Goal: Task Accomplishment & Management: Use online tool/utility

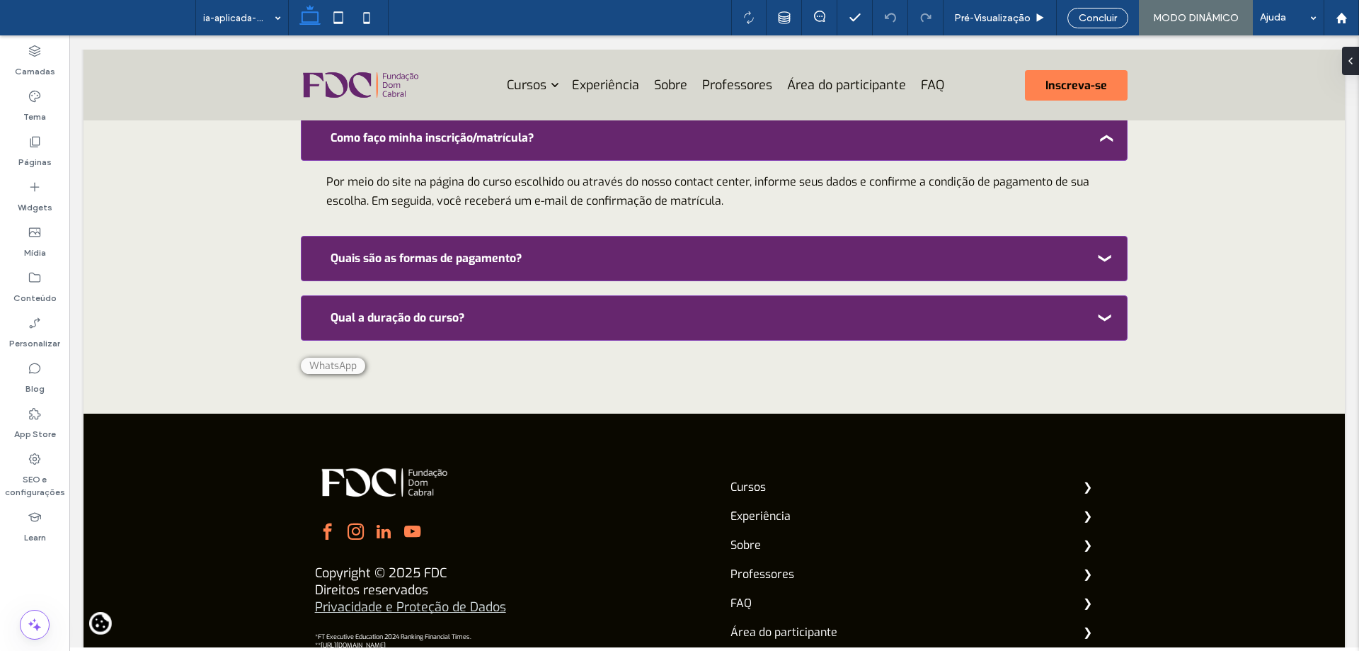
scroll to position [4660, 0]
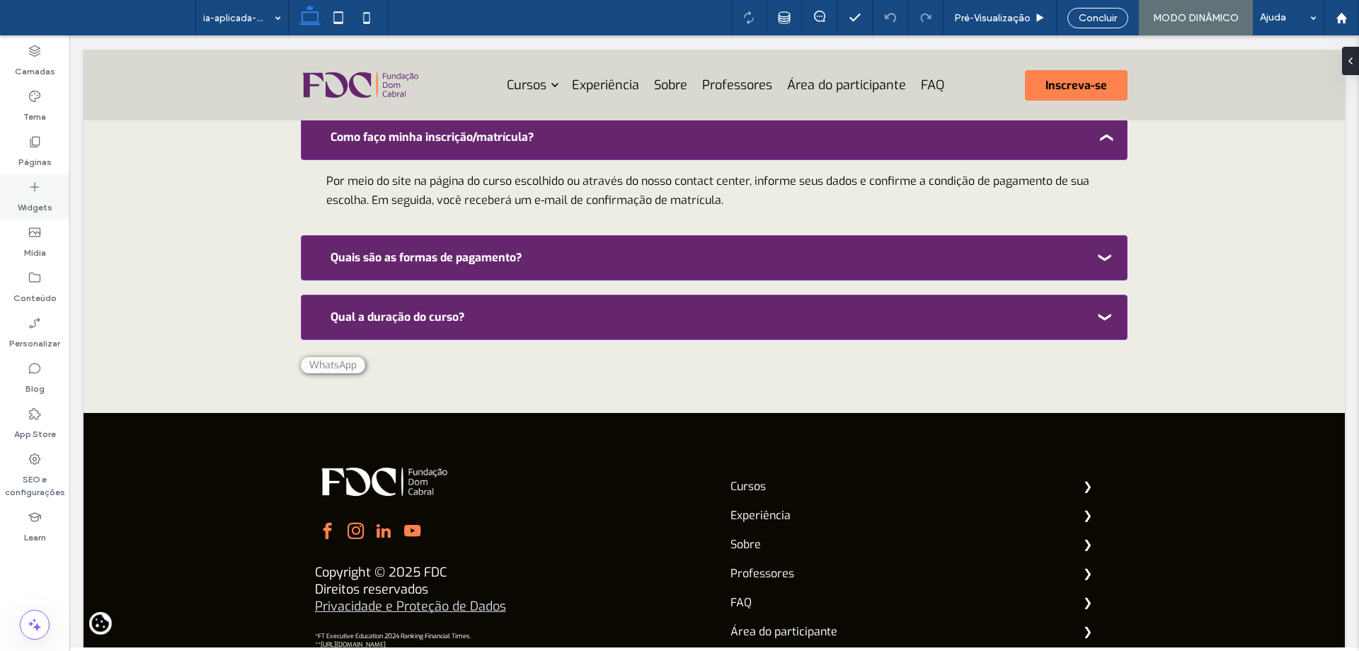
click at [25, 203] on label "Widgets" at bounding box center [35, 204] width 35 height 20
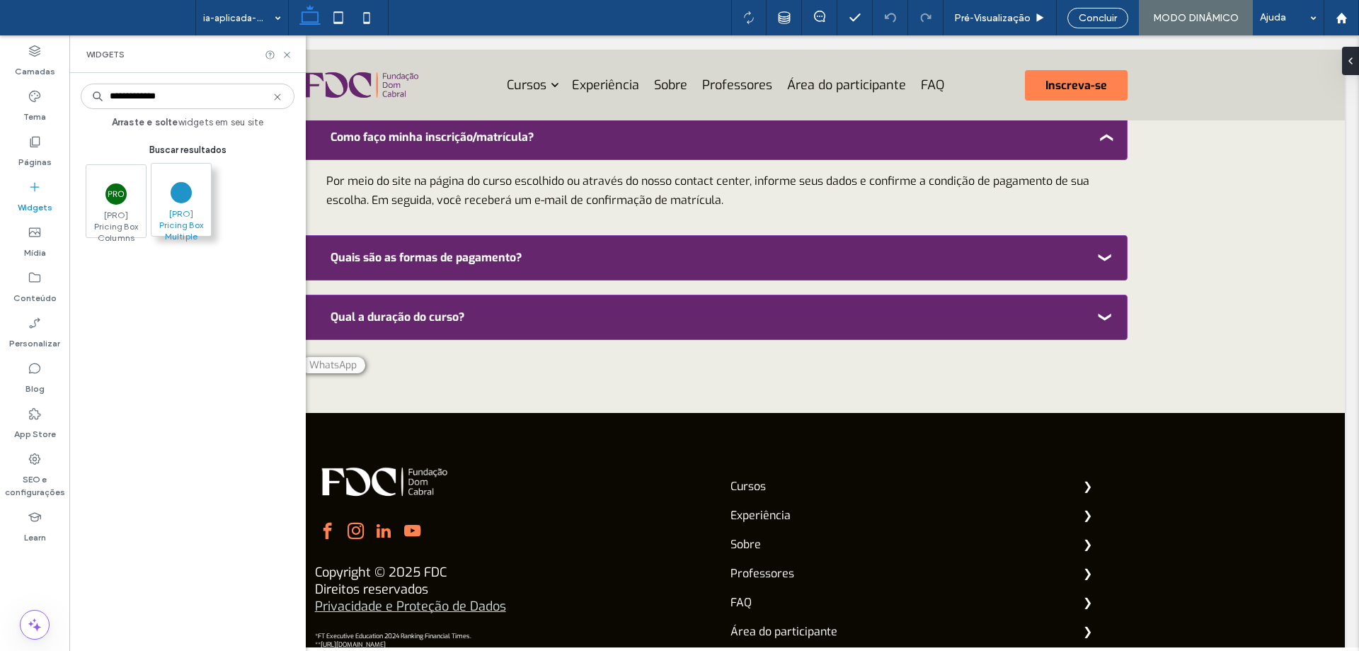
type input "**********"
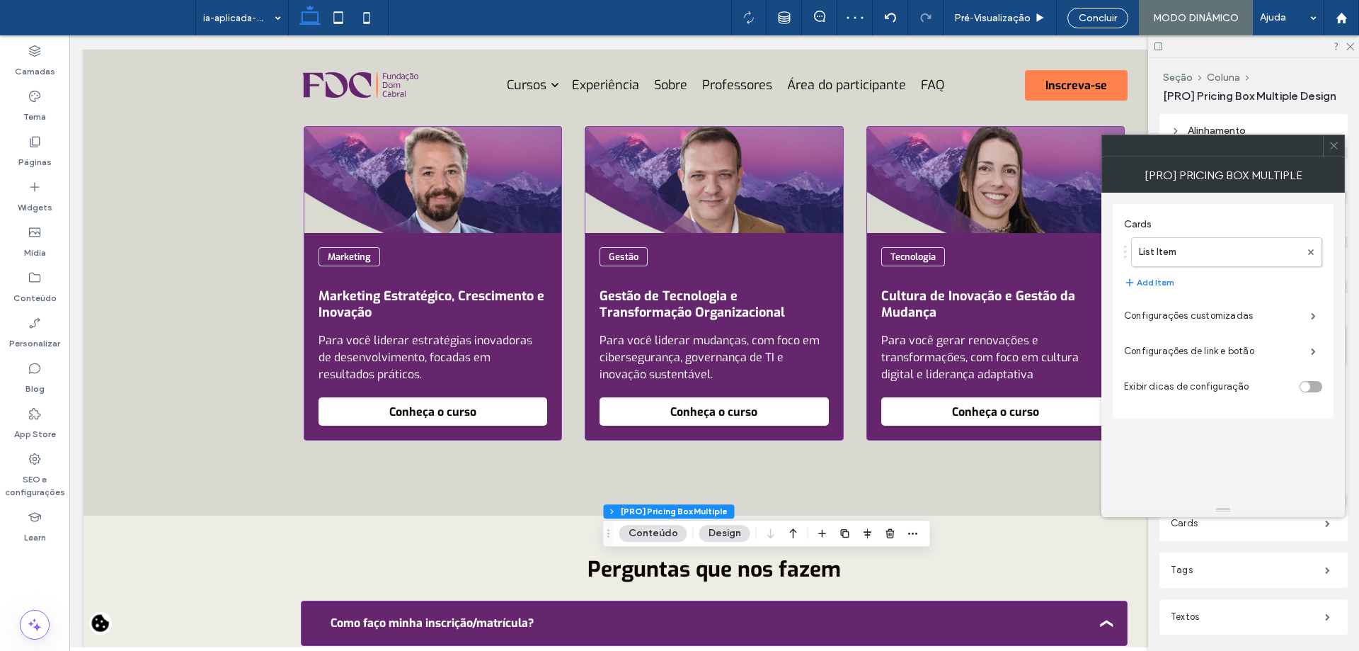
scroll to position [4621, 0]
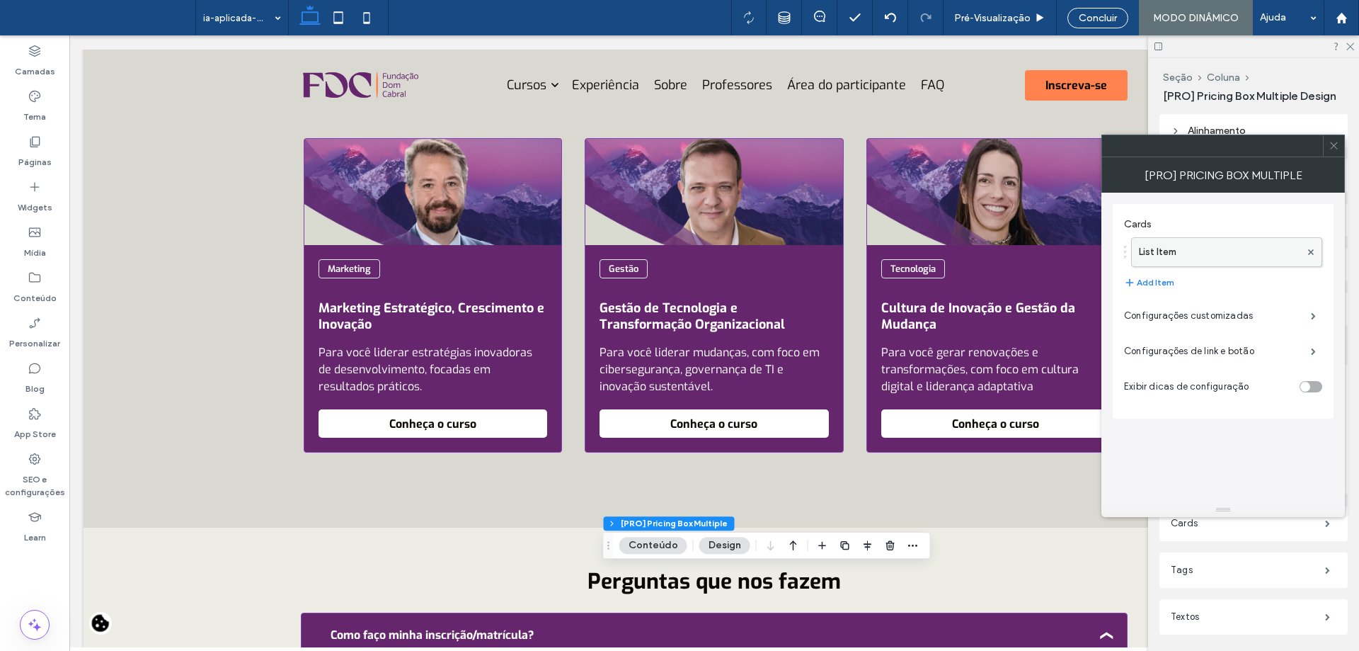
click at [1172, 255] on label "List Item" at bounding box center [1219, 252] width 161 height 28
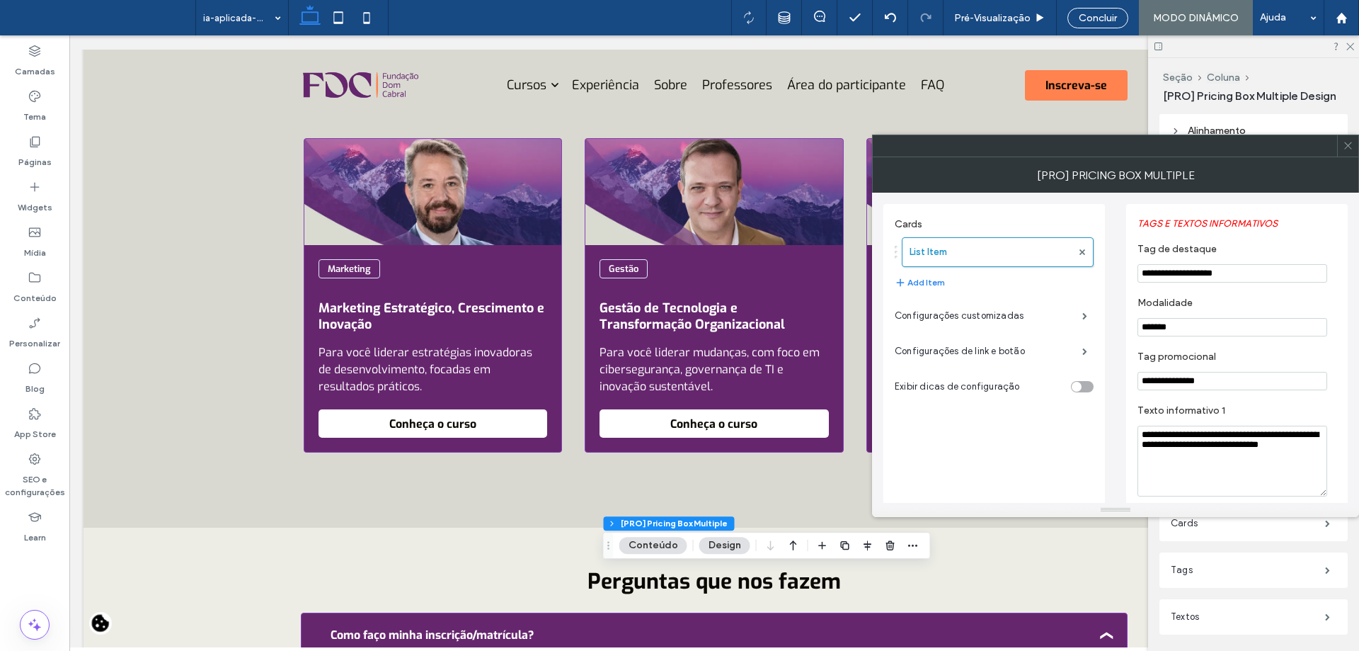
click at [1351, 142] on use at bounding box center [1347, 145] width 7 height 7
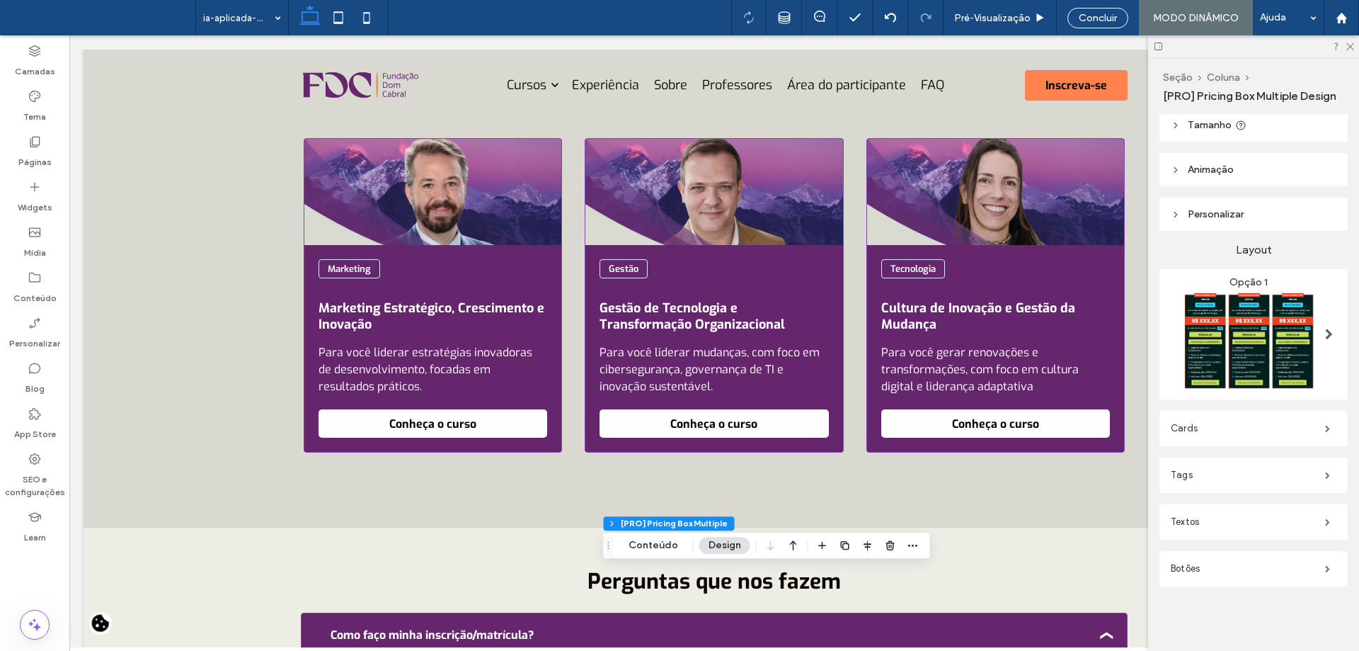
scroll to position [96, 0]
click at [1264, 329] on img at bounding box center [1248, 337] width 155 height 101
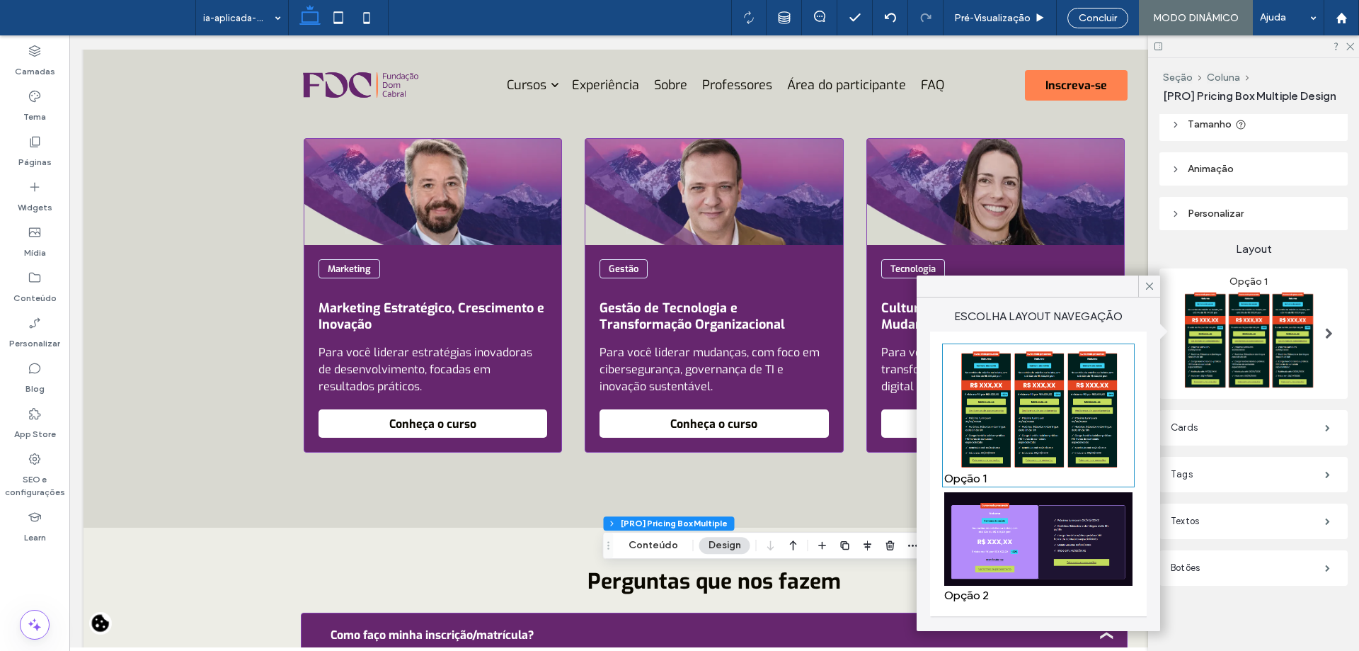
click at [1011, 534] on img at bounding box center [1038, 538] width 188 height 93
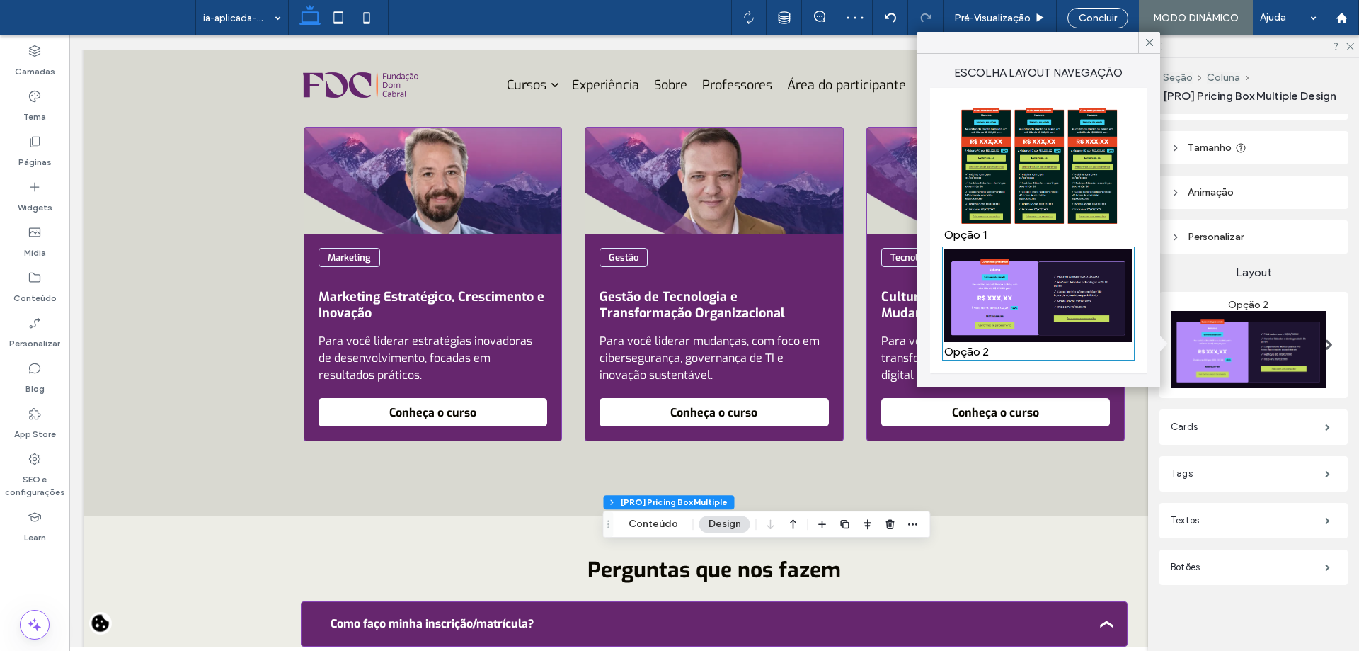
scroll to position [4621, 0]
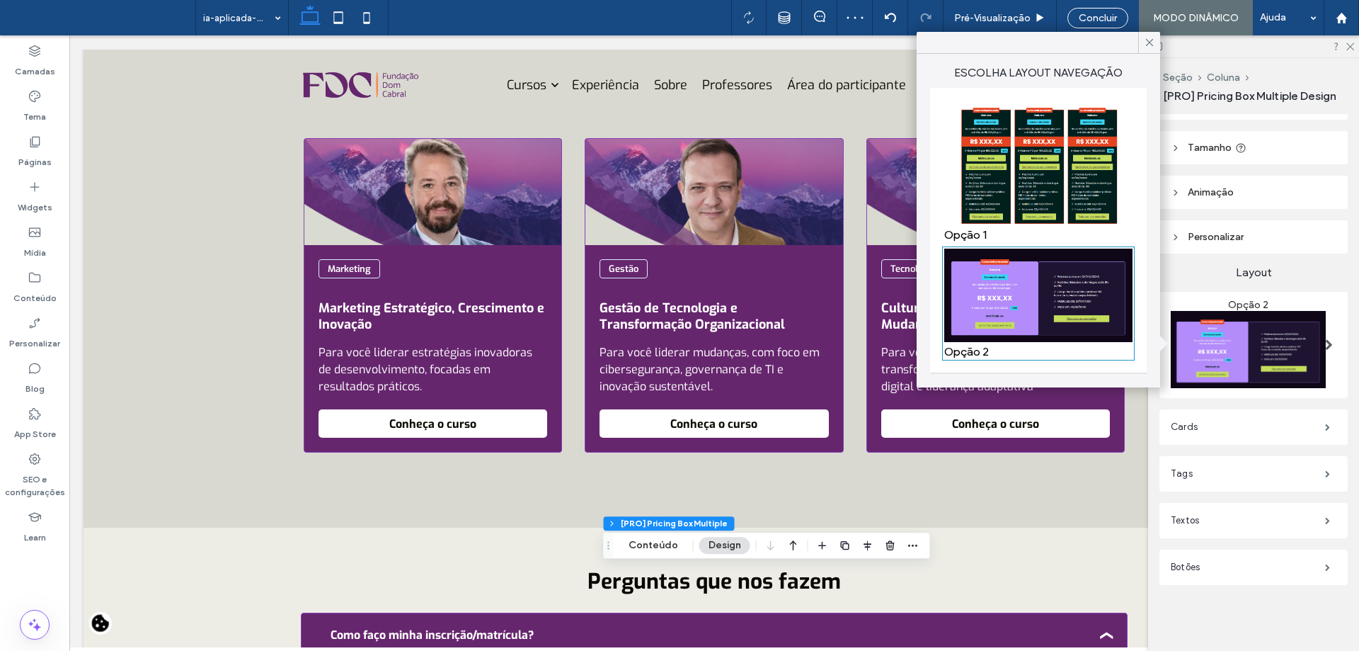
click at [1225, 155] on header "Tamanho" at bounding box center [1254, 147] width 188 height 33
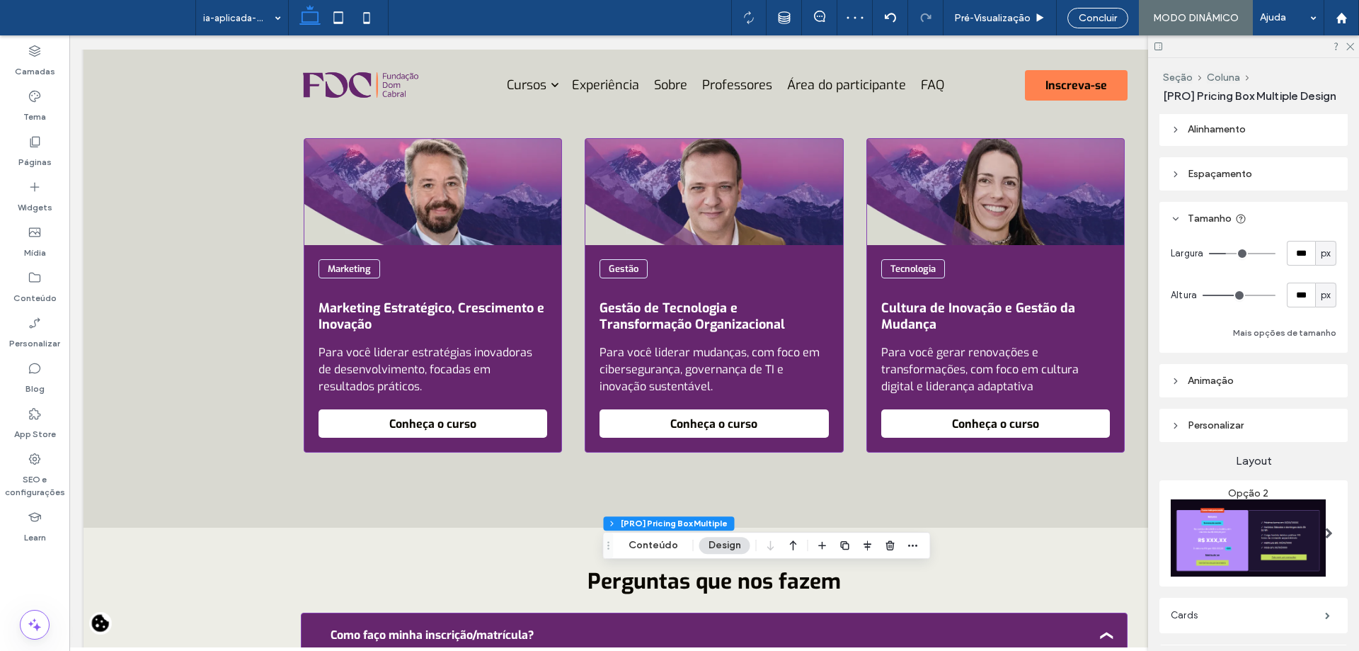
scroll to position [0, 0]
click at [1235, 127] on span "Alinhamento" at bounding box center [1217, 131] width 58 height 12
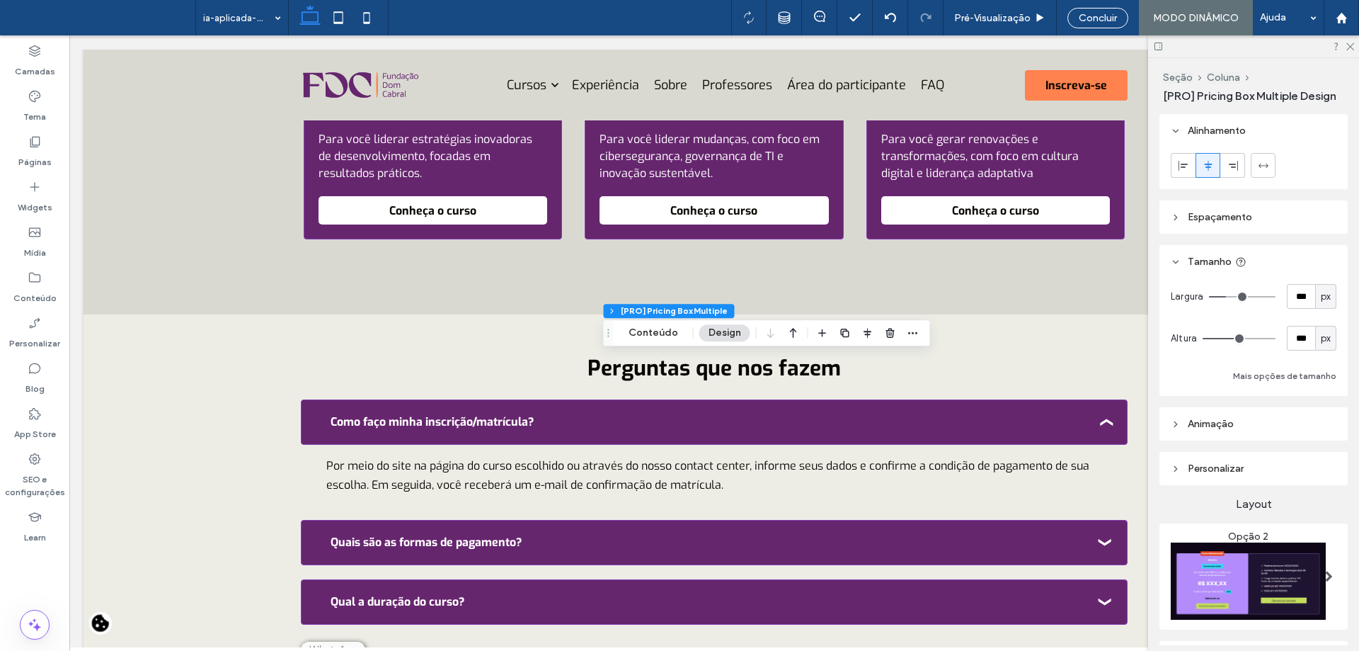
scroll to position [4834, 0]
click at [1259, 166] on use at bounding box center [1263, 165] width 10 height 4
type input "***"
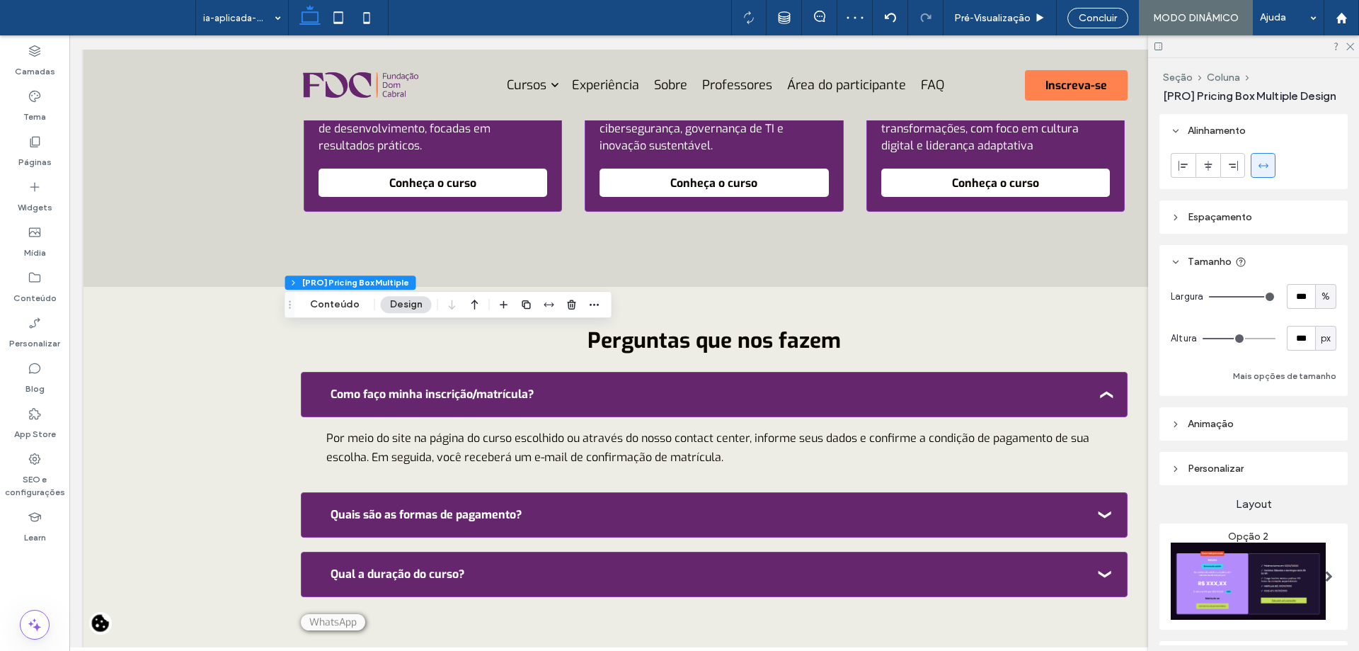
scroll to position [4692, 0]
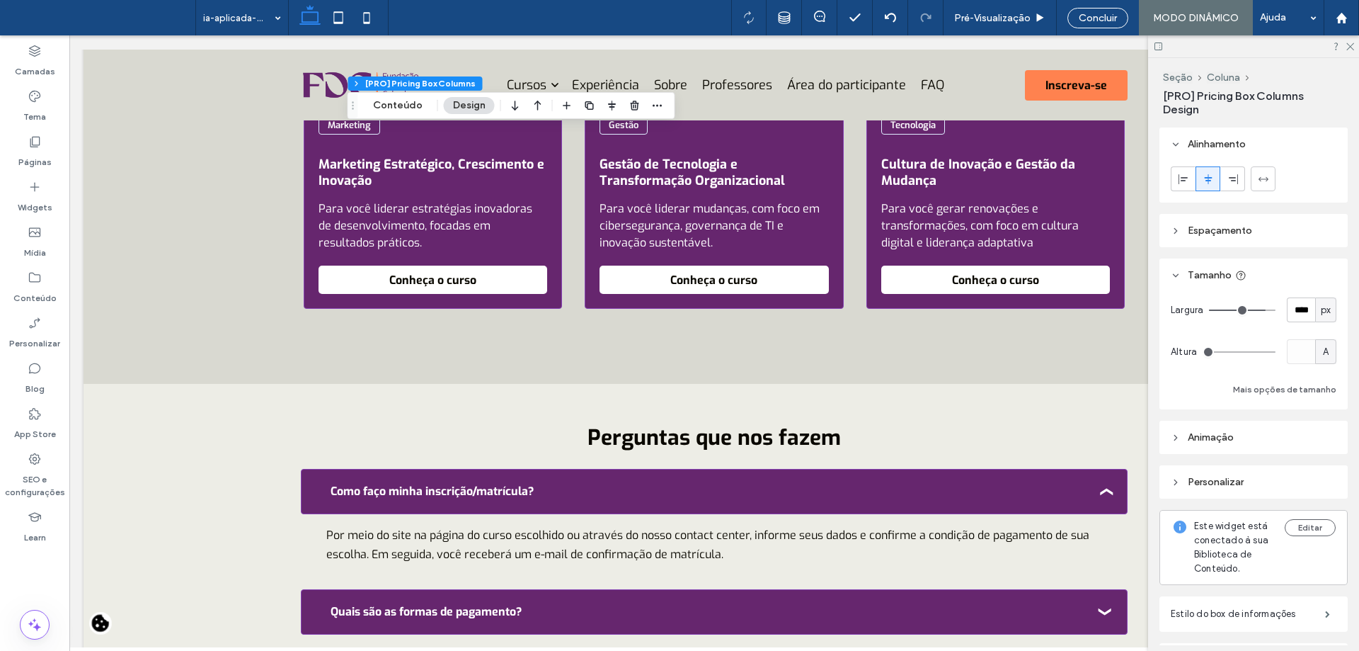
scroll to position [4834, 0]
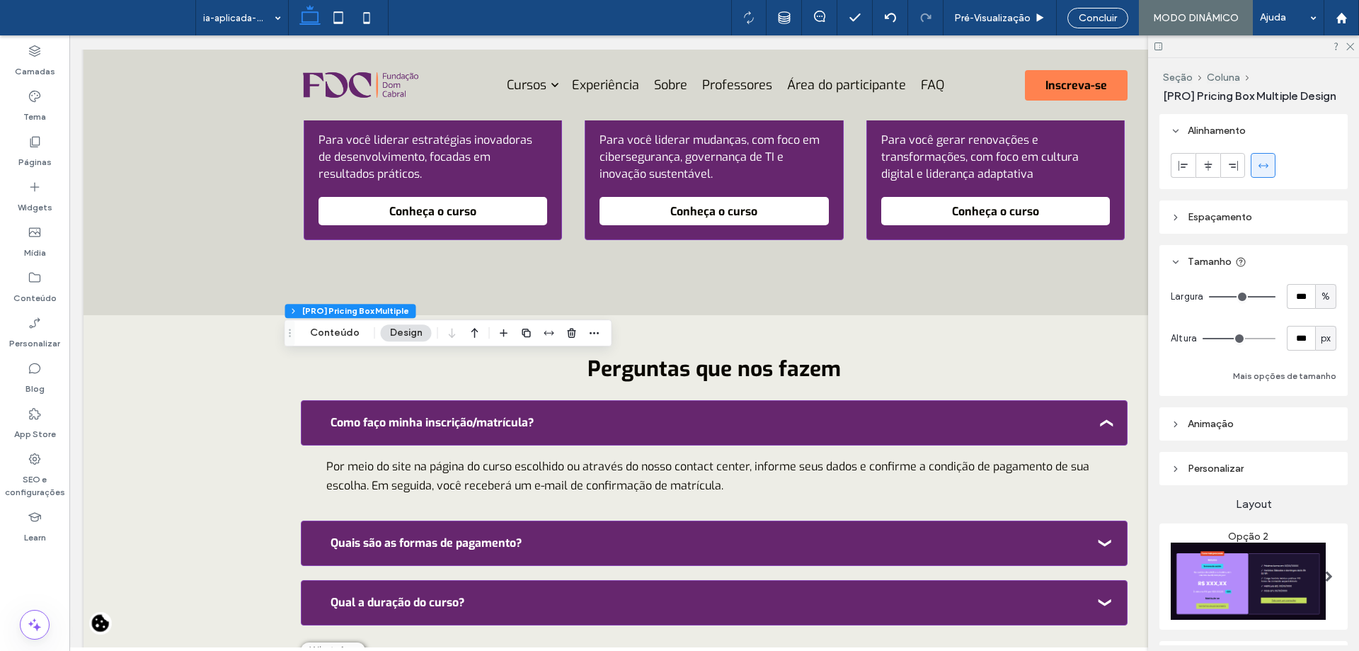
click at [1325, 296] on div "%" at bounding box center [1326, 297] width 14 height 14
click at [1322, 317] on span "px" at bounding box center [1319, 321] width 10 height 14
type input "****"
click at [1300, 301] on input "****" at bounding box center [1301, 296] width 28 height 25
click at [1300, 300] on input "****" at bounding box center [1301, 296] width 28 height 25
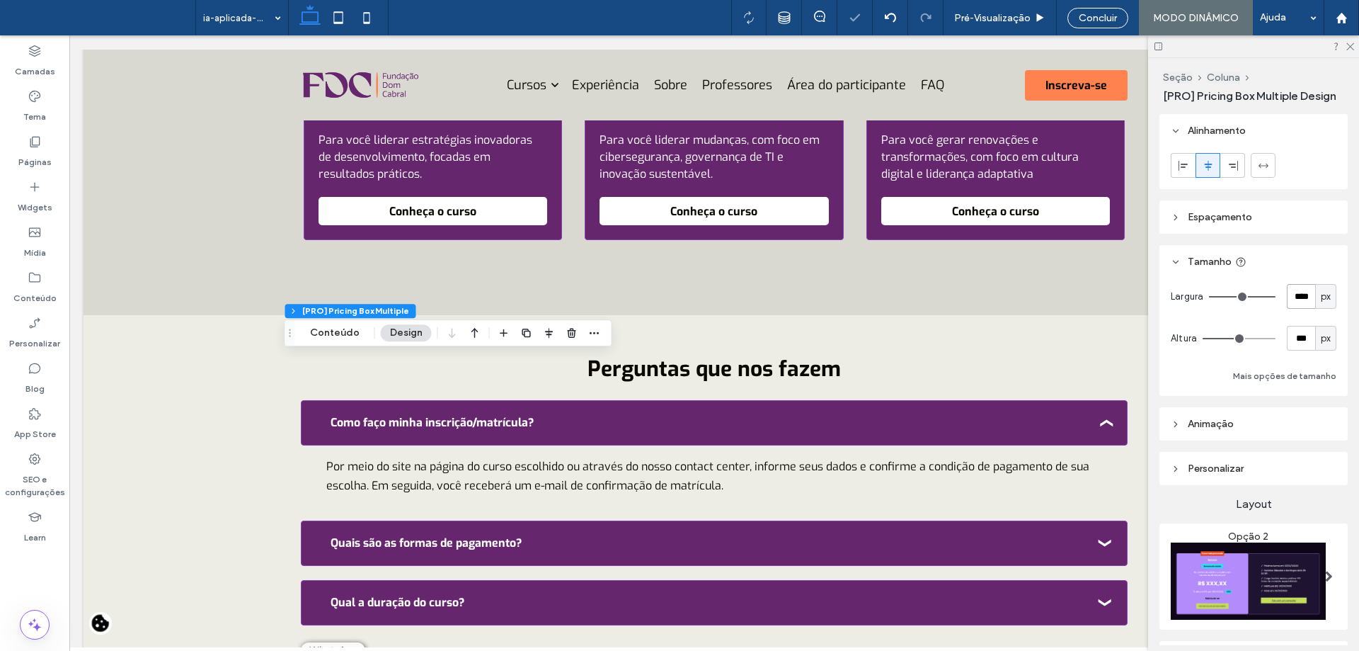
click at [1300, 300] on input "****" at bounding box center [1301, 296] width 28 height 25
click at [1300, 299] on input "****" at bounding box center [1301, 296] width 28 height 25
type input "****"
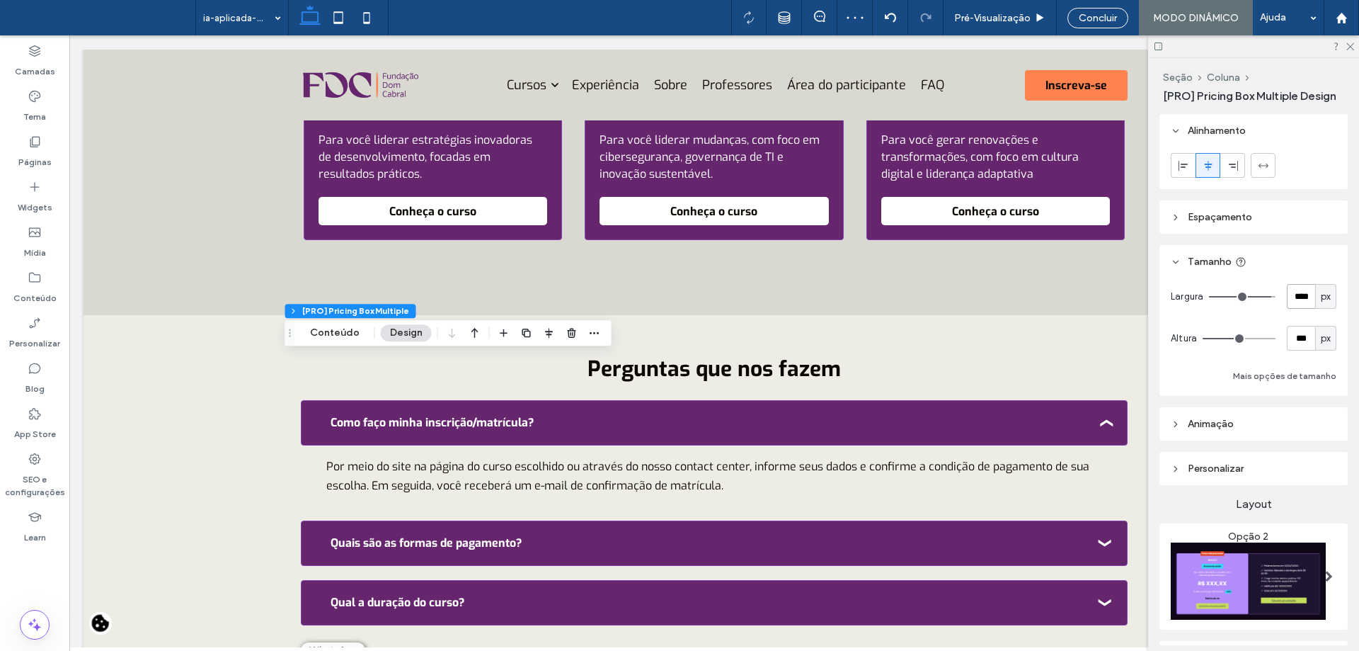
click at [1293, 295] on input "****" at bounding box center [1301, 296] width 28 height 25
type input "****"
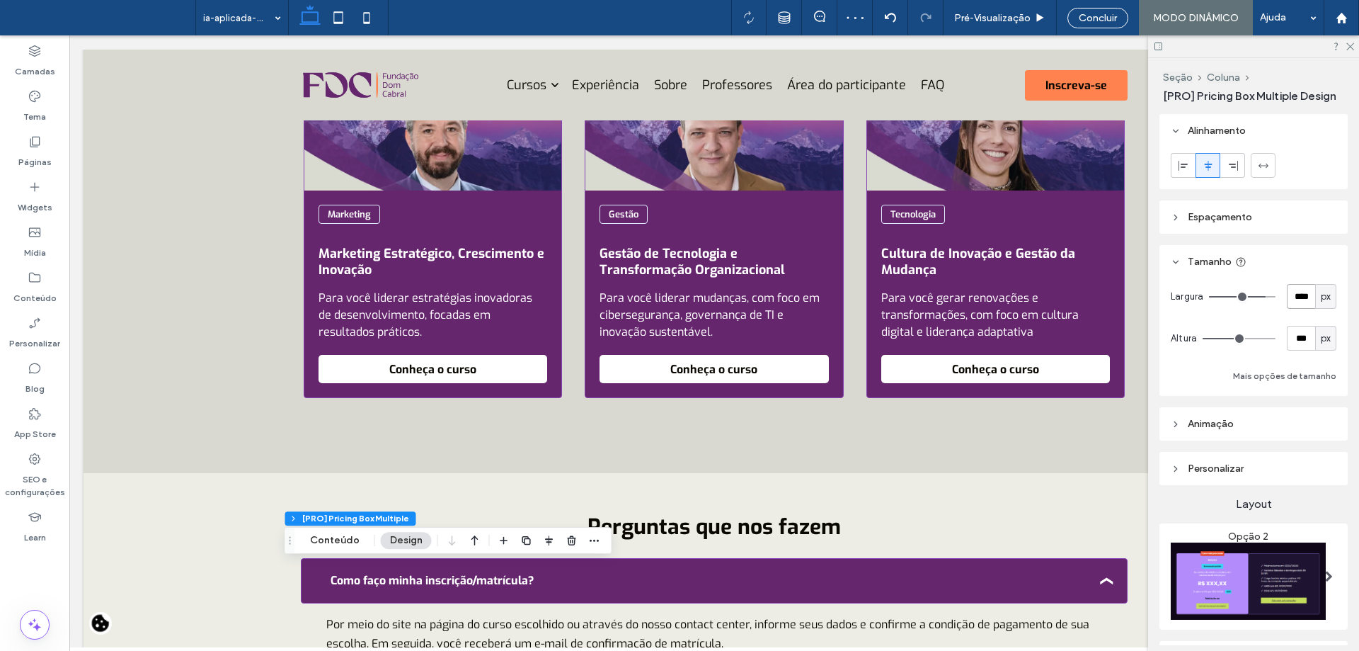
scroll to position [4692, 0]
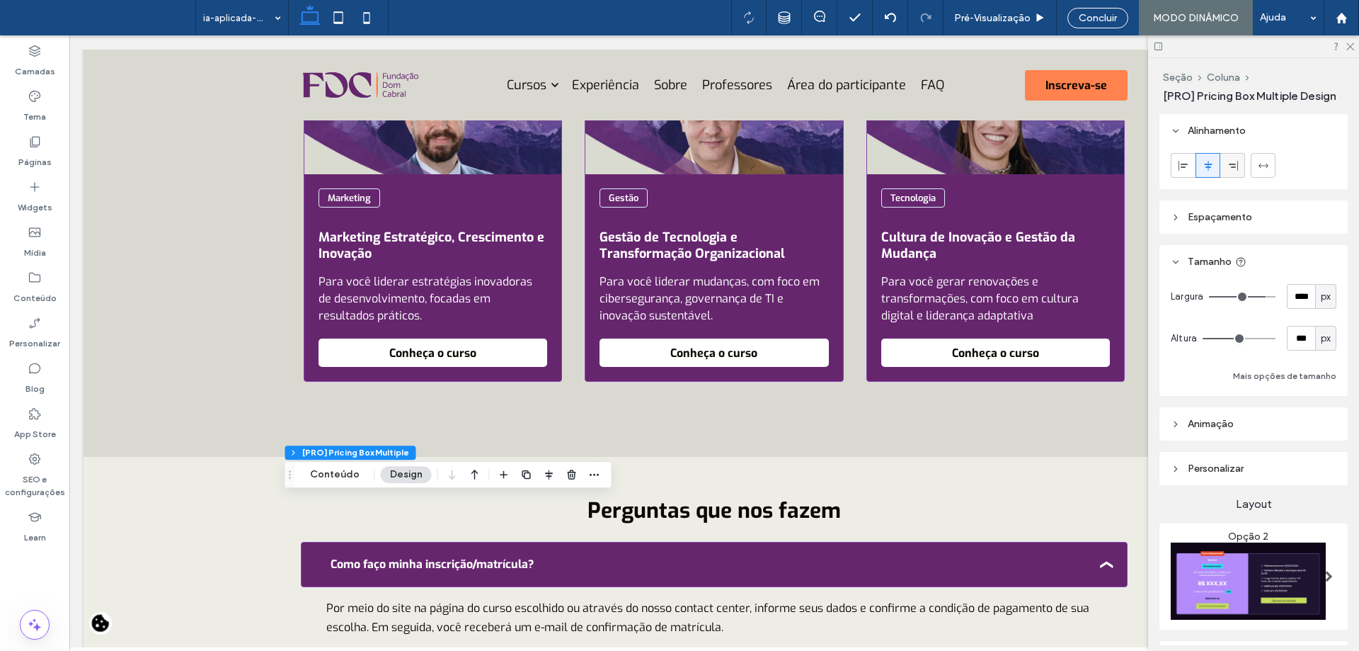
click at [1238, 174] on span at bounding box center [1233, 165] width 11 height 23
click at [1211, 164] on use at bounding box center [1208, 165] width 8 height 10
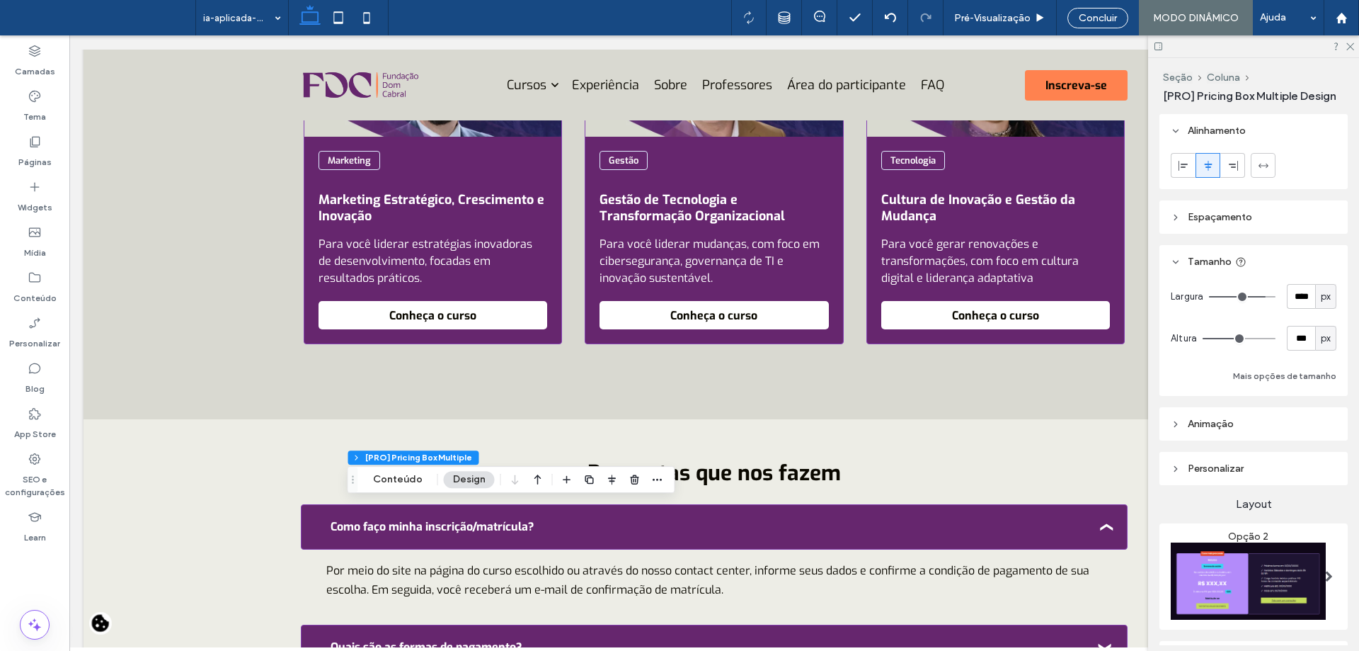
scroll to position [4763, 0]
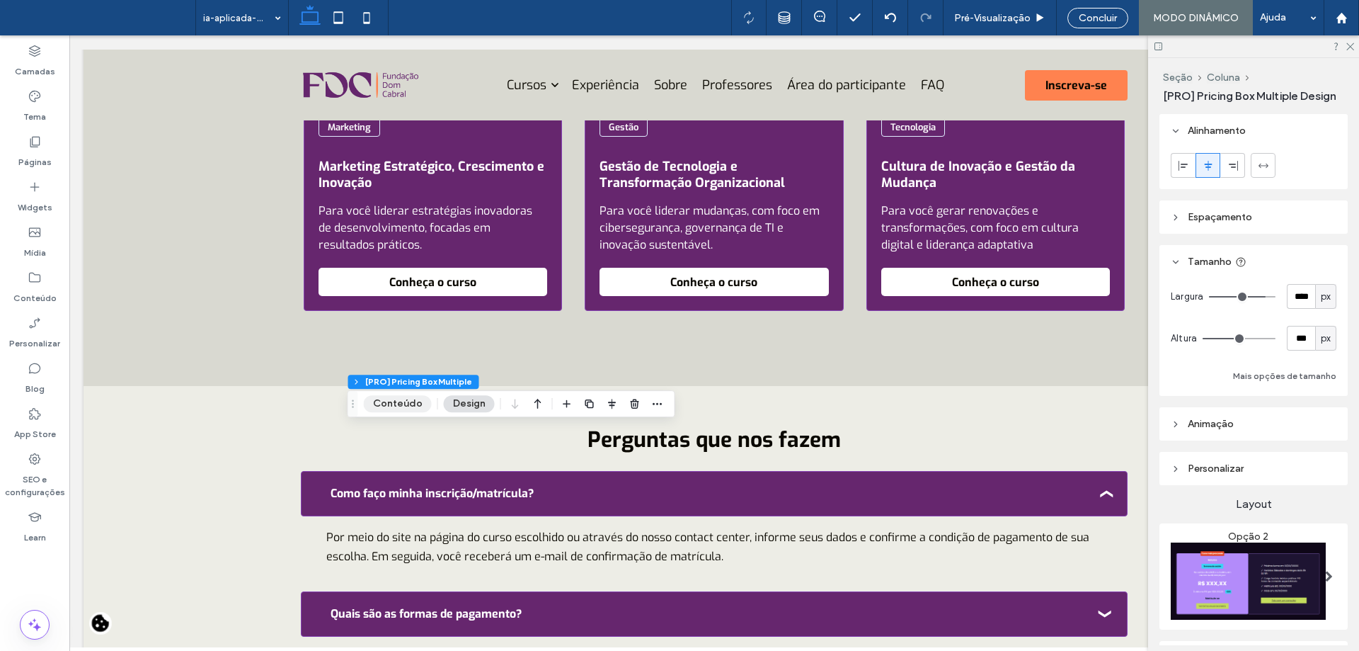
click at [418, 395] on button "Conteúdo" at bounding box center [398, 403] width 68 height 17
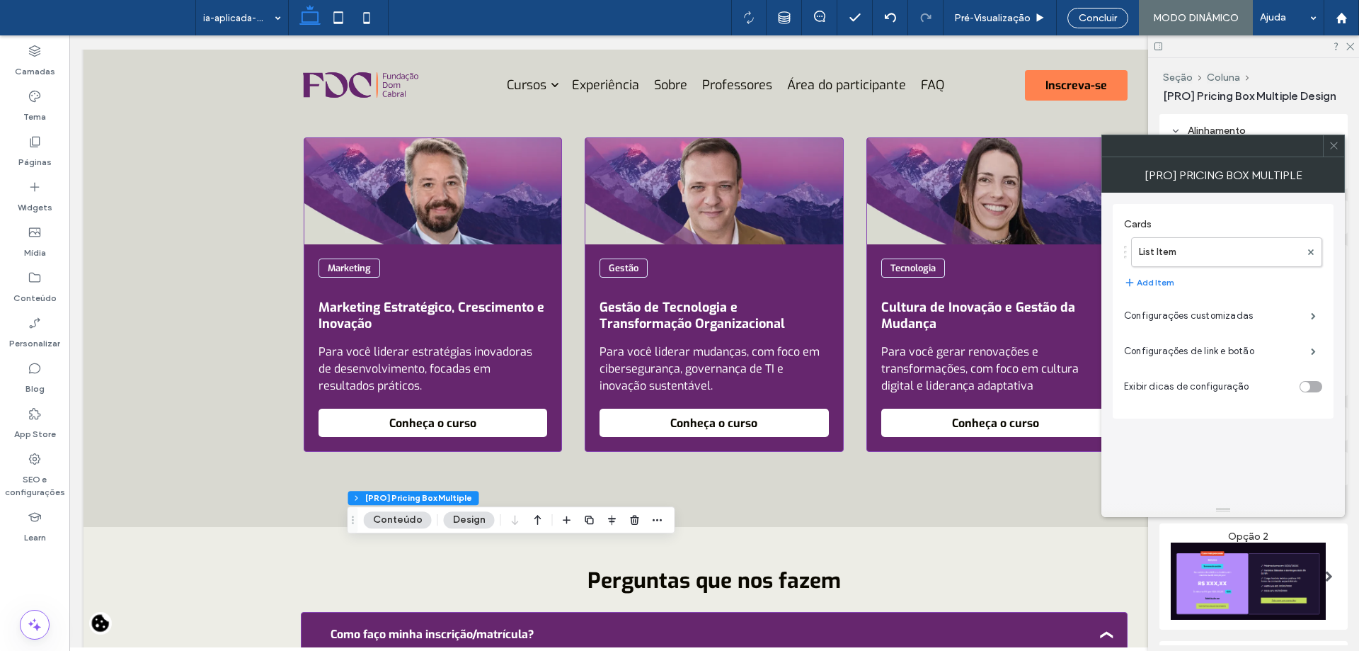
scroll to position [4621, 0]
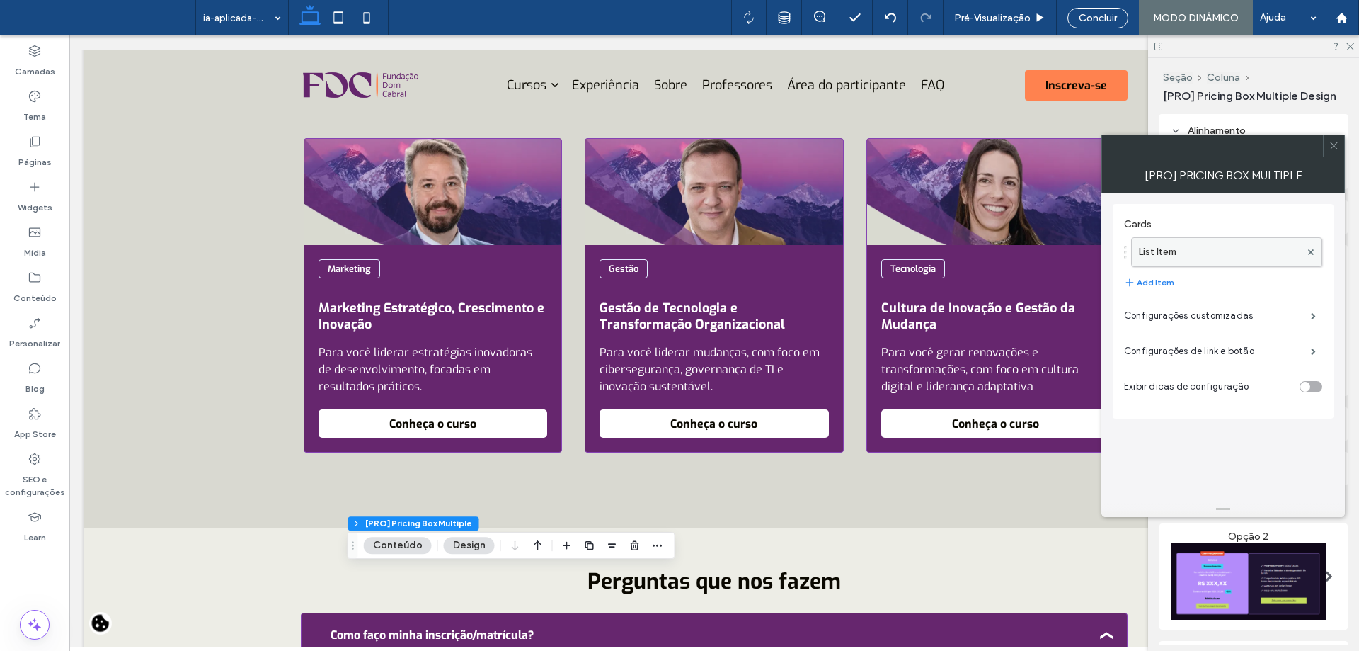
click at [1164, 254] on label "List Item" at bounding box center [1219, 252] width 161 height 28
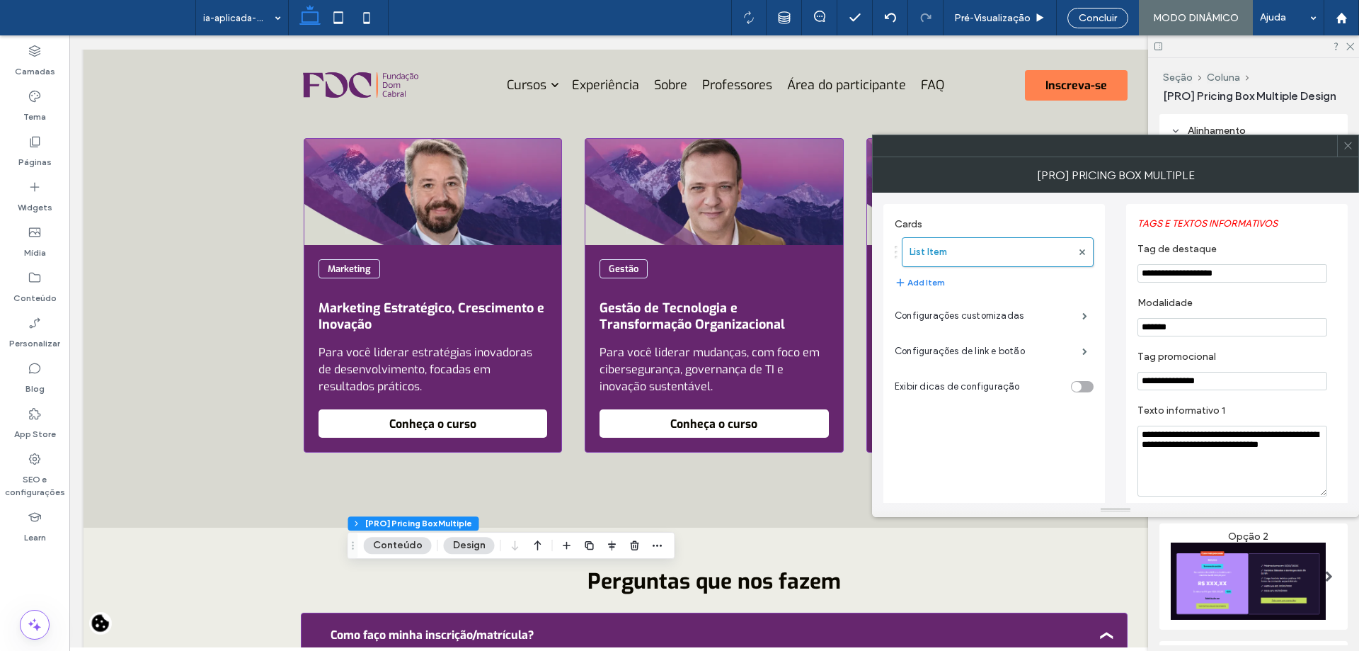
click at [1259, 265] on input "**********" at bounding box center [1233, 273] width 190 height 18
drag, startPoint x: 1262, startPoint y: 268, endPoint x: 1080, endPoint y: 244, distance: 184.3
drag, startPoint x: 1208, startPoint y: 323, endPoint x: 1063, endPoint y: 320, distance: 145.2
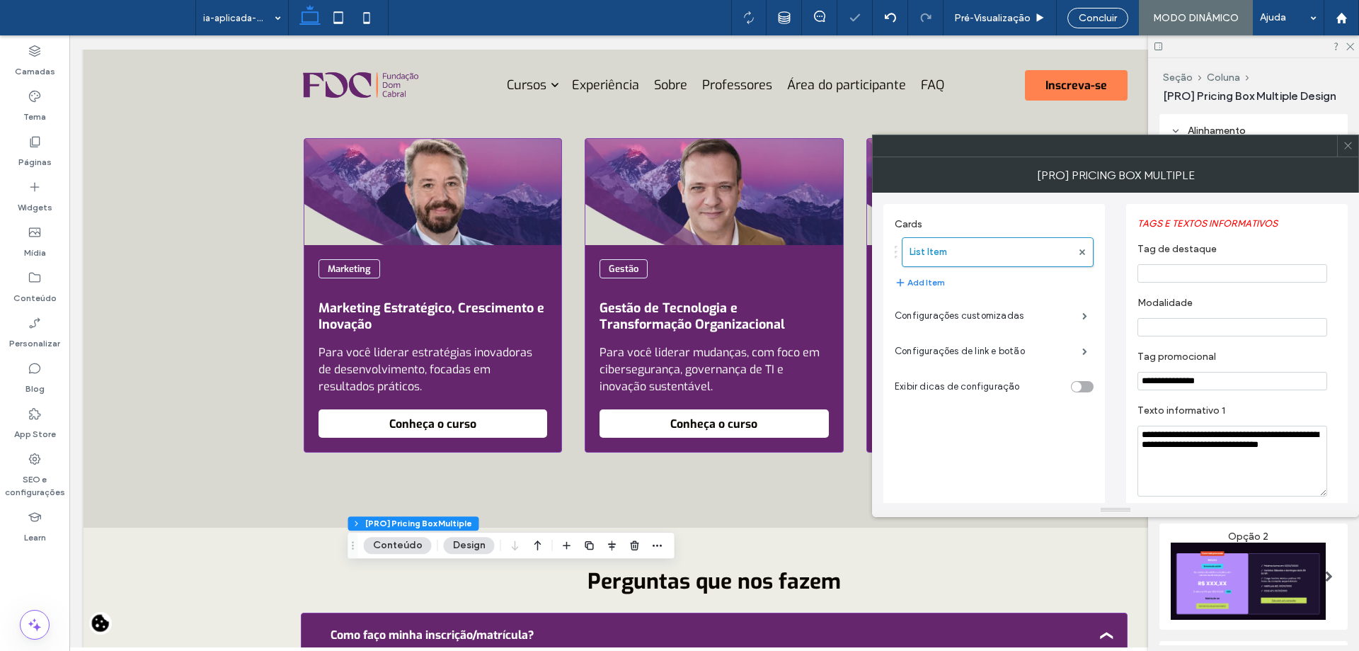
drag, startPoint x: 1250, startPoint y: 384, endPoint x: 1073, endPoint y: 384, distance: 176.3
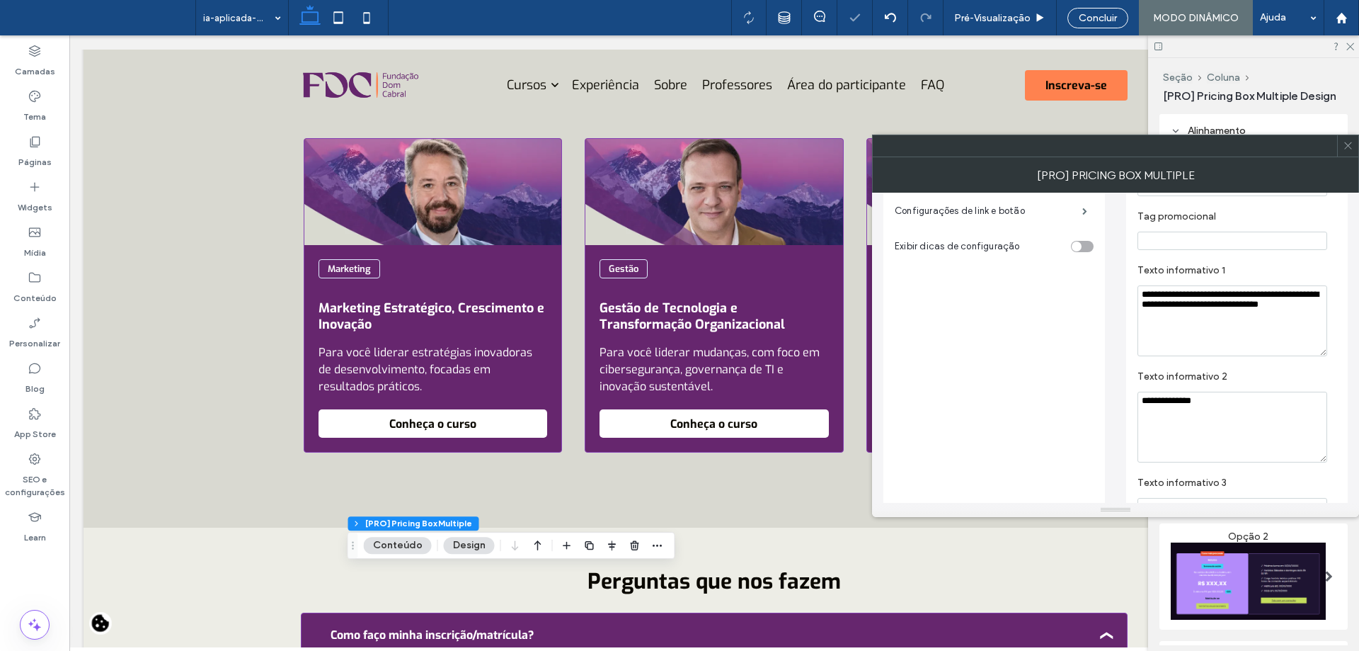
scroll to position [142, 0]
drag, startPoint x: 1251, startPoint y: 338, endPoint x: 1060, endPoint y: 269, distance: 202.7
type textarea "**********"
drag, startPoint x: 1233, startPoint y: 414, endPoint x: 1155, endPoint y: 405, distance: 78.4
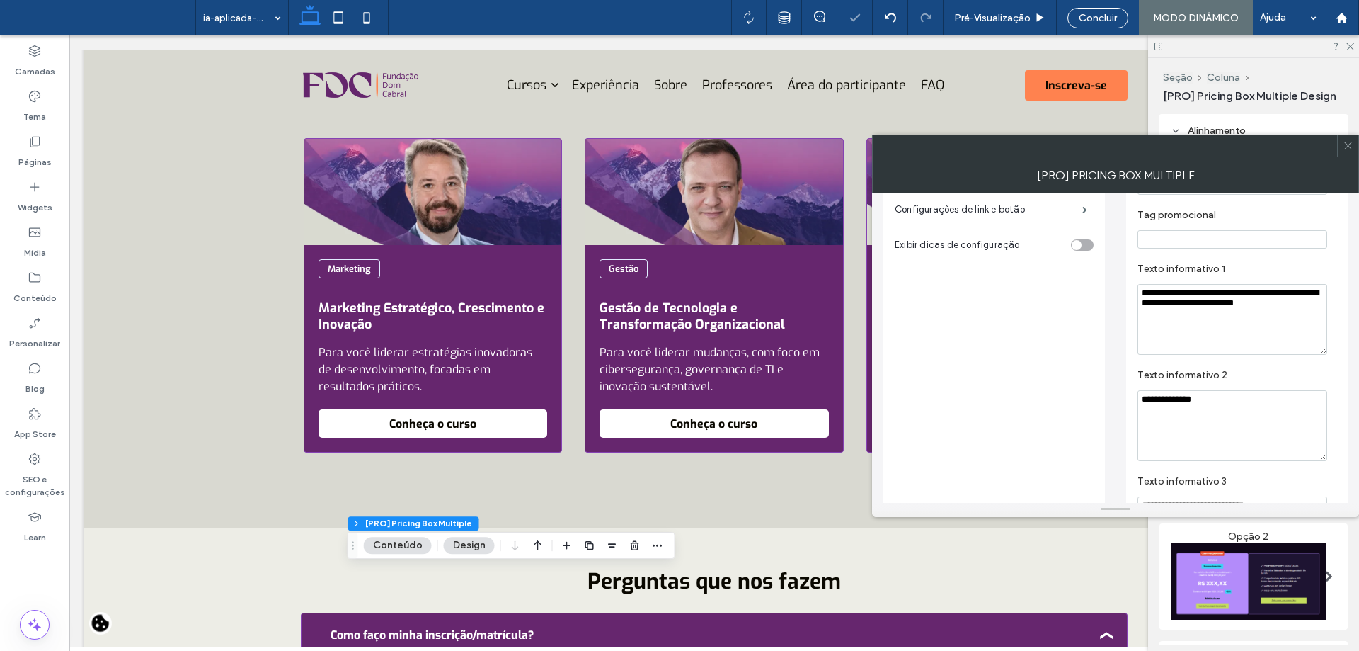
click at [1155, 405] on textarea "**********" at bounding box center [1233, 425] width 190 height 71
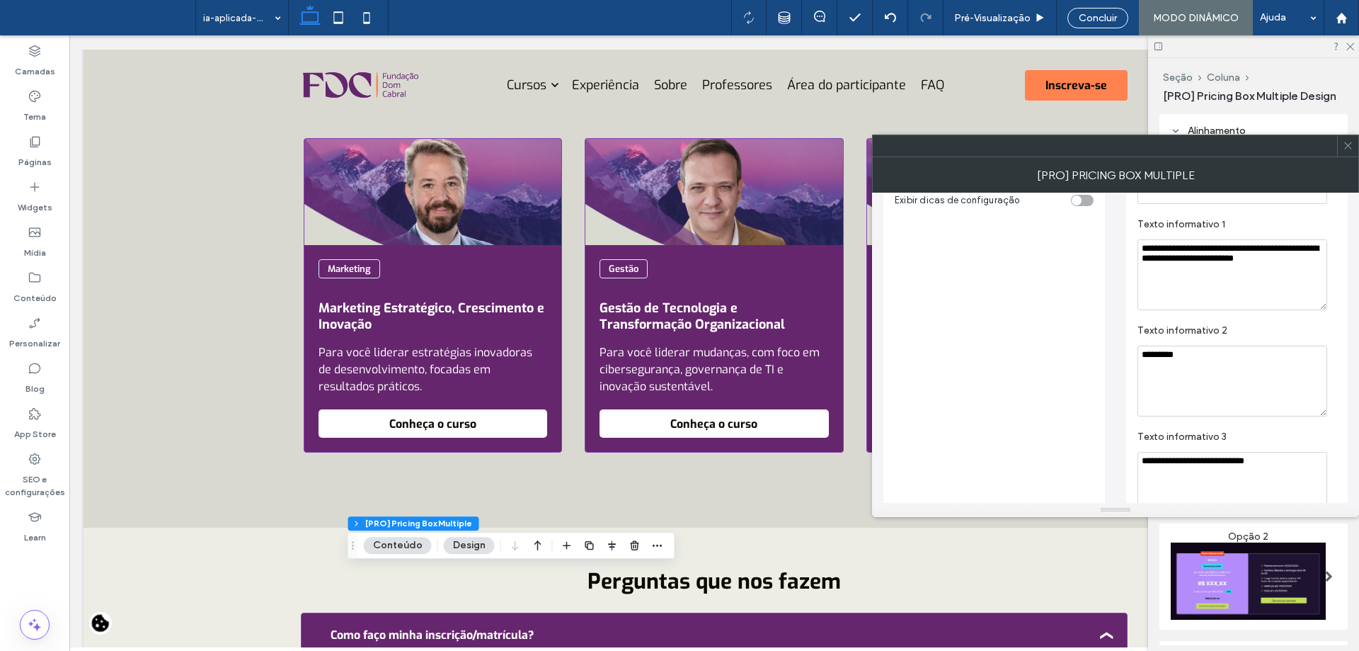
scroll to position [283, 0]
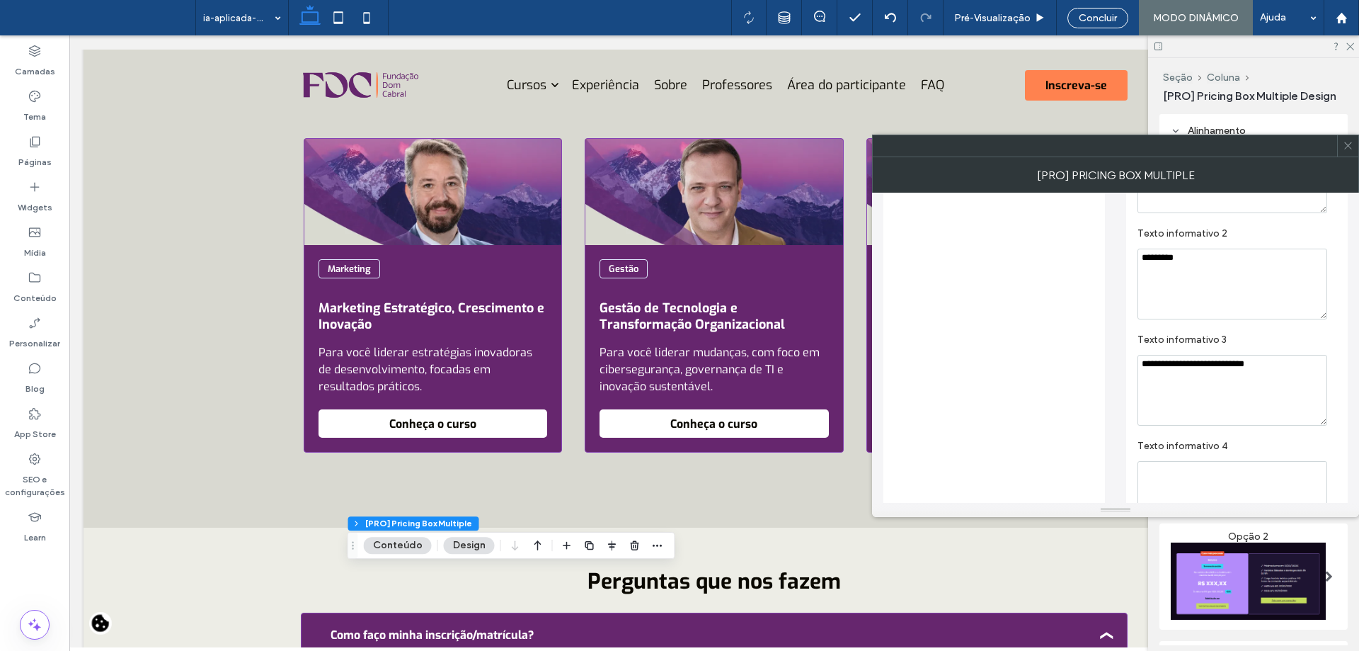
type textarea "*********"
drag, startPoint x: 1332, startPoint y: 369, endPoint x: 1277, endPoint y: 362, distance: 54.9
click at [1278, 362] on div "**********" at bounding box center [1237, 390] width 199 height 71
drag, startPoint x: 1283, startPoint y: 365, endPoint x: 1111, endPoint y: 356, distance: 172.9
click at [1111, 356] on div "**********" at bounding box center [1116, 540] width 464 height 1263
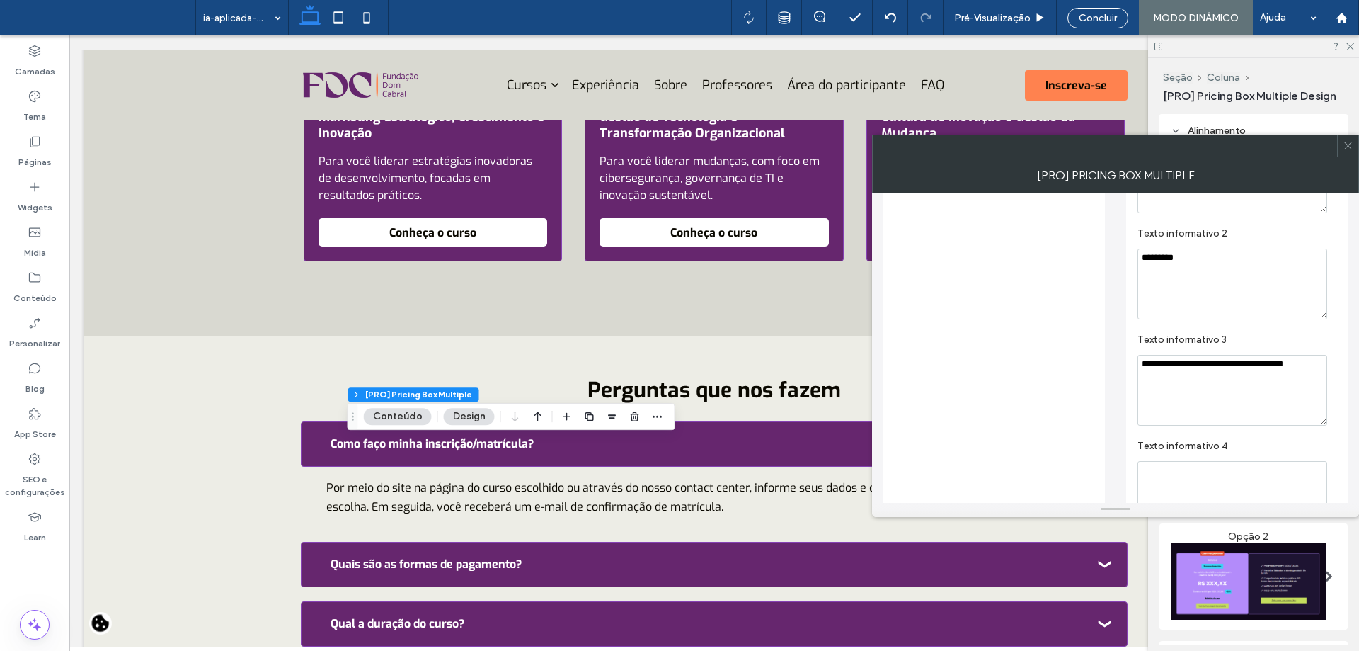
scroll to position [4834, 0]
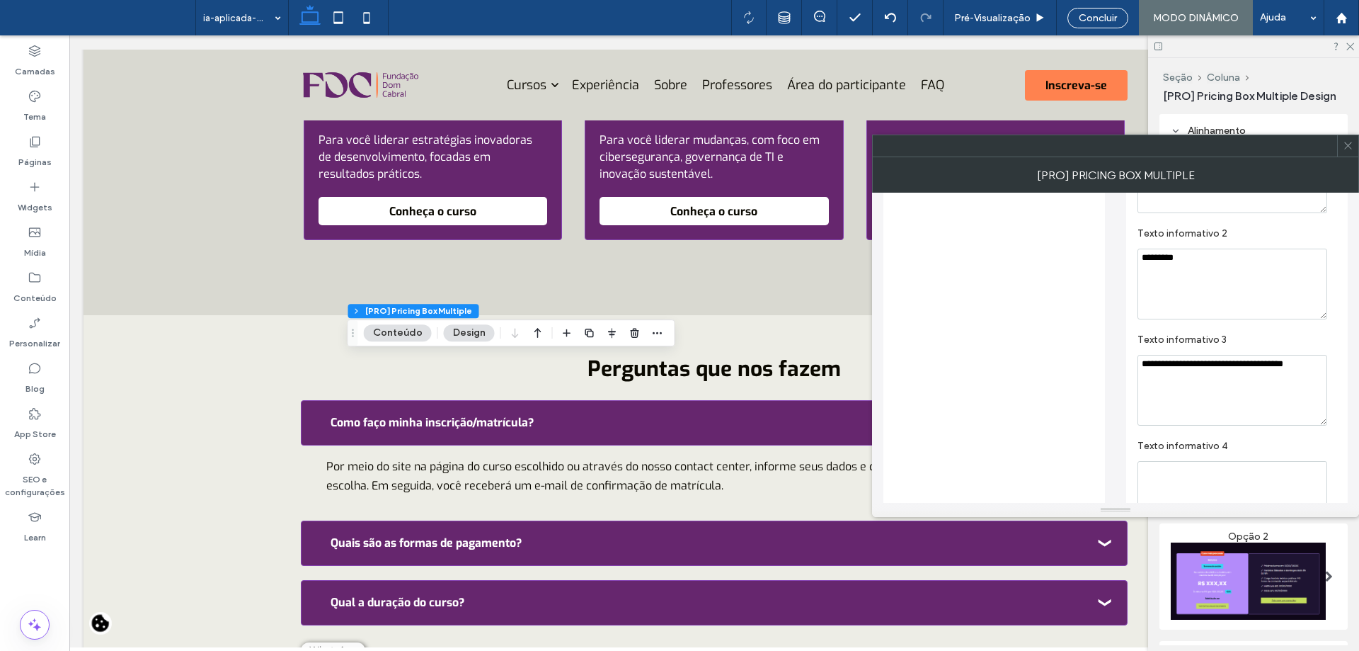
click at [1189, 353] on section "**********" at bounding box center [1237, 379] width 199 height 106
click at [1271, 365] on textarea "**********" at bounding box center [1233, 390] width 190 height 71
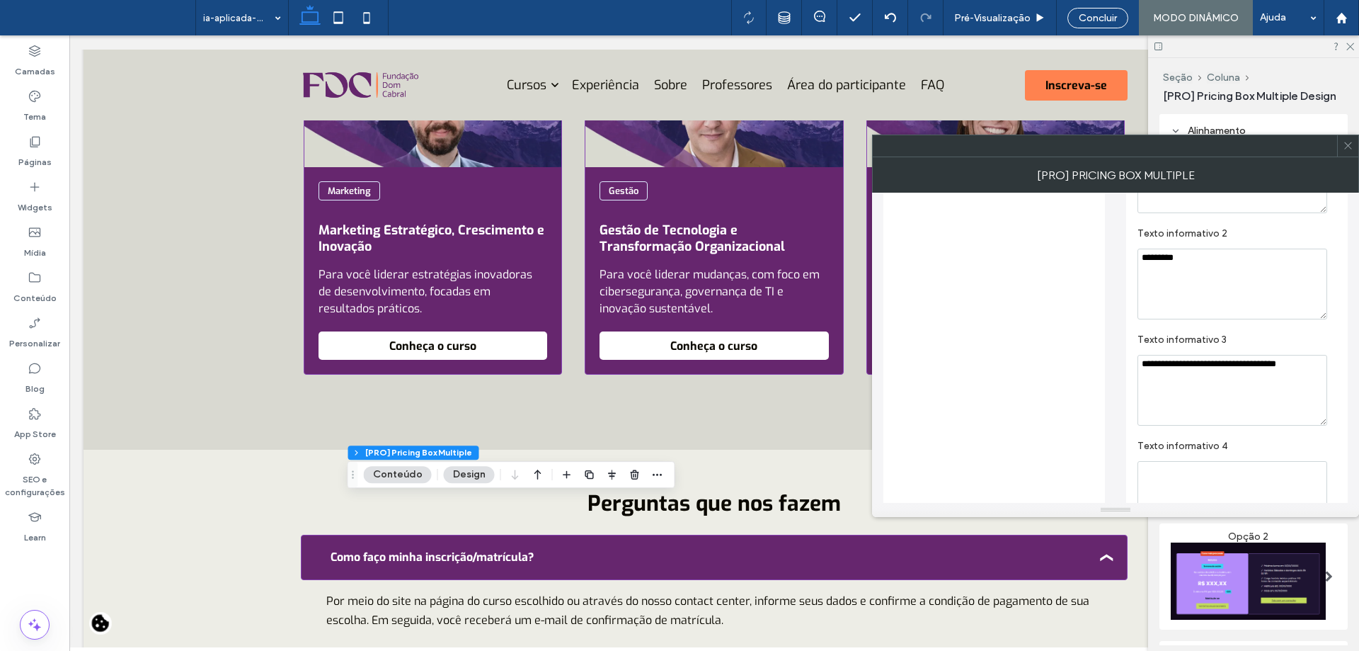
scroll to position [4692, 0]
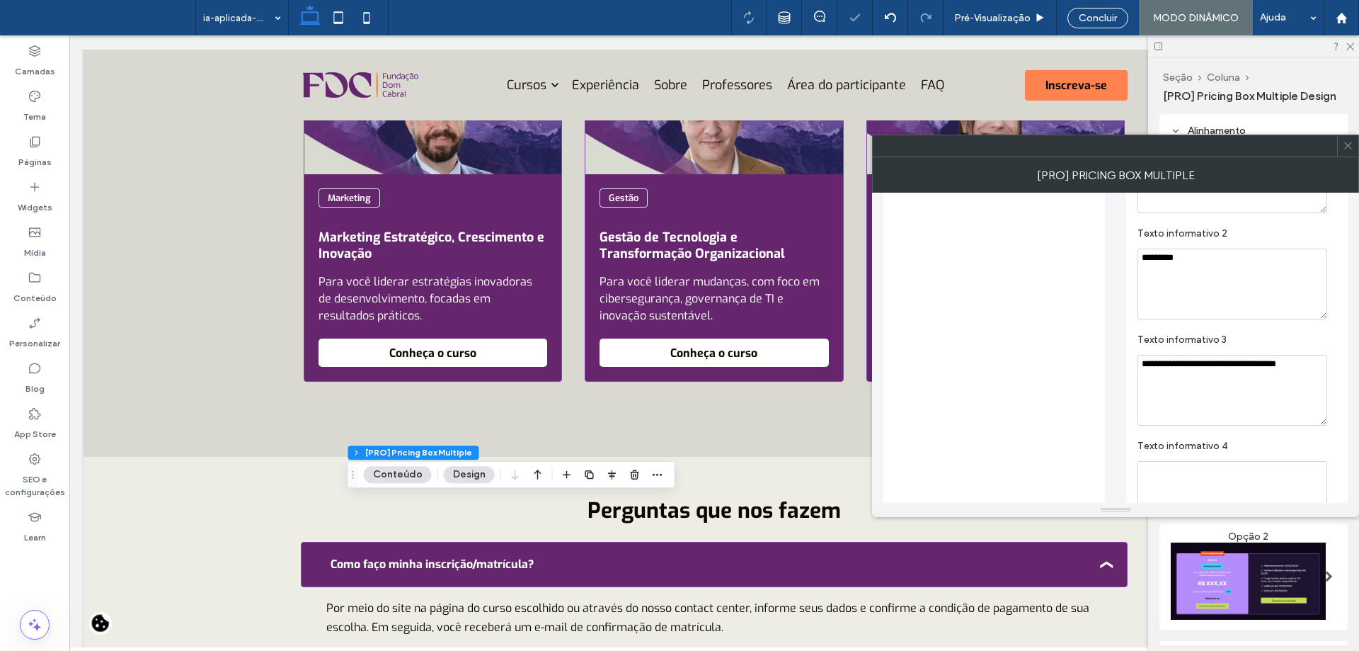
click at [1327, 365] on div "**********" at bounding box center [1237, 390] width 199 height 71
click at [1324, 365] on textarea "**********" at bounding box center [1233, 390] width 190 height 71
type textarea "**********"
click at [1269, 329] on section "**********" at bounding box center [1237, 379] width 199 height 106
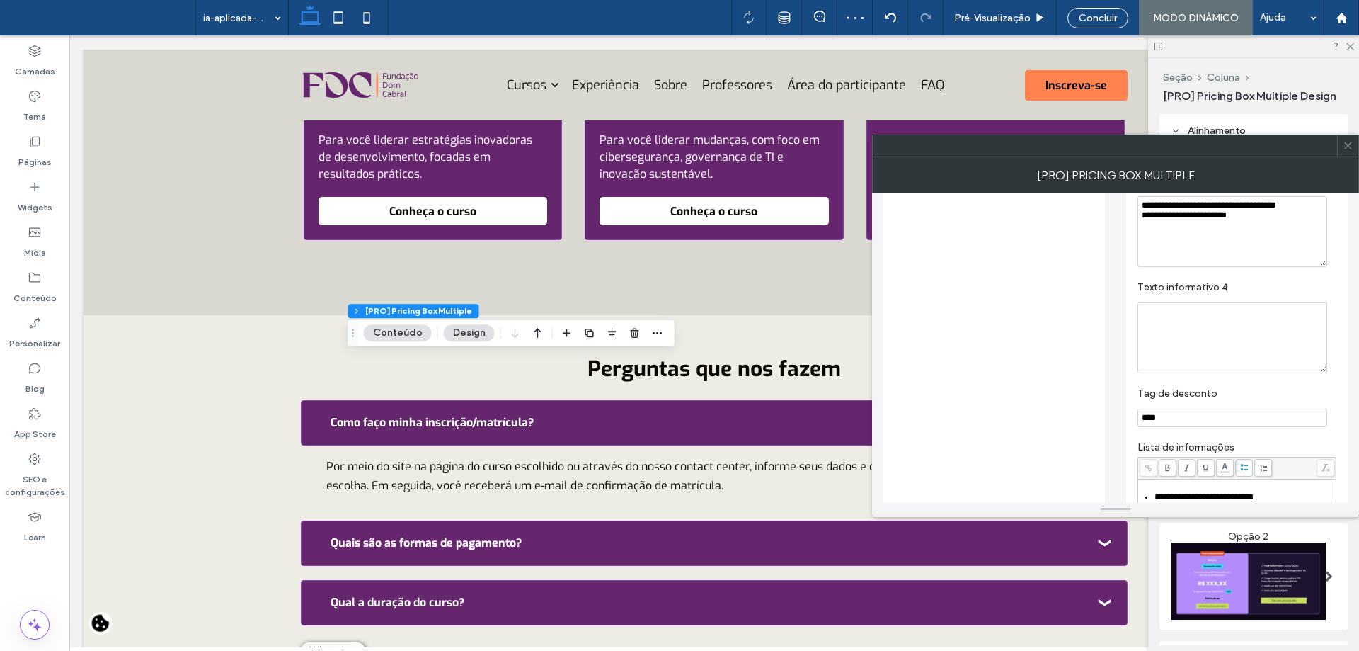
scroll to position [496, 0]
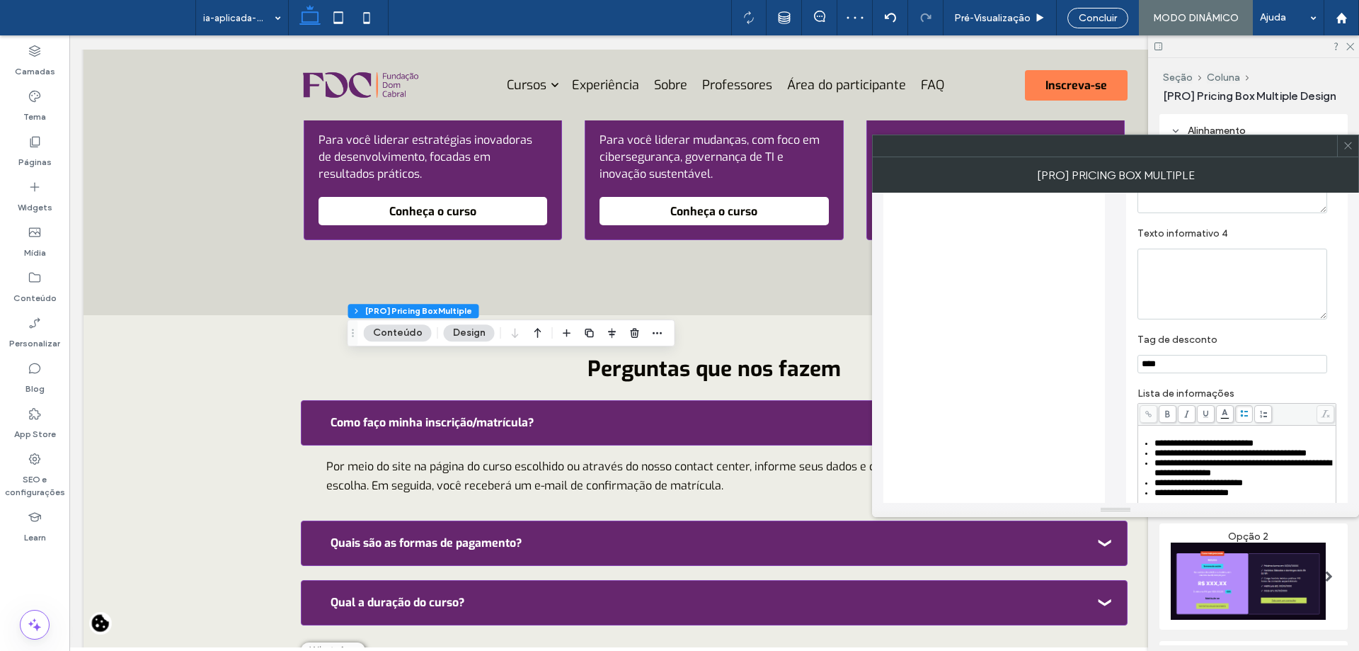
drag, startPoint x: 1189, startPoint y: 369, endPoint x: 1075, endPoint y: 361, distance: 114.2
click at [1075, 361] on div "**********" at bounding box center [1116, 328] width 464 height 1263
click at [1247, 326] on section "Texto informativo 4" at bounding box center [1237, 273] width 199 height 106
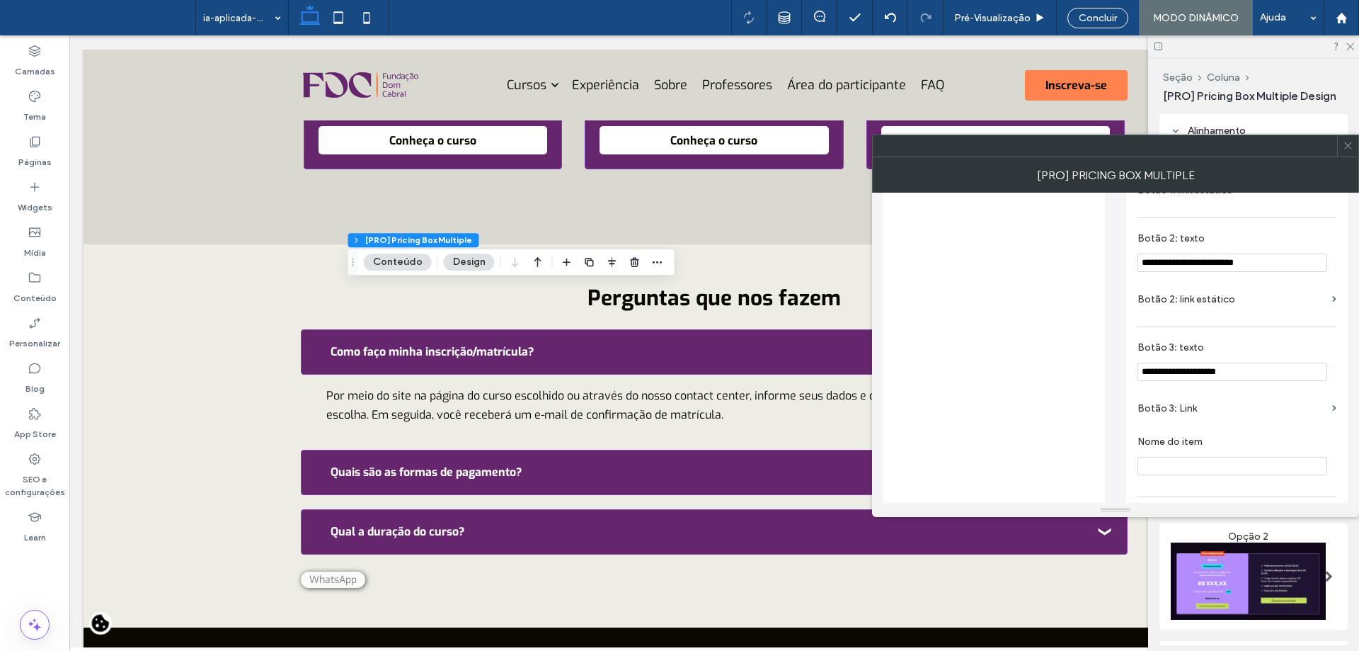
scroll to position [903, 0]
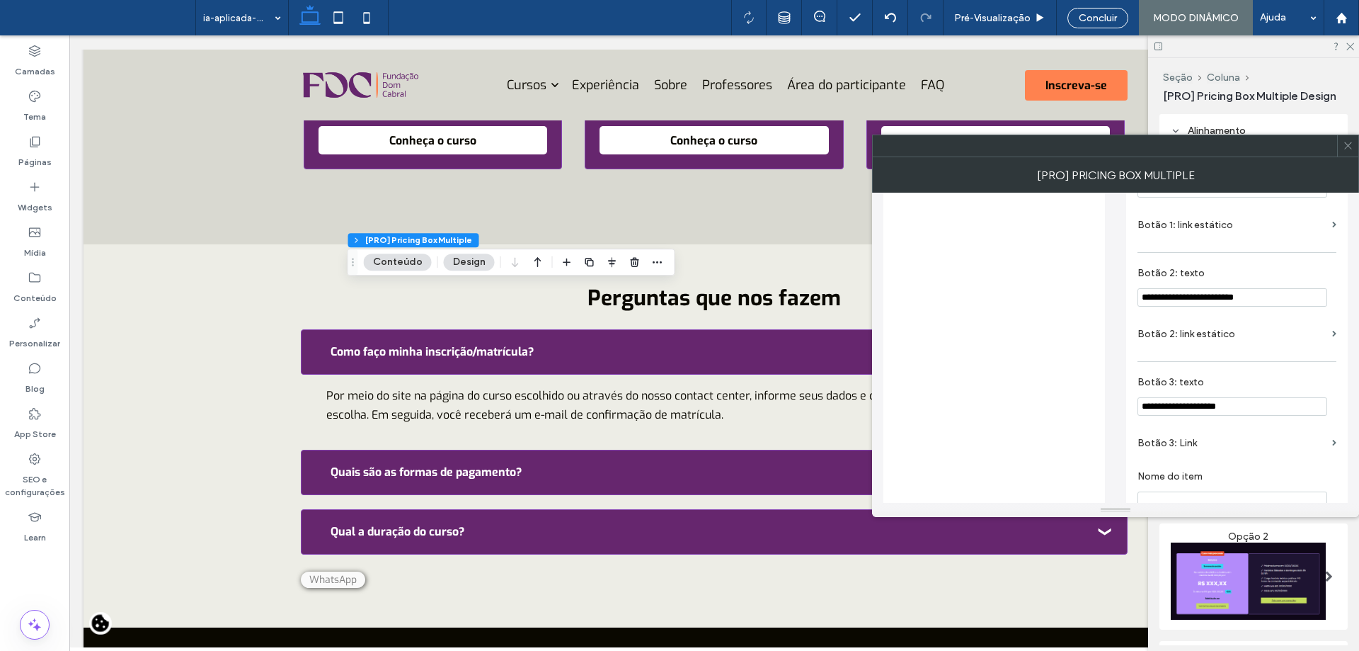
drag, startPoint x: 1271, startPoint y: 319, endPoint x: 1086, endPoint y: 301, distance: 186.3
type input "*"
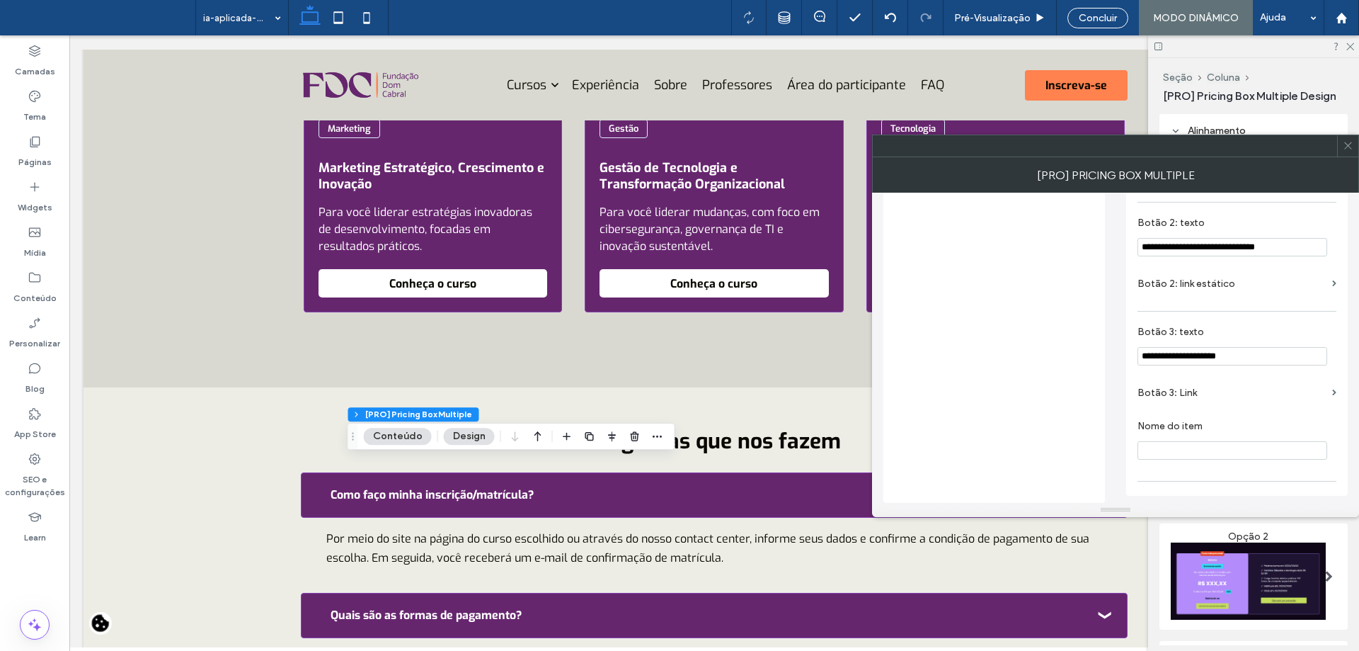
scroll to position [4763, 0]
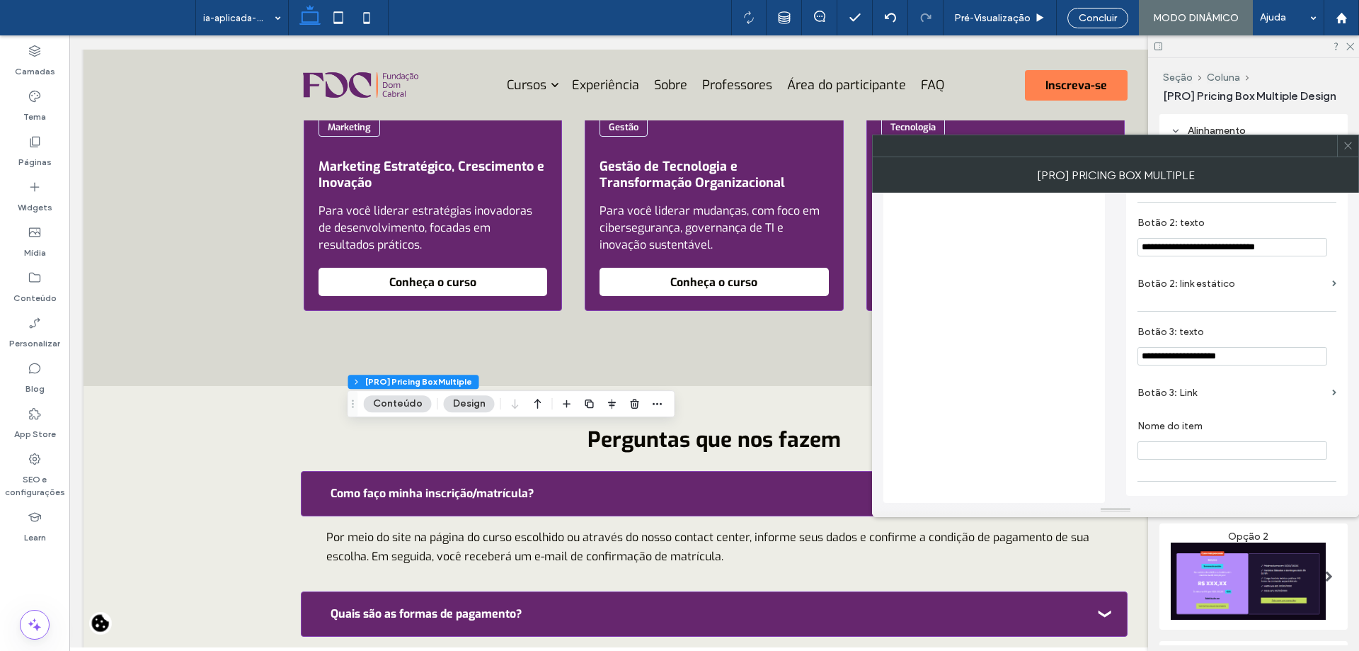
type input "**********"
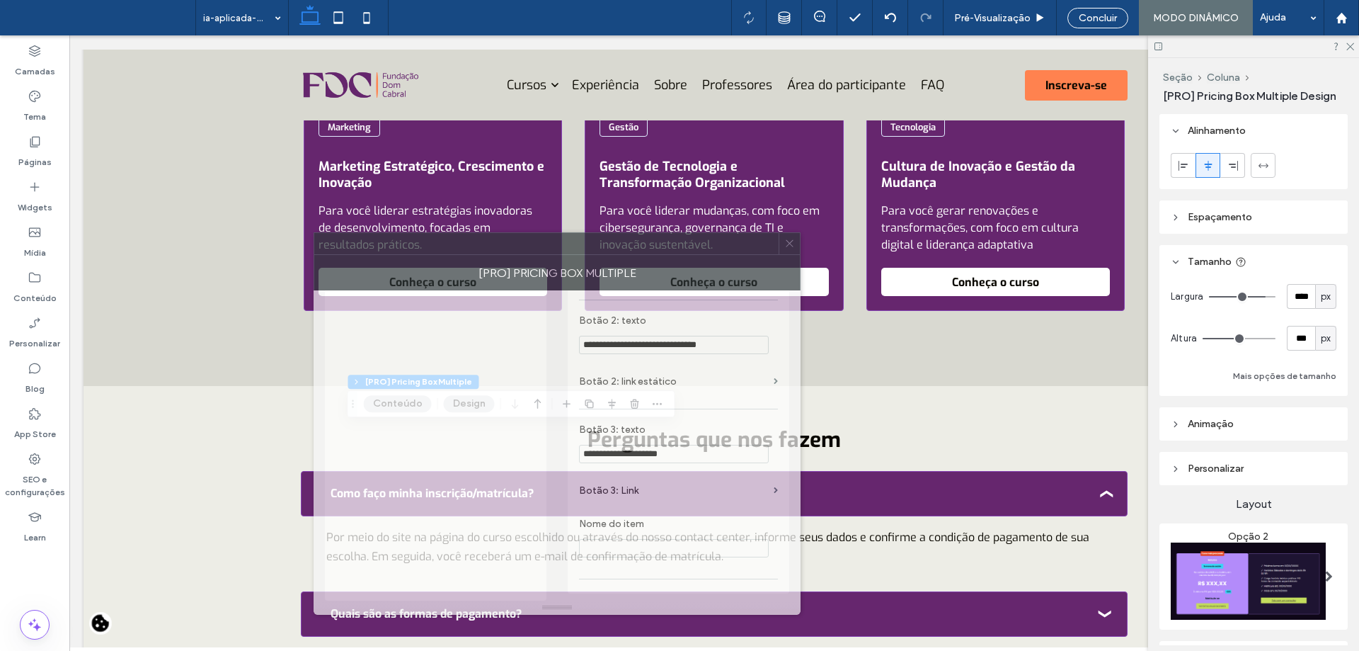
drag, startPoint x: 1100, startPoint y: 156, endPoint x: 564, endPoint y: 254, distance: 544.9
click at [564, 255] on div "[PRO] Pricing Box Multiple" at bounding box center [557, 272] width 487 height 35
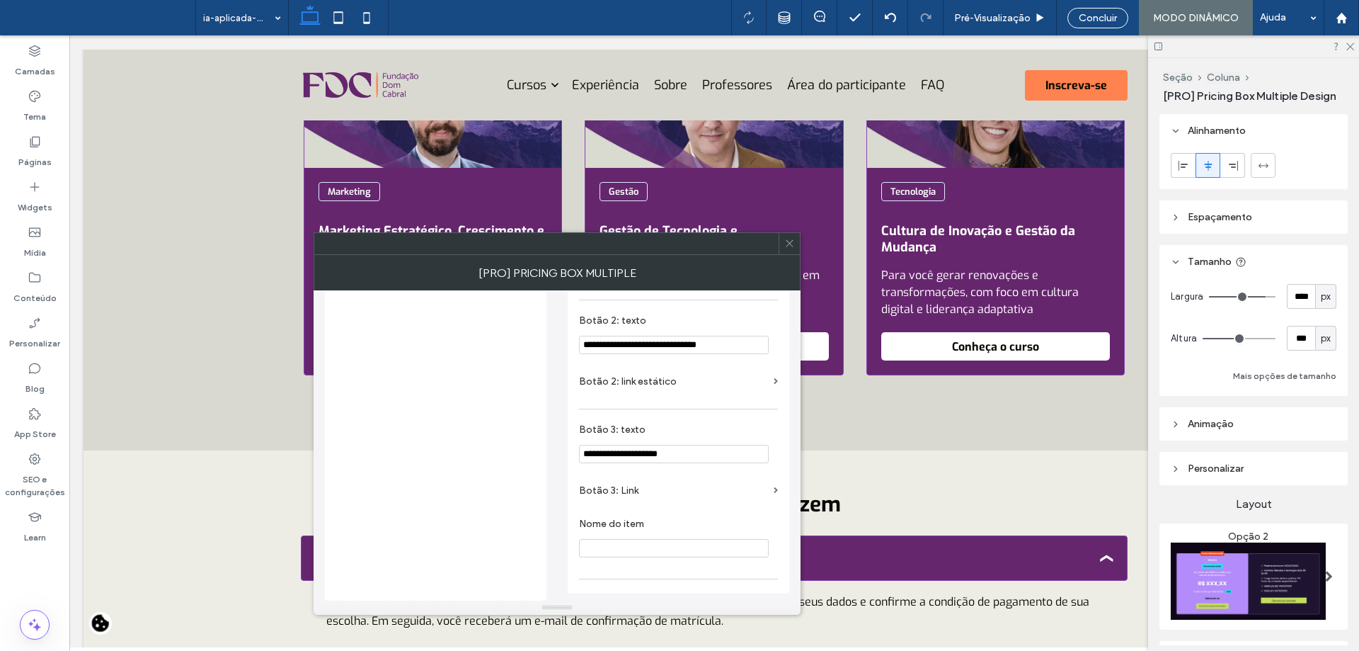
scroll to position [4621, 0]
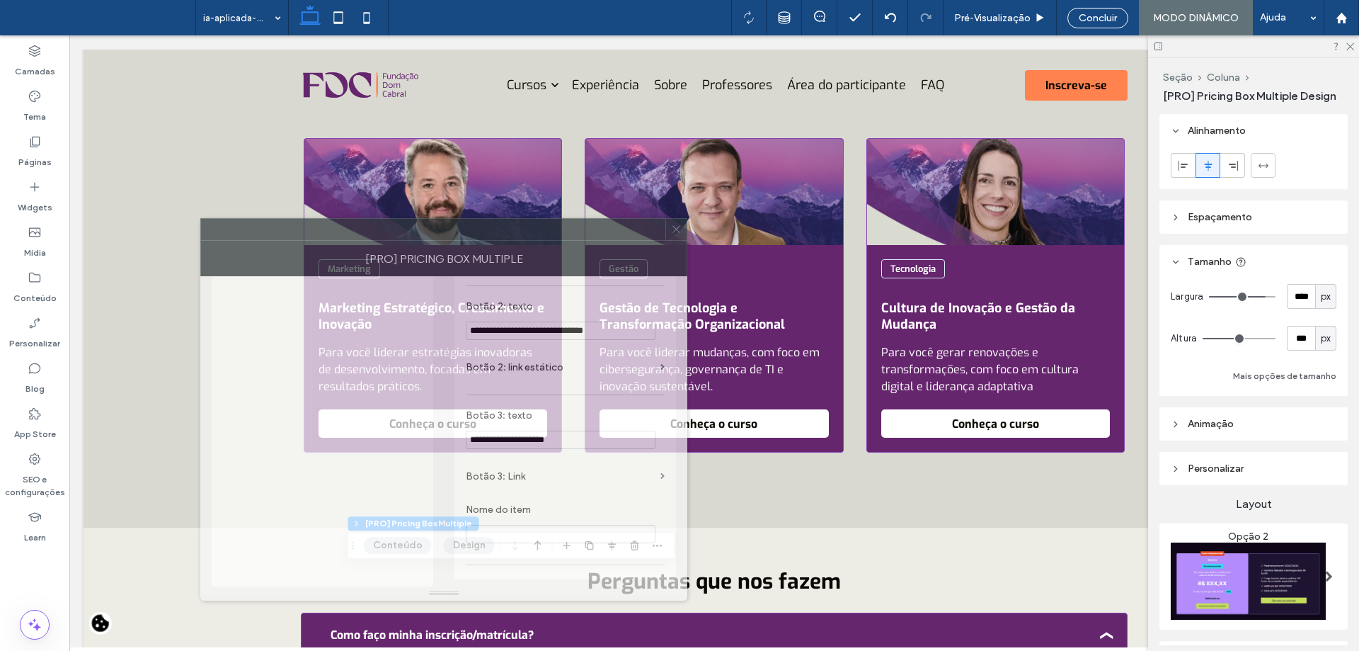
drag, startPoint x: 600, startPoint y: 244, endPoint x: 534, endPoint y: 235, distance: 67.2
click at [534, 235] on div at bounding box center [433, 229] width 464 height 21
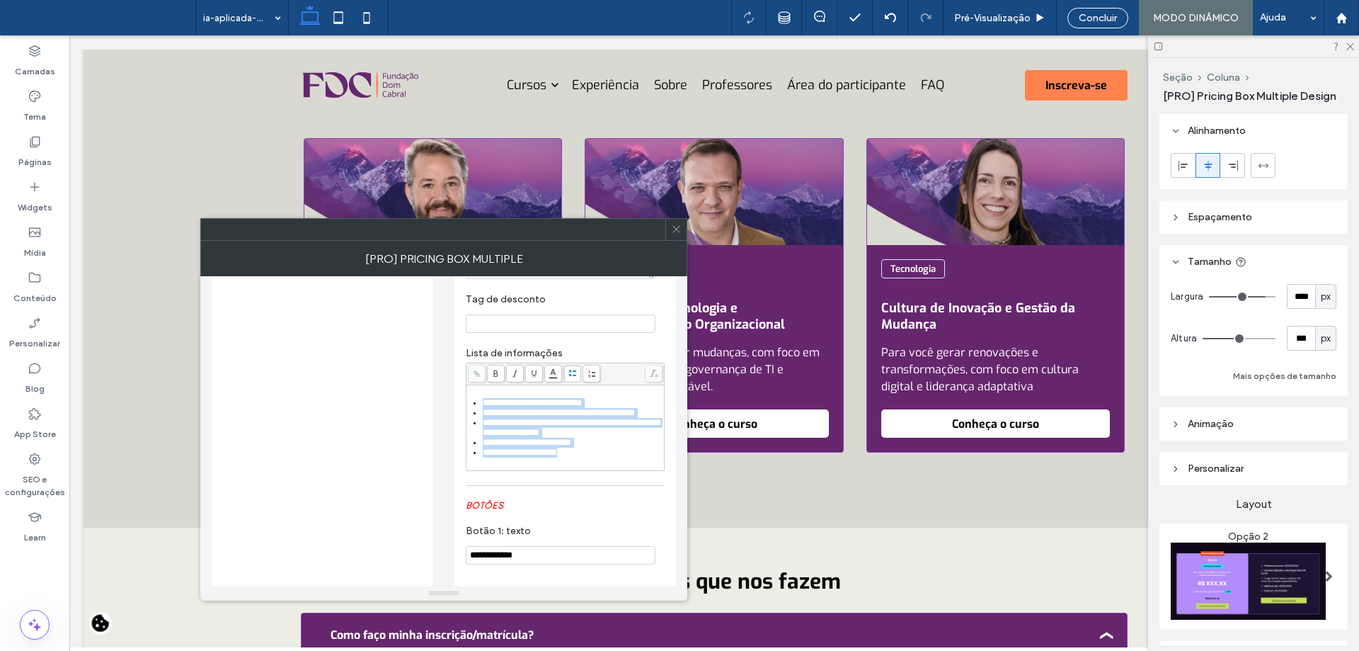
drag, startPoint x: 629, startPoint y: 465, endPoint x: 464, endPoint y: 403, distance: 176.3
click at [464, 403] on div "**********" at bounding box center [565, 290] width 222 height 1245
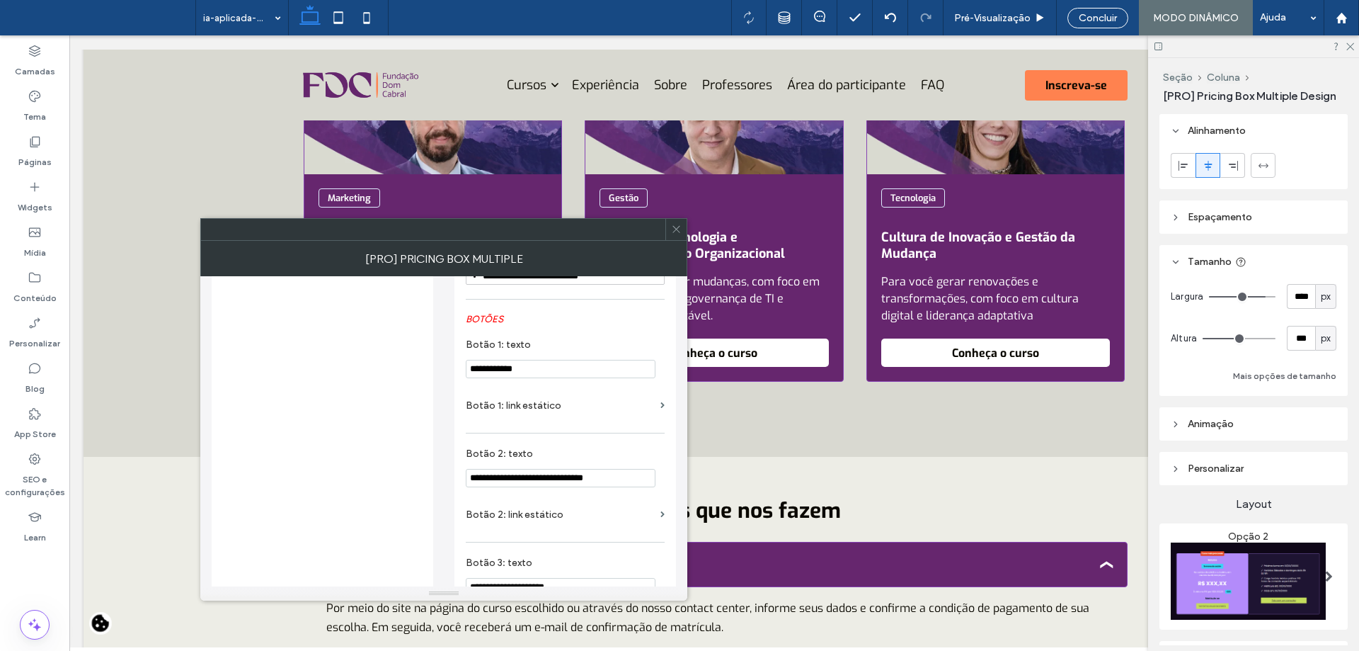
scroll to position [832, 0]
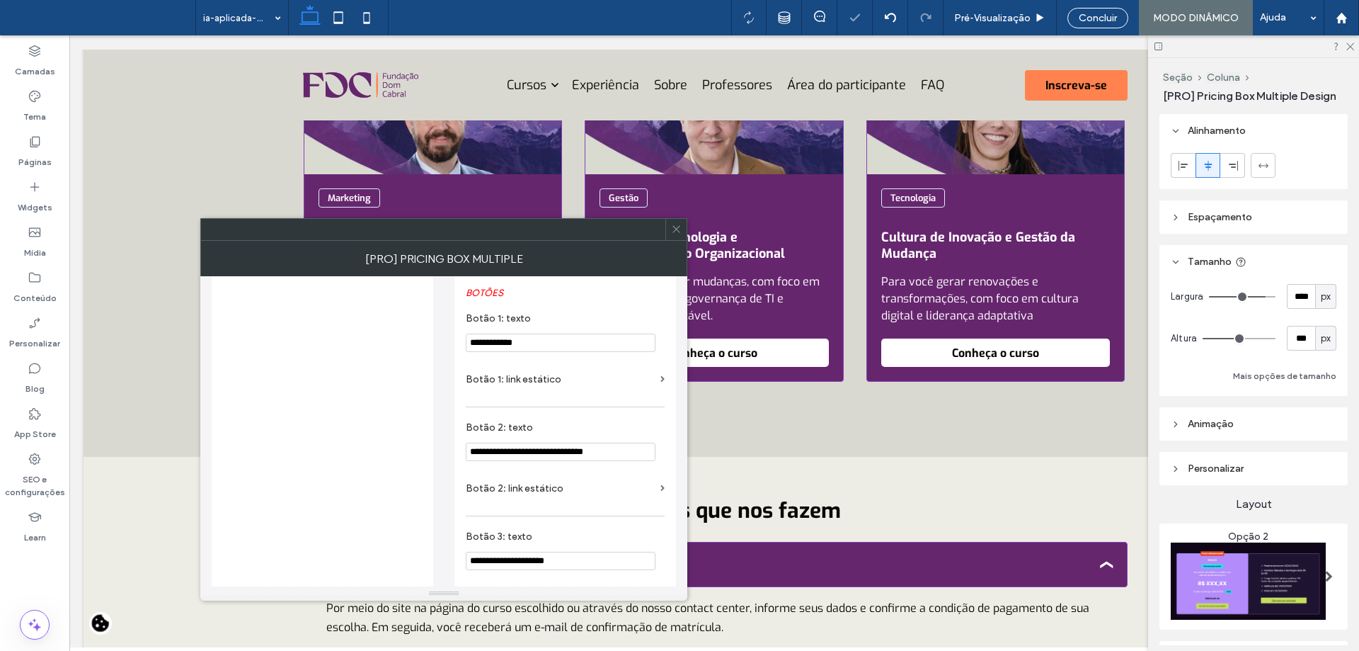
click at [578, 359] on section "**********" at bounding box center [565, 332] width 199 height 54
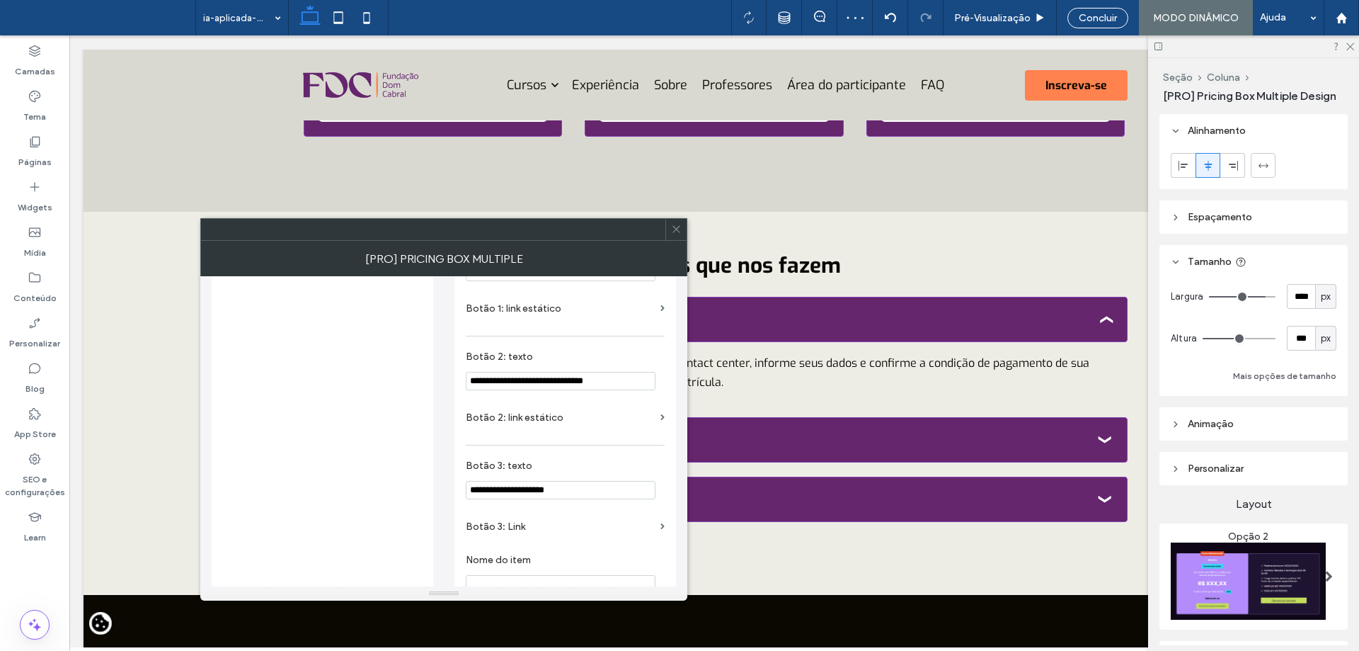
scroll to position [4905, 0]
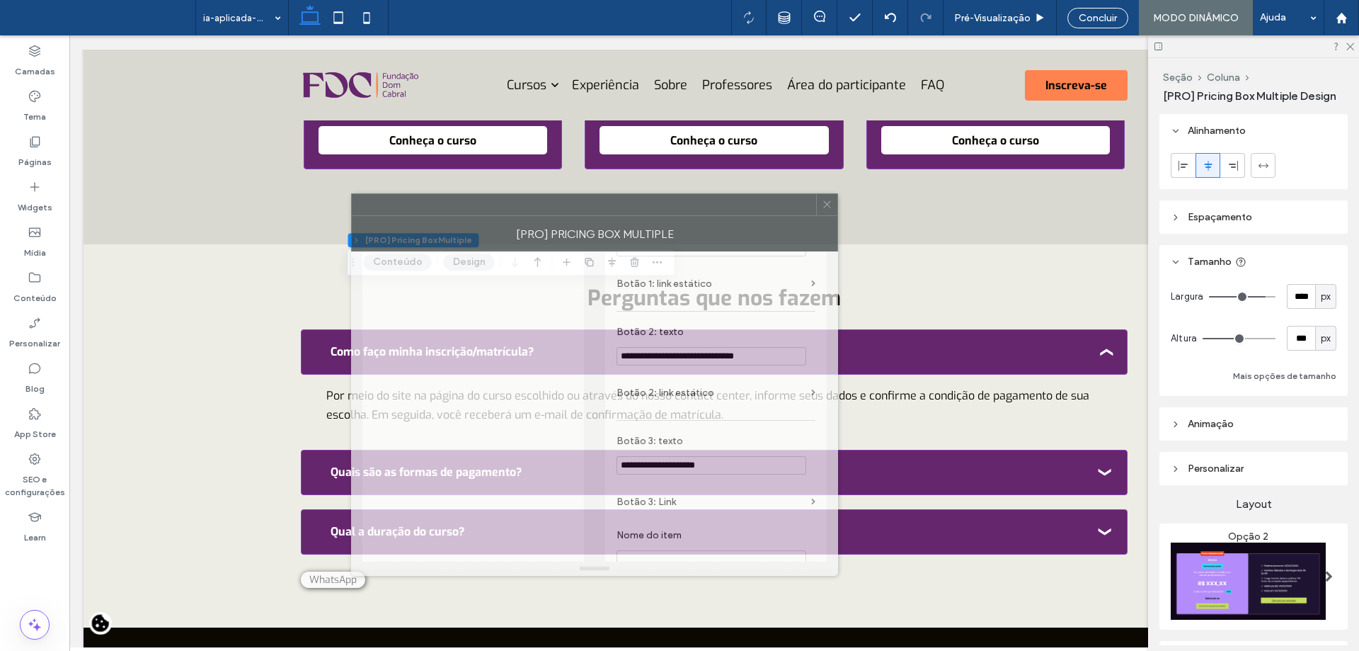
drag, startPoint x: 559, startPoint y: 245, endPoint x: 710, endPoint y: 220, distance: 152.8
click at [710, 220] on div "[PRO] Pricing Box Multiple" at bounding box center [594, 233] width 487 height 35
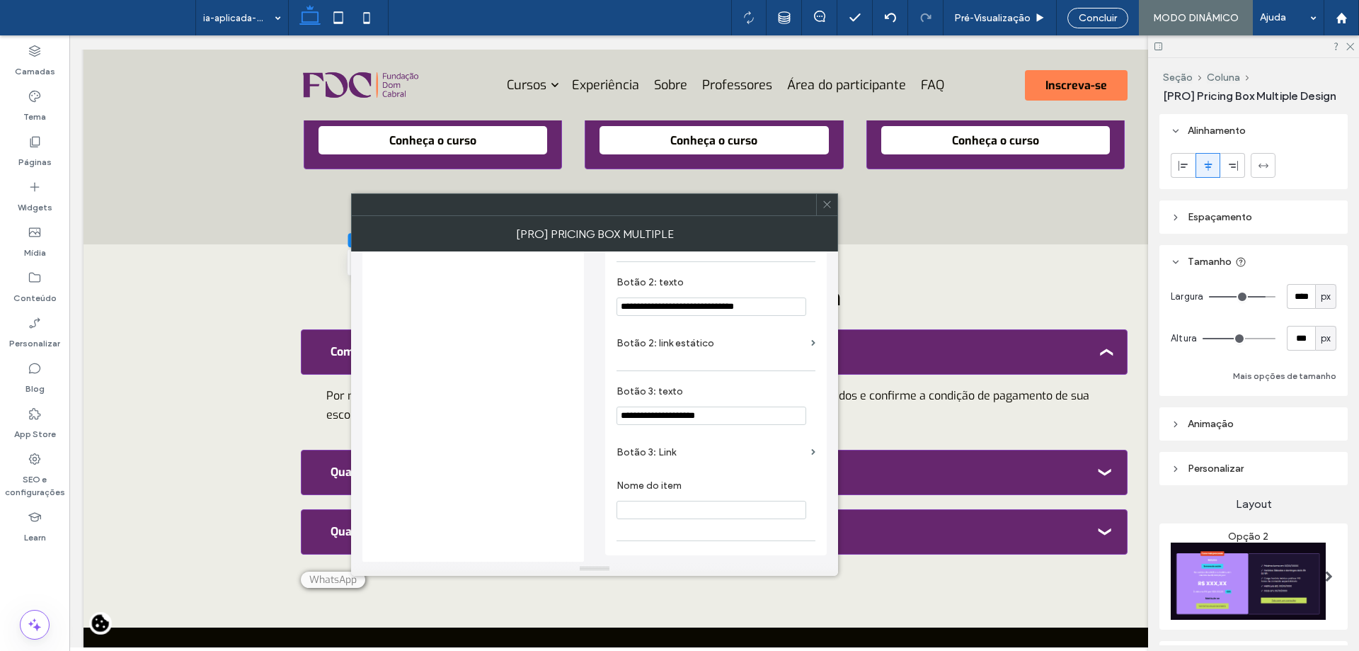
scroll to position [973, 0]
drag, startPoint x: 745, startPoint y: 414, endPoint x: 525, endPoint y: 388, distance: 221.0
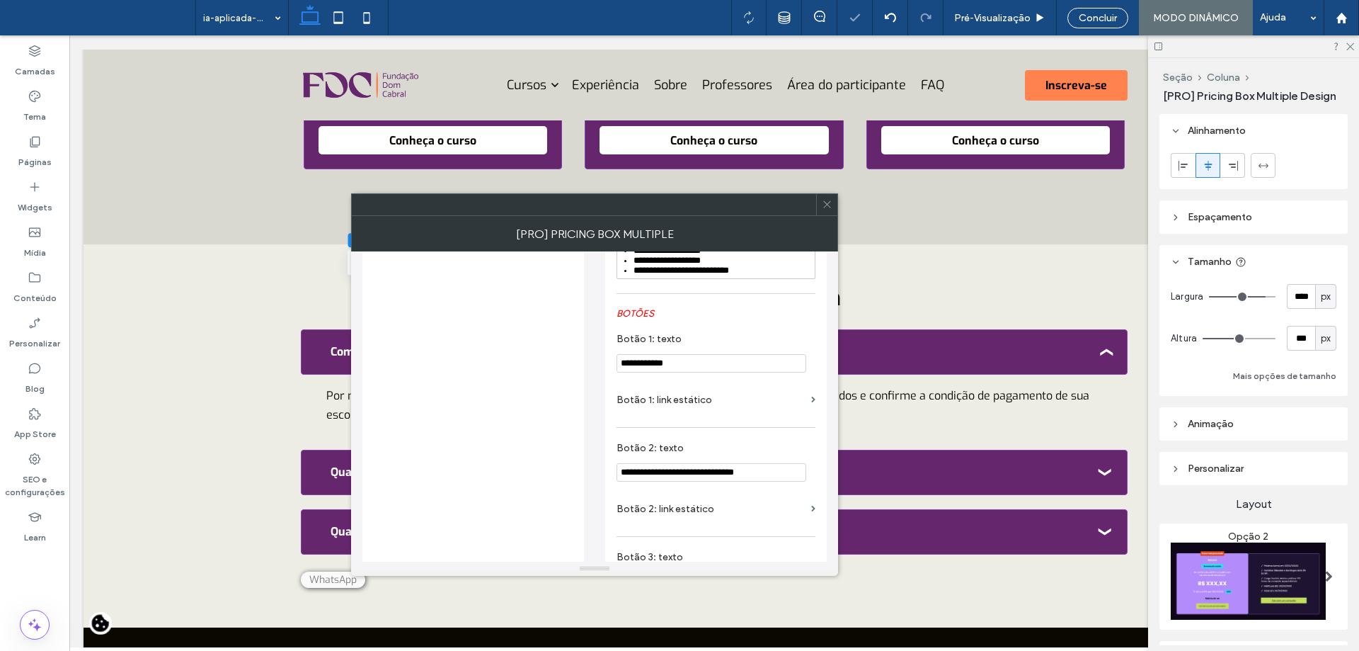
scroll to position [761, 0]
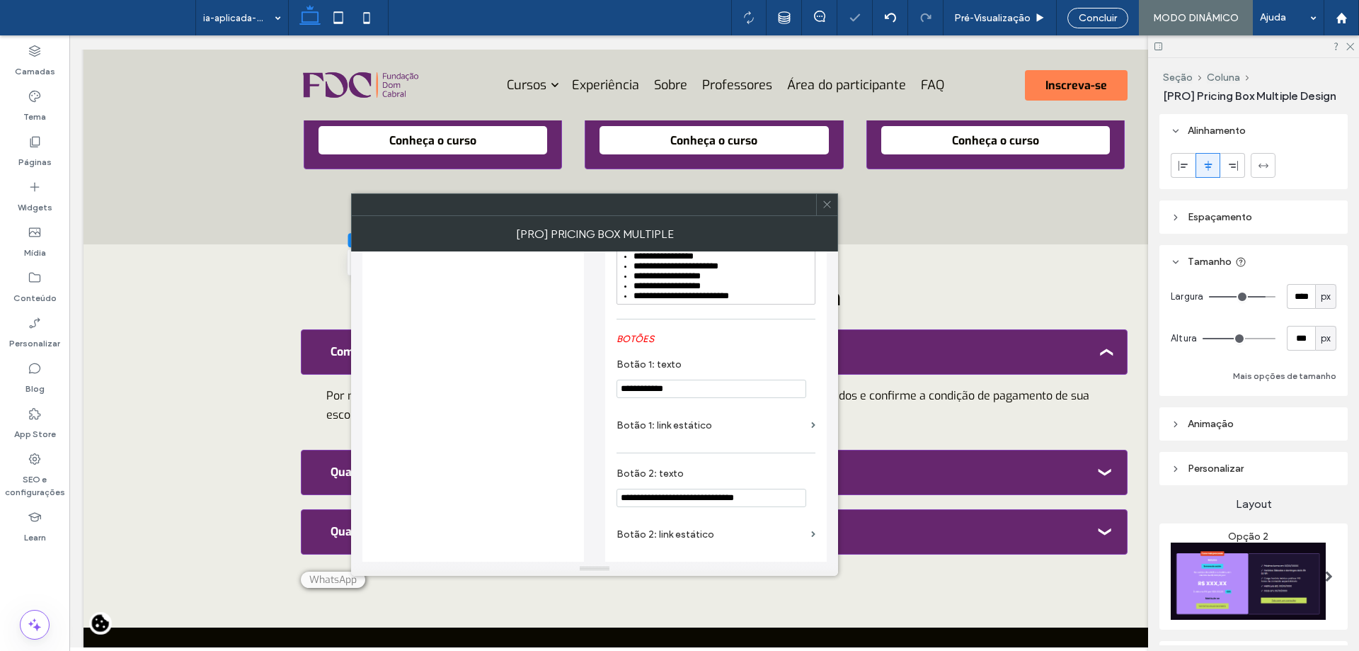
type input "**********"
drag, startPoint x: 725, startPoint y: 402, endPoint x: 556, endPoint y: 391, distance: 168.9
click at [556, 391] on div "**********" at bounding box center [594, 121] width 464 height 1263
click at [700, 351] on label "BOTÕES" at bounding box center [716, 338] width 199 height 25
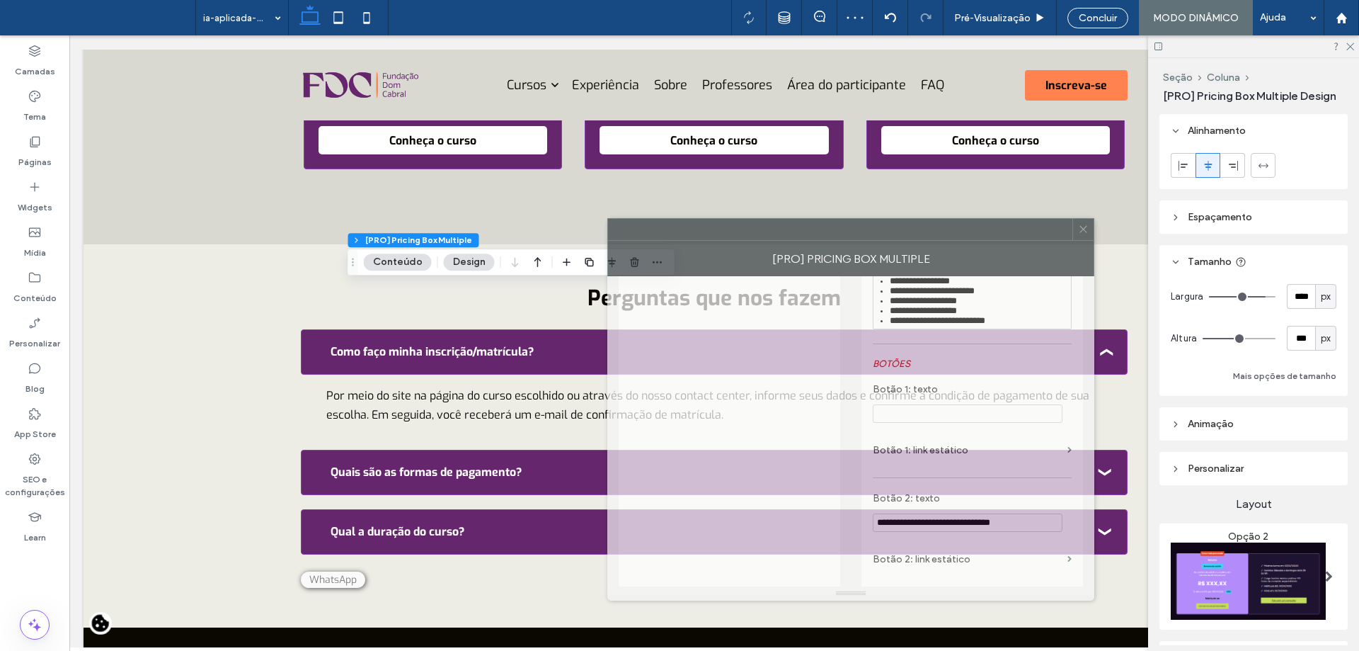
drag, startPoint x: 669, startPoint y: 206, endPoint x: 925, endPoint y: 231, distance: 257.5
click at [925, 231] on div at bounding box center [840, 229] width 464 height 21
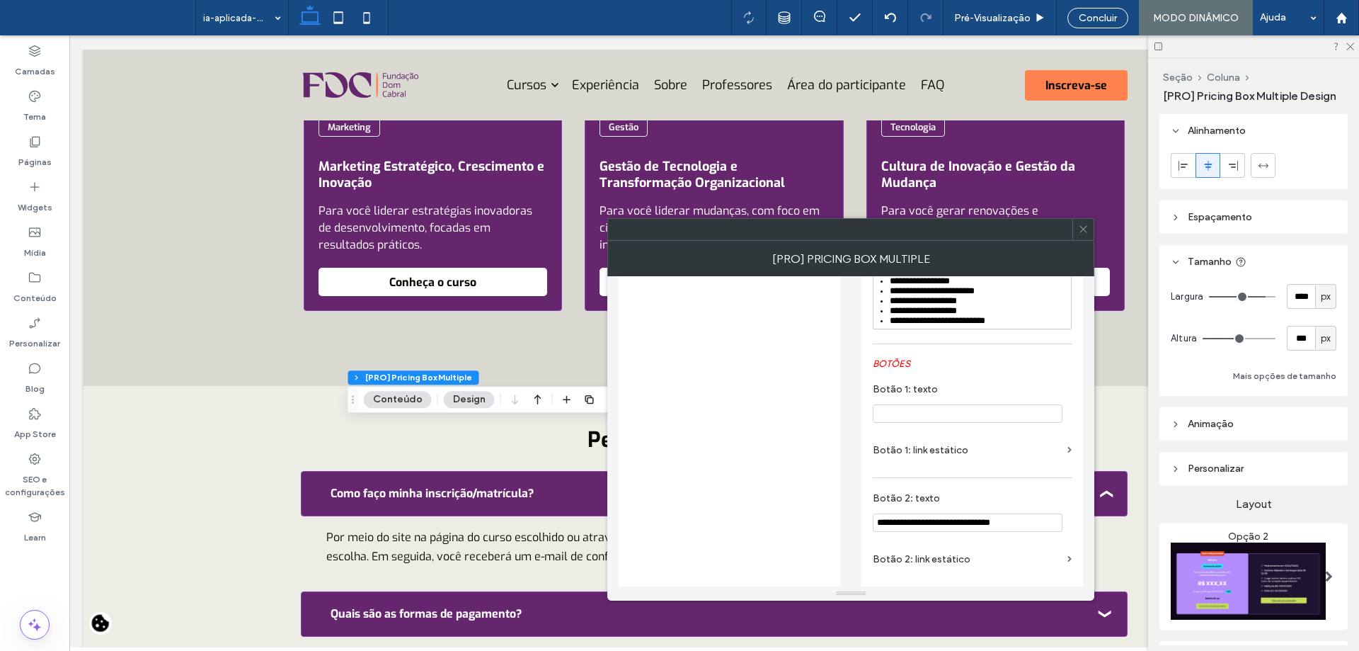
scroll to position [4834, 0]
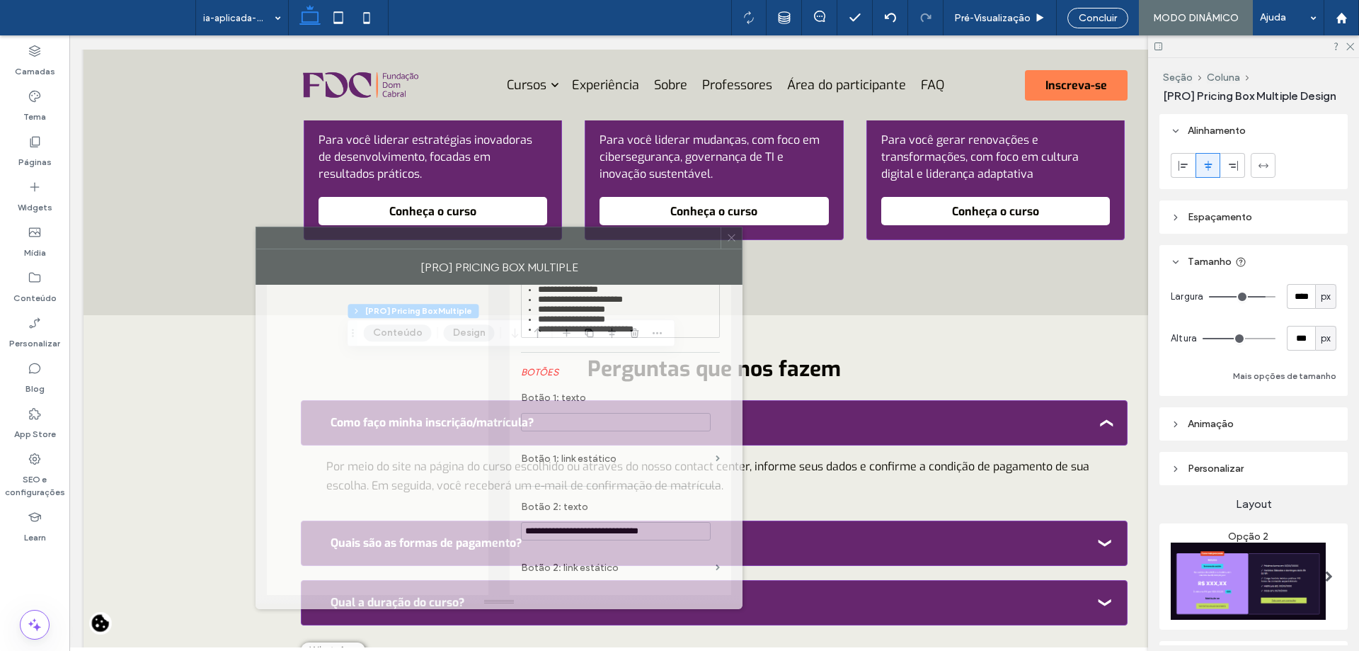
drag, startPoint x: 724, startPoint y: 232, endPoint x: 430, endPoint y: 245, distance: 294.1
click at [430, 245] on div at bounding box center [488, 237] width 464 height 21
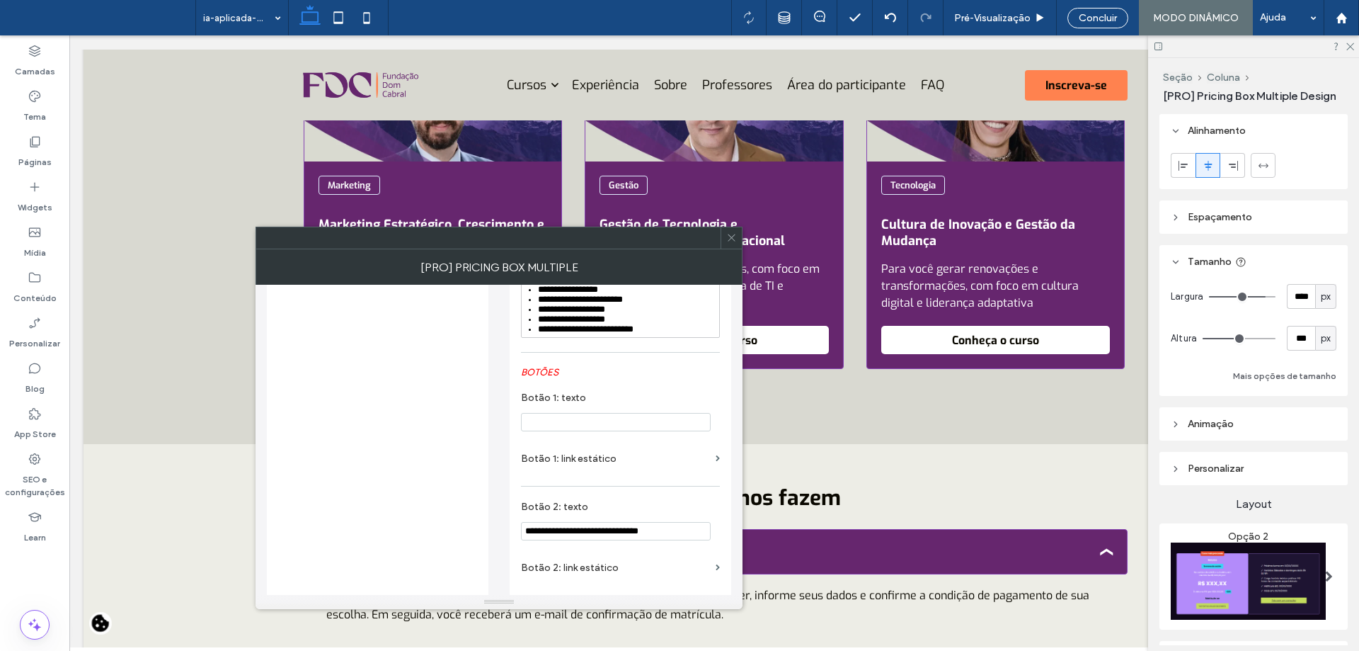
scroll to position [4763, 0]
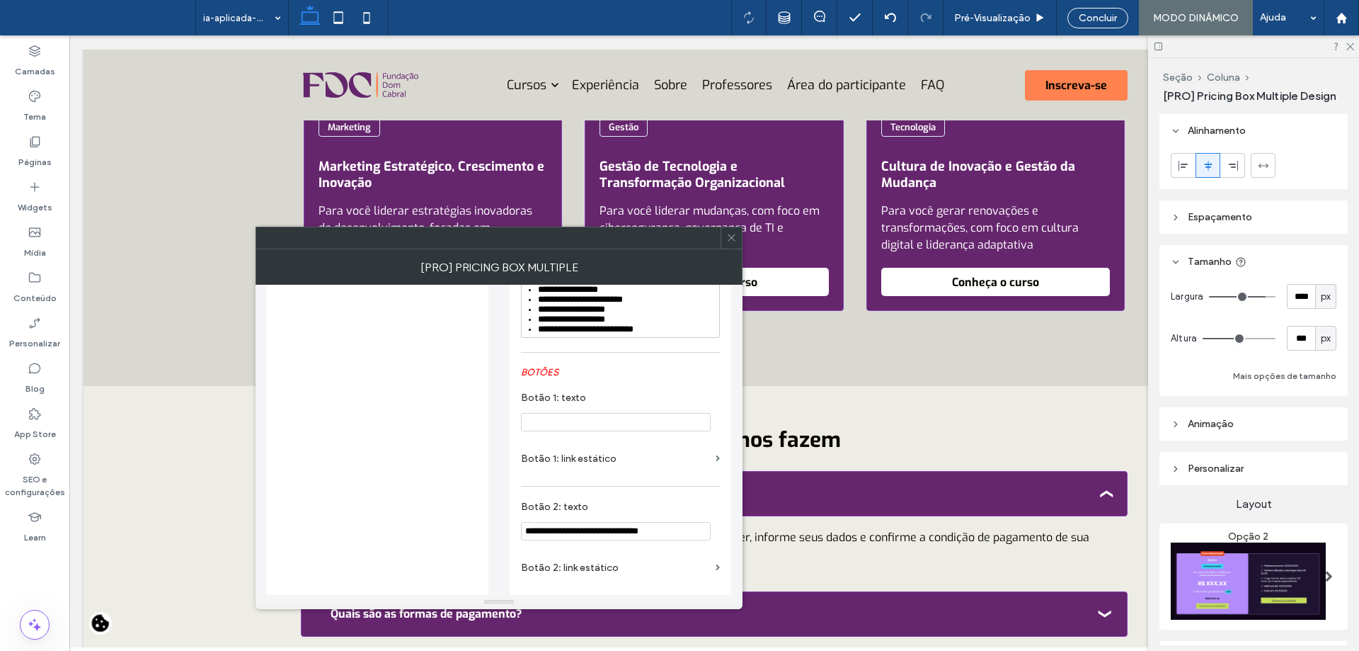
click at [726, 243] on div at bounding box center [731, 237] width 21 height 21
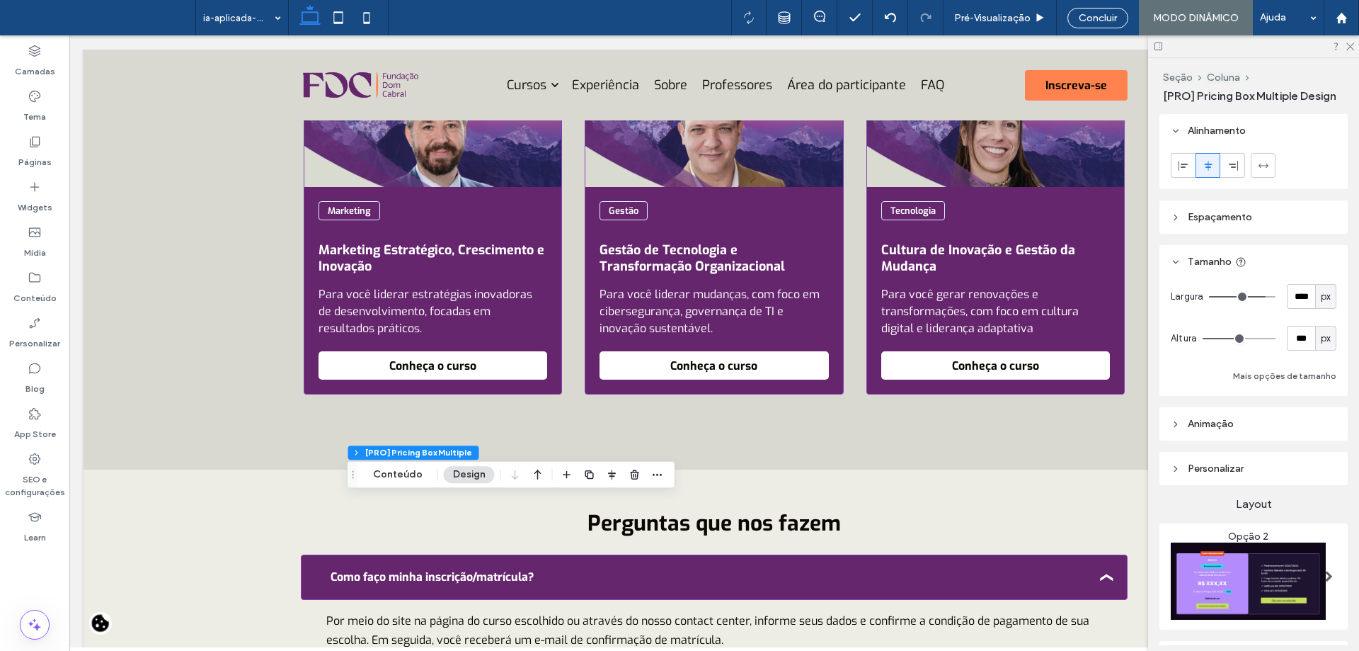
scroll to position [4692, 0]
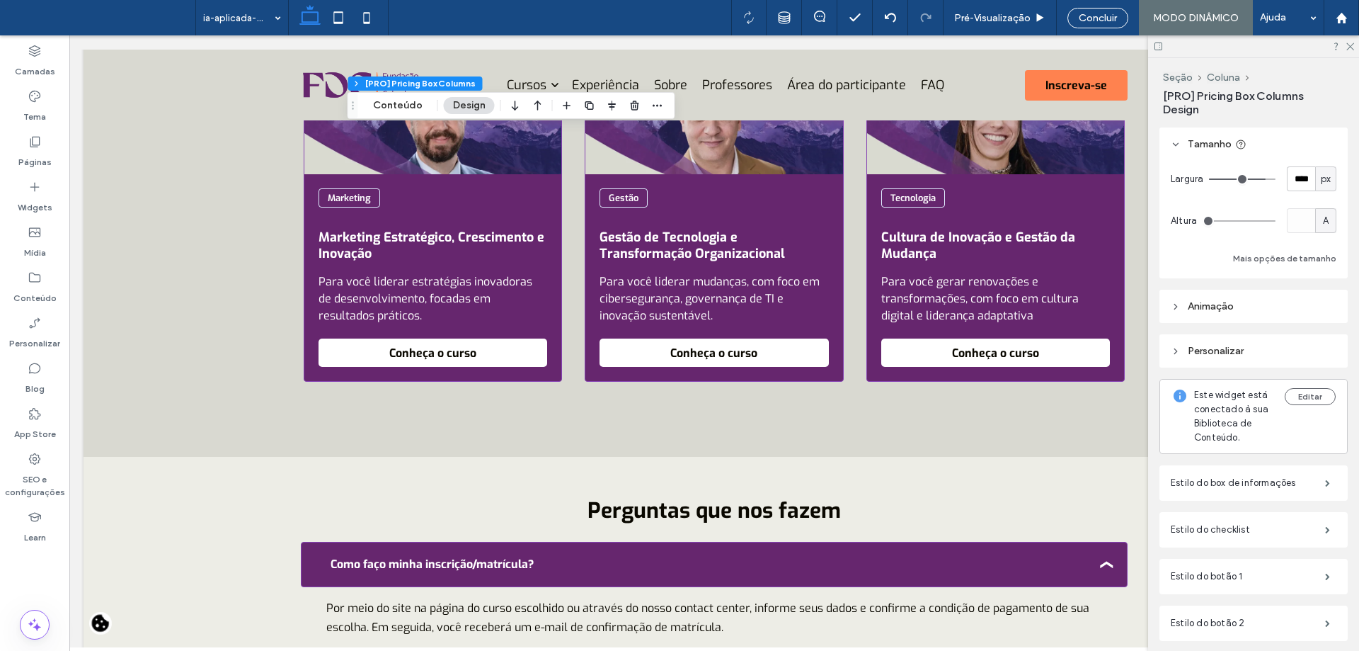
scroll to position [190, 0]
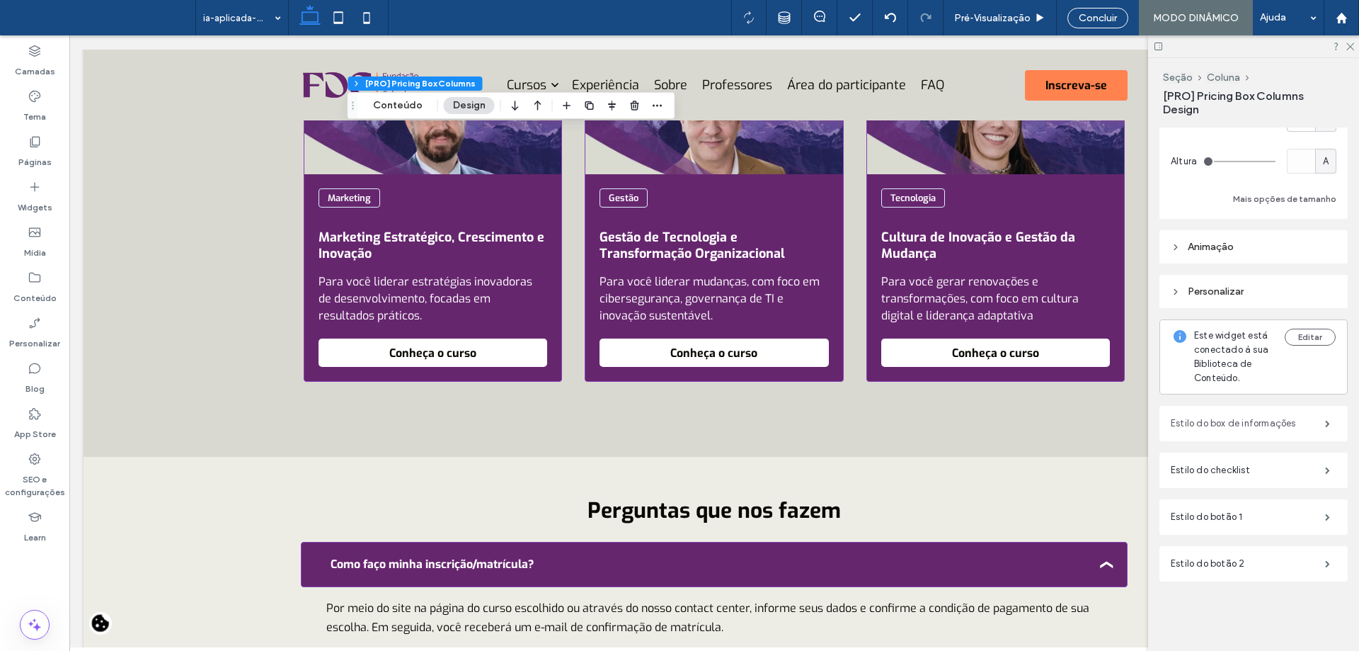
click at [1254, 421] on label "Estilo do box de informações" at bounding box center [1248, 423] width 154 height 28
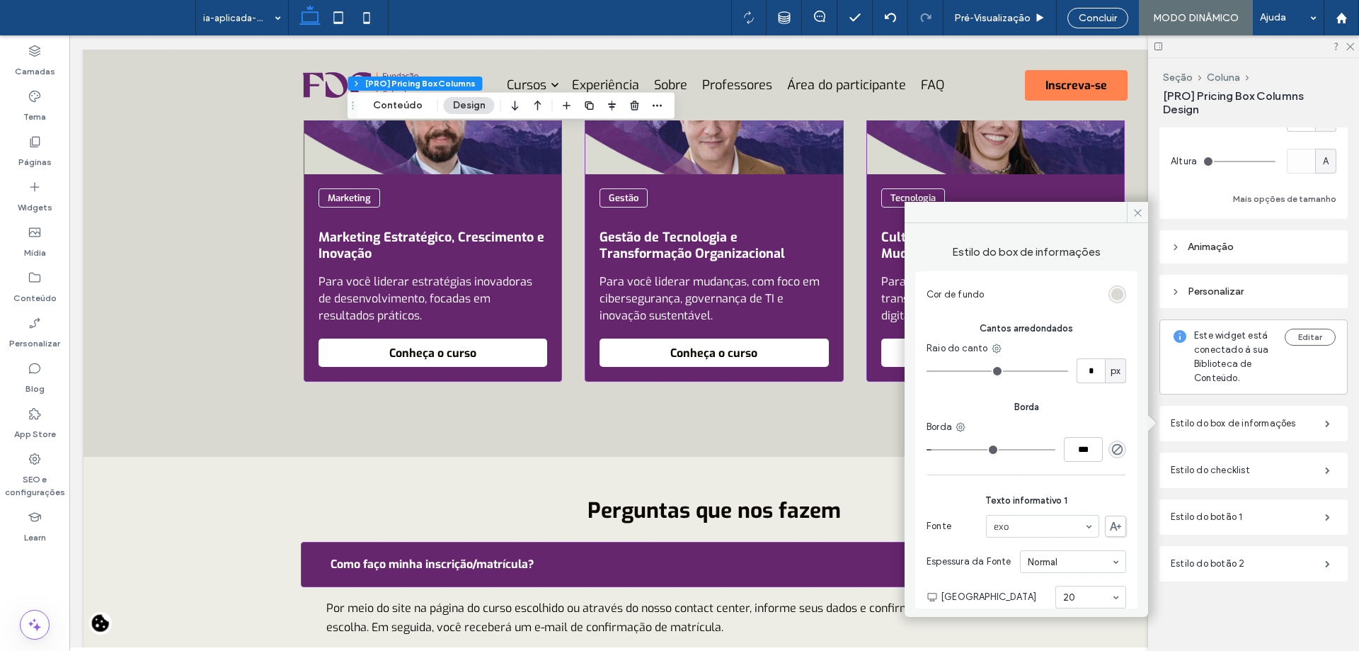
click at [1099, 293] on section "Cor de fundo" at bounding box center [1027, 294] width 200 height 32
click at [1111, 295] on div "rgb(217, 217, 209)" at bounding box center [1117, 294] width 12 height 12
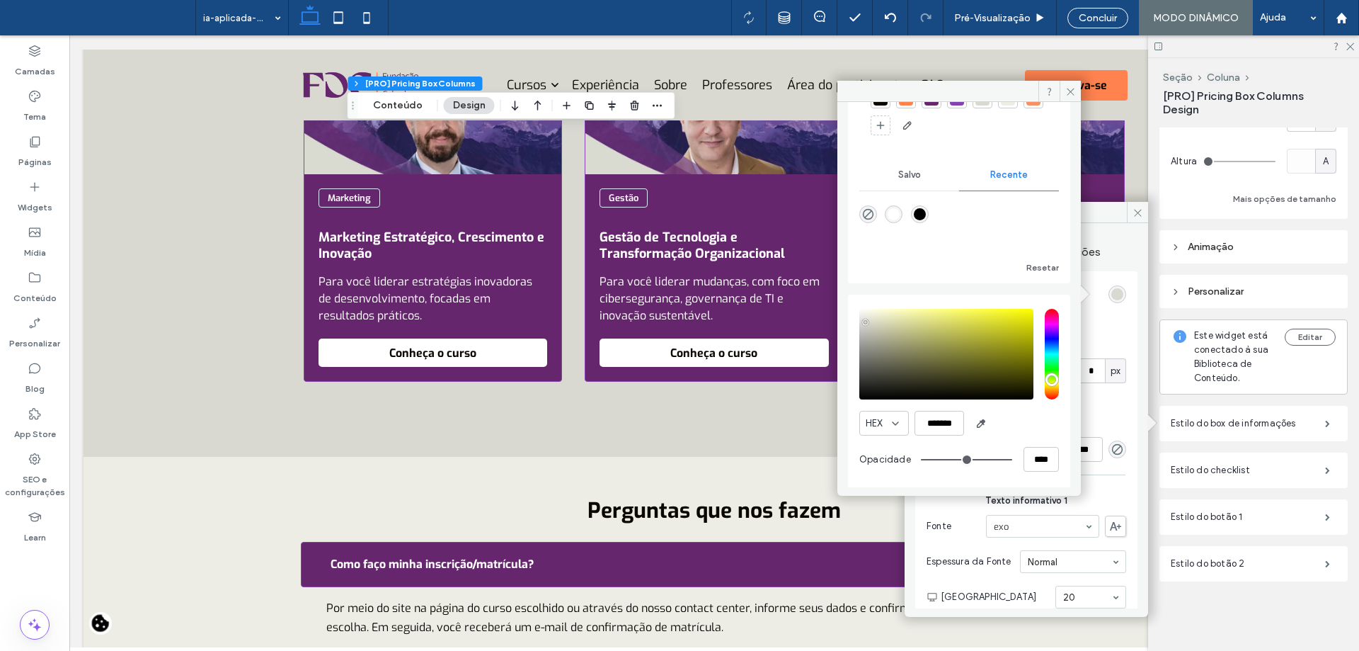
scroll to position [105, 0]
click at [943, 423] on input "*******" at bounding box center [940, 420] width 50 height 25
click at [943, 422] on input "*******" at bounding box center [940, 420] width 50 height 25
click at [1070, 94] on icon at bounding box center [1070, 91] width 11 height 11
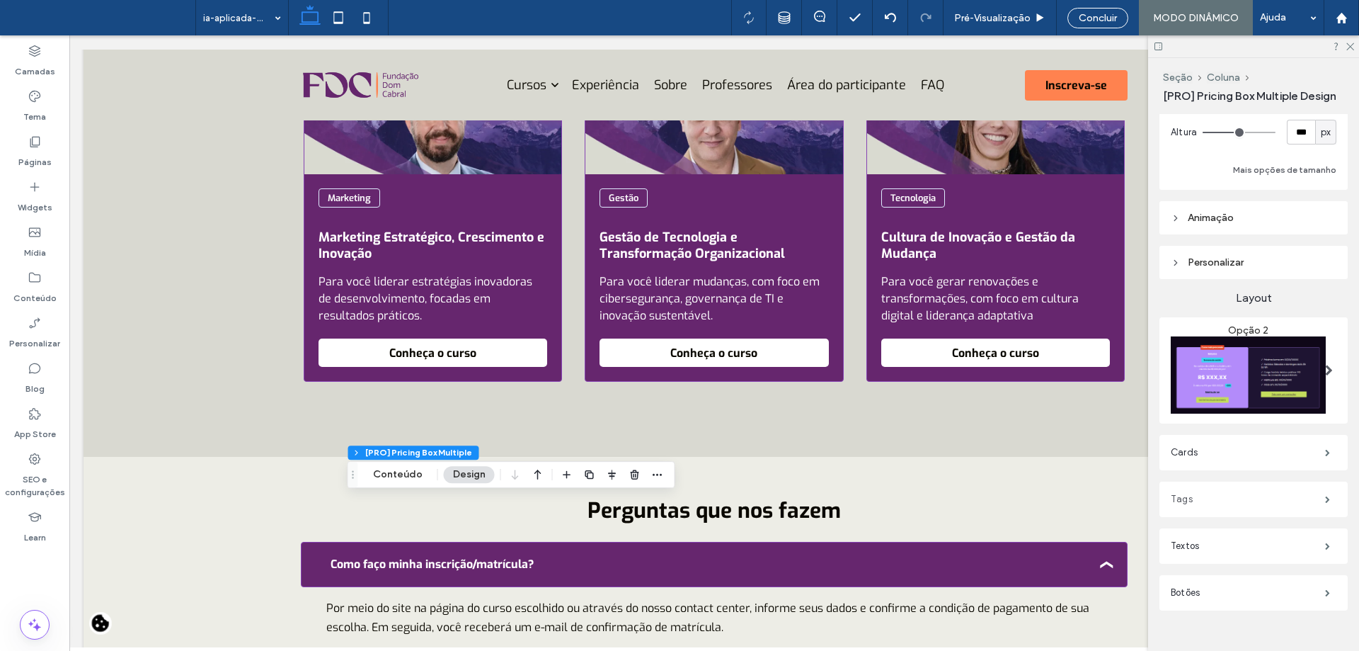
scroll to position [231, 0]
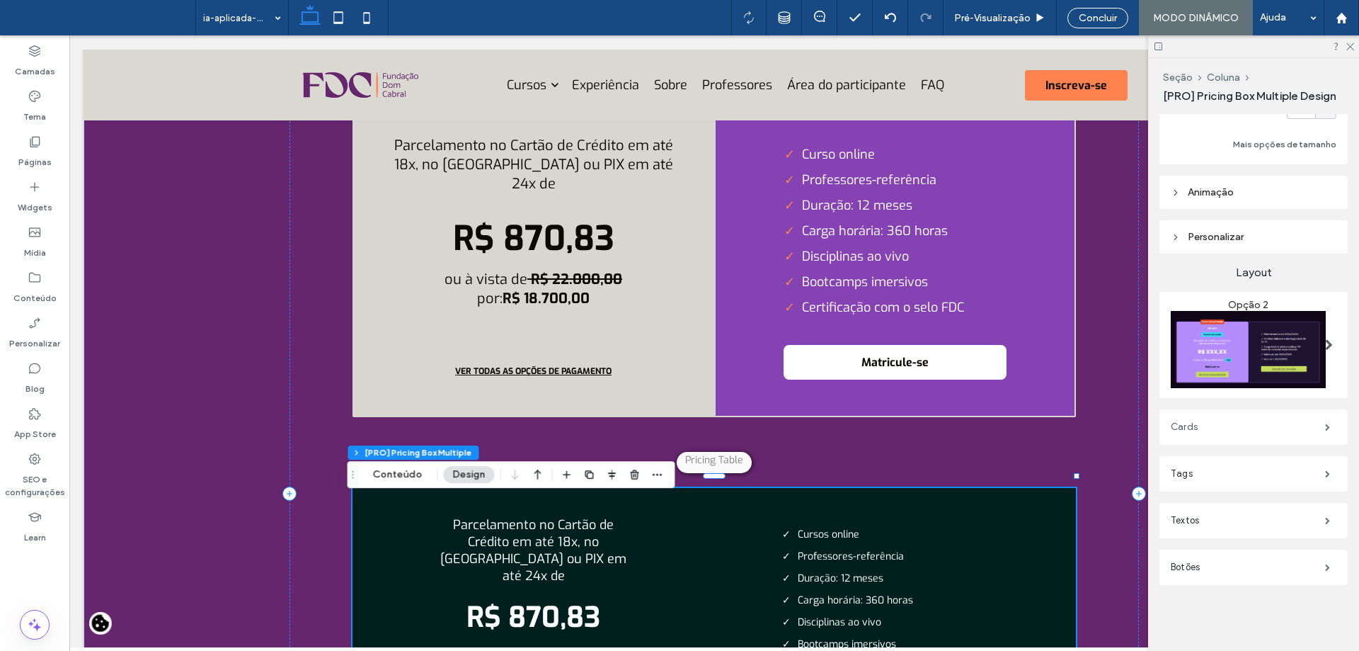
click at [1255, 419] on label "Cards" at bounding box center [1248, 427] width 154 height 28
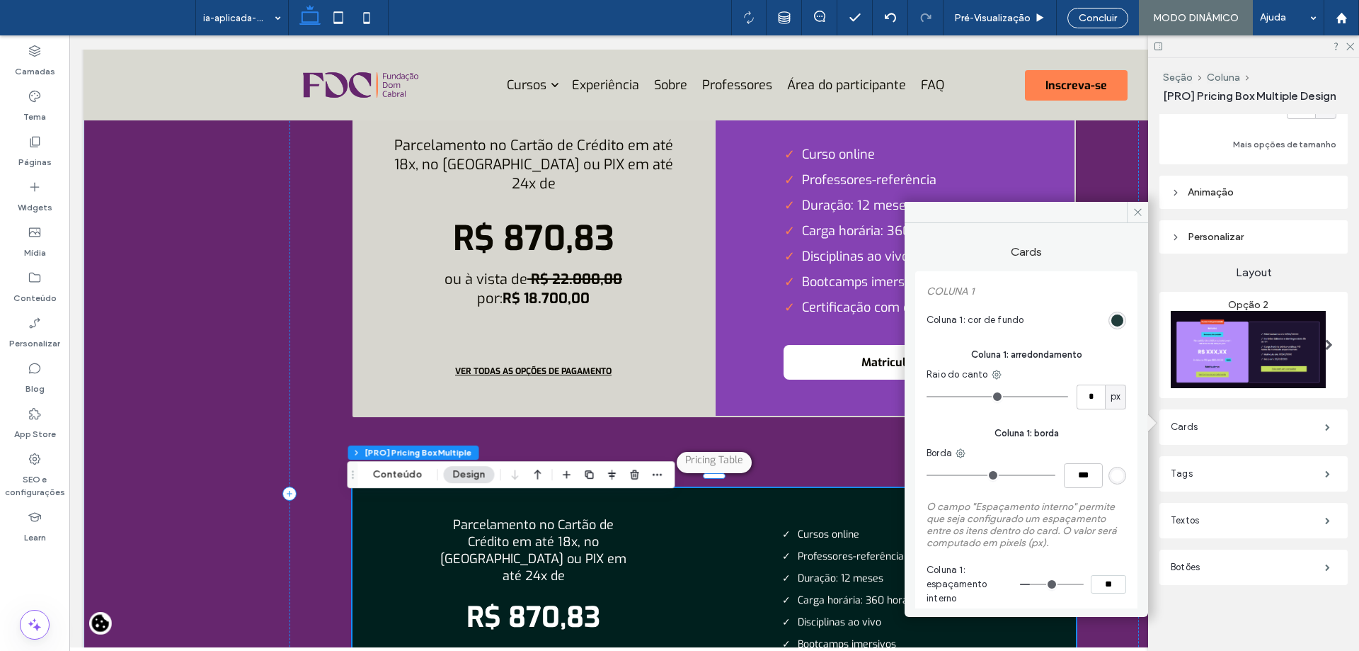
click at [1114, 319] on div "#00201e" at bounding box center [1117, 320] width 12 height 12
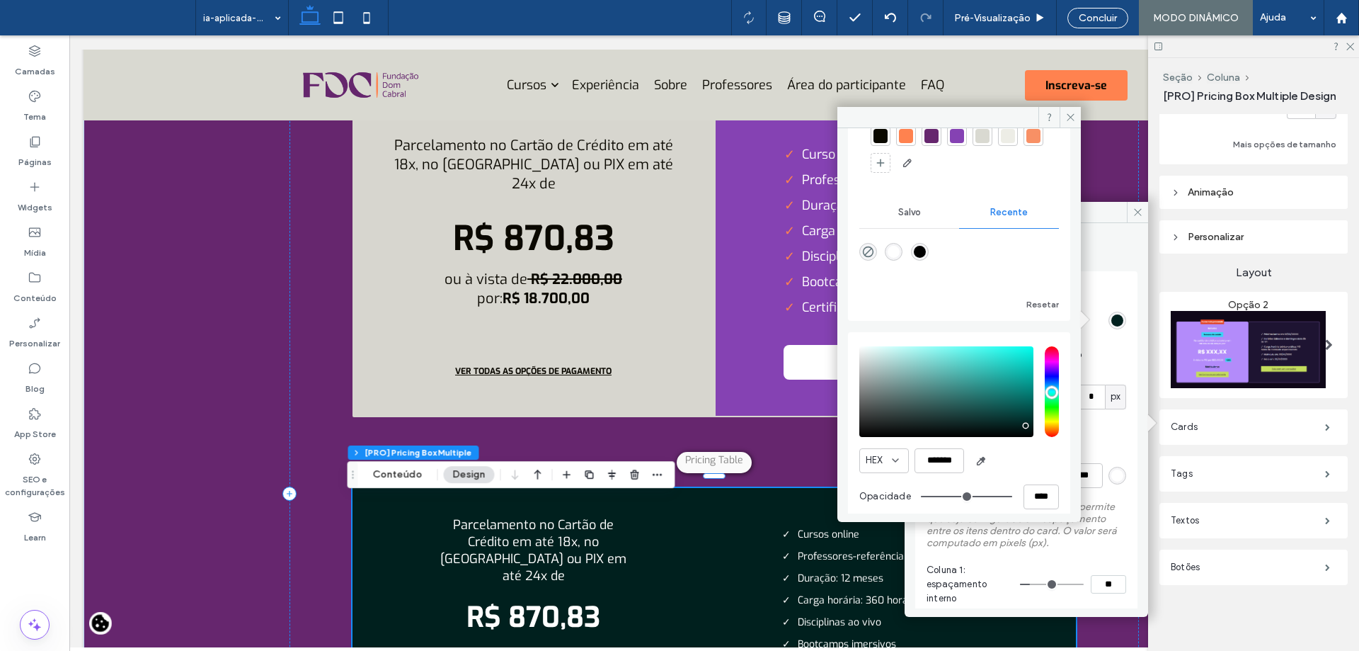
scroll to position [105, 0]
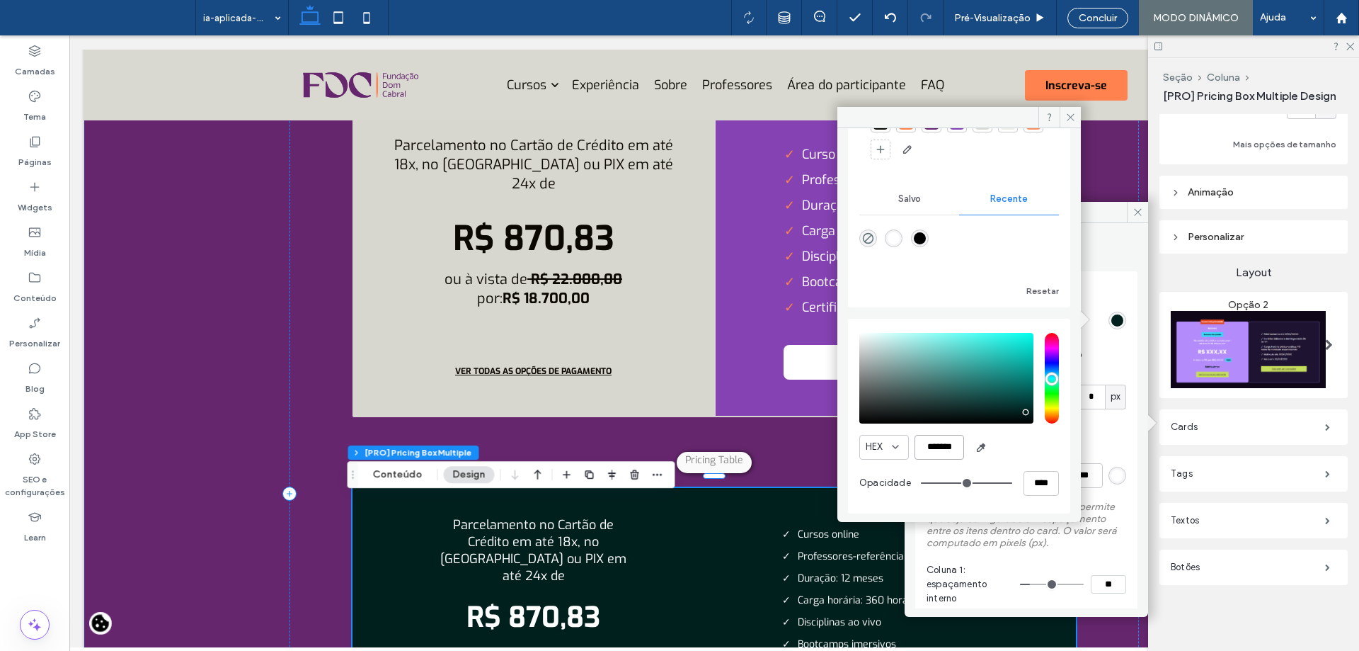
click at [958, 447] on input "*******" at bounding box center [940, 447] width 50 height 25
paste input "color picker textbox"
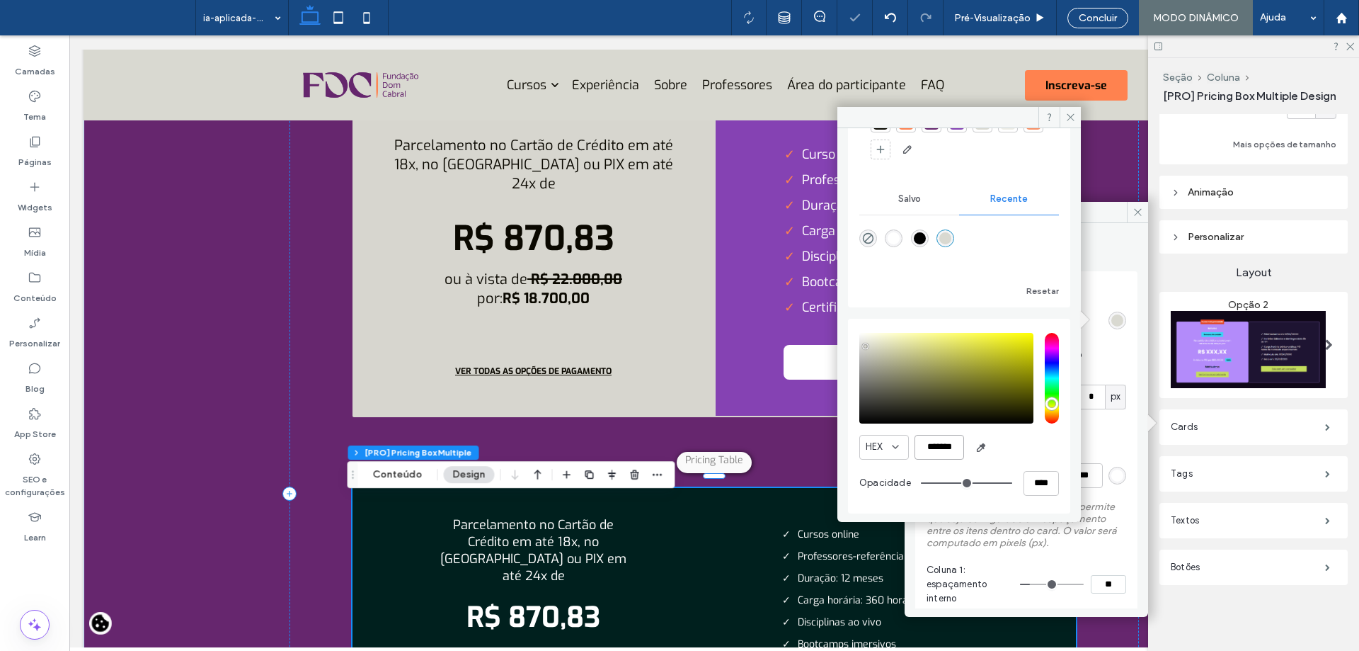
type input "*******"
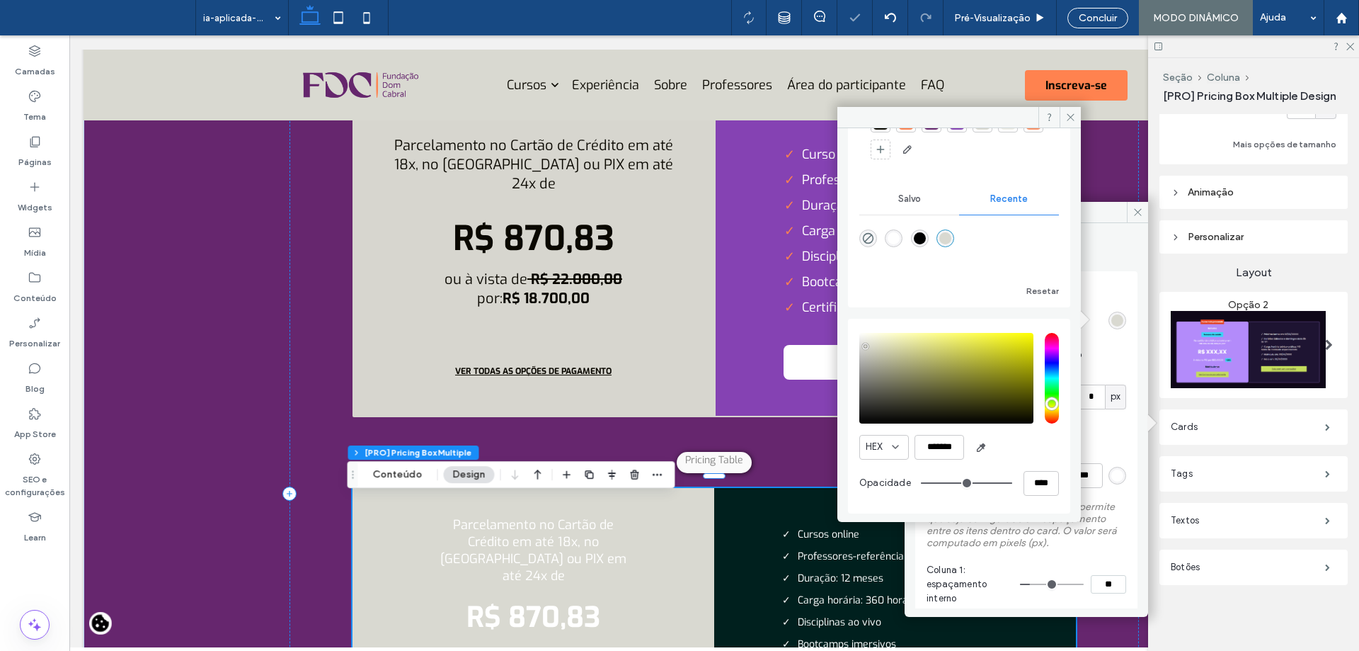
click at [1036, 444] on div "HEX *******" at bounding box center [959, 447] width 200 height 25
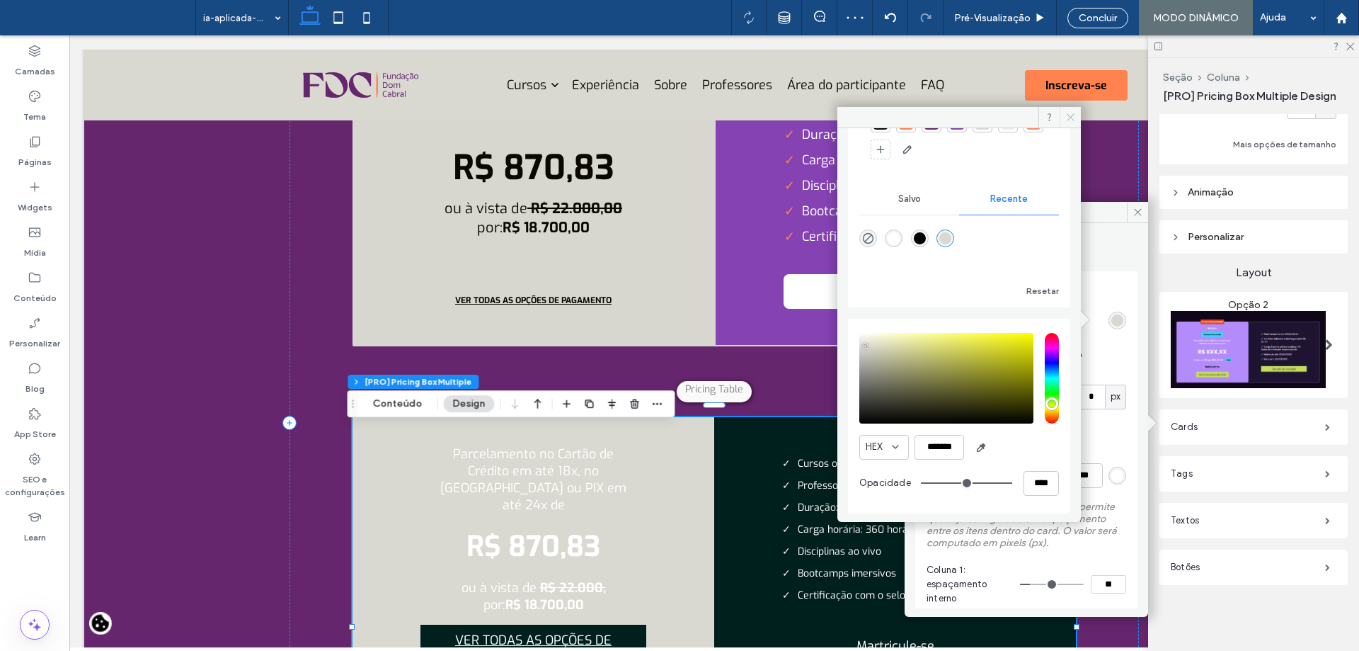
click at [1068, 113] on icon at bounding box center [1070, 117] width 11 height 11
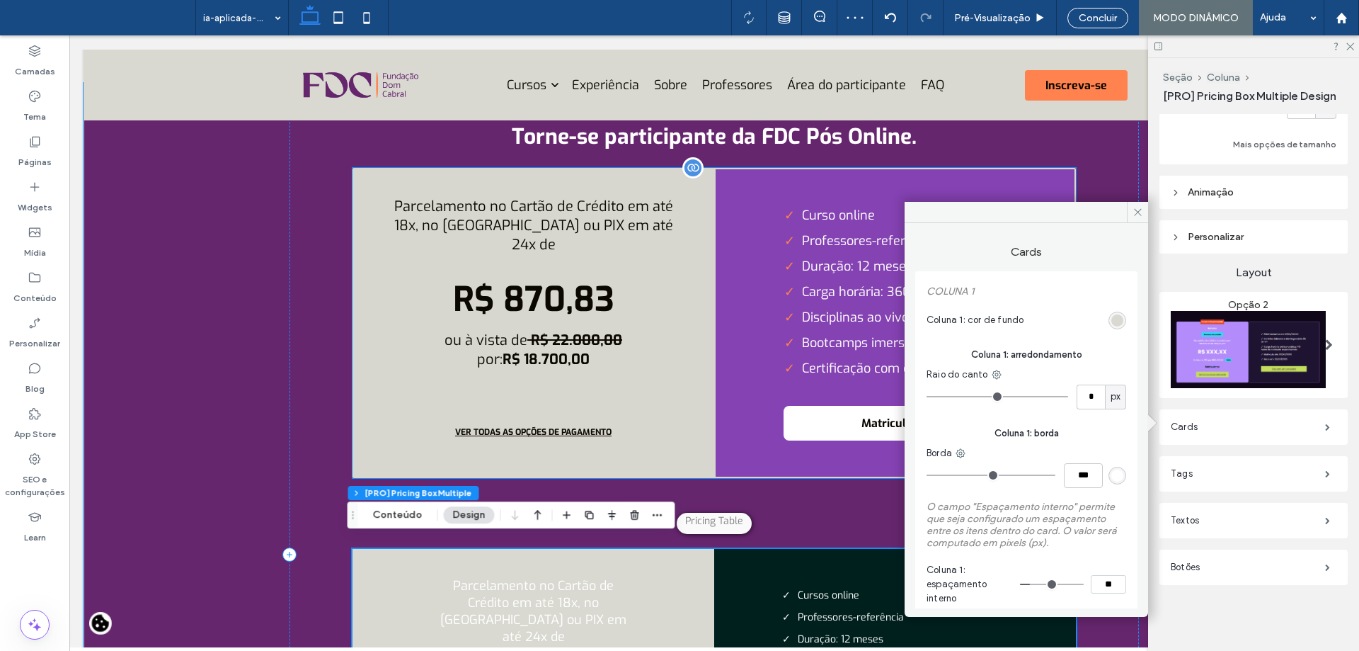
scroll to position [4621, 0]
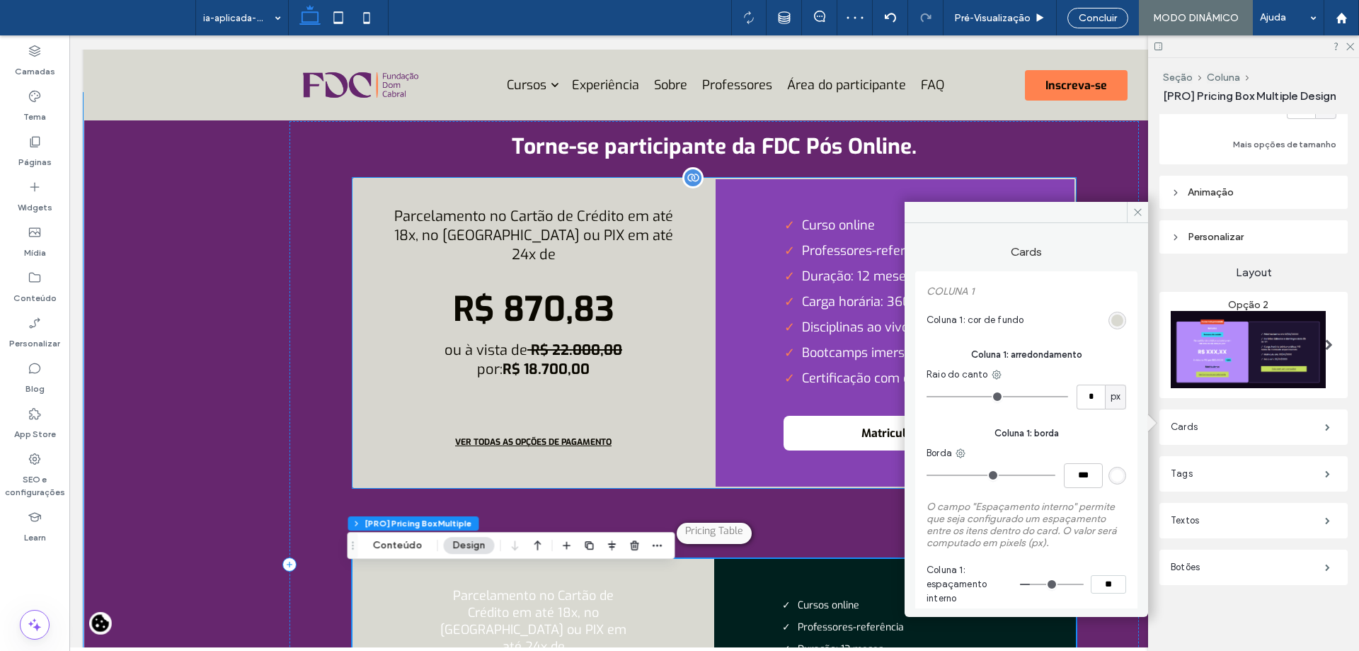
click at [606, 306] on span "R$ 870,83" at bounding box center [533, 309] width 161 height 45
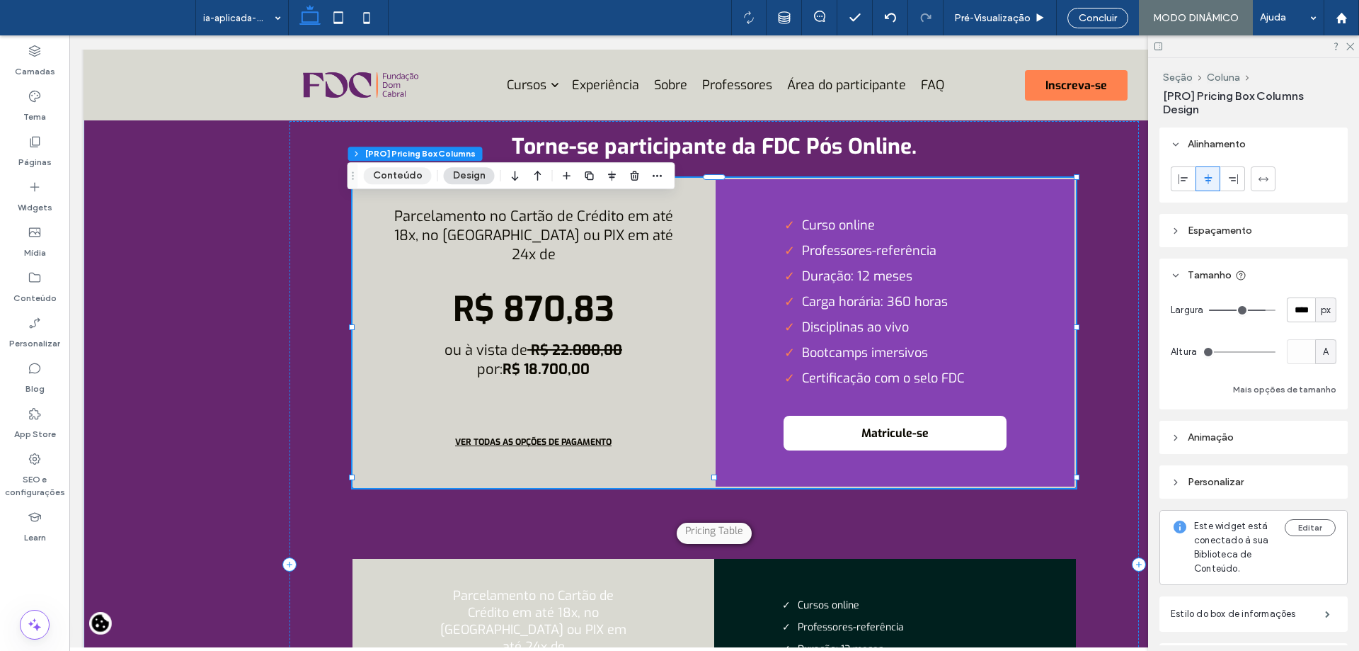
click at [401, 181] on button "Conteúdo" at bounding box center [398, 175] width 68 height 17
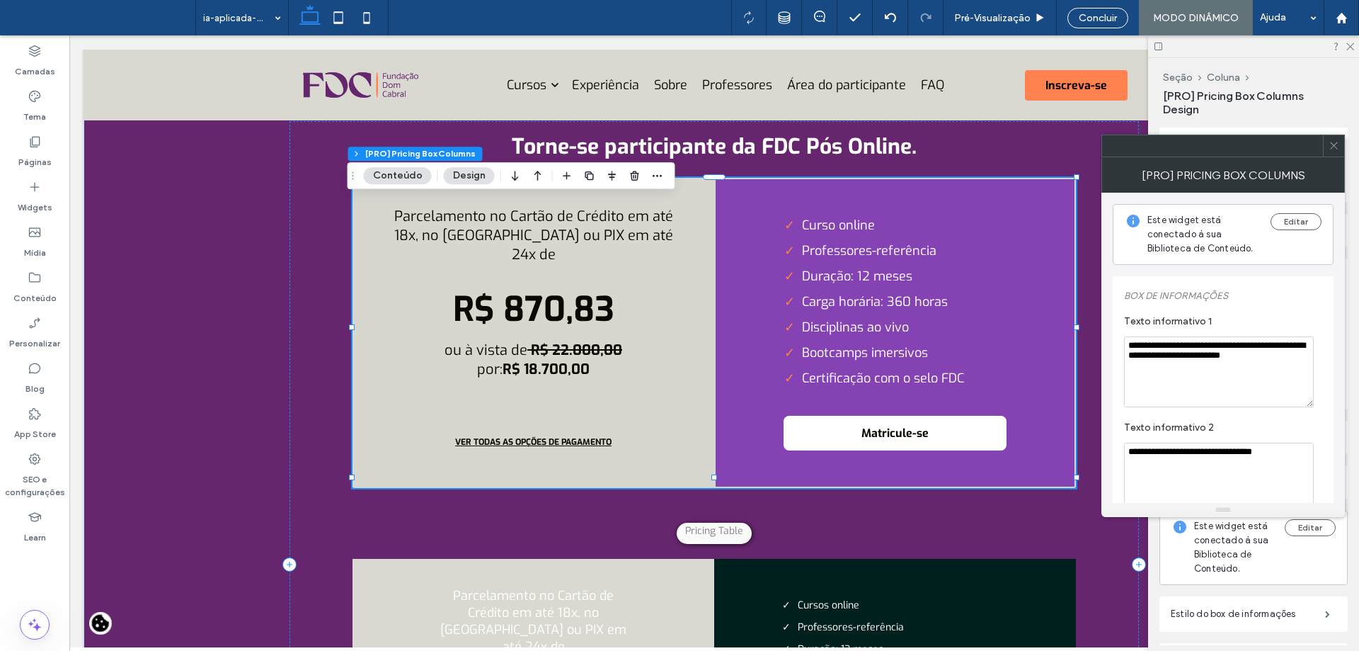
click at [1332, 147] on icon at bounding box center [1334, 145] width 11 height 11
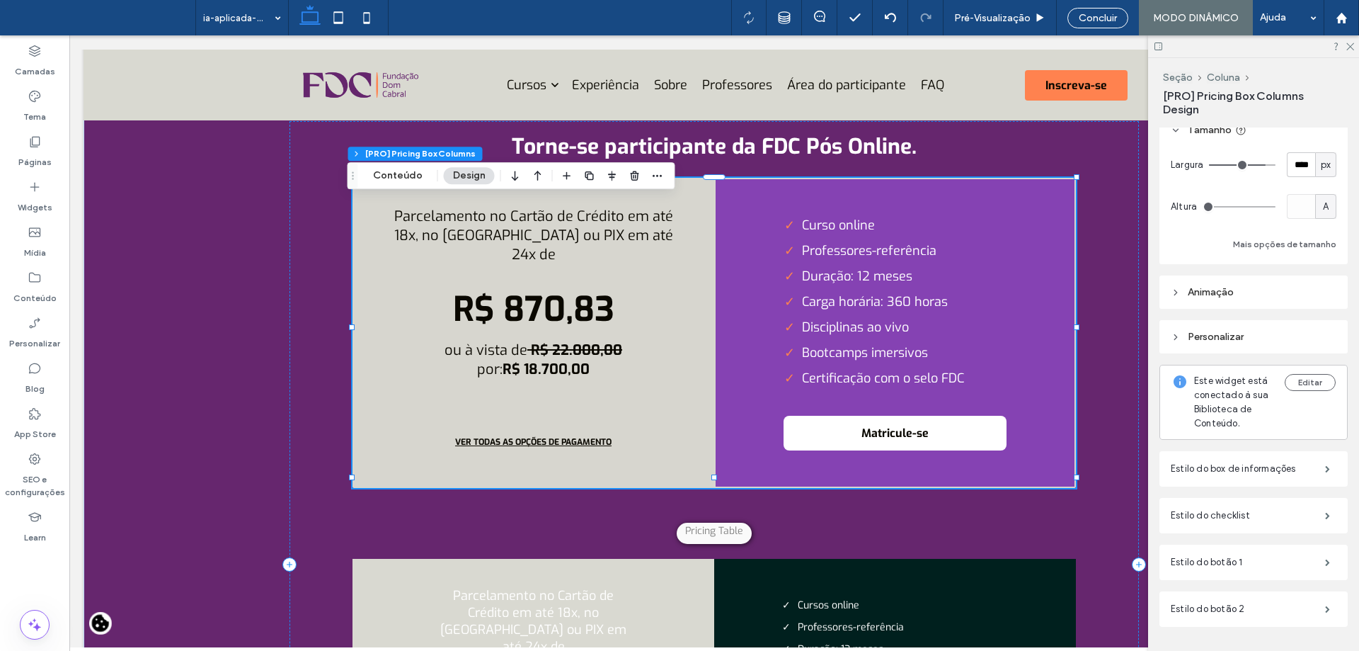
scroll to position [190, 0]
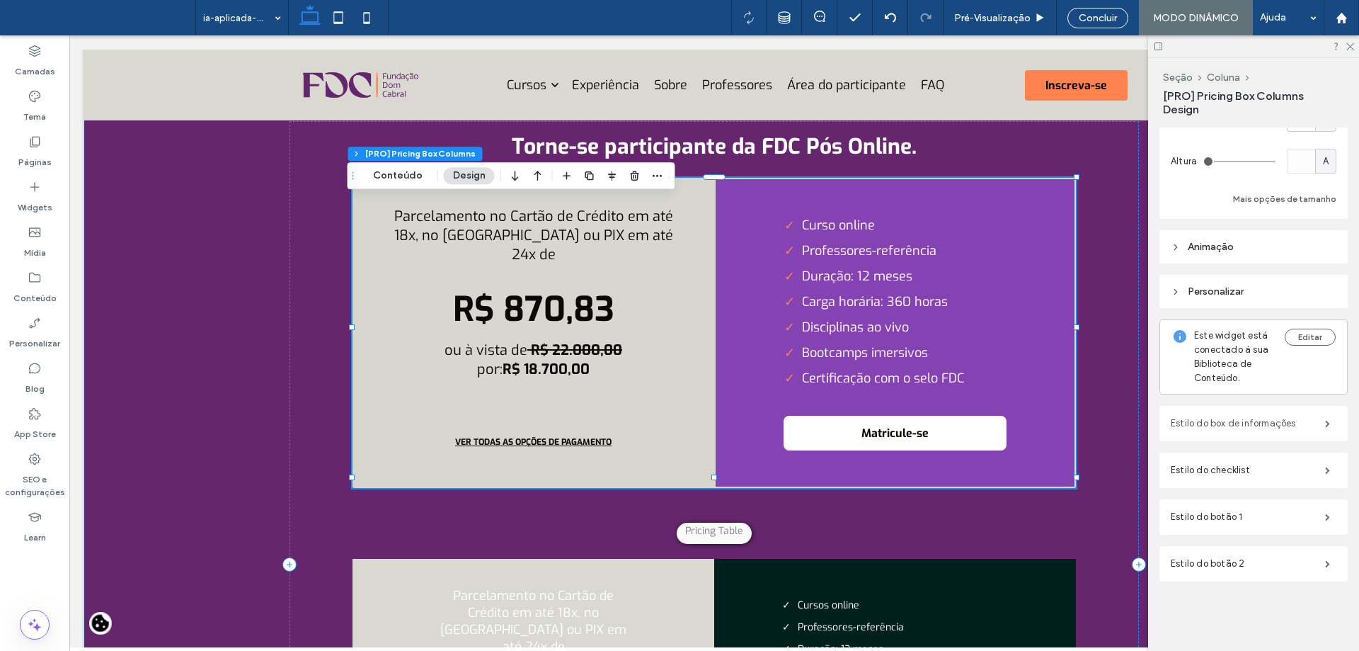
click at [1240, 430] on label "Estilo do box de informações" at bounding box center [1248, 423] width 154 height 28
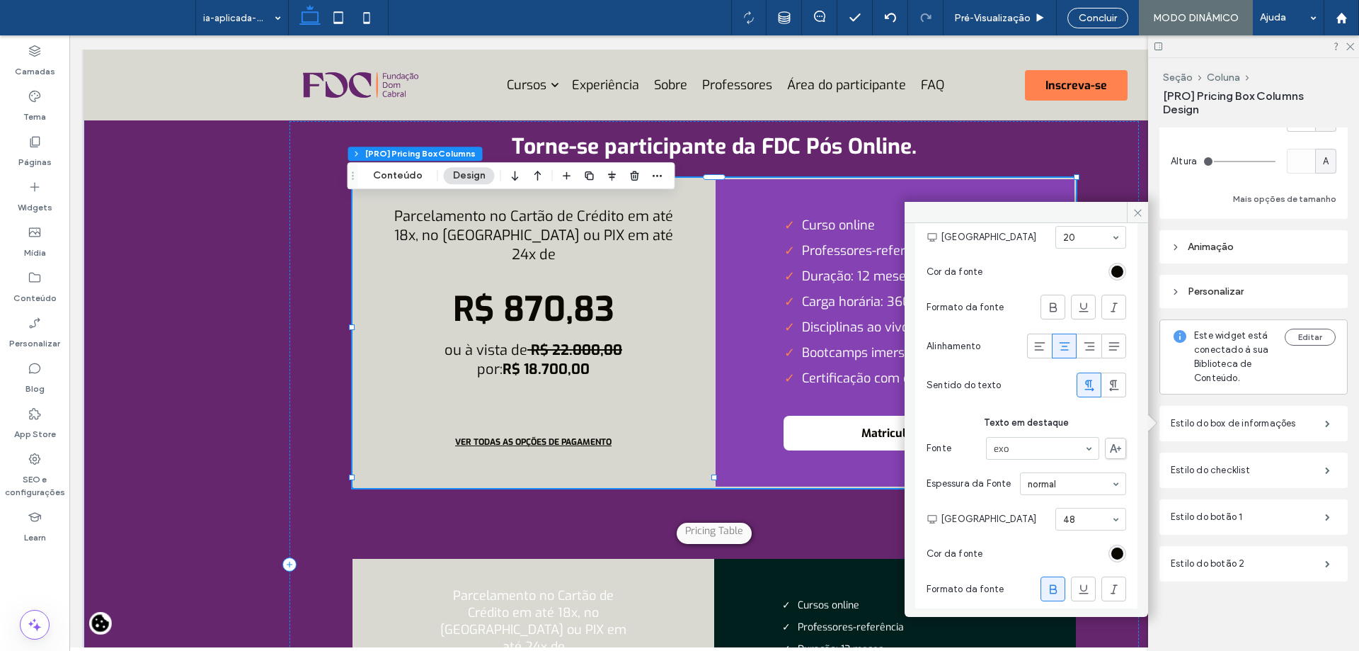
scroll to position [1290, 0]
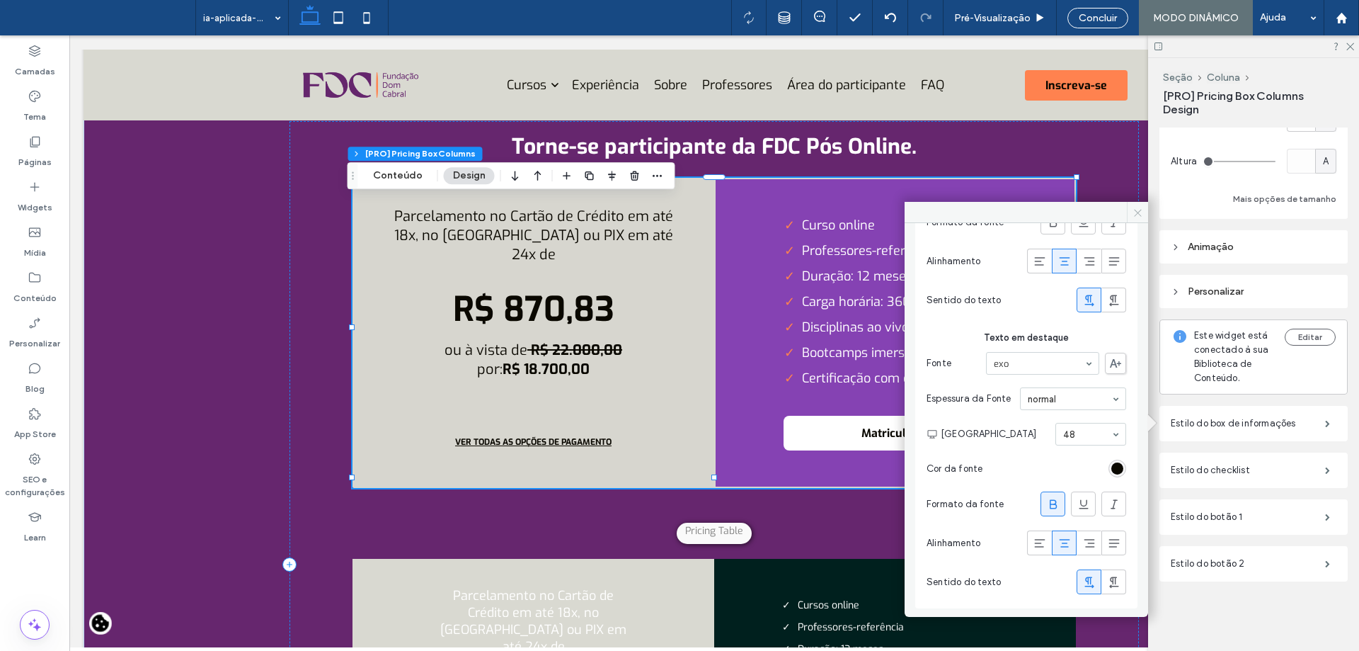
click at [1141, 210] on icon at bounding box center [1138, 212] width 11 height 11
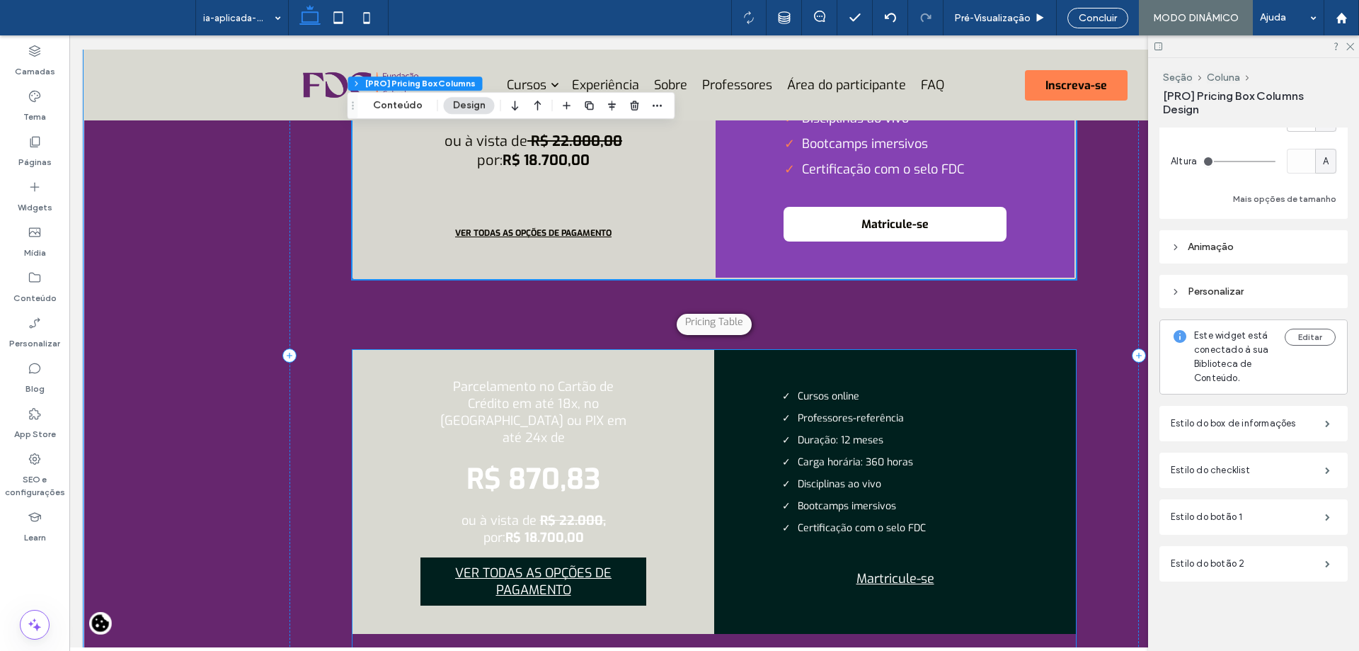
scroll to position [4834, 0]
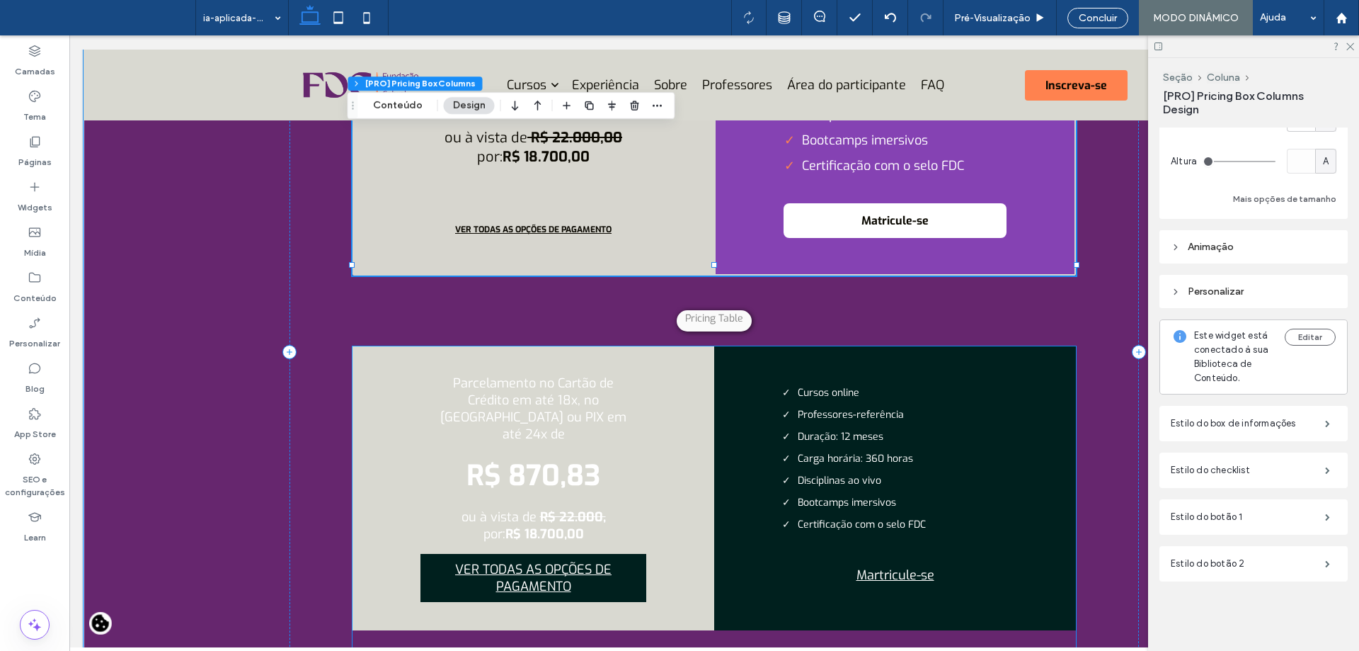
click at [833, 445] on ul "Cursos online Professores-referência Duração: 12 meses Carga horária: 360 horas…" at bounding box center [895, 458] width 226 height 145
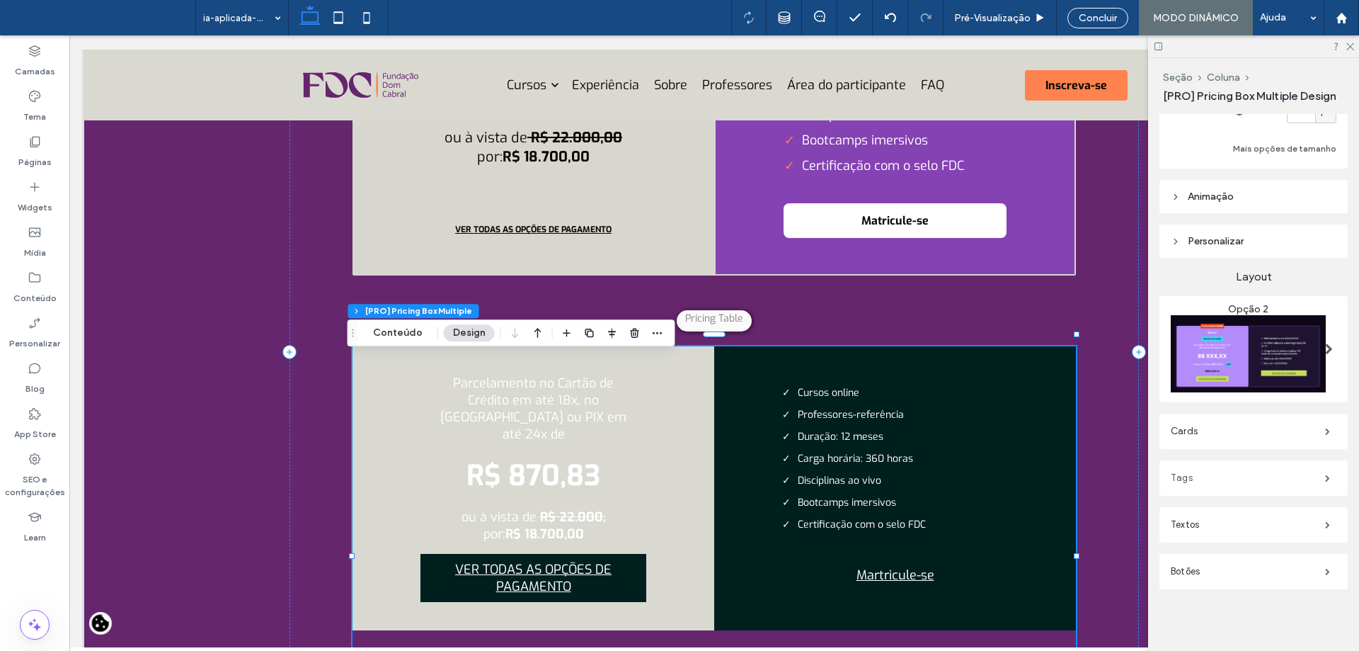
scroll to position [231, 0]
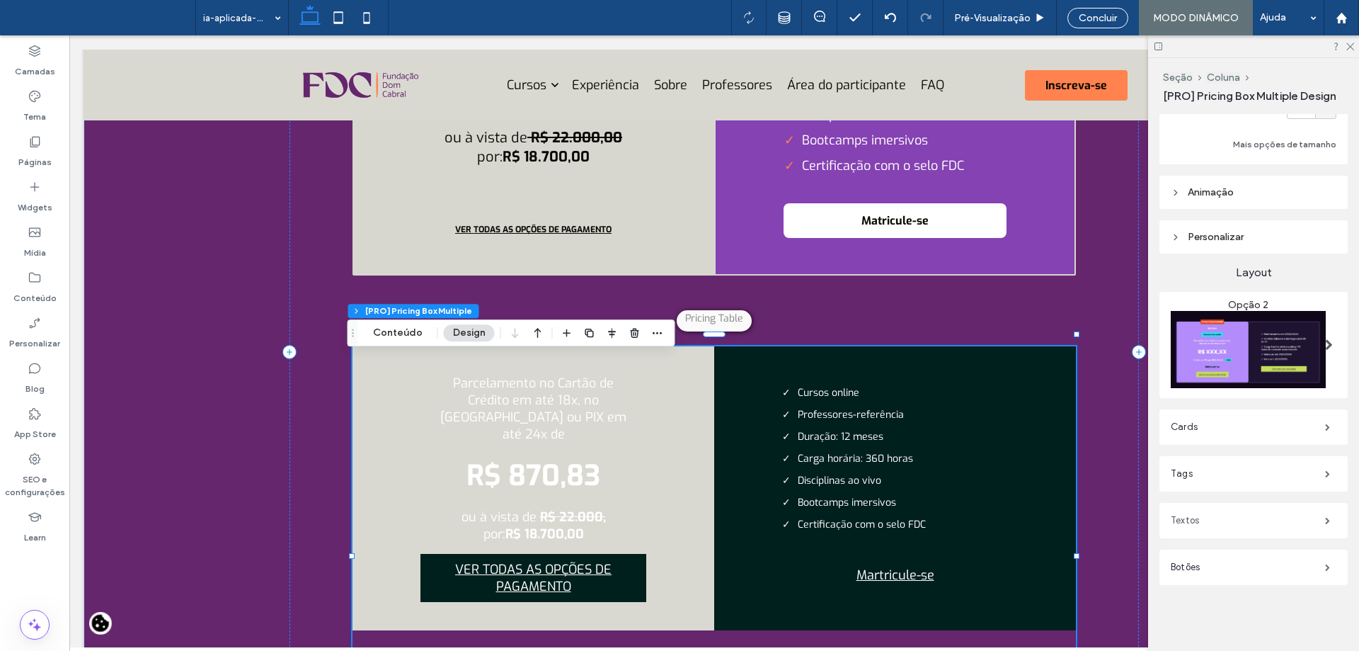
click at [1250, 520] on label "Textos" at bounding box center [1248, 520] width 154 height 28
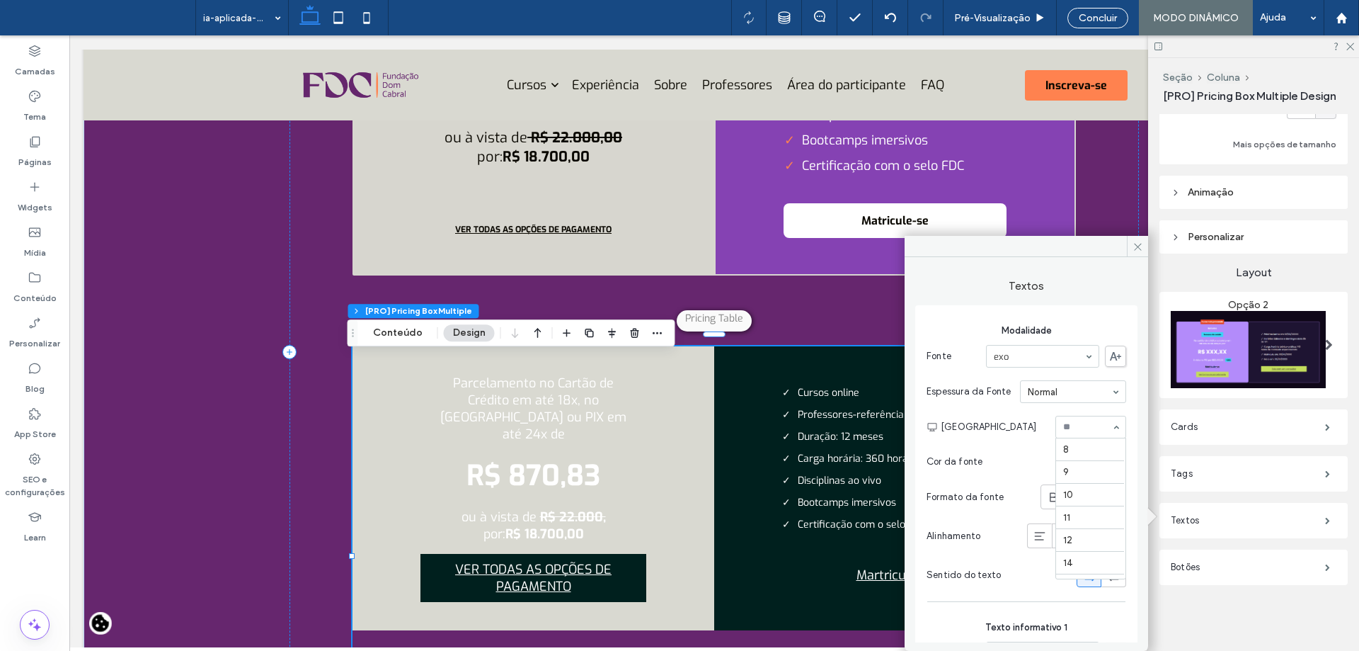
scroll to position [159, 0]
click at [1111, 462] on div "rgb(173, 183, 186)" at bounding box center [1117, 461] width 12 height 12
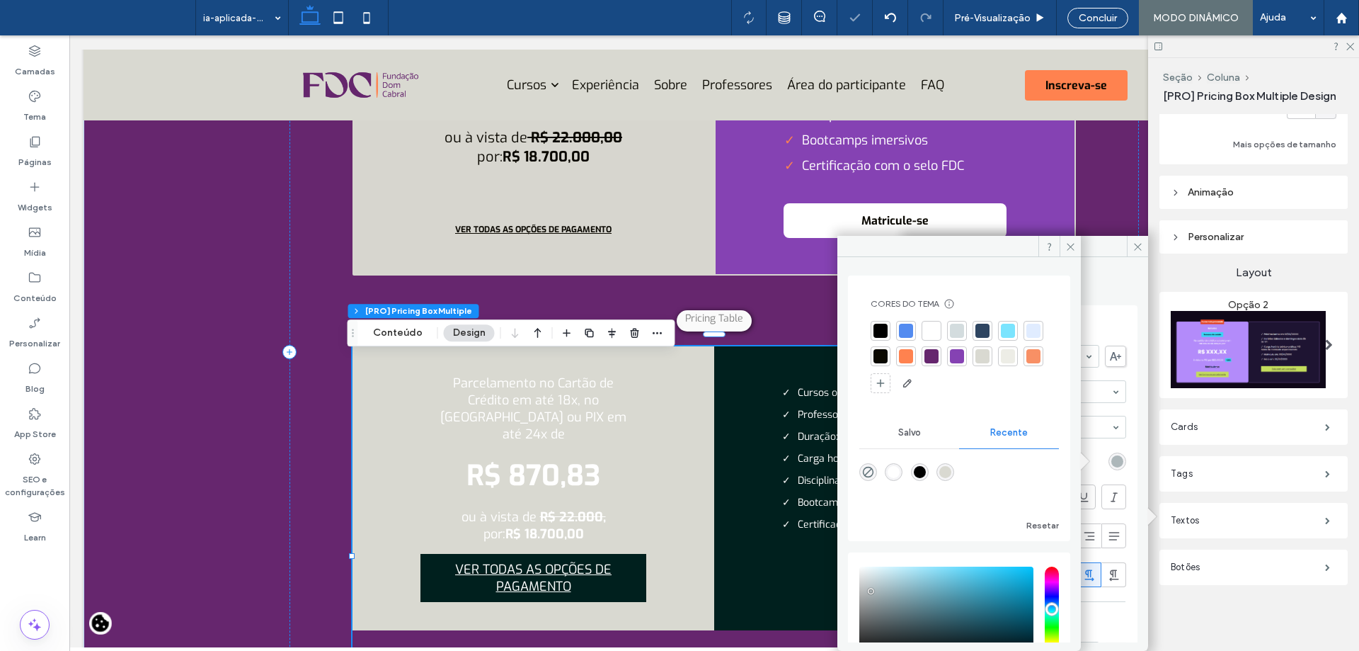
click at [888, 327] on div at bounding box center [881, 331] width 20 height 20
click at [1075, 239] on span at bounding box center [1070, 246] width 21 height 21
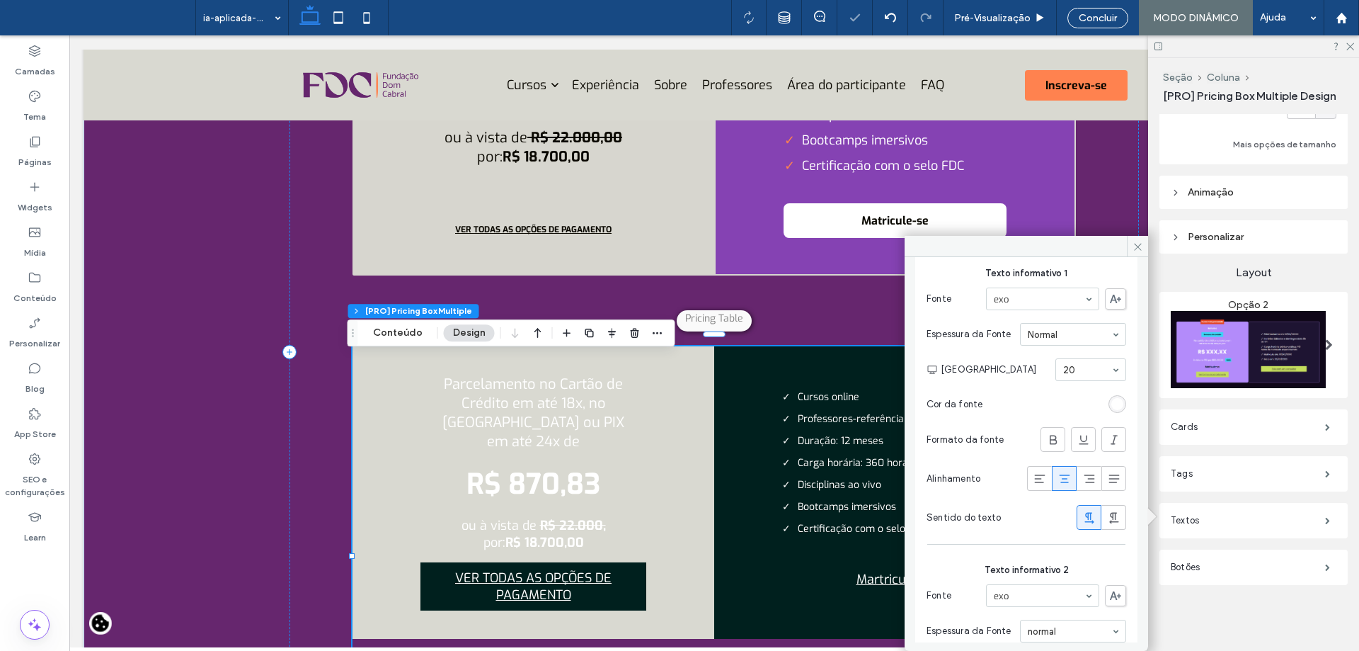
click at [1111, 408] on div "rgb(255, 255, 255)" at bounding box center [1117, 404] width 12 height 12
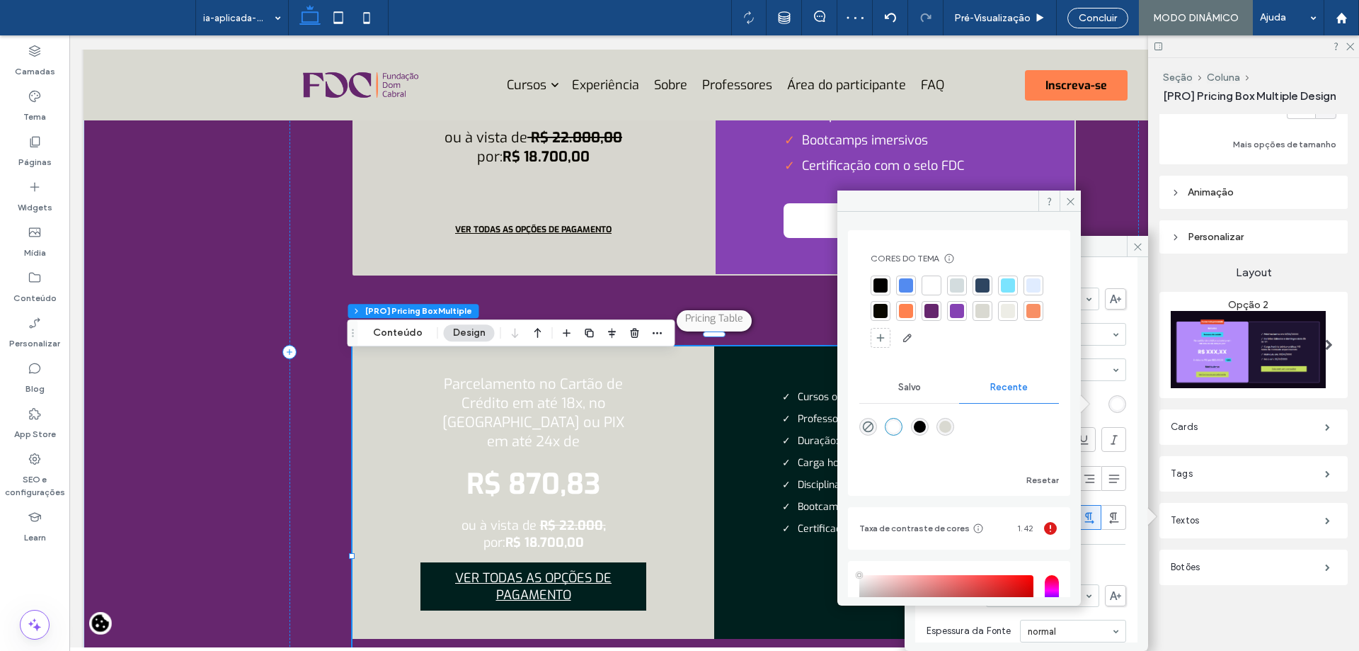
click at [884, 285] on div at bounding box center [881, 285] width 14 height 14
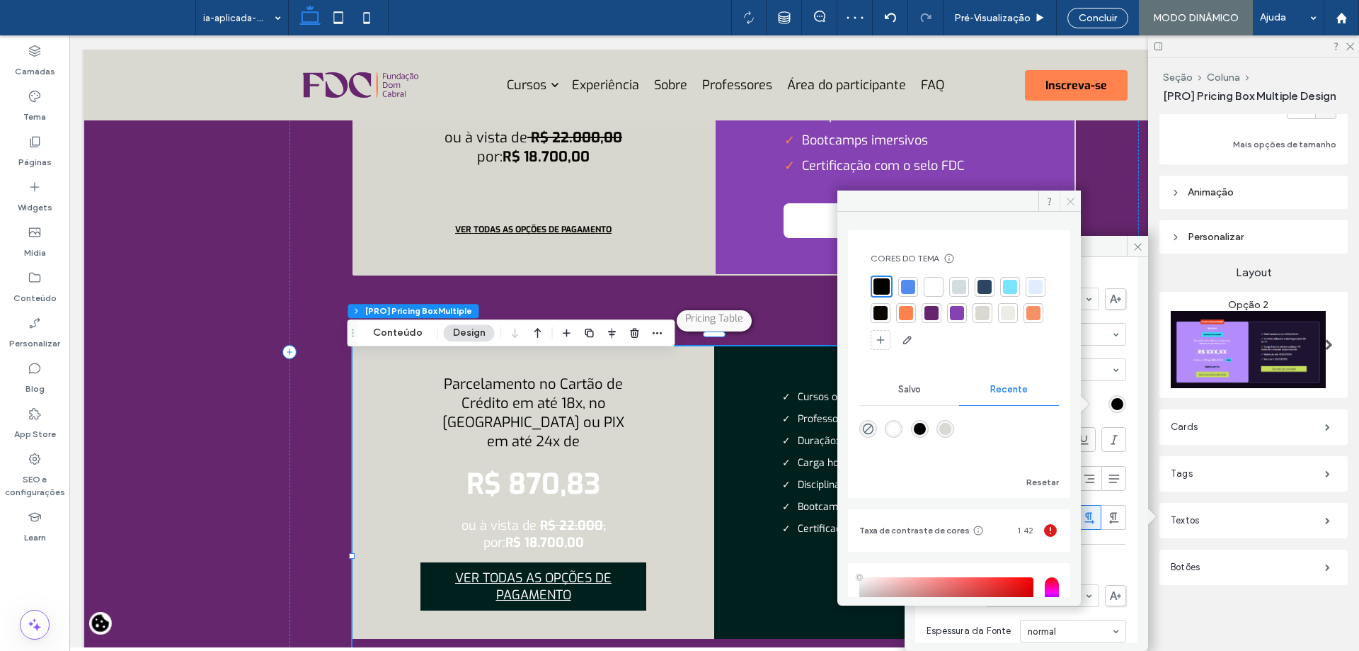
click at [1067, 202] on icon at bounding box center [1070, 201] width 11 height 11
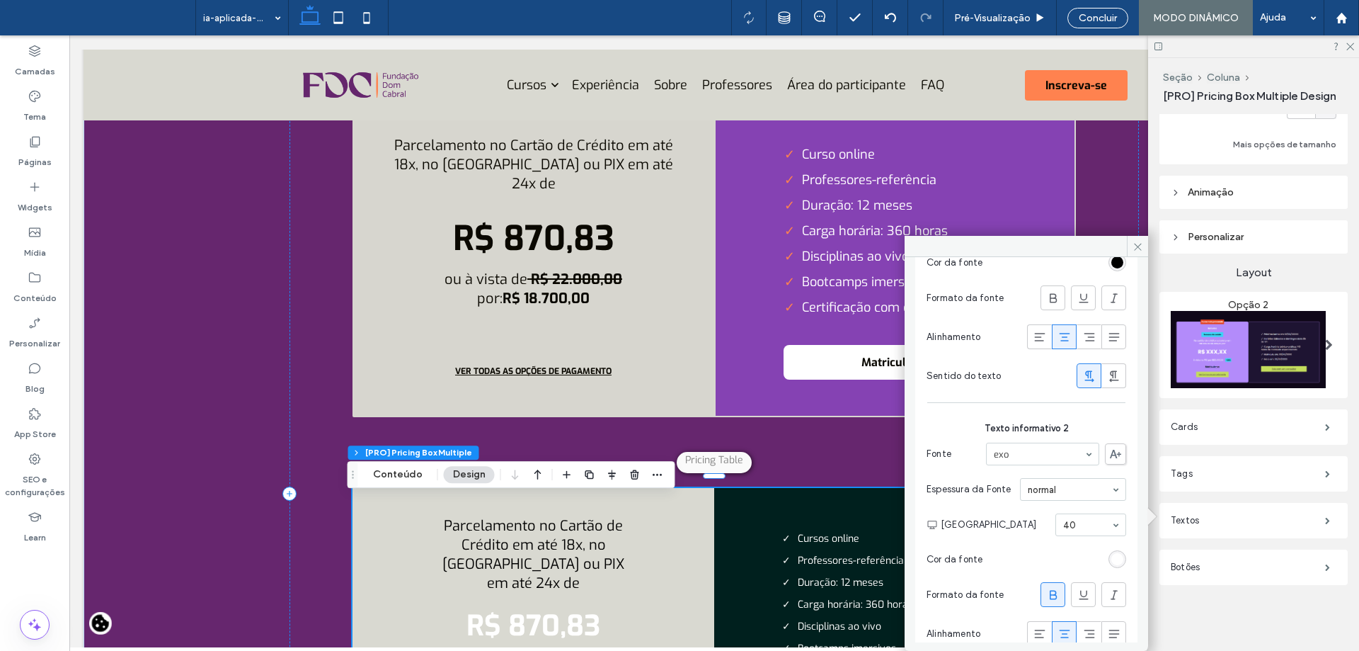
scroll to position [566, 0]
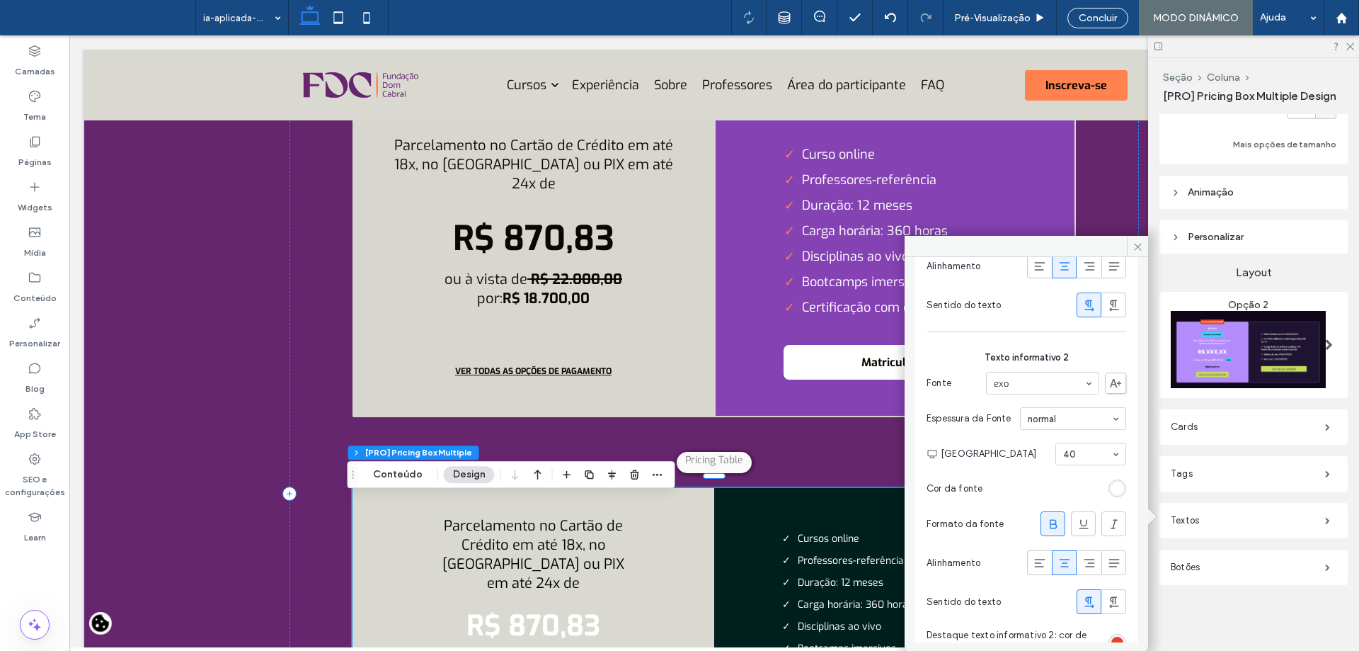
click at [1111, 491] on div "rgb(255, 255, 255)" at bounding box center [1117, 488] width 12 height 12
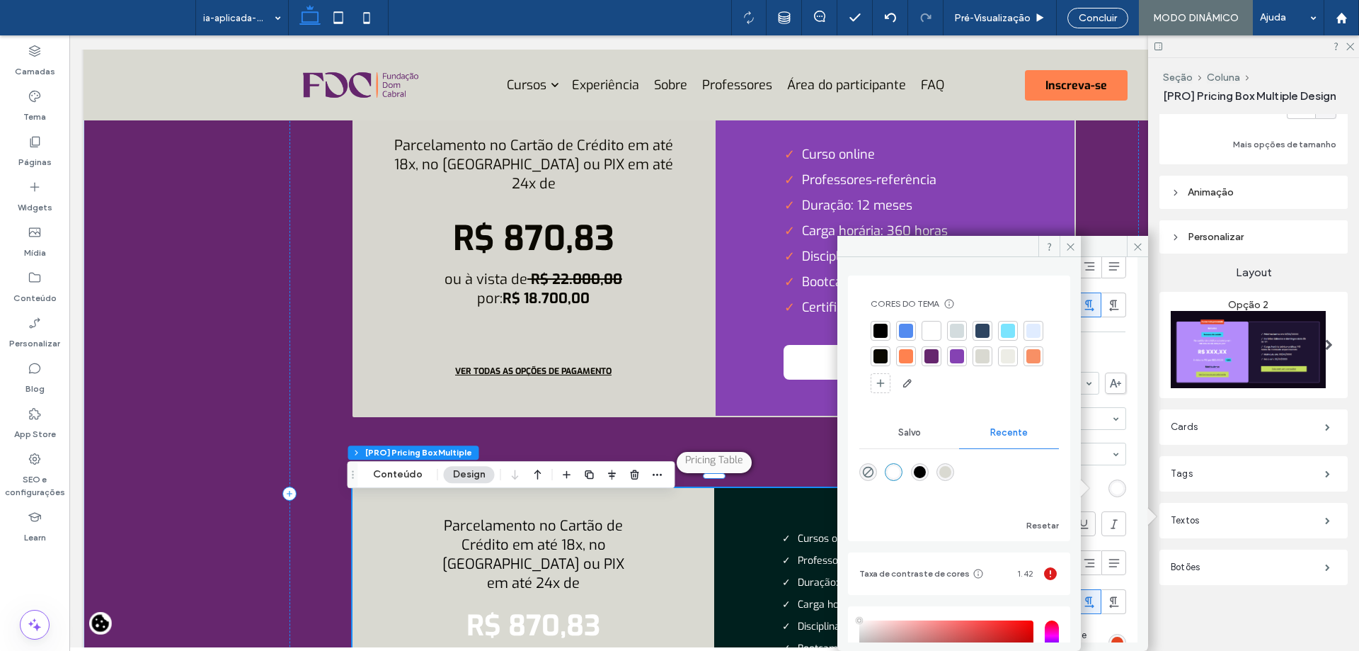
click at [888, 325] on div at bounding box center [881, 331] width 20 height 20
click at [1069, 248] on use at bounding box center [1070, 246] width 7 height 7
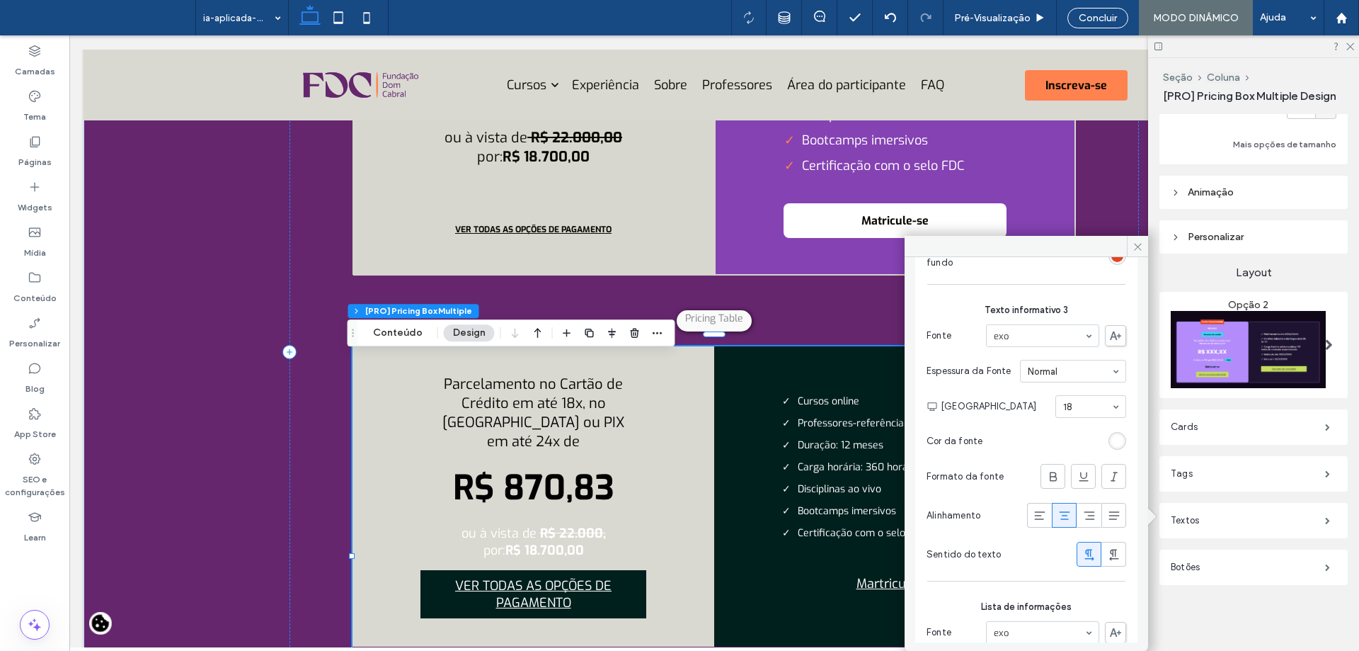
scroll to position [991, 0]
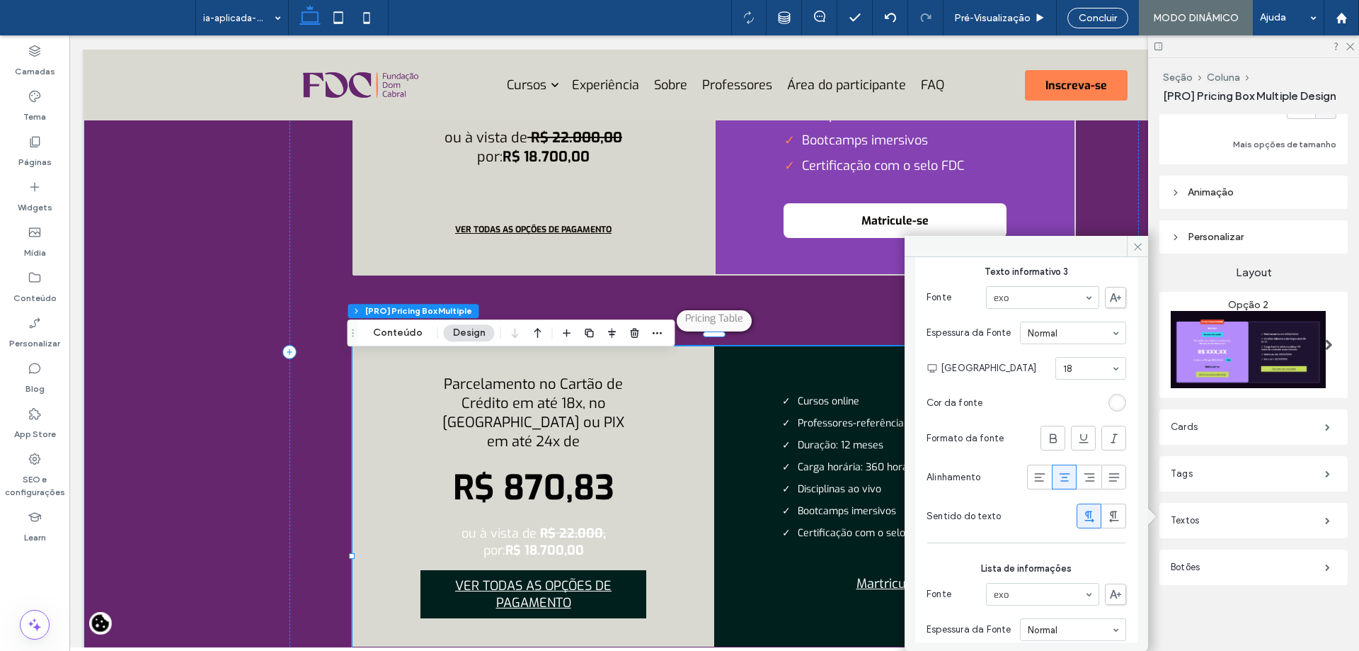
click at [1111, 407] on div "rgb(255, 255, 255)" at bounding box center [1117, 402] width 12 height 12
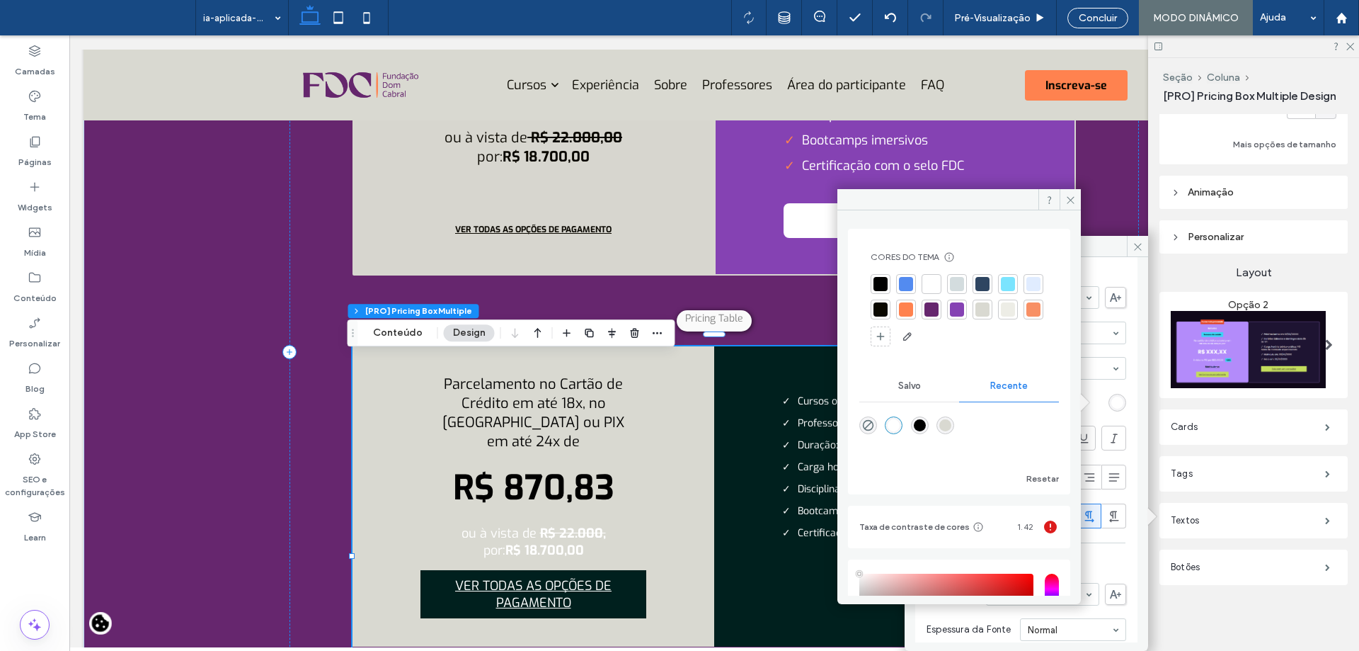
click at [875, 271] on div "Cores do tema Poupe tempo com as cores do tema Crie uma paleta de cores para ad…" at bounding box center [959, 299] width 200 height 119
click at [884, 280] on div at bounding box center [881, 284] width 14 height 14
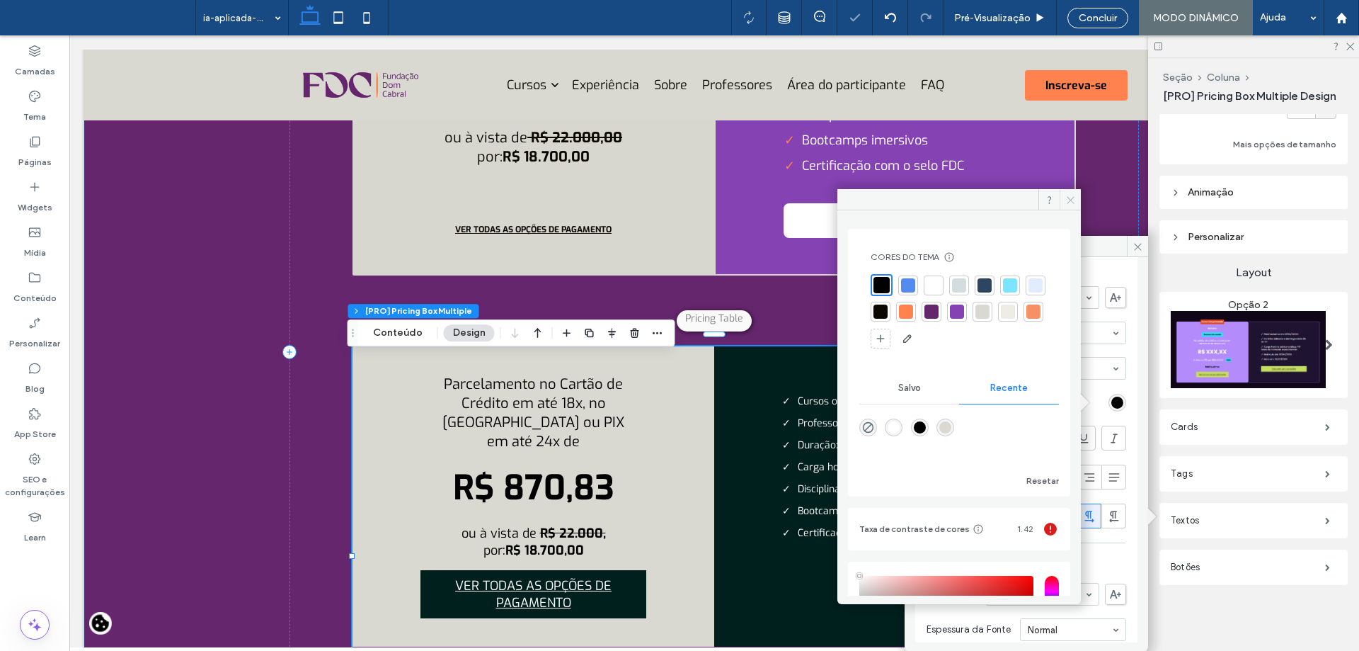
drag, startPoint x: 1061, startPoint y: 198, endPoint x: 997, endPoint y: 195, distance: 63.8
click at [1061, 198] on span at bounding box center [1070, 199] width 21 height 21
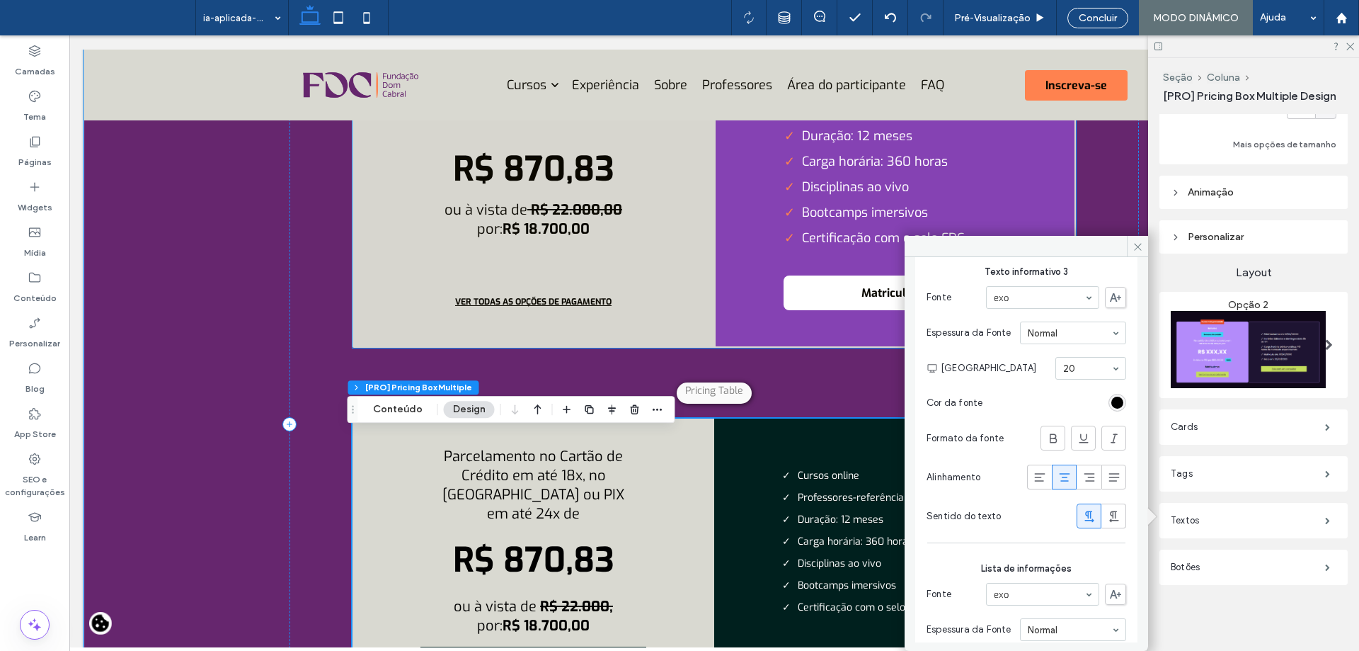
scroll to position [4763, 0]
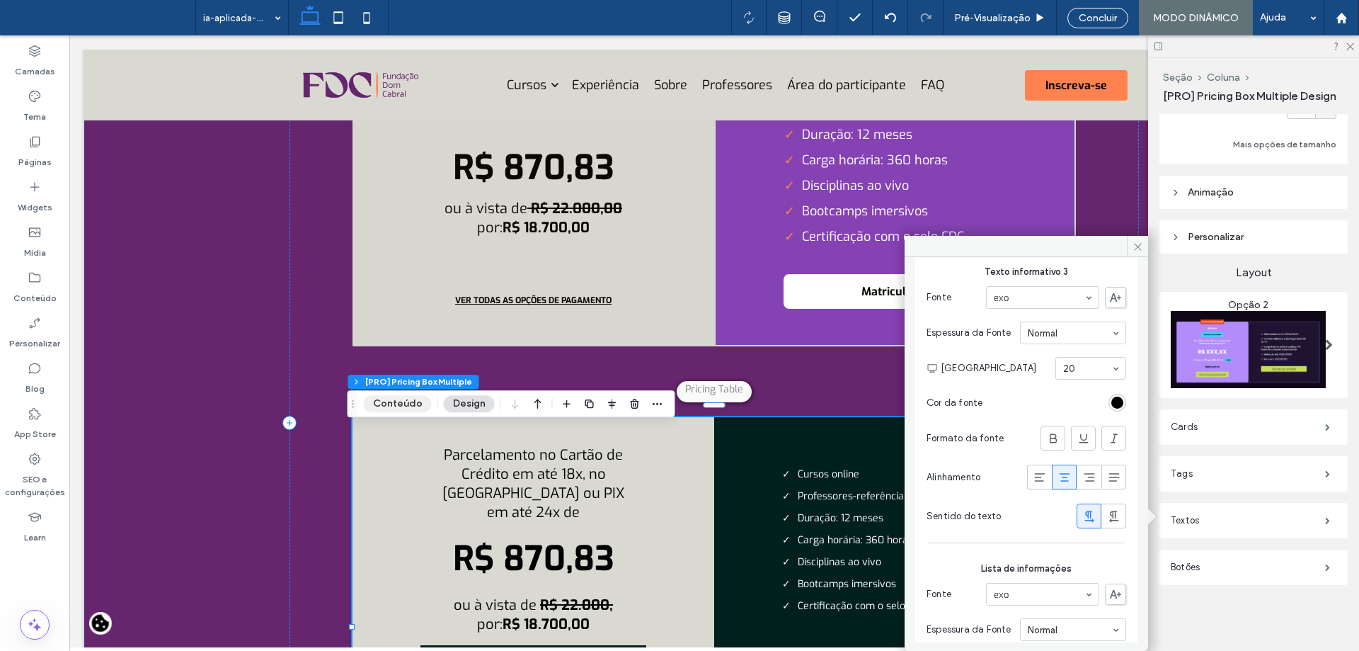
click at [401, 402] on button "Conteúdo" at bounding box center [398, 403] width 68 height 17
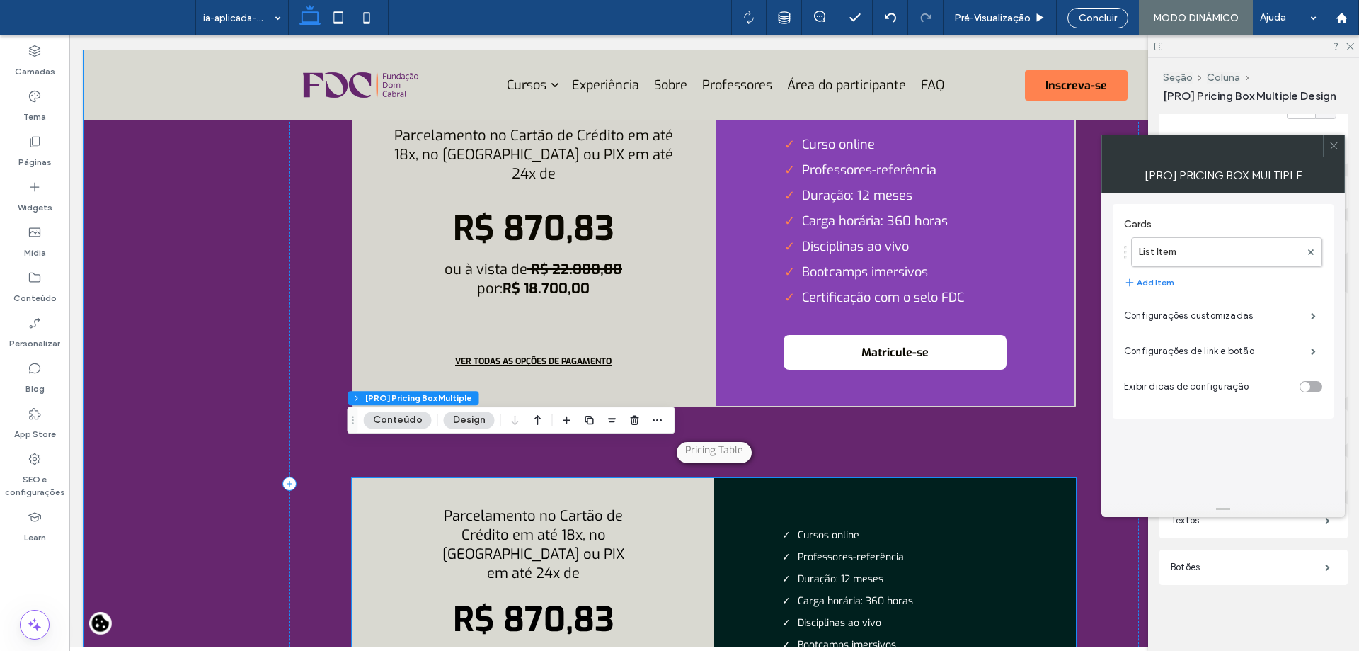
scroll to position [4621, 0]
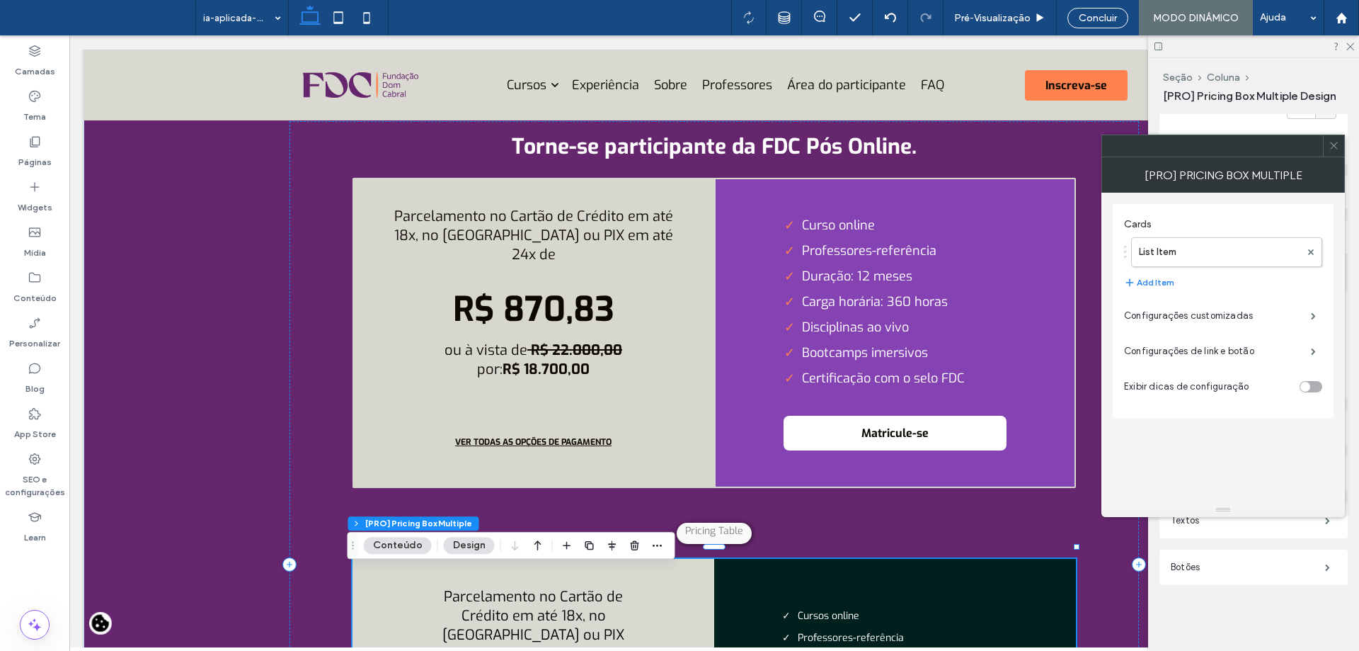
click at [1333, 145] on icon at bounding box center [1334, 145] width 11 height 11
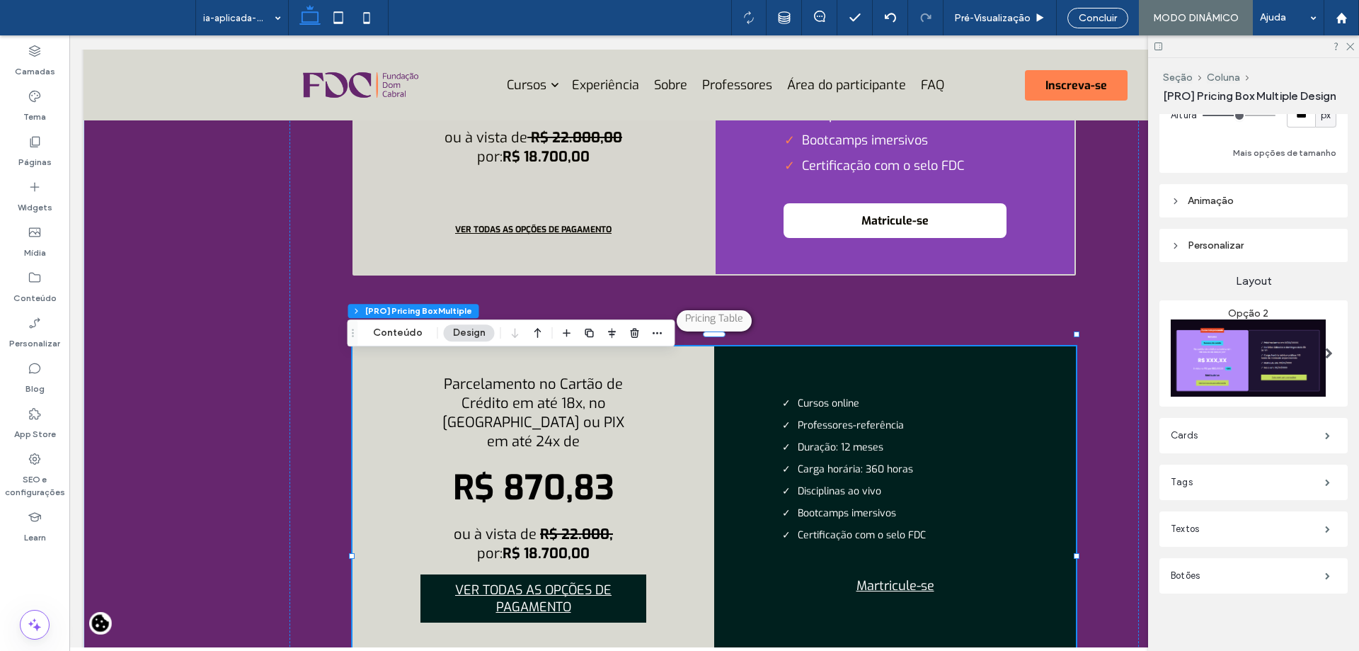
scroll to position [231, 0]
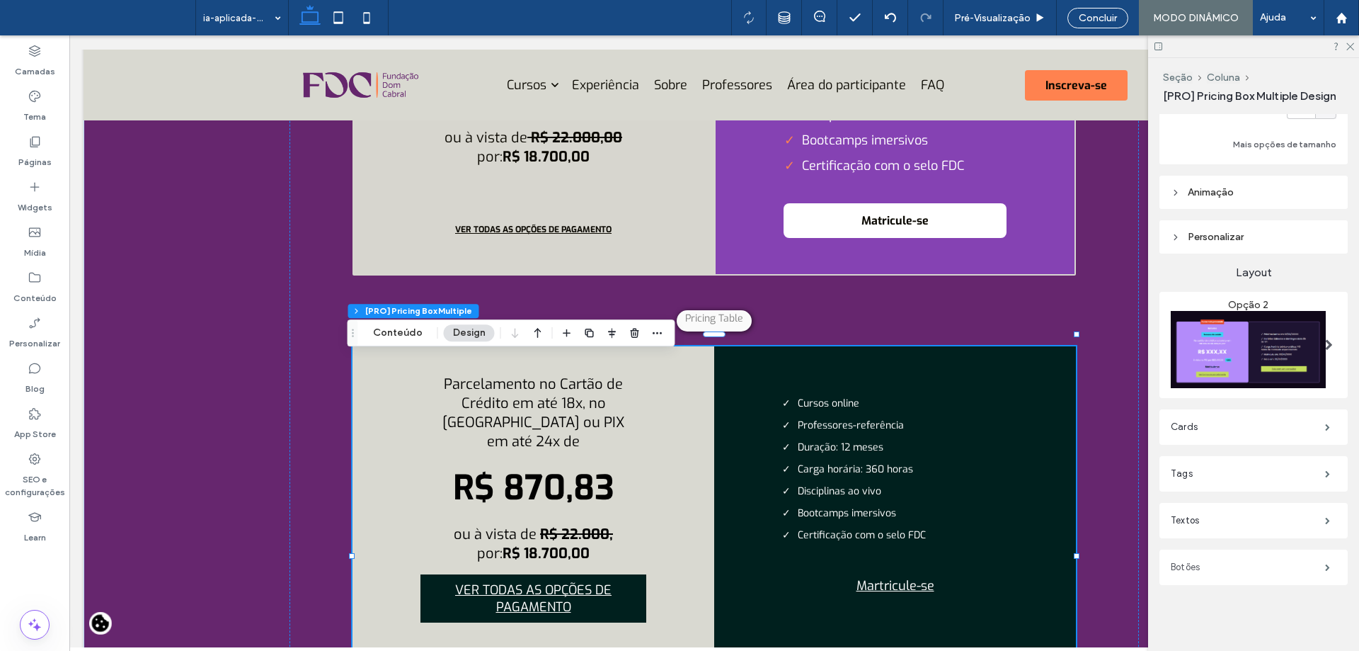
click at [1242, 553] on label "Botões" at bounding box center [1248, 567] width 154 height 28
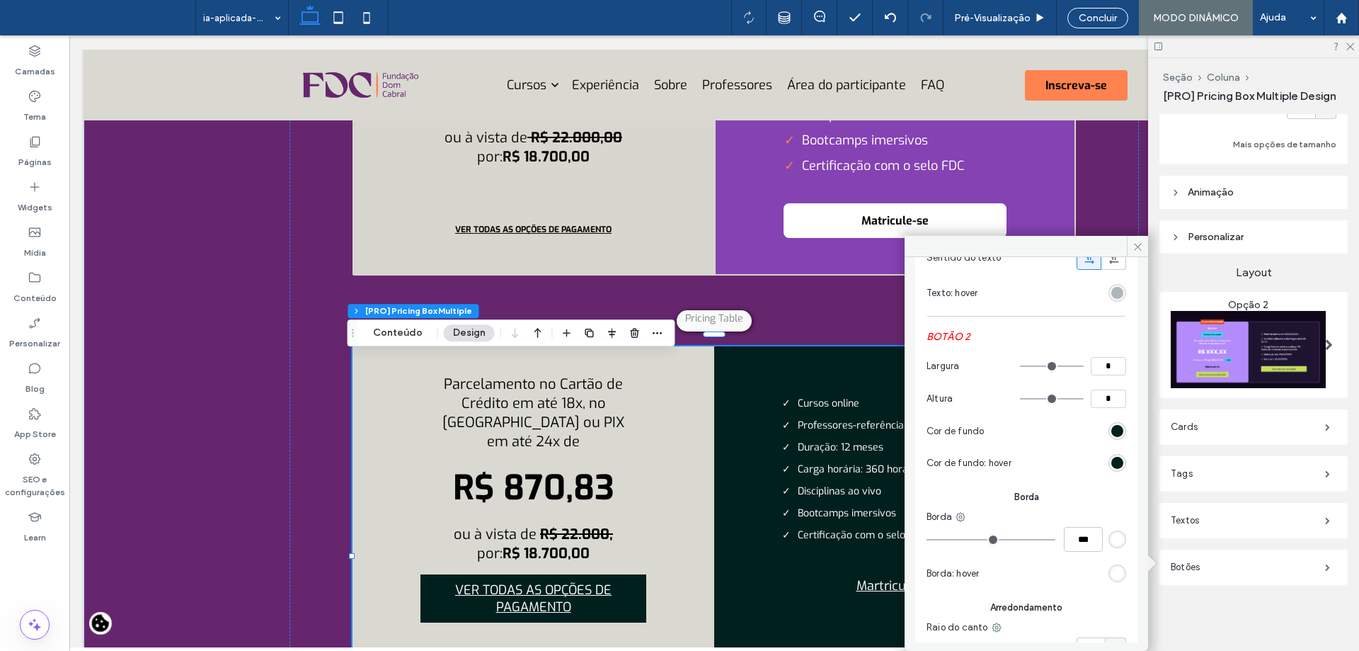
scroll to position [637, 0]
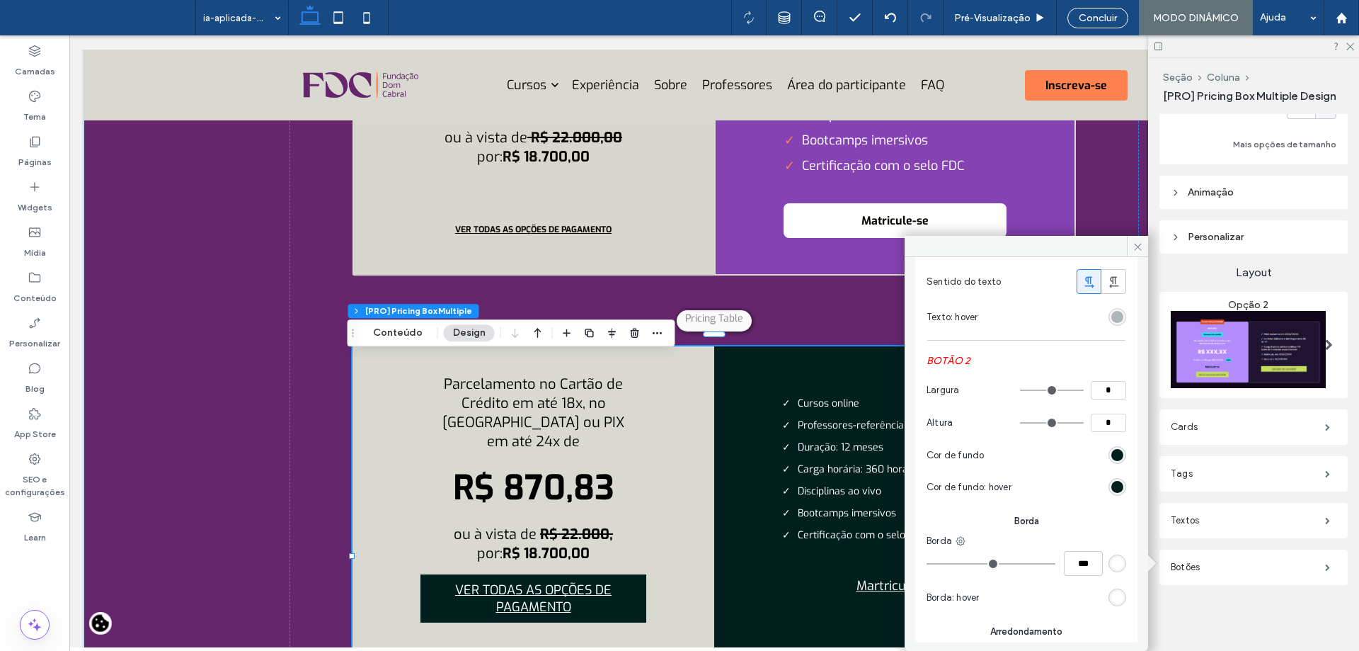
click at [1116, 458] on div "#00201e" at bounding box center [1118, 455] width 18 height 18
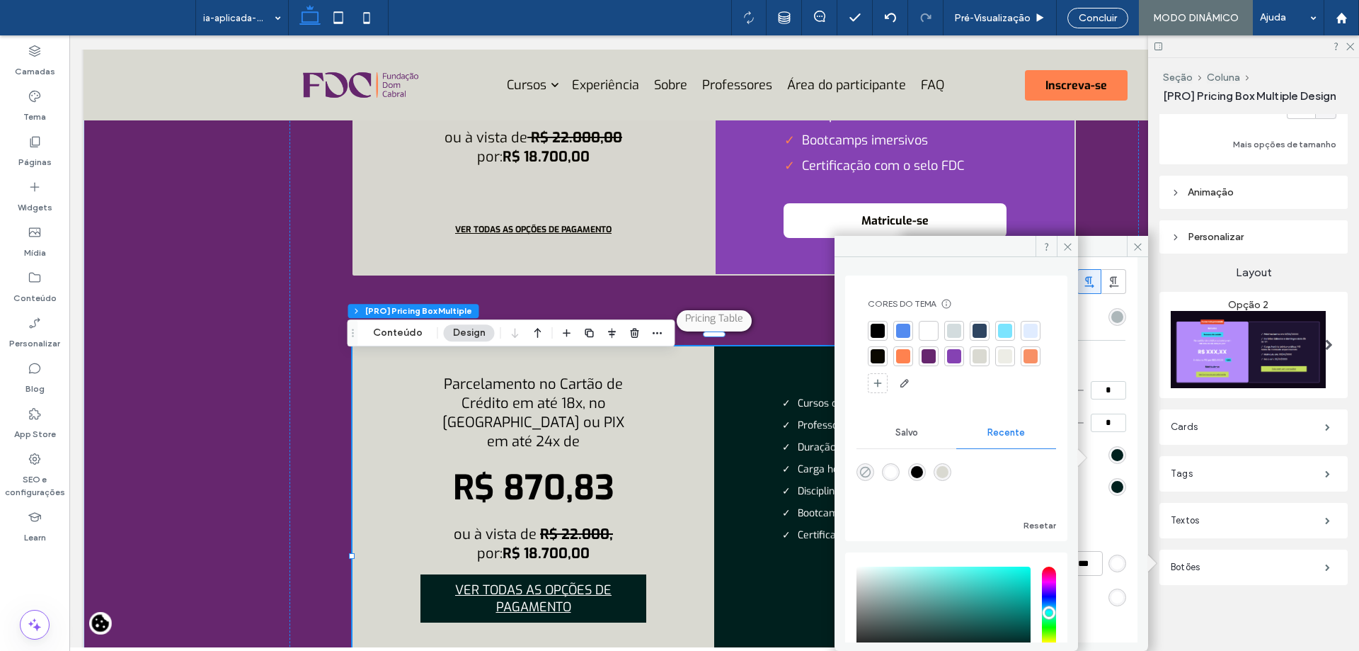
click at [869, 468] on icon "rgba(0, 0, 0, 0)" at bounding box center [865, 472] width 12 height 12
type input "*******"
type input "*"
type input "**"
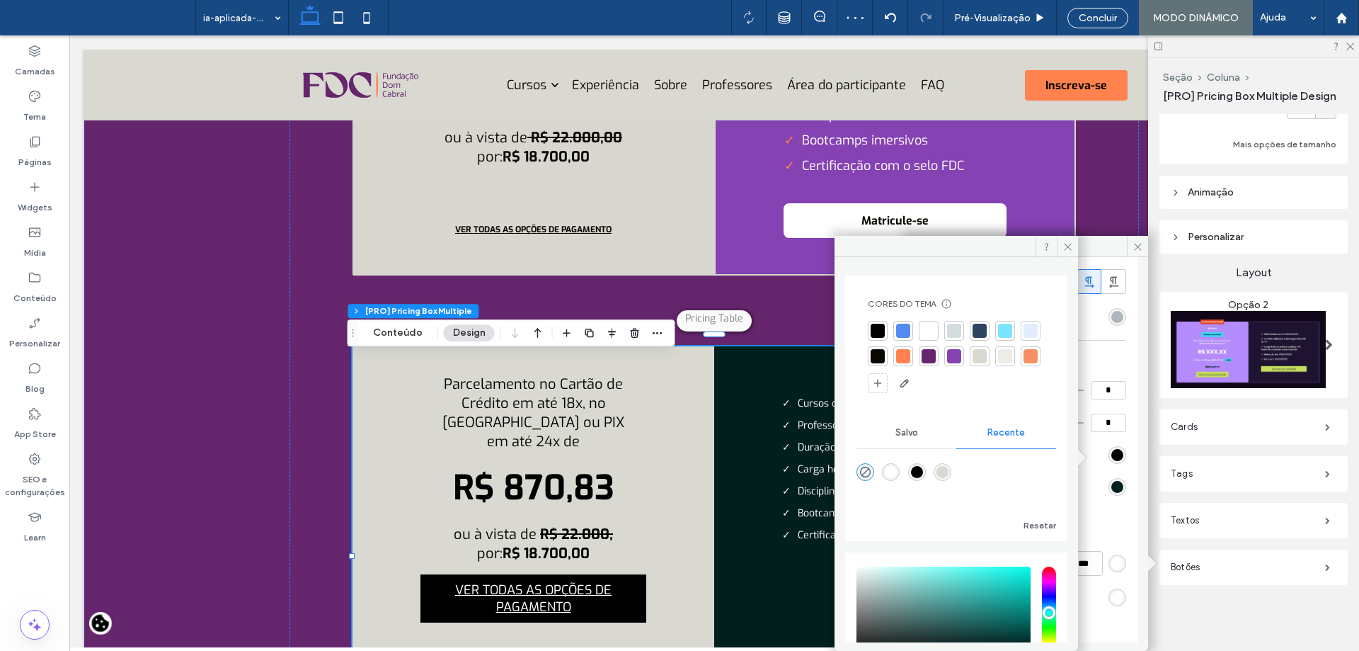
click at [987, 360] on div at bounding box center [980, 356] width 14 height 14
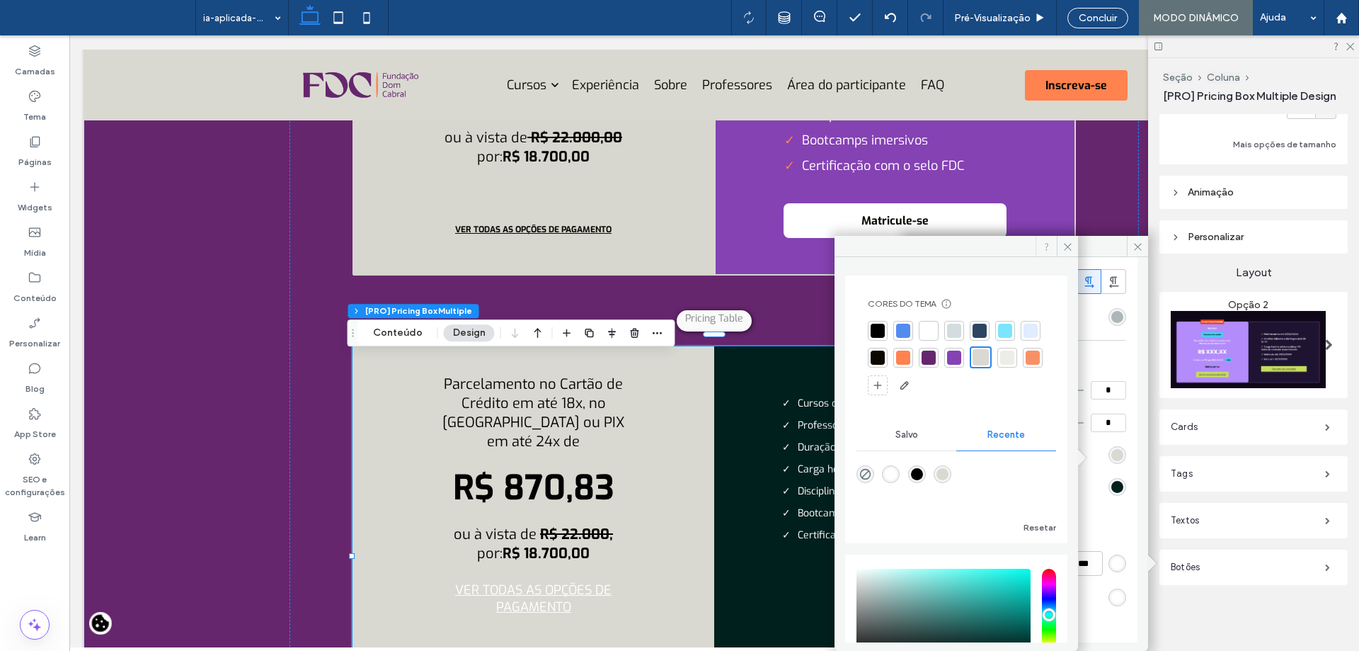
click at [1054, 250] on span at bounding box center [1046, 246] width 21 height 21
click at [1068, 241] on icon at bounding box center [1068, 246] width 11 height 11
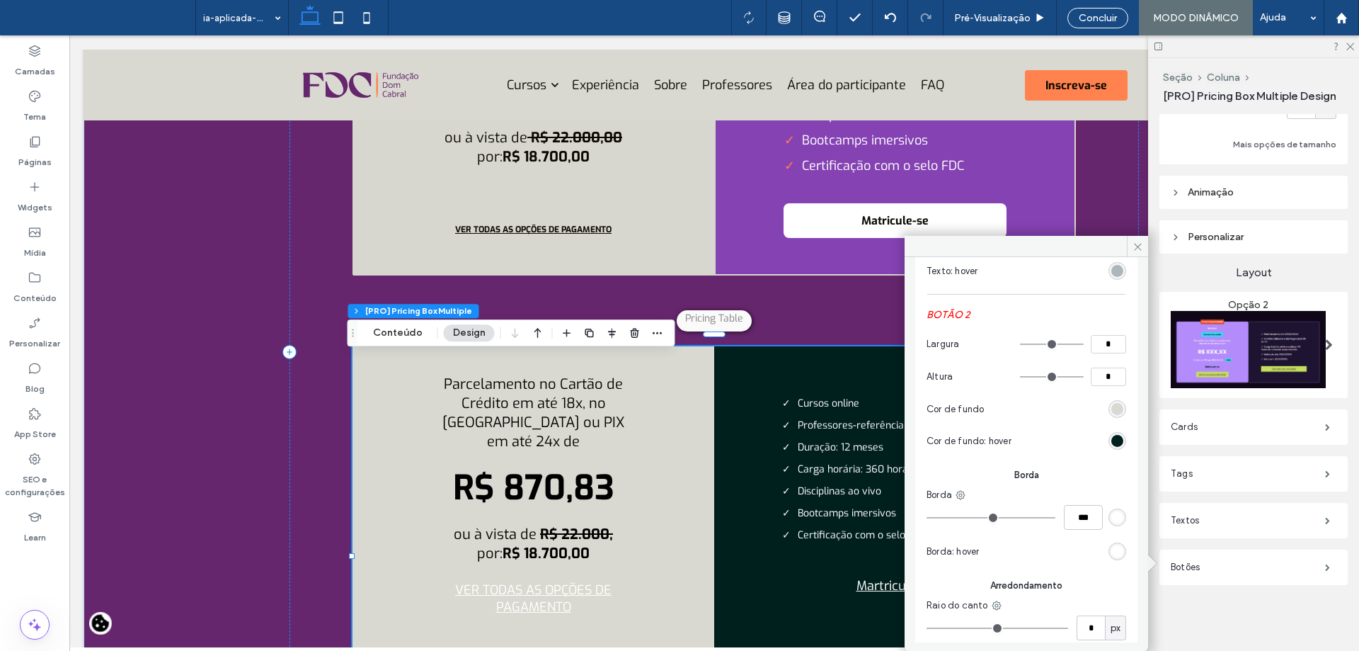
scroll to position [708, 0]
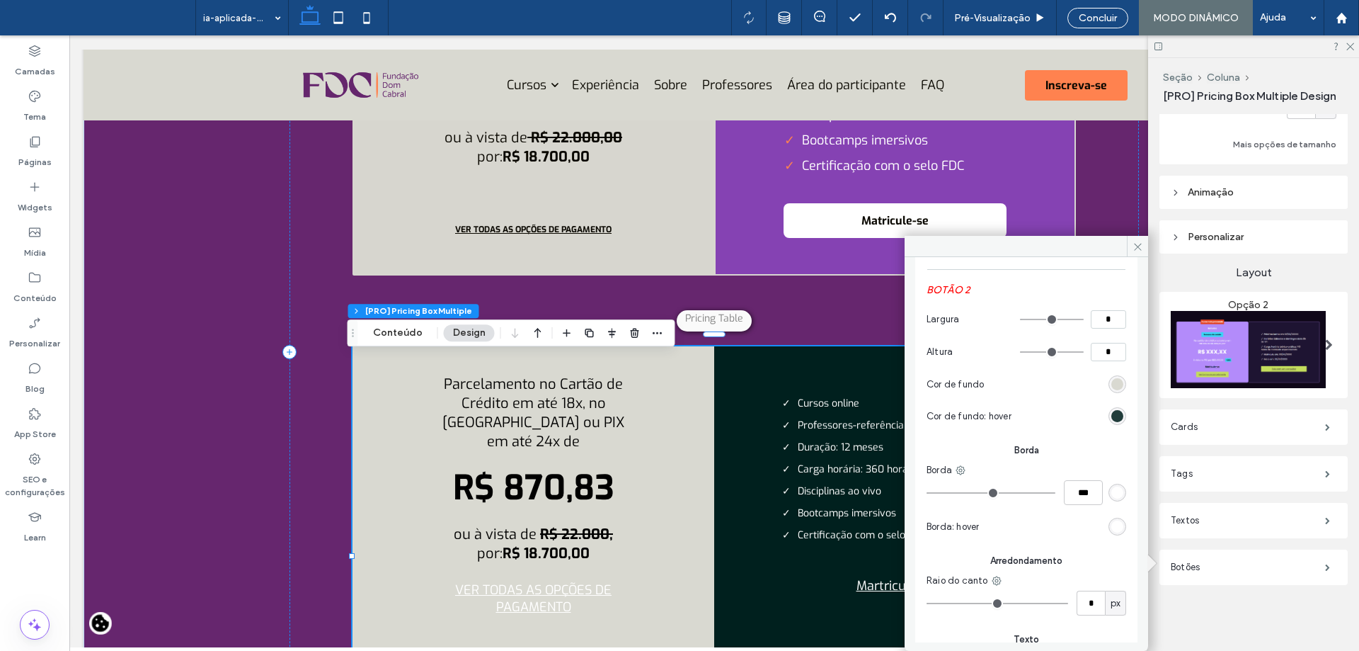
click at [1111, 413] on div "#00201e" at bounding box center [1117, 416] width 12 height 12
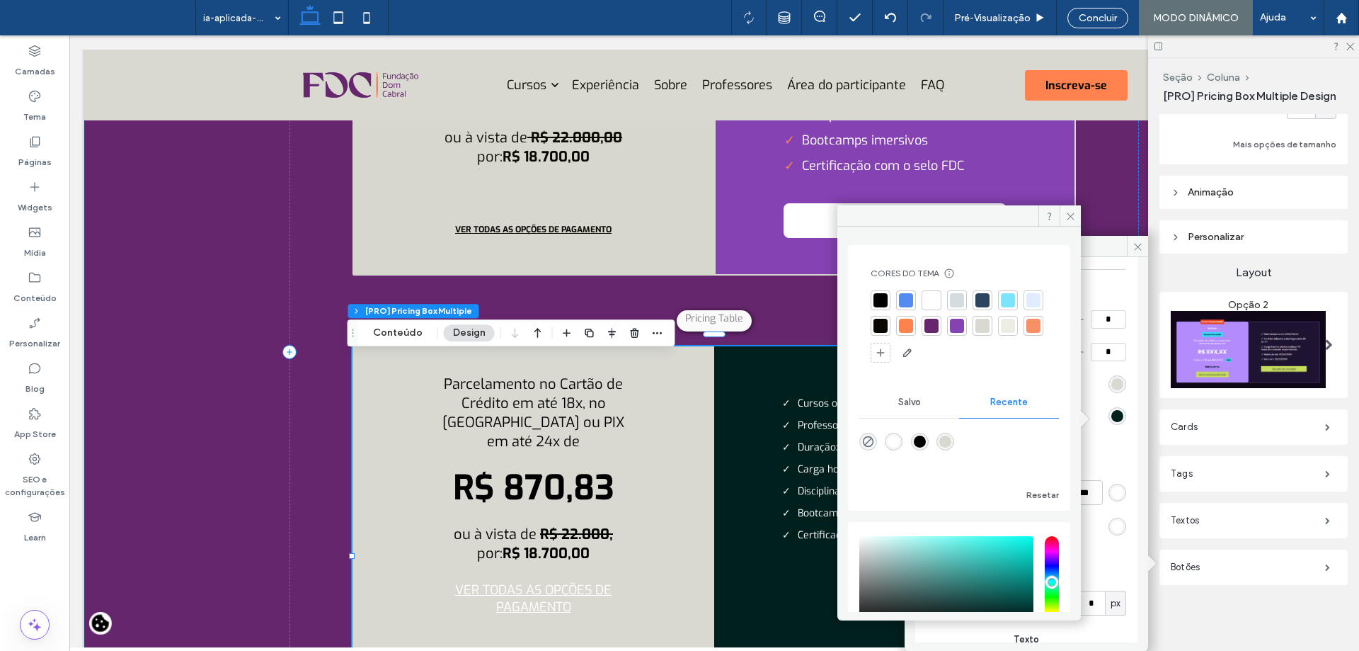
click at [990, 327] on div at bounding box center [983, 326] width 14 height 14
click at [1062, 217] on span at bounding box center [1070, 215] width 21 height 21
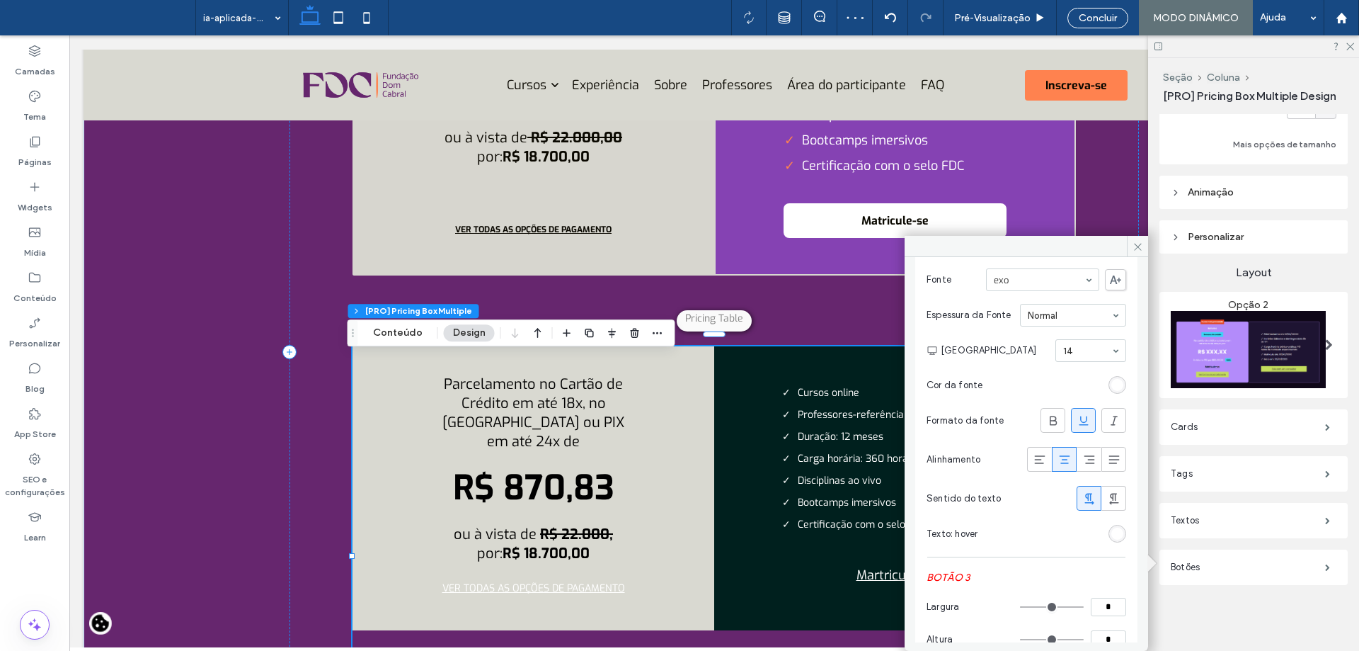
scroll to position [1062, 0]
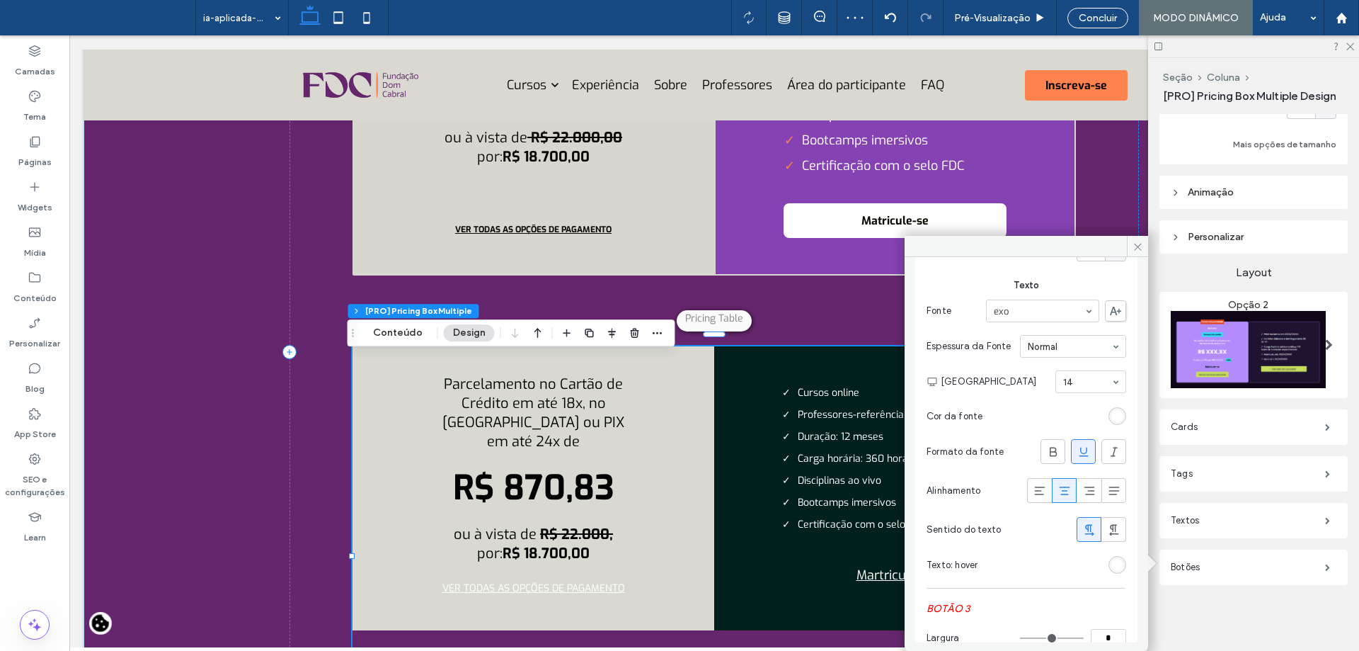
click at [1111, 425] on div "rgb(255, 255, 255)" at bounding box center [1118, 416] width 18 height 18
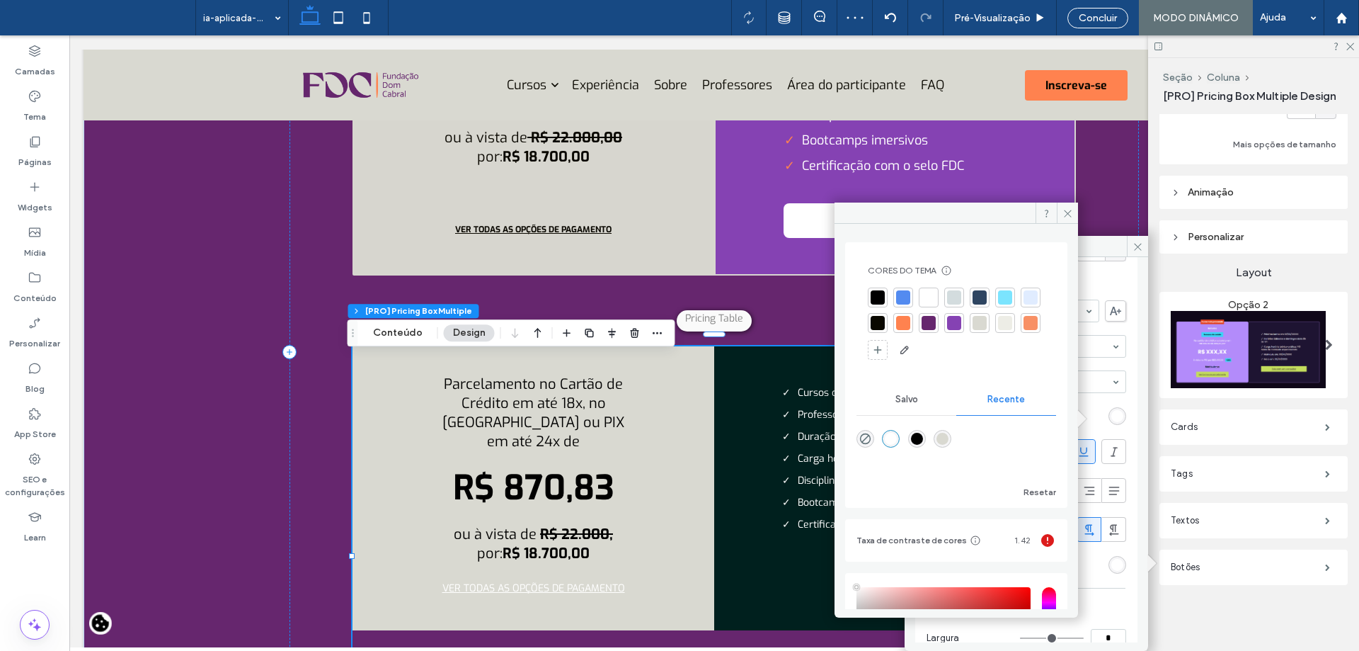
click at [884, 296] on div at bounding box center [878, 297] width 14 height 14
drag, startPoint x: 1062, startPoint y: 214, endPoint x: 992, endPoint y: 187, distance: 75.1
click at [1062, 214] on span at bounding box center [1067, 212] width 21 height 21
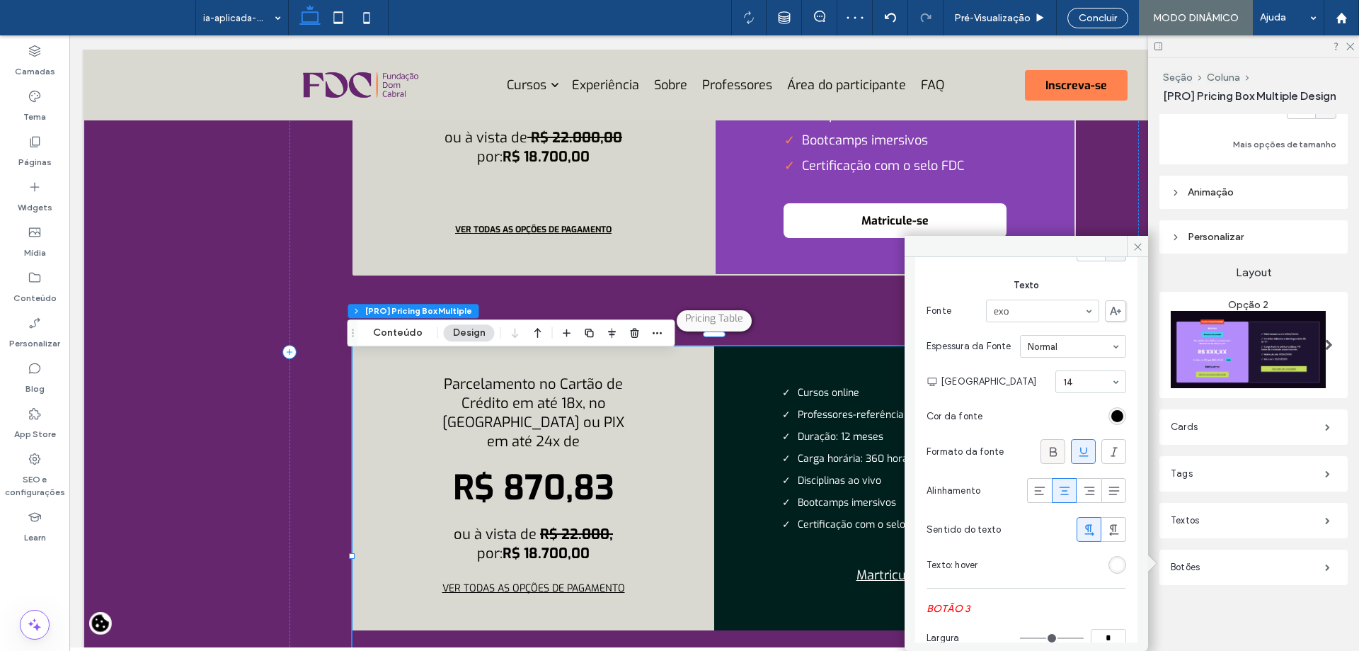
click at [1050, 454] on use at bounding box center [1053, 451] width 7 height 9
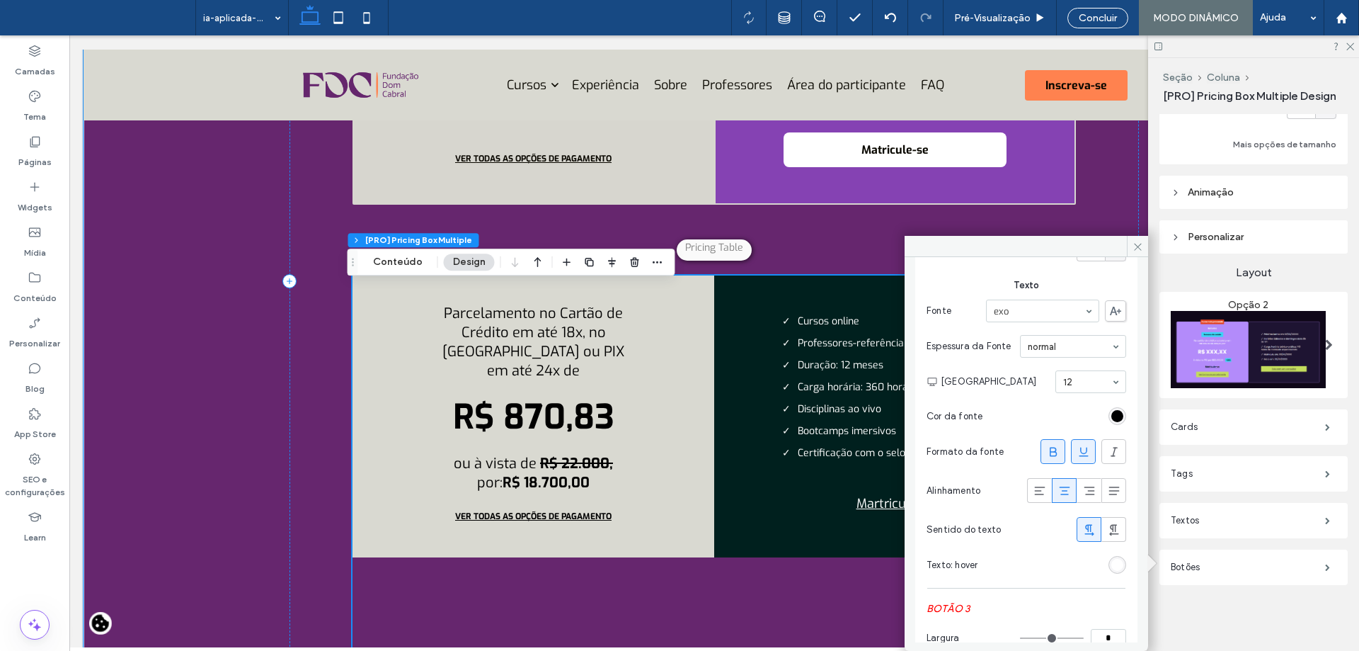
scroll to position [4763, 0]
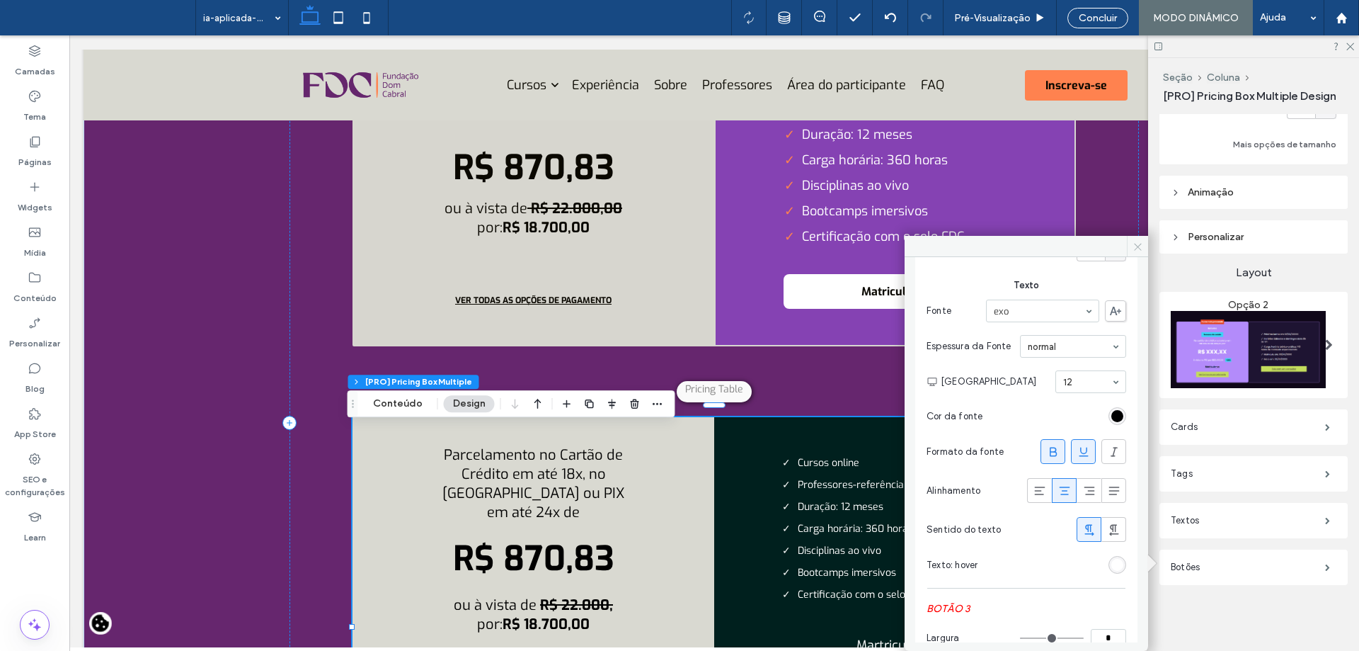
click at [1142, 246] on icon at bounding box center [1138, 246] width 11 height 11
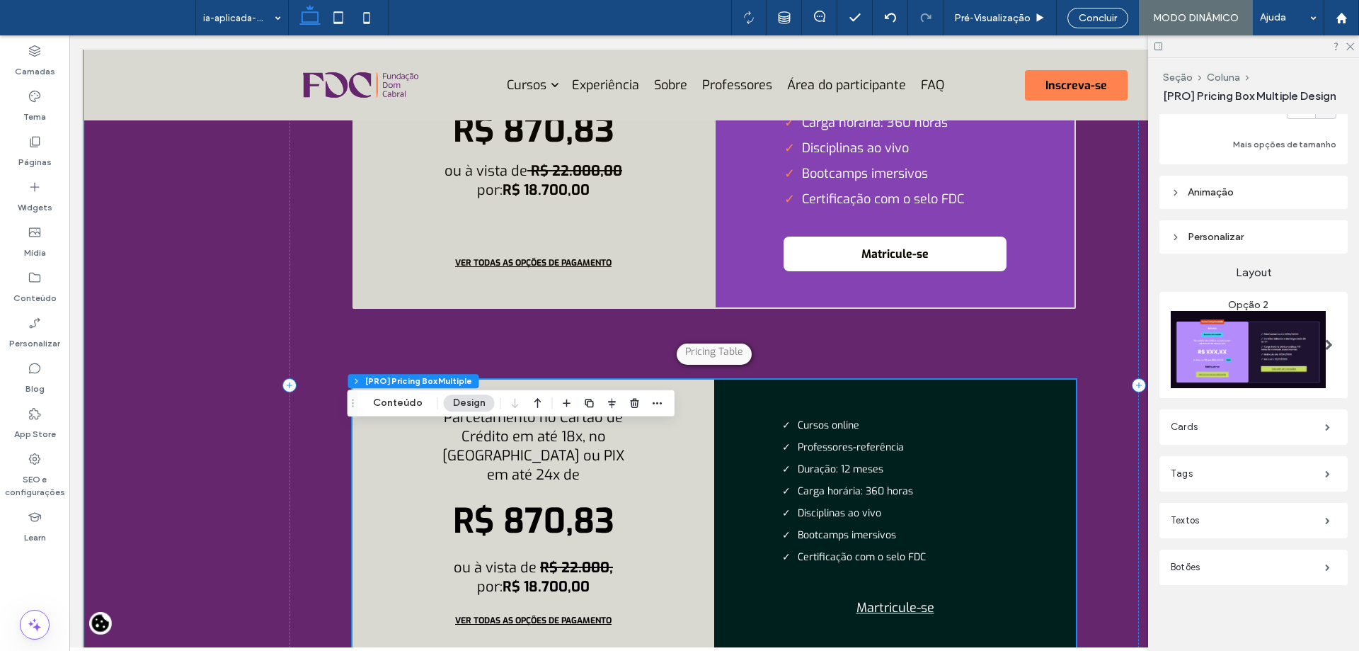
scroll to position [4834, 0]
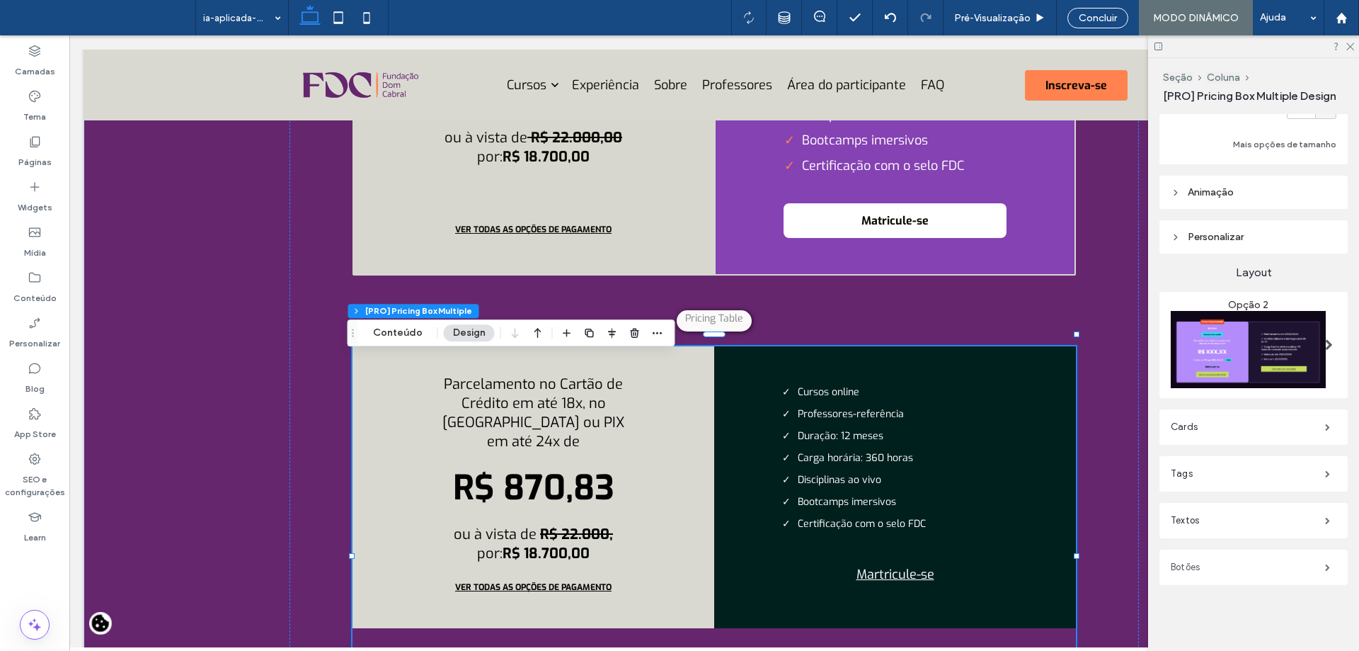
click at [1233, 553] on label "Botões" at bounding box center [1248, 567] width 154 height 28
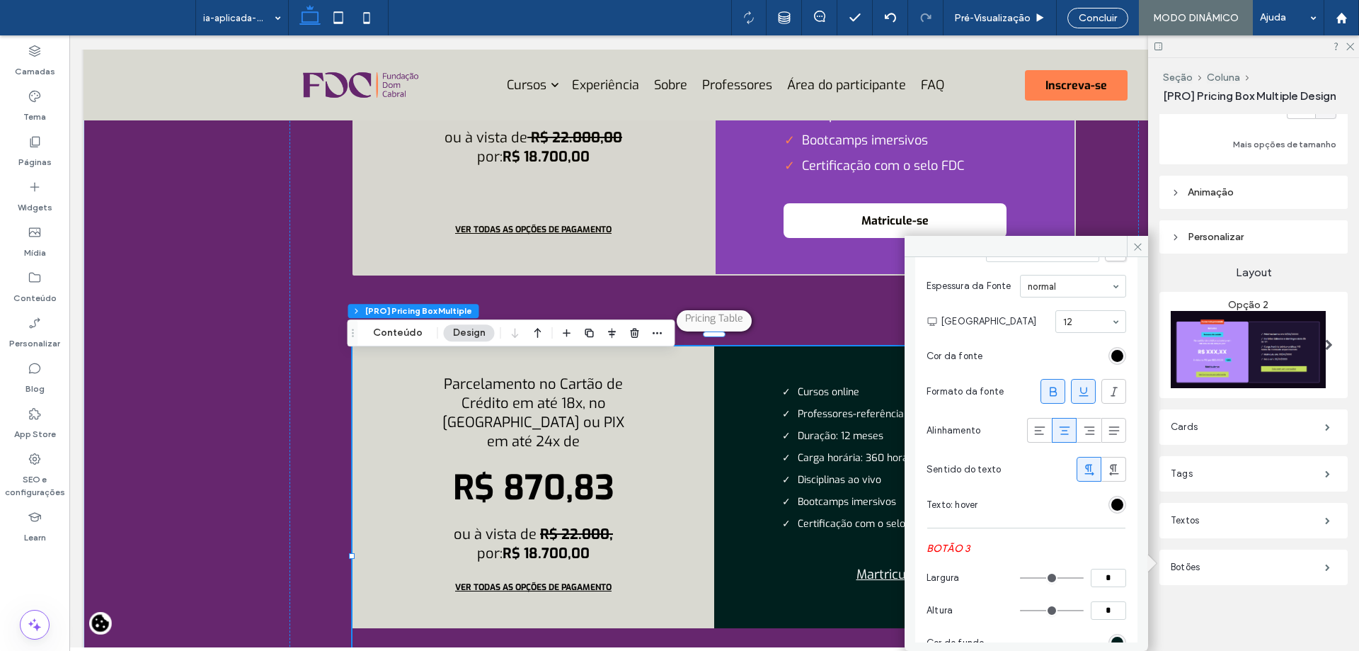
scroll to position [1203, 0]
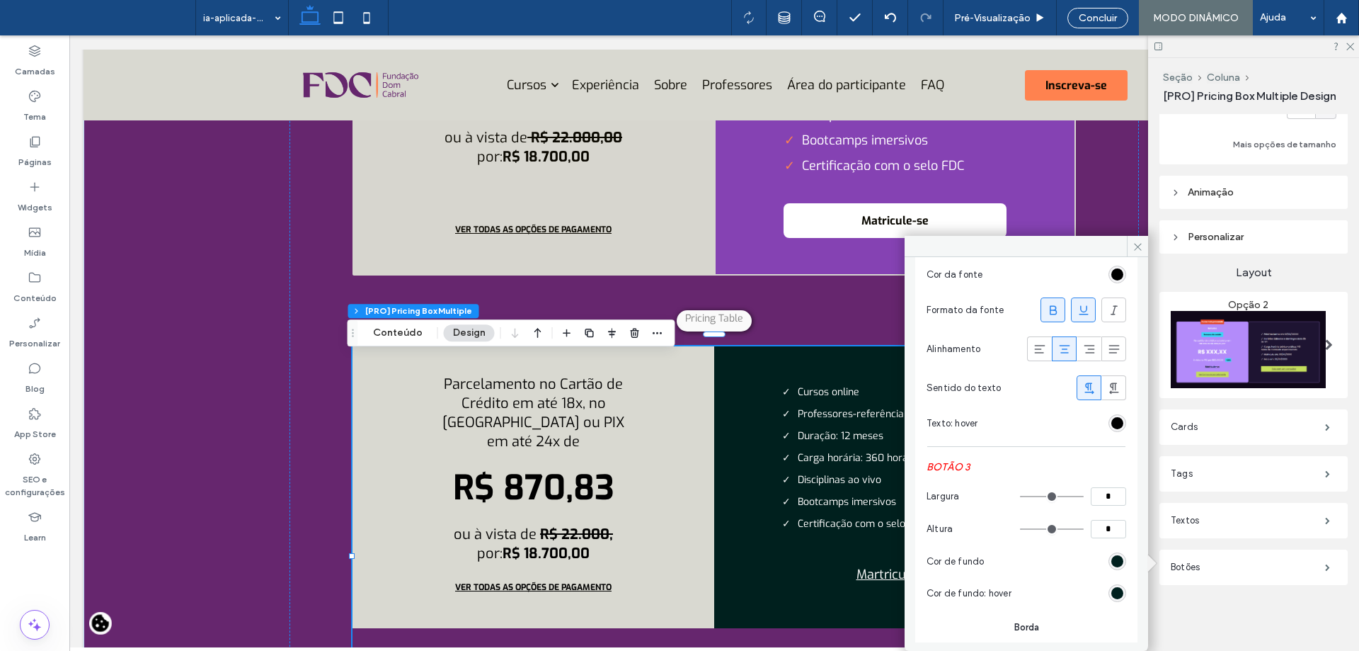
click at [1117, 431] on section "Texto: hover" at bounding box center [1027, 423] width 200 height 32
click at [1111, 425] on div "rgb(0, 0, 0)" at bounding box center [1117, 423] width 12 height 12
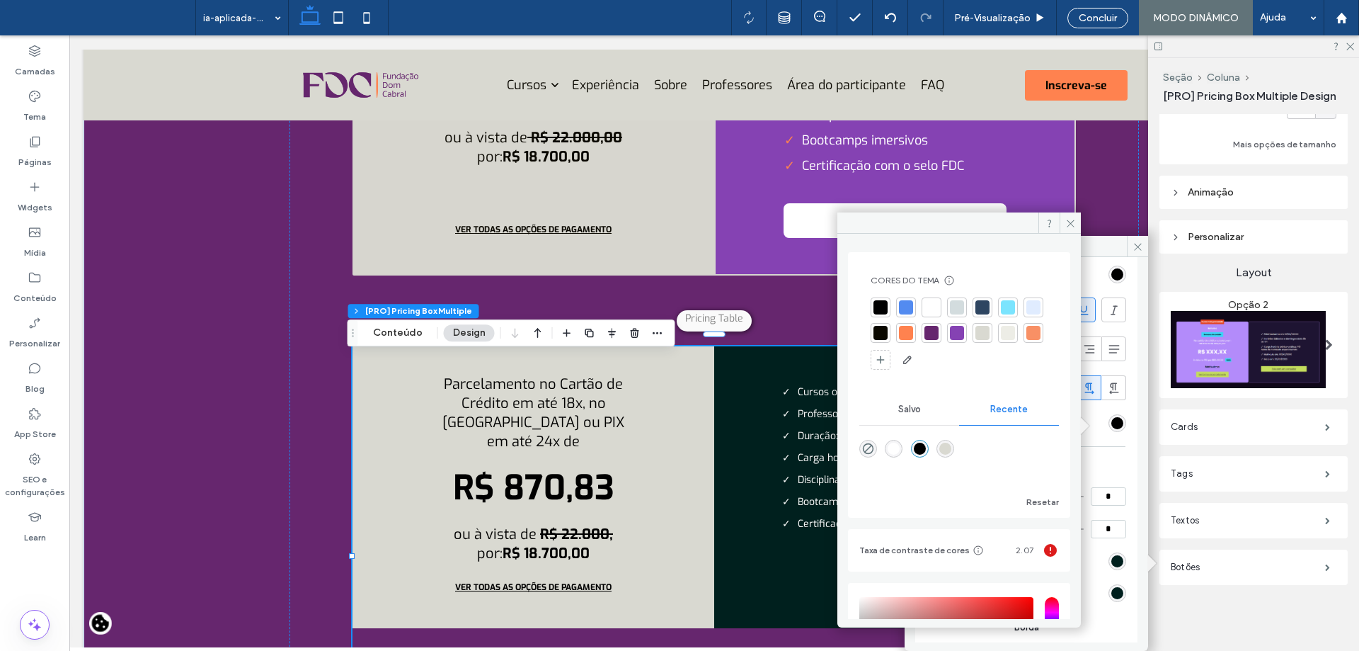
click at [913, 334] on div at bounding box center [906, 333] width 14 height 14
click at [1068, 222] on icon at bounding box center [1070, 223] width 11 height 11
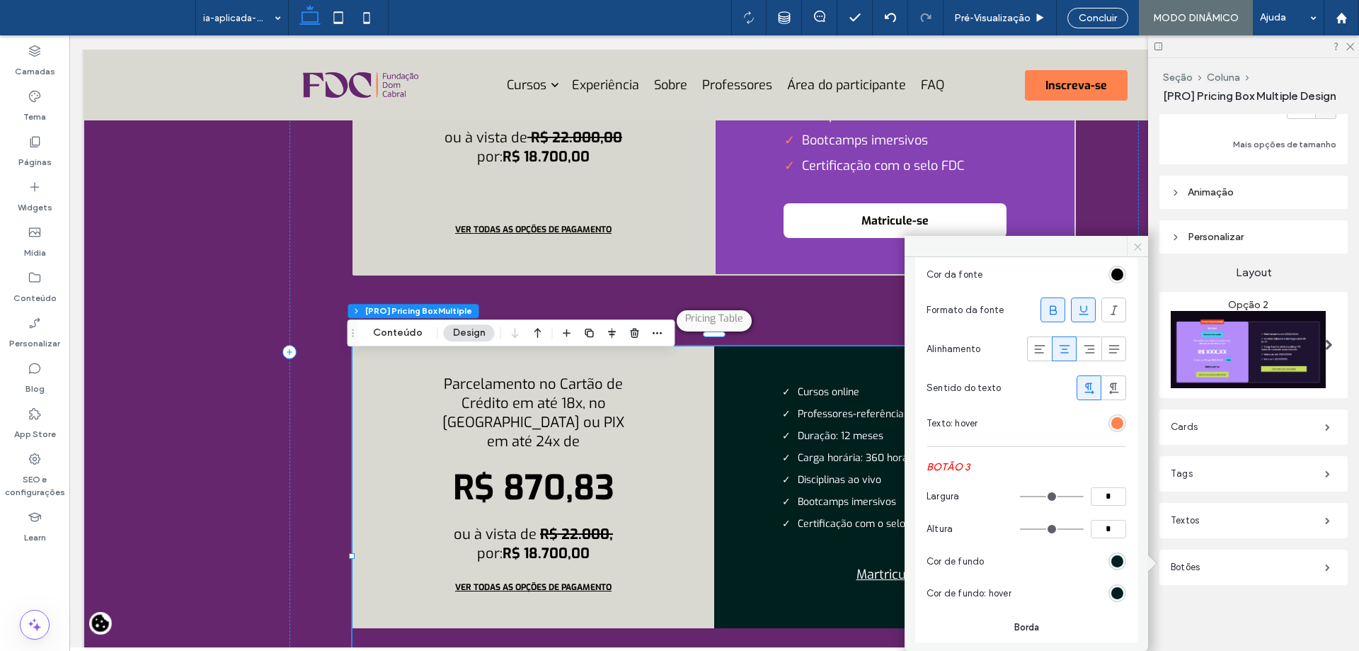
click at [1138, 246] on icon at bounding box center [1138, 246] width 11 height 11
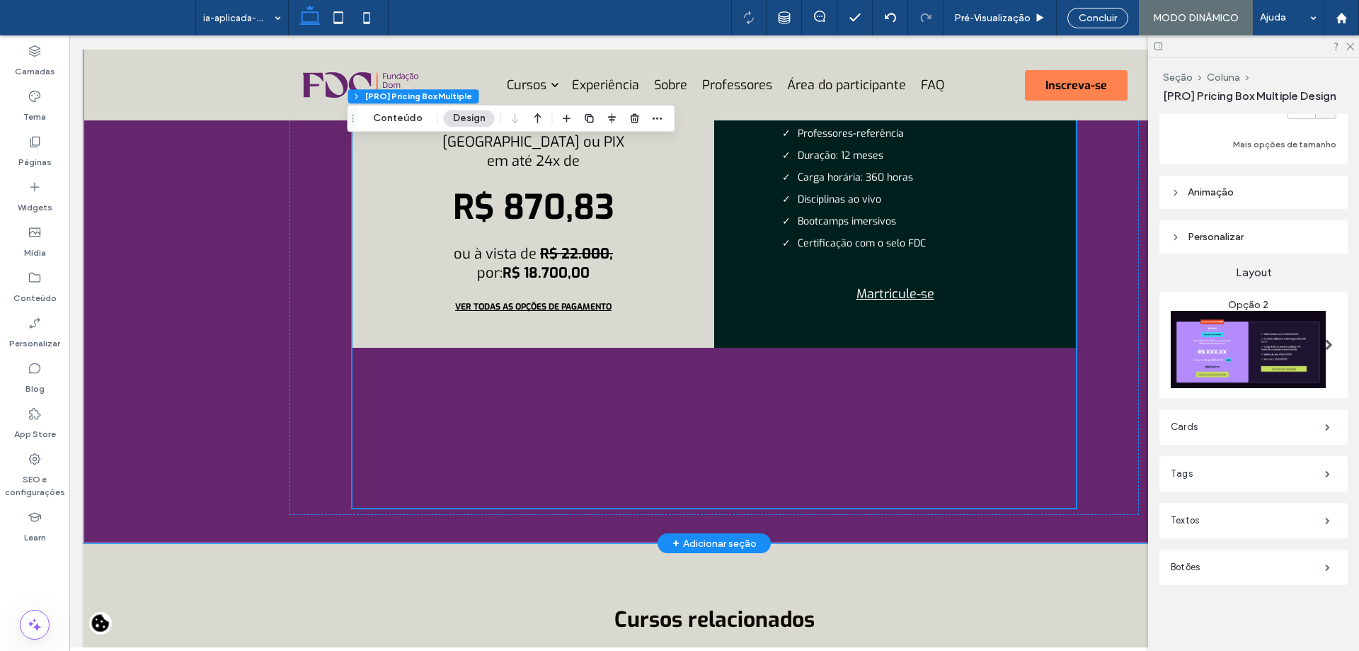
scroll to position [5117, 0]
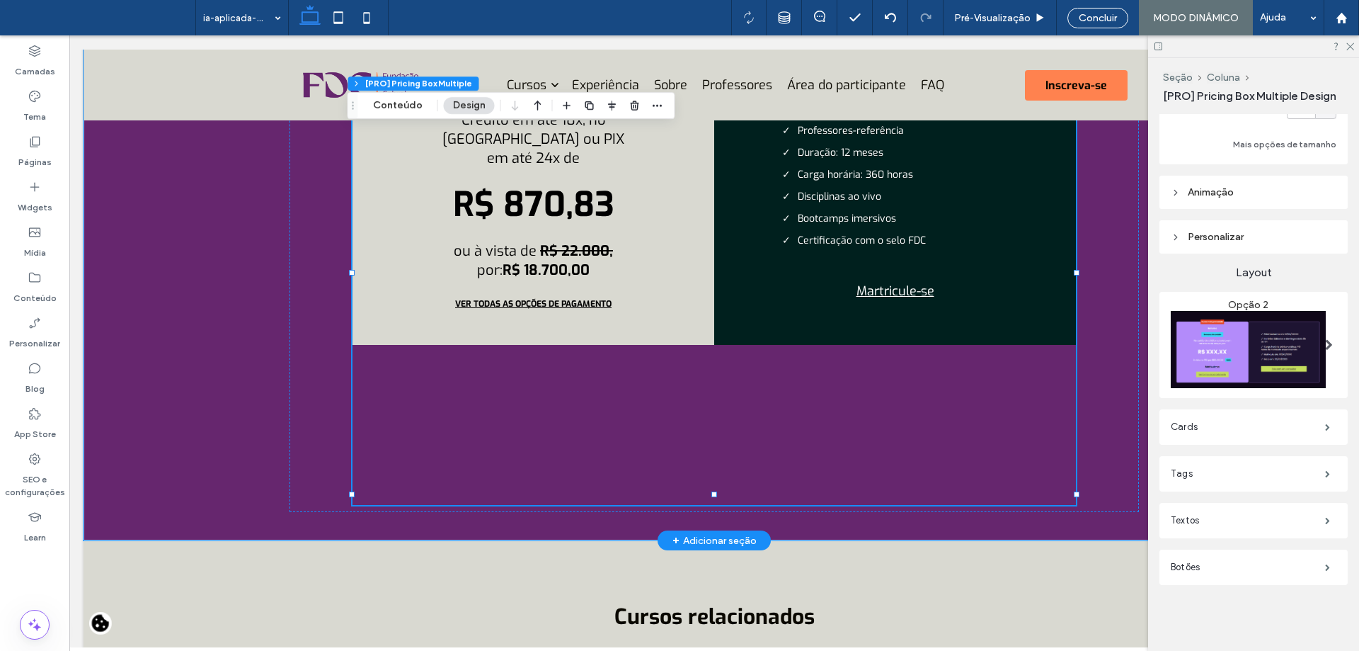
click at [763, 426] on div "Parcelamento no Cartão de Crédito em até 18x, no Boleto ou PIX em até 24x de R$…" at bounding box center [715, 284] width 724 height 442
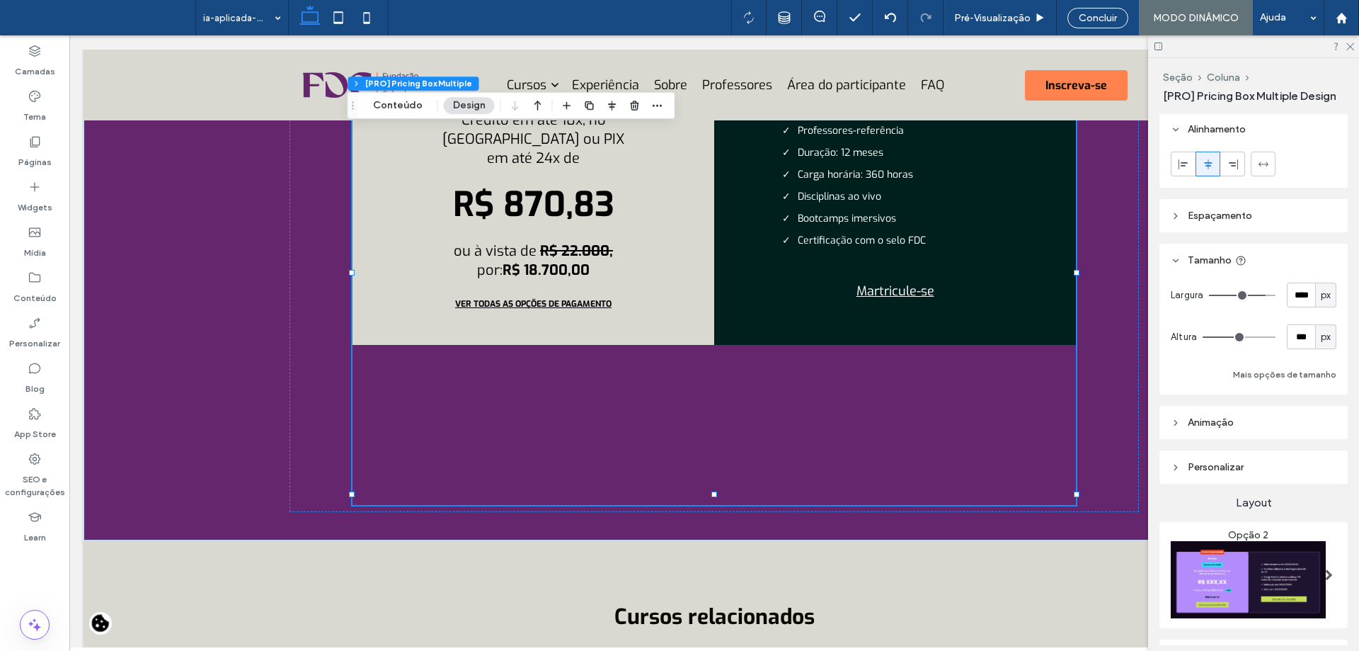
scroll to position [0, 0]
click at [1321, 339] on span "px" at bounding box center [1326, 338] width 10 height 14
click at [1316, 462] on span "A" at bounding box center [1319, 462] width 6 height 14
type input "*"
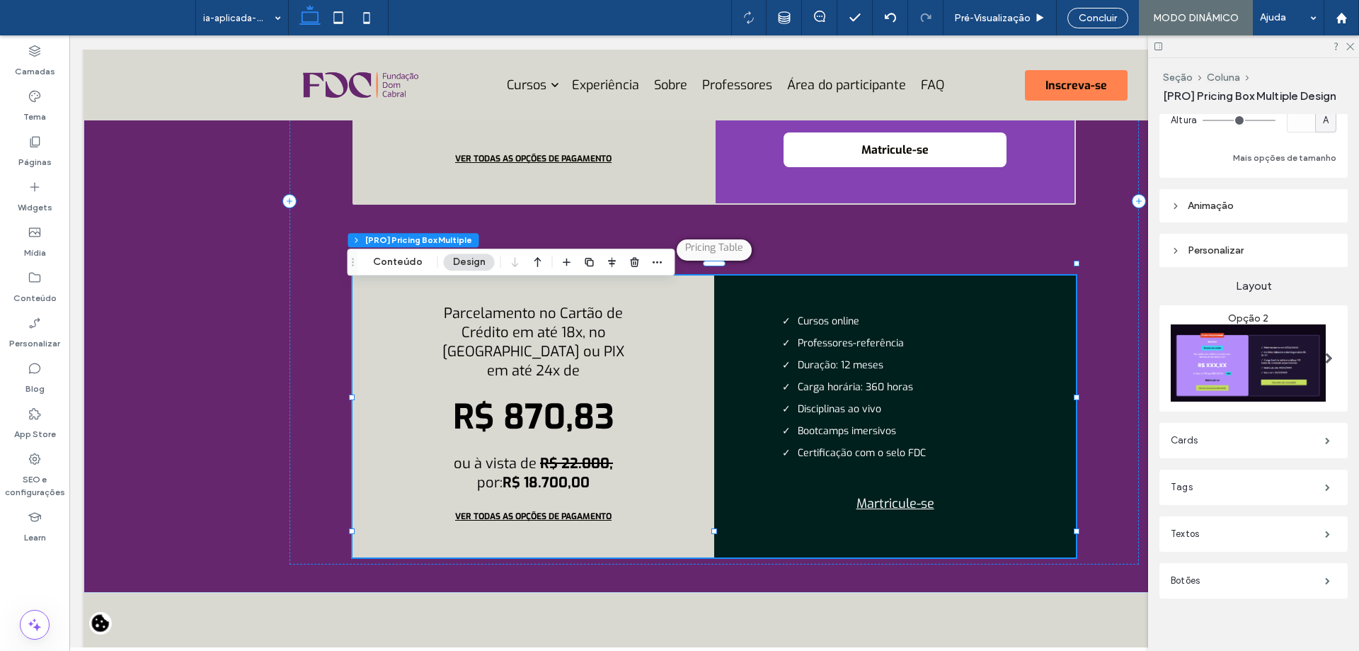
scroll to position [231, 0]
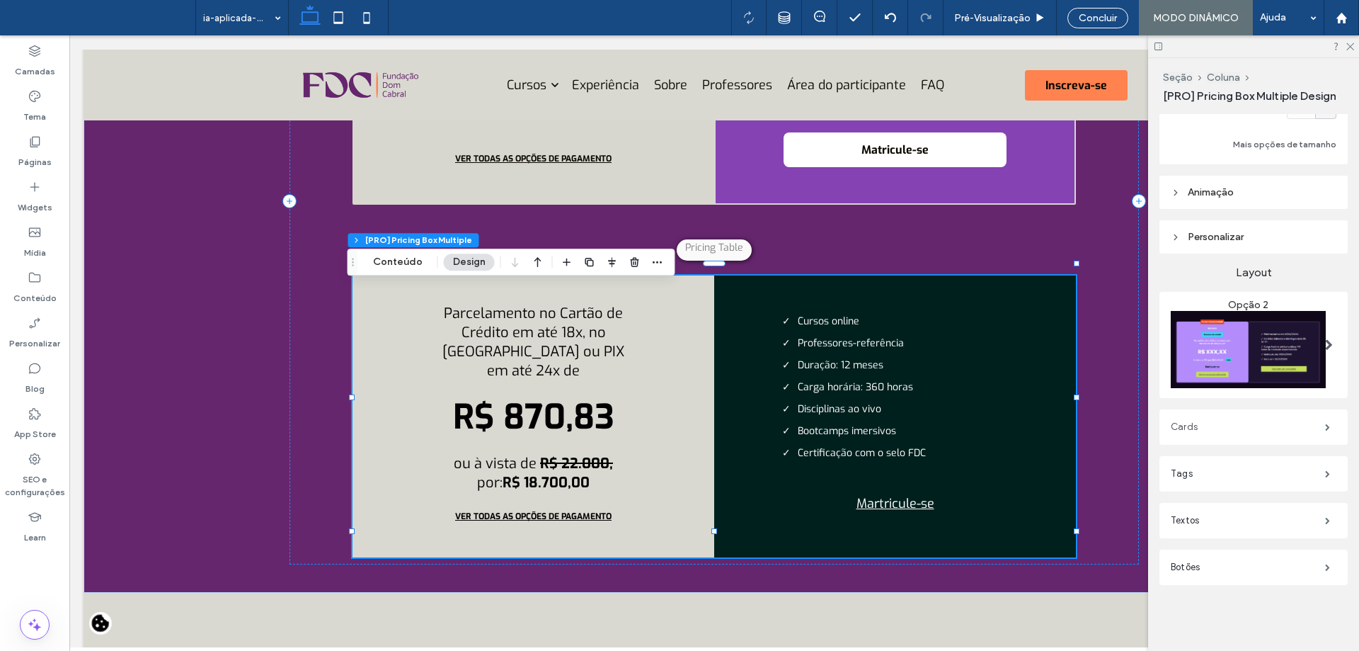
click at [1247, 420] on label "Cards" at bounding box center [1248, 427] width 154 height 28
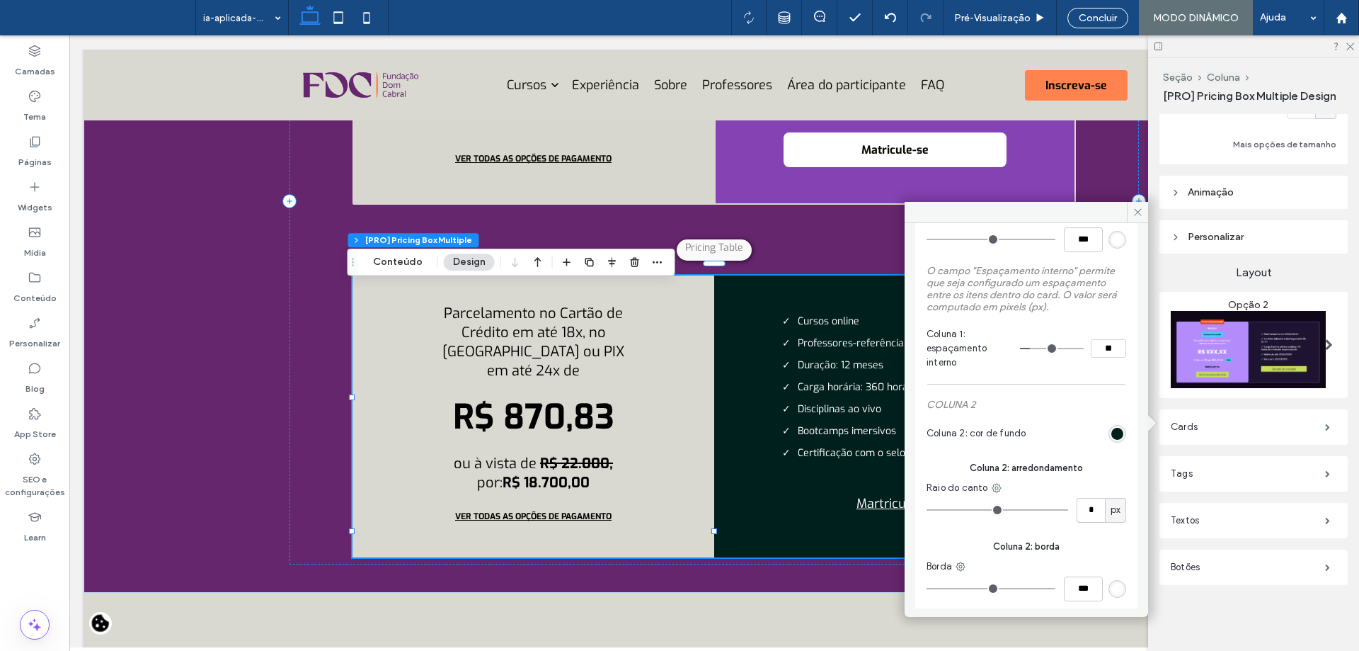
scroll to position [197, 0]
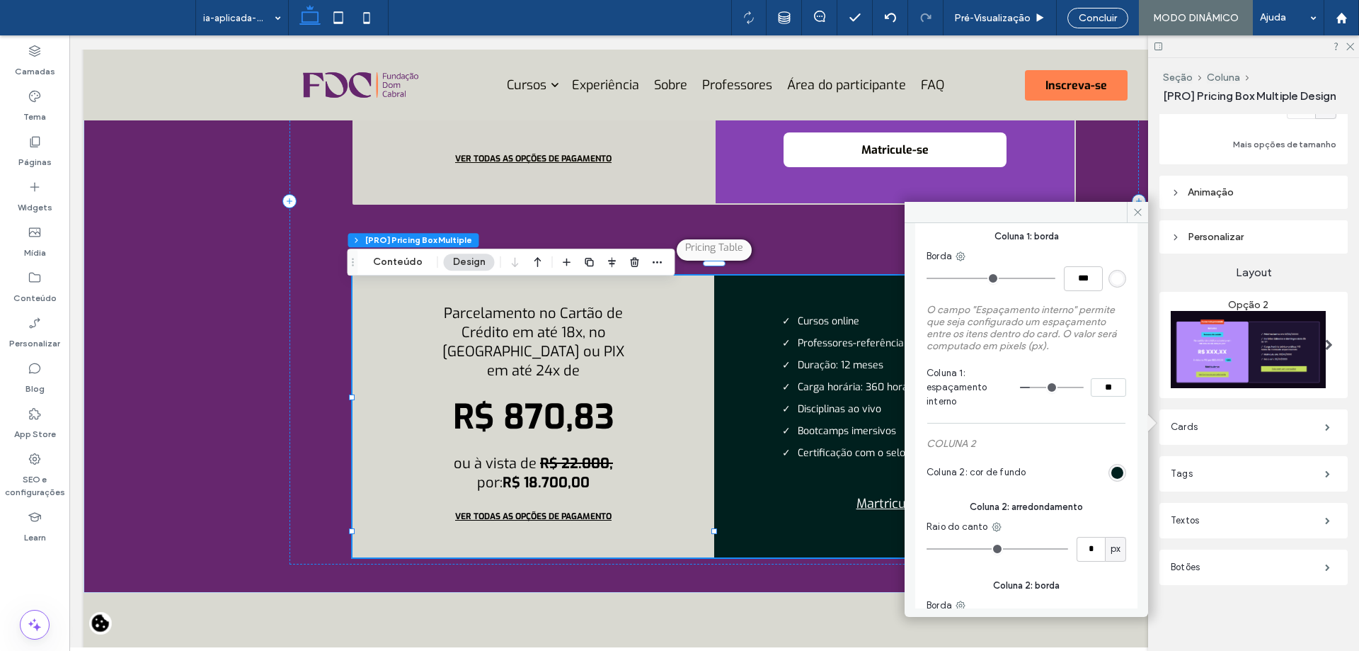
click at [1116, 473] on div "#00201e" at bounding box center [1118, 473] width 18 height 18
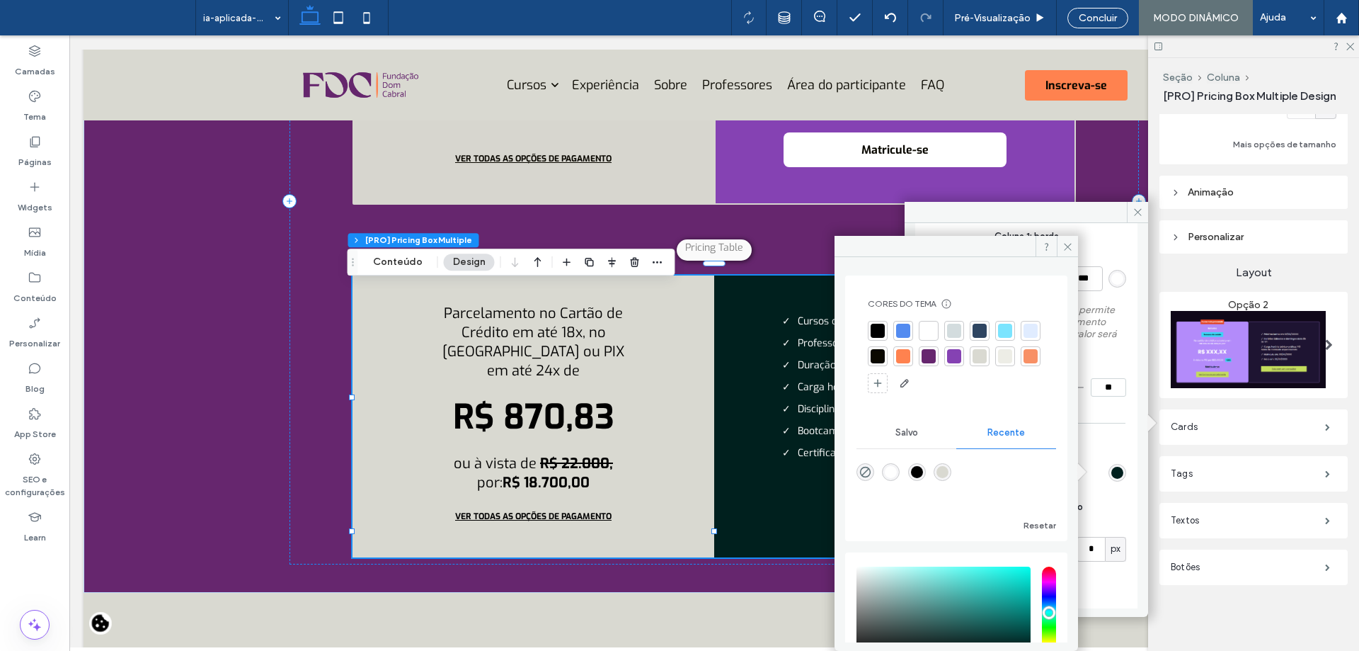
click at [961, 358] on div at bounding box center [954, 356] width 14 height 14
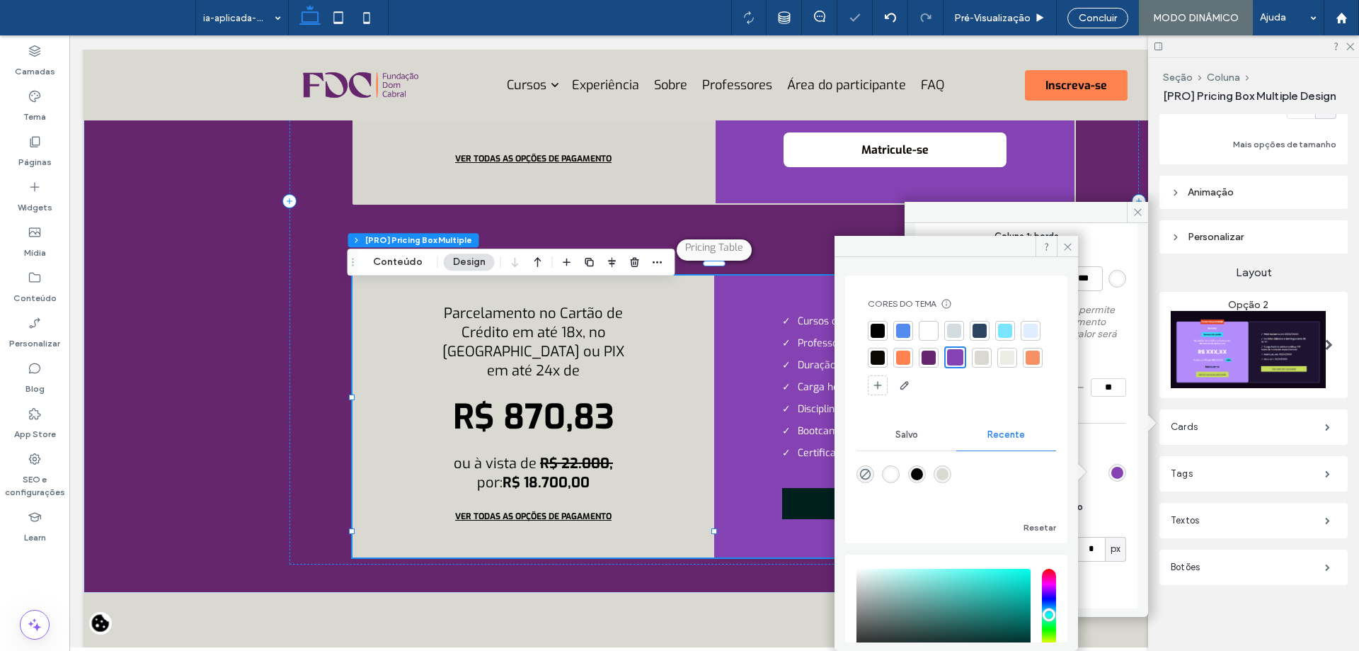
click at [1064, 245] on icon at bounding box center [1068, 246] width 11 height 11
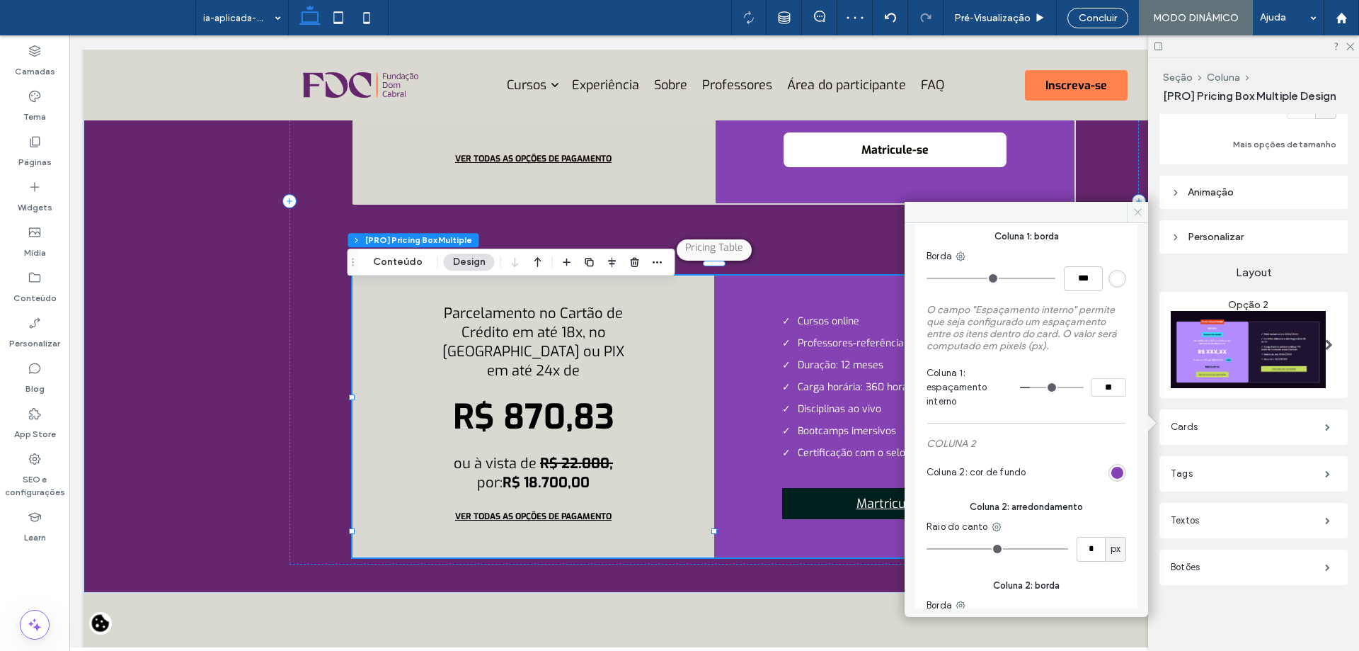
click at [1142, 210] on icon at bounding box center [1138, 212] width 11 height 11
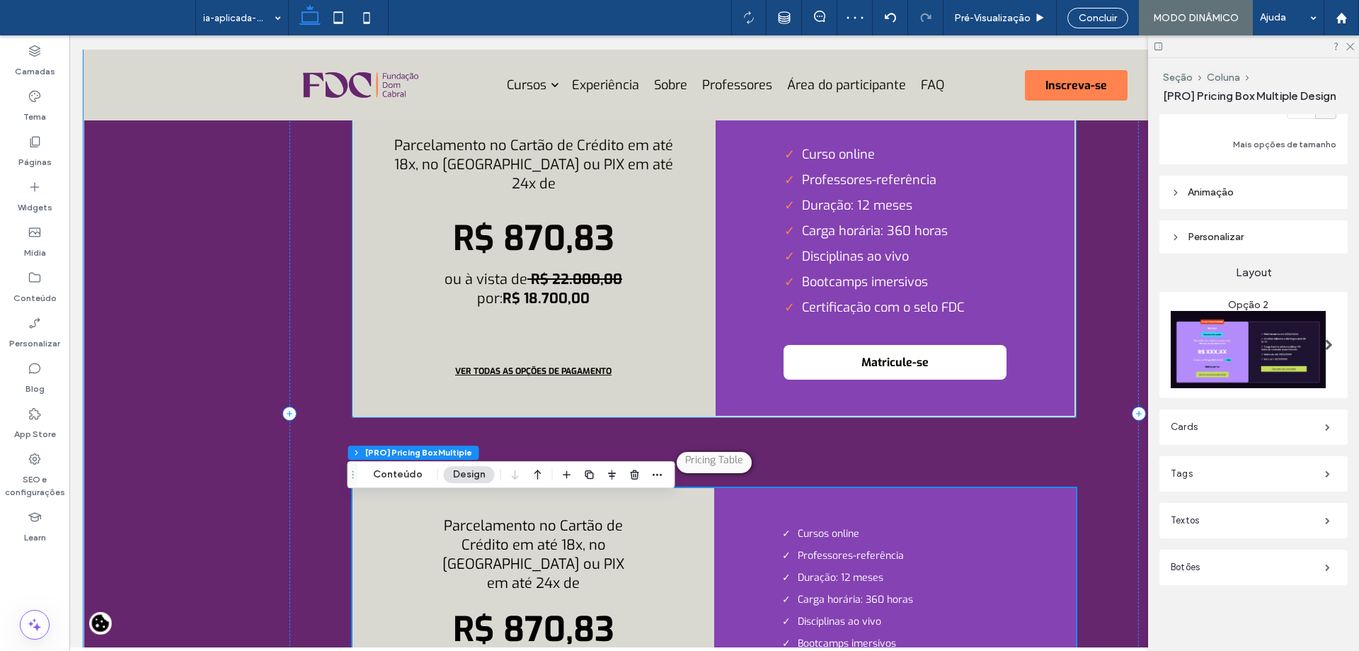
scroll to position [4763, 0]
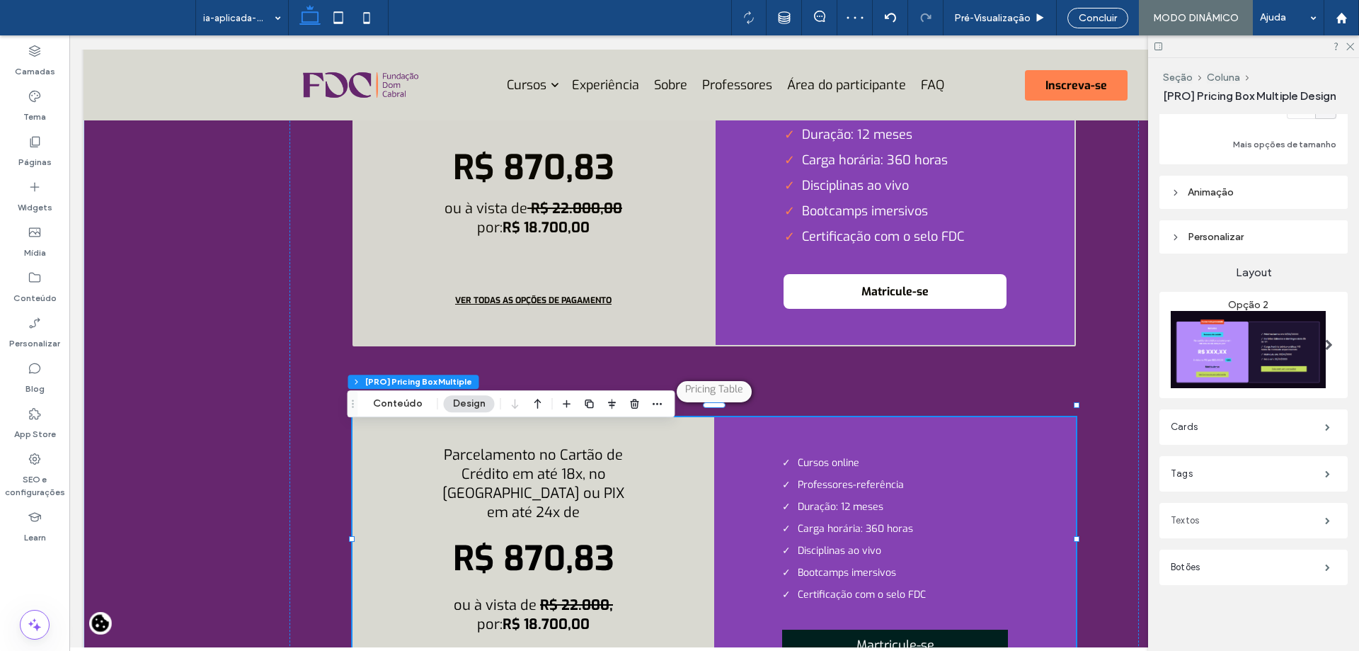
click at [1255, 511] on label "Textos" at bounding box center [1248, 520] width 154 height 28
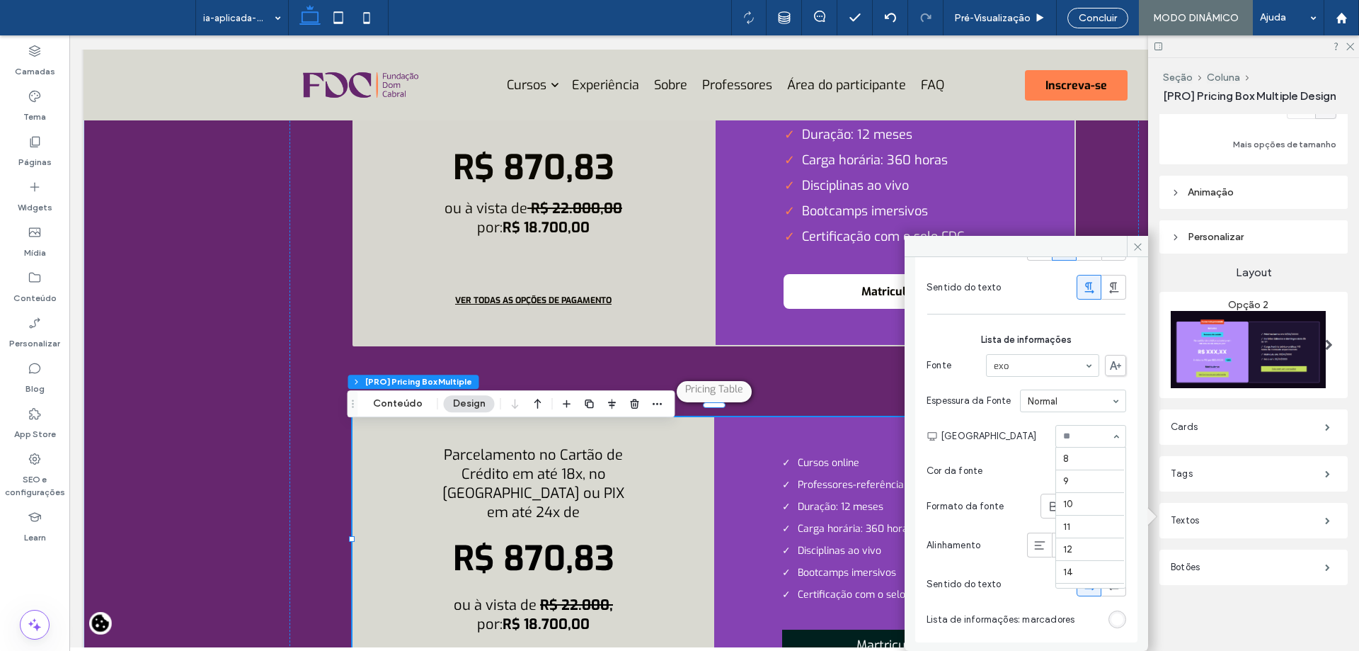
scroll to position [159, 0]
click at [1080, 443] on div at bounding box center [1090, 435] width 69 height 21
click at [1111, 618] on div "rgb(255, 255, 255)" at bounding box center [1117, 619] width 12 height 12
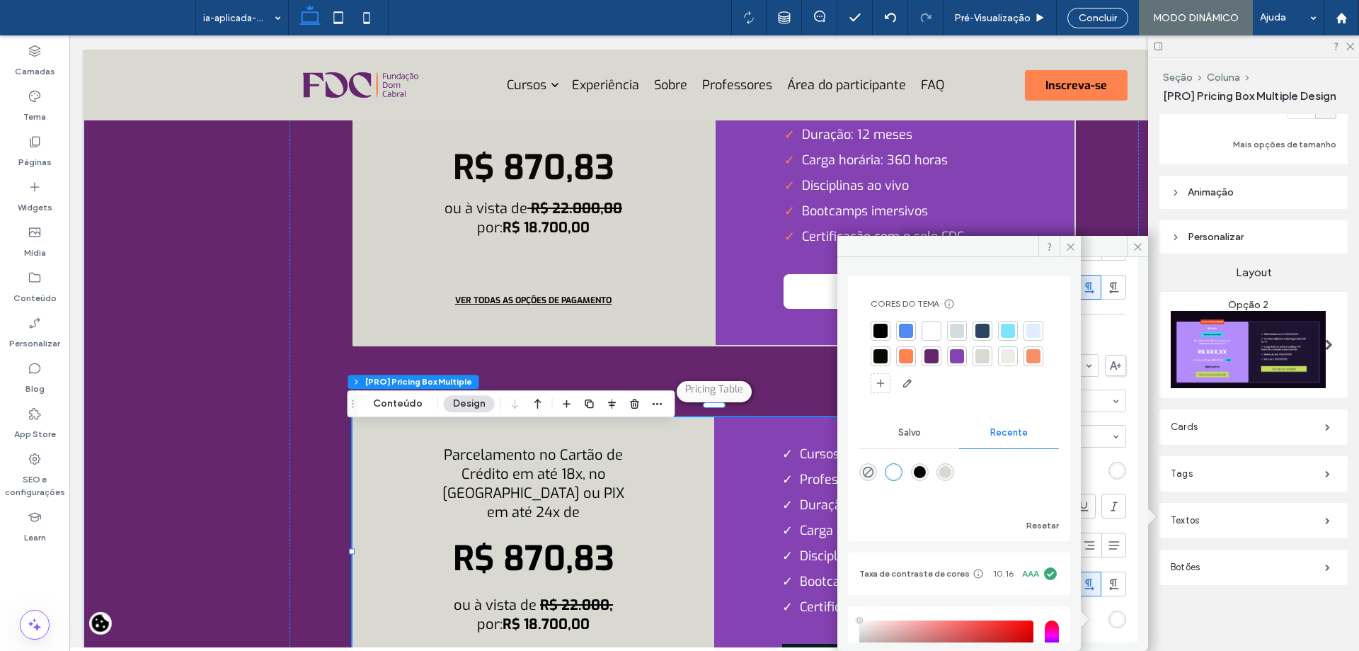
click at [913, 355] on div at bounding box center [906, 356] width 14 height 14
click at [1070, 247] on icon at bounding box center [1070, 246] width 11 height 11
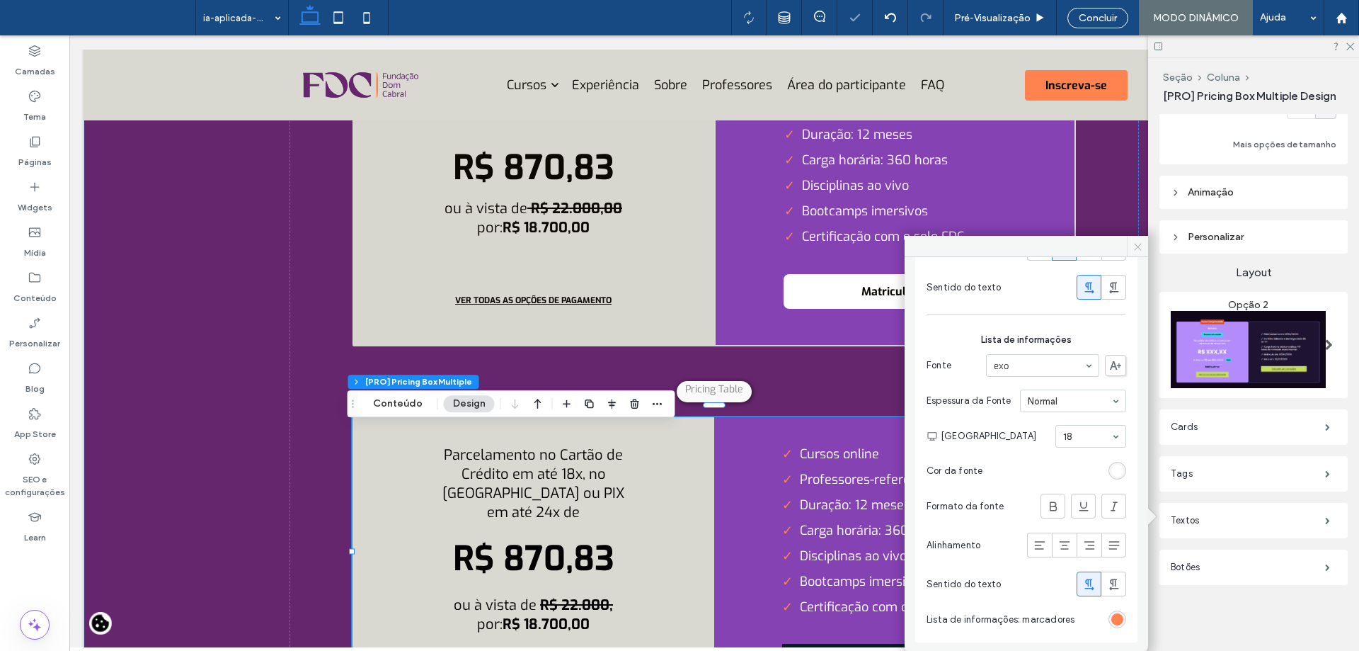
click at [1136, 244] on icon at bounding box center [1138, 246] width 11 height 11
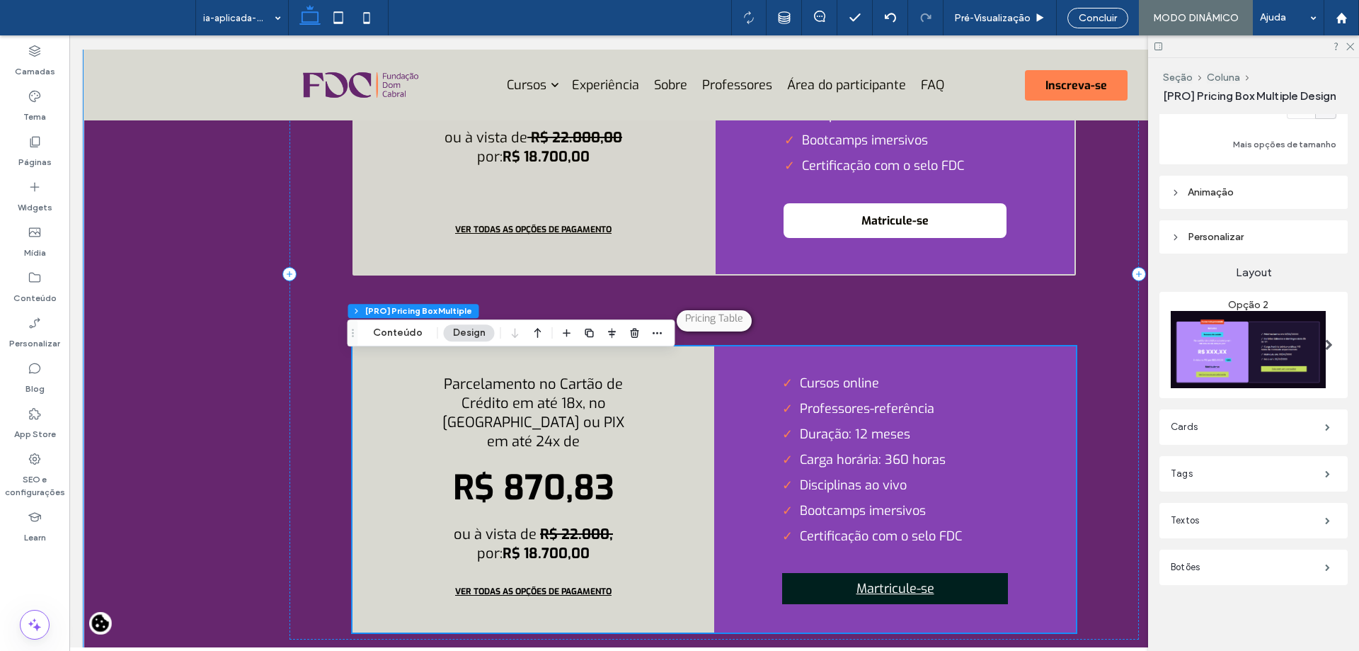
scroll to position [4905, 0]
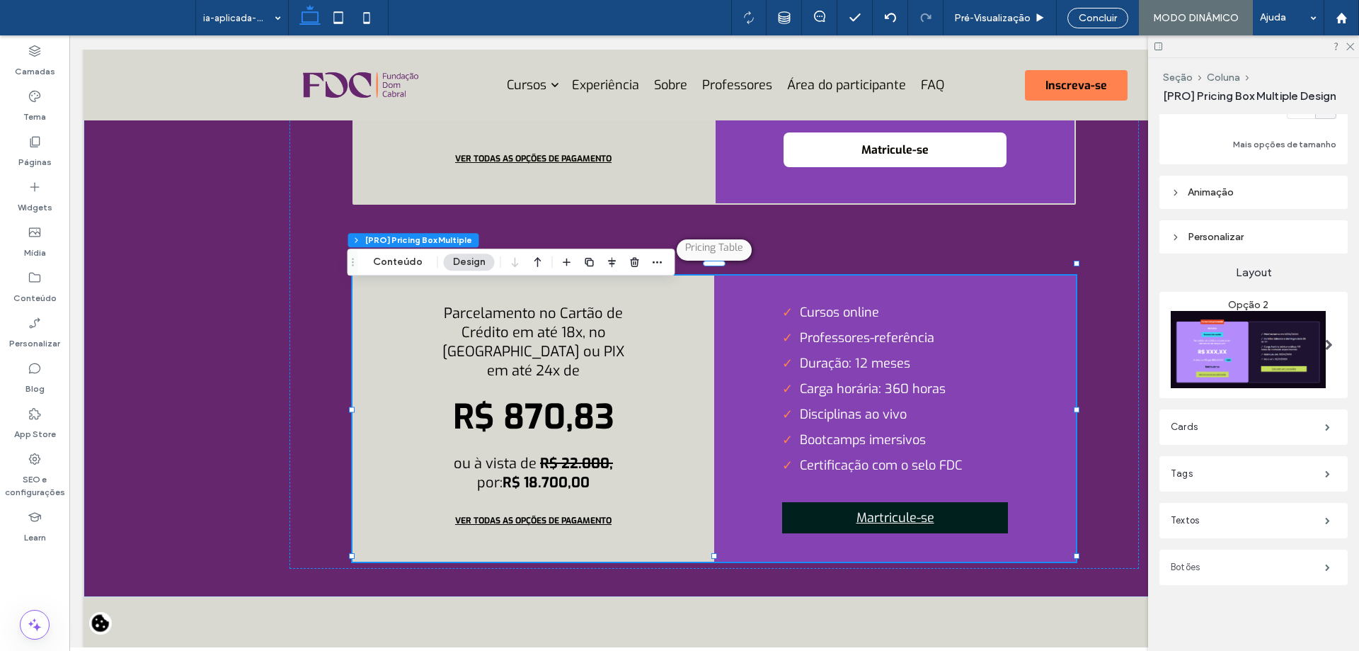
click at [1267, 561] on label "Botões" at bounding box center [1248, 567] width 154 height 28
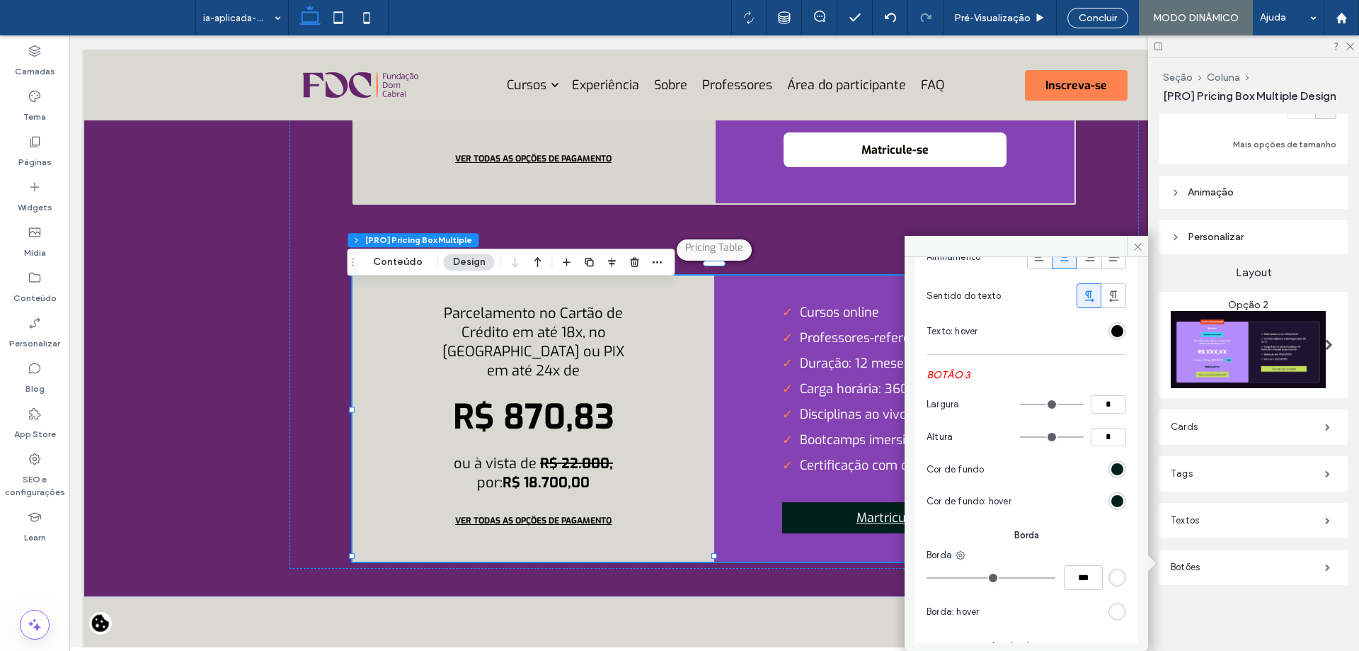
scroll to position [1345, 0]
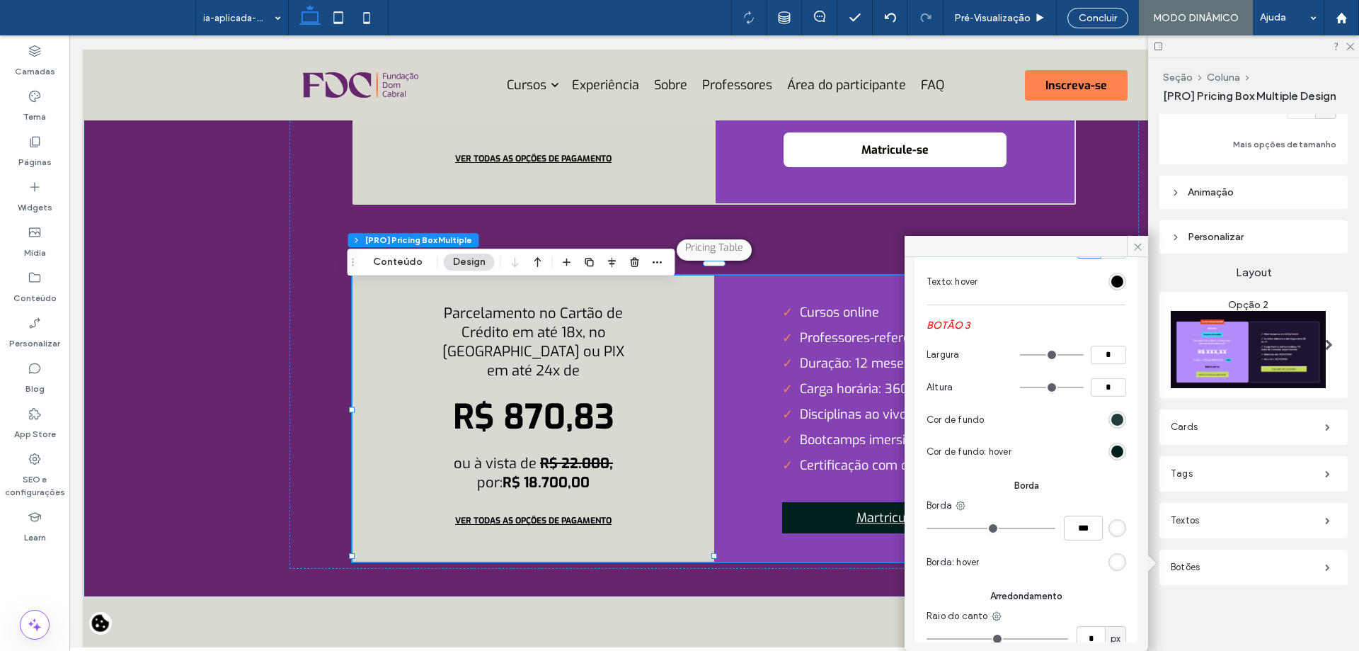
click at [1111, 422] on div "#00201e" at bounding box center [1117, 419] width 12 height 12
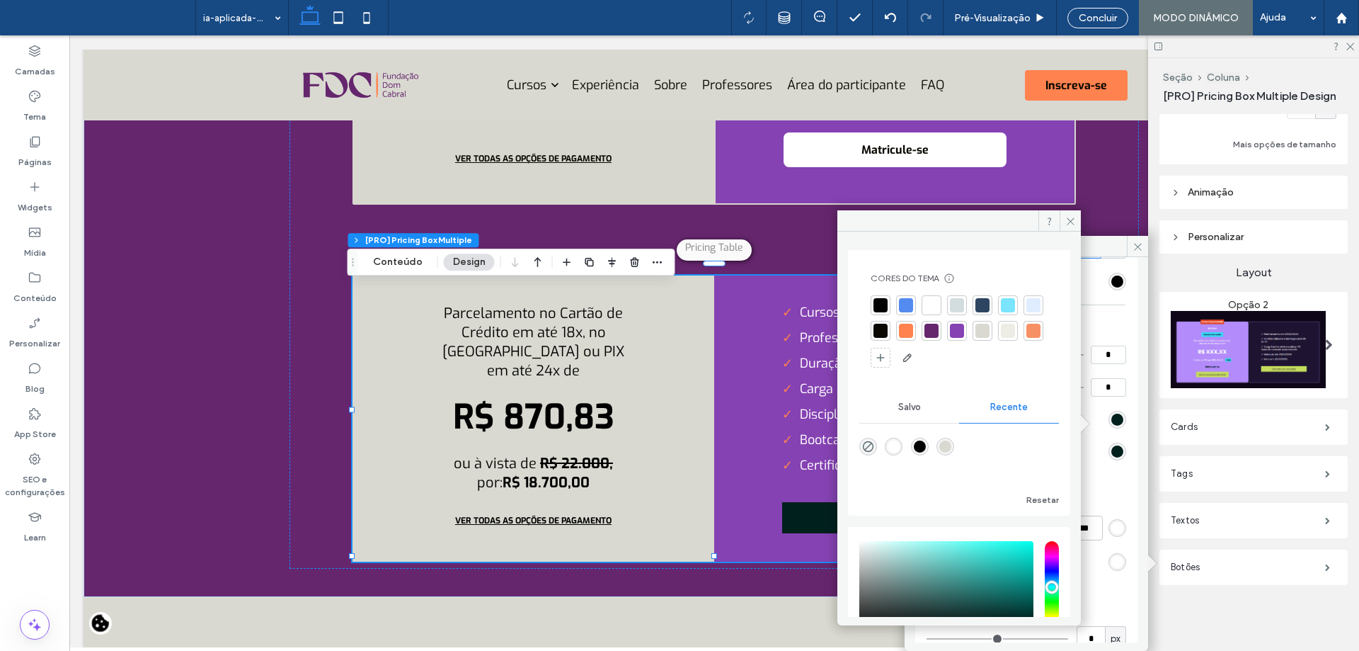
click at [929, 302] on div at bounding box center [932, 305] width 14 height 14
click at [1070, 221] on icon at bounding box center [1070, 221] width 11 height 11
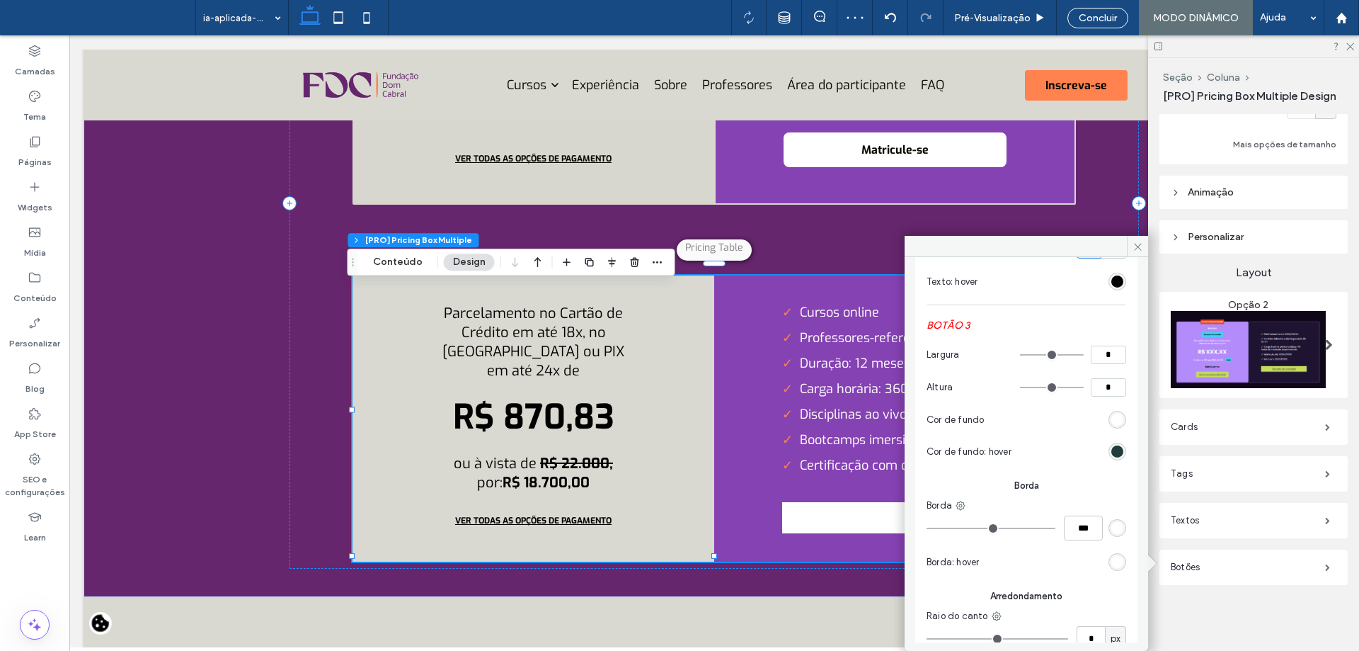
click at [1111, 457] on div "#00201e" at bounding box center [1117, 451] width 12 height 12
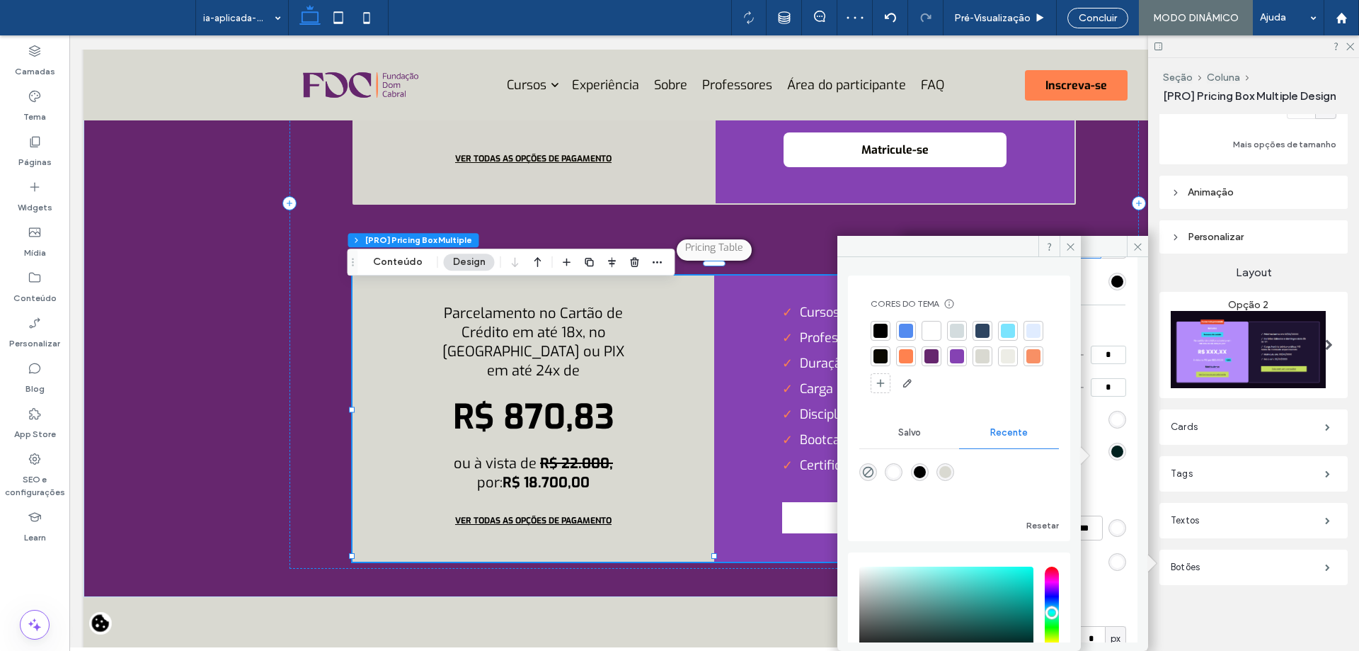
click at [924, 330] on div at bounding box center [932, 331] width 20 height 20
click at [1073, 247] on icon at bounding box center [1070, 246] width 11 height 11
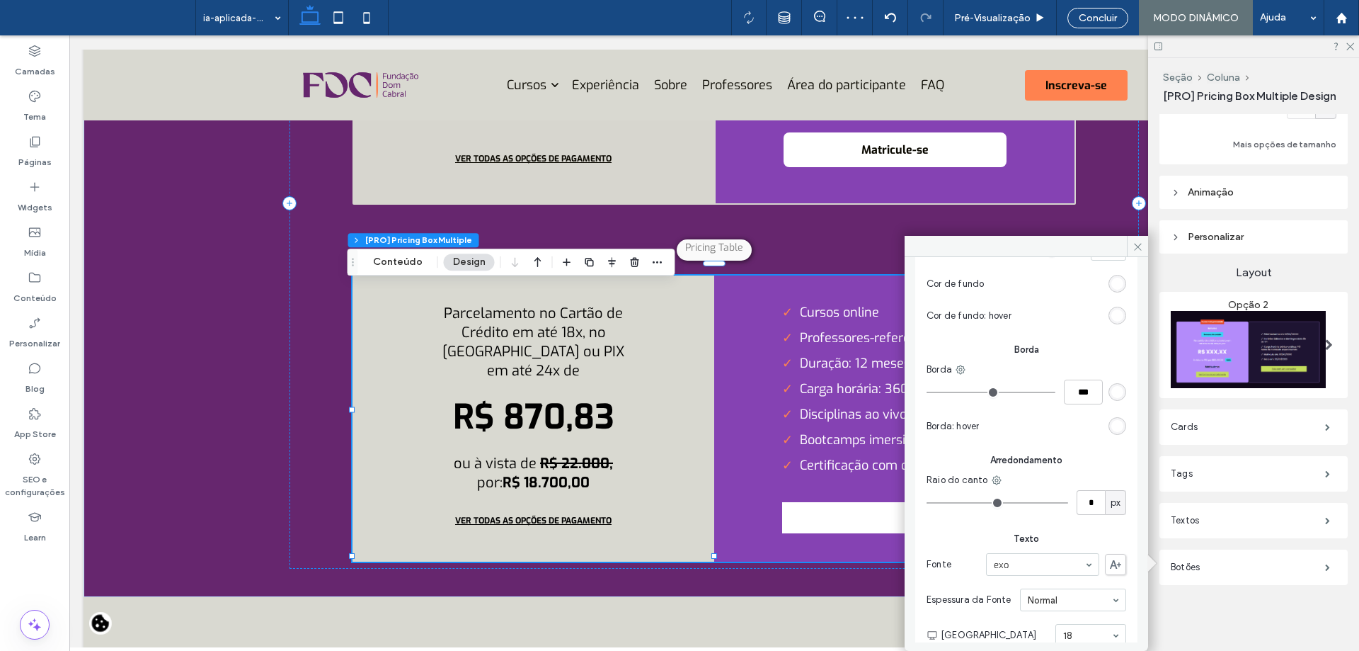
scroll to position [1487, 0]
click at [1086, 498] on input "*" at bounding box center [1091, 496] width 28 height 25
type input "*"
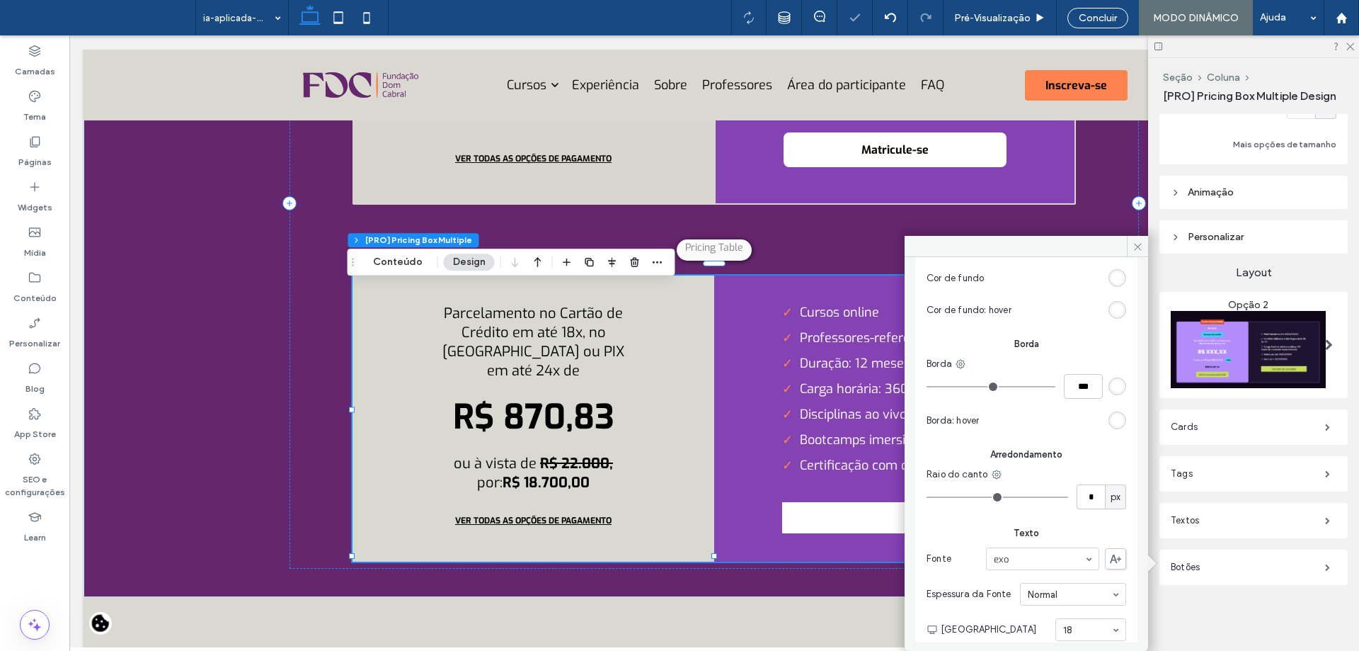
click at [1097, 481] on div "Raio do canto" at bounding box center [1027, 474] width 200 height 14
click at [1138, 248] on icon at bounding box center [1138, 246] width 11 height 11
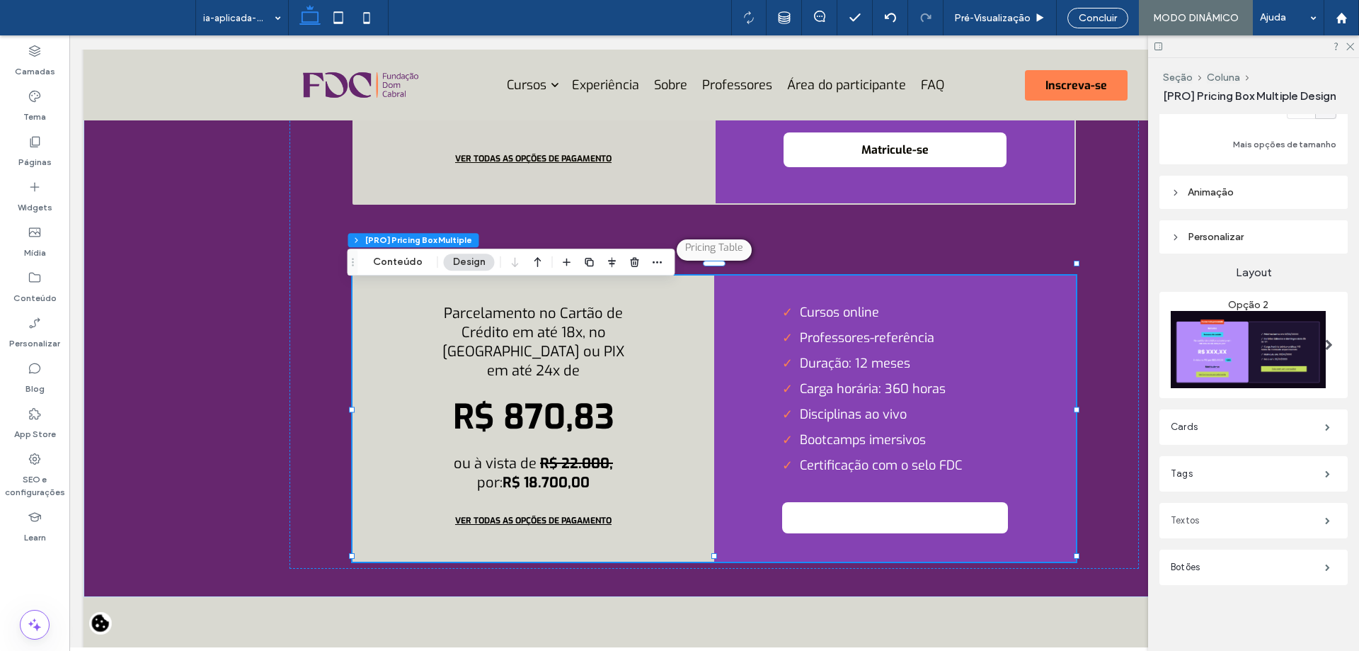
click at [1246, 516] on label "Textos" at bounding box center [1248, 520] width 154 height 28
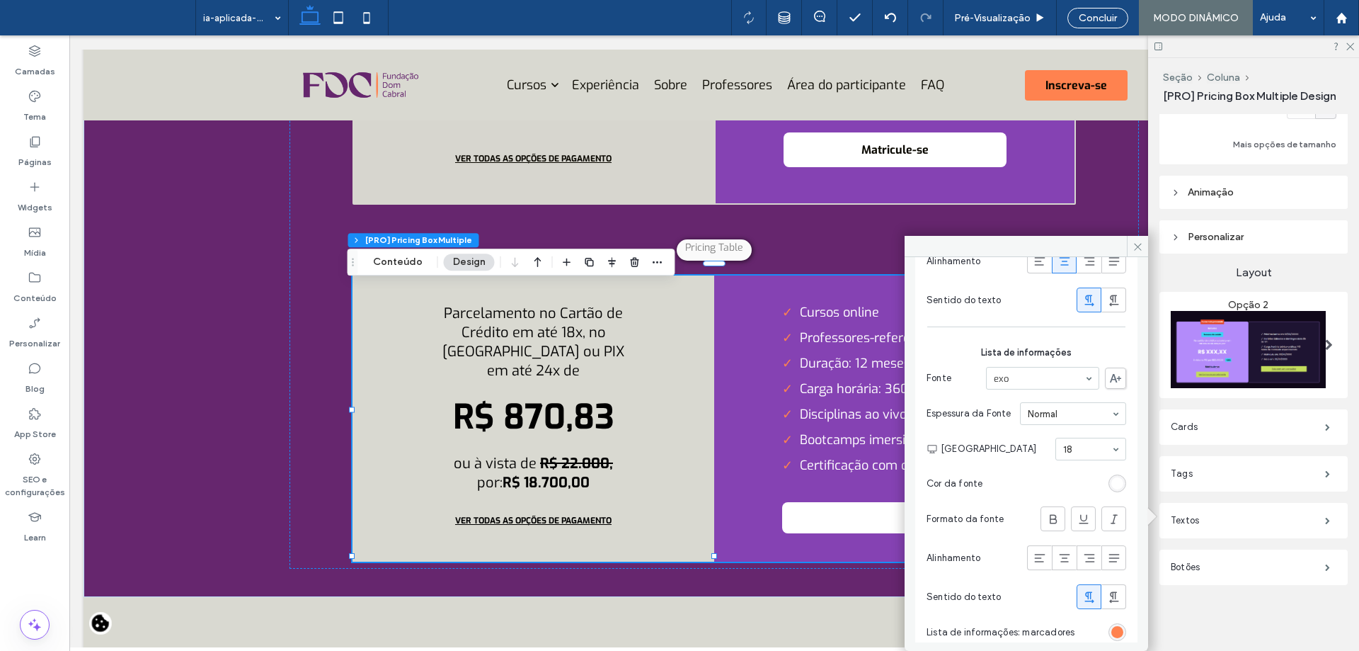
scroll to position [1220, 0]
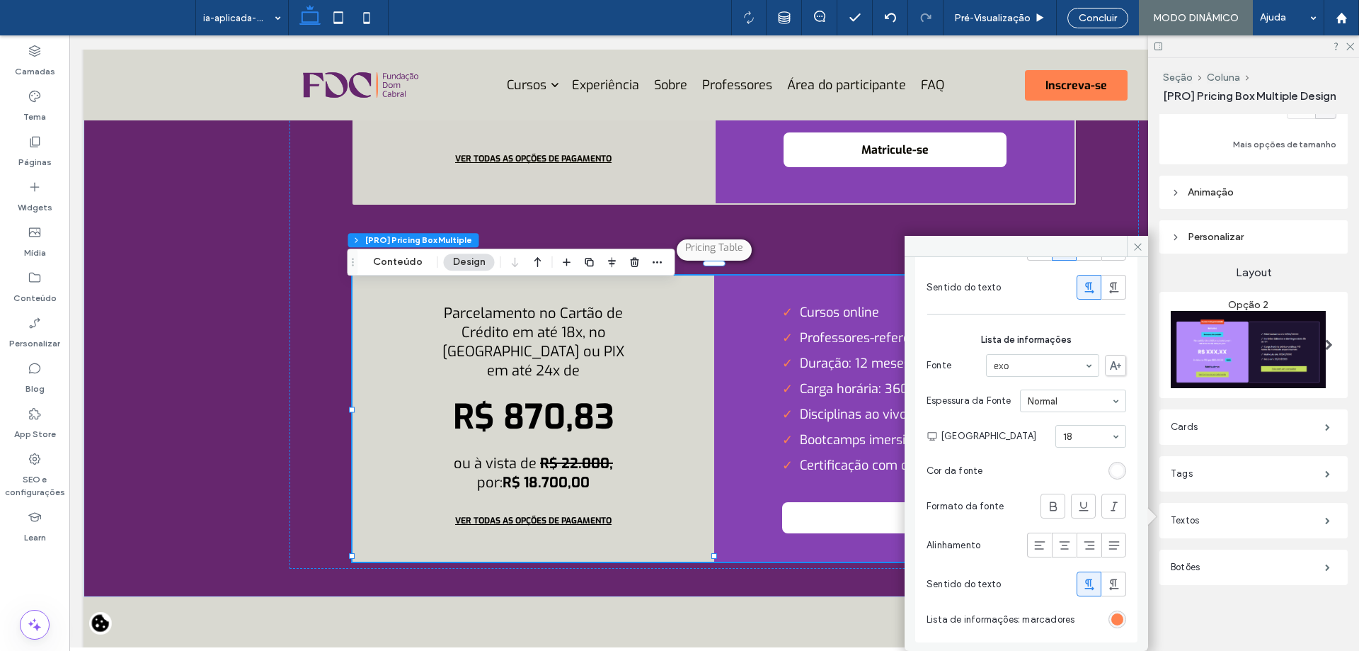
click at [1111, 467] on div "rgb(255, 255, 255)" at bounding box center [1117, 470] width 12 height 12
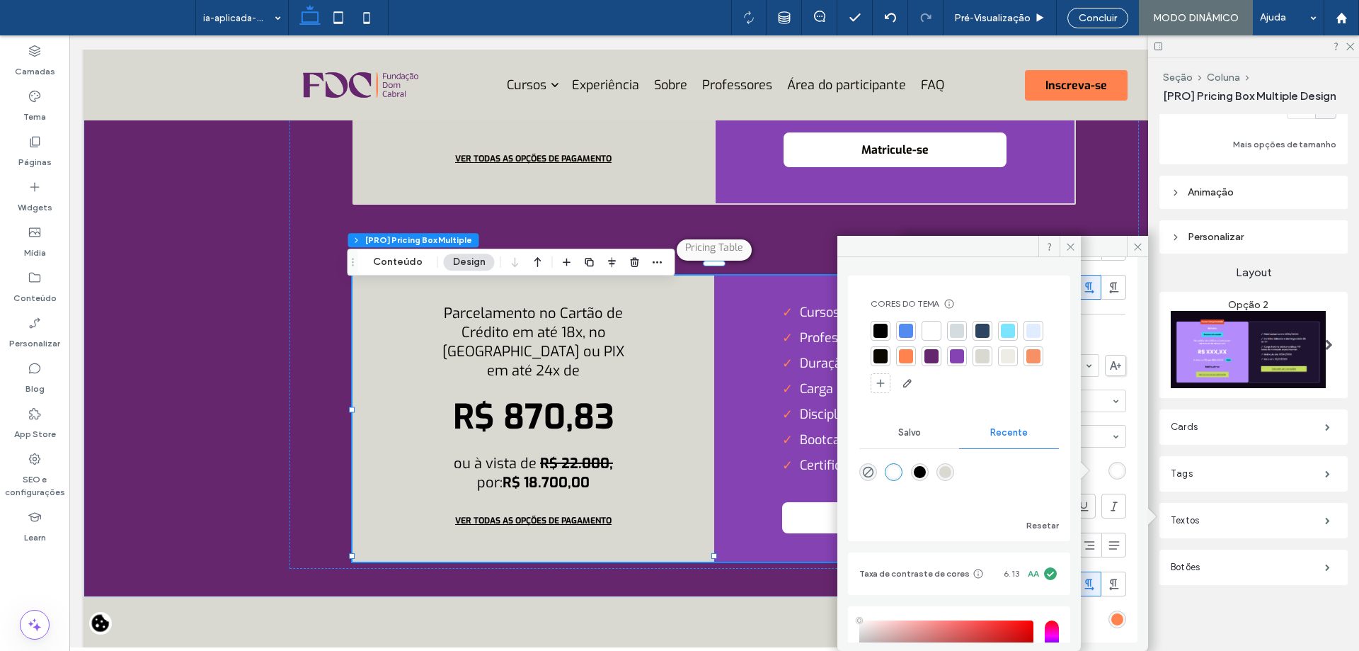
click at [879, 326] on div at bounding box center [881, 331] width 14 height 14
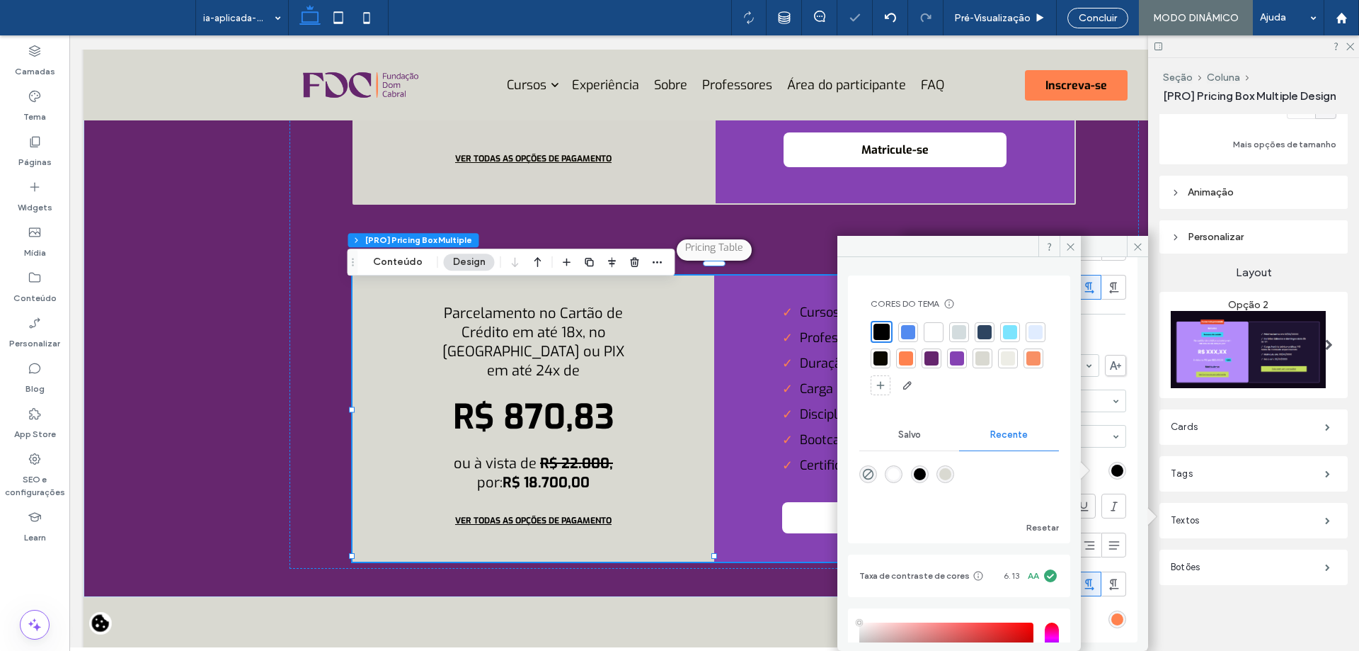
click at [932, 328] on div at bounding box center [934, 332] width 14 height 14
click at [1070, 248] on icon at bounding box center [1070, 246] width 11 height 11
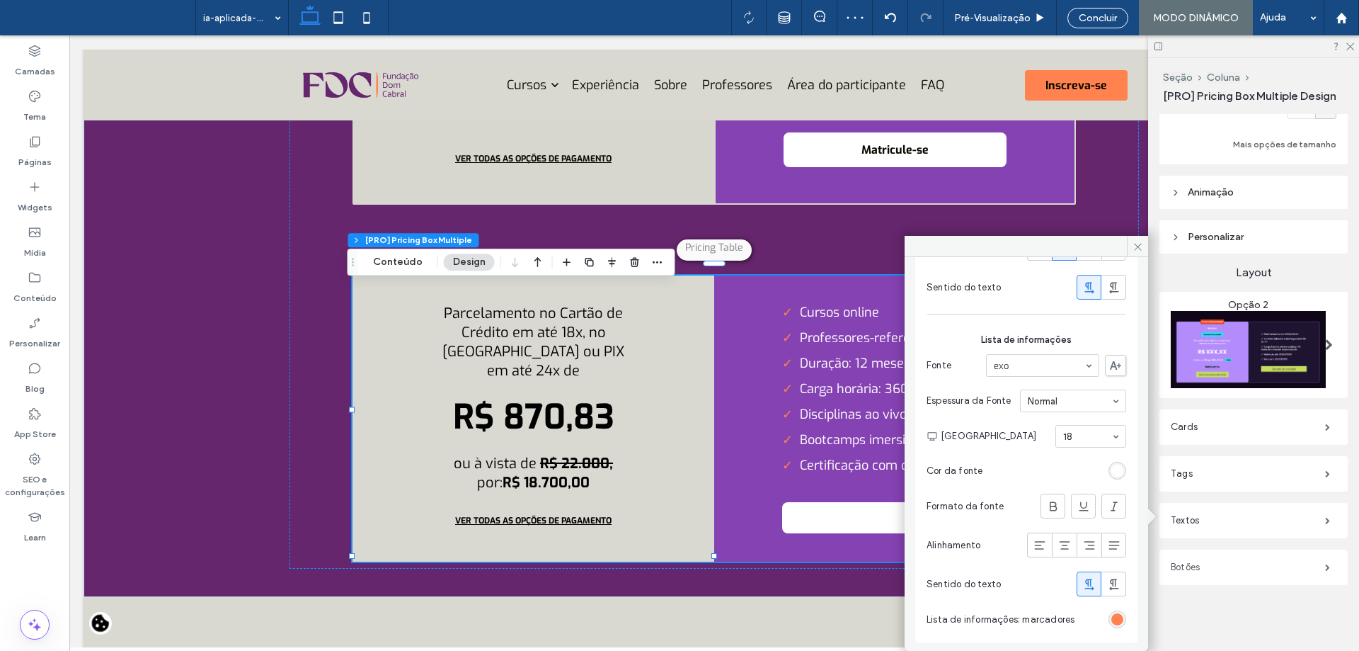
click at [1212, 564] on label "Botões" at bounding box center [1248, 567] width 154 height 28
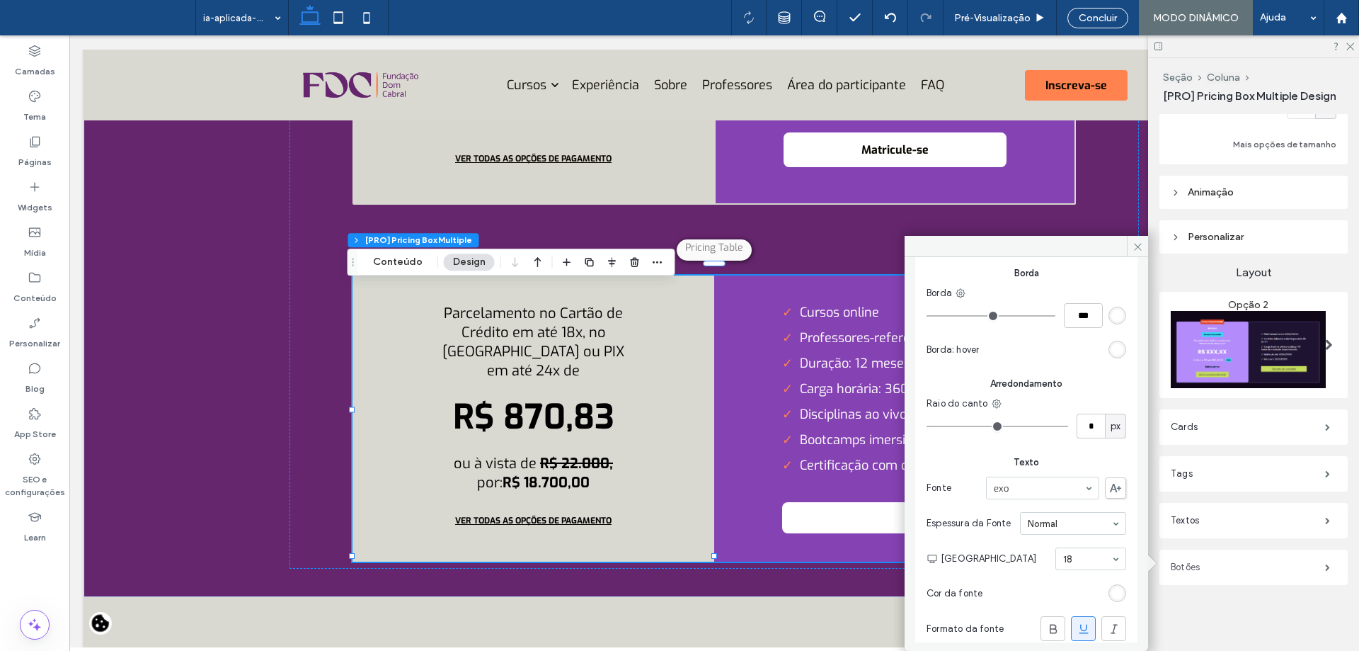
scroll to position [1613, 0]
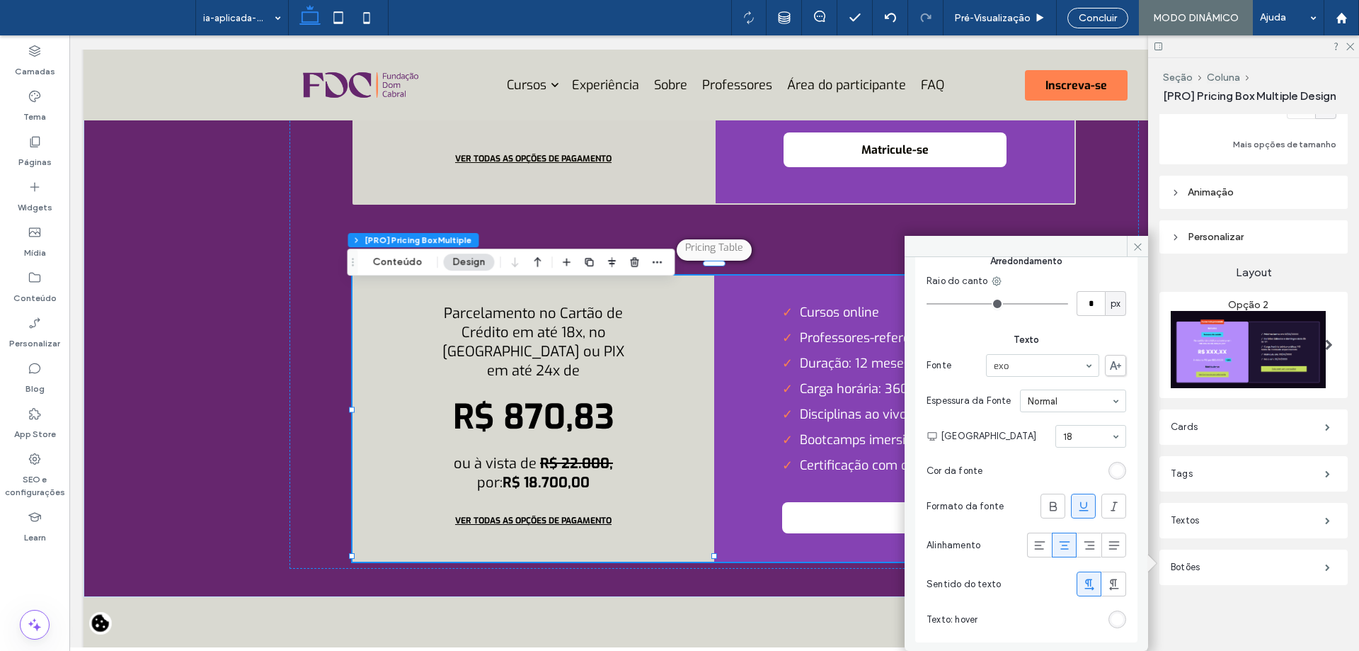
click at [1111, 478] on div "rgb(255, 255, 255)" at bounding box center [1118, 471] width 18 height 18
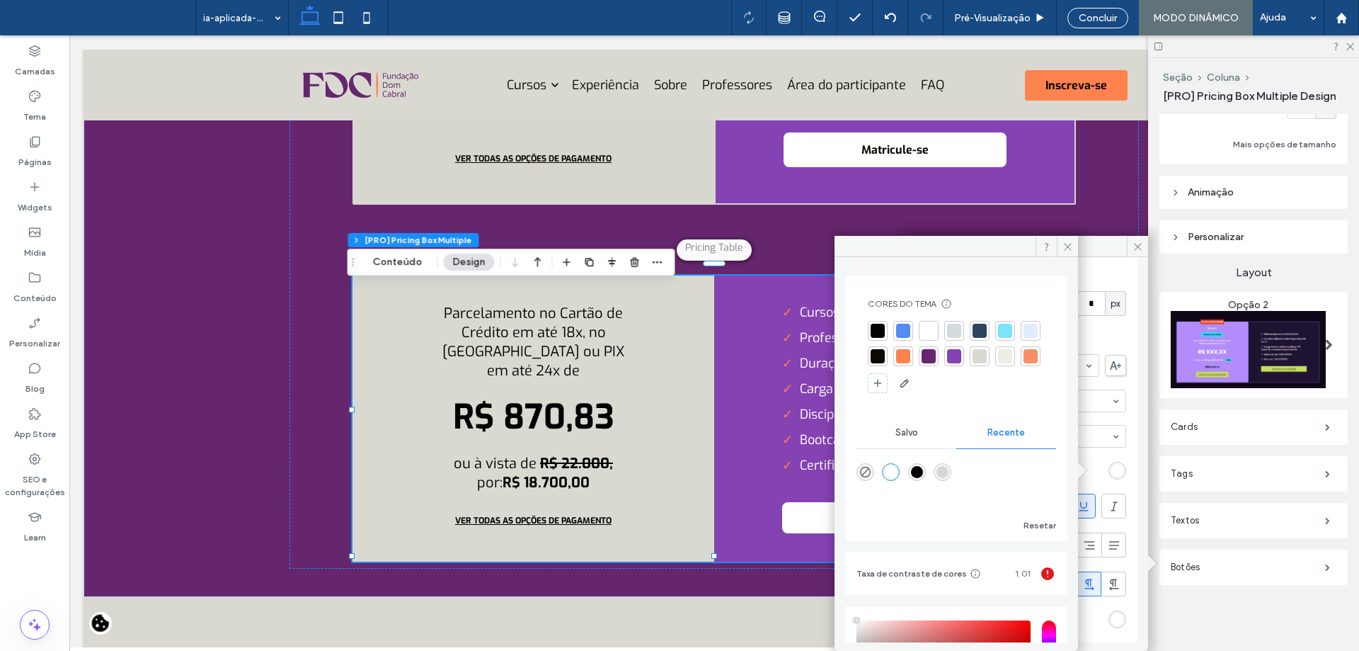
click at [877, 330] on div at bounding box center [878, 331] width 14 height 14
click at [1065, 251] on icon at bounding box center [1068, 246] width 11 height 11
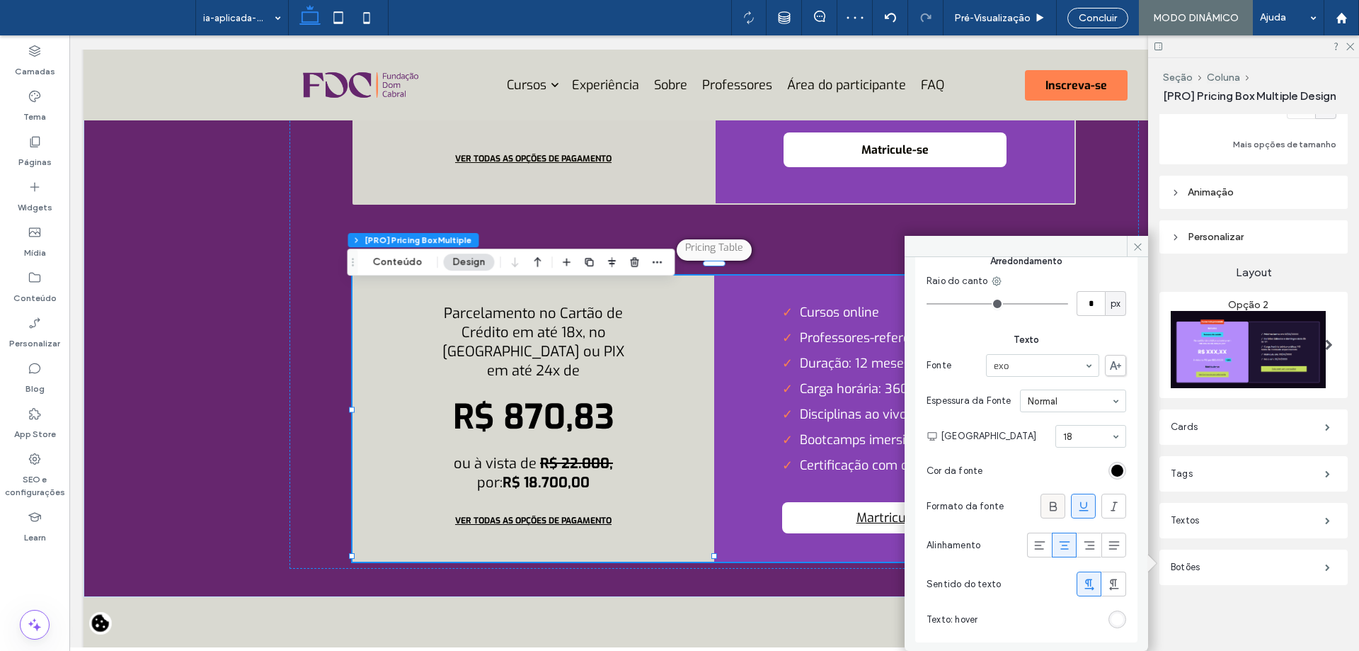
click at [1046, 513] on span at bounding box center [1053, 505] width 14 height 23
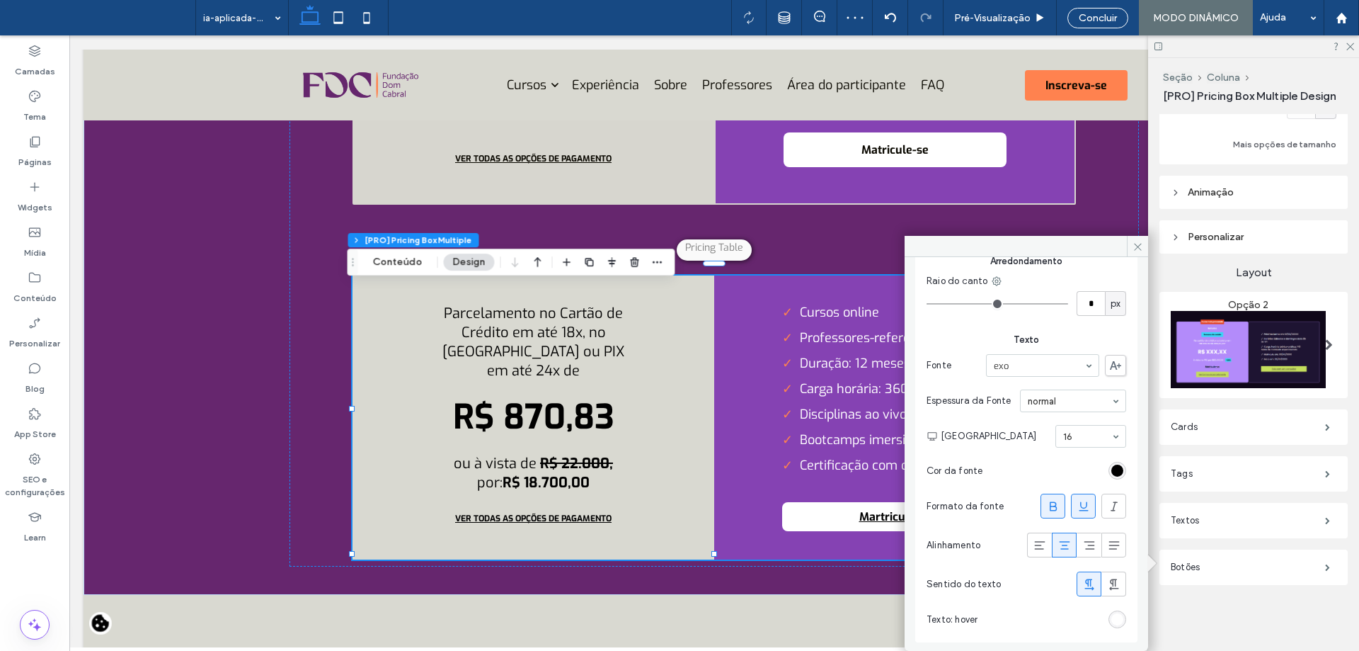
click at [1072, 510] on div at bounding box center [1083, 505] width 23 height 23
click at [1136, 250] on icon at bounding box center [1138, 246] width 11 height 11
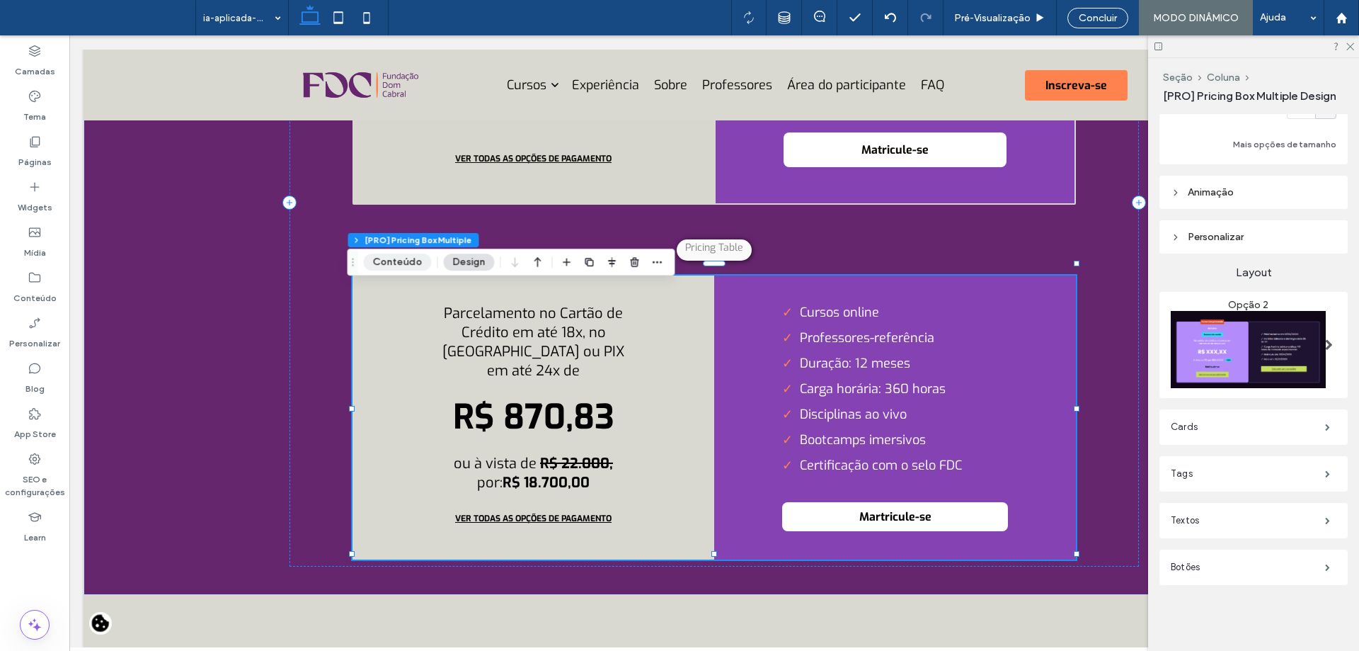
click at [392, 256] on button "Conteúdo" at bounding box center [398, 261] width 68 height 17
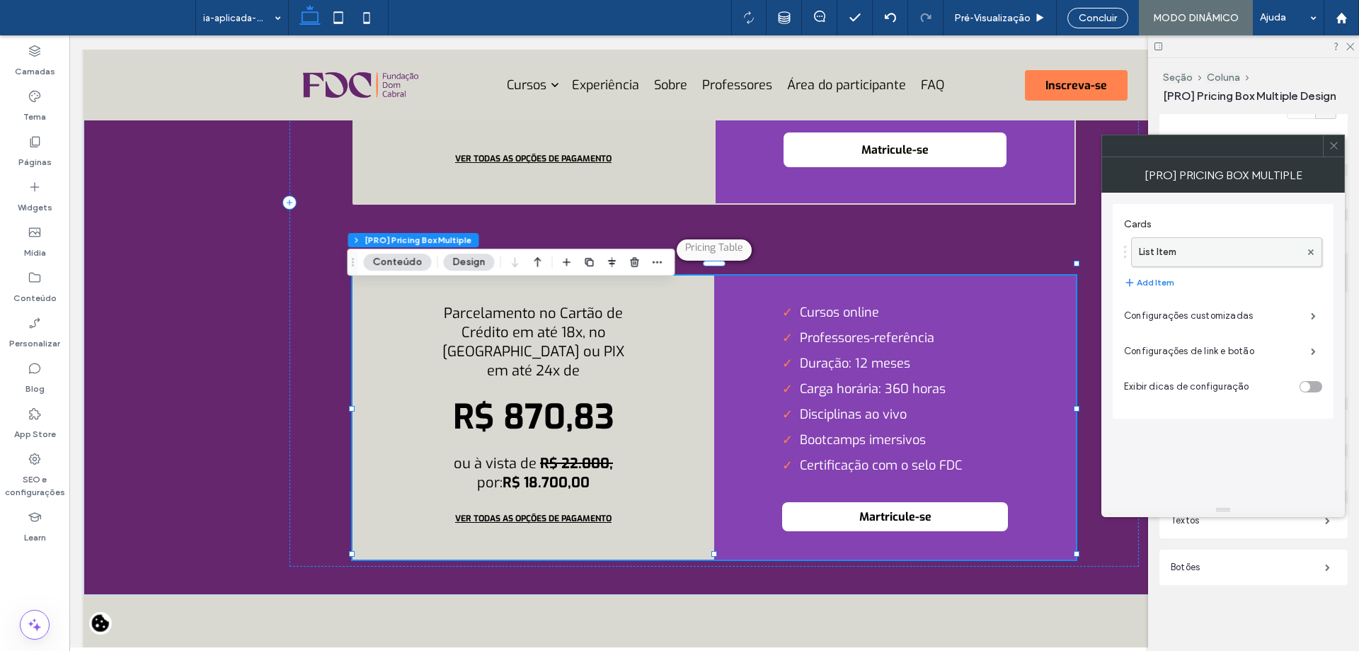
click at [1196, 245] on label "List Item" at bounding box center [1219, 252] width 161 height 28
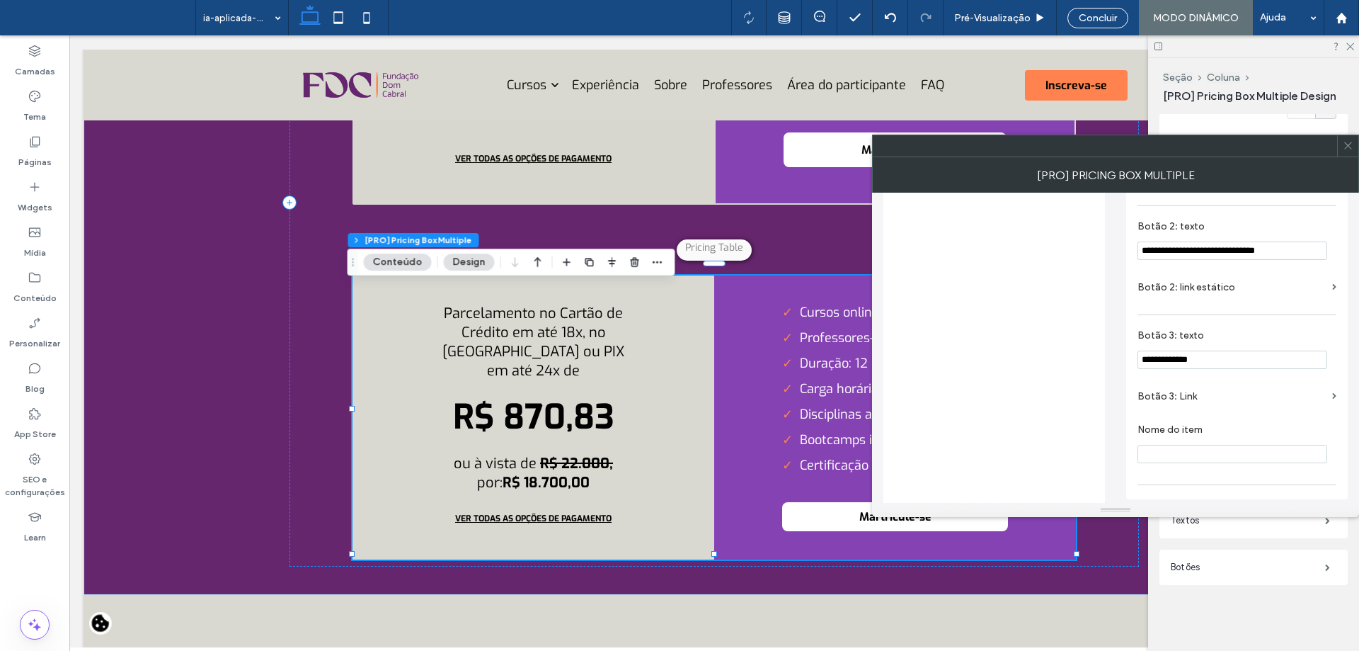
scroll to position [973, 0]
click at [1153, 348] on input "**********" at bounding box center [1233, 356] width 190 height 18
type input "**********"
click at [1347, 152] on span at bounding box center [1348, 145] width 11 height 21
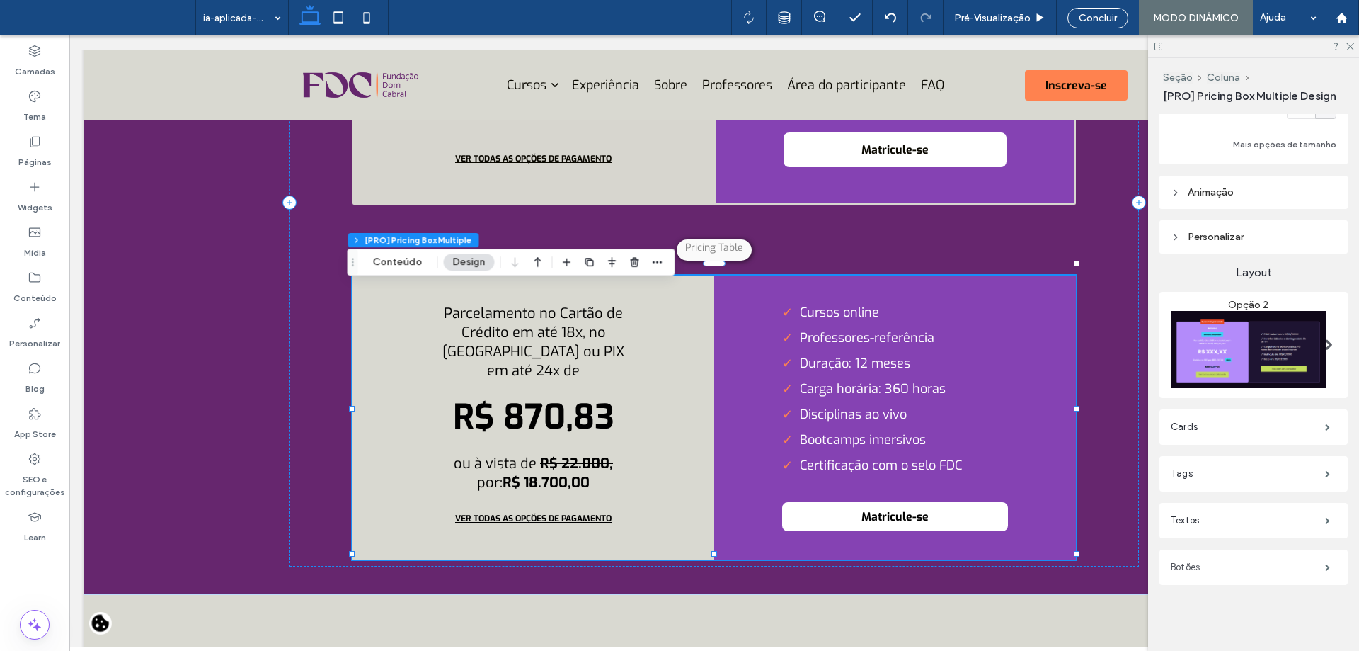
drag, startPoint x: 1249, startPoint y: 558, endPoint x: 1075, endPoint y: 477, distance: 191.9
click at [1249, 558] on label "Botões" at bounding box center [1248, 567] width 154 height 28
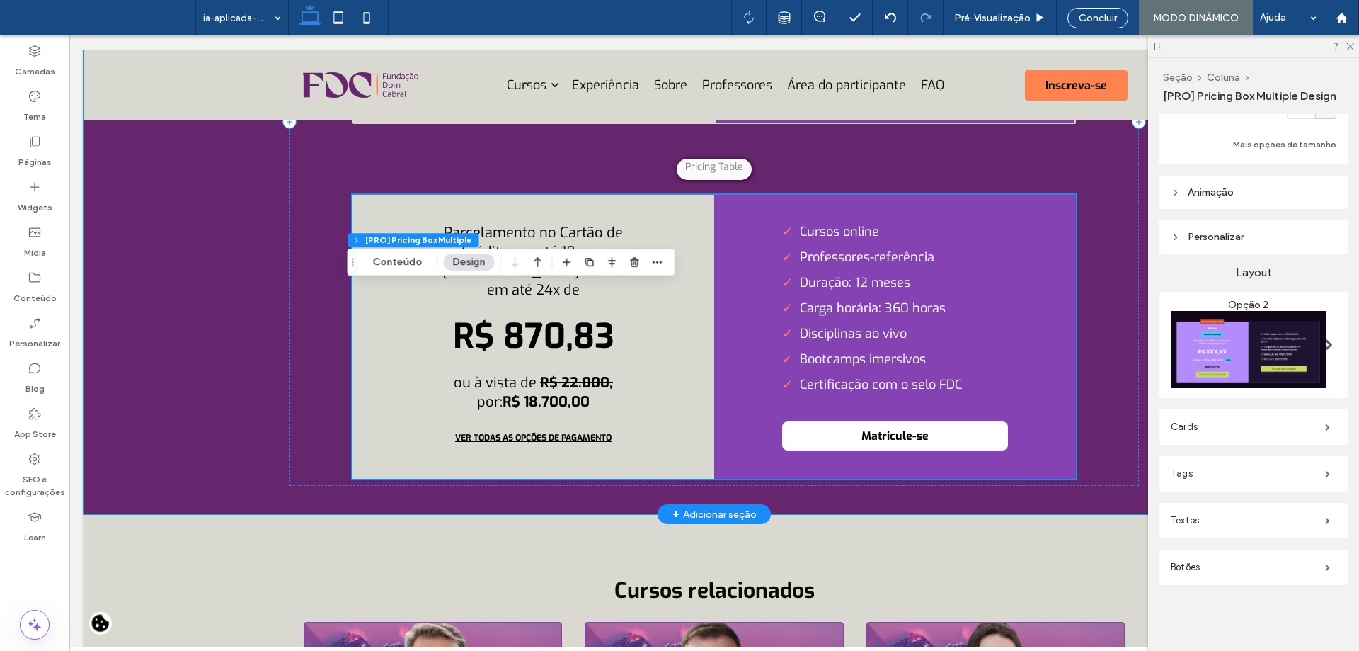
scroll to position [4905, 0]
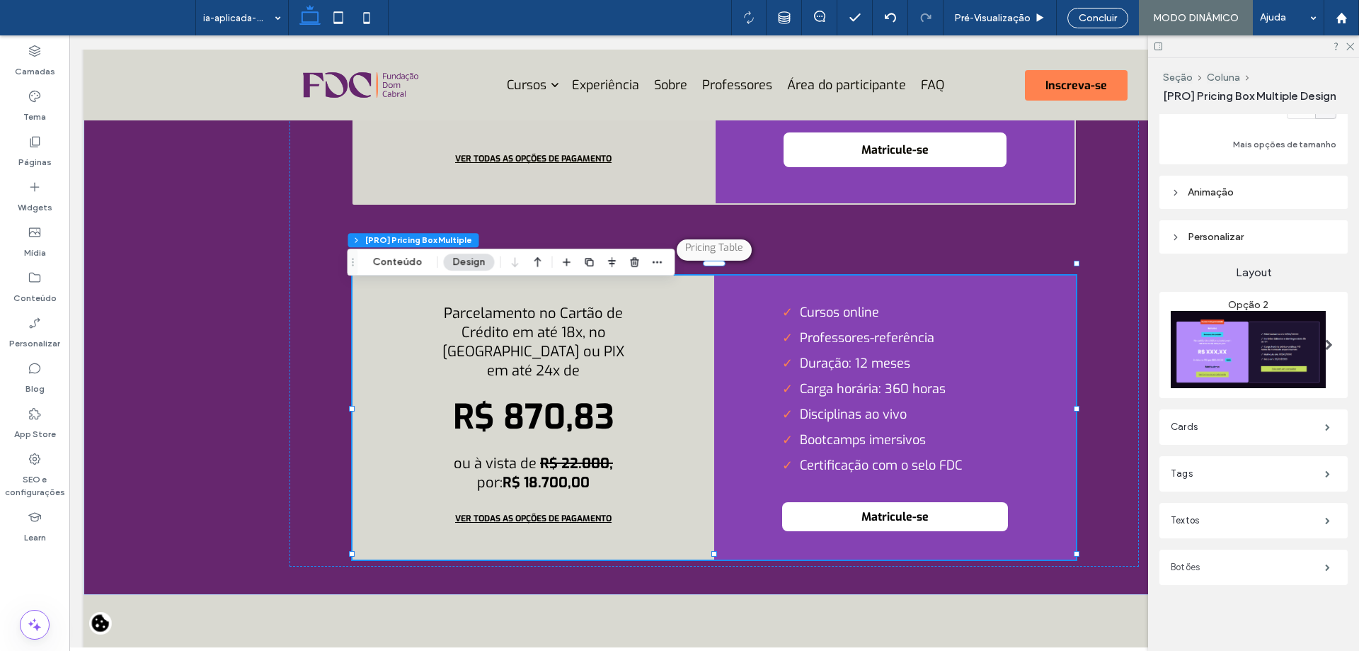
click at [1199, 570] on label "Botões" at bounding box center [1248, 567] width 154 height 28
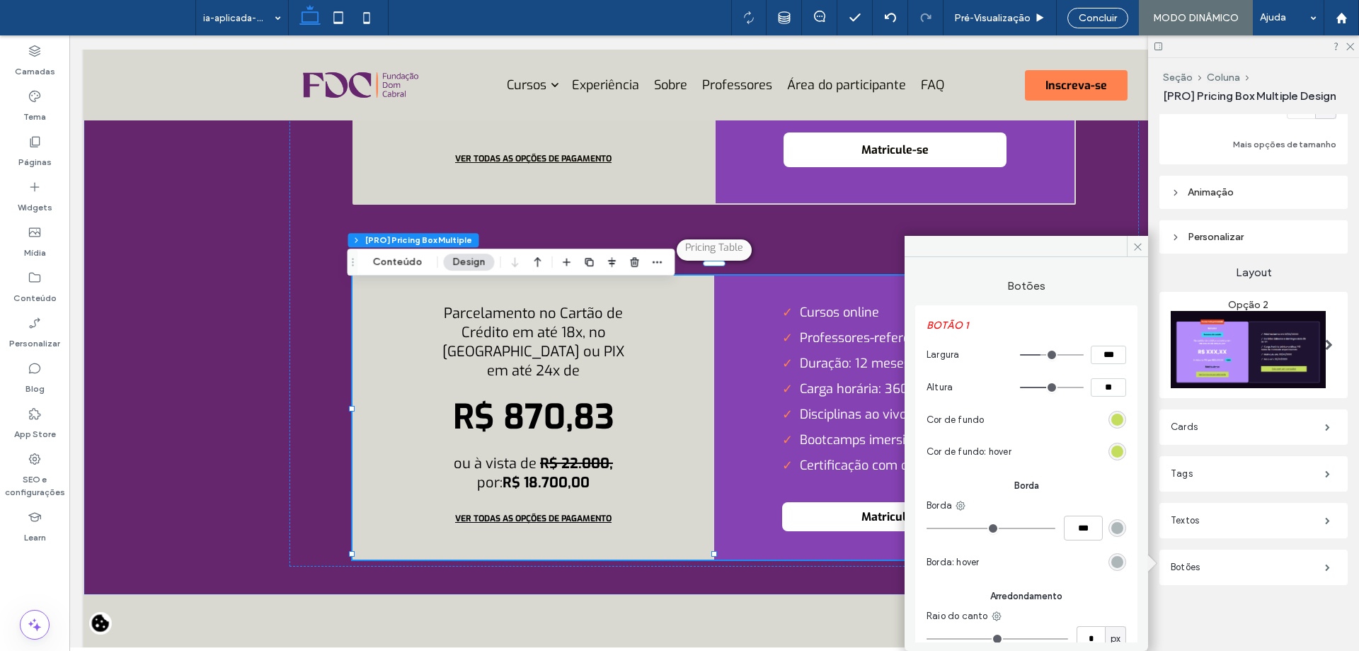
click at [1105, 387] on input "**" at bounding box center [1108, 387] width 35 height 18
type input "**"
click at [1131, 401] on div "Botões BOTÃO 1 Largura *** Altura ** Cor de fundo Cor de fundo: hover Borda Bor…" at bounding box center [1027, 449] width 244 height 385
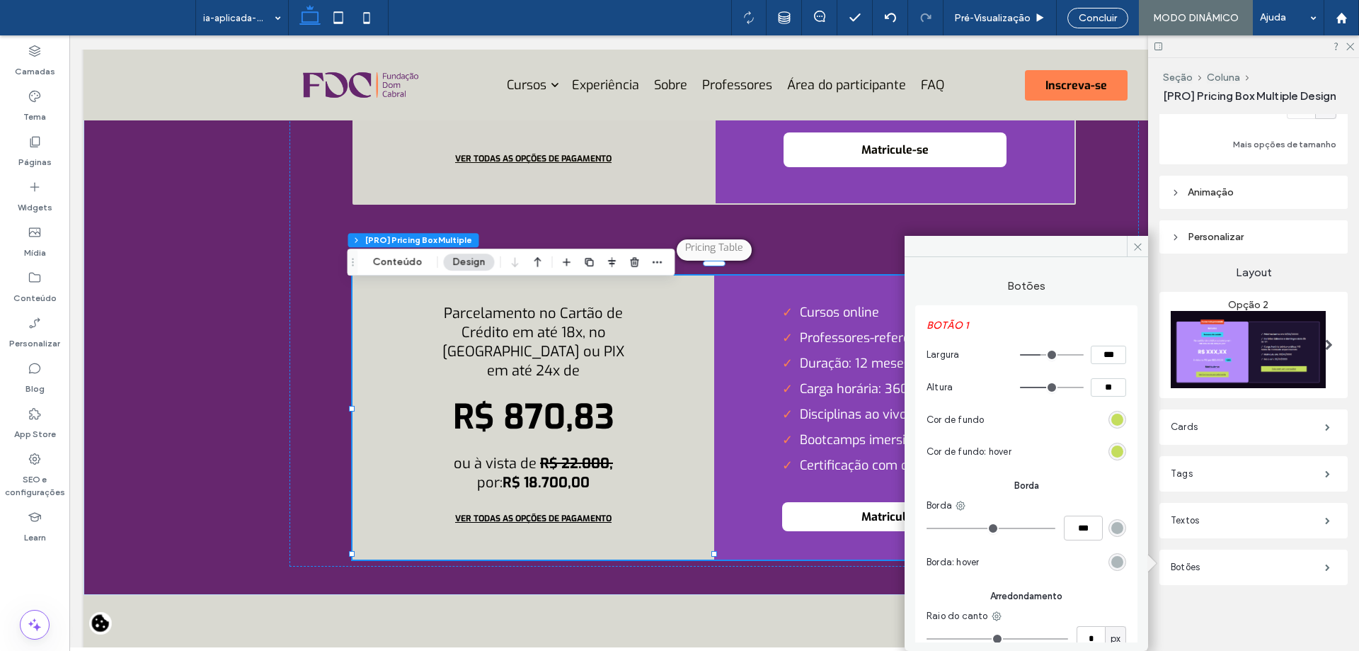
click at [1111, 380] on input "**" at bounding box center [1108, 387] width 35 height 18
type input "**"
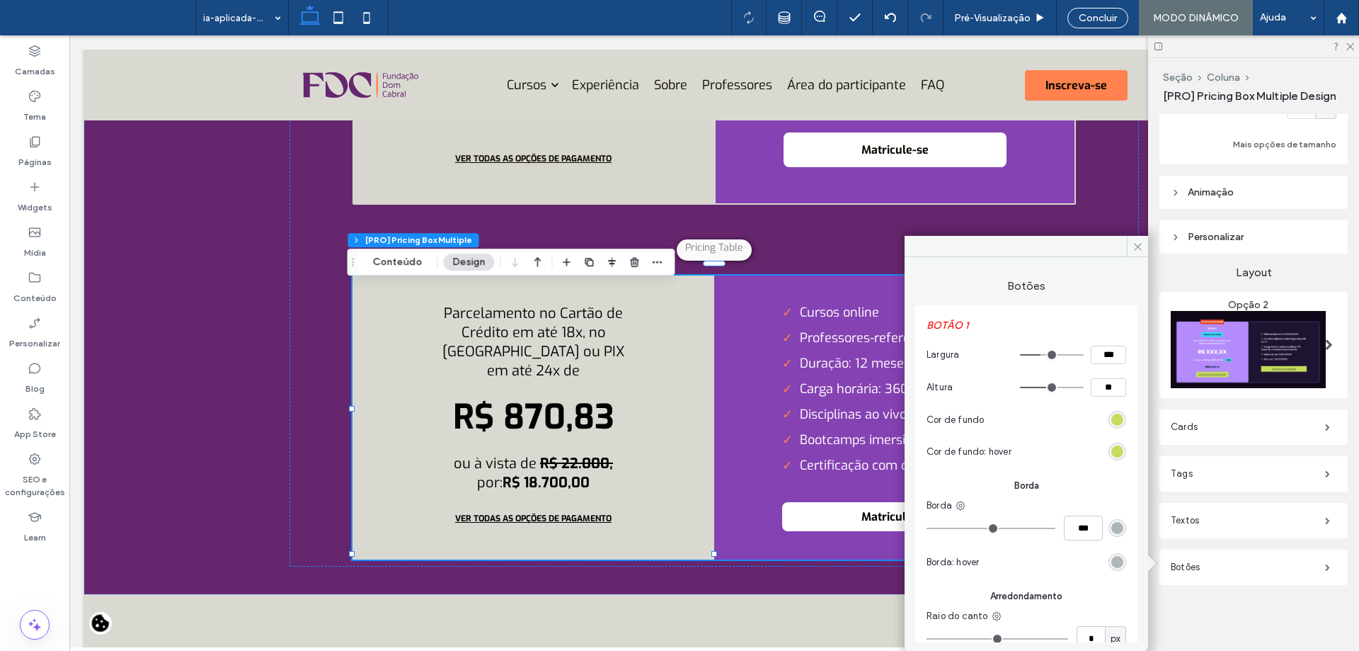
type input "**"
click at [1114, 359] on input "***" at bounding box center [1108, 354] width 35 height 18
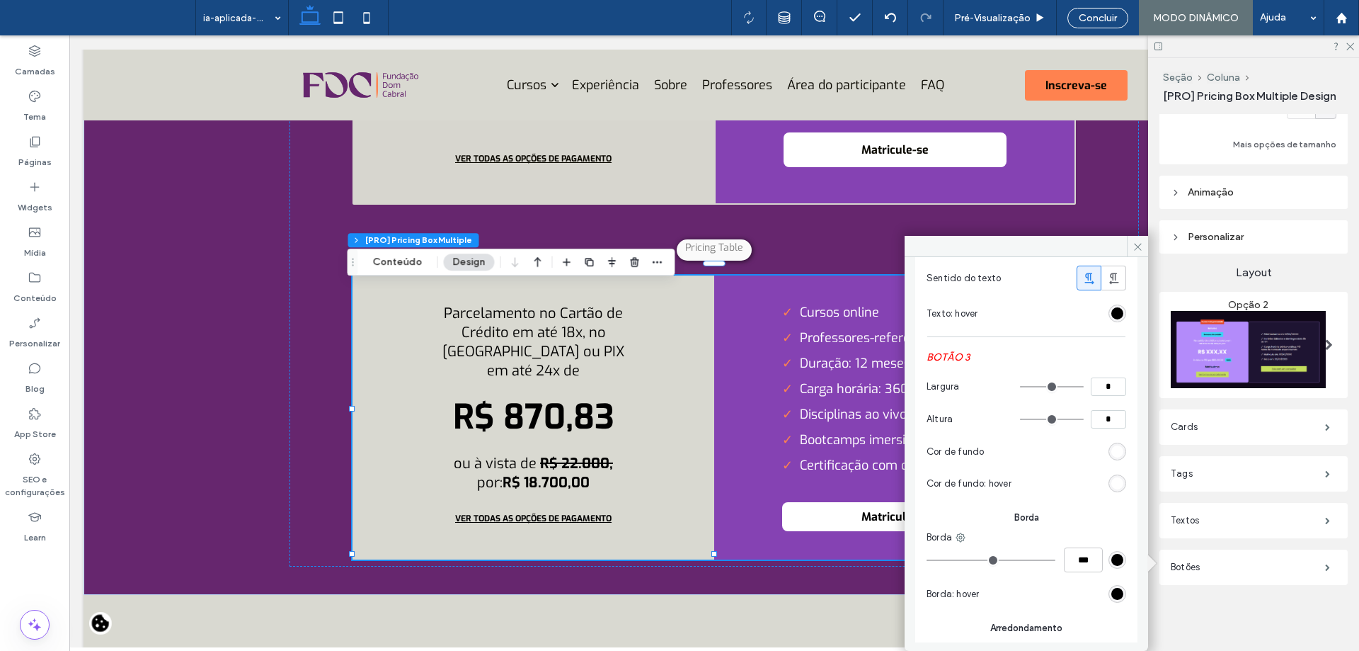
scroll to position [1345, 0]
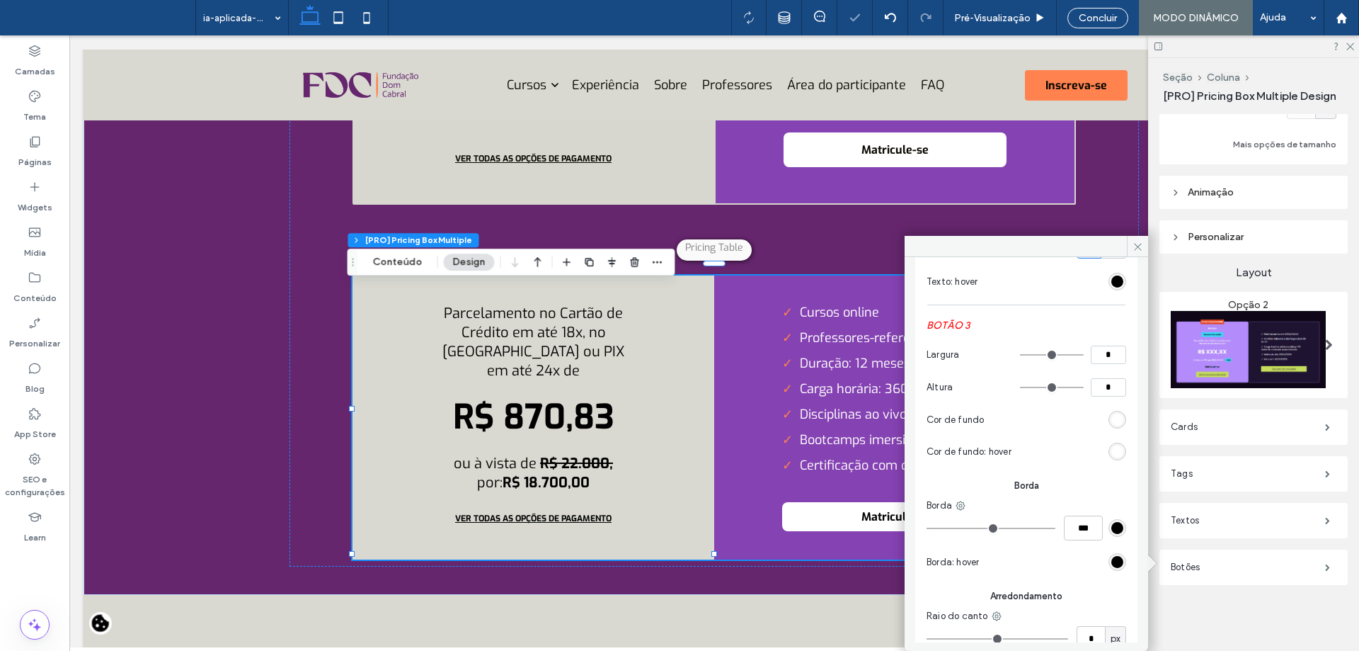
click at [1101, 394] on input "*" at bounding box center [1108, 387] width 35 height 18
type input "**"
click at [1101, 394] on input "**" at bounding box center [1108, 387] width 35 height 18
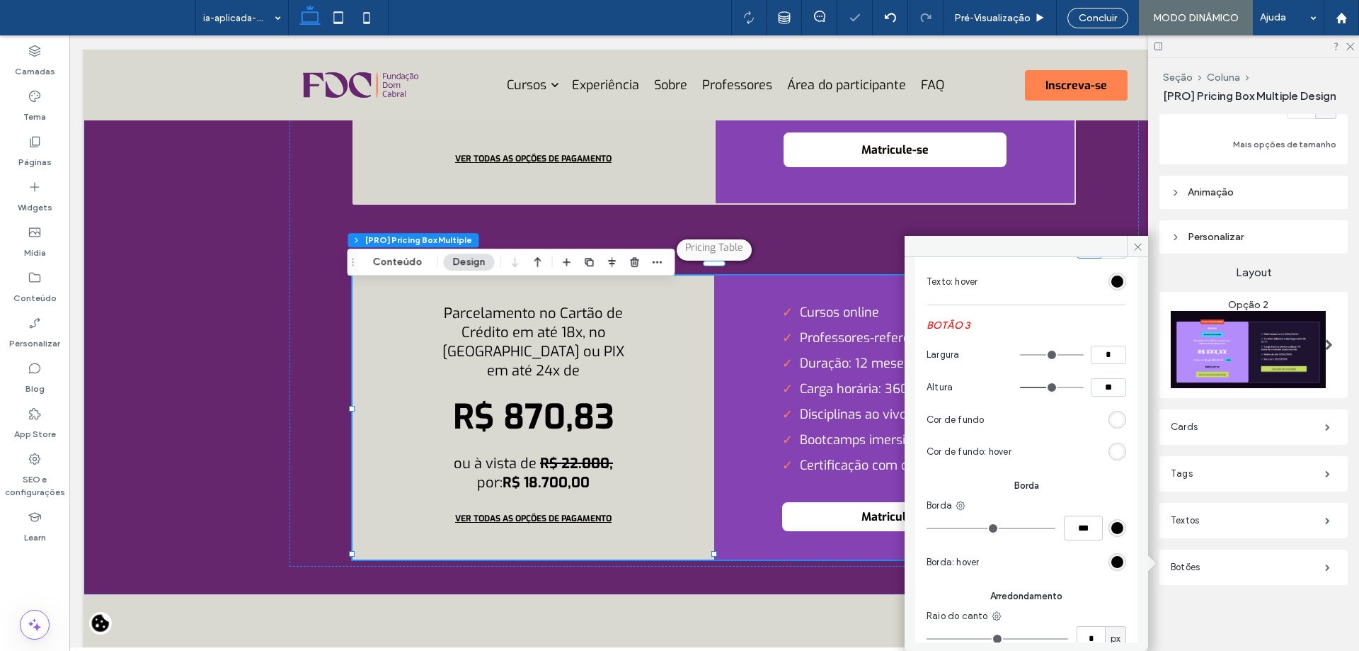
click at [1101, 394] on input "**" at bounding box center [1108, 387] width 35 height 18
type input "**"
click at [1116, 404] on section "Altura **" at bounding box center [1027, 387] width 200 height 33
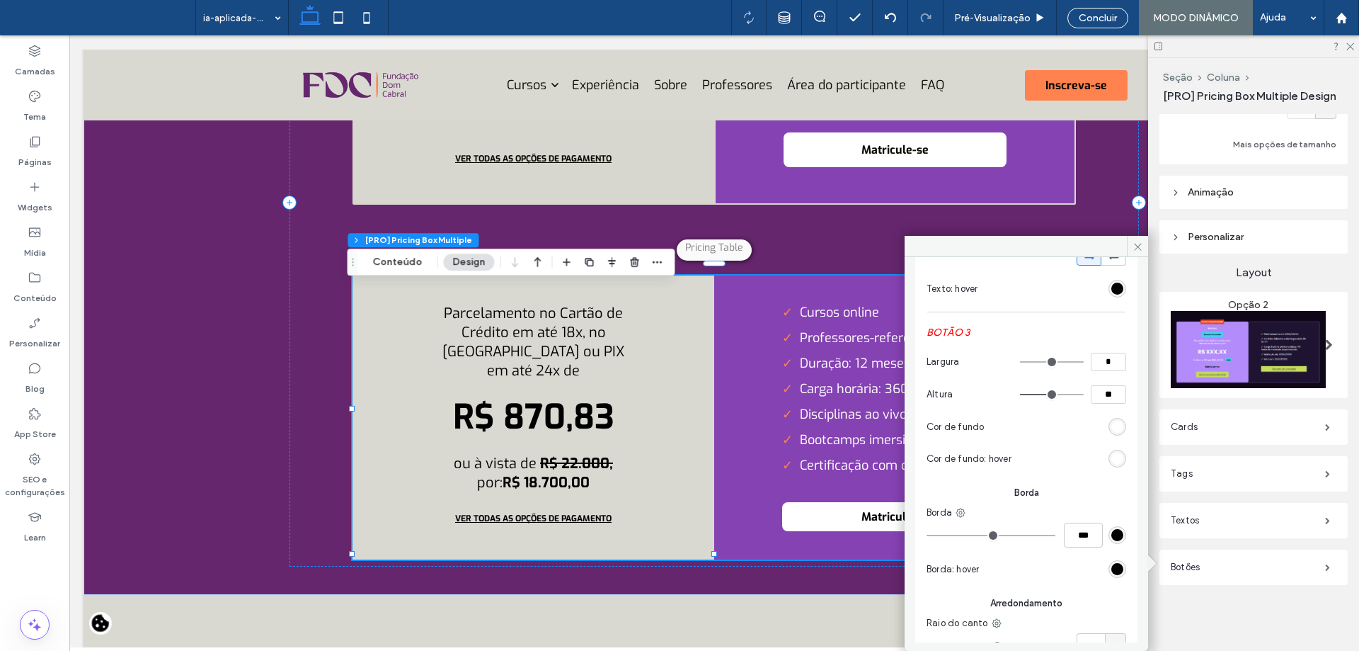
scroll to position [1330, 0]
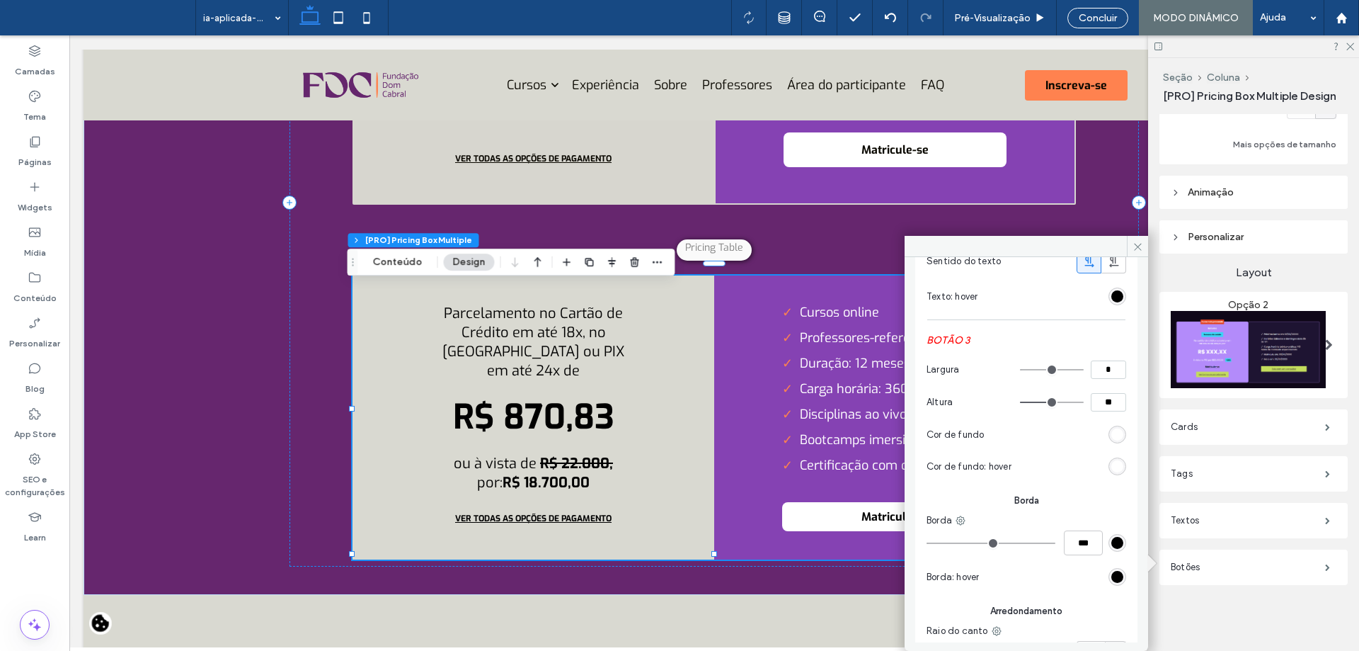
type input "**"
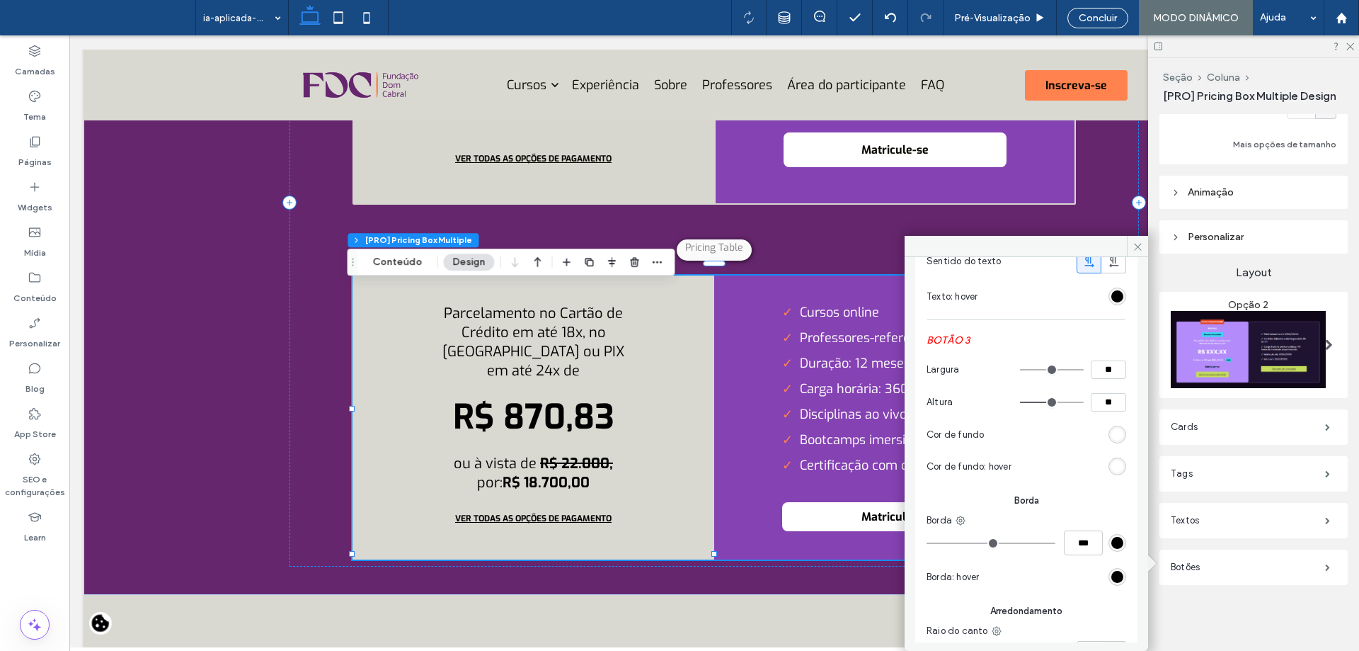
type input "**"
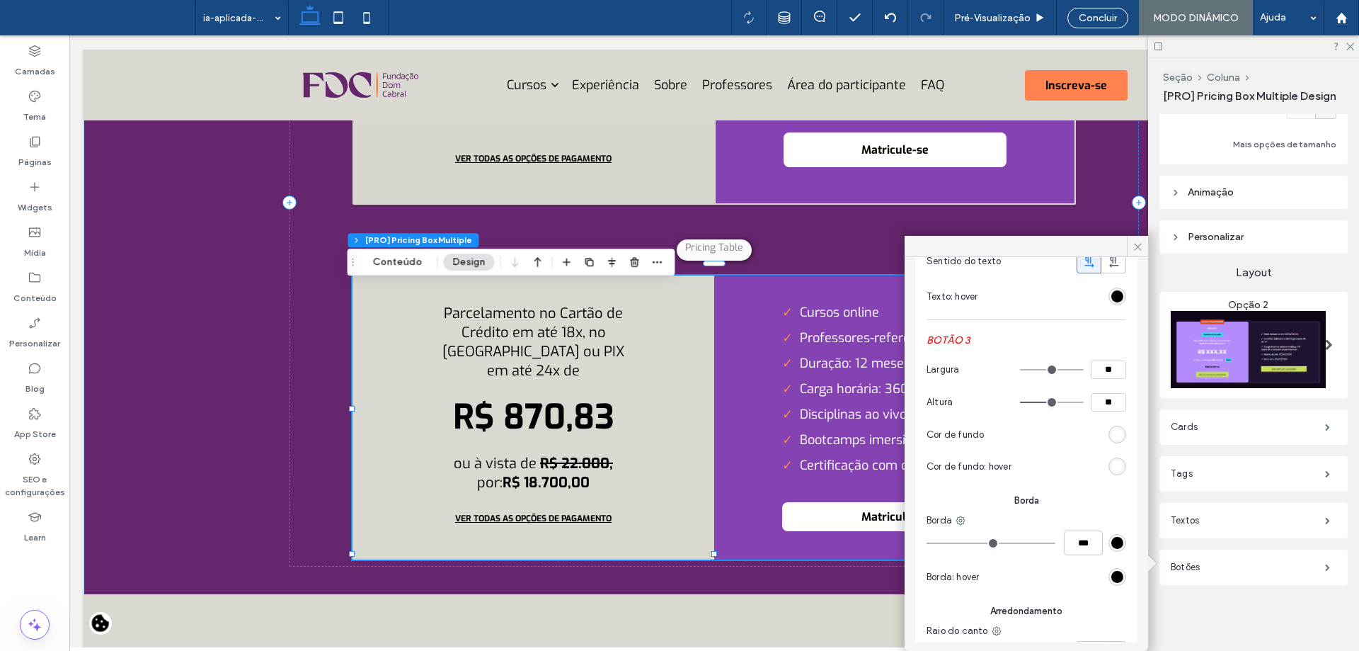
type input "**"
type input "***"
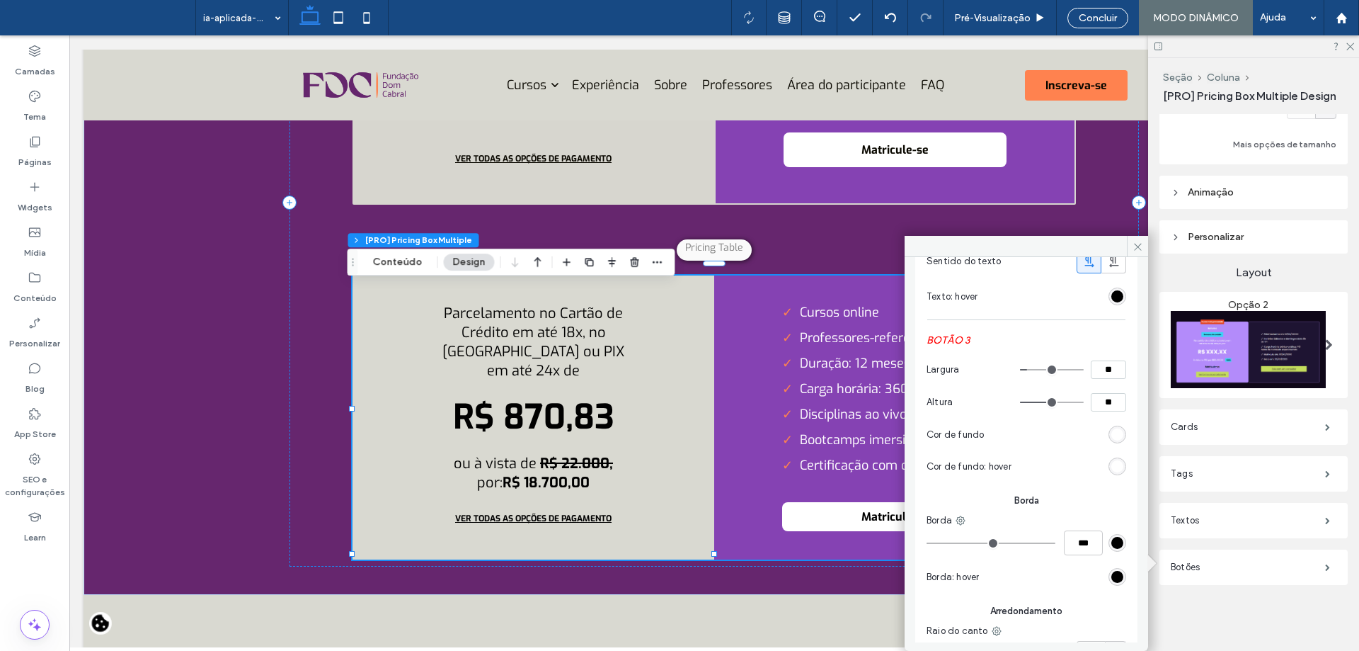
type input "***"
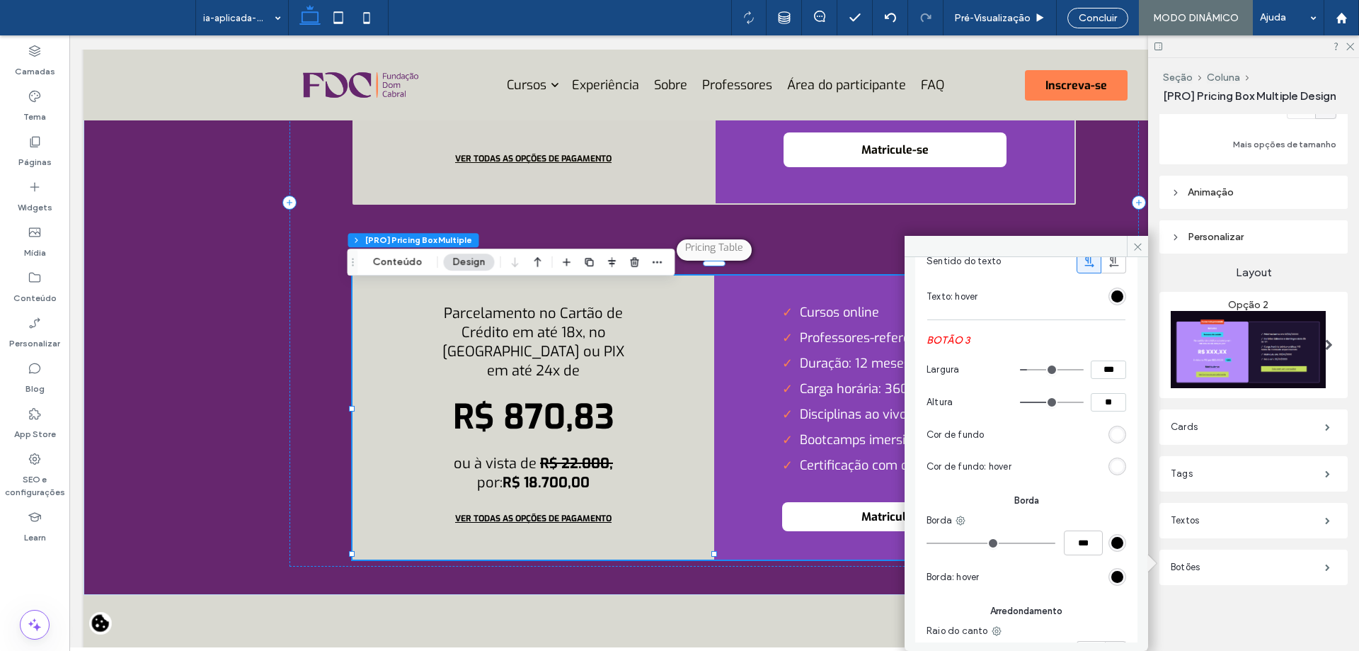
type input "***"
drag, startPoint x: 1019, startPoint y: 372, endPoint x: 1027, endPoint y: 374, distance: 8.8
click at [1027, 370] on input "range" at bounding box center [1052, 369] width 64 height 1
type input "***"
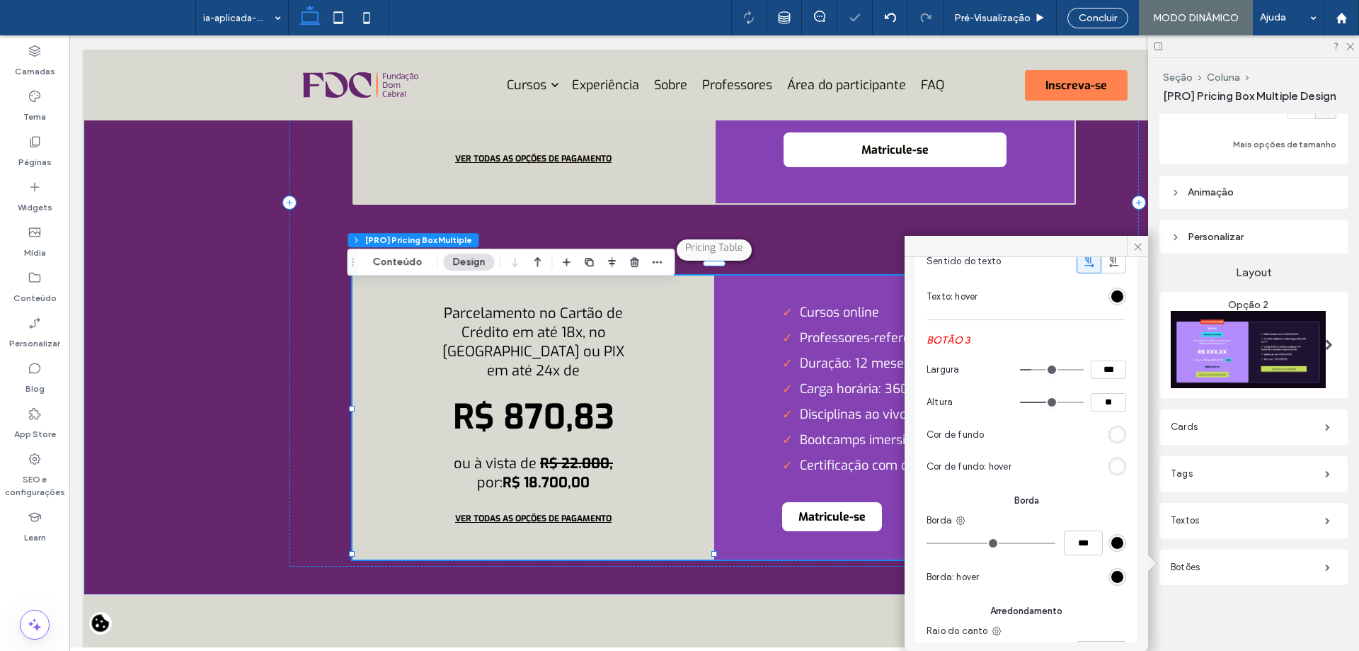
type input "***"
type input "**"
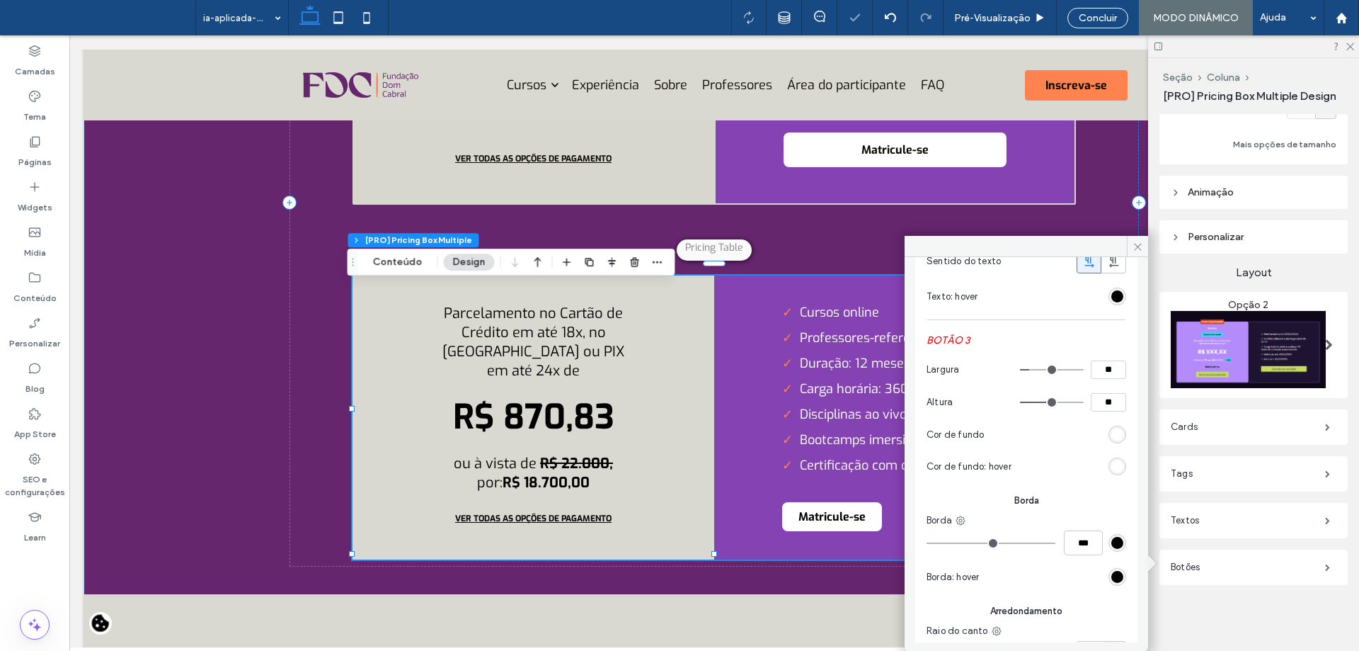
type input "*"
drag, startPoint x: 1027, startPoint y: 374, endPoint x: 1005, endPoint y: 372, distance: 22.8
type input "*"
click at [1020, 370] on input "range" at bounding box center [1052, 369] width 64 height 1
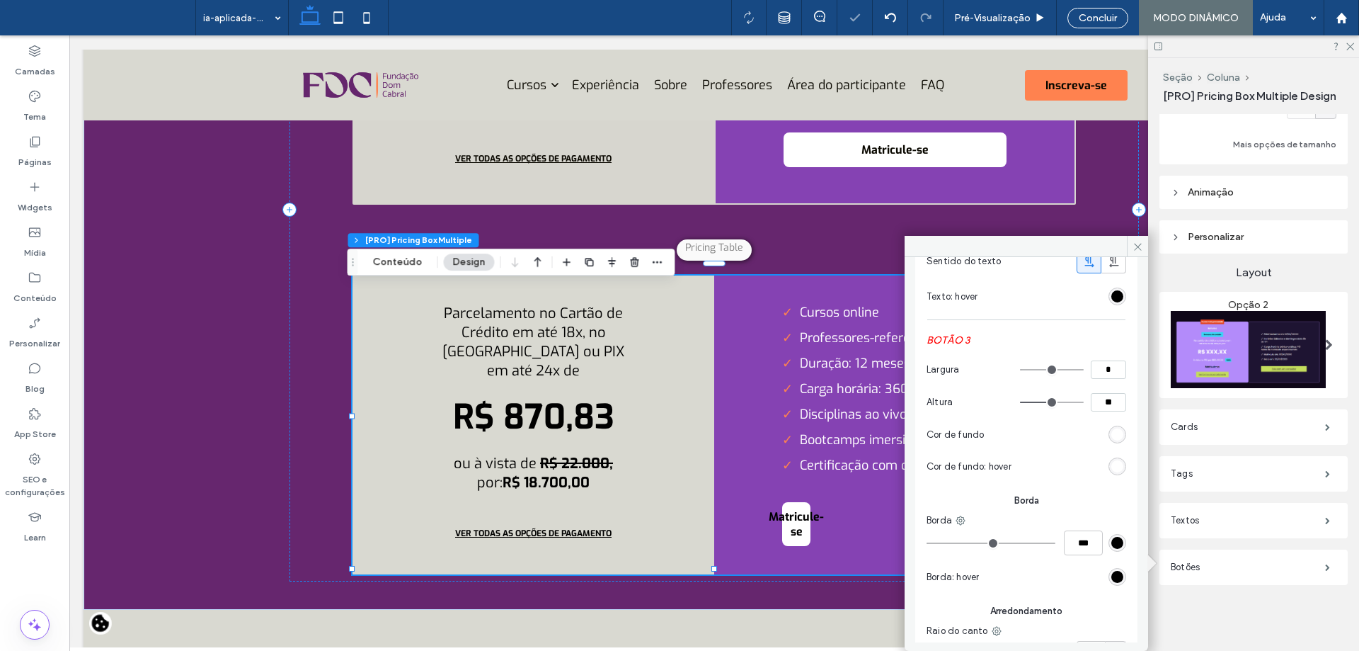
click at [1102, 373] on input "*" at bounding box center [1108, 369] width 35 height 18
click at [1102, 372] on input "*" at bounding box center [1108, 369] width 35 height 18
type input "***"
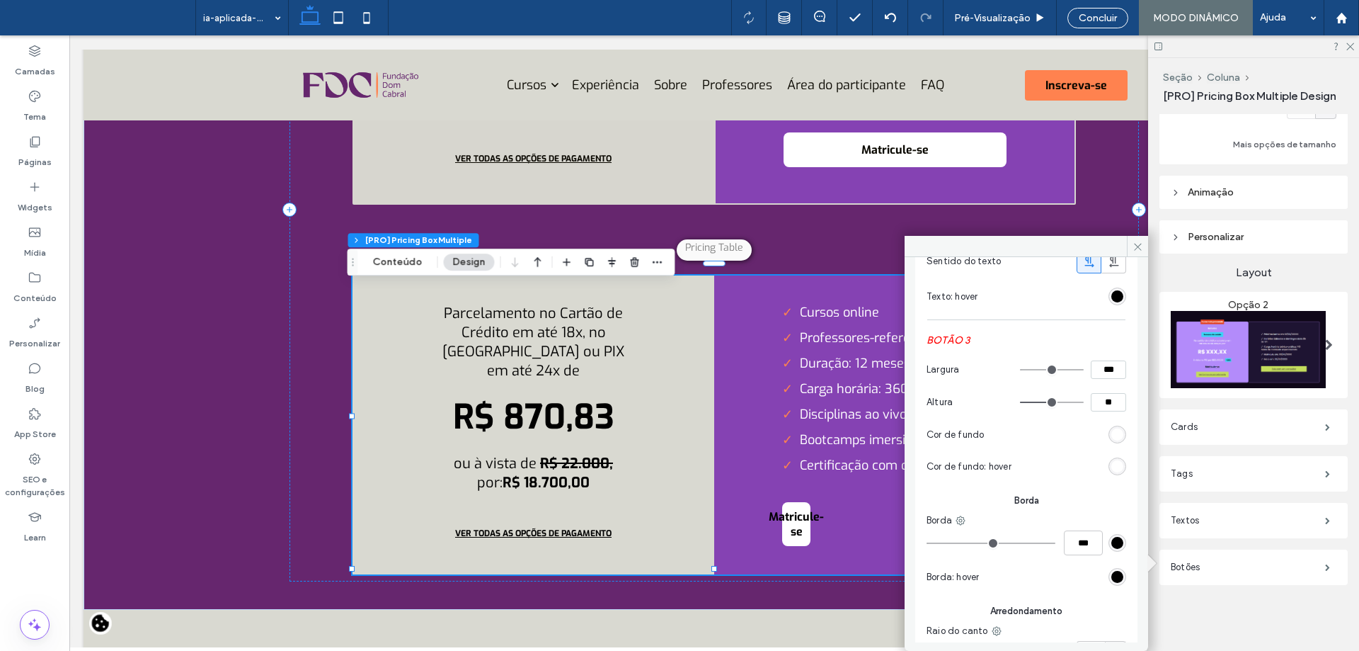
type input "***"
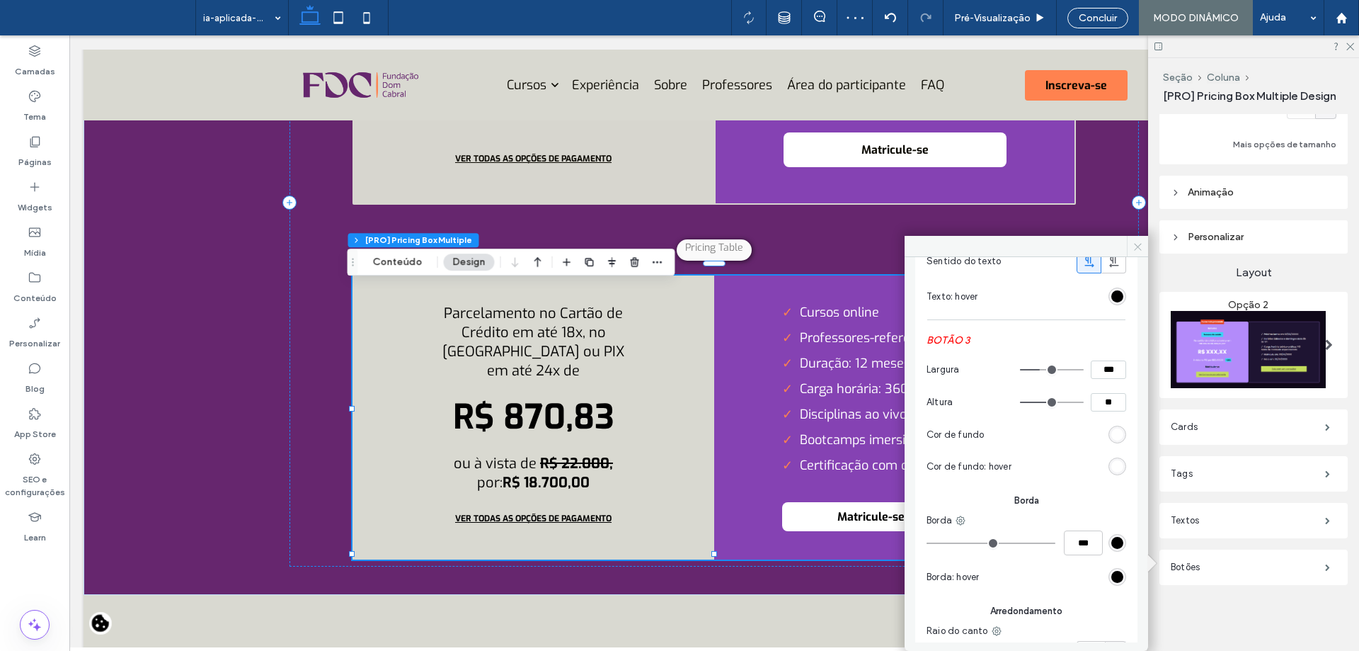
click at [1140, 248] on icon at bounding box center [1138, 246] width 11 height 11
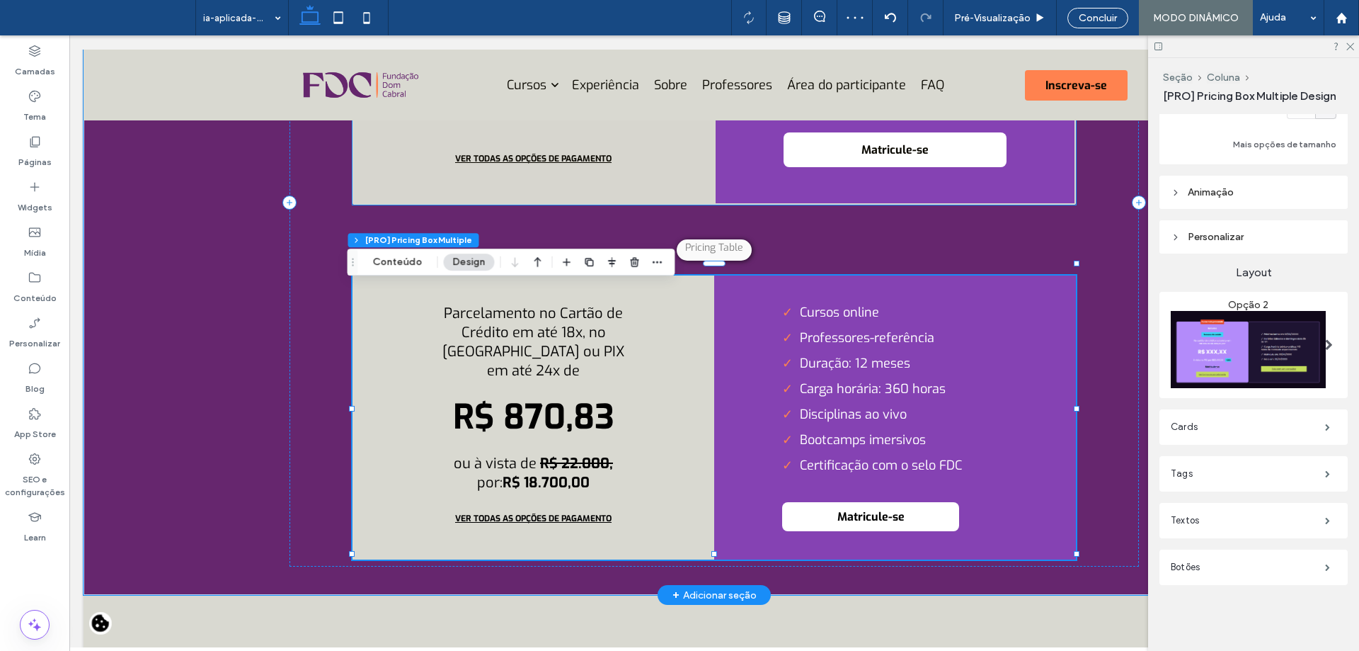
click at [1022, 176] on div "Curso online Professores-referência Duração: 12 meses Carga horária: 360 horas …" at bounding box center [895, 50] width 362 height 310
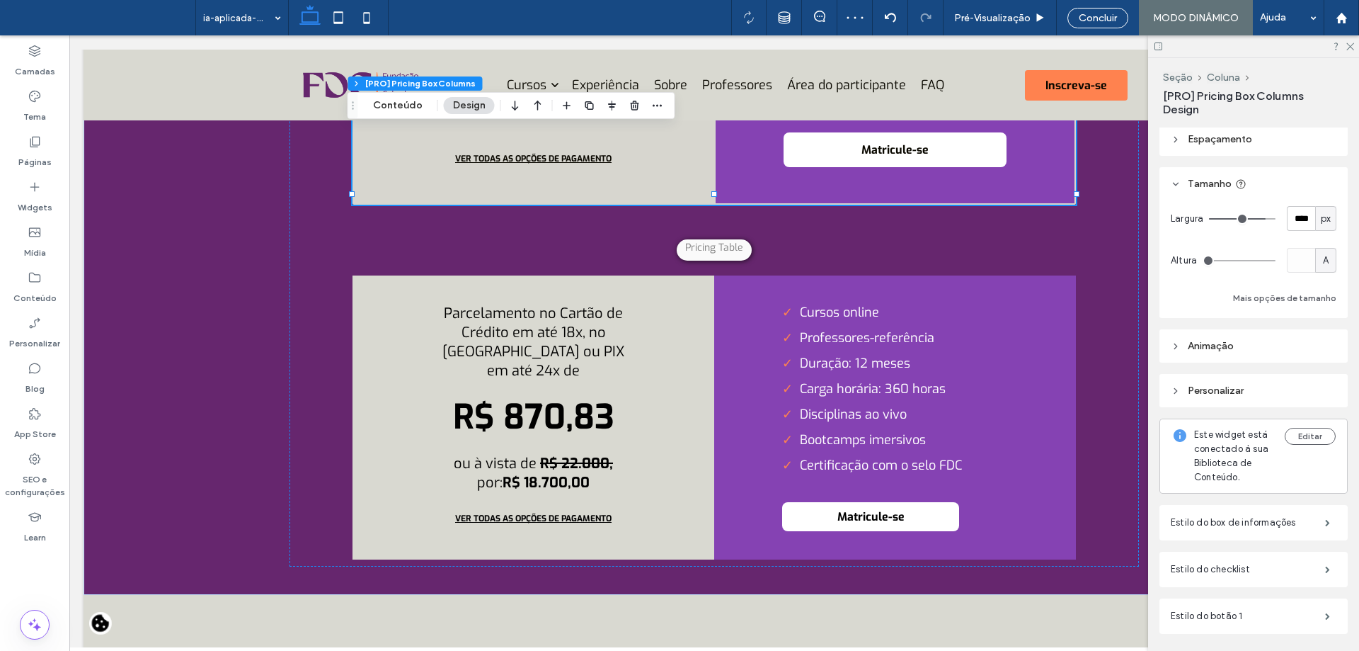
scroll to position [190, 0]
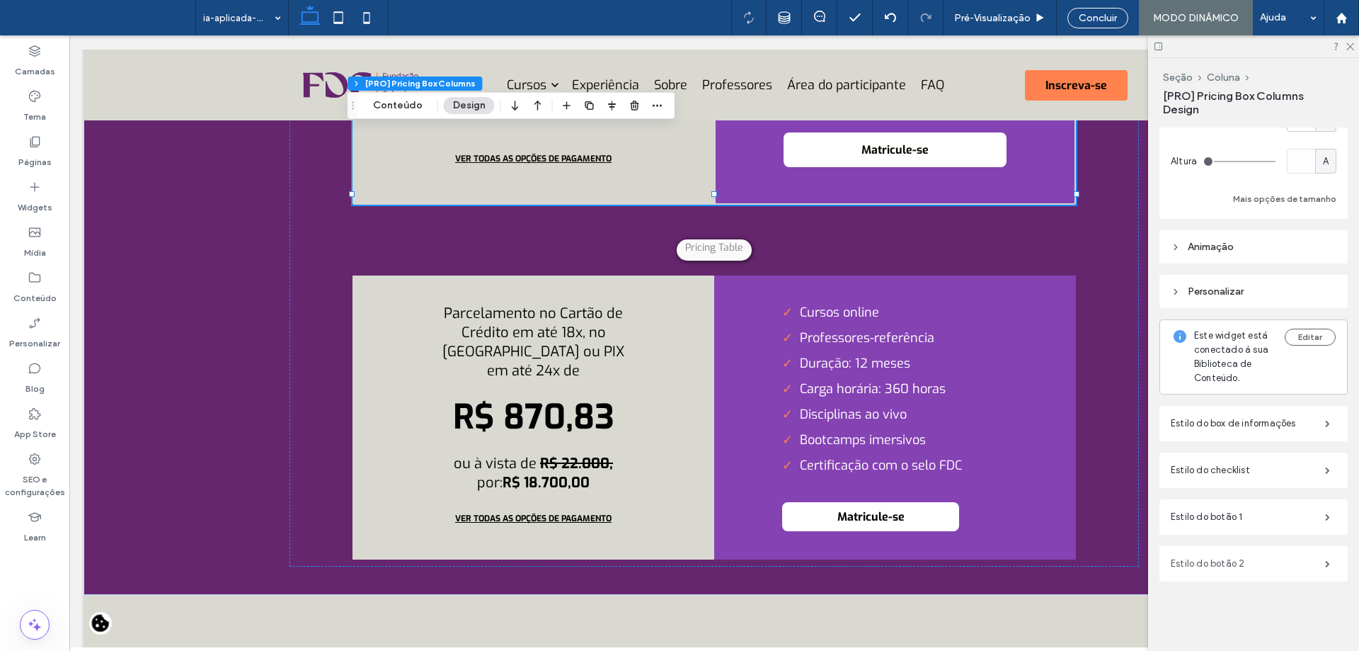
click at [1262, 566] on label "Estilo do botão 2" at bounding box center [1248, 563] width 154 height 28
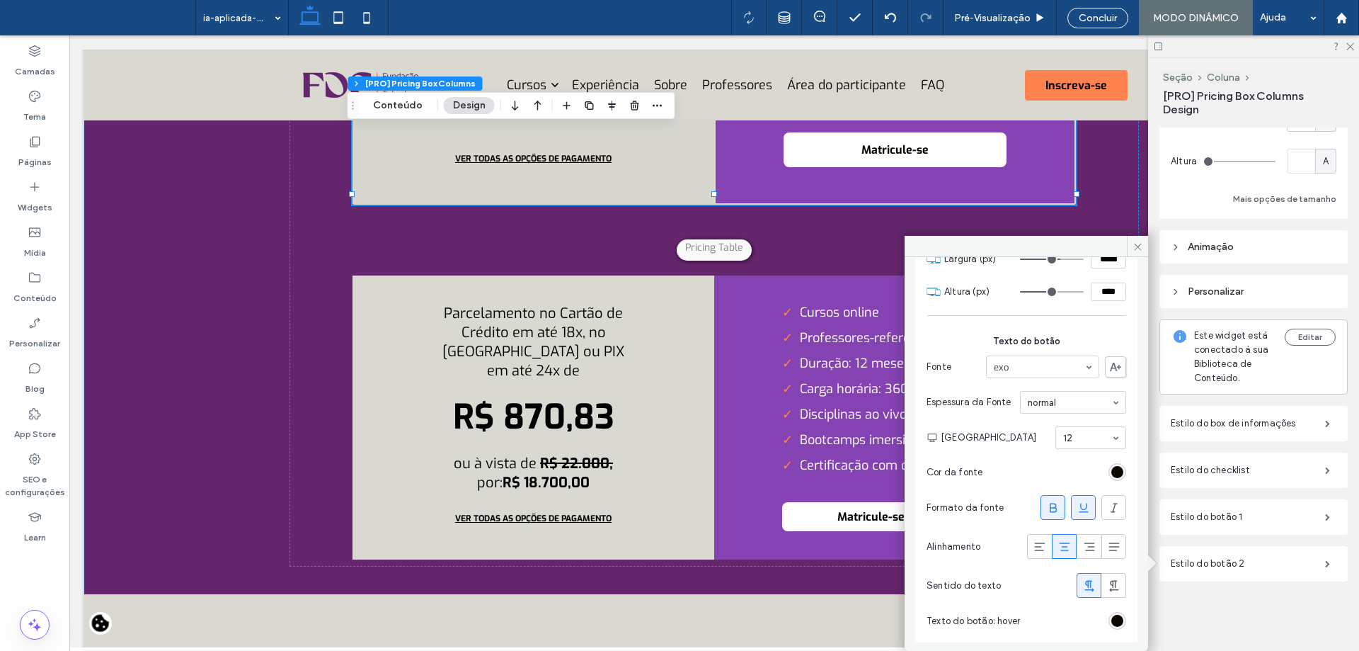
scroll to position [355, 0]
click at [862, 474] on li "Certificação com o selo FDC" at bounding box center [895, 465] width 226 height 17
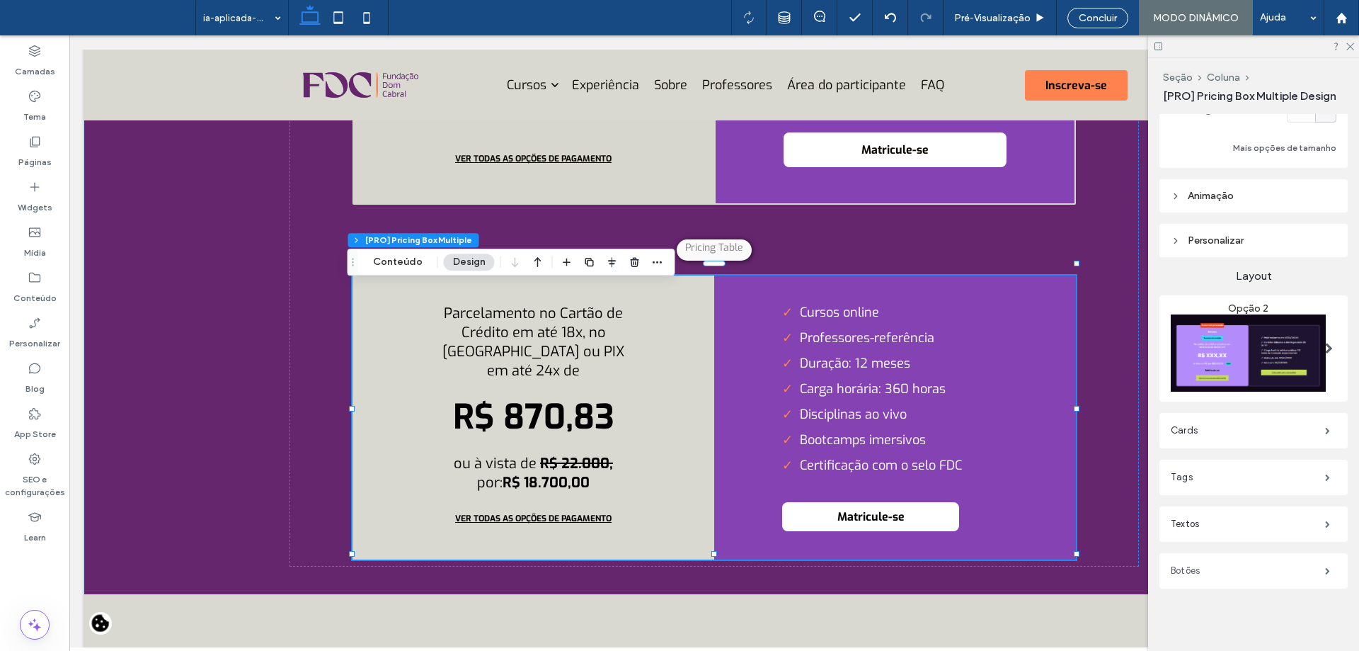
scroll to position [231, 0]
click at [1256, 568] on label "Botões" at bounding box center [1248, 567] width 154 height 28
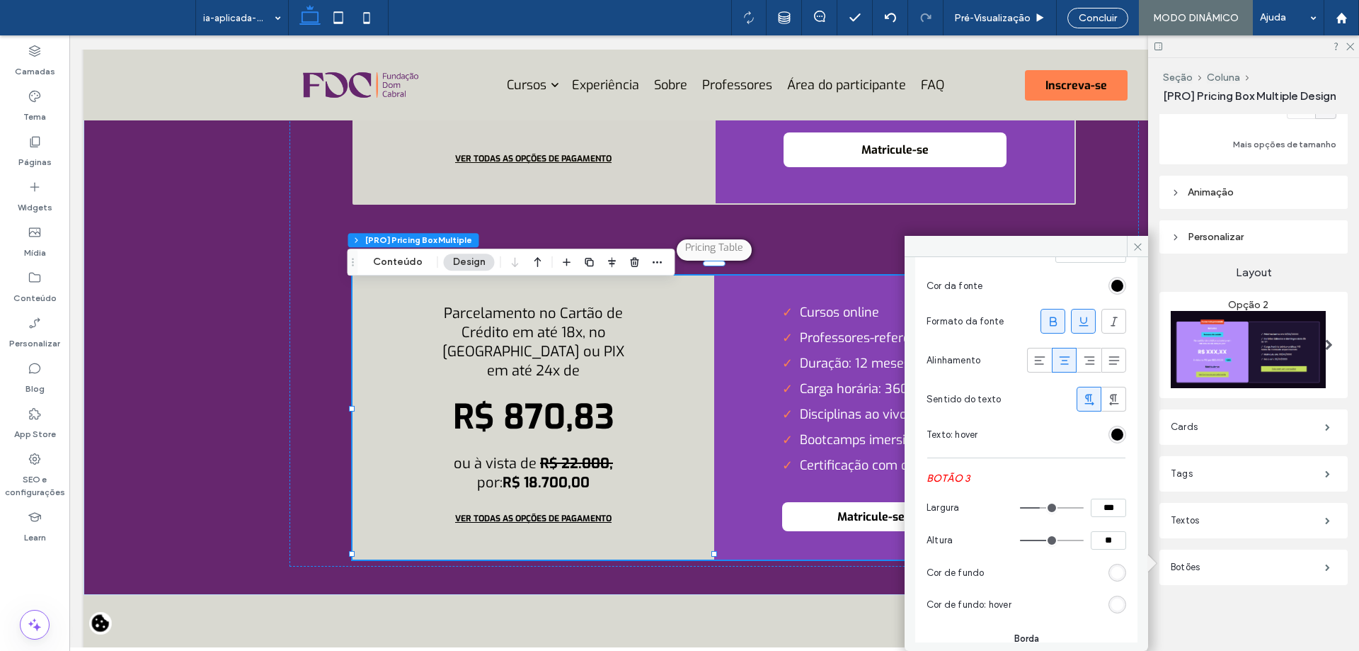
scroll to position [1189, 0]
click at [1106, 518] on input "***" at bounding box center [1108, 511] width 35 height 18
type input "***"
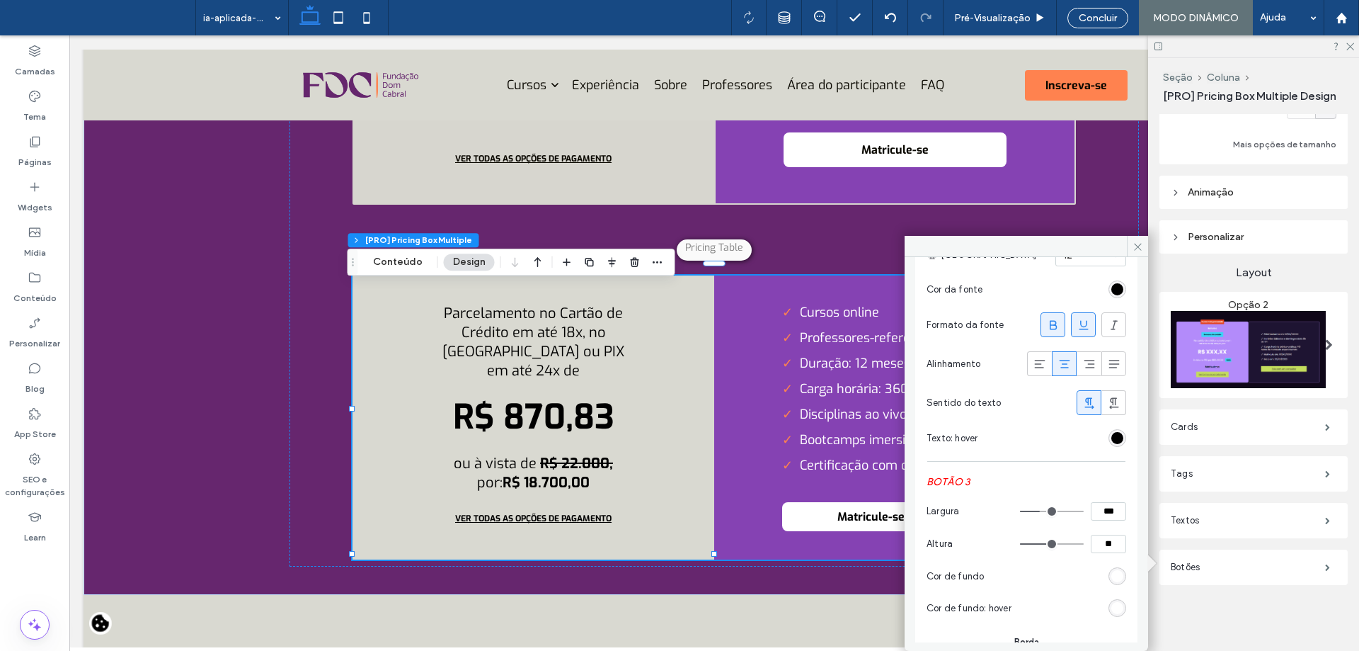
type input "***"
drag, startPoint x: 1137, startPoint y: 239, endPoint x: 985, endPoint y: 268, distance: 154.4
click at [1137, 239] on span at bounding box center [1137, 246] width 21 height 21
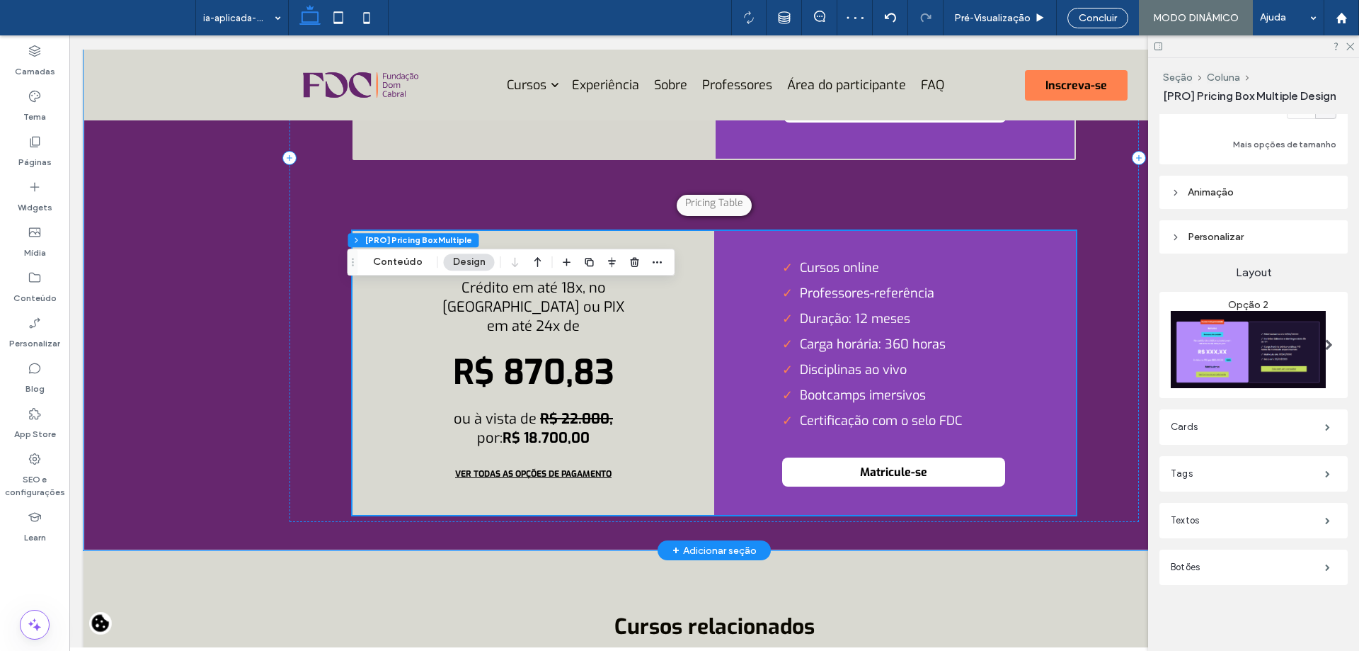
scroll to position [4975, 0]
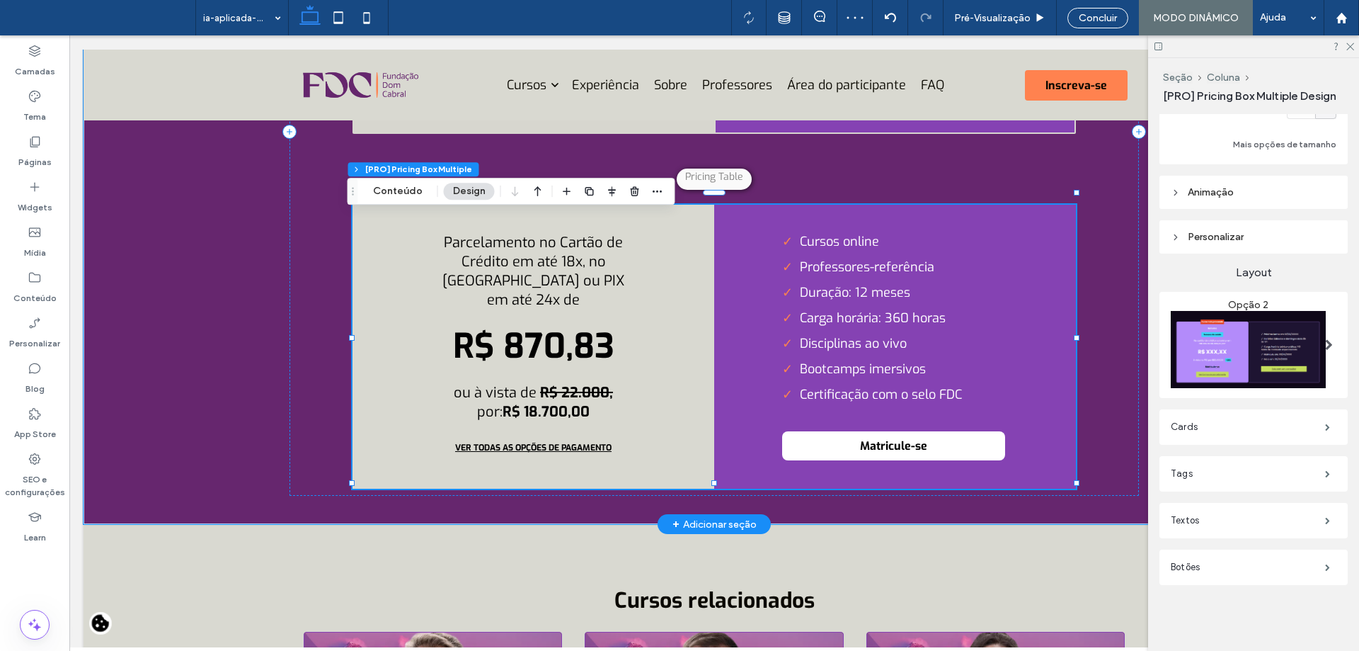
click at [1024, 441] on div "Cursos online Professores-referência Duração: 12 meses Carga horária: 360 horas…" at bounding box center [895, 347] width 362 height 284
click at [1223, 423] on label "Cards" at bounding box center [1248, 427] width 154 height 28
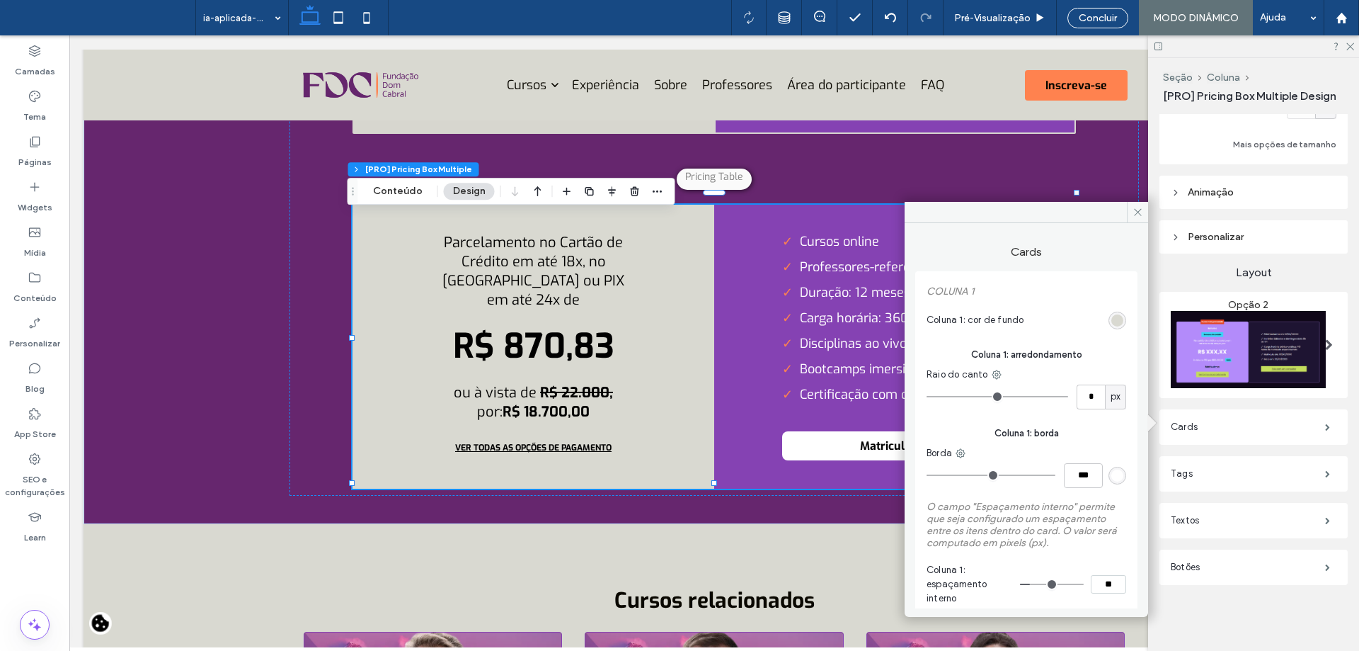
click at [1111, 476] on div "rgb(255, 255, 255)" at bounding box center [1117, 475] width 12 height 12
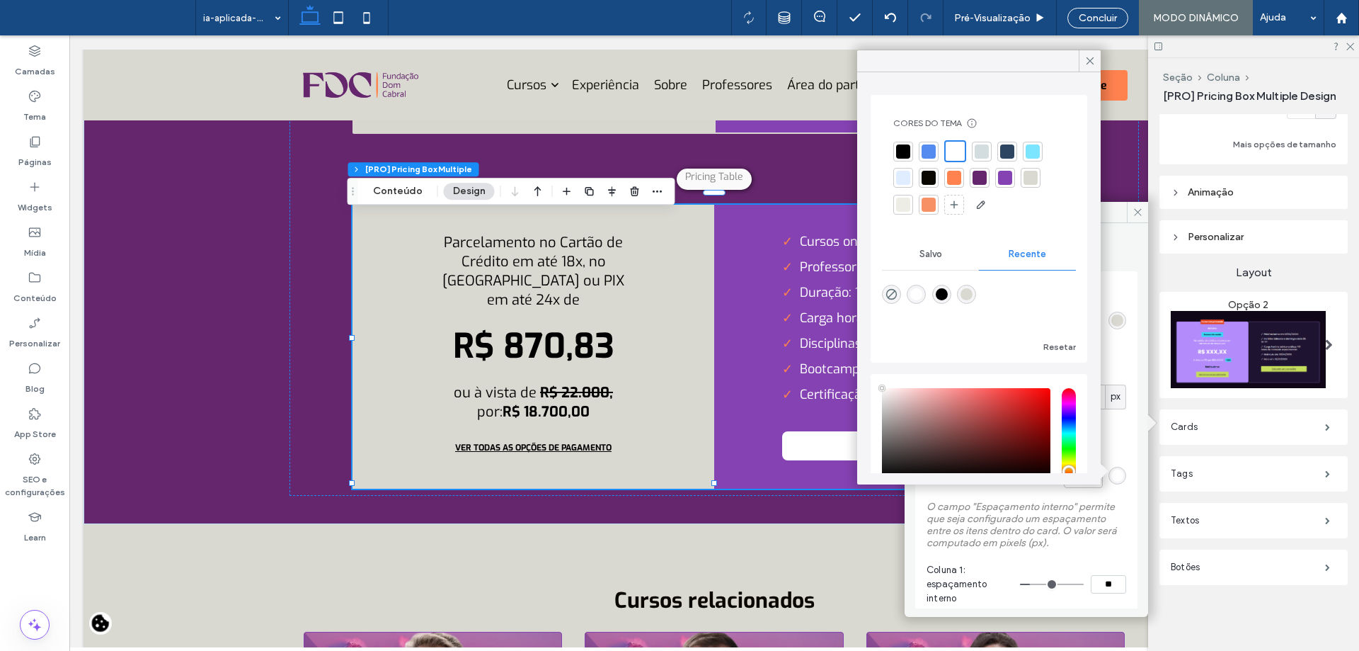
click at [1024, 176] on div at bounding box center [1031, 178] width 14 height 14
type input "*"
click at [1085, 59] on icon at bounding box center [1090, 61] width 13 height 13
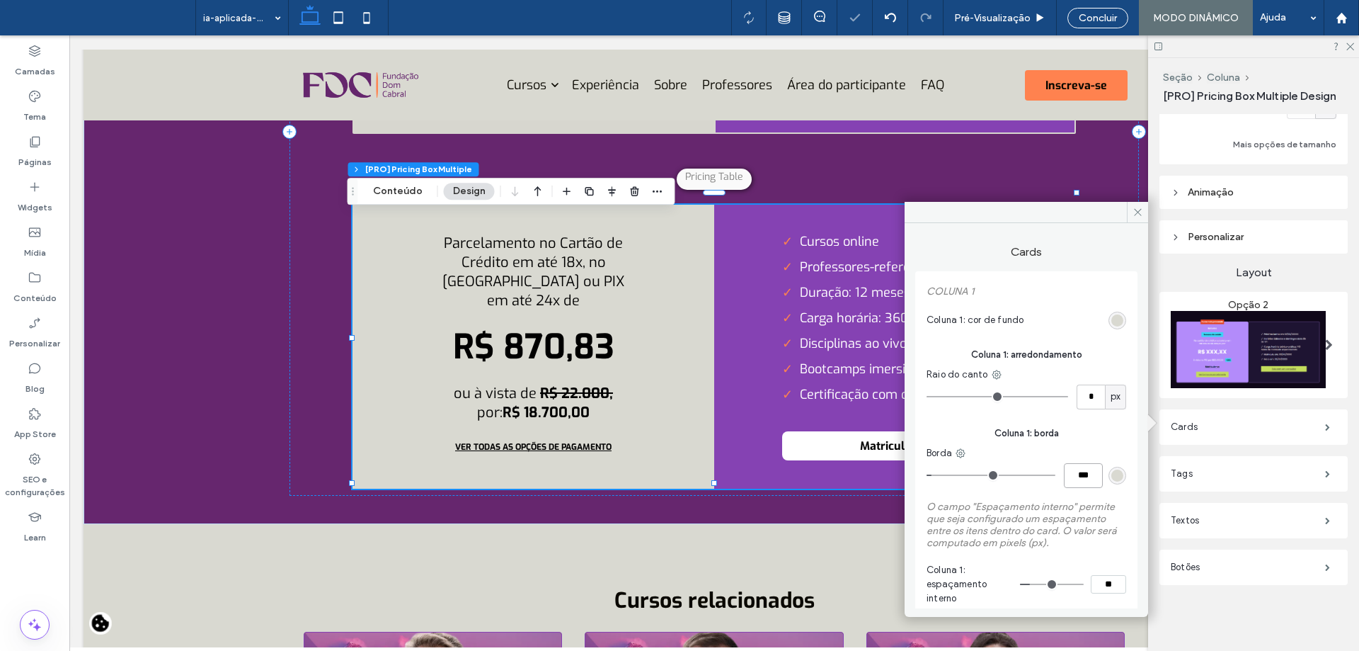
click at [1069, 463] on input "***" at bounding box center [1083, 475] width 39 height 25
type input "***"
type input "*"
type input "***"
click at [1094, 439] on span "Coluna 1: borda" at bounding box center [1027, 433] width 200 height 14
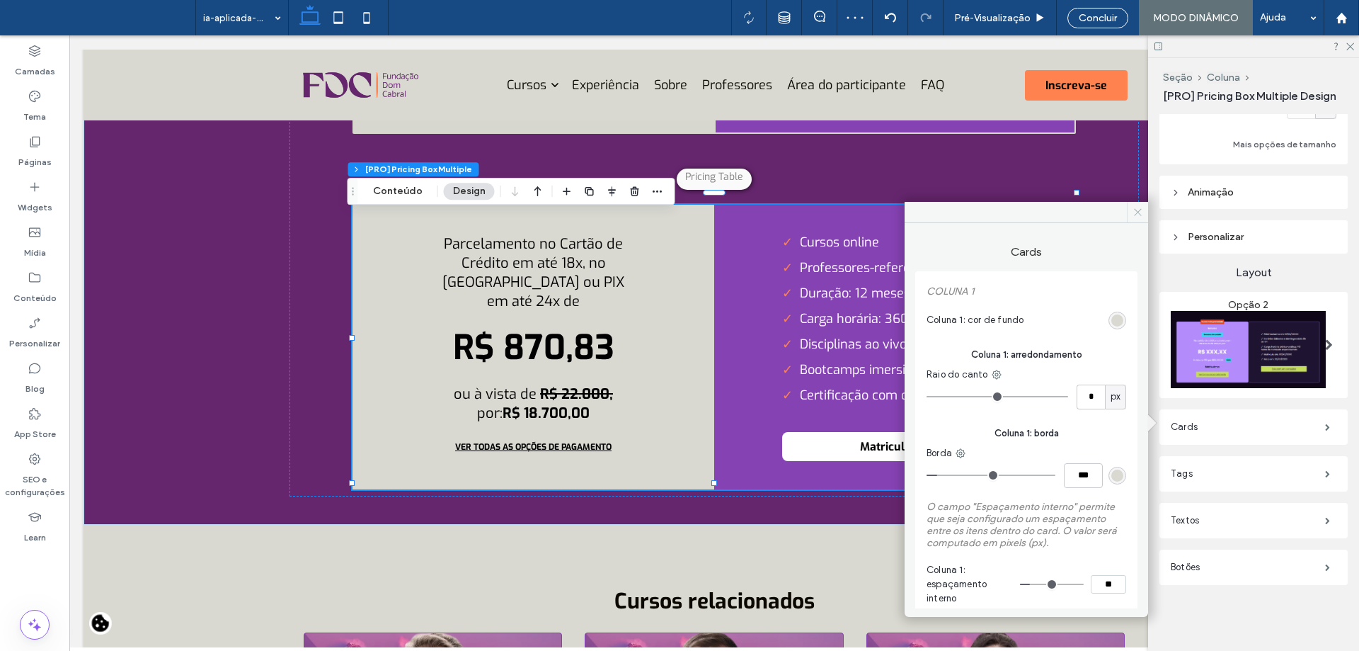
drag, startPoint x: 1139, startPoint y: 207, endPoint x: 1066, endPoint y: 164, distance: 84.4
click at [1139, 207] on icon at bounding box center [1138, 212] width 11 height 11
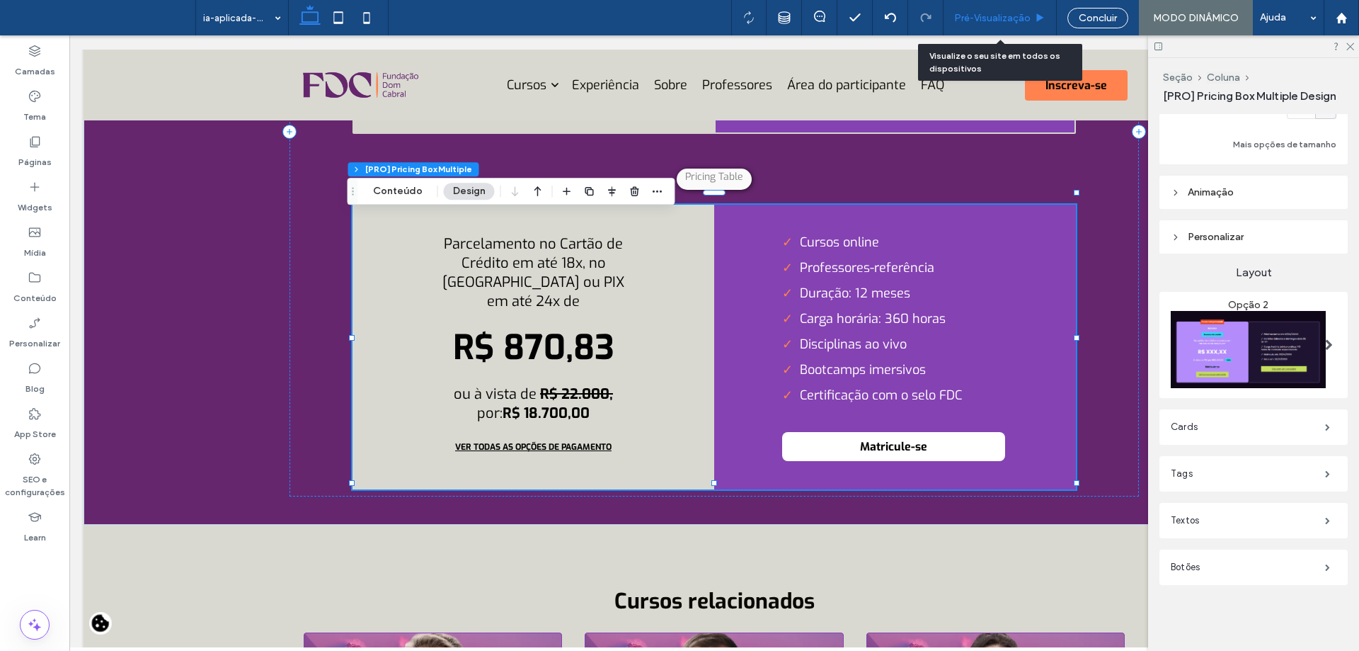
click at [990, 15] on span "Pré-Visualizaçāo" at bounding box center [992, 18] width 76 height 12
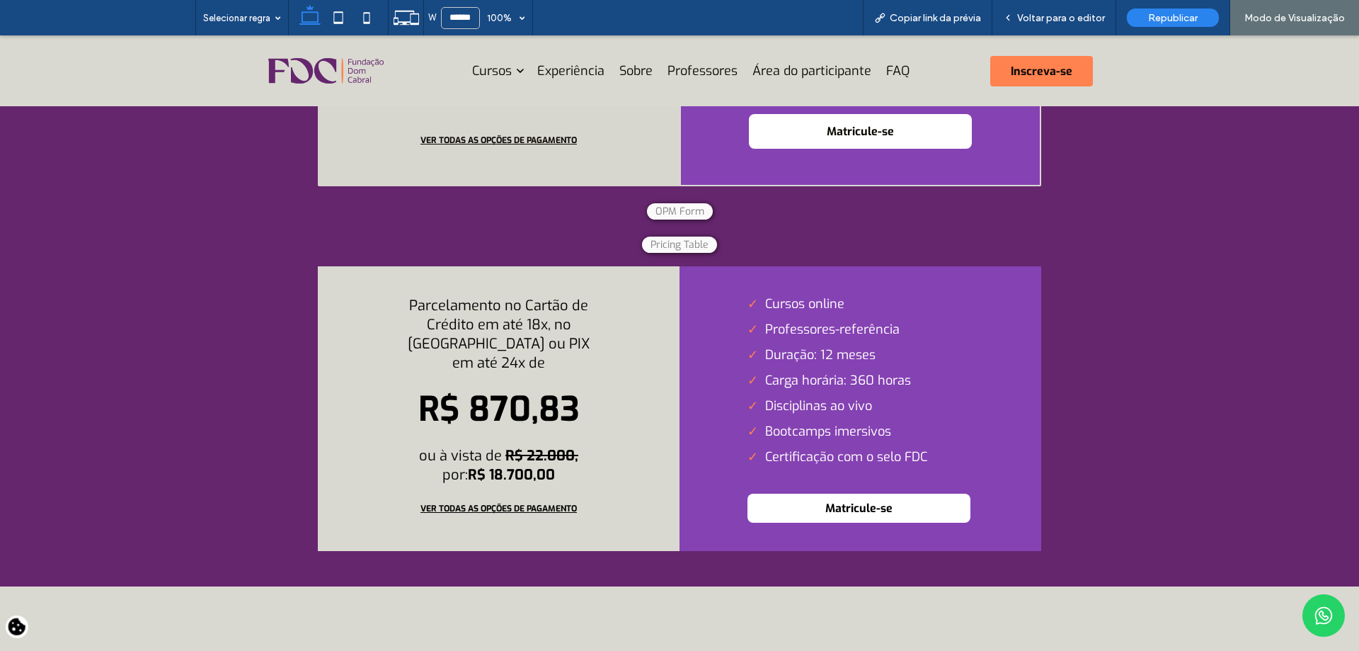
scroll to position [5050, 0]
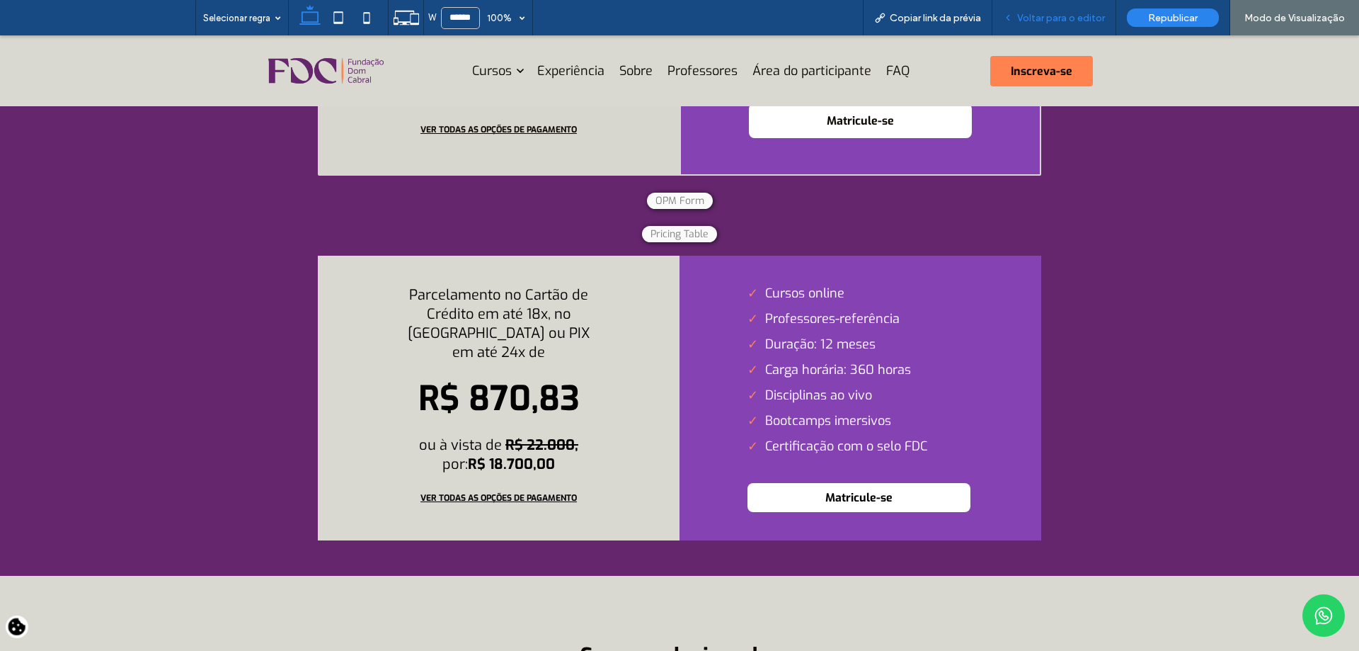
click at [1041, 19] on span "Voltar para o editor" at bounding box center [1061, 18] width 88 height 12
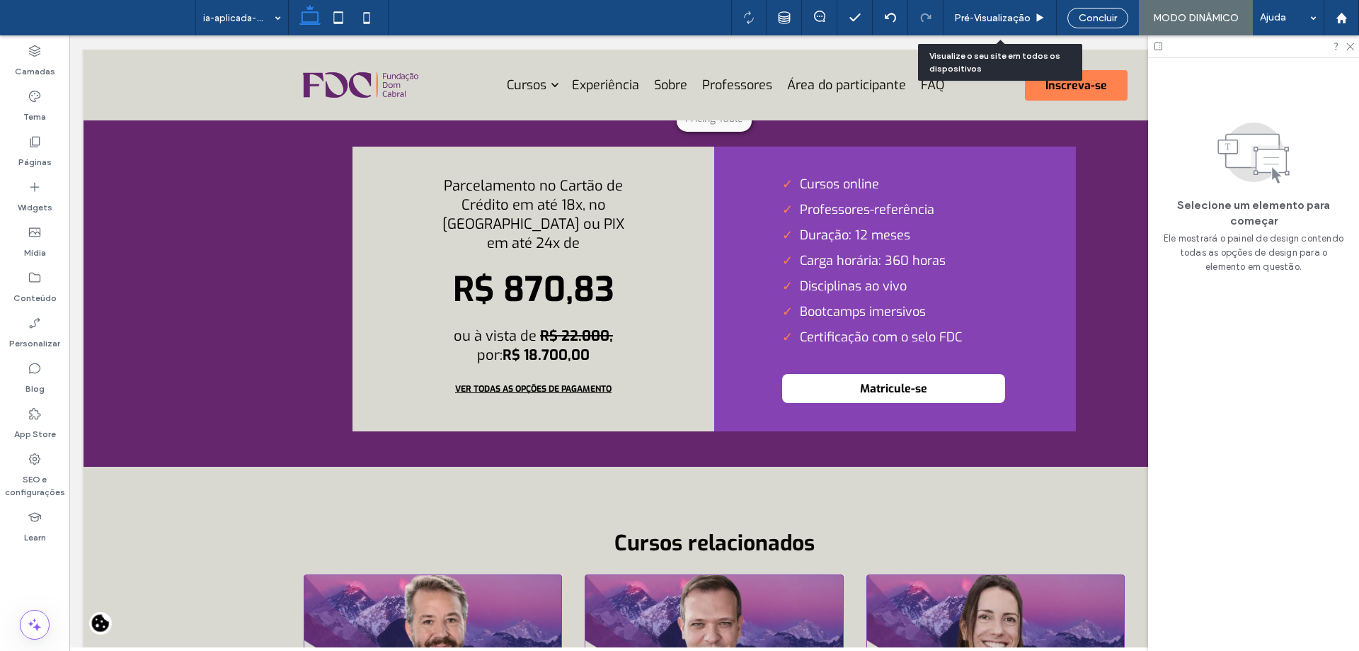
scroll to position [4975, 0]
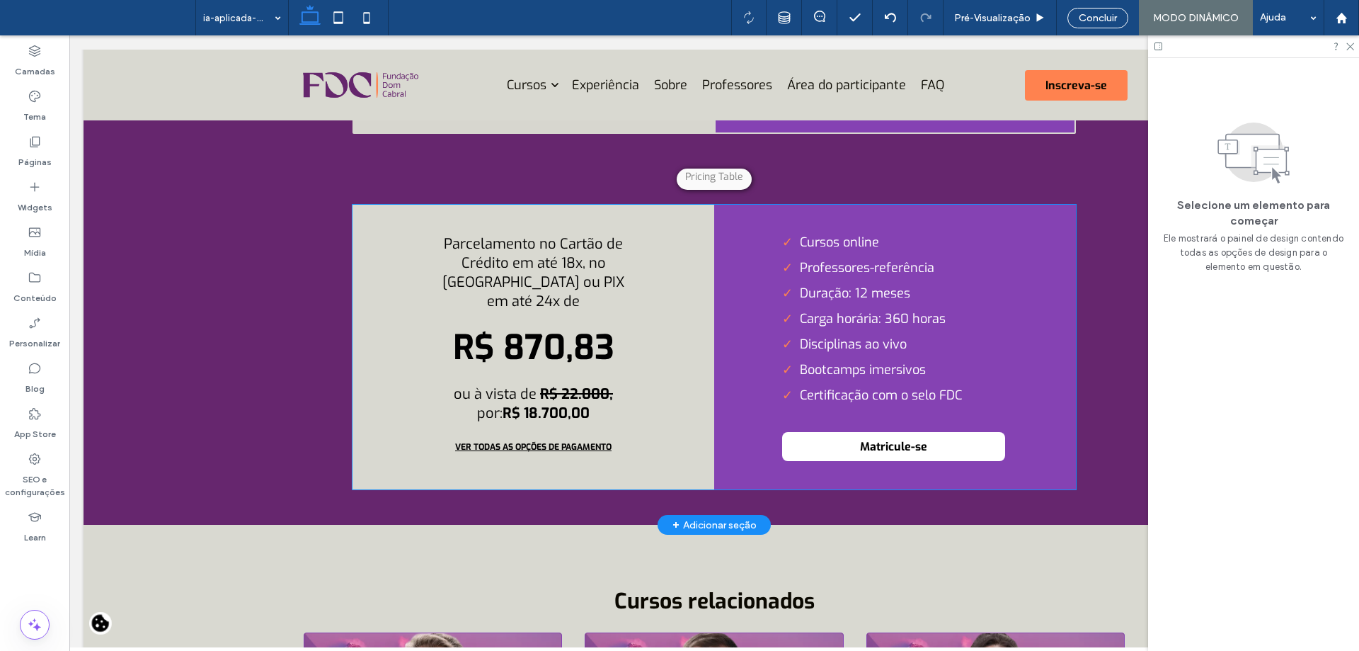
click at [942, 327] on li "Carga horária: 360 horas" at bounding box center [895, 318] width 226 height 17
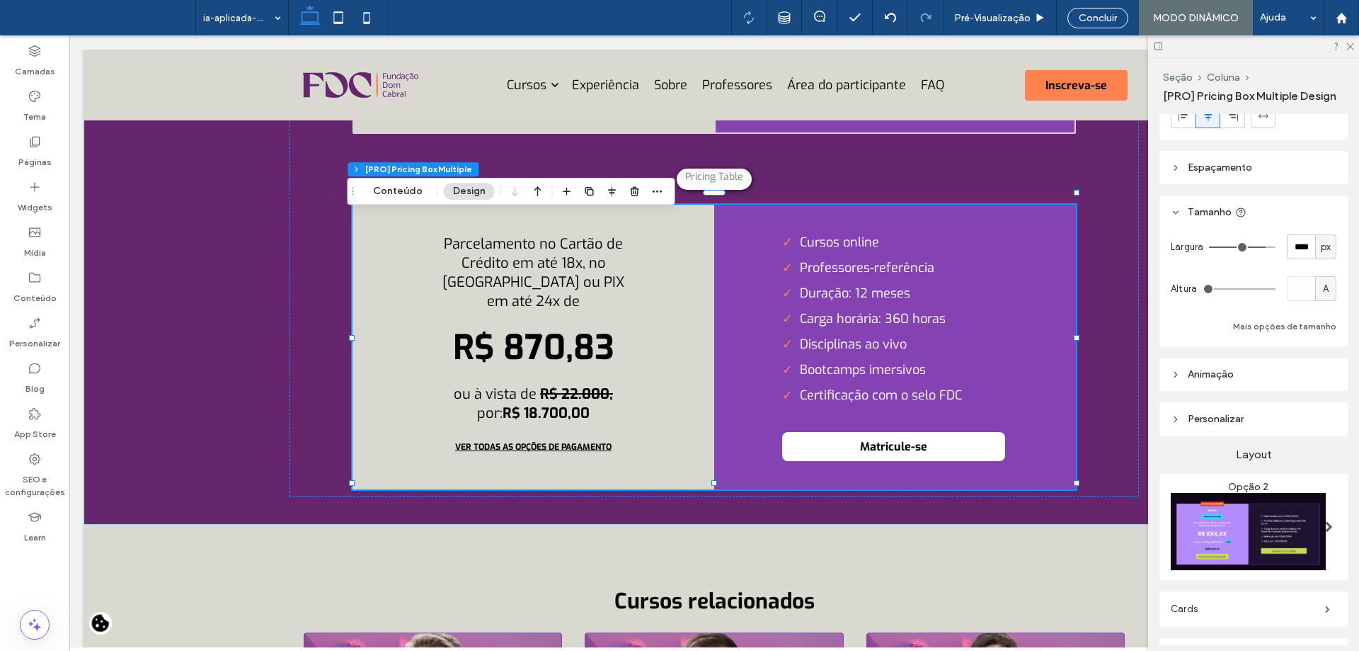
scroll to position [231, 0]
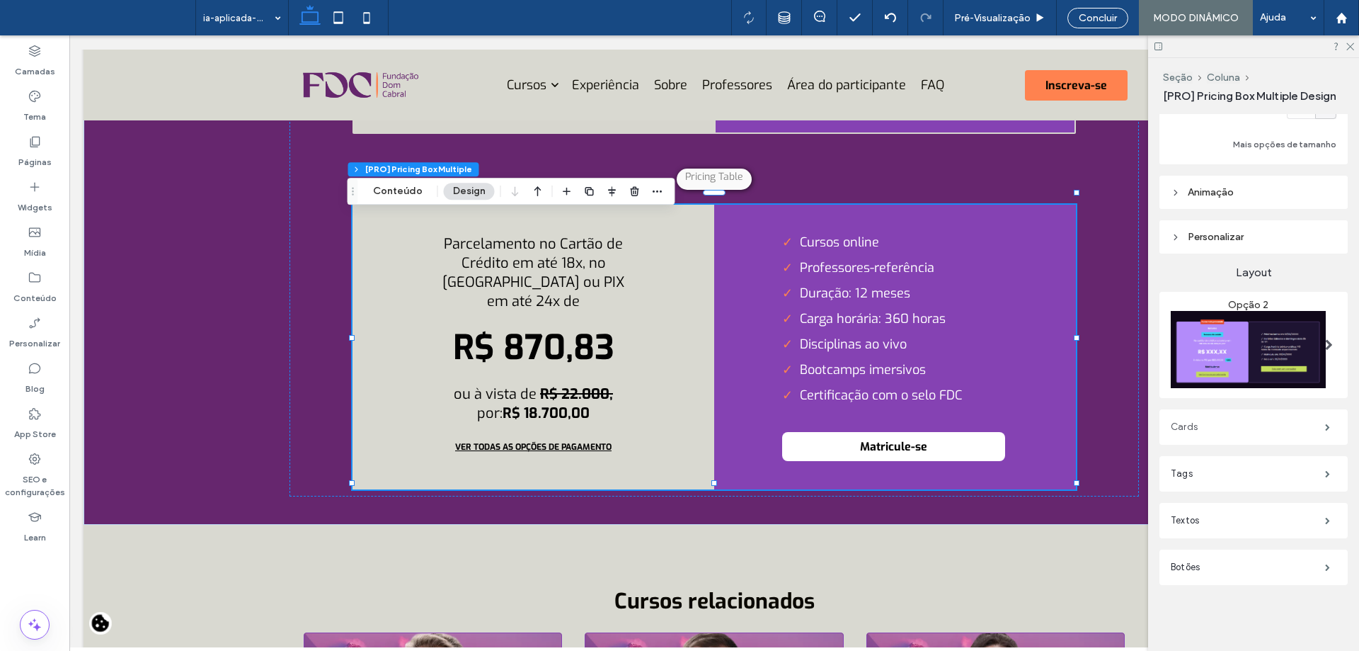
click at [1229, 423] on label "Cards" at bounding box center [1248, 427] width 154 height 28
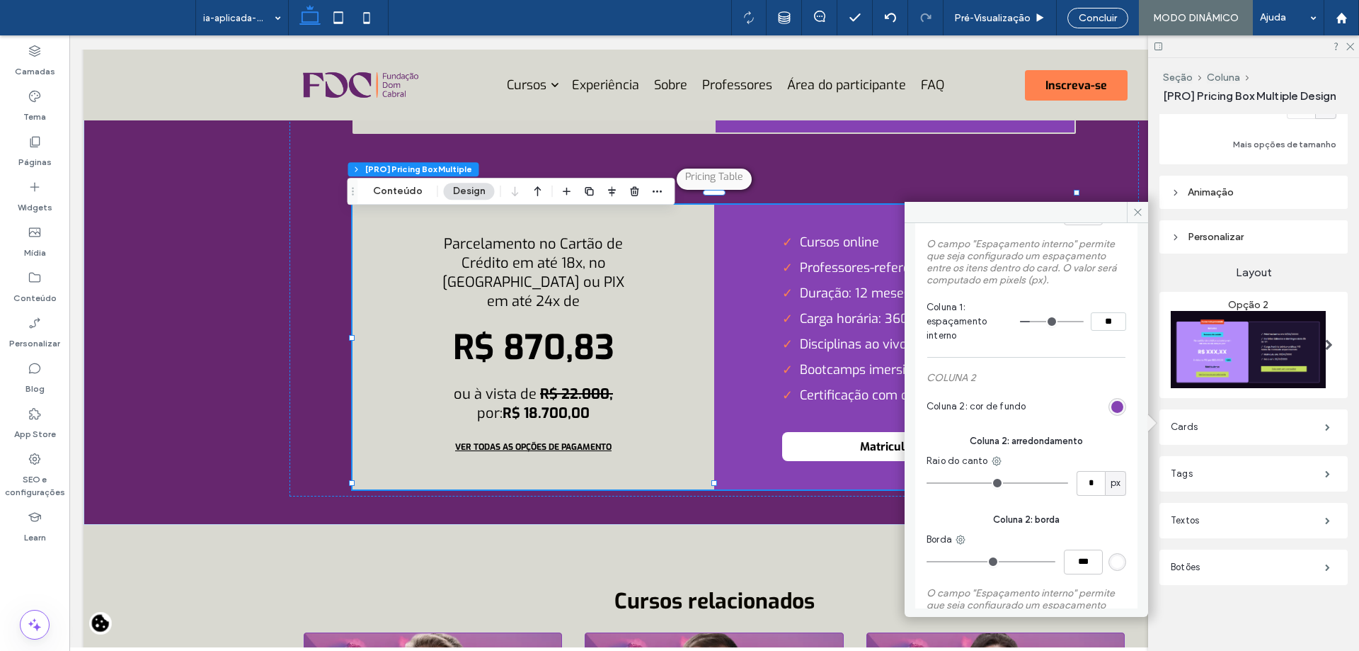
scroll to position [354, 0]
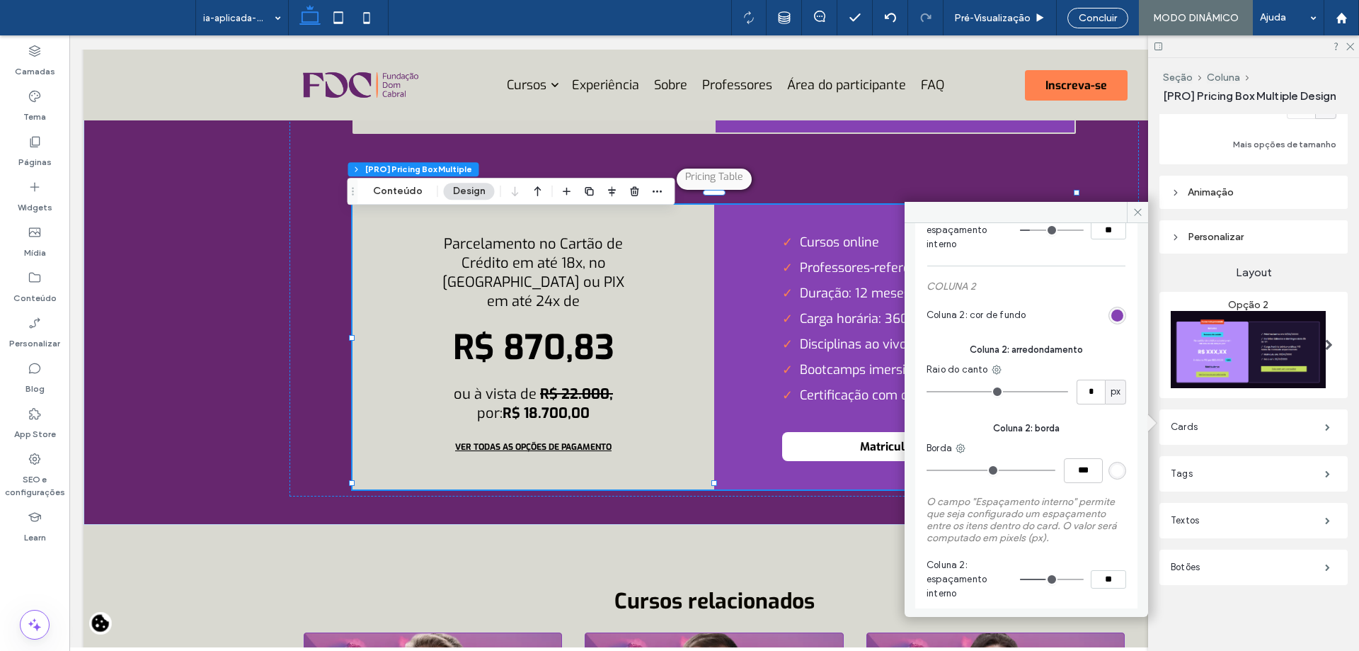
click at [1114, 469] on div "rgb(255, 255, 255)" at bounding box center [1117, 470] width 12 height 12
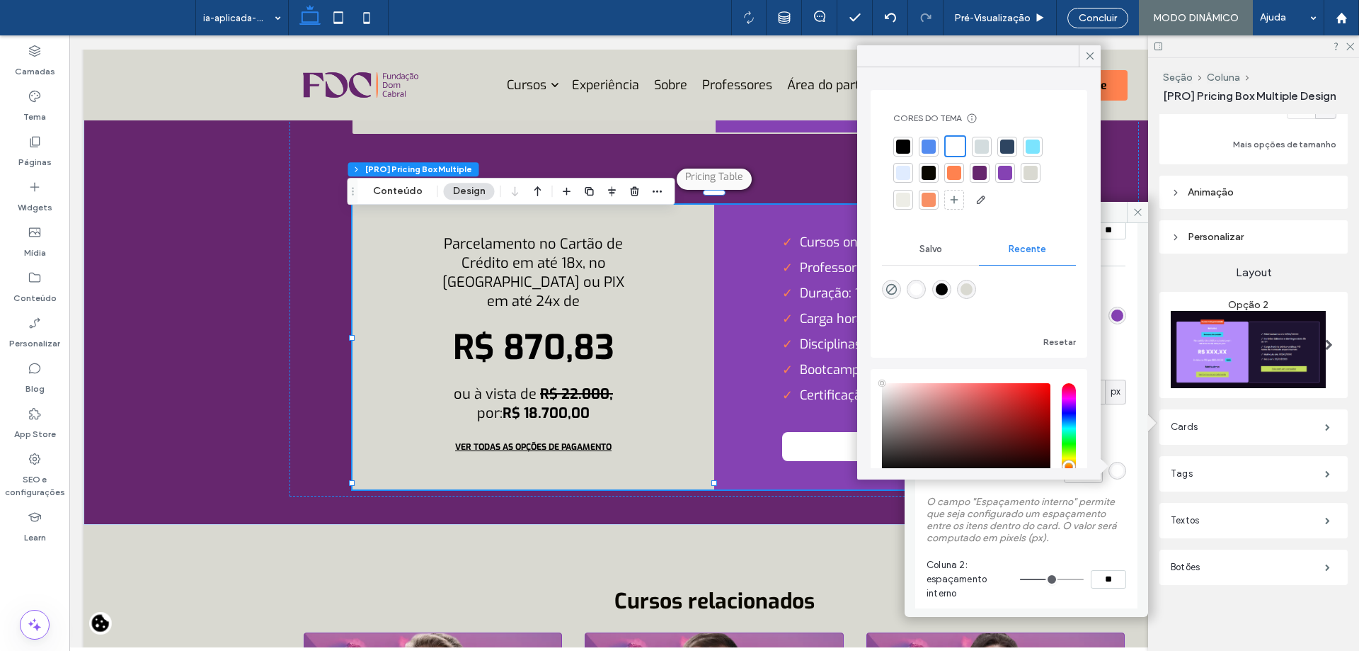
type input "****"
click at [1032, 181] on div at bounding box center [1031, 173] width 20 height 20
type input "*"
click at [1087, 58] on icon at bounding box center [1090, 56] width 13 height 13
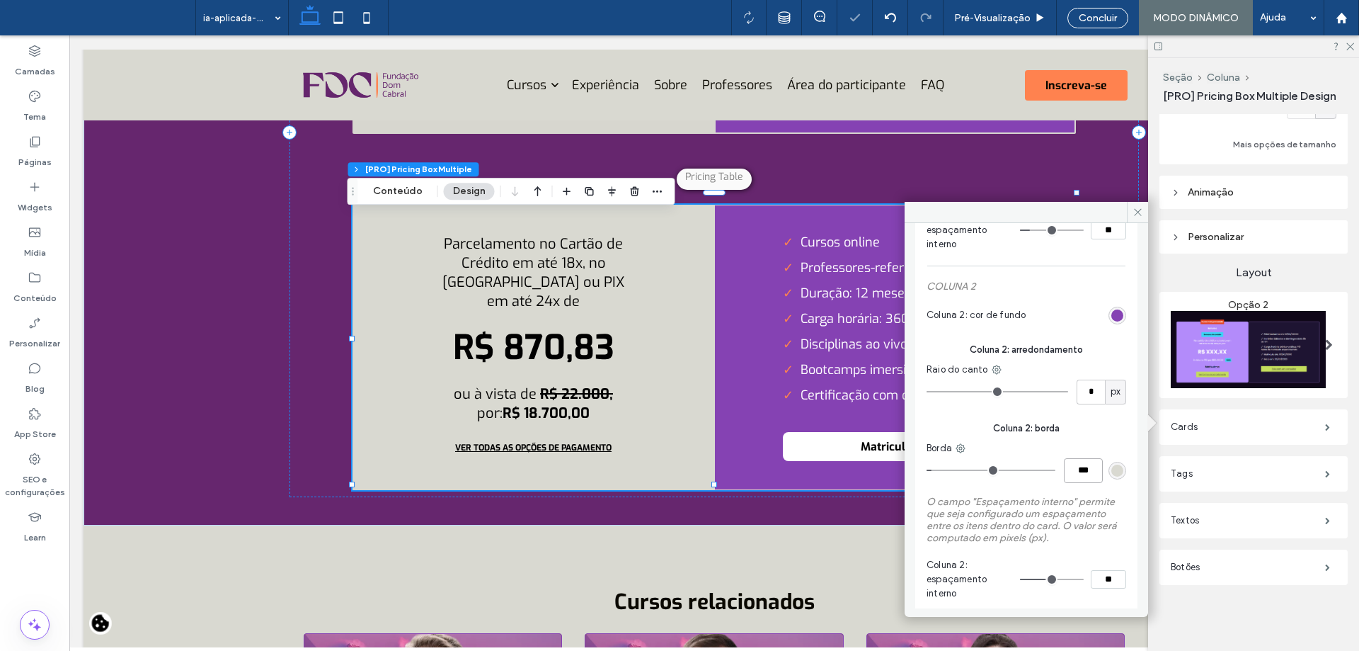
click at [1066, 467] on input "***" at bounding box center [1083, 470] width 39 height 25
type input "***"
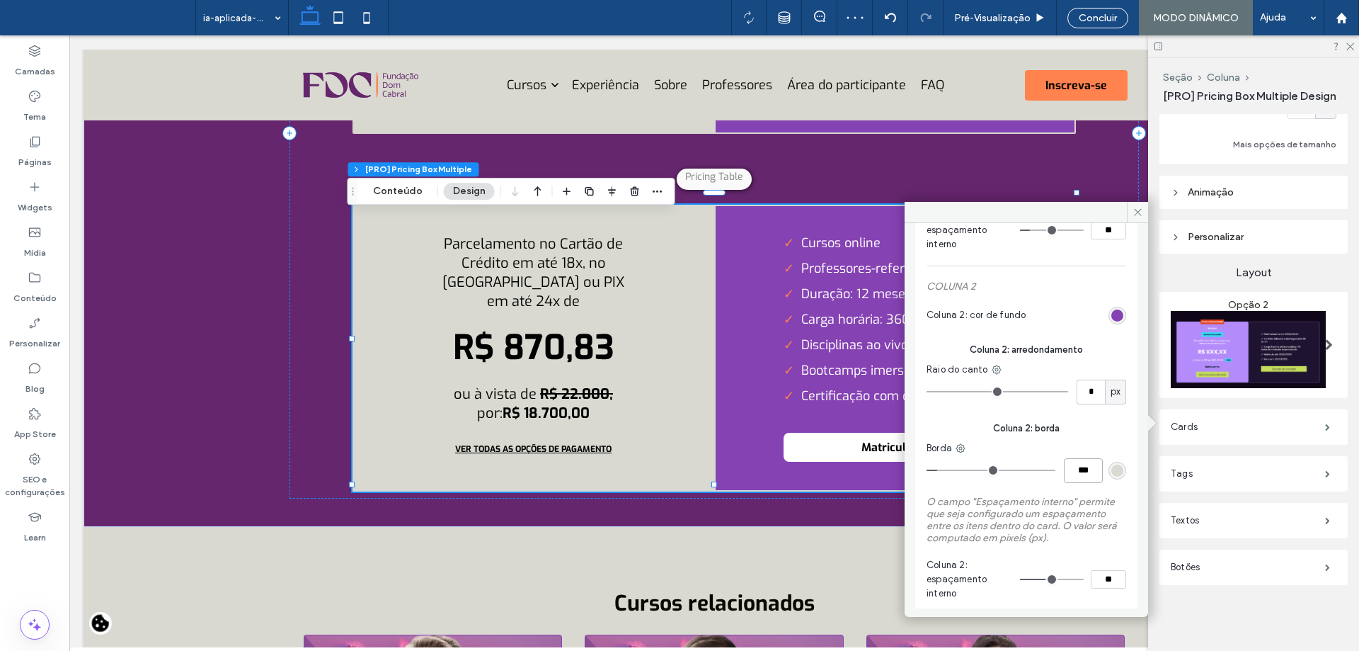
type input "*"
type input "***"
click at [1076, 441] on div "Borda" at bounding box center [1027, 448] width 200 height 14
drag, startPoint x: 1131, startPoint y: 205, endPoint x: 975, endPoint y: 1, distance: 257.6
click at [1131, 205] on span at bounding box center [1137, 212] width 21 height 21
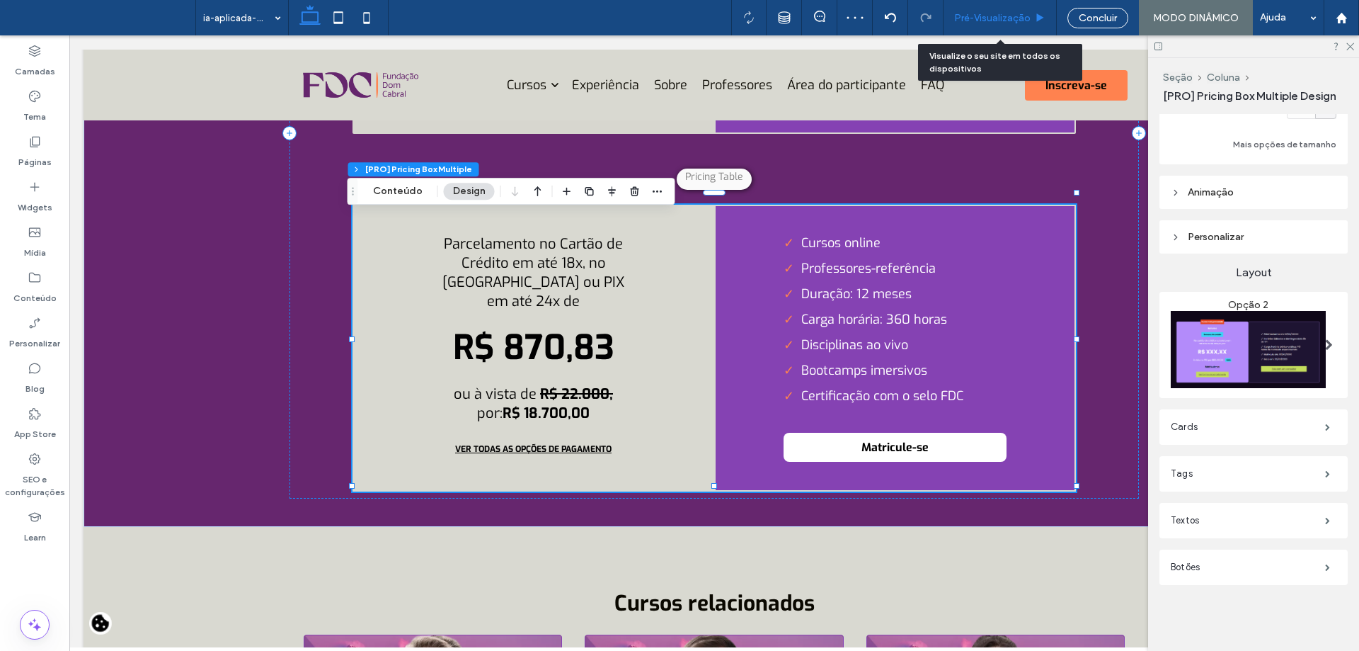
click at [1041, 21] on icon at bounding box center [1040, 18] width 11 height 11
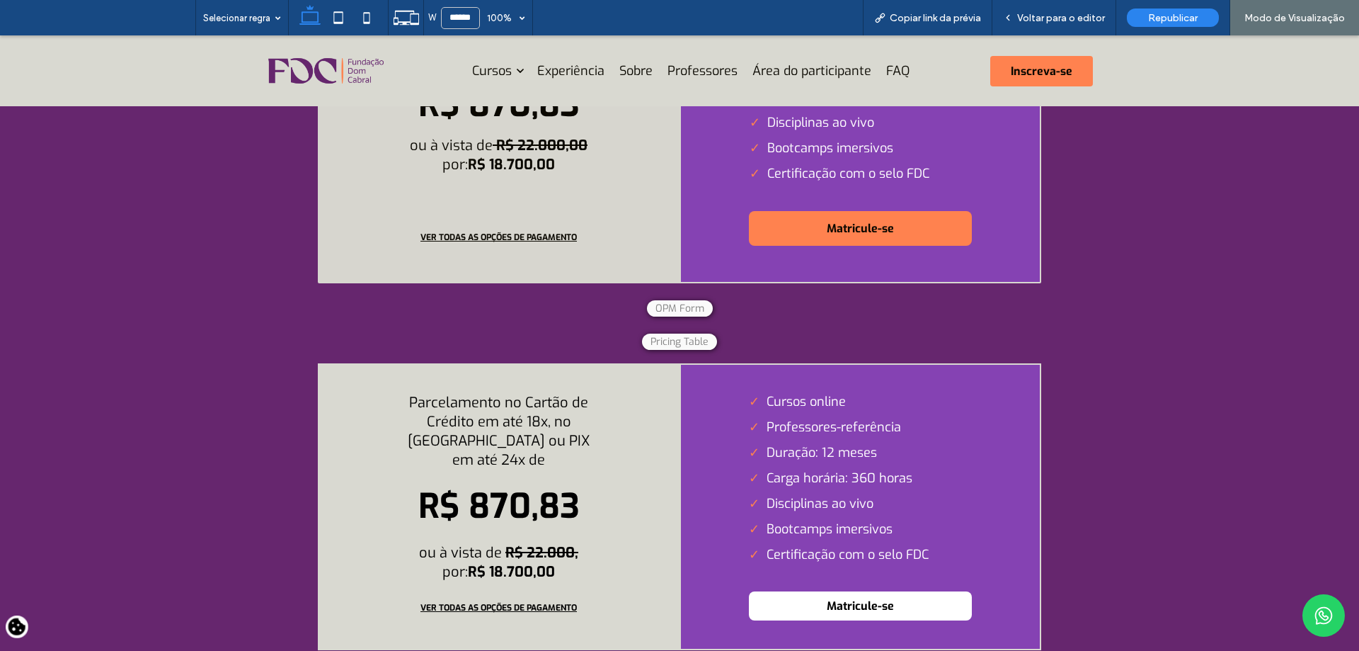
scroll to position [4980, 0]
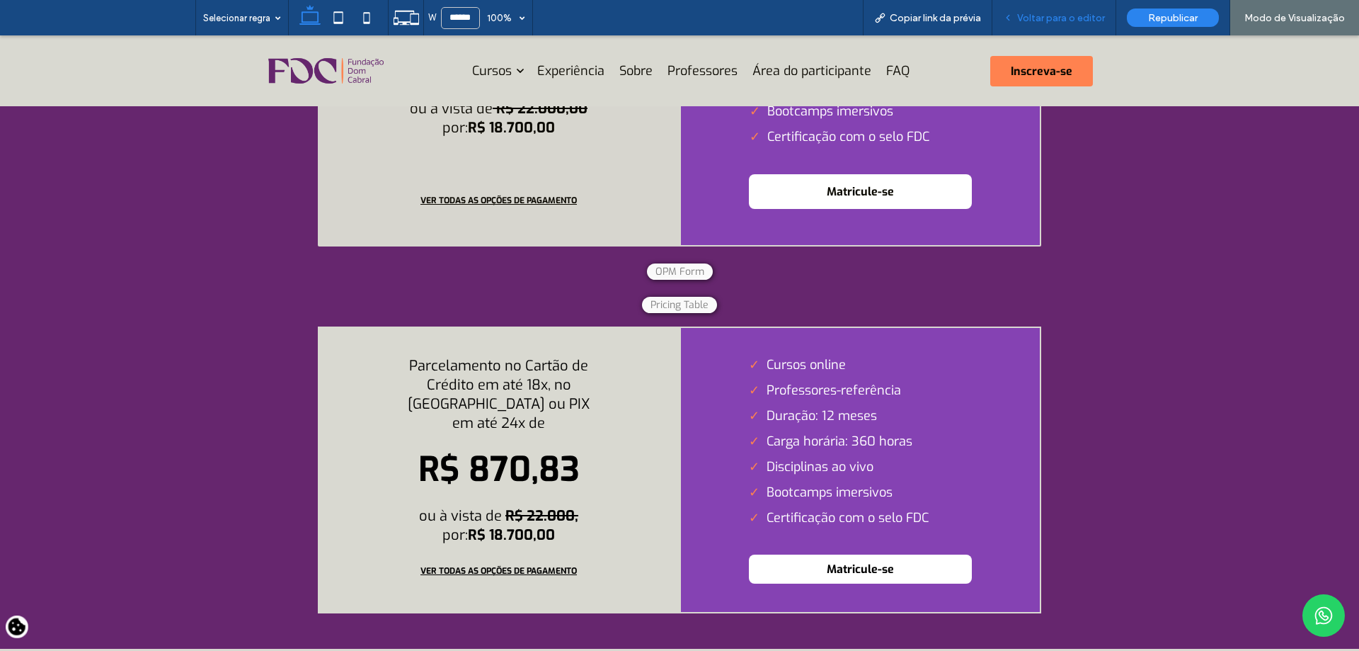
click at [1065, 25] on div "Voltar para o editor" at bounding box center [1055, 17] width 124 height 35
click at [1088, 30] on div "Voltar para o editor" at bounding box center [1055, 17] width 124 height 35
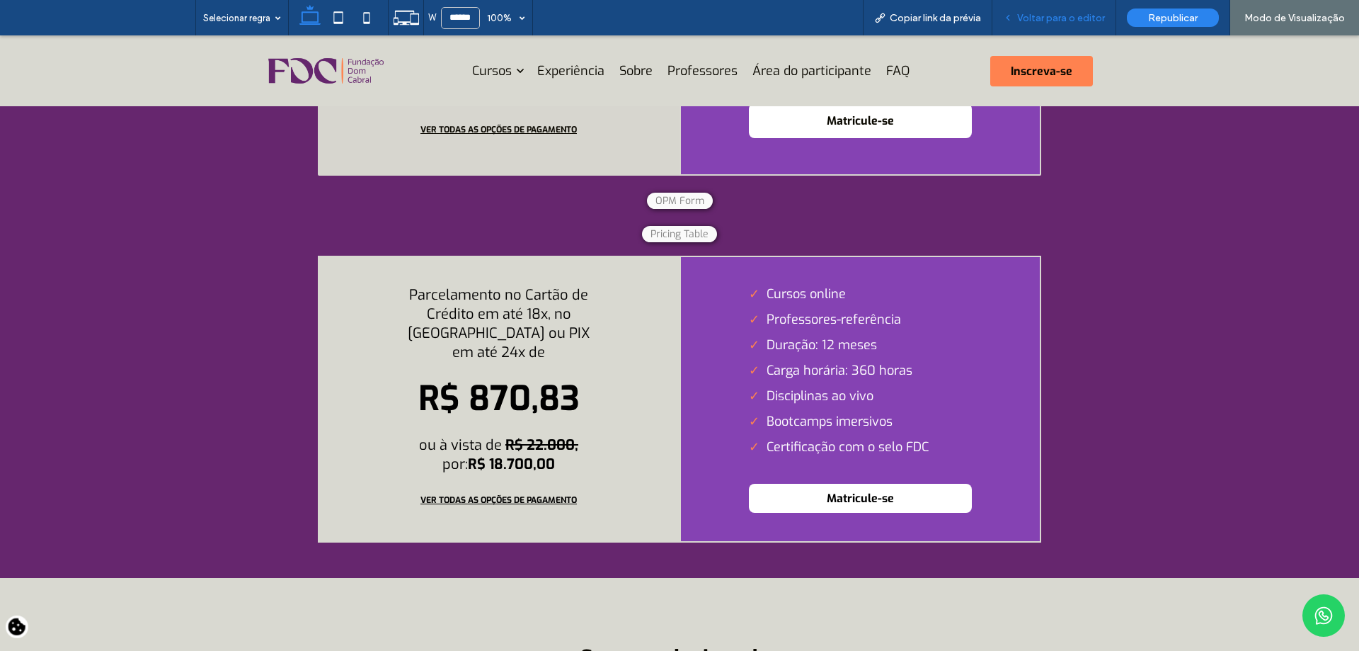
click at [1073, 16] on span "Voltar para o editor" at bounding box center [1061, 18] width 88 height 12
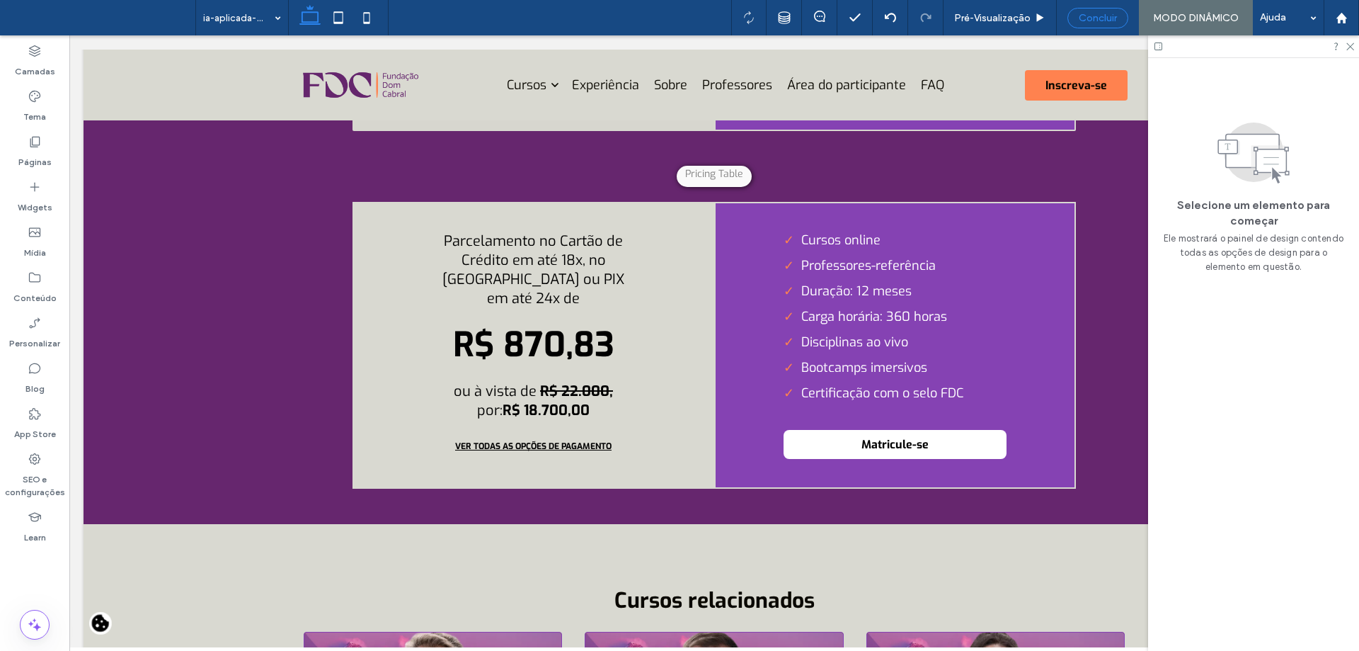
scroll to position [4975, 0]
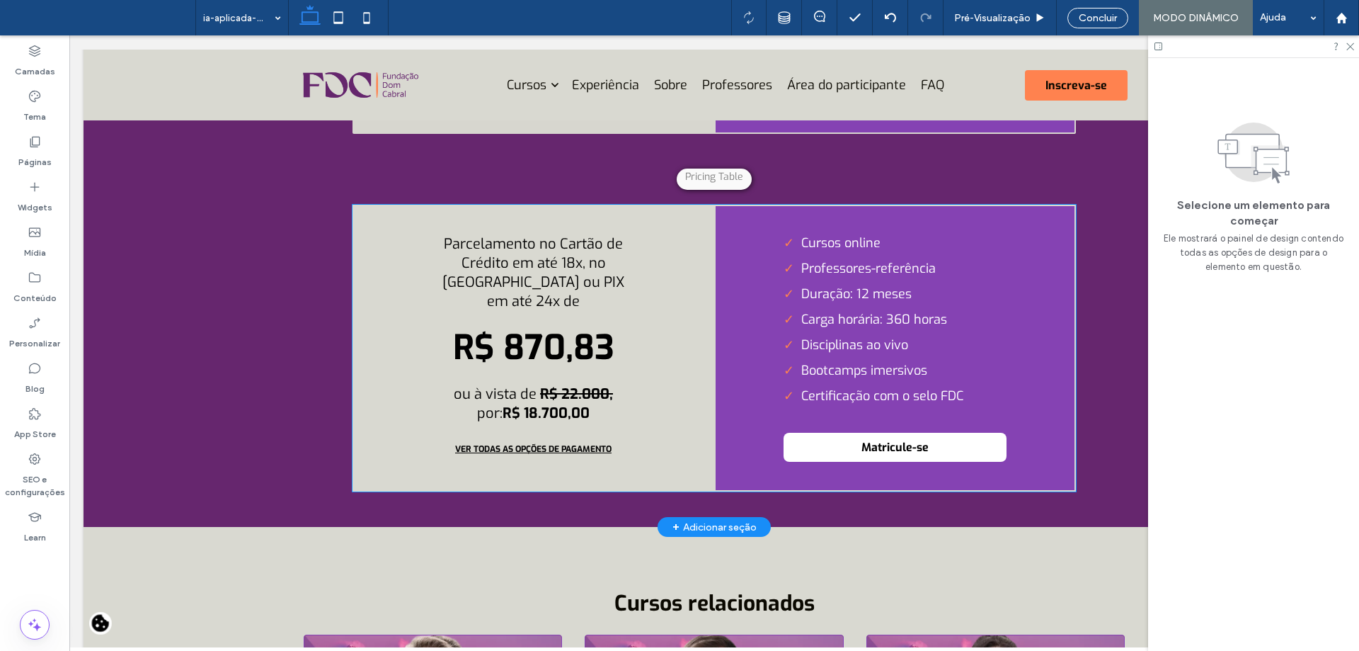
click at [934, 302] on li "Duração: 12 meses" at bounding box center [895, 293] width 223 height 17
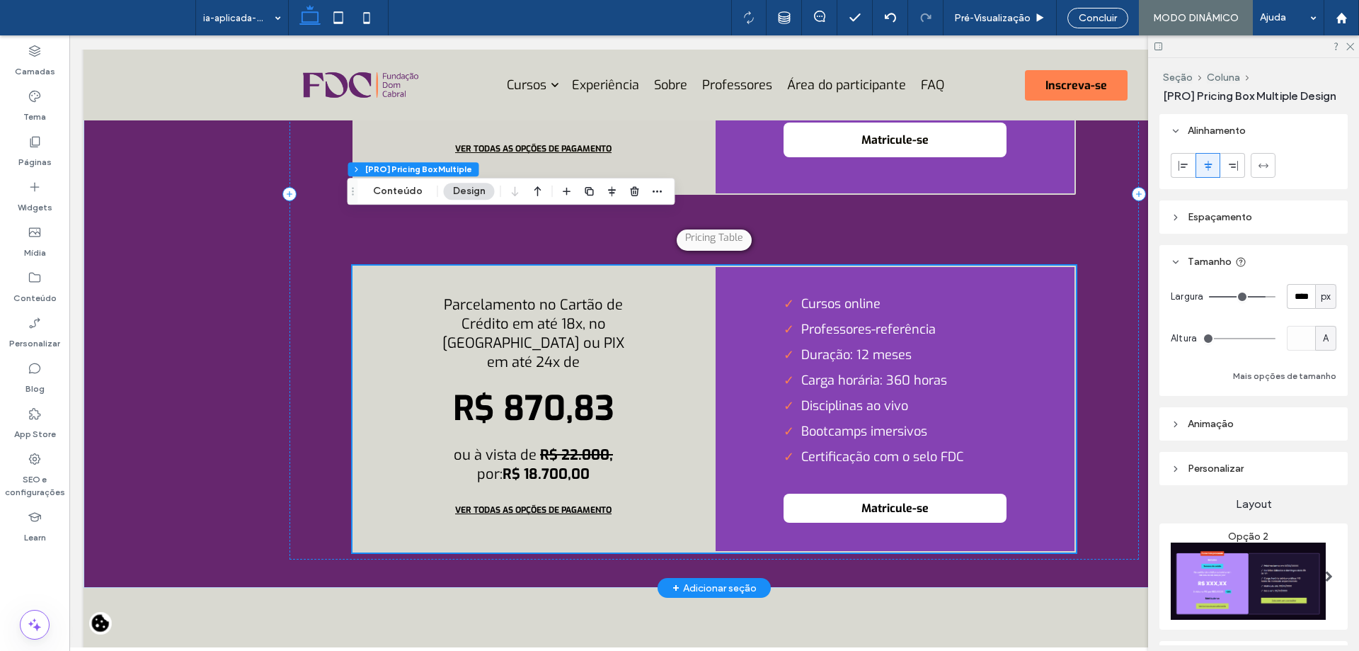
scroll to position [4834, 0]
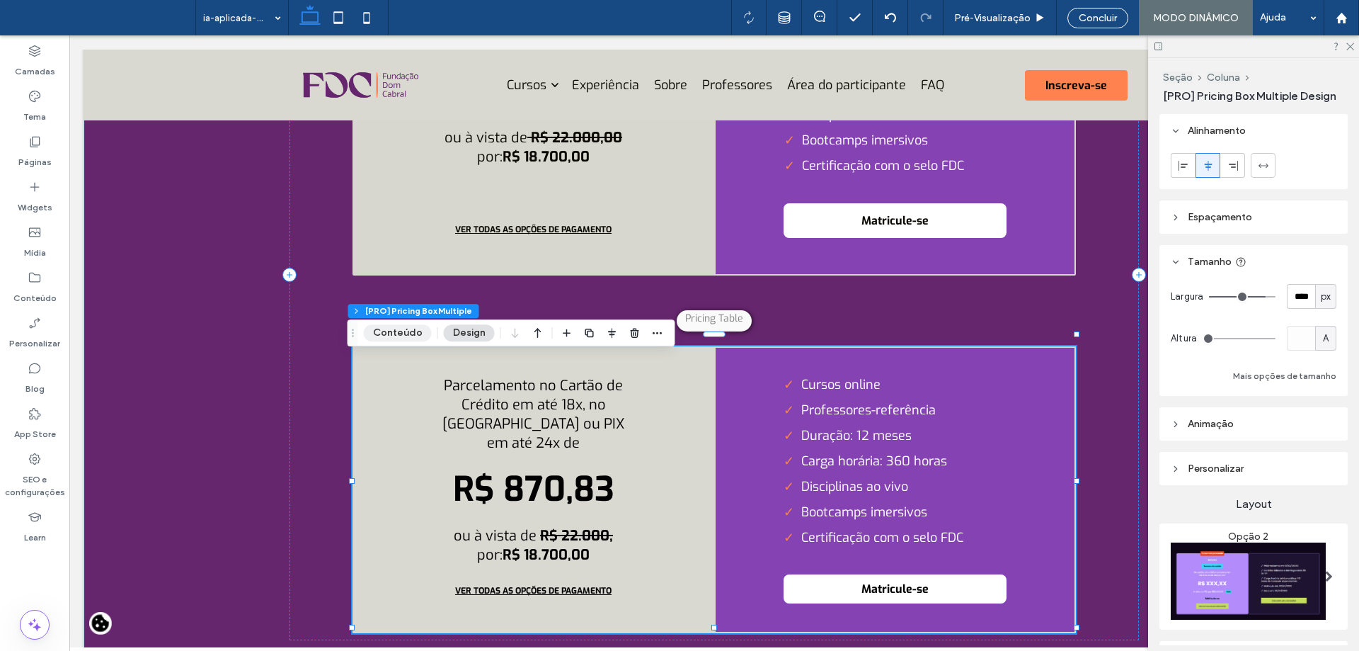
click at [396, 338] on button "Conteúdo" at bounding box center [398, 332] width 68 height 17
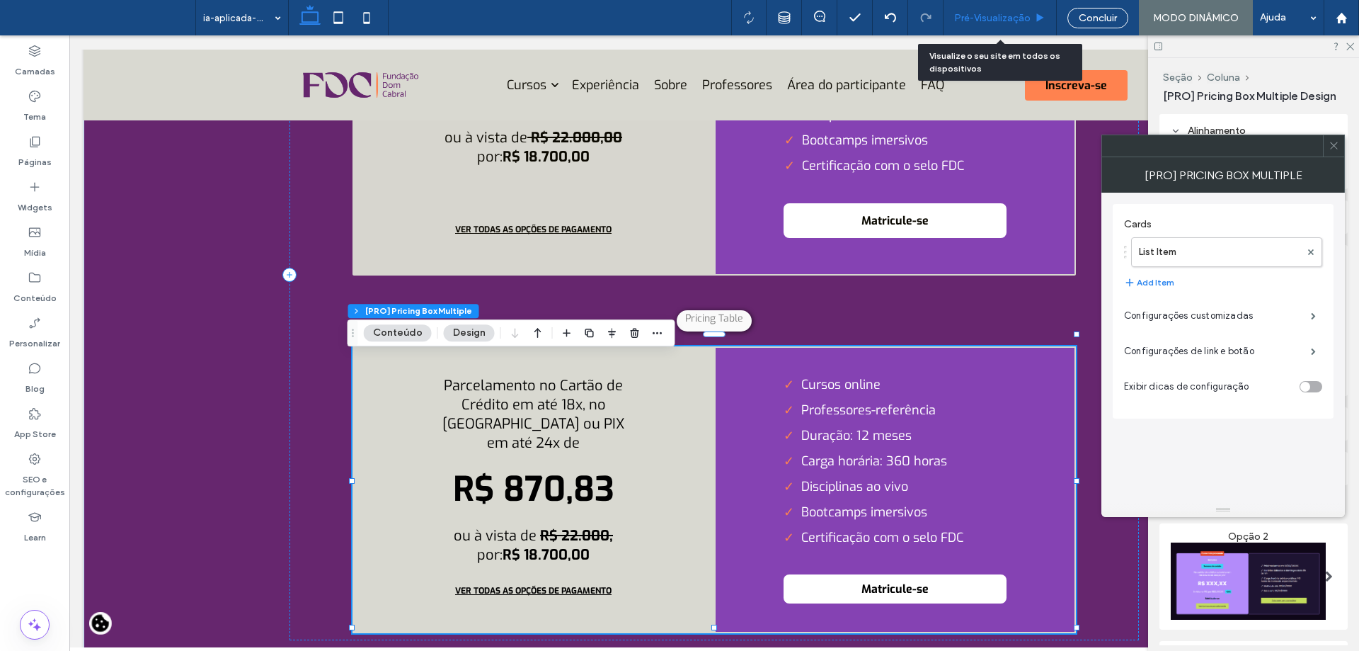
click at [1033, 8] on div "Pré-Visualizaçāo" at bounding box center [1000, 17] width 113 height 35
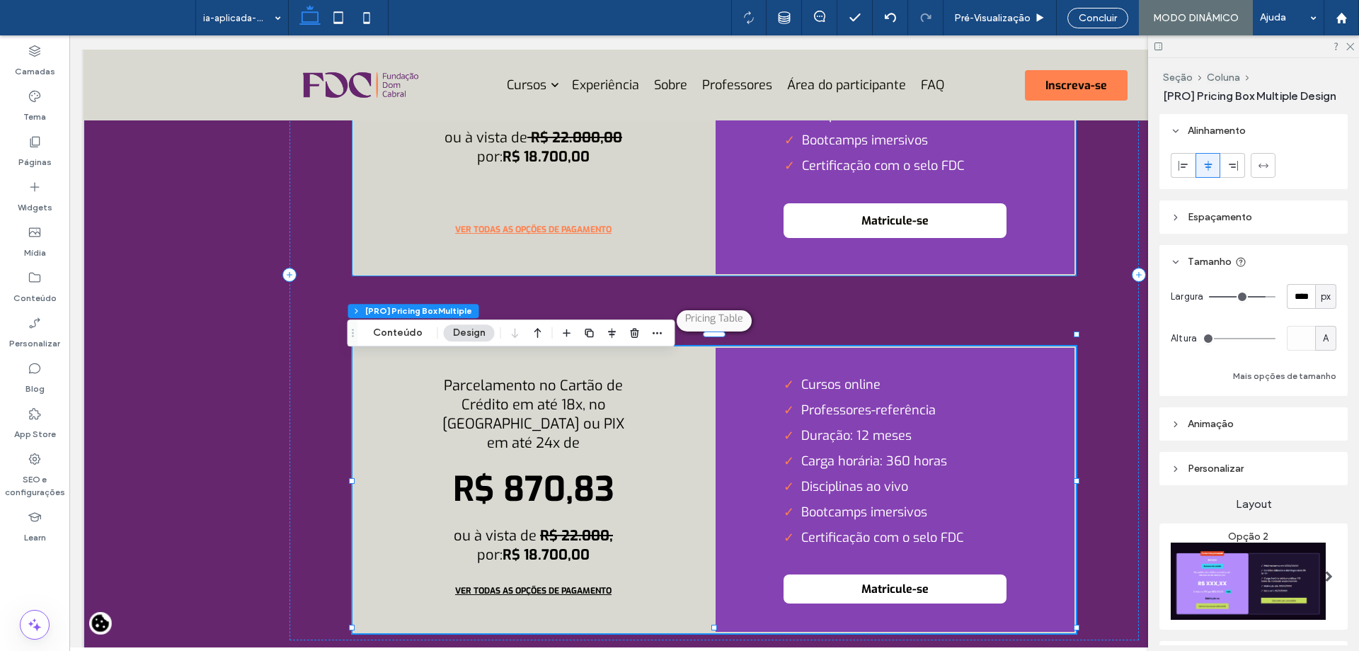
click at [546, 241] on button "VER TODAS AS OPÇÕES DE PAGAMENTO" at bounding box center [533, 229] width 223 height 35
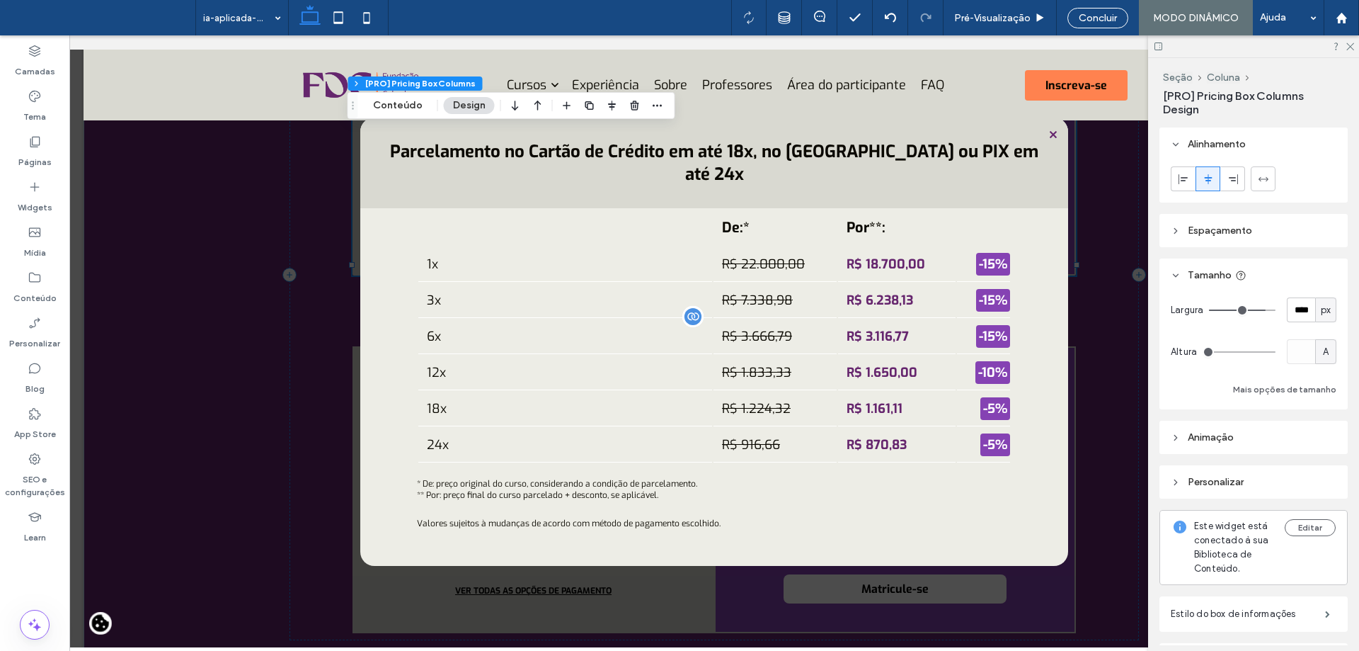
click at [1102, 253] on span at bounding box center [714, 341] width 1290 height 612
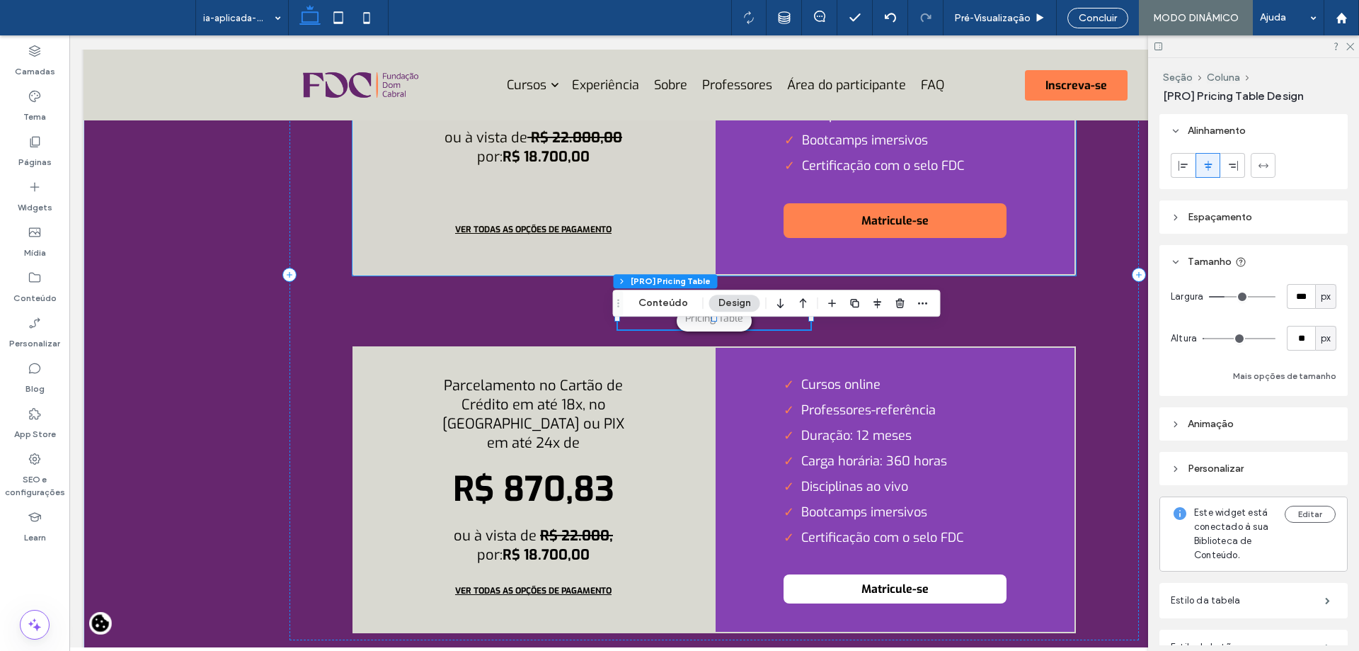
click at [886, 234] on button "Matricule-se" at bounding box center [895, 220] width 223 height 35
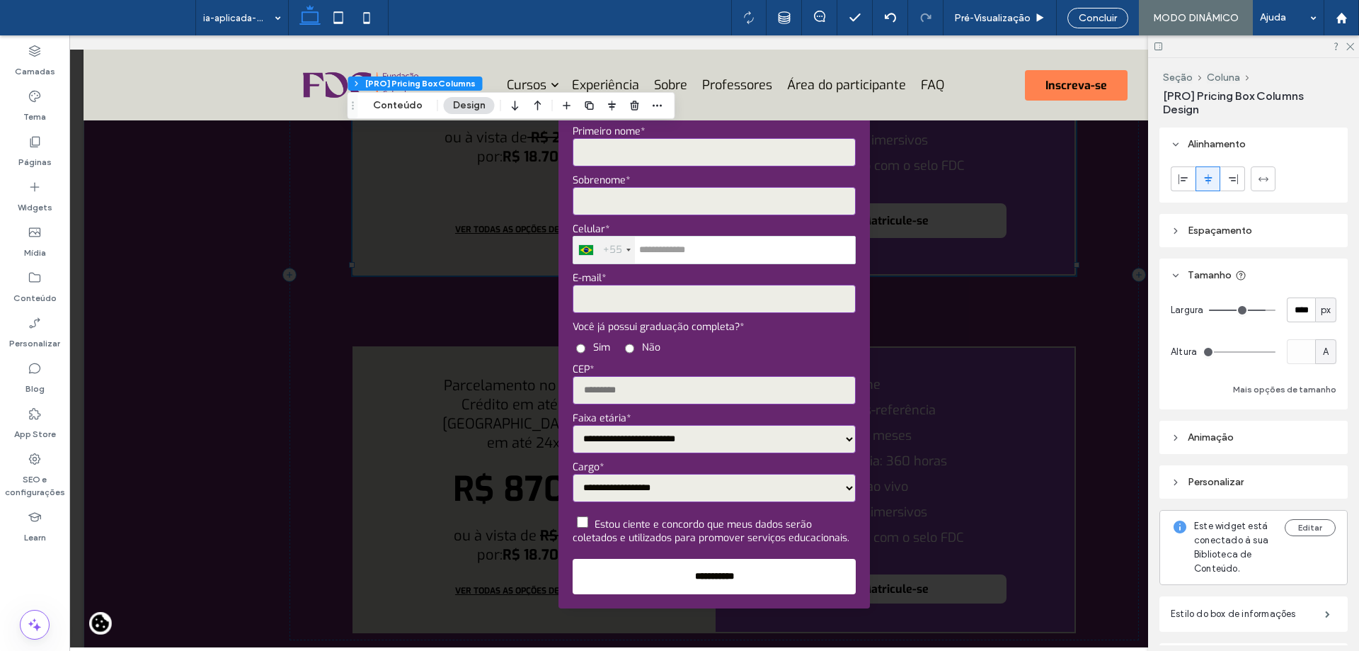
click at [1094, 166] on span at bounding box center [714, 341] width 1290 height 612
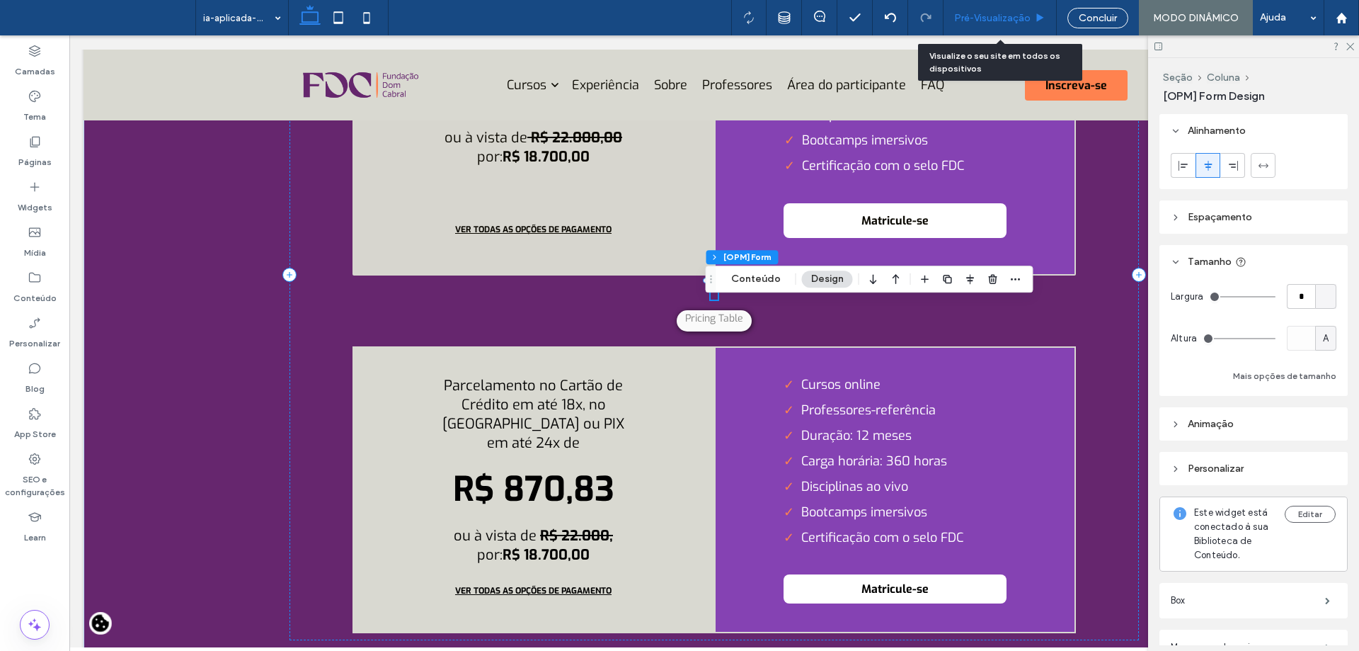
click at [1010, 21] on span "Pré-Visualizaçāo" at bounding box center [992, 18] width 76 height 12
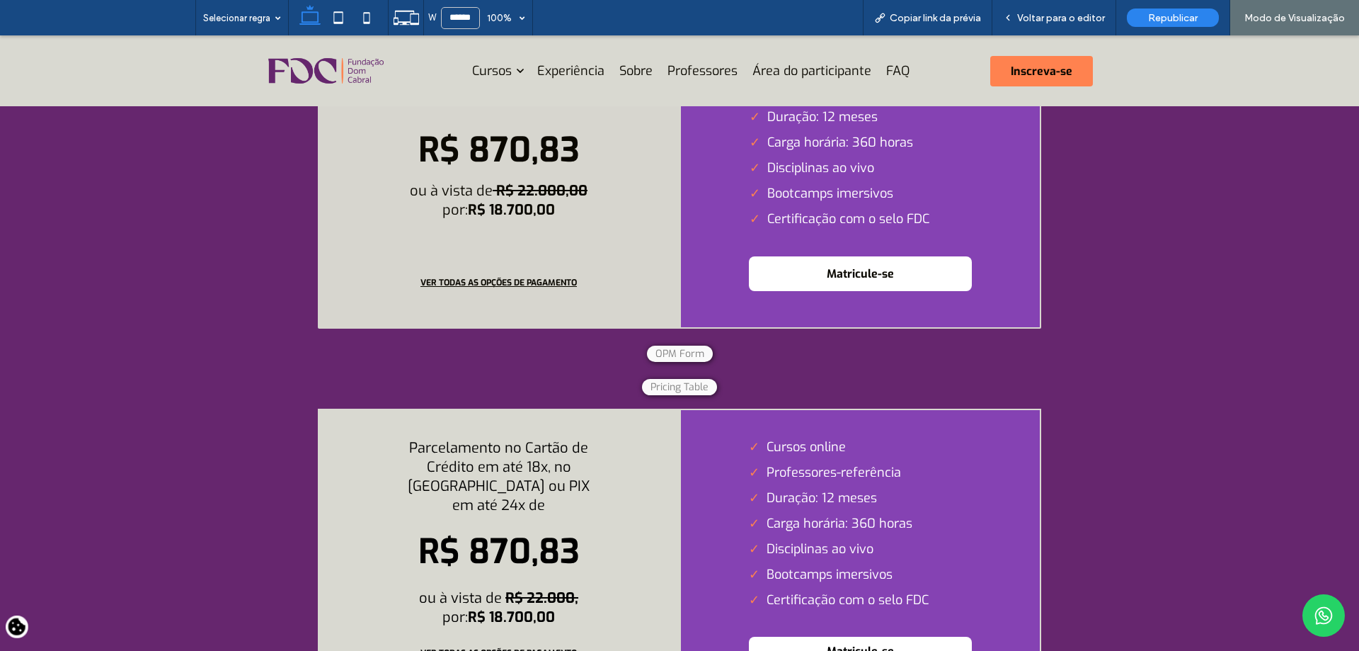
scroll to position [4909, 0]
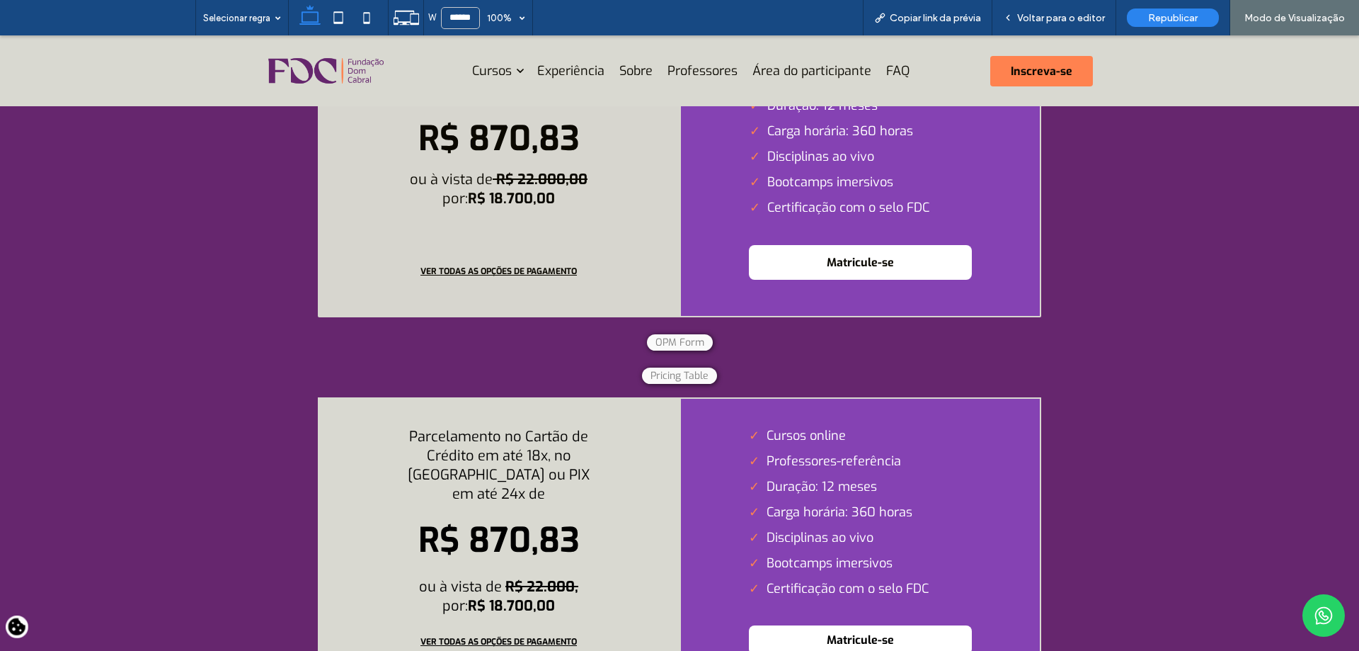
click at [749, 444] on li "Cursos online" at bounding box center [860, 435] width 223 height 17
click at [450, 531] on span "R$ 870,83" at bounding box center [498, 540] width 161 height 51
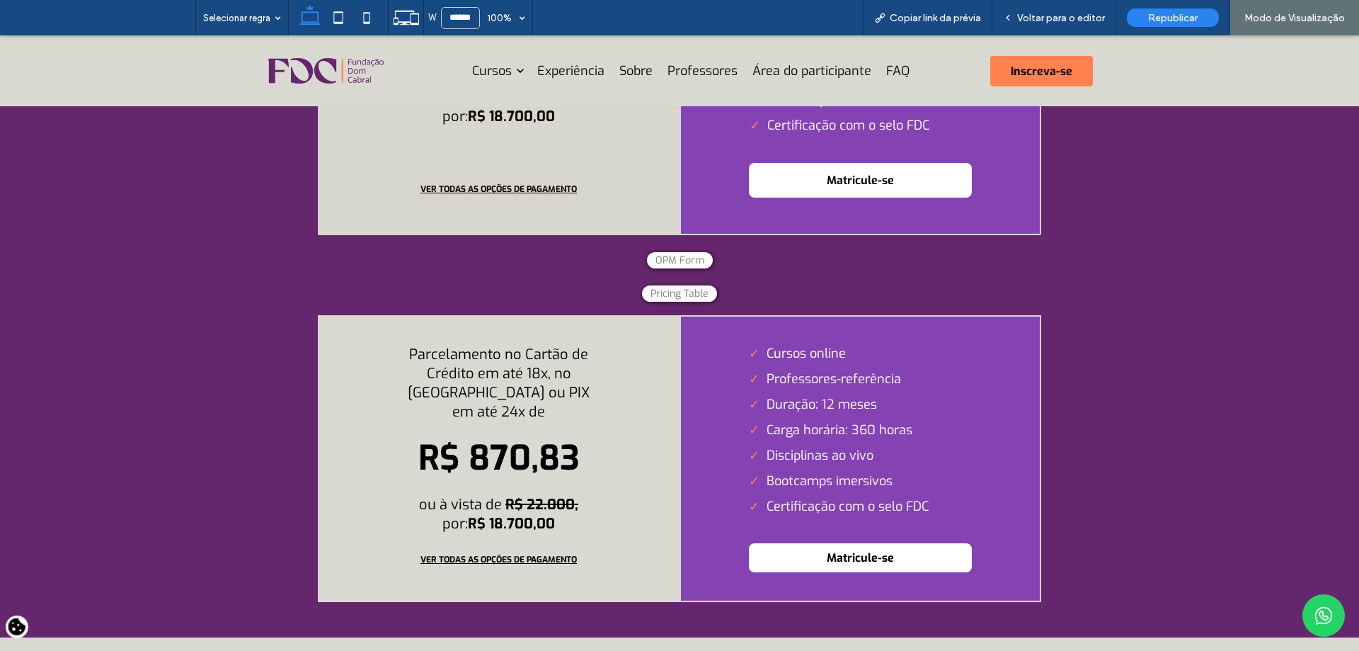
scroll to position [5121, 0]
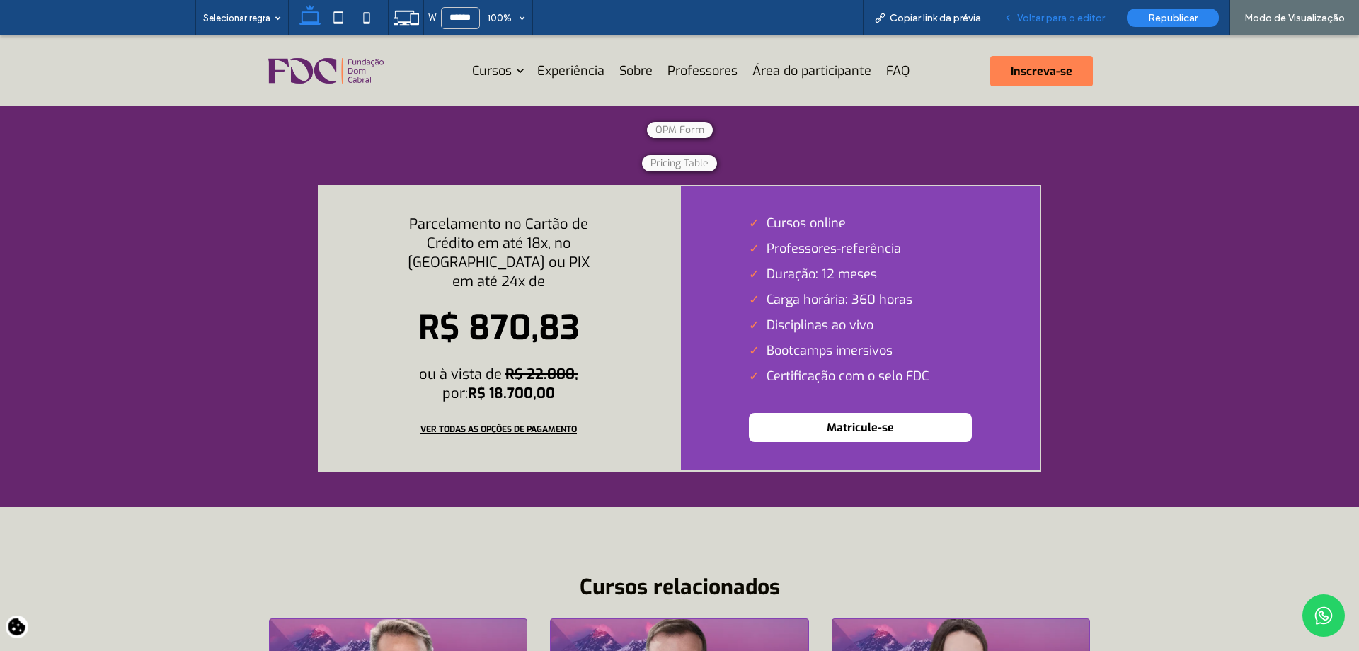
click at [1045, 8] on div "Voltar para o editor" at bounding box center [1055, 17] width 124 height 35
click at [1066, 17] on span "Voltar para o editor" at bounding box center [1061, 18] width 88 height 12
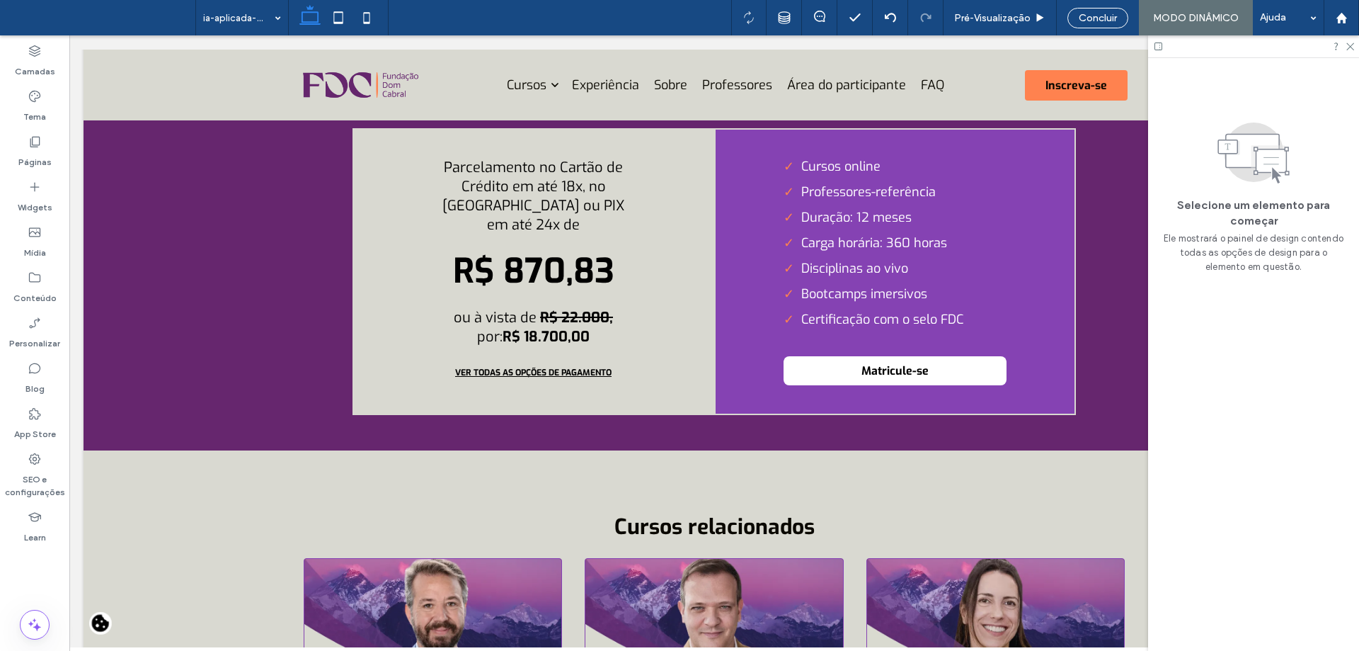
scroll to position [5046, 0]
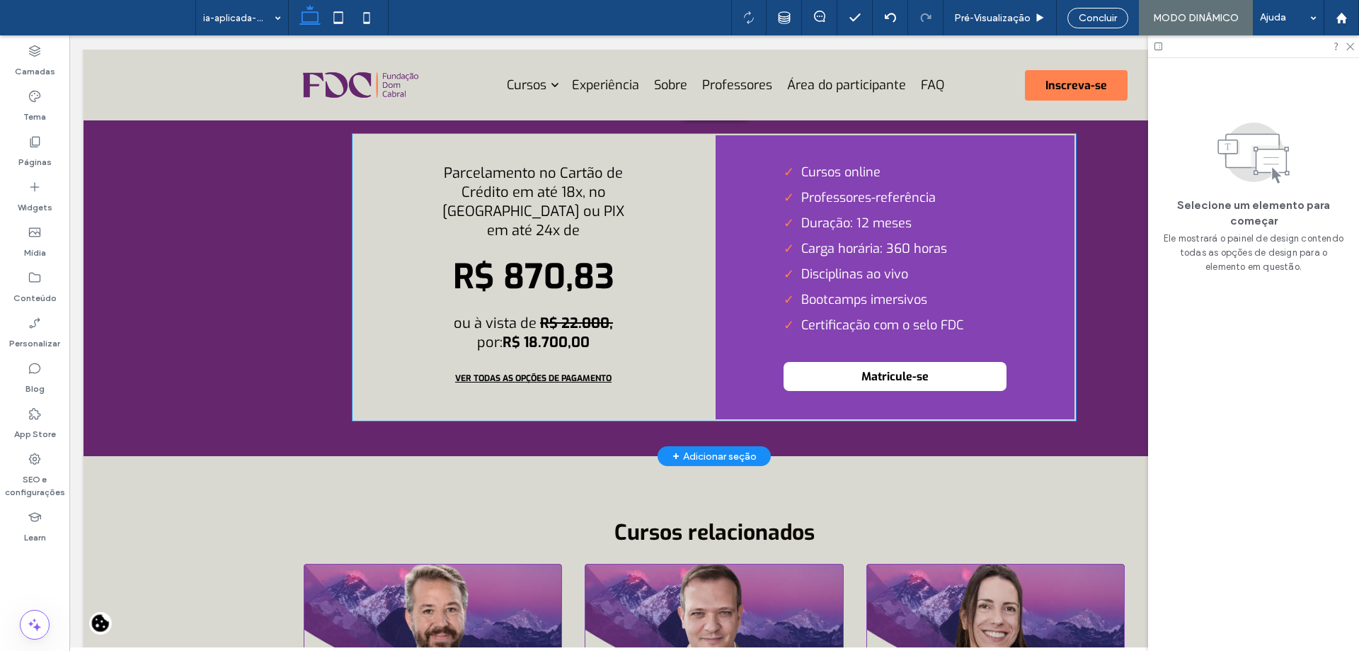
click at [840, 229] on li "Duração: 12 meses" at bounding box center [895, 223] width 223 height 17
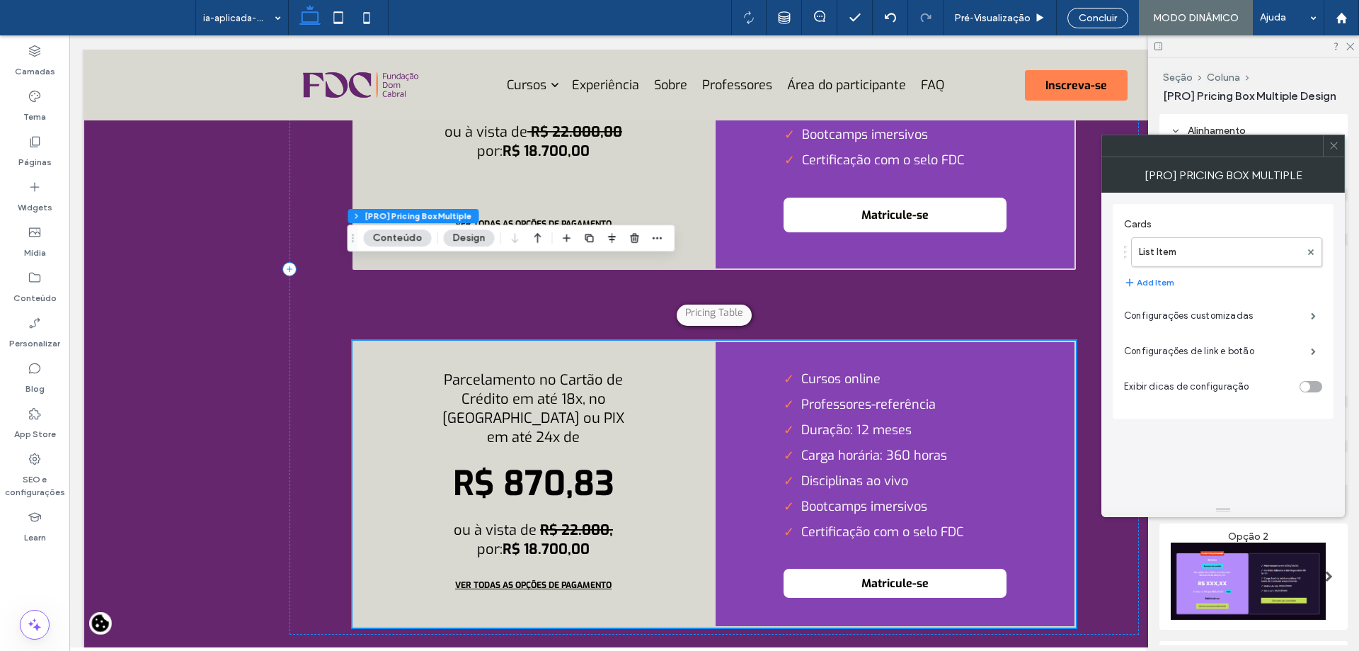
scroll to position [4763, 0]
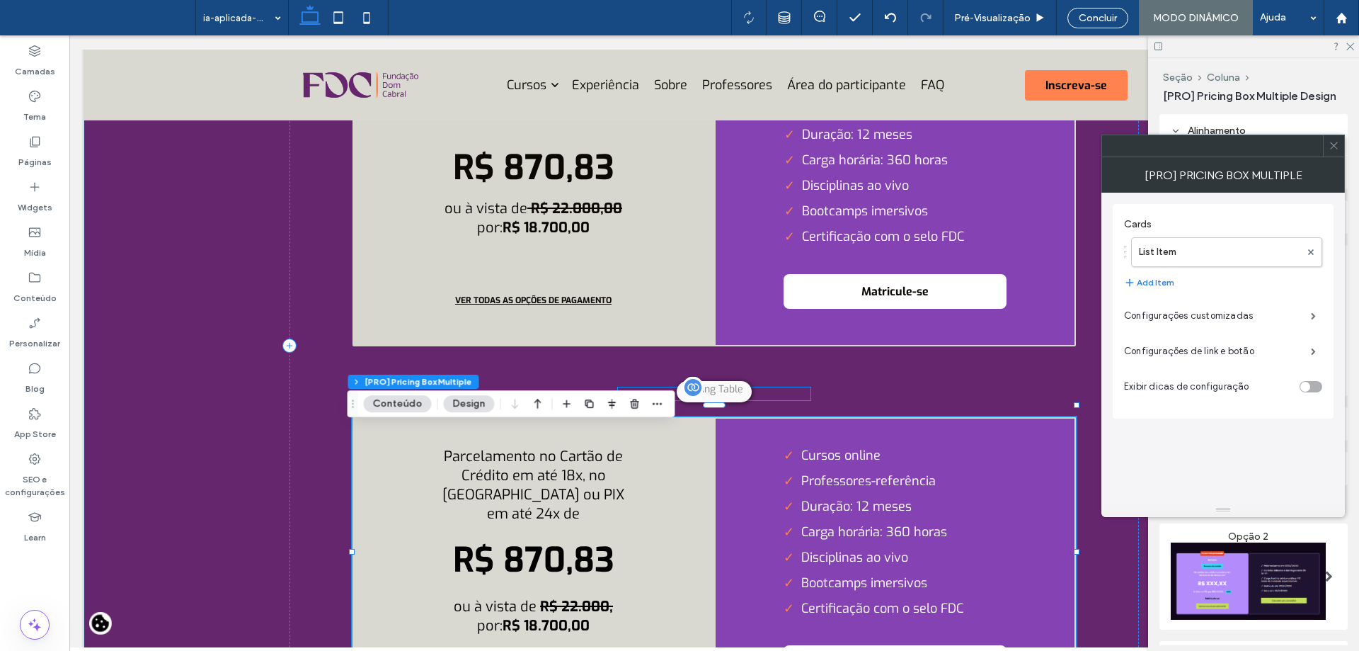
click at [730, 399] on div "Parcelamento no Cartão de Crédito em até 18x, no Boleto ou PIX em até 24x De:* …" at bounding box center [714, 393] width 193 height 13
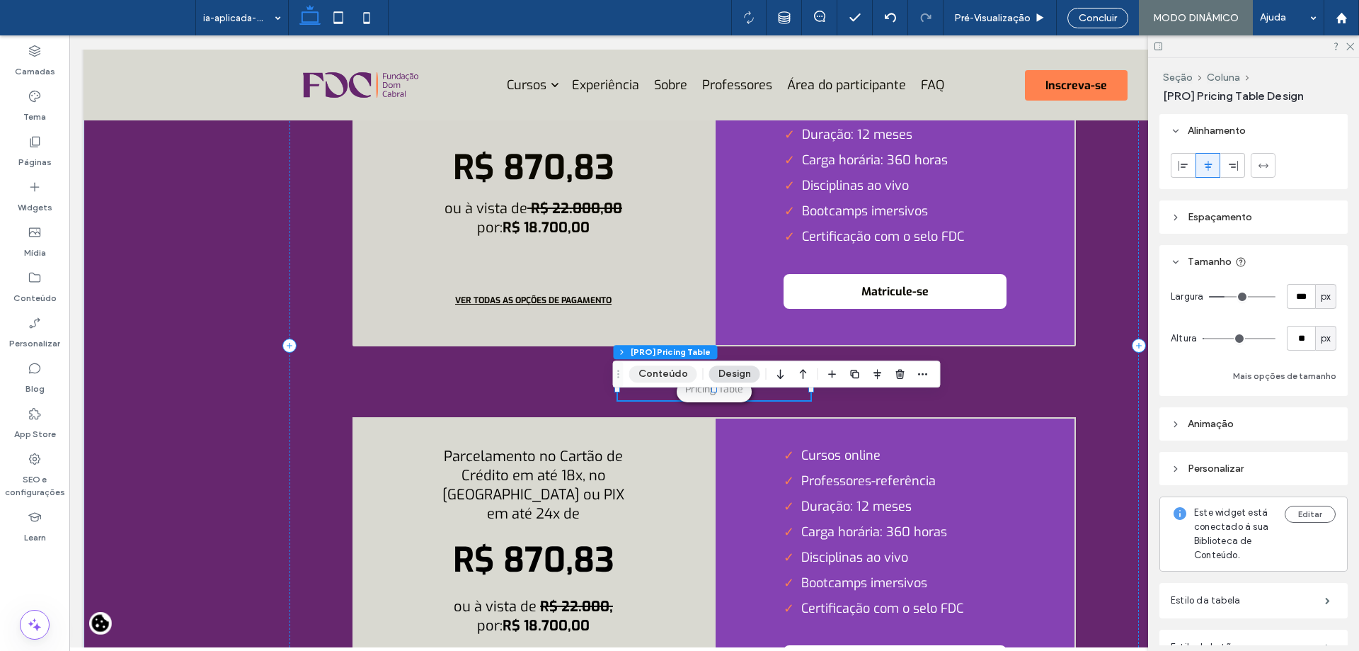
click at [674, 375] on button "Conteúdo" at bounding box center [663, 373] width 68 height 17
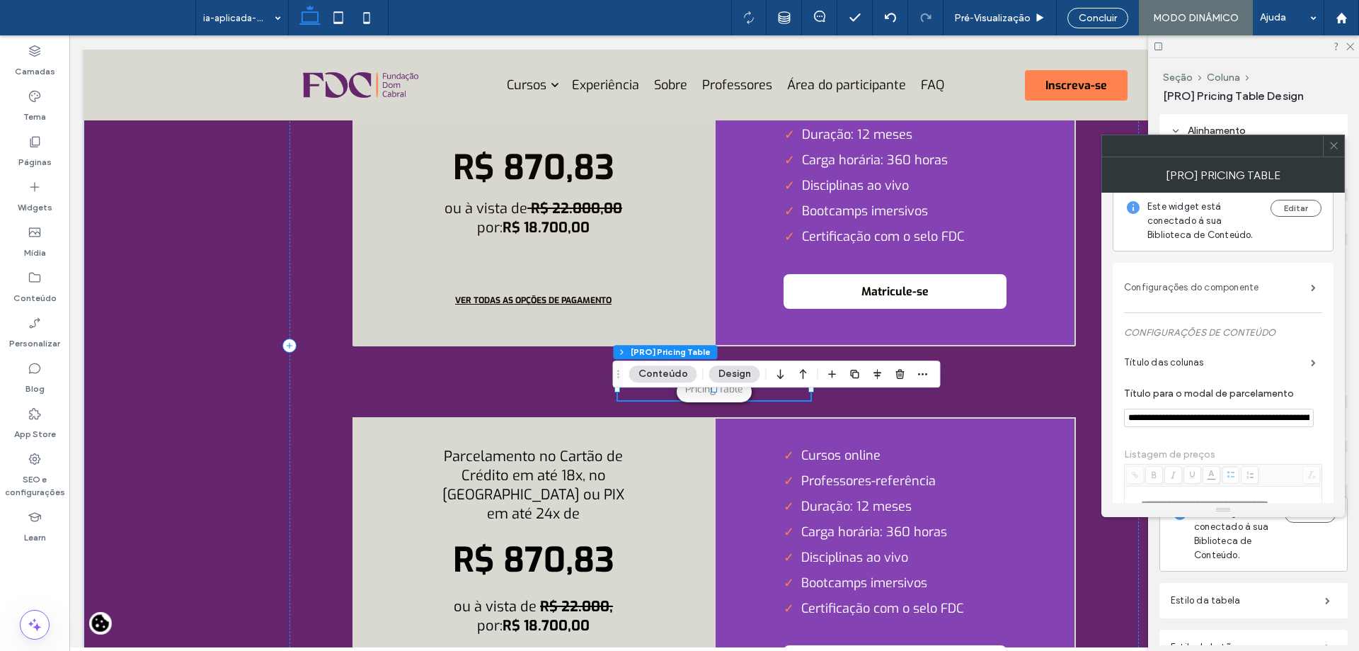
scroll to position [0, 0]
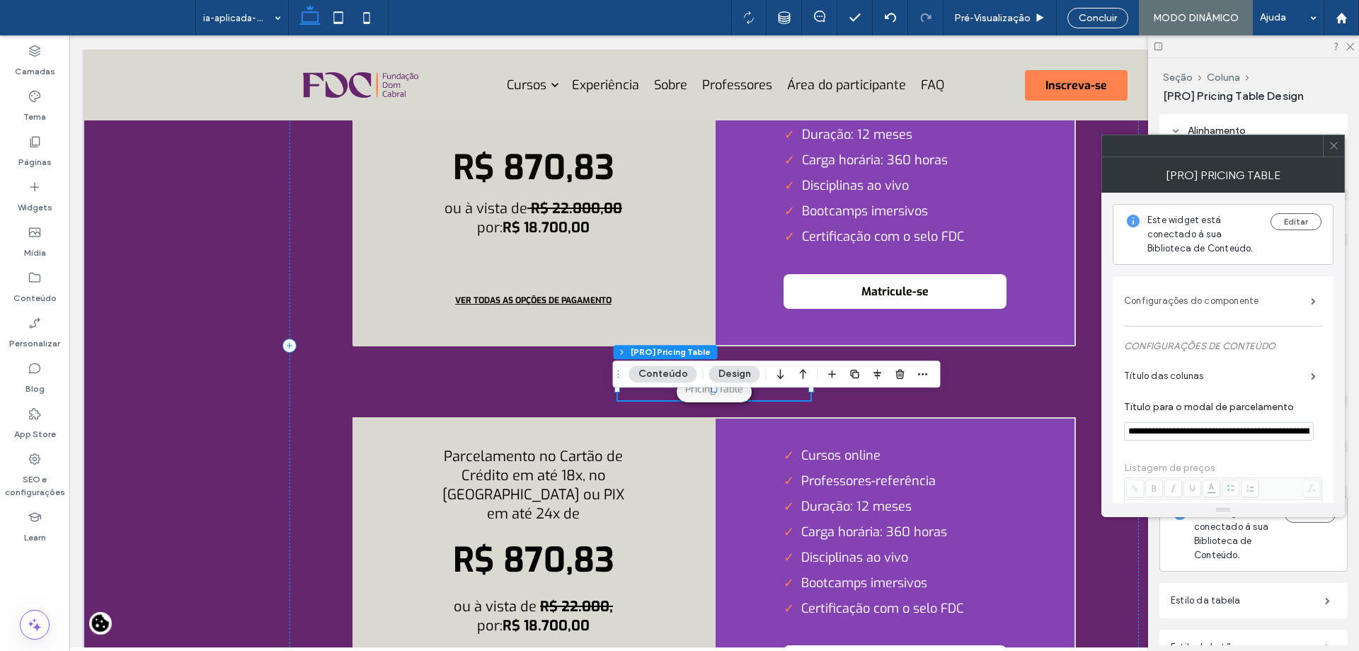
click at [1269, 304] on label "Configurações do componente" at bounding box center [1217, 301] width 187 height 28
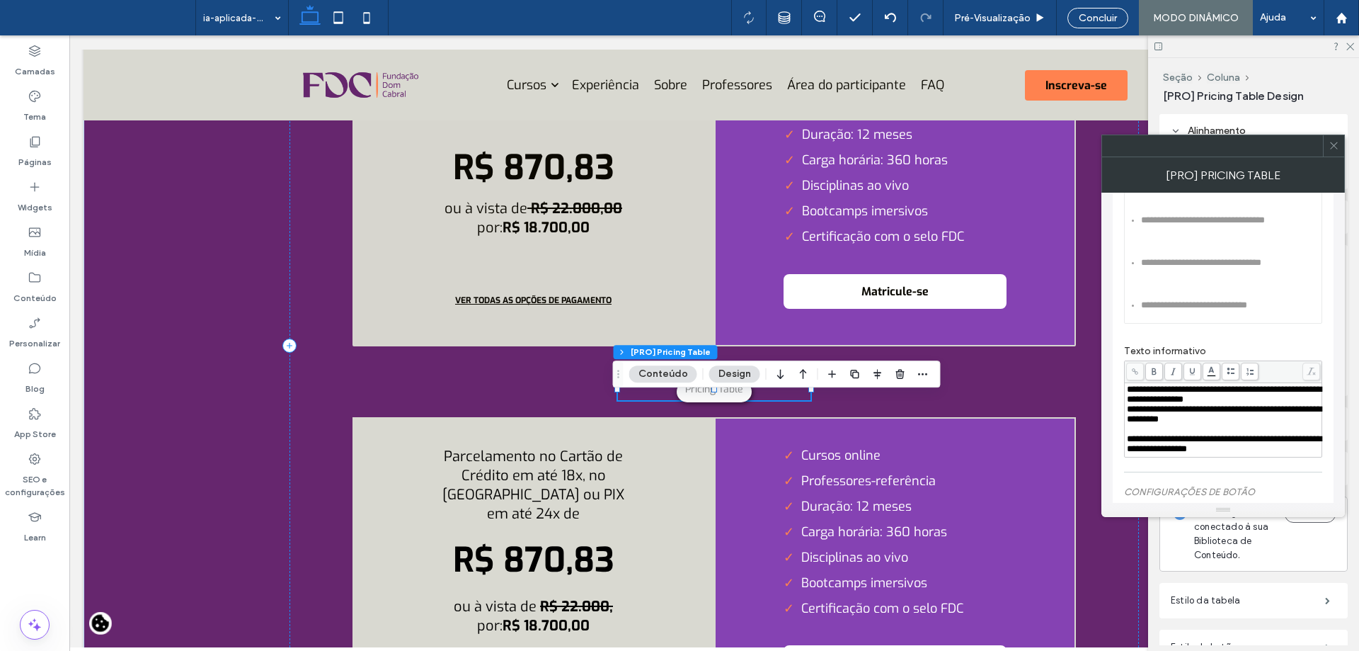
scroll to position [761, 0]
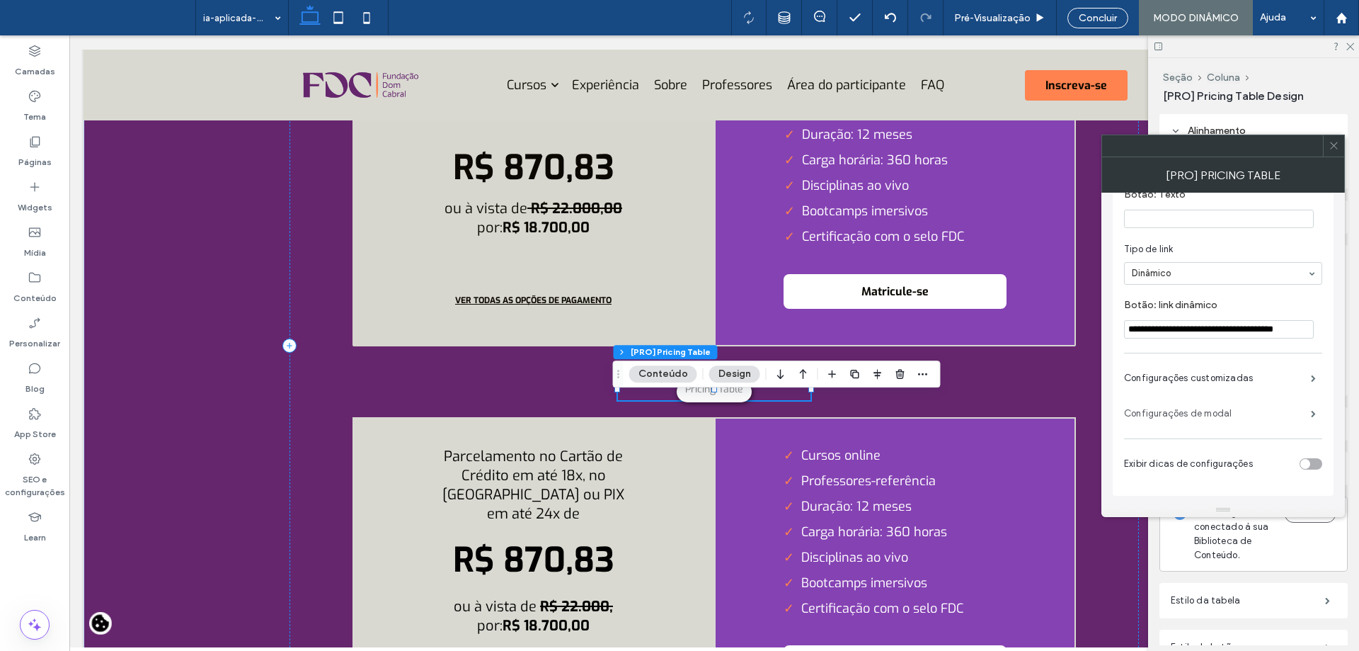
click at [1287, 401] on label "Configurações de modal" at bounding box center [1217, 413] width 187 height 28
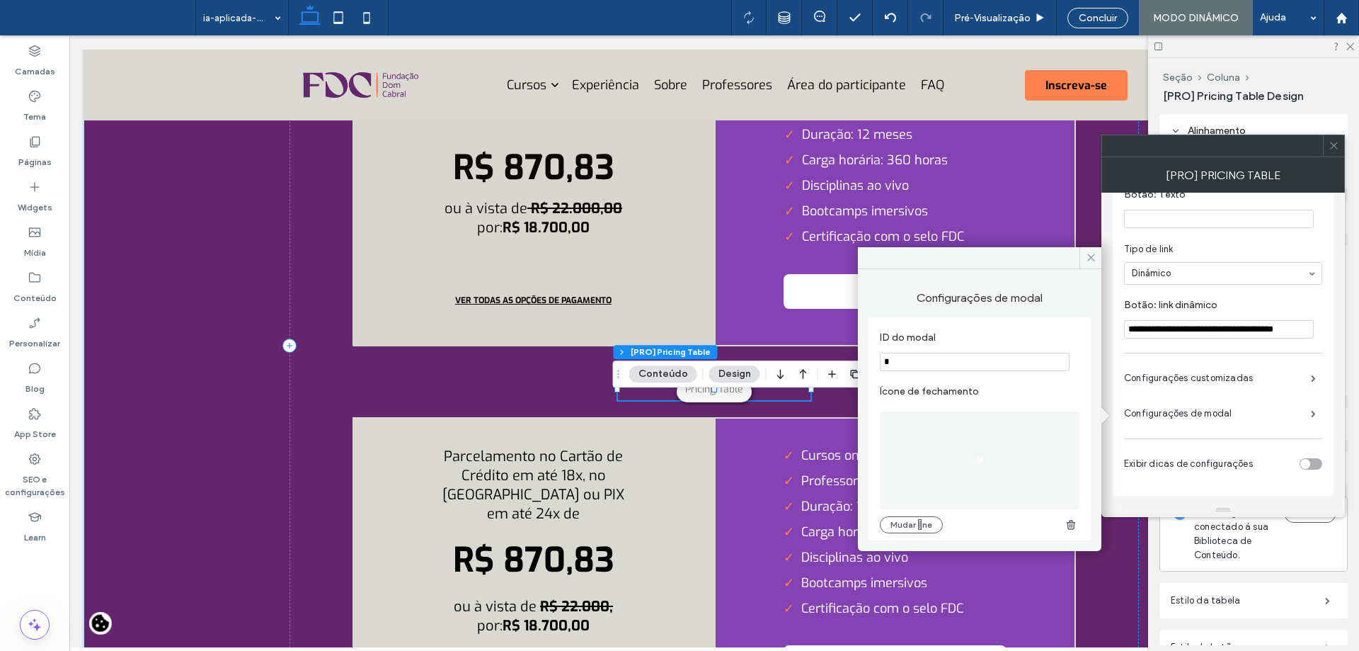
click at [1331, 150] on icon at bounding box center [1334, 145] width 11 height 11
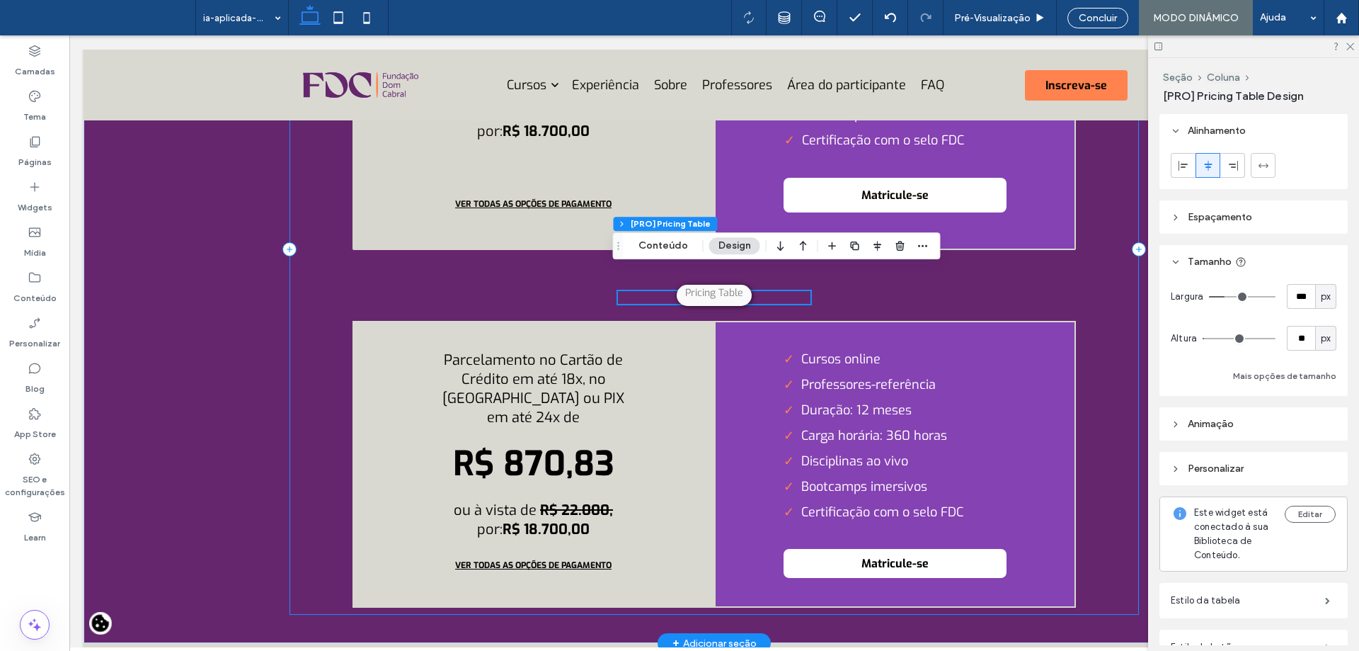
scroll to position [4975, 0]
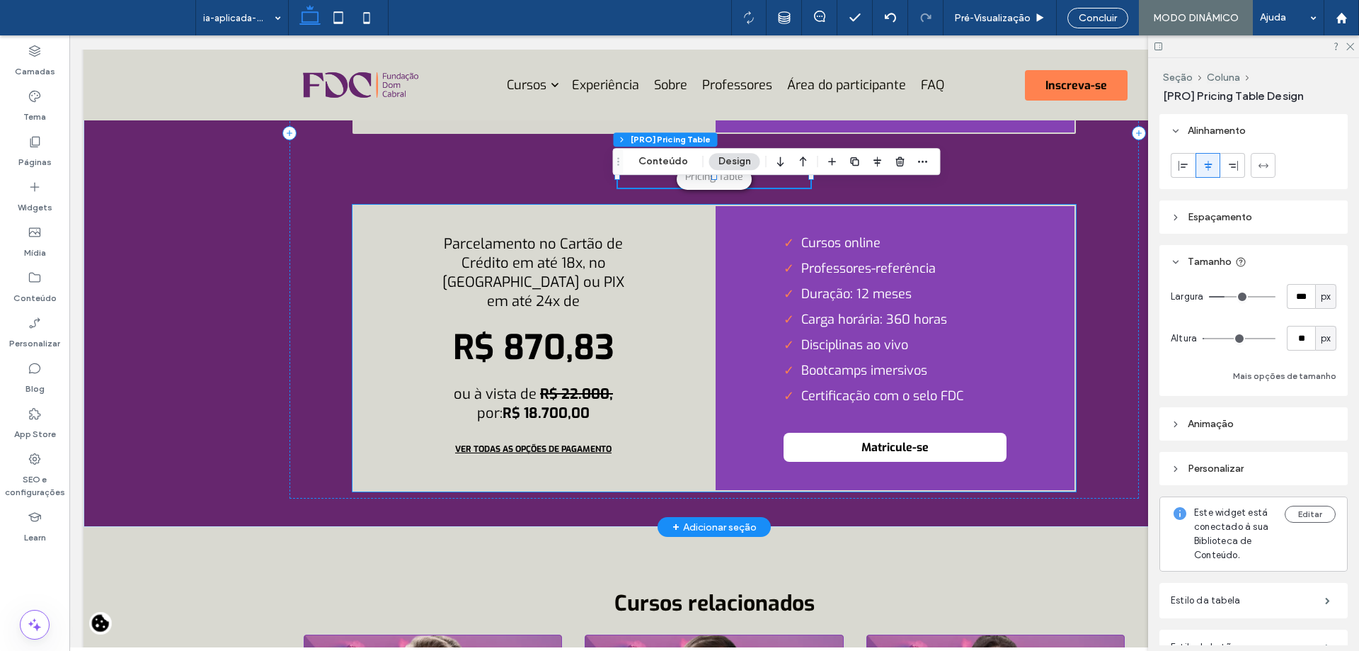
click at [724, 420] on div "Cursos online Professores-referência Duração: 12 meses Carga horária: 360 horas…" at bounding box center [895, 348] width 362 height 287
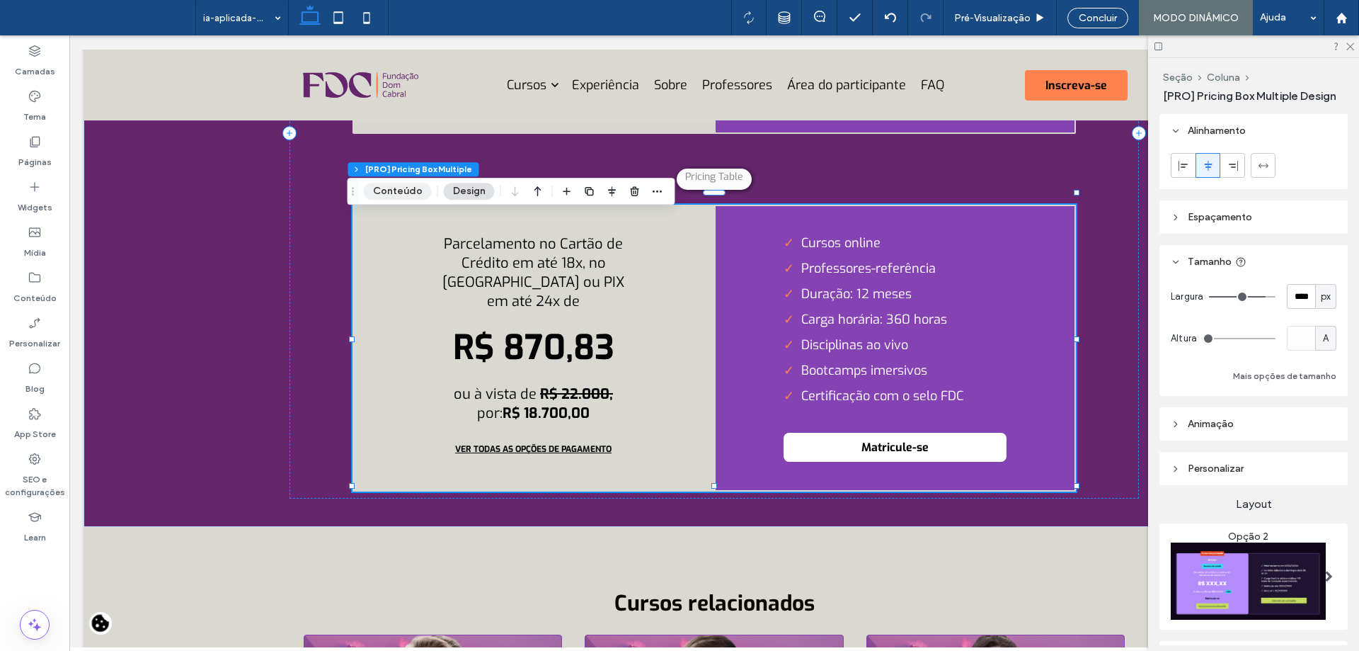
click at [392, 185] on button "Conteúdo" at bounding box center [398, 191] width 68 height 17
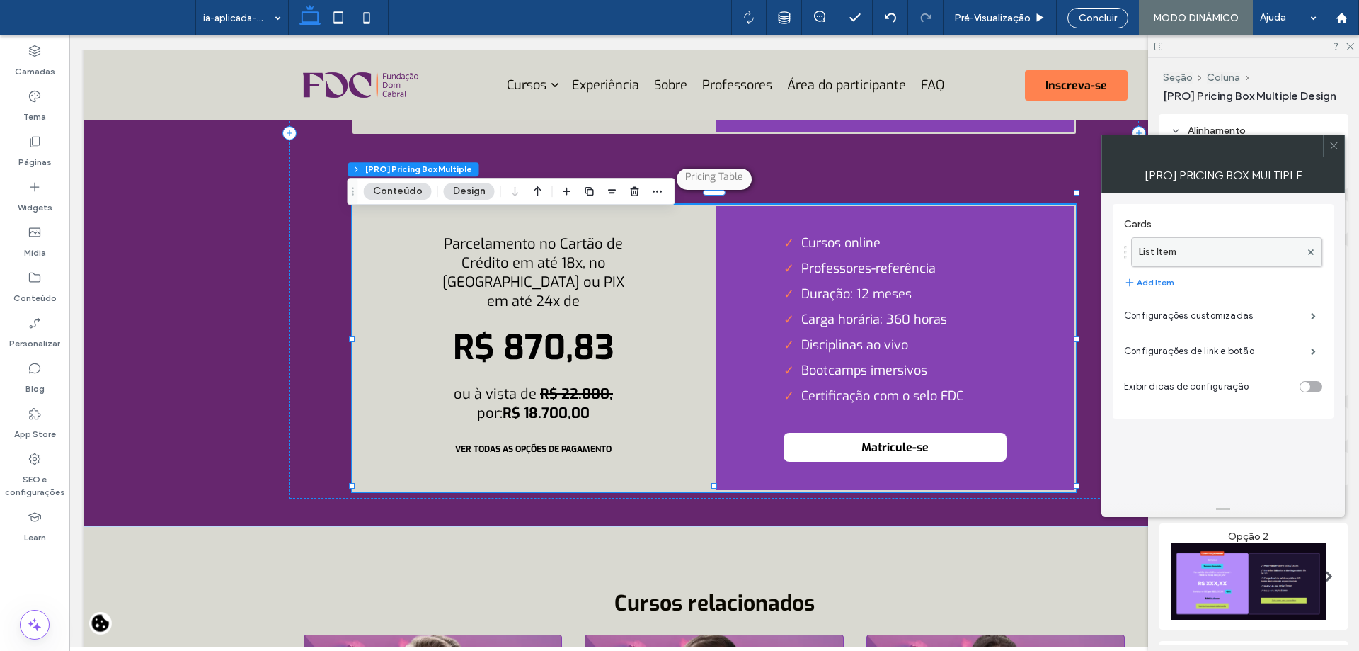
click at [1181, 247] on label "List Item" at bounding box center [1219, 252] width 161 height 28
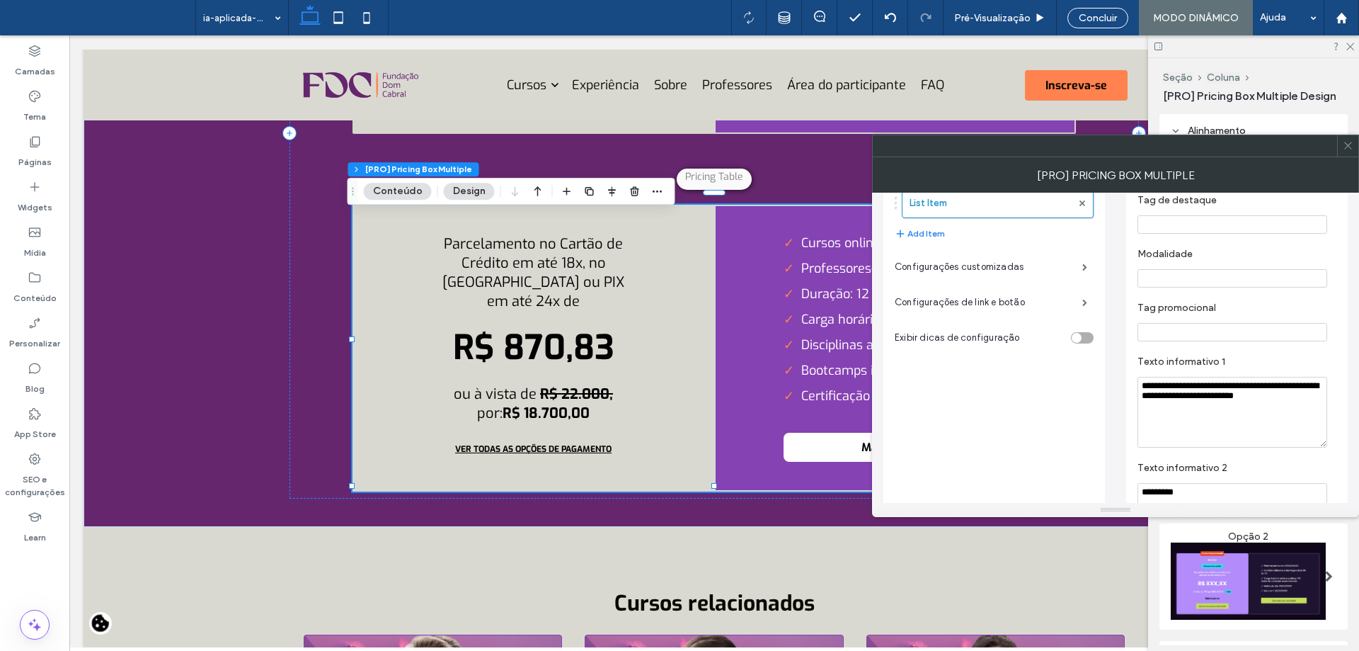
scroll to position [0, 0]
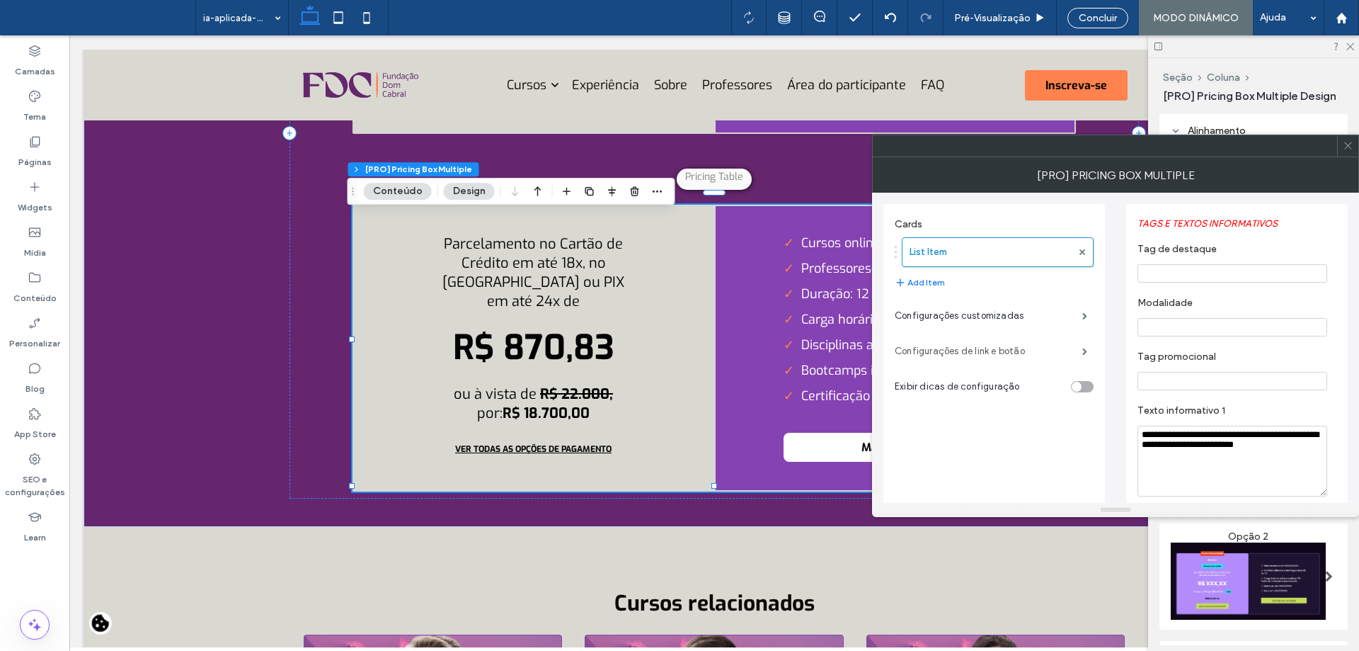
click at [1029, 342] on label "Configurações de link e botão" at bounding box center [989, 351] width 188 height 28
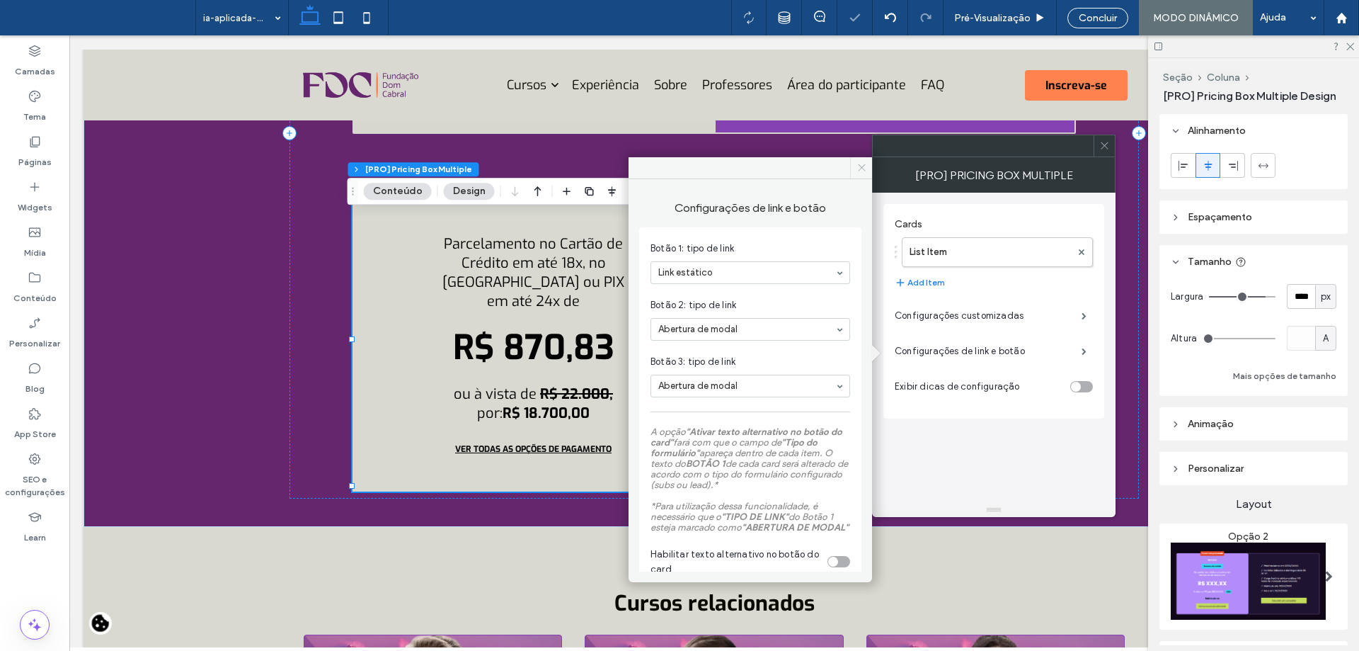
click at [854, 168] on span at bounding box center [861, 167] width 22 height 21
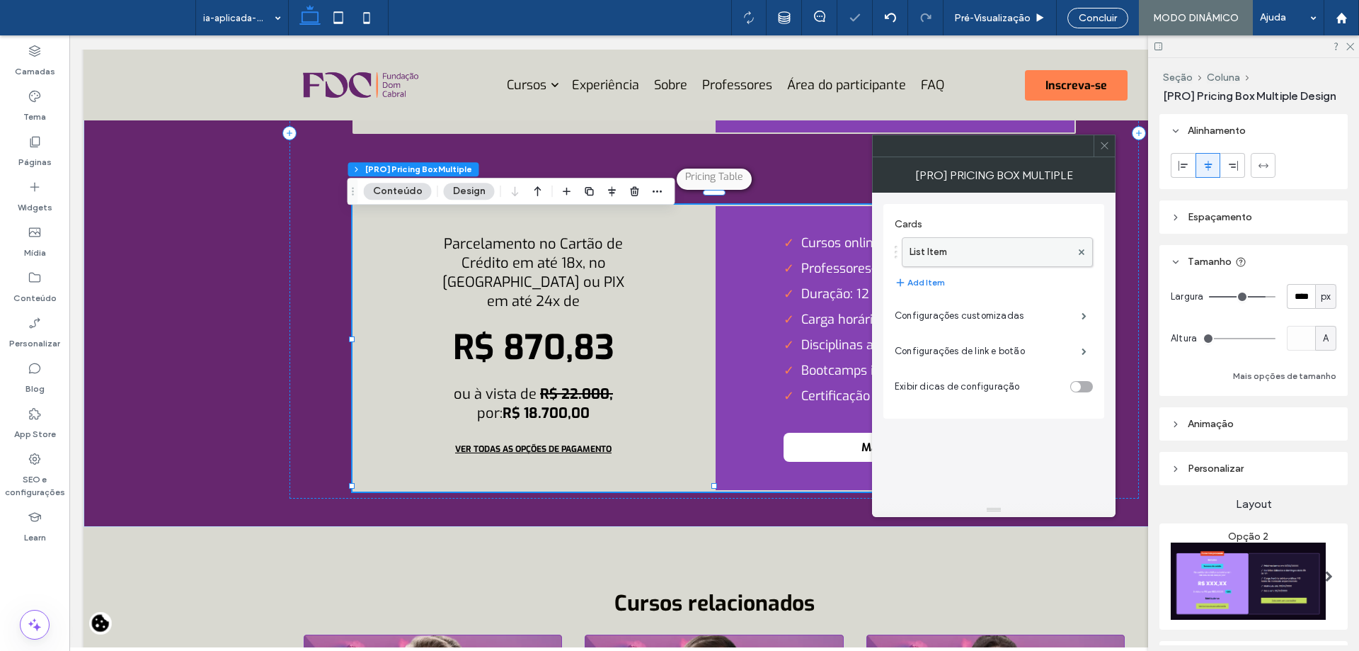
click at [942, 248] on label "List Item" at bounding box center [990, 252] width 161 height 28
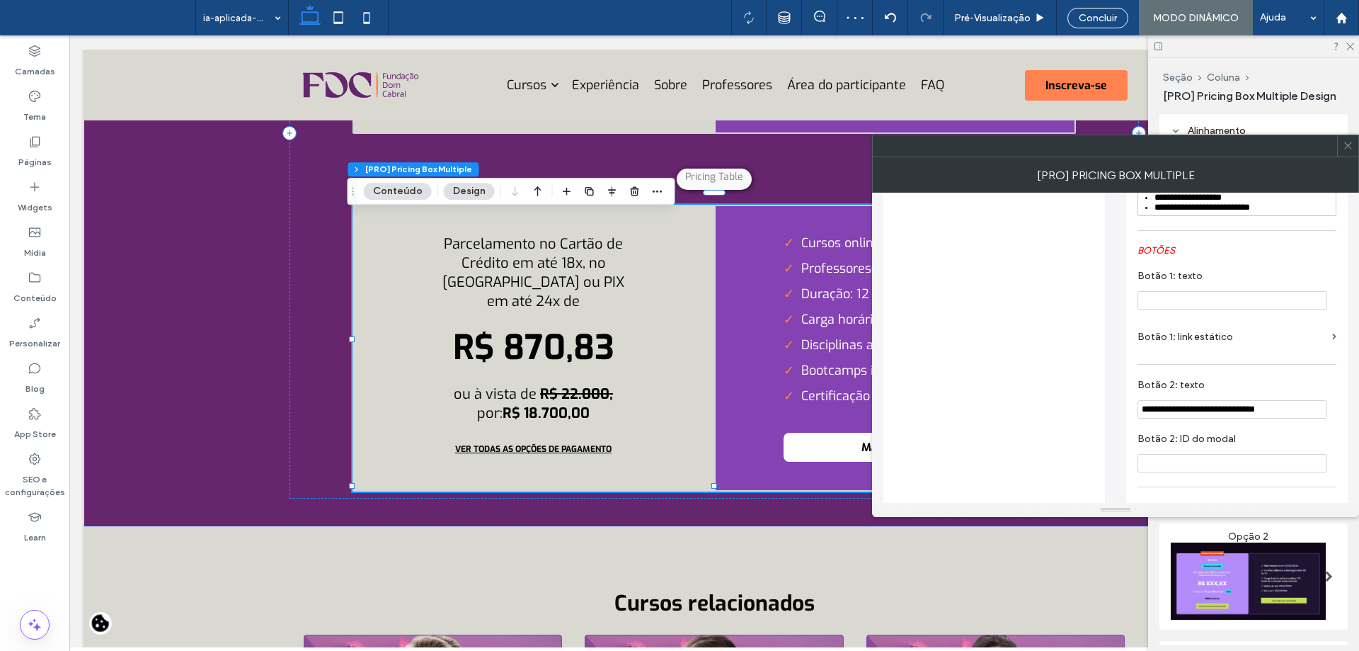
scroll to position [991, 0]
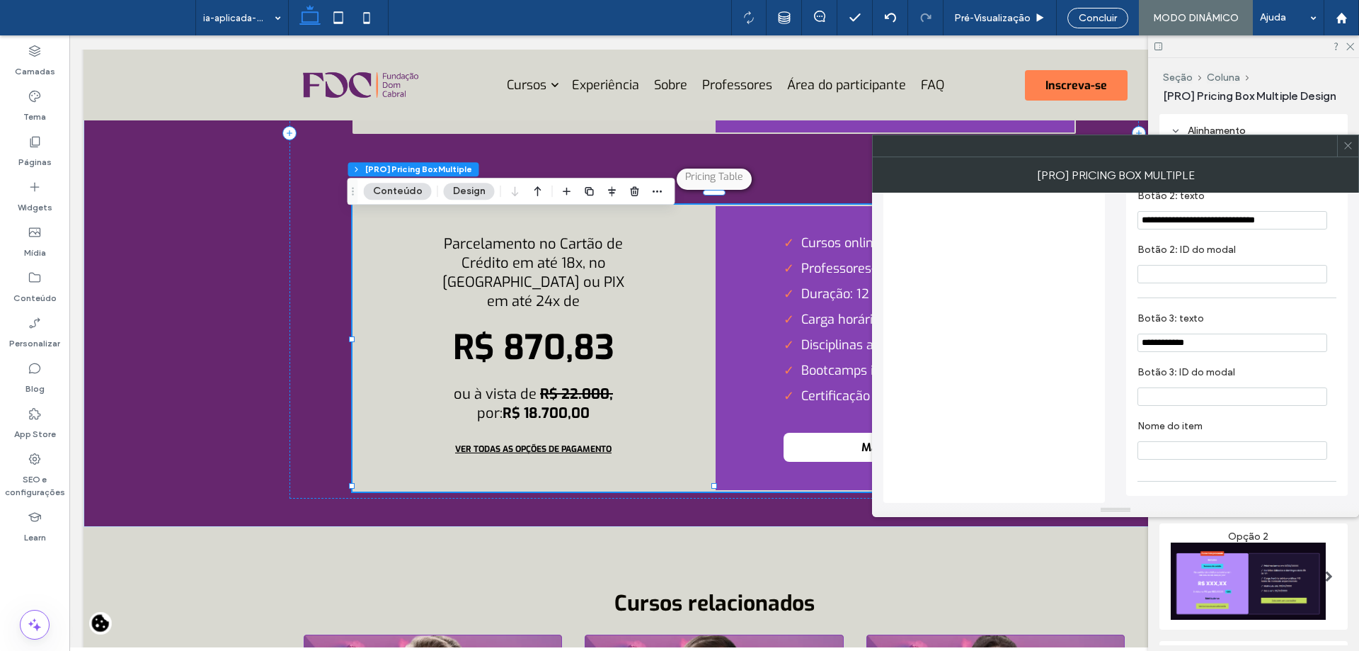
click at [1194, 270] on section "Botão 2: ID do modal" at bounding box center [1237, 263] width 199 height 54
click at [1193, 283] on input "Botão 2: ID do modal" at bounding box center [1233, 274] width 190 height 18
type input "*"
click at [1203, 397] on input "Botão 3: ID do modal" at bounding box center [1233, 396] width 190 height 18
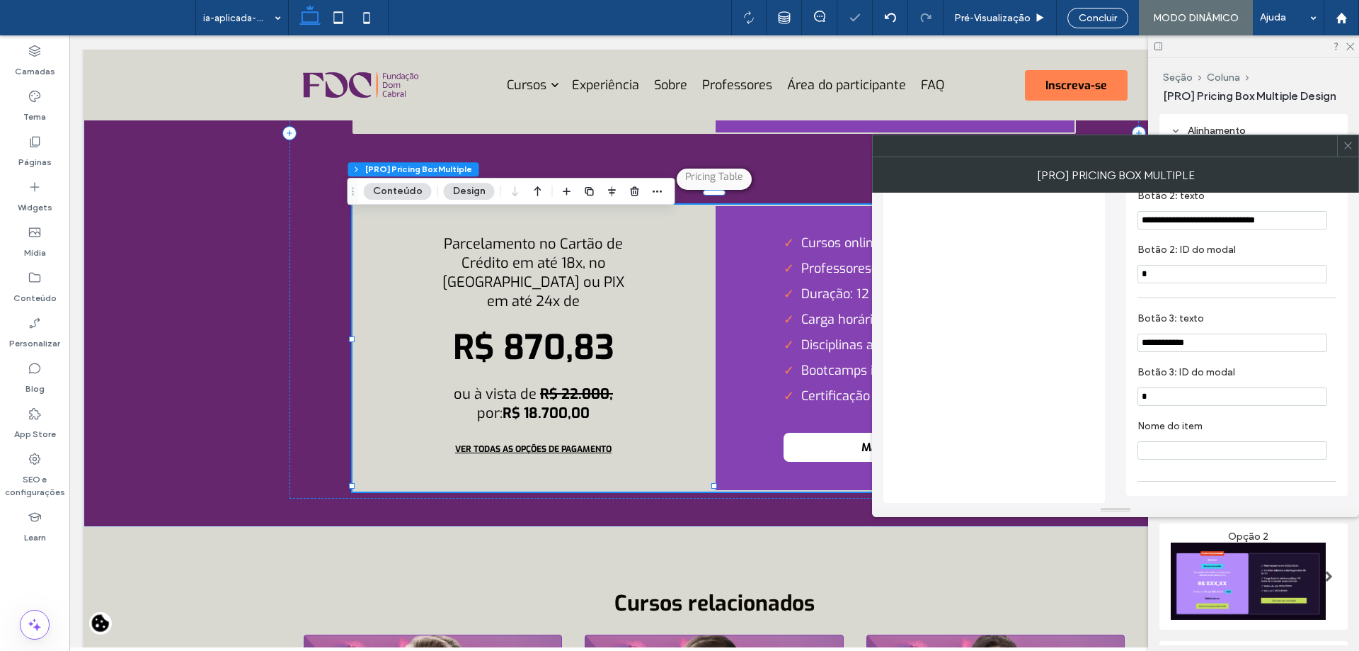
drag, startPoint x: 1179, startPoint y: 399, endPoint x: 1090, endPoint y: 389, distance: 89.7
type input "*"
click at [1025, 25] on div "Pré-Visualizaçāo" at bounding box center [1000, 17] width 113 height 35
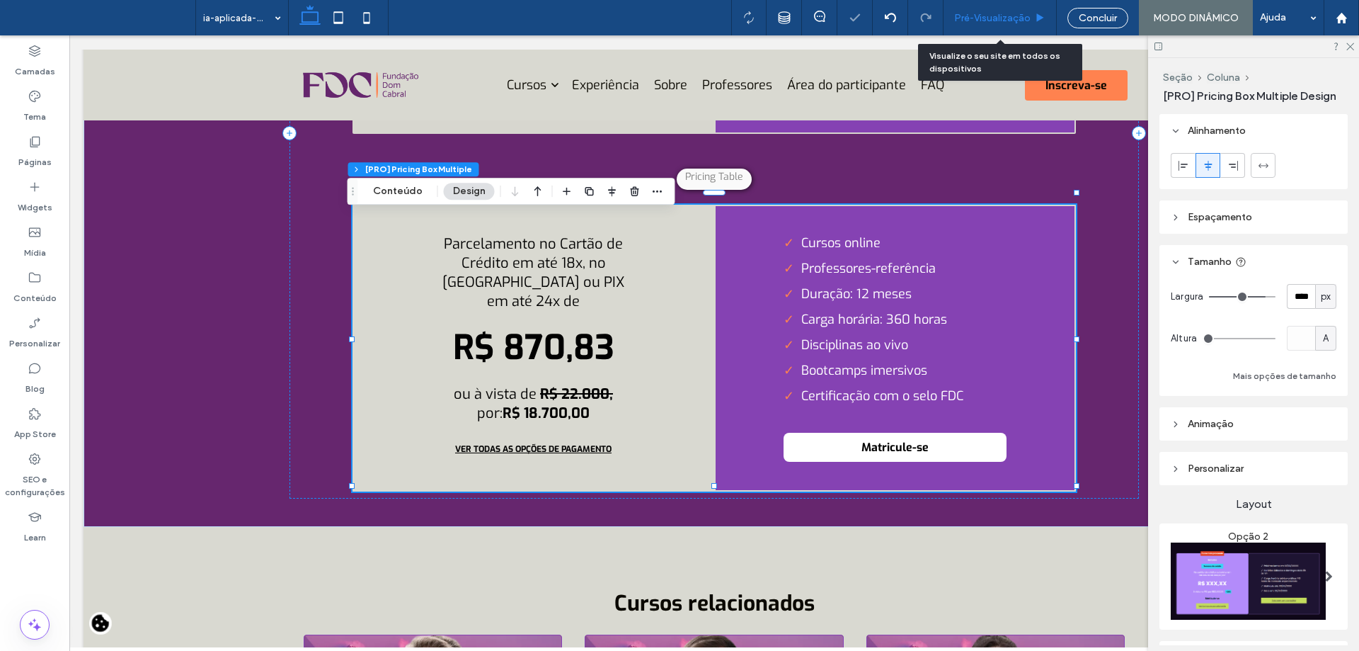
click at [1025, 25] on div "Pré-Visualizaçāo" at bounding box center [1000, 17] width 113 height 35
click at [988, 17] on span "Pré-Visualizaçāo" at bounding box center [992, 18] width 76 height 12
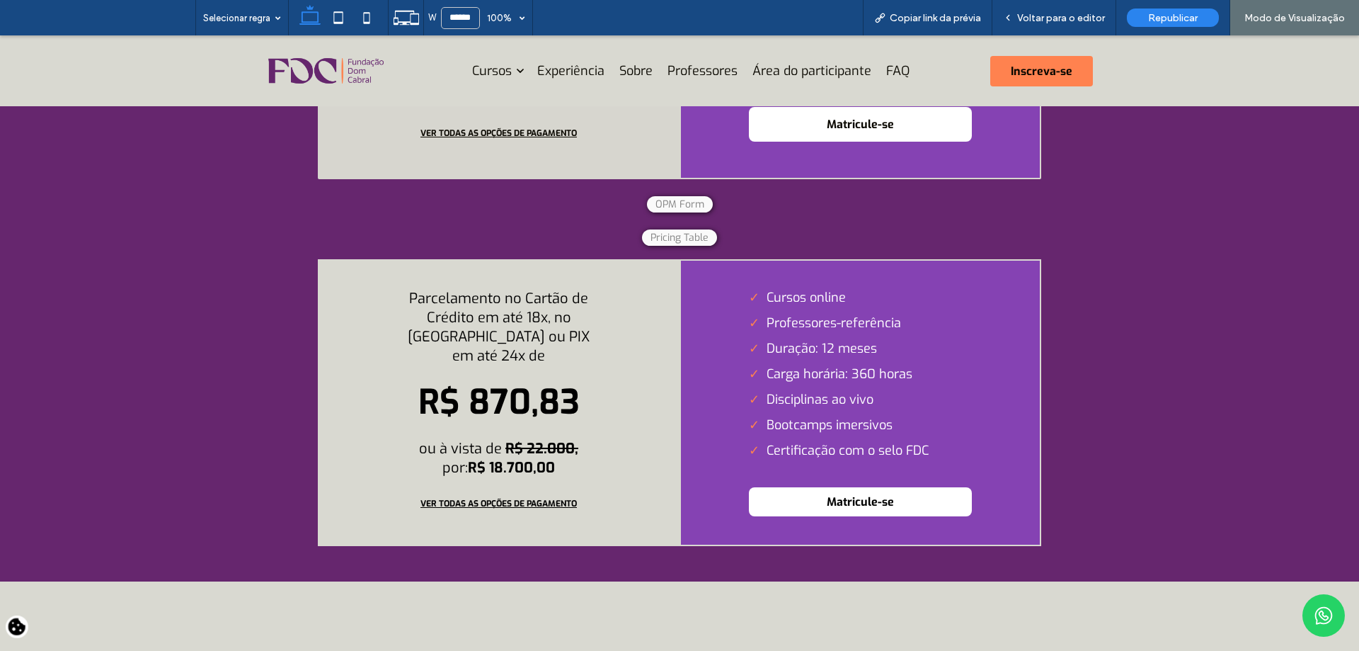
scroll to position [5050, 0]
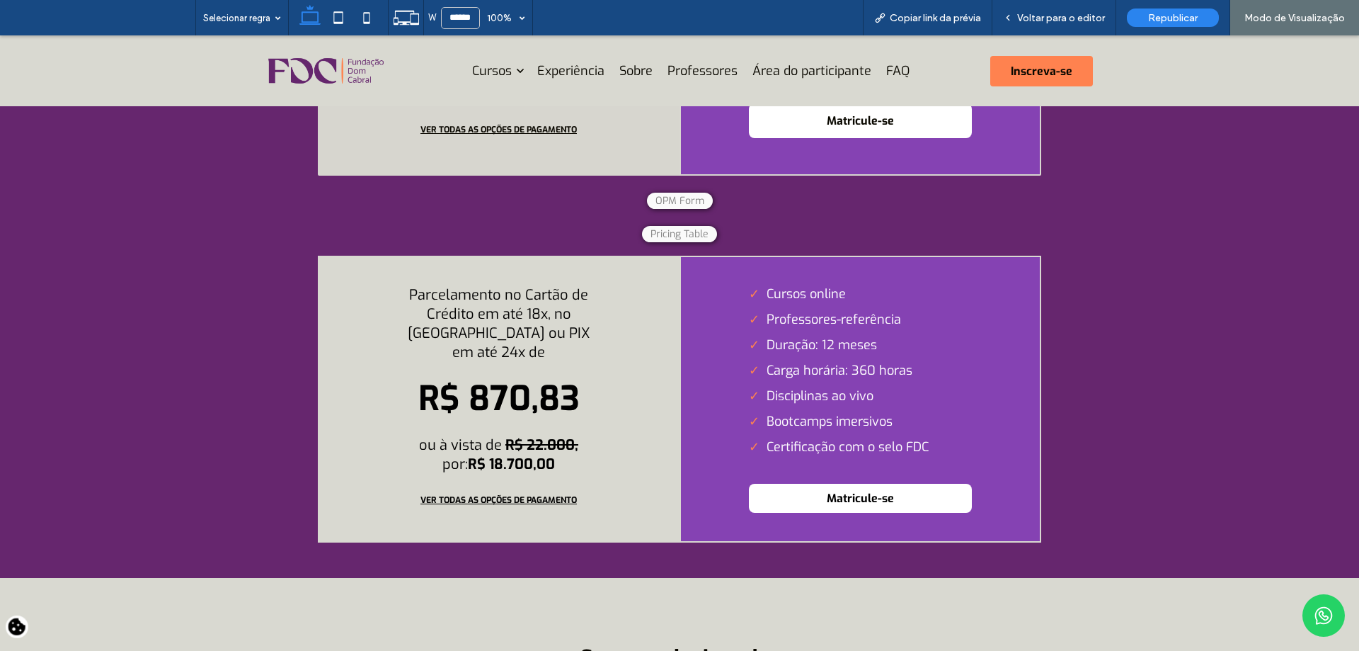
click at [900, 513] on span "Matricule-se" at bounding box center [860, 498] width 223 height 29
click at [534, 513] on span "VER TODAS AS OPÇÕES DE PAGAMENTO" at bounding box center [498, 499] width 185 height 25
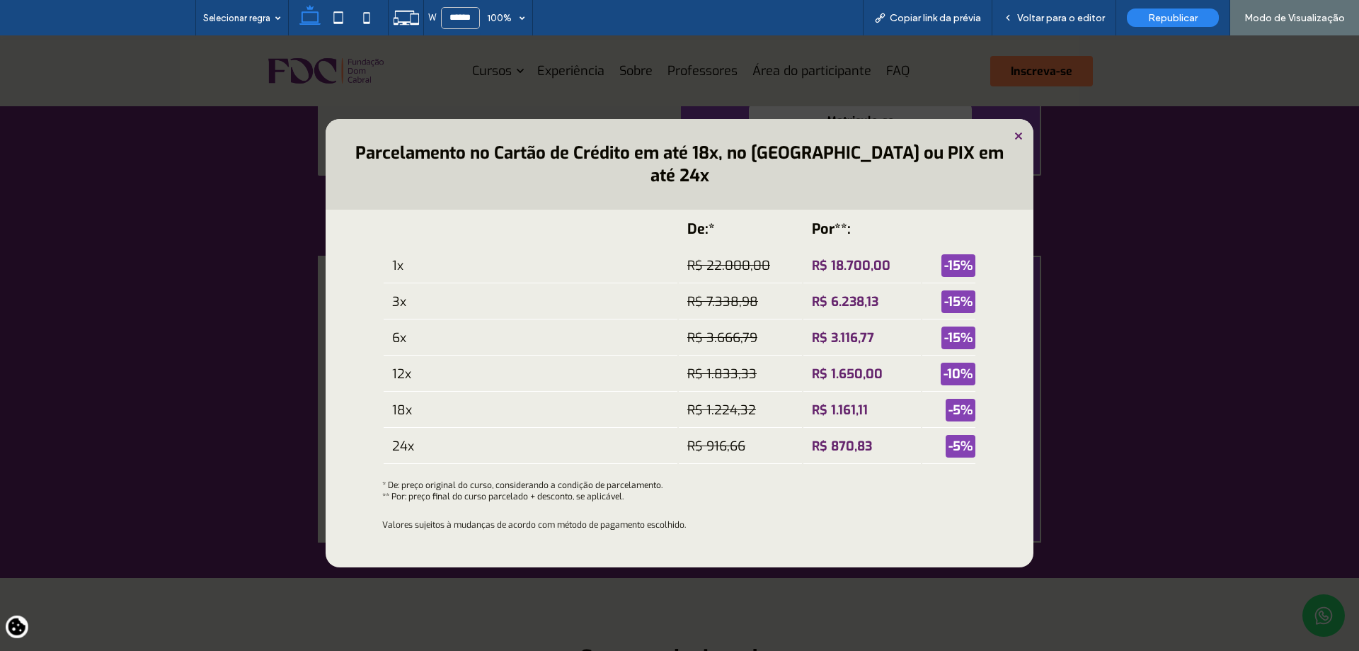
click at [1079, 376] on span at bounding box center [679, 342] width 1359 height 615
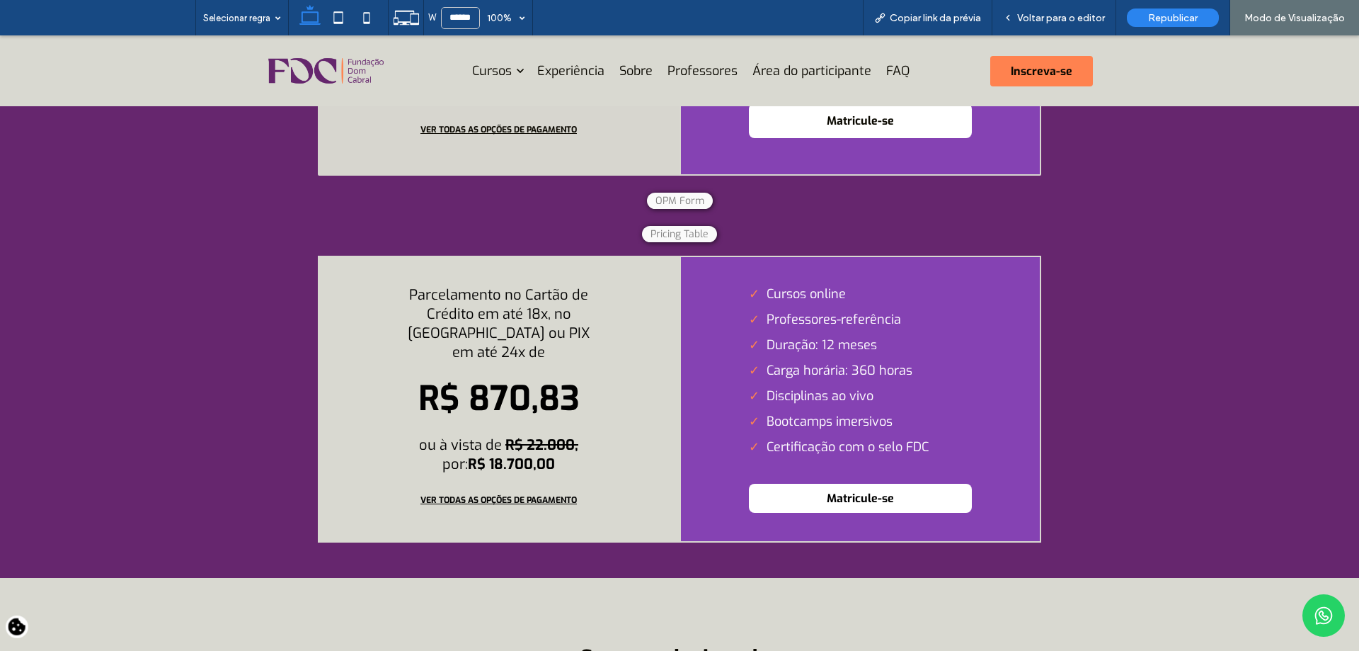
click at [862, 513] on span "Matricule-se" at bounding box center [860, 498] width 223 height 29
click at [1080, 17] on span "Voltar para o editor" at bounding box center [1061, 18] width 88 height 12
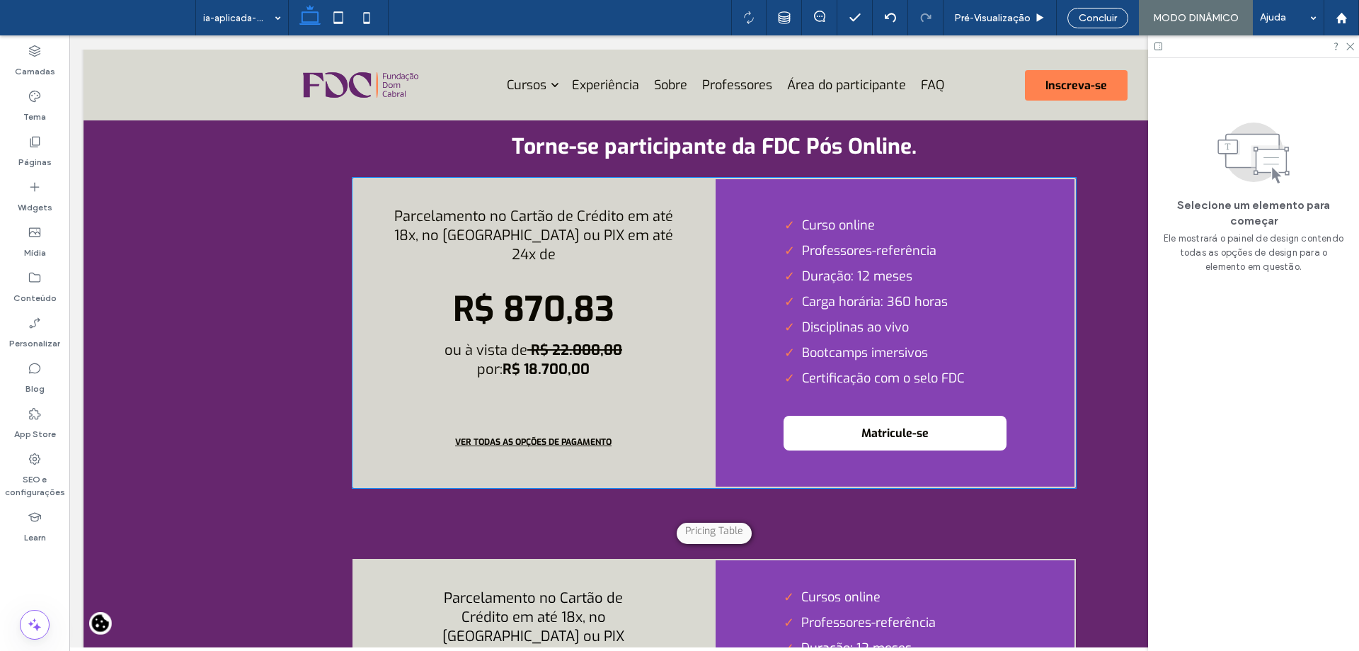
scroll to position [4692, 0]
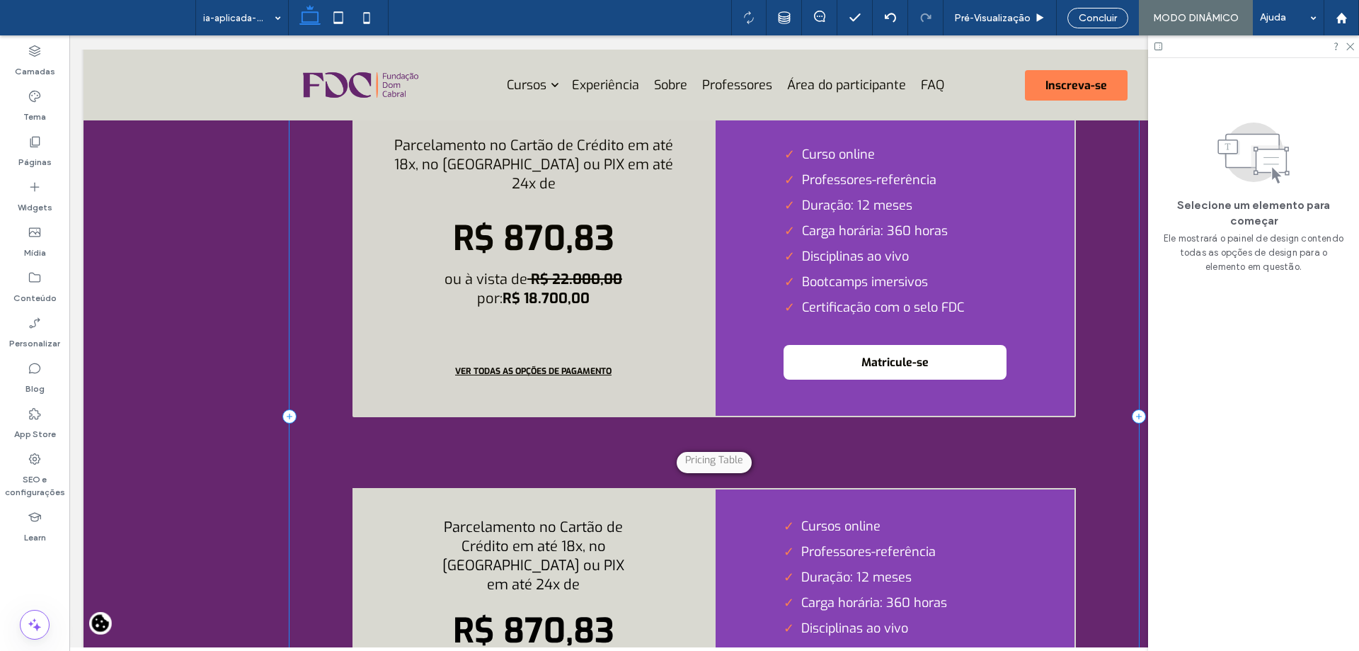
click at [672, 442] on div "**********" at bounding box center [715, 415] width 850 height 731
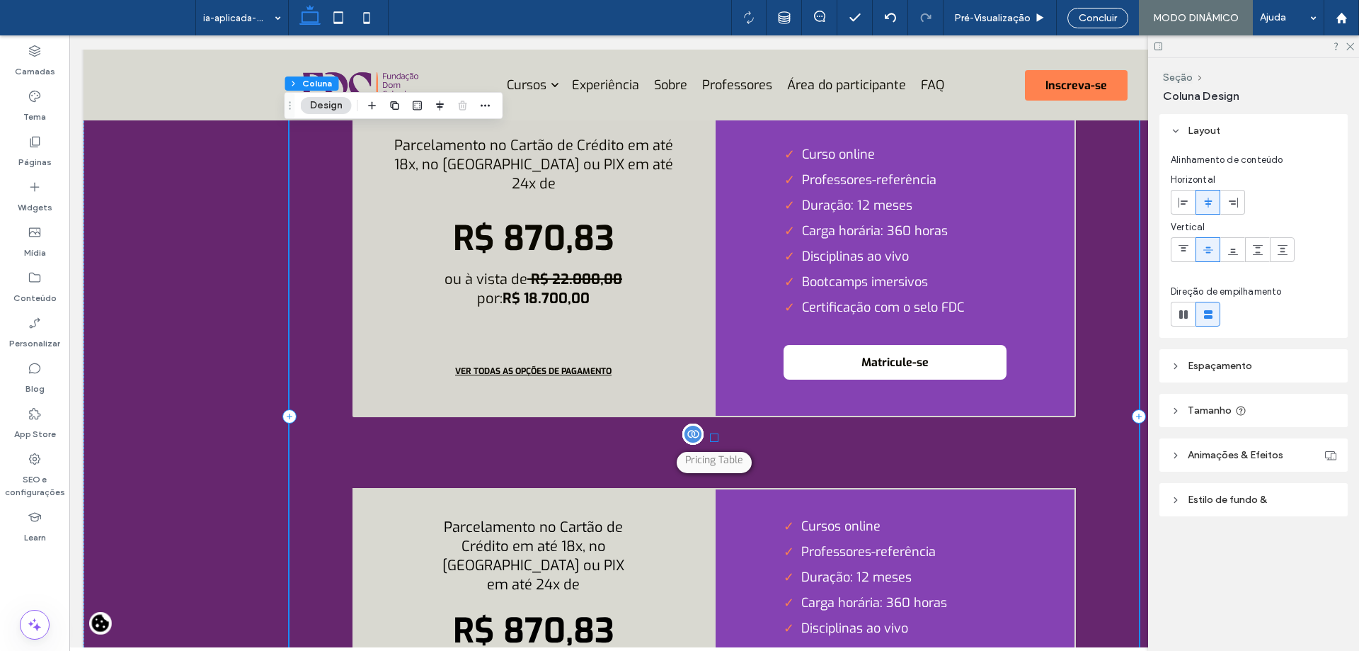
click at [711, 441] on div "**********" at bounding box center [714, 437] width 7 height 7
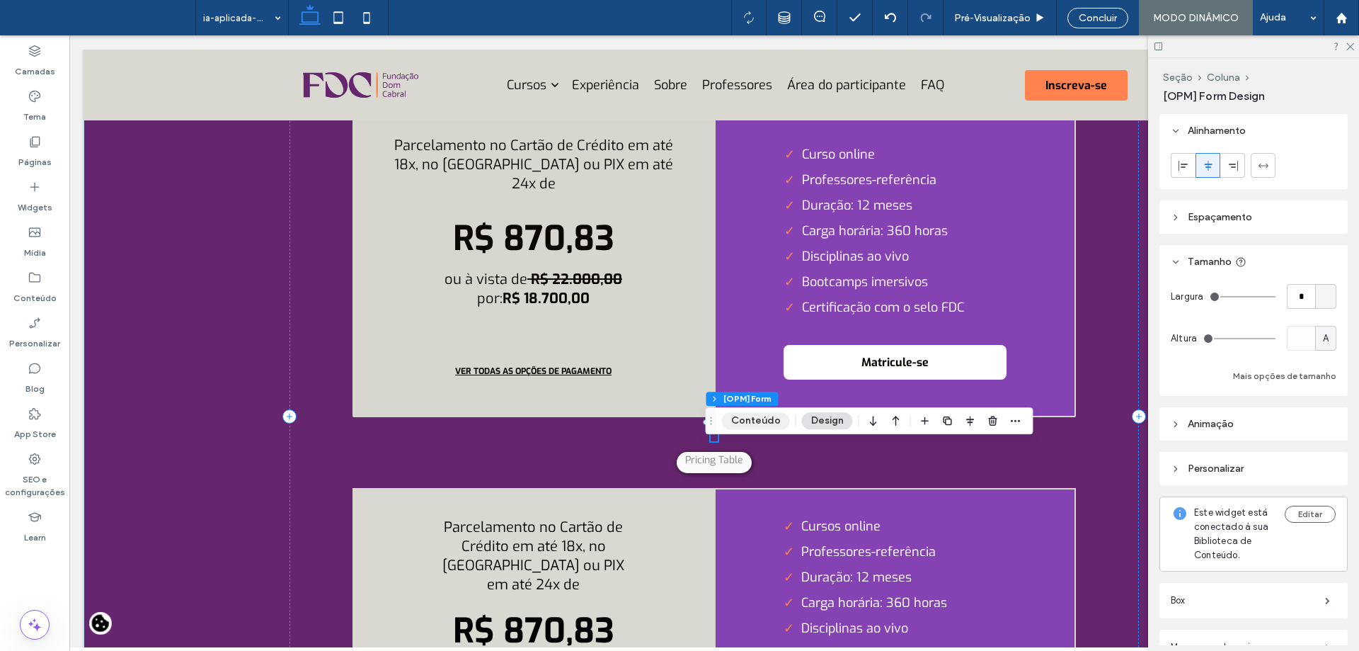
click at [750, 418] on button "Conteúdo" at bounding box center [756, 420] width 68 height 17
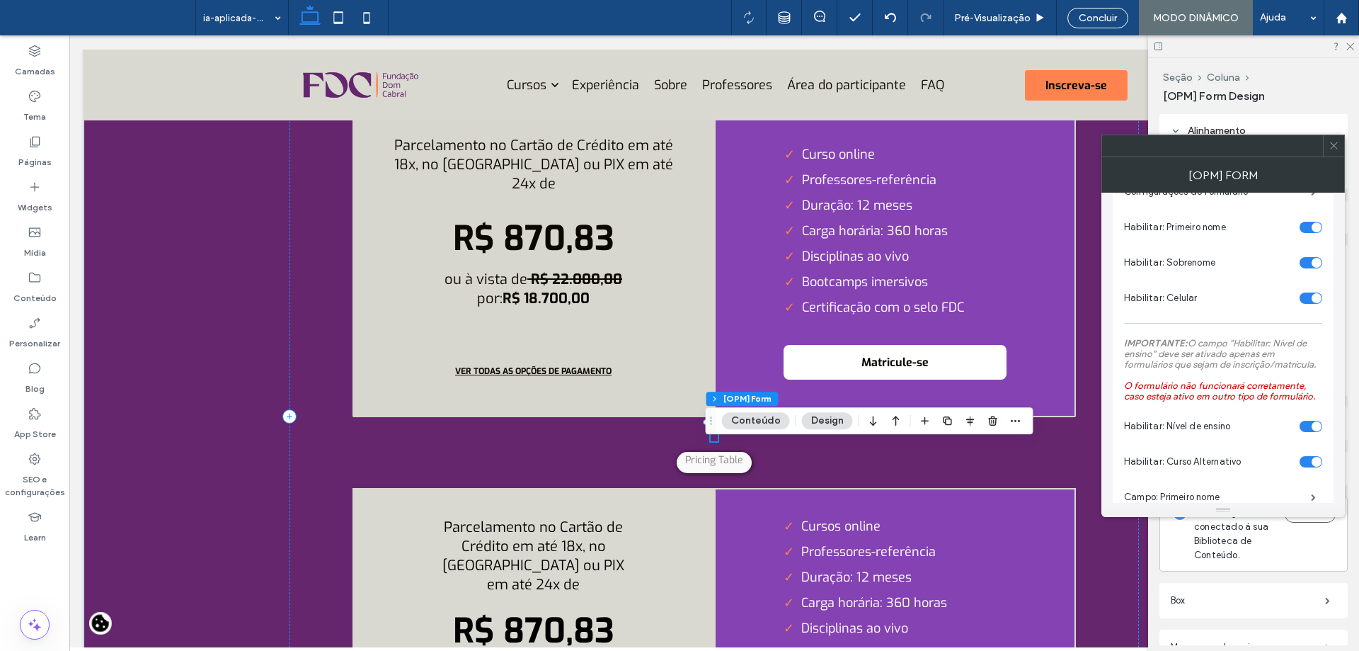
scroll to position [71, 0]
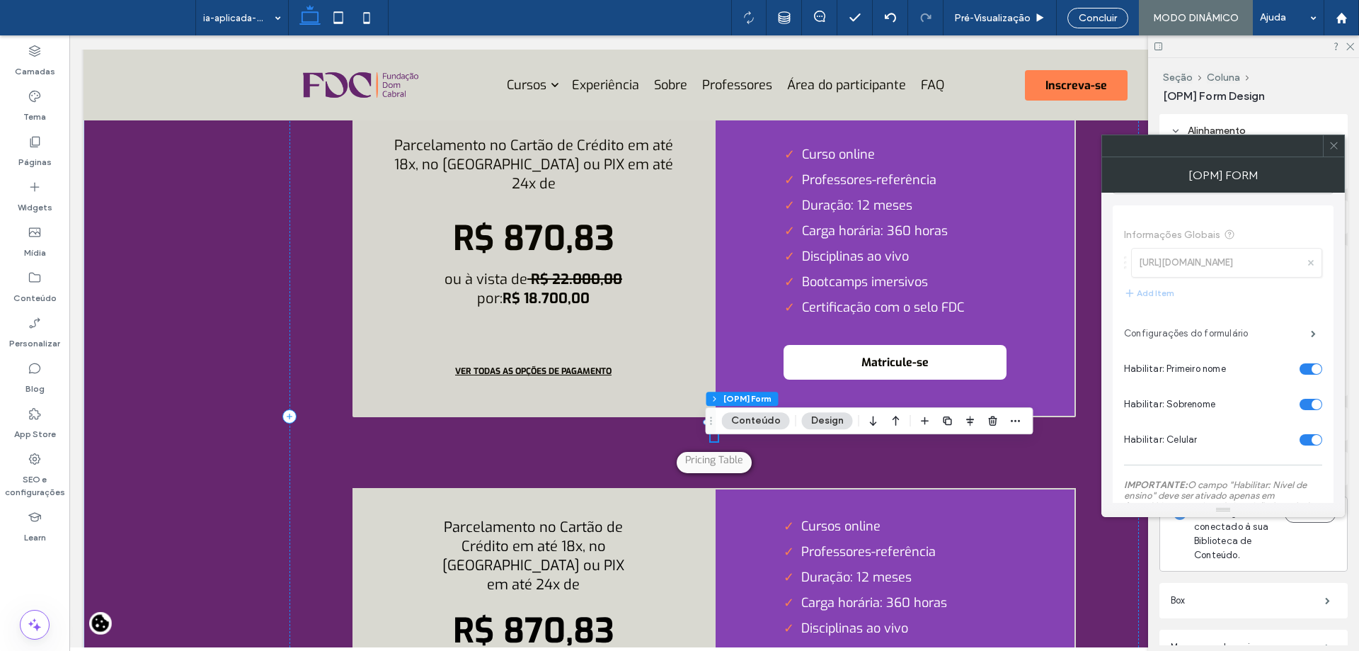
click at [1205, 329] on label "Configurações do formulário" at bounding box center [1217, 333] width 187 height 28
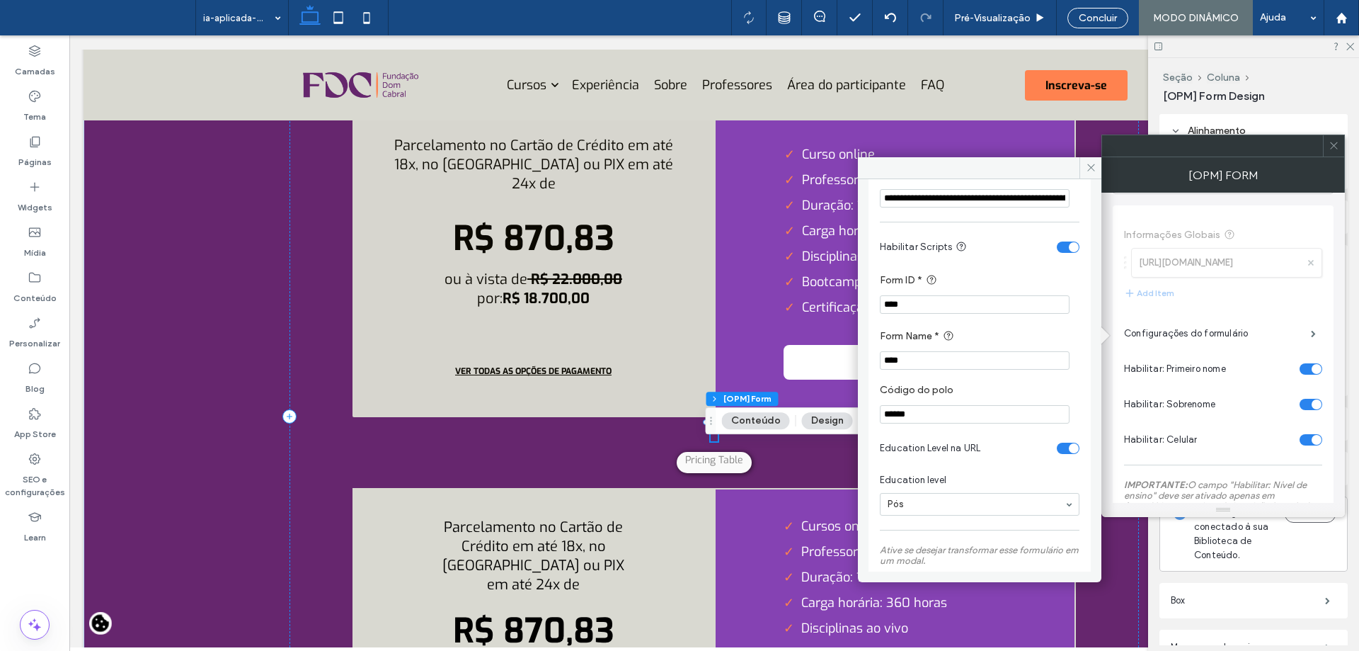
scroll to position [566, 0]
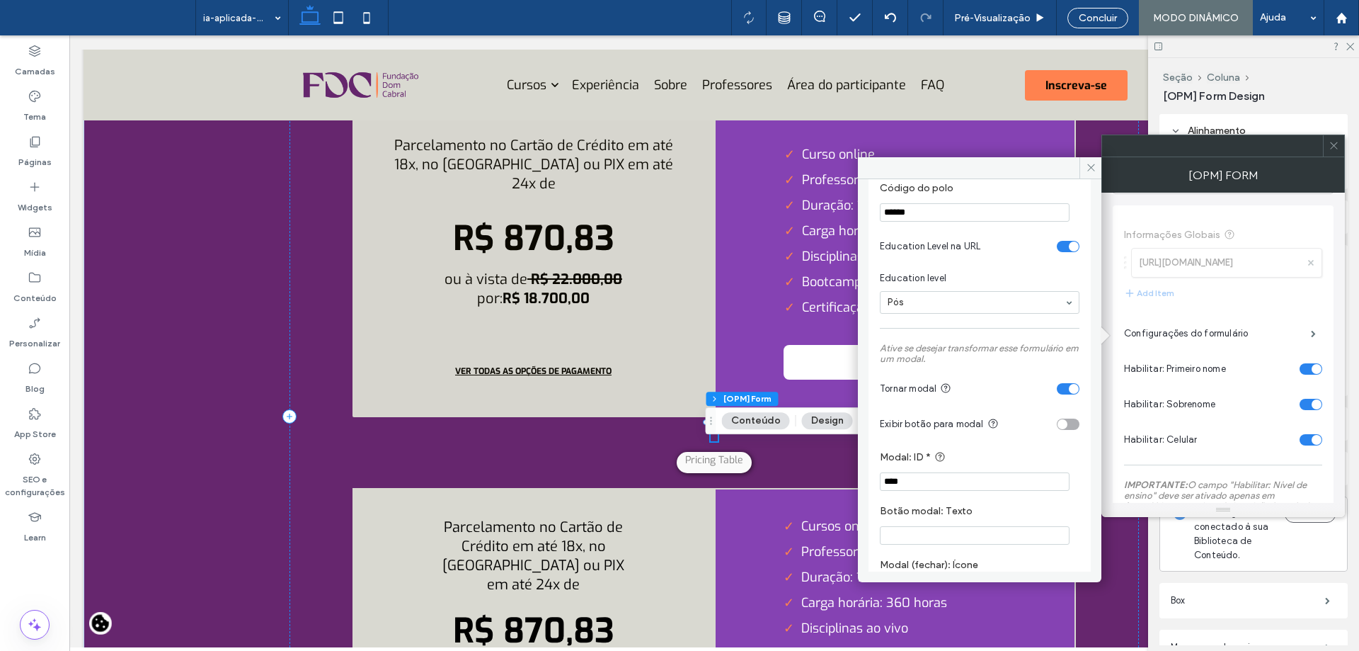
click at [1337, 151] on span at bounding box center [1334, 145] width 11 height 21
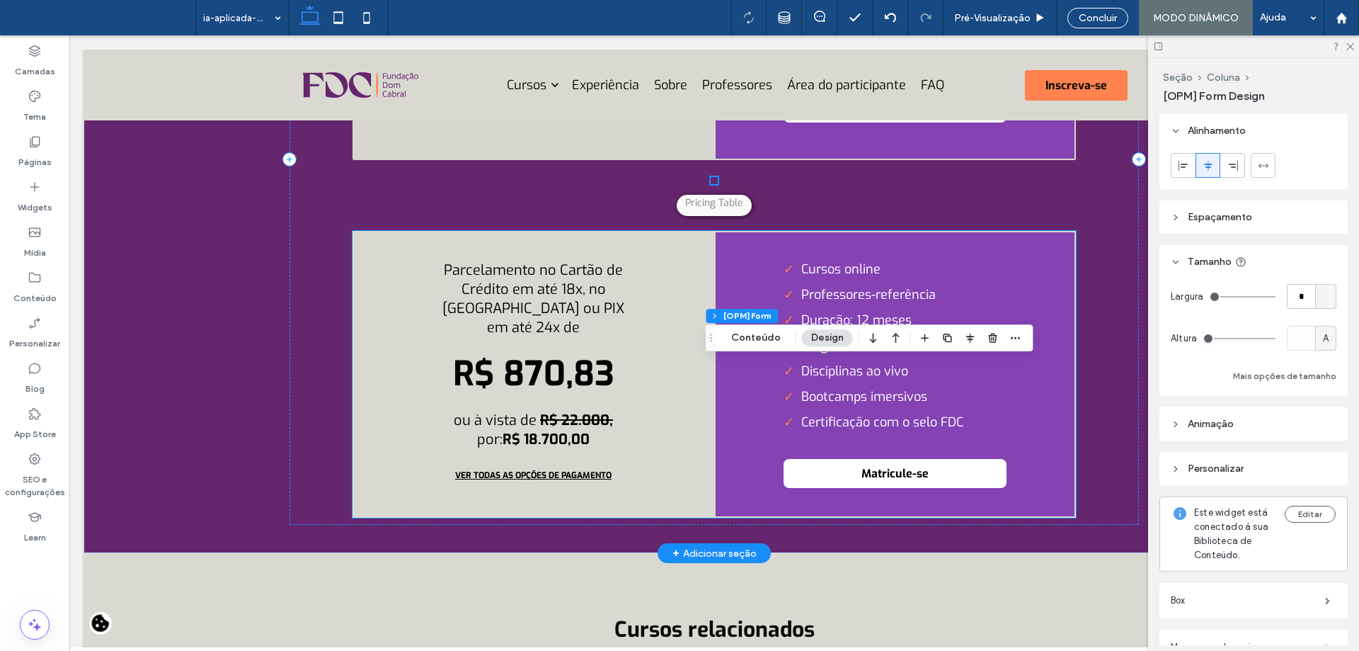
scroll to position [4975, 0]
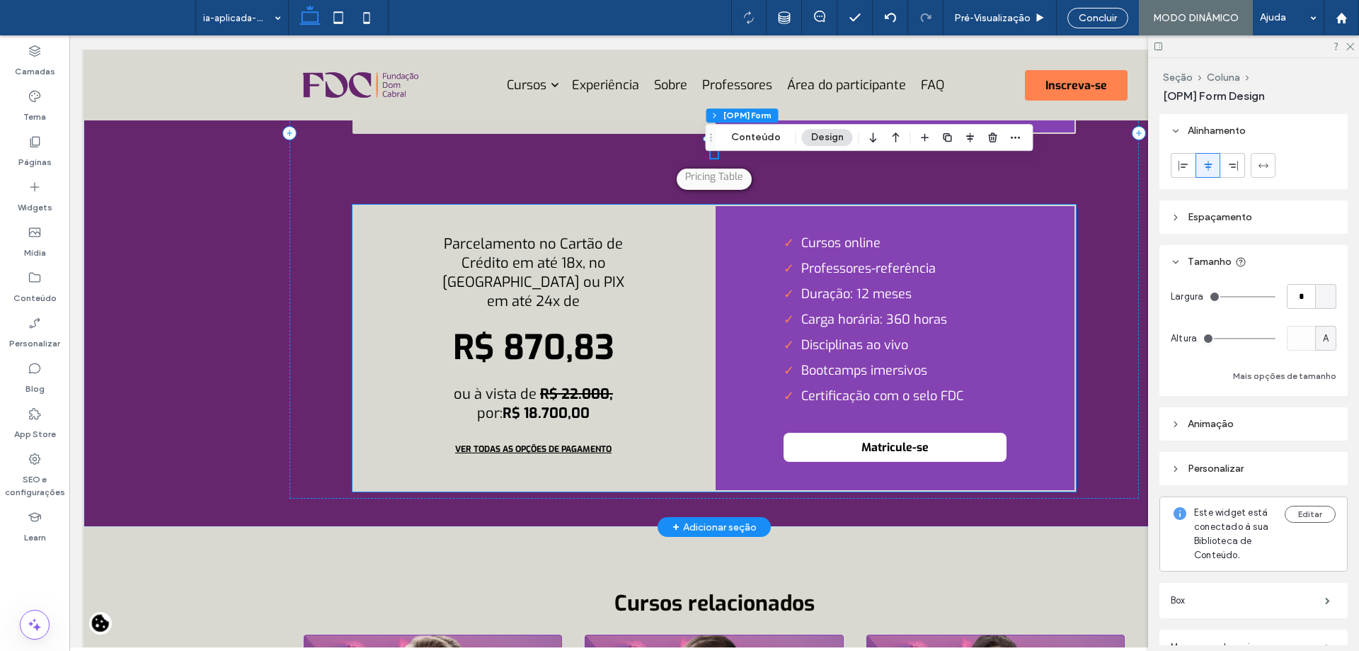
click at [765, 362] on div "Cursos online Professores-referência Duração: 12 meses Carga horária: 360 horas…" at bounding box center [895, 348] width 362 height 287
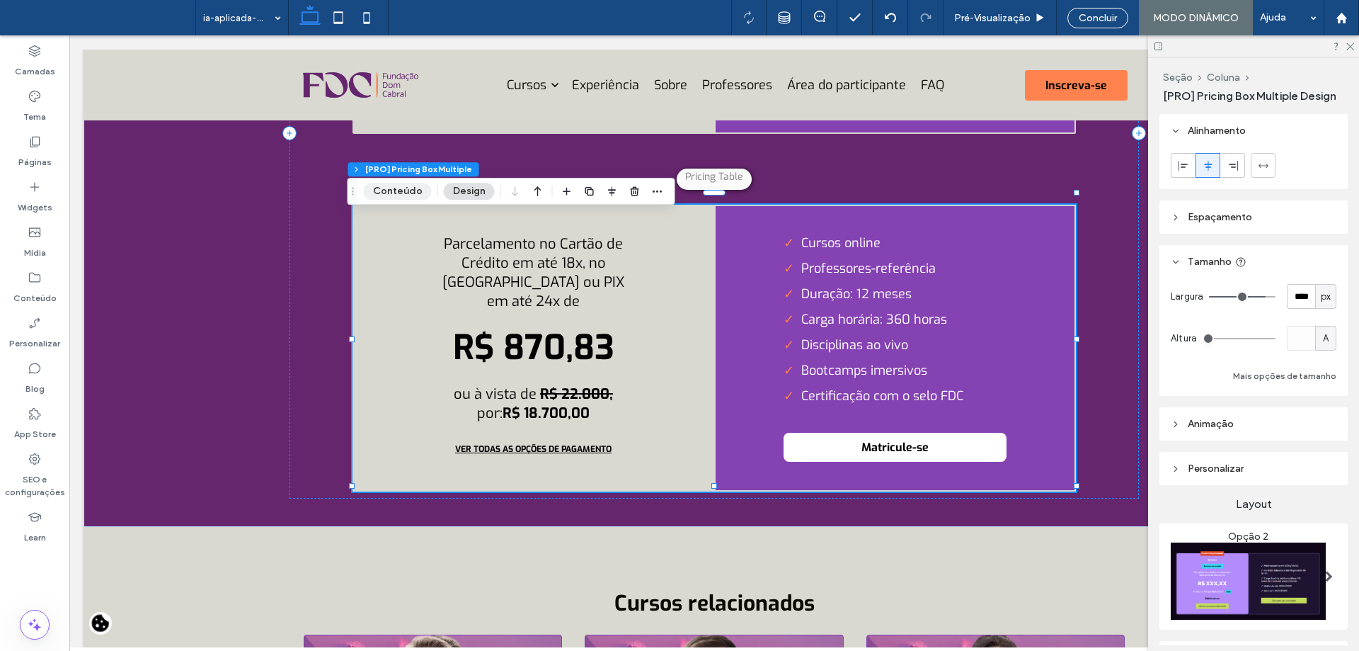
click at [404, 196] on button "Conteúdo" at bounding box center [398, 191] width 68 height 17
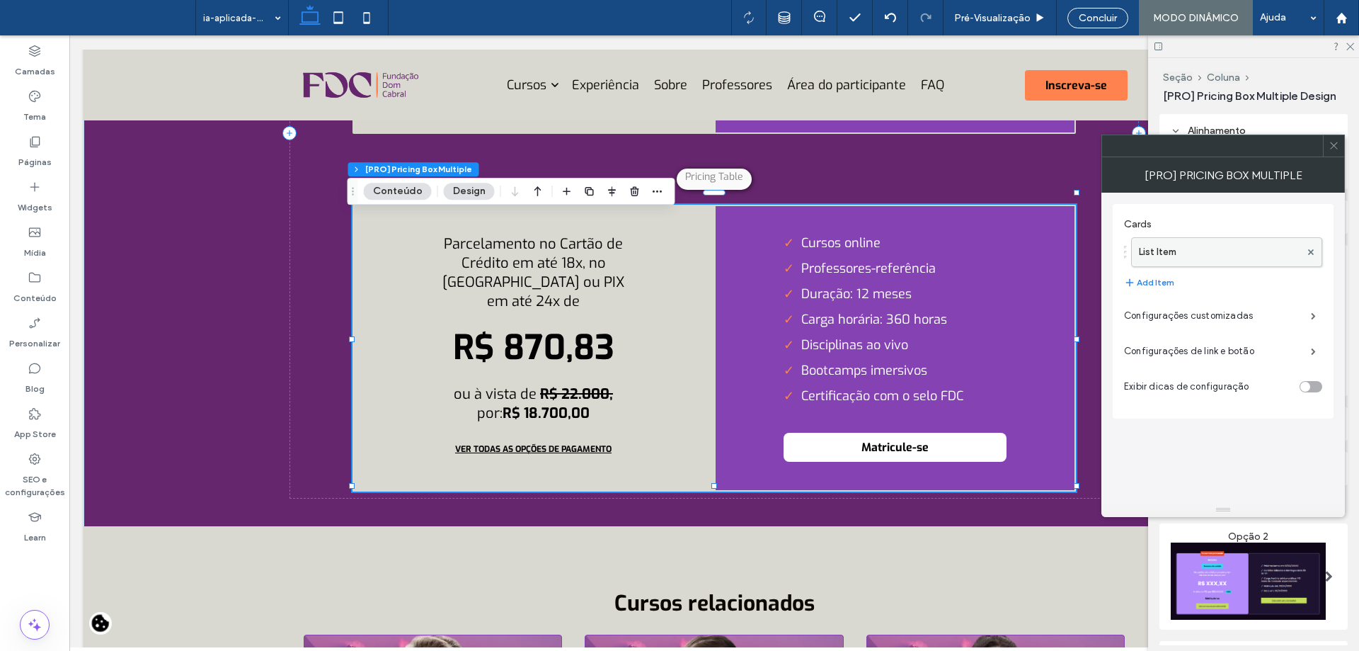
click at [1201, 262] on label "List Item" at bounding box center [1219, 252] width 161 height 28
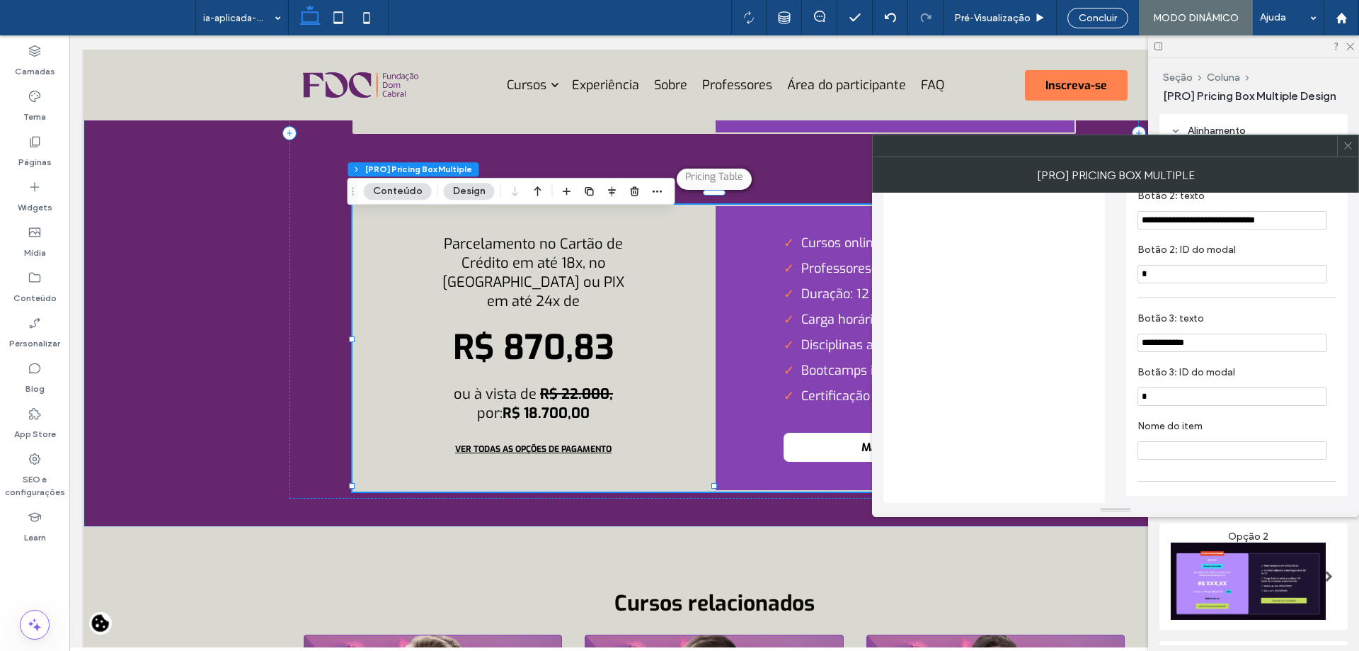
scroll to position [1002, 0]
click at [1204, 395] on input "*" at bounding box center [1233, 396] width 190 height 18
type input "****"
click at [1200, 359] on section "Botão 3: ID do modal ****" at bounding box center [1237, 386] width 199 height 54
click at [1345, 146] on icon at bounding box center [1348, 145] width 11 height 11
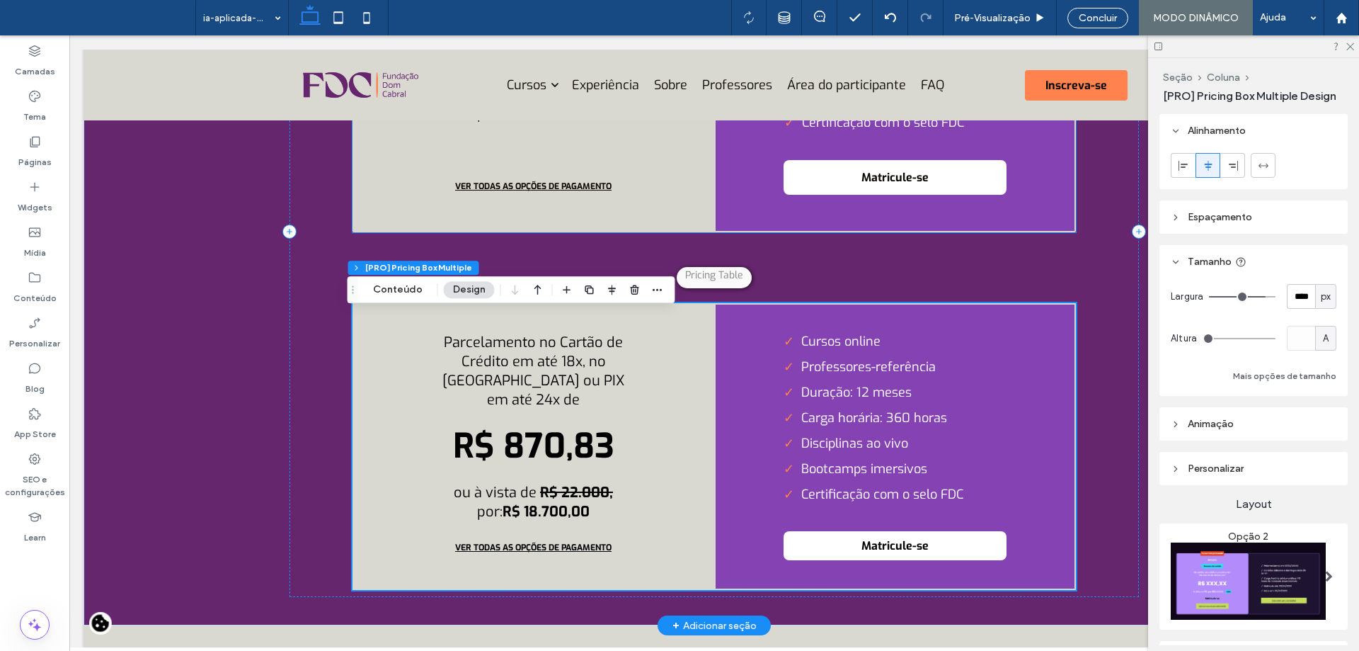
scroll to position [4905, 0]
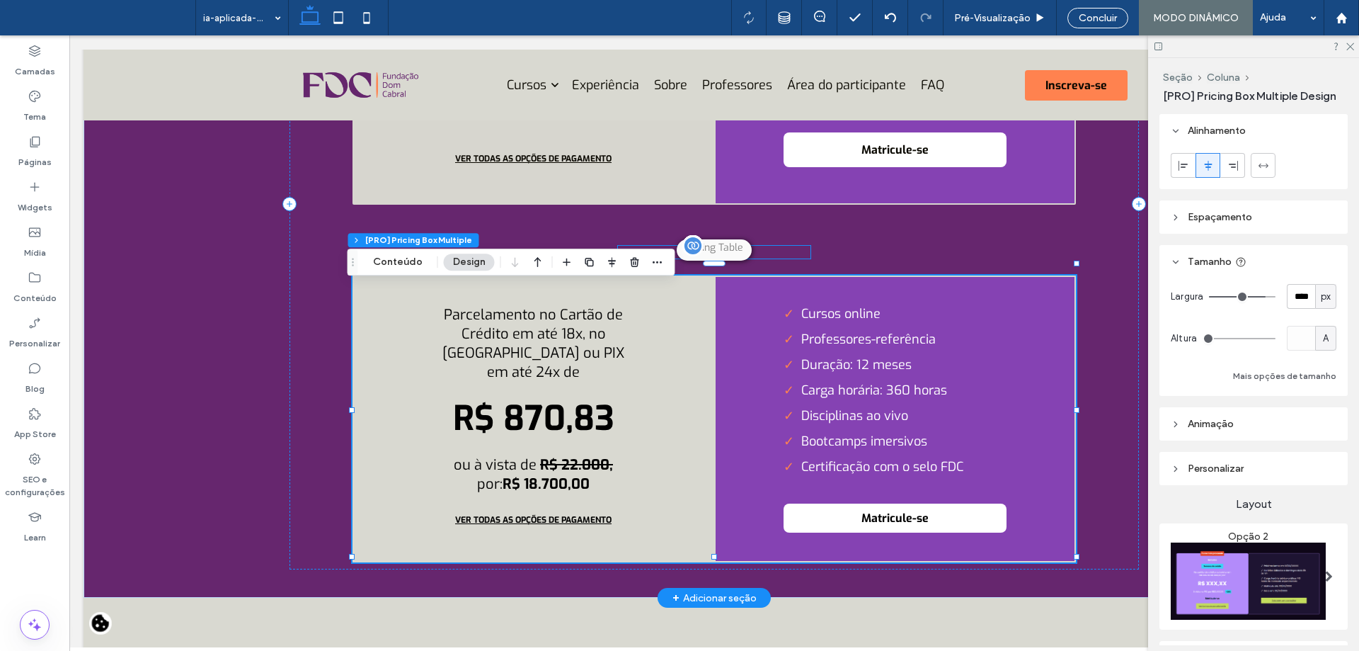
click at [733, 257] on div "Parcelamento no Cartão de Crédito em até 18x, no Boleto ou PIX em até 24x De:* …" at bounding box center [714, 252] width 193 height 13
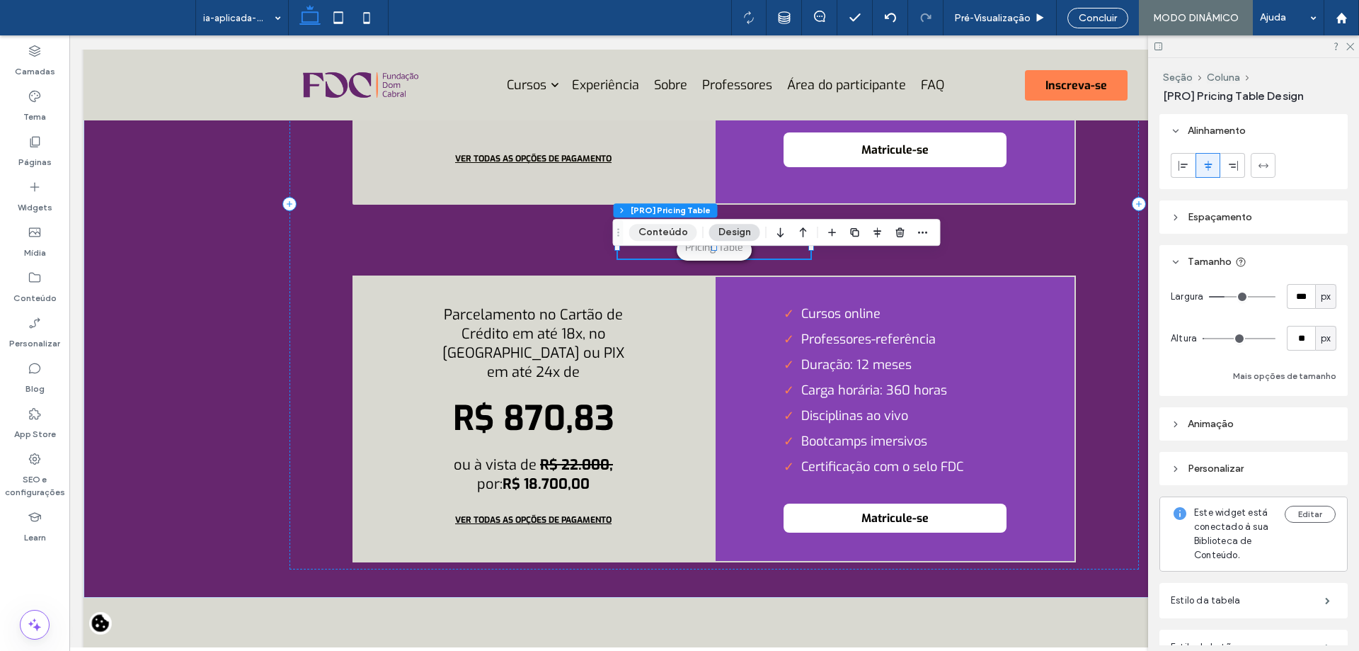
click at [654, 233] on button "Conteúdo" at bounding box center [663, 232] width 68 height 17
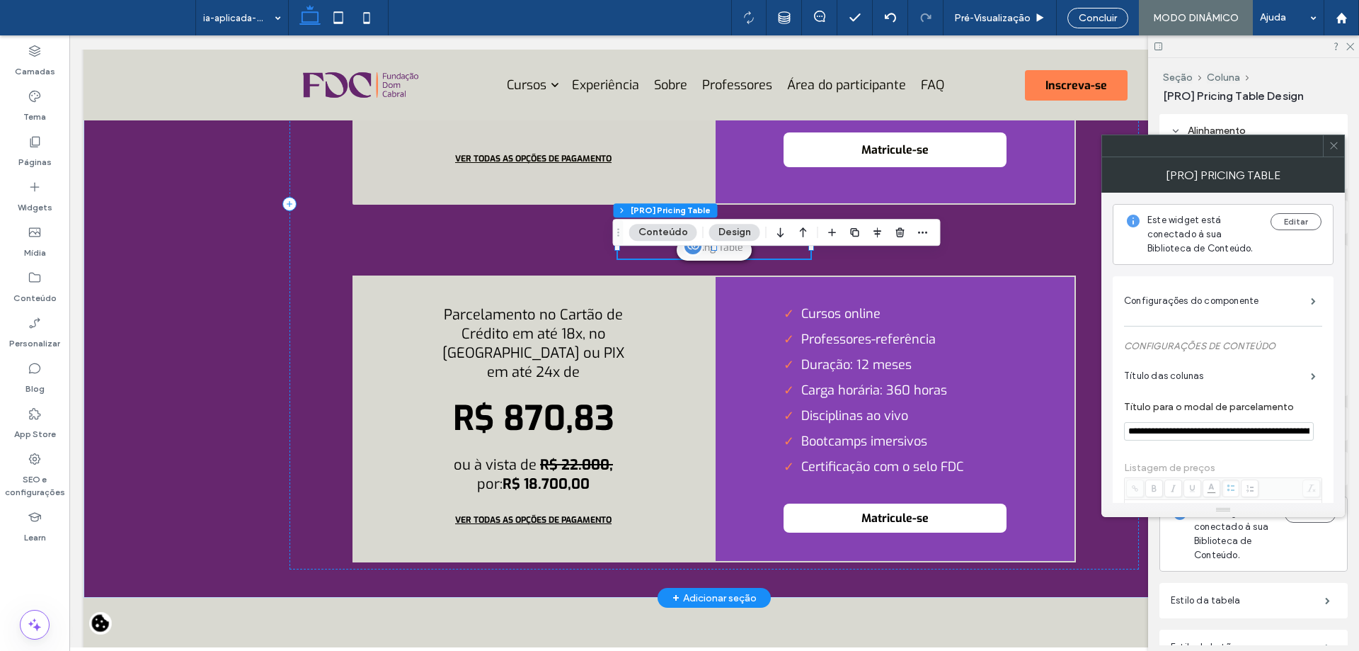
click at [728, 258] on div "Parcelamento no Cartão de Crédito em até 18x, no Boleto ou PIX em até 24x De:* …" at bounding box center [714, 252] width 193 height 13
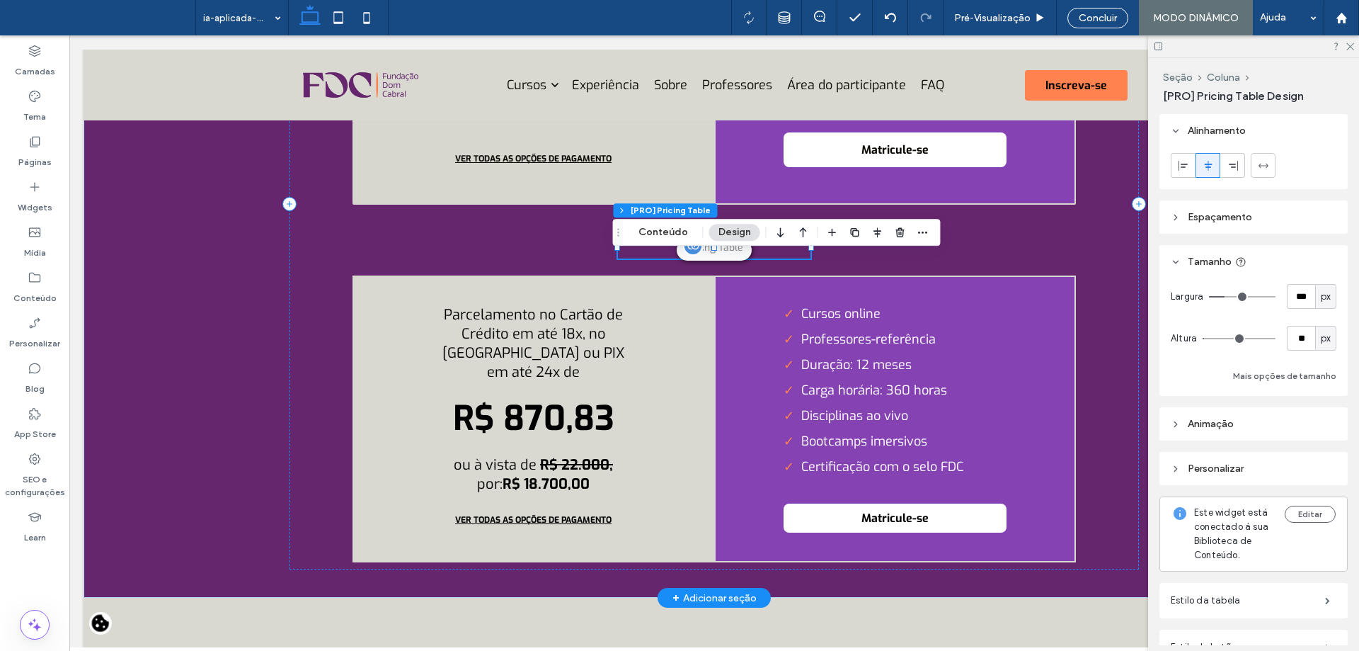
click at [728, 258] on div "Parcelamento no Cartão de Crédito em até 18x, no Boleto ou PIX em até 24x De:* …" at bounding box center [714, 252] width 193 height 13
click at [538, 166] on button "VER TODAS AS OPÇÕES DE PAGAMENTO" at bounding box center [533, 158] width 223 height 35
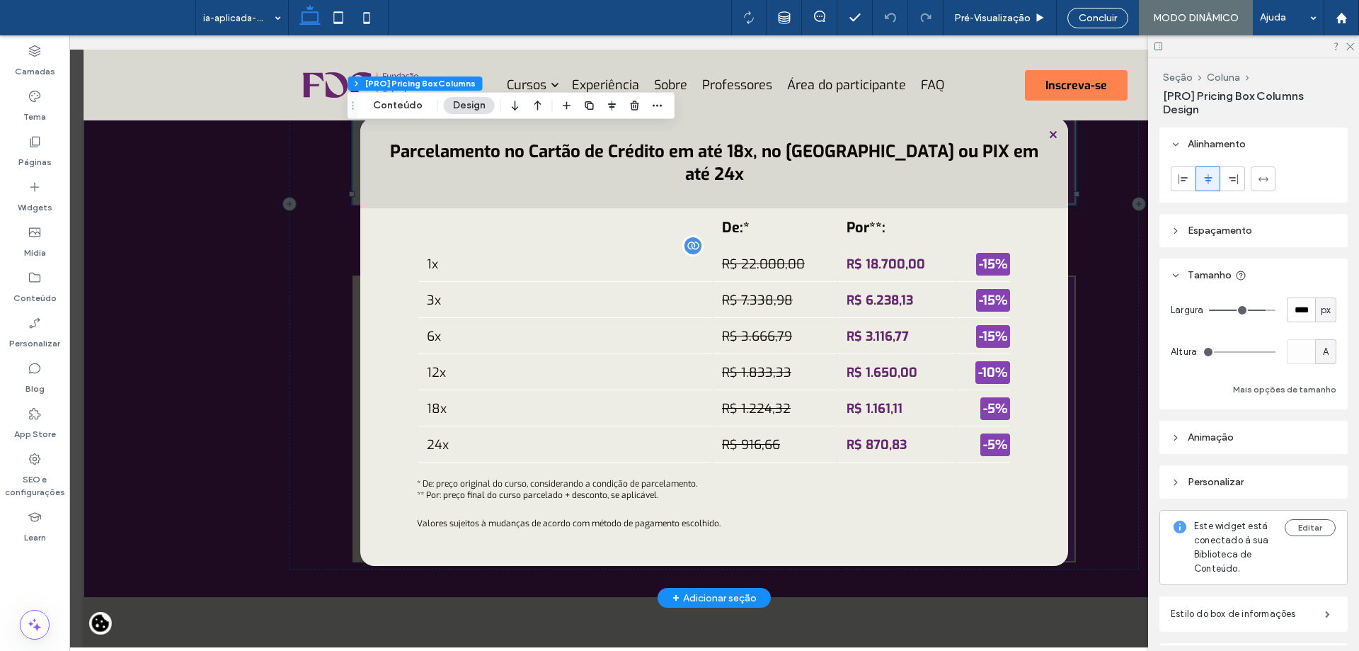
click at [1112, 314] on span at bounding box center [714, 341] width 1290 height 612
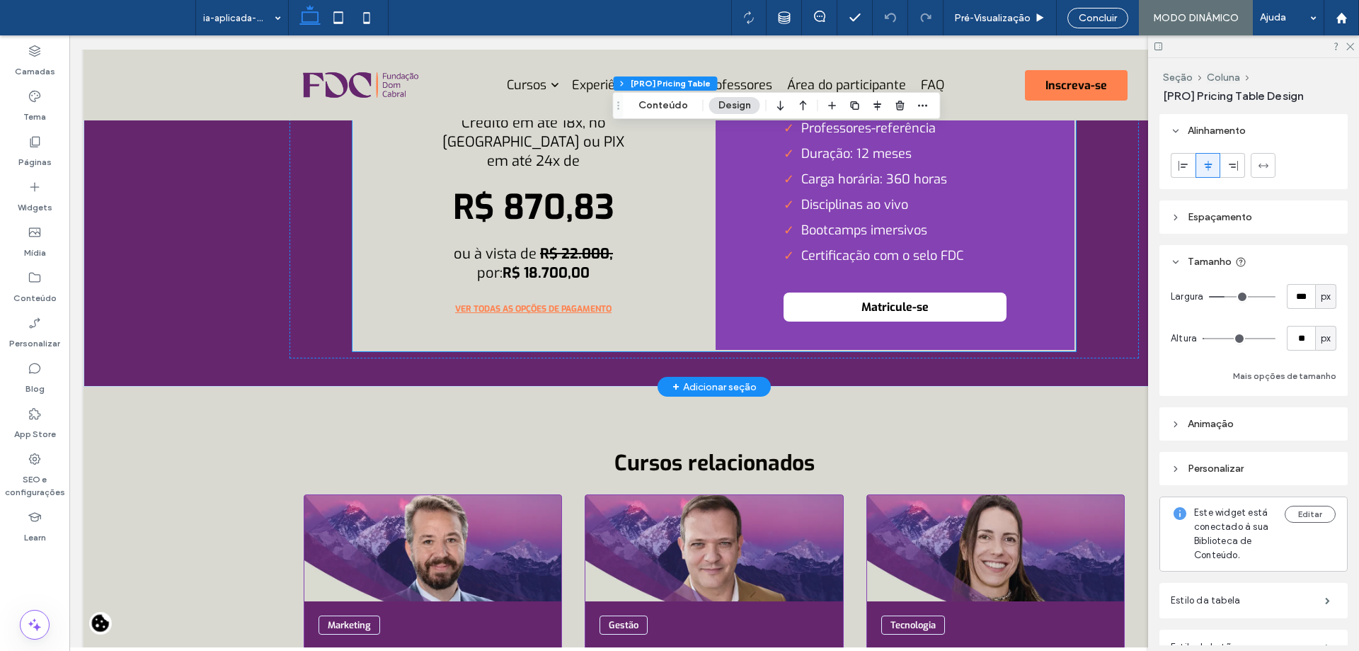
scroll to position [5046, 0]
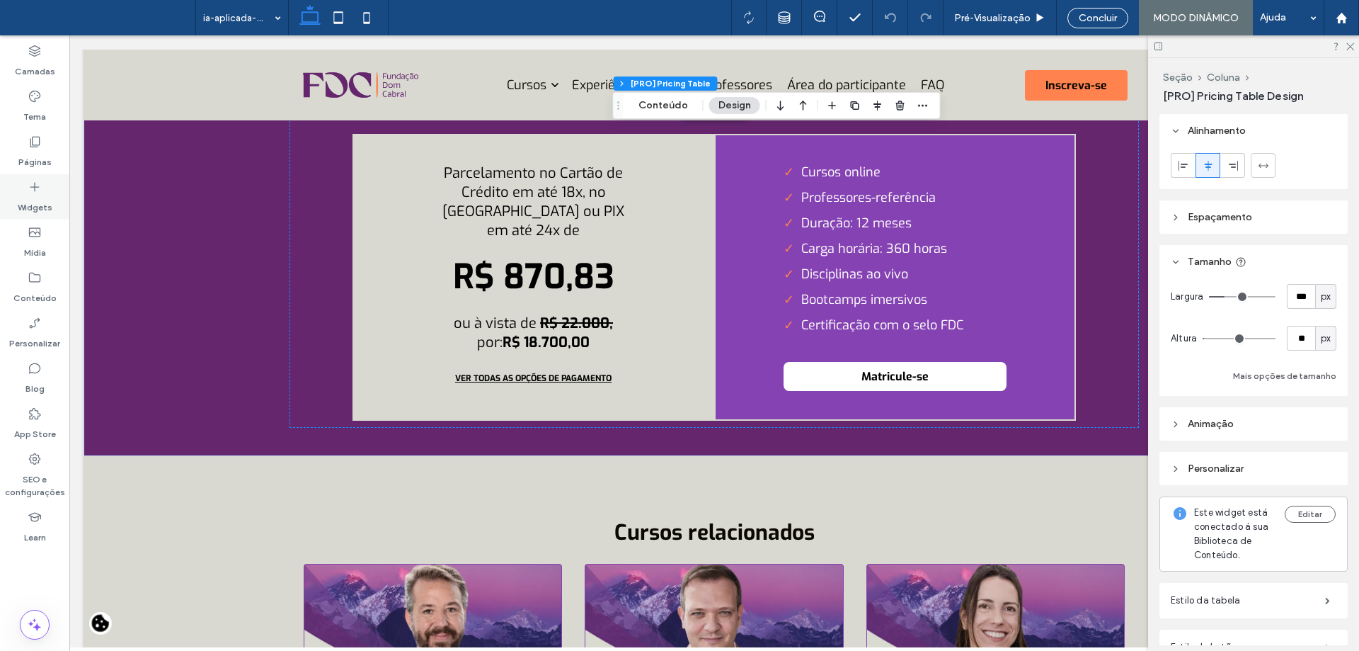
click at [25, 200] on label "Widgets" at bounding box center [35, 204] width 35 height 20
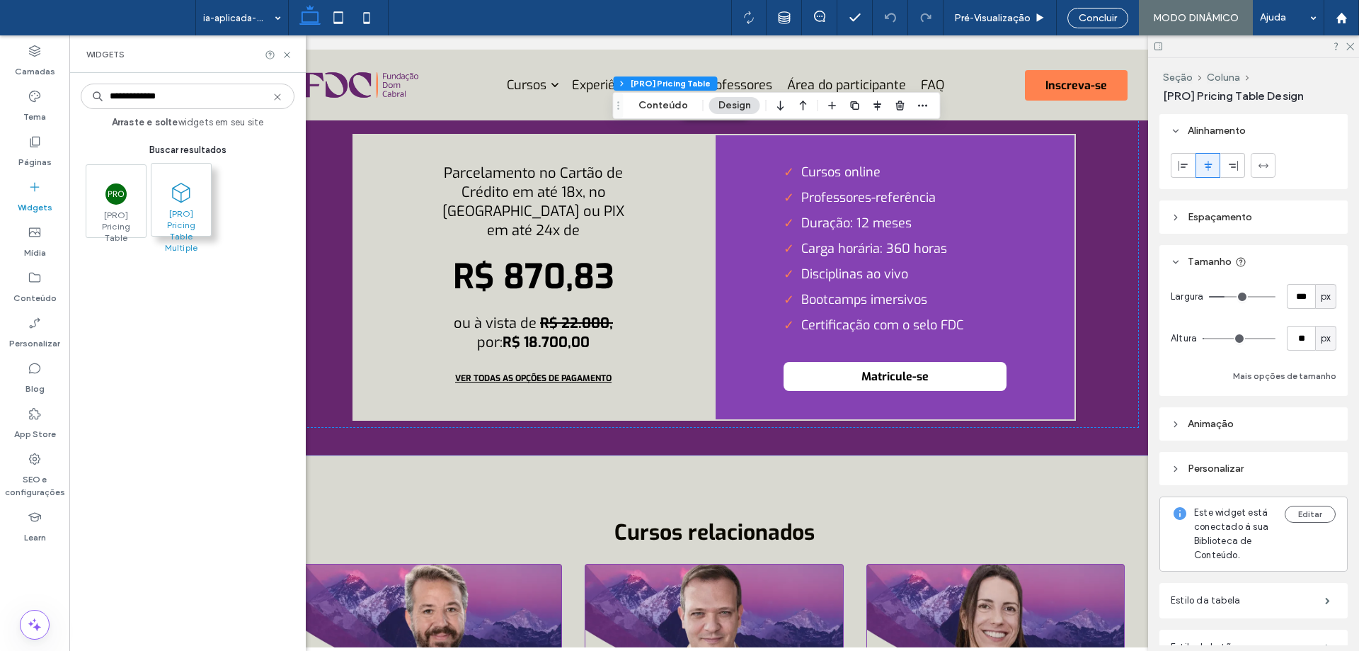
type input "**********"
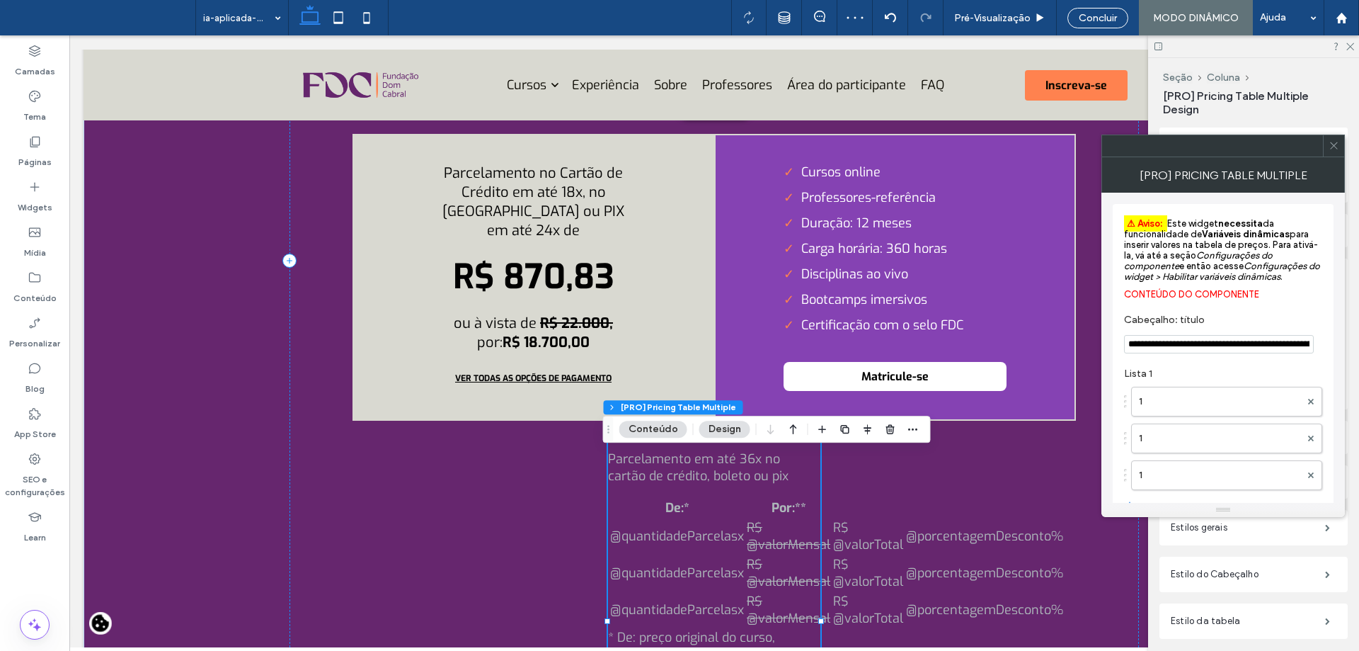
click at [1334, 150] on icon at bounding box center [1334, 145] width 11 height 11
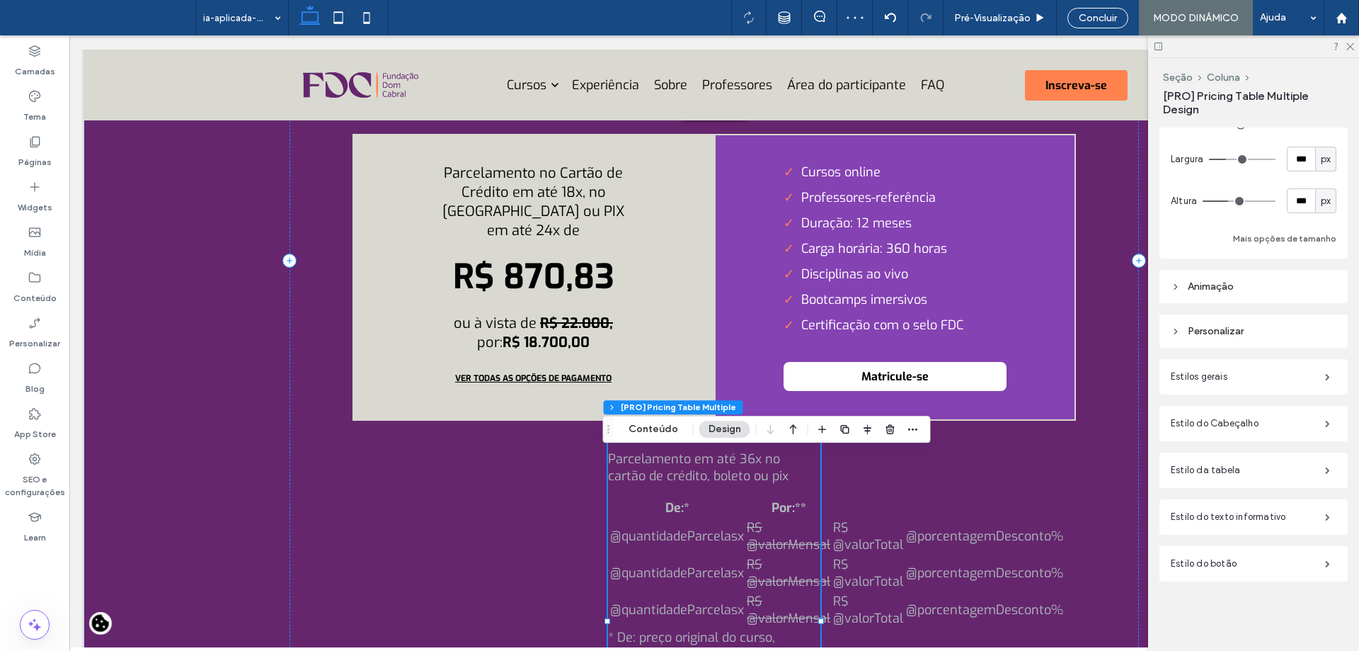
scroll to position [0, 0]
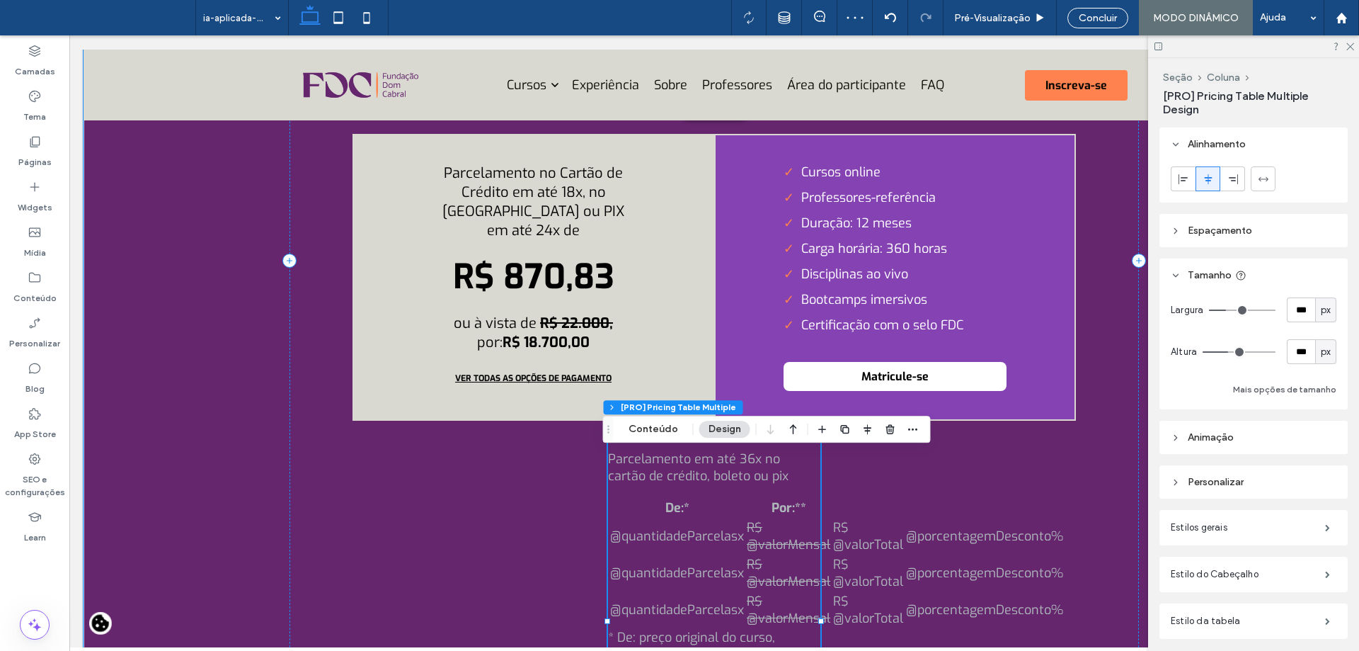
click at [867, 575] on td "R$ @valorTotal" at bounding box center [869, 572] width 72 height 35
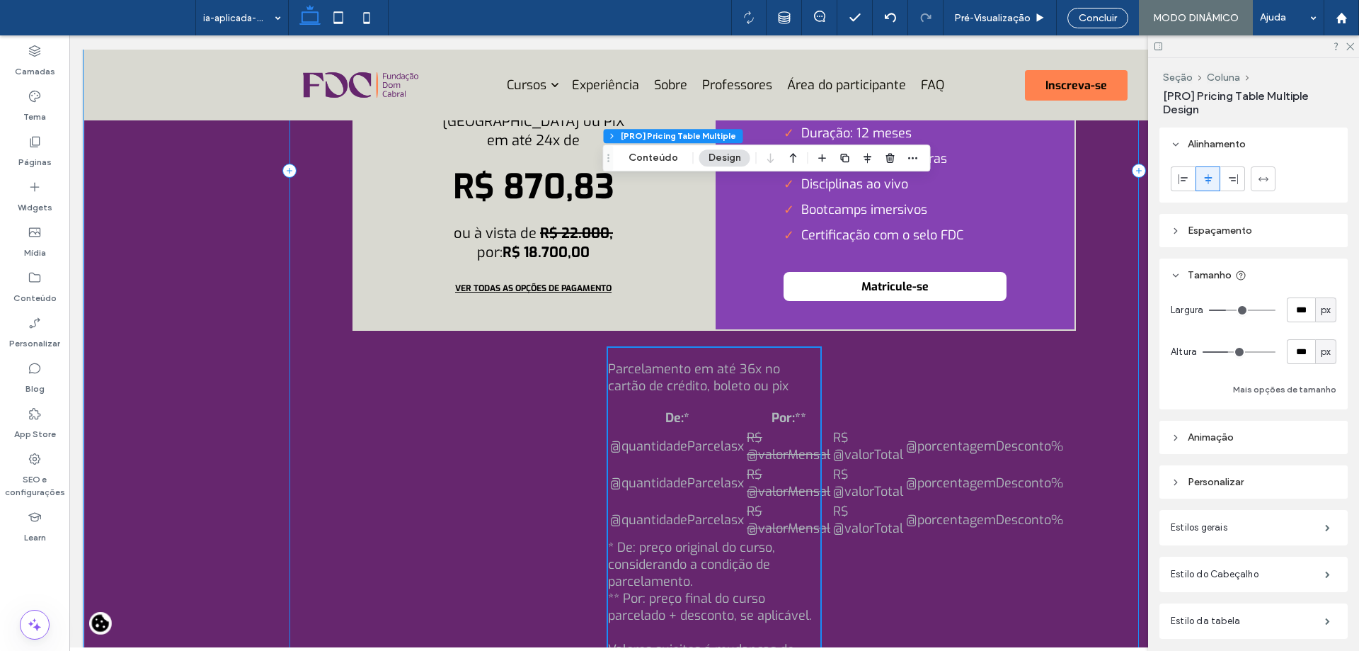
scroll to position [5329, 0]
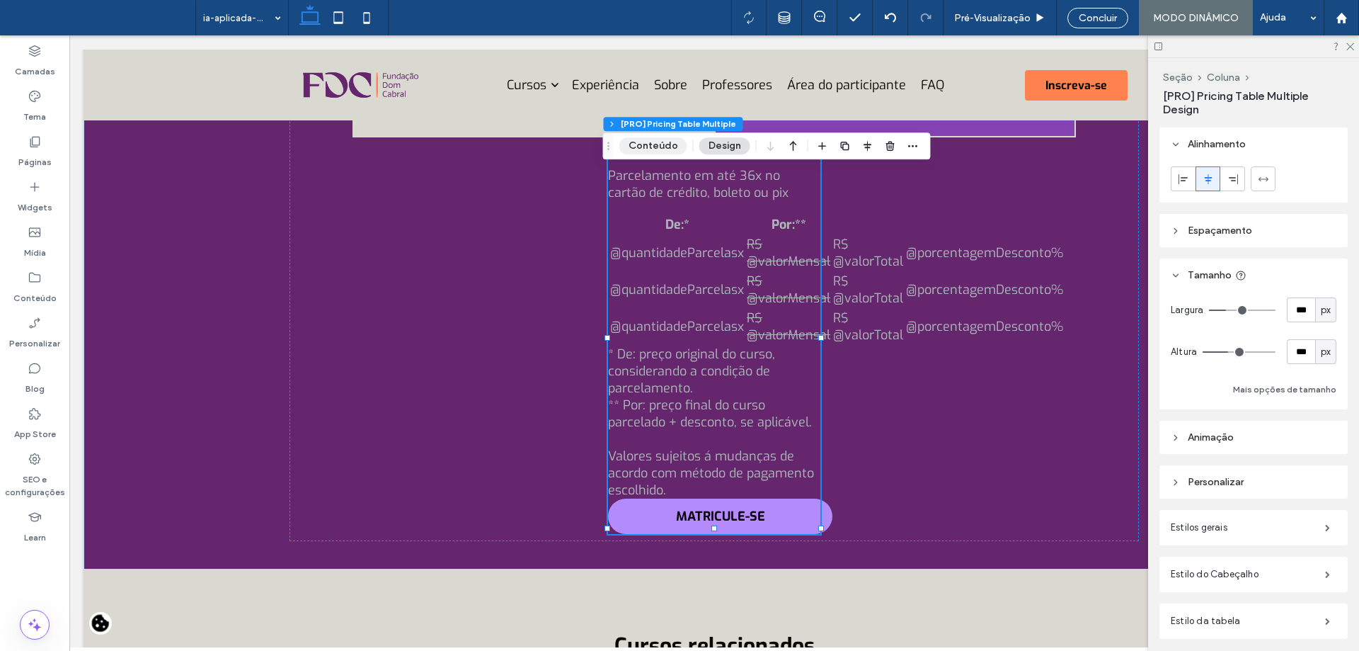
click at [656, 151] on button "Conteúdo" at bounding box center [653, 145] width 68 height 17
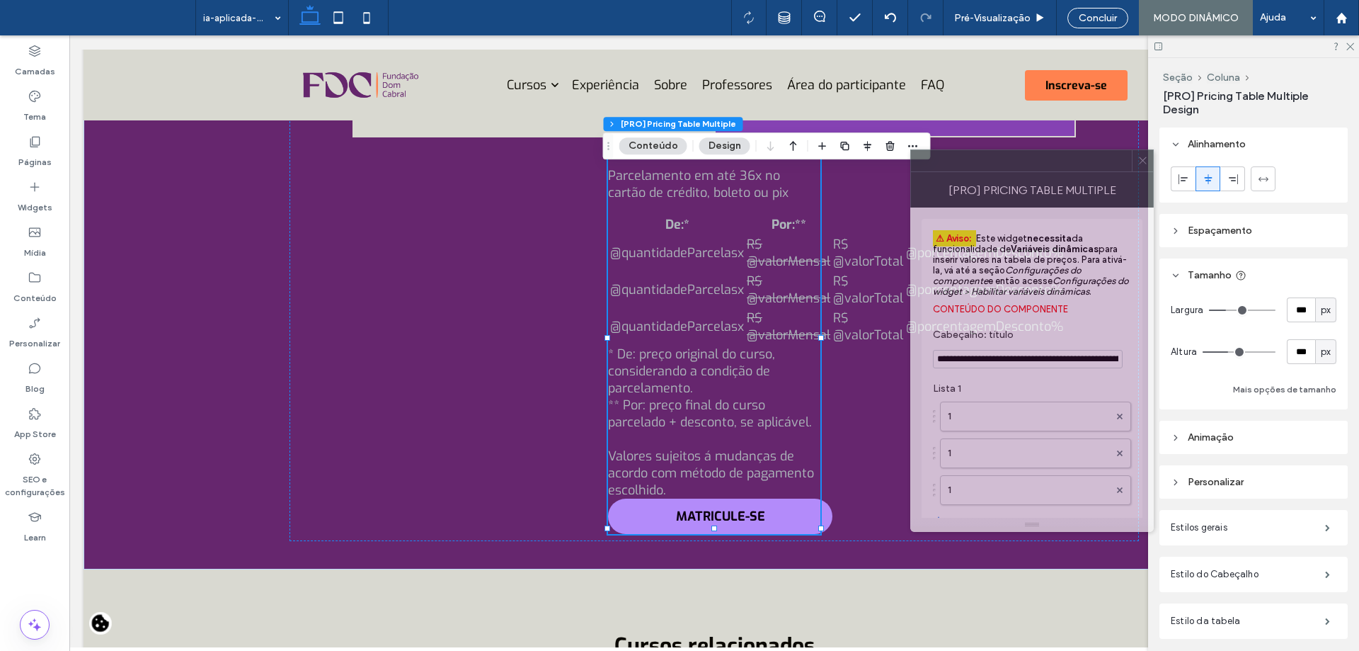
drag, startPoint x: 1231, startPoint y: 158, endPoint x: 1050, endPoint y: 176, distance: 182.1
click at [1050, 176] on div "[PRO] Pricing Table Multiple" at bounding box center [1032, 189] width 244 height 35
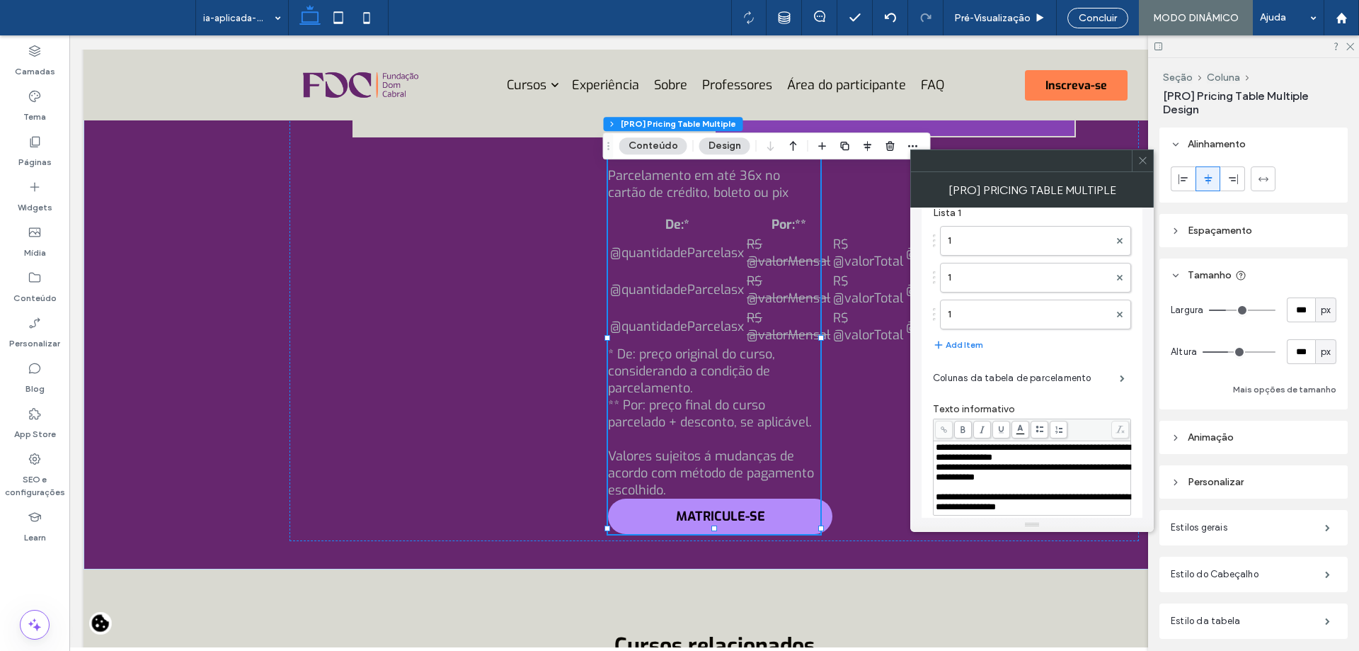
scroll to position [212, 0]
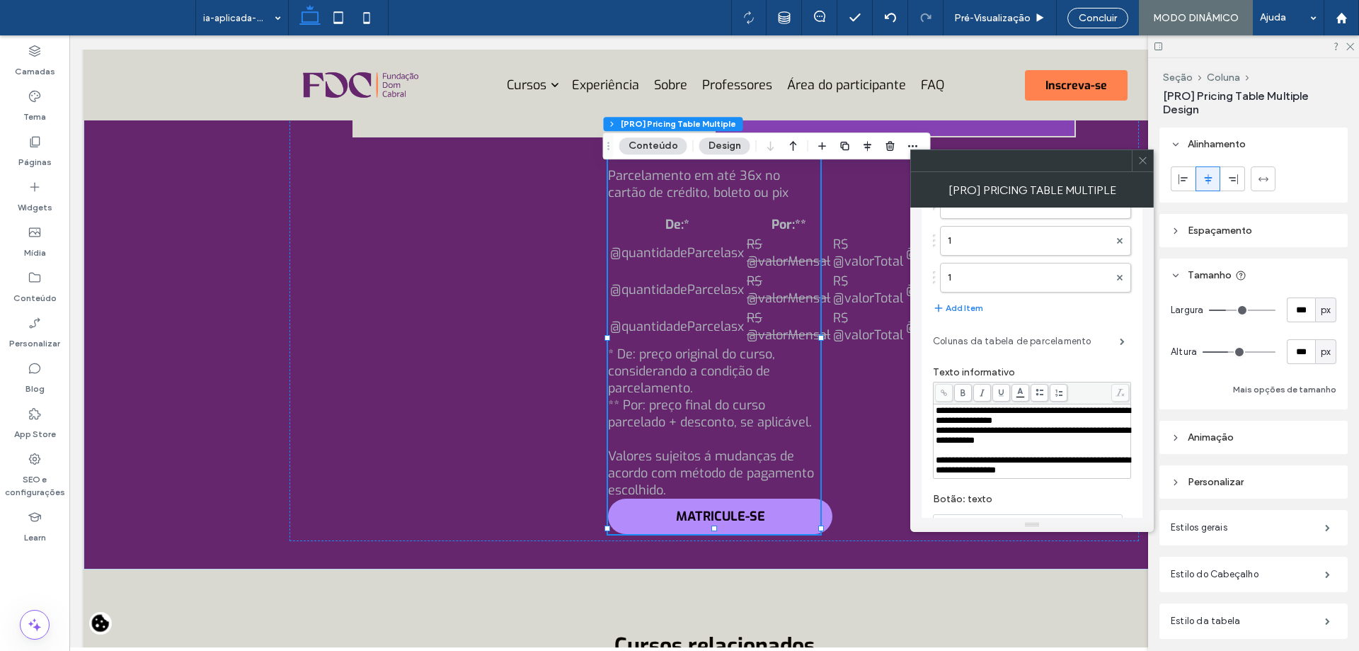
click at [1067, 343] on label "Colunas da tabela de parcelamento" at bounding box center [1026, 341] width 187 height 28
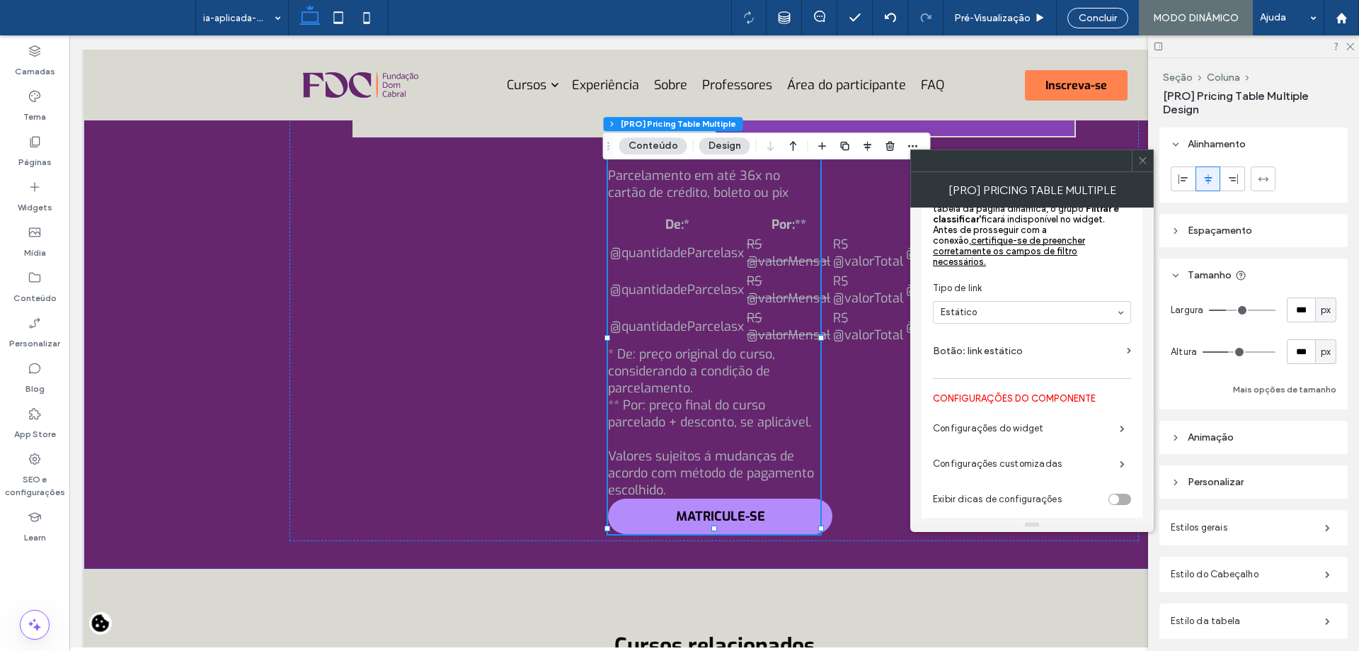
scroll to position [584, 0]
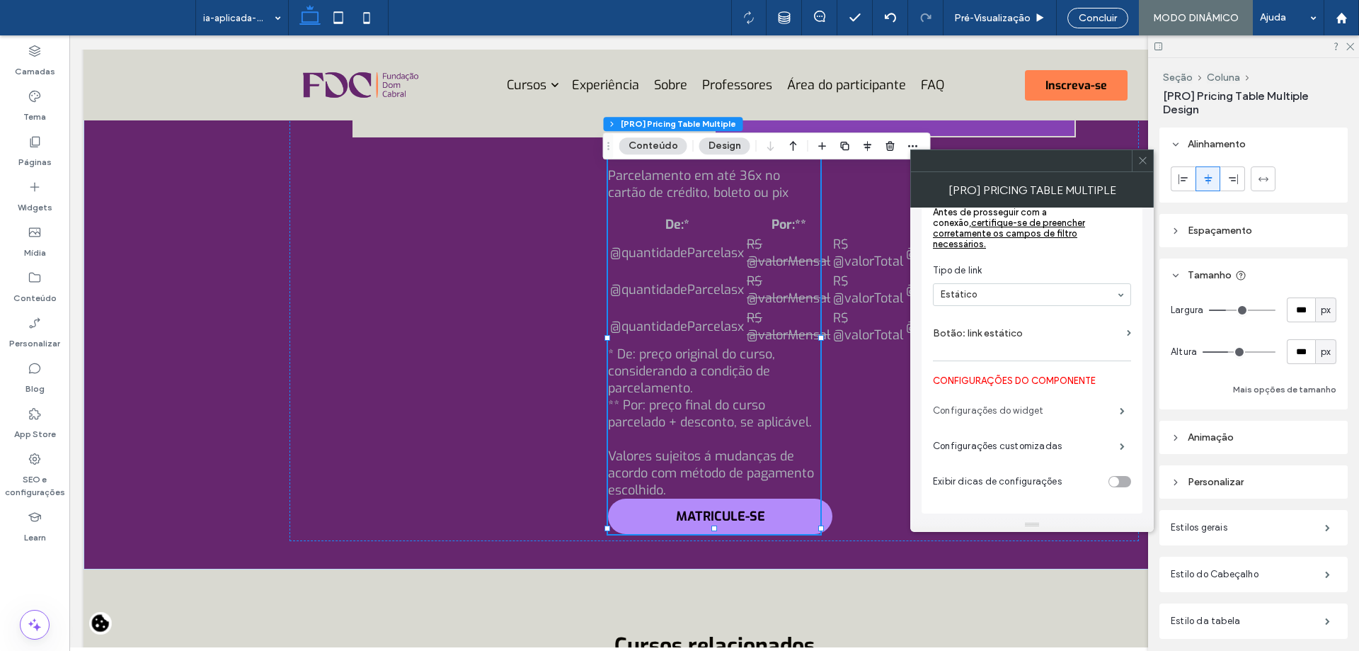
click at [1075, 402] on label "Configurações do widget" at bounding box center [1026, 410] width 187 height 28
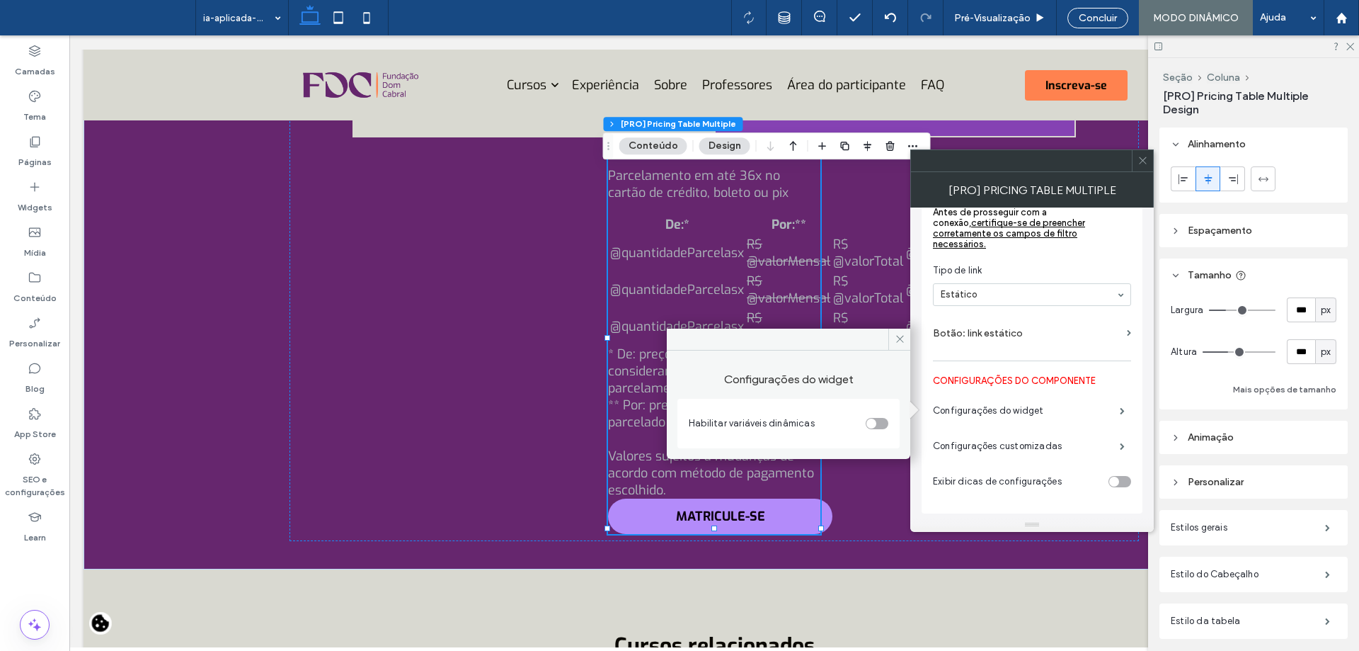
click at [876, 428] on div "toggle" at bounding box center [877, 423] width 23 height 11
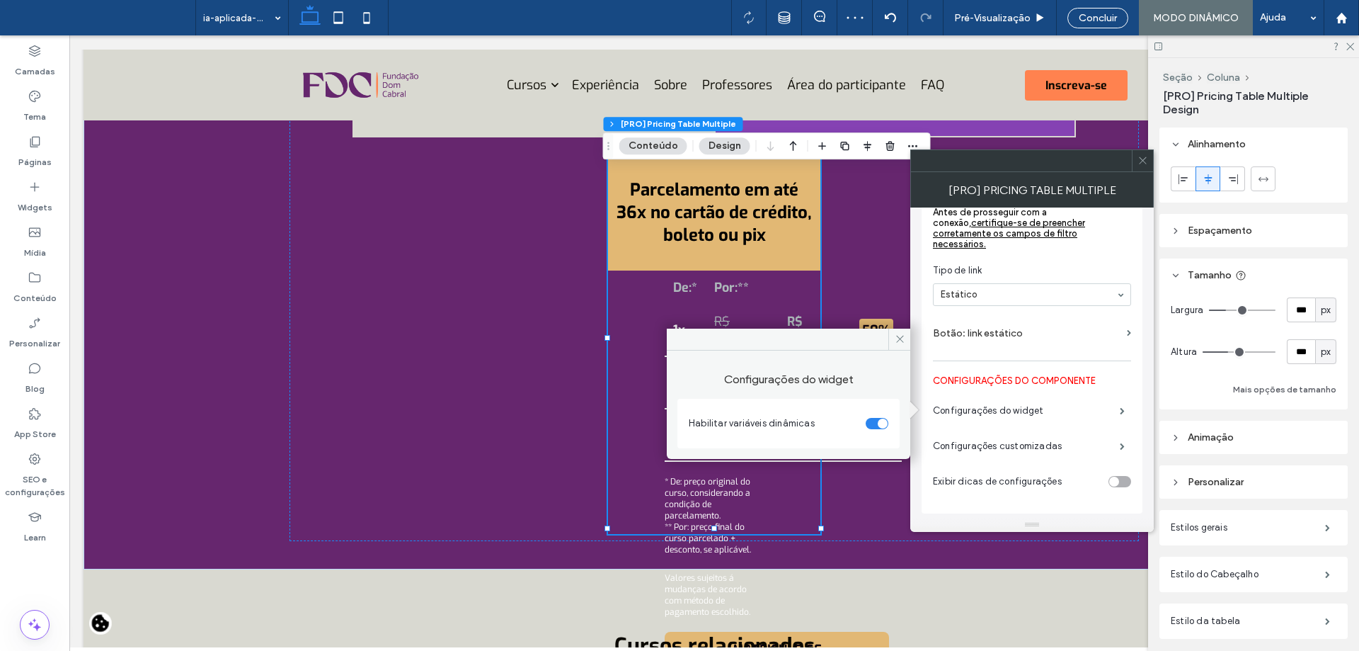
click at [1149, 166] on div at bounding box center [1142, 160] width 21 height 21
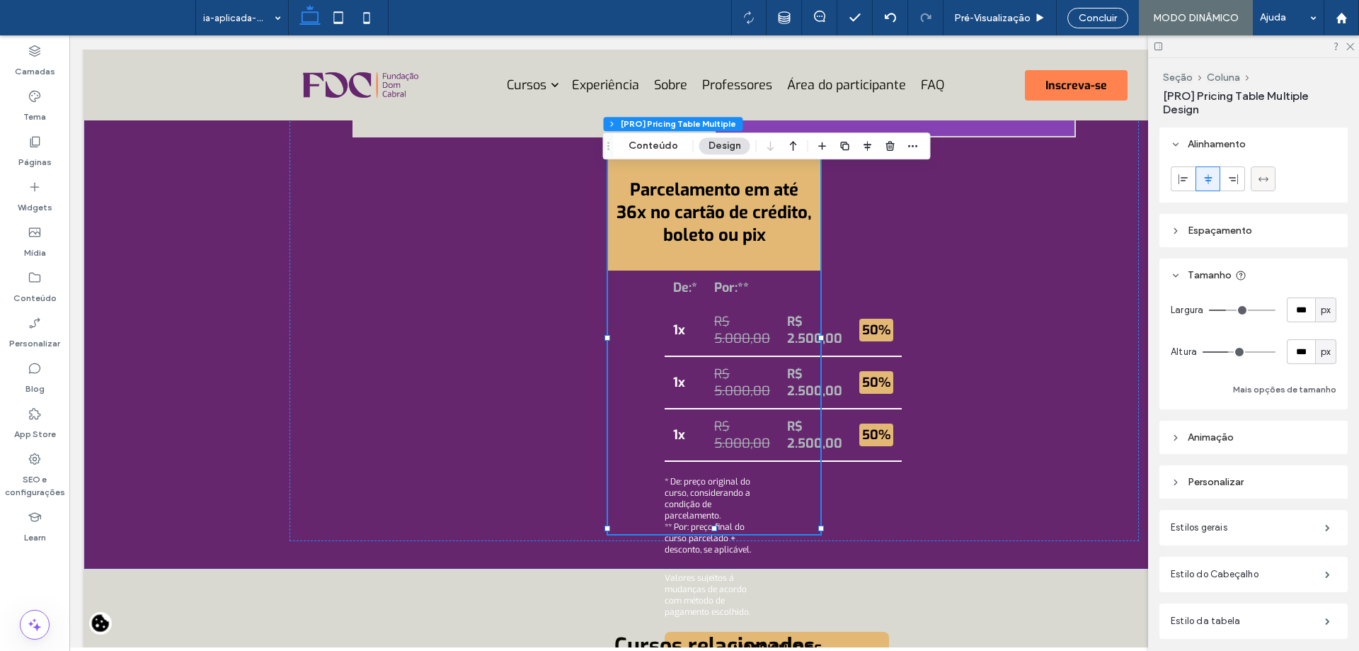
click at [1264, 180] on icon at bounding box center [1263, 178] width 11 height 11
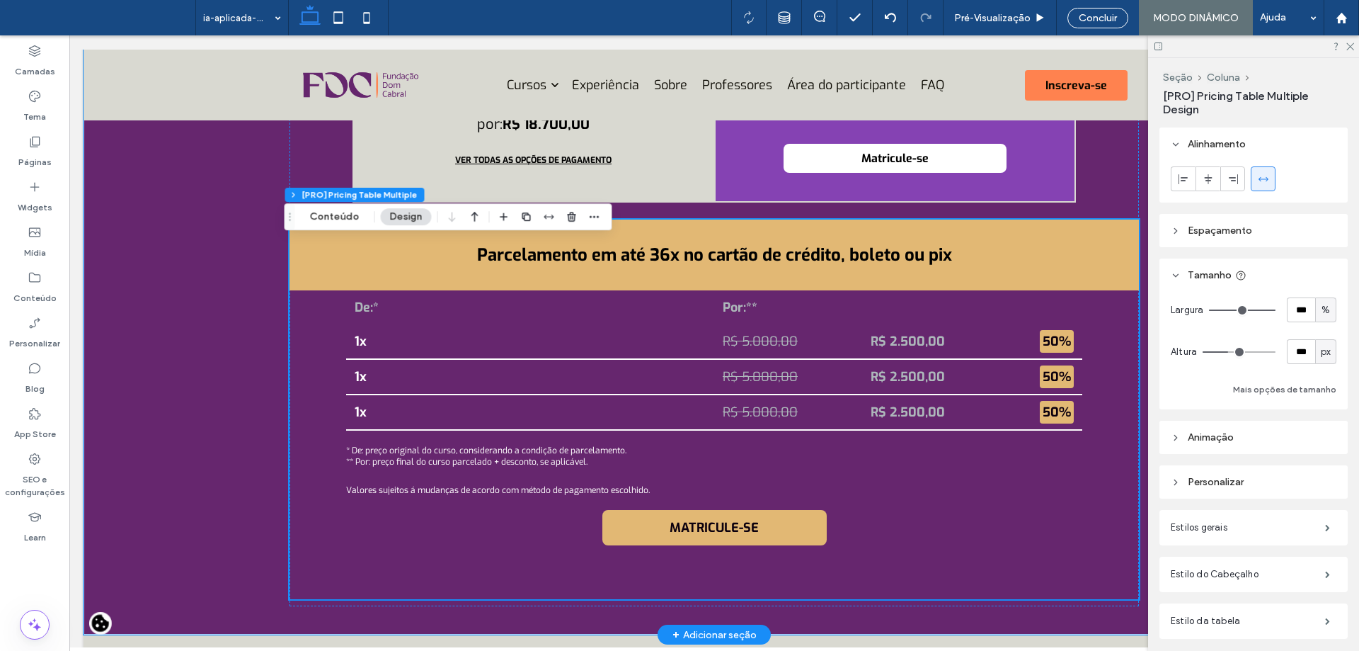
scroll to position [5259, 0]
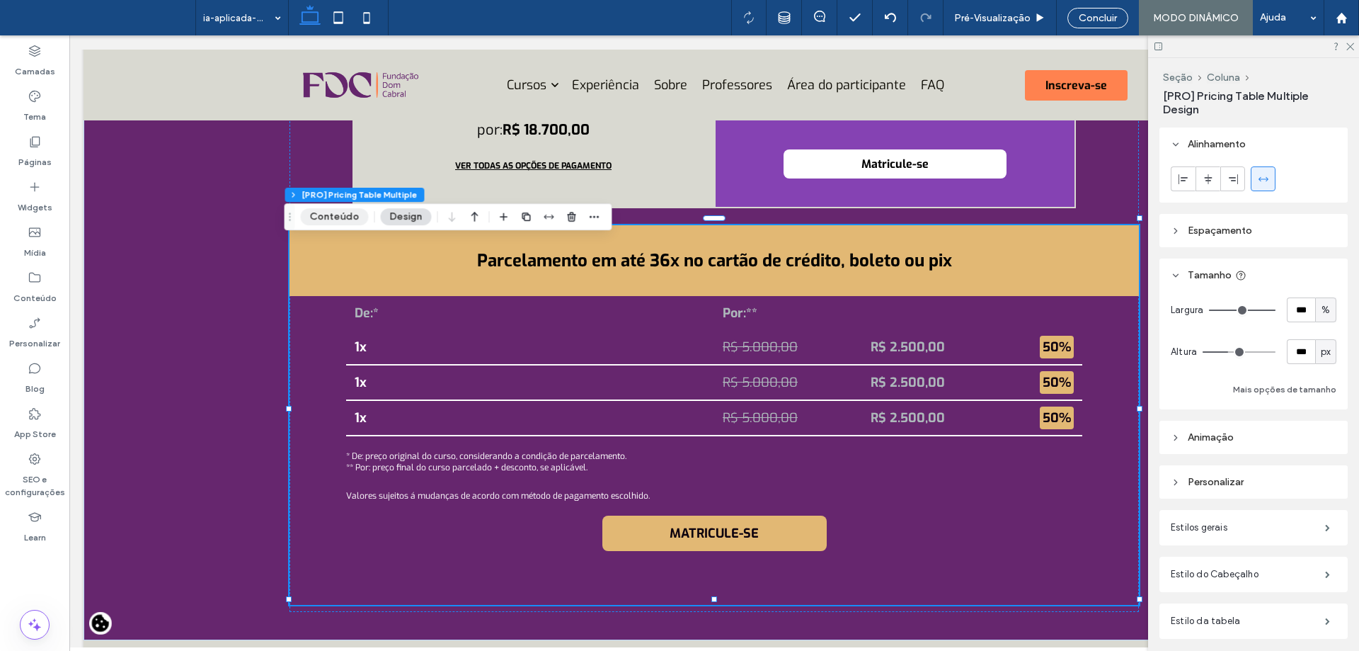
click at [343, 216] on button "Conteúdo" at bounding box center [335, 216] width 68 height 17
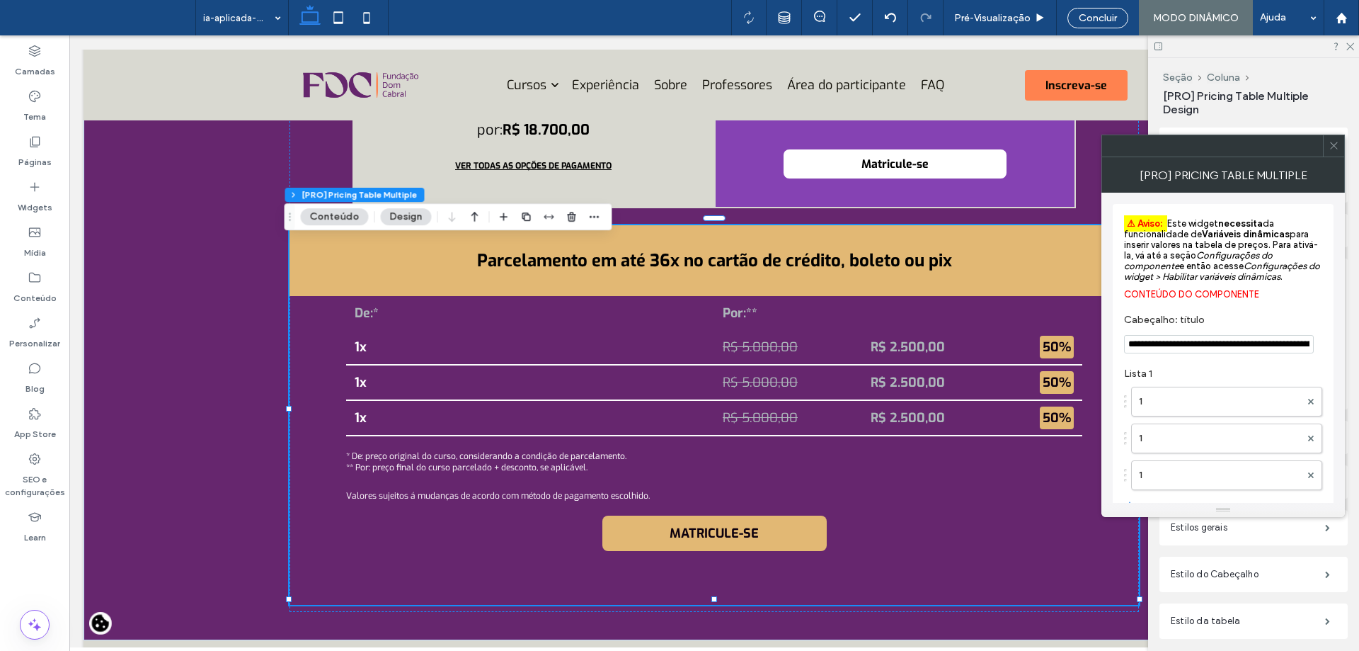
click at [1251, 346] on input "**********" at bounding box center [1219, 344] width 190 height 18
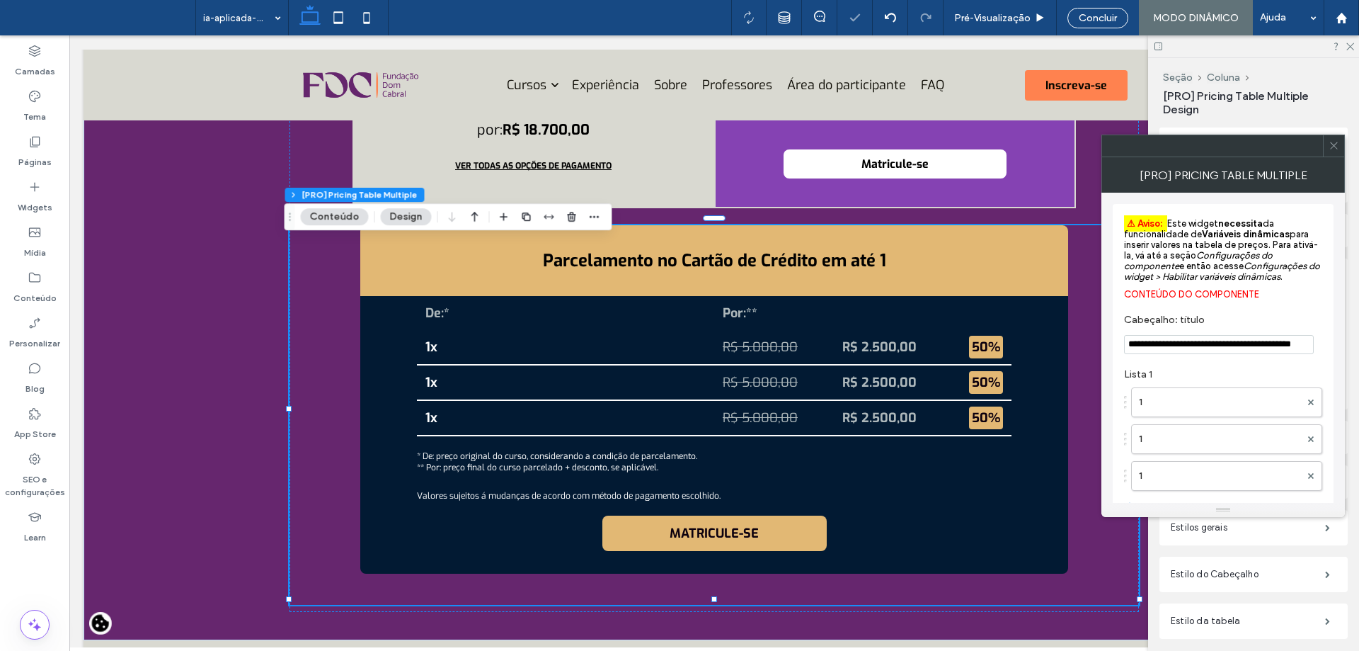
scroll to position [0, 18]
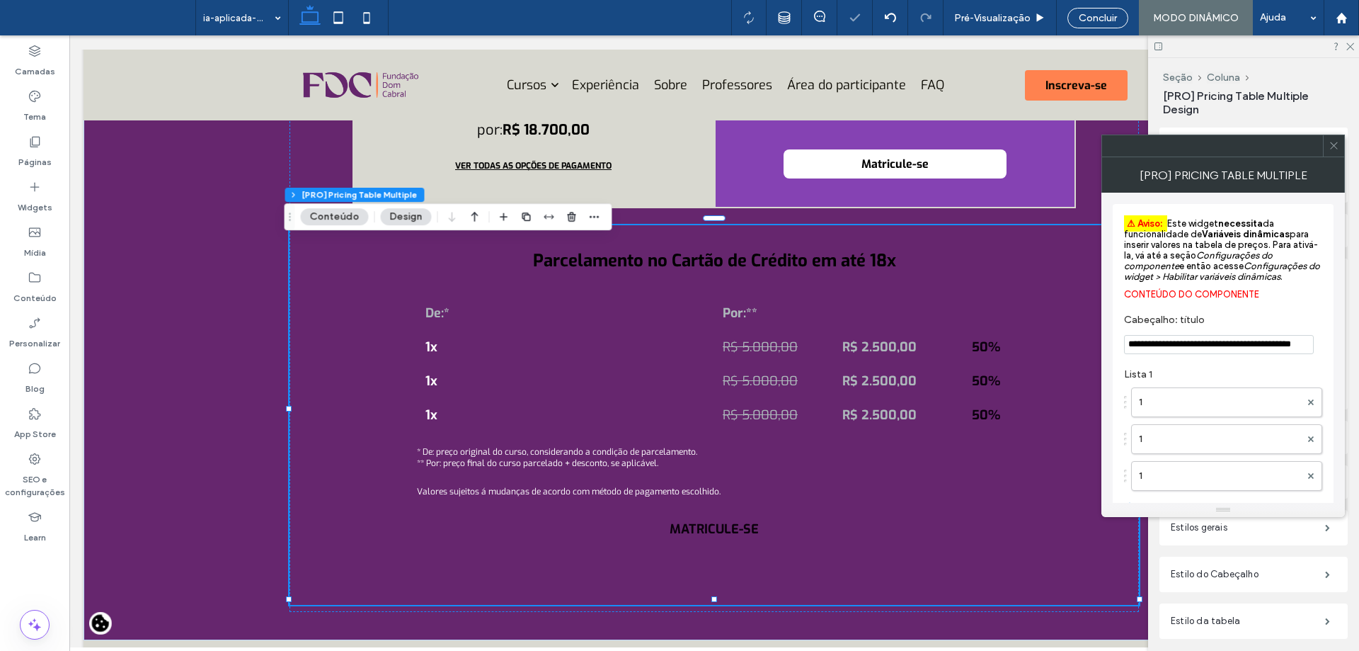
type input "**********"
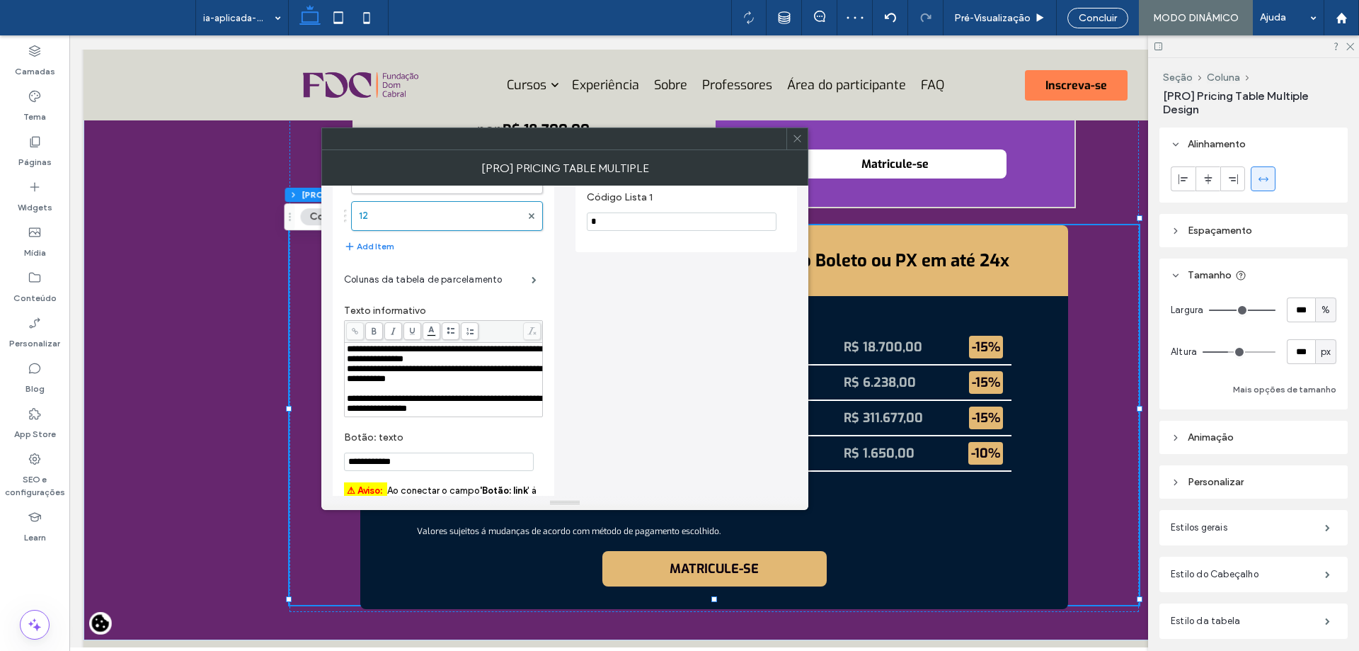
scroll to position [283, 0]
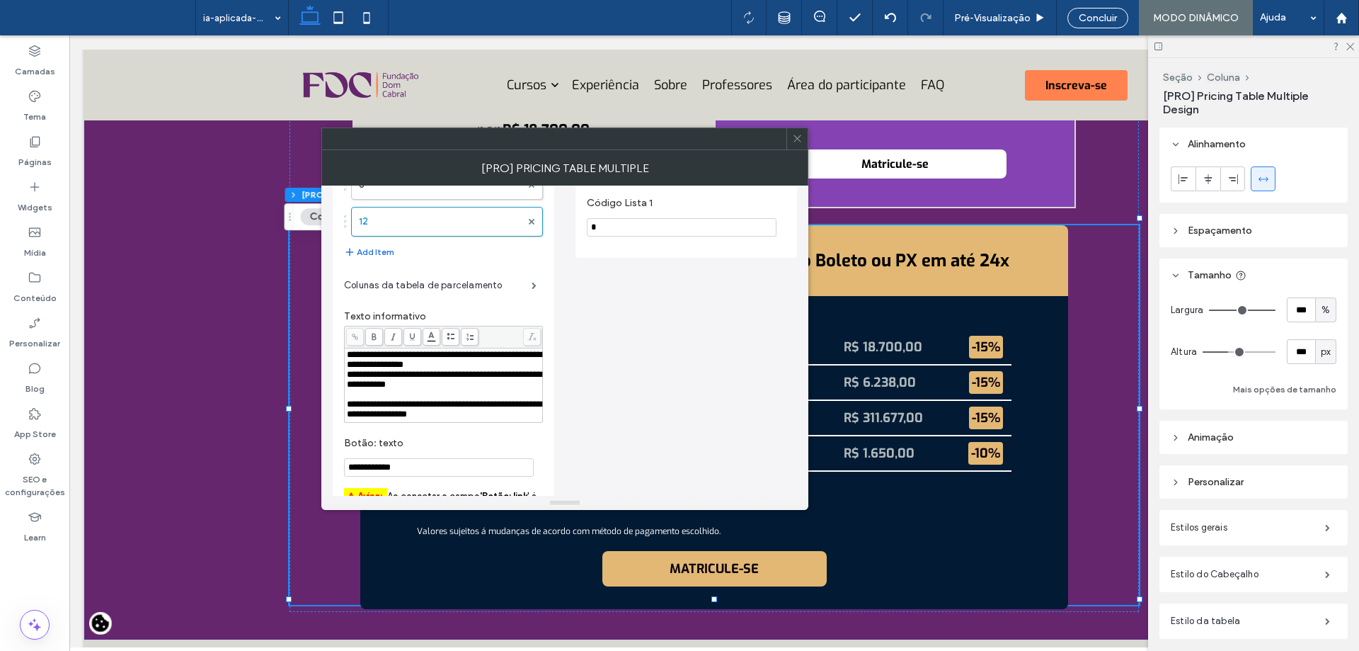
type input "***"
click at [372, 253] on button "Add Item" at bounding box center [369, 252] width 50 height 17
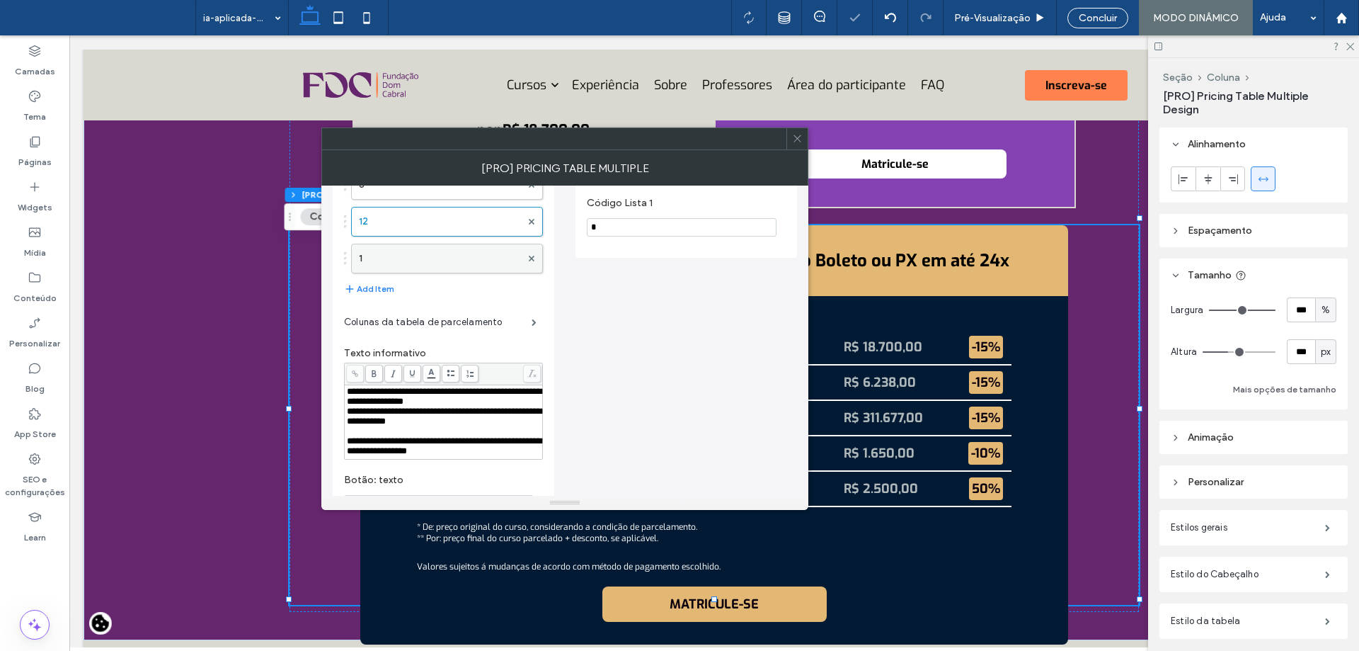
click at [389, 263] on label "1" at bounding box center [440, 258] width 162 height 28
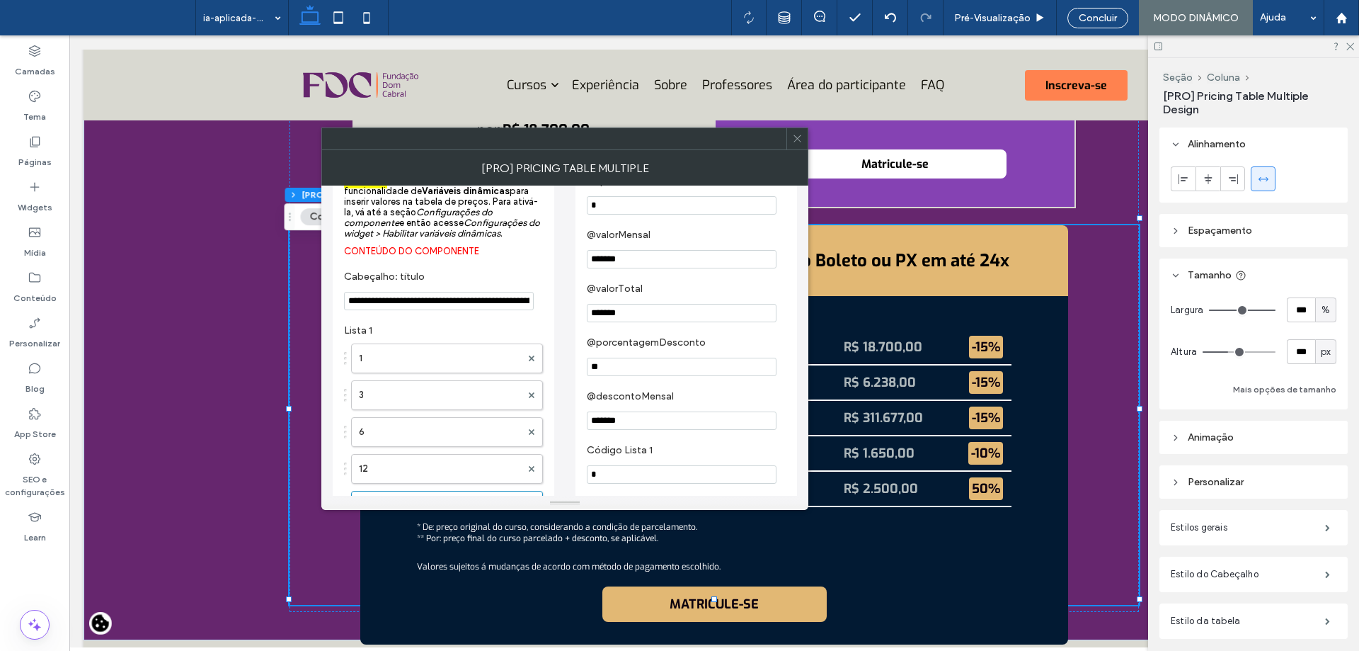
scroll to position [0, 0]
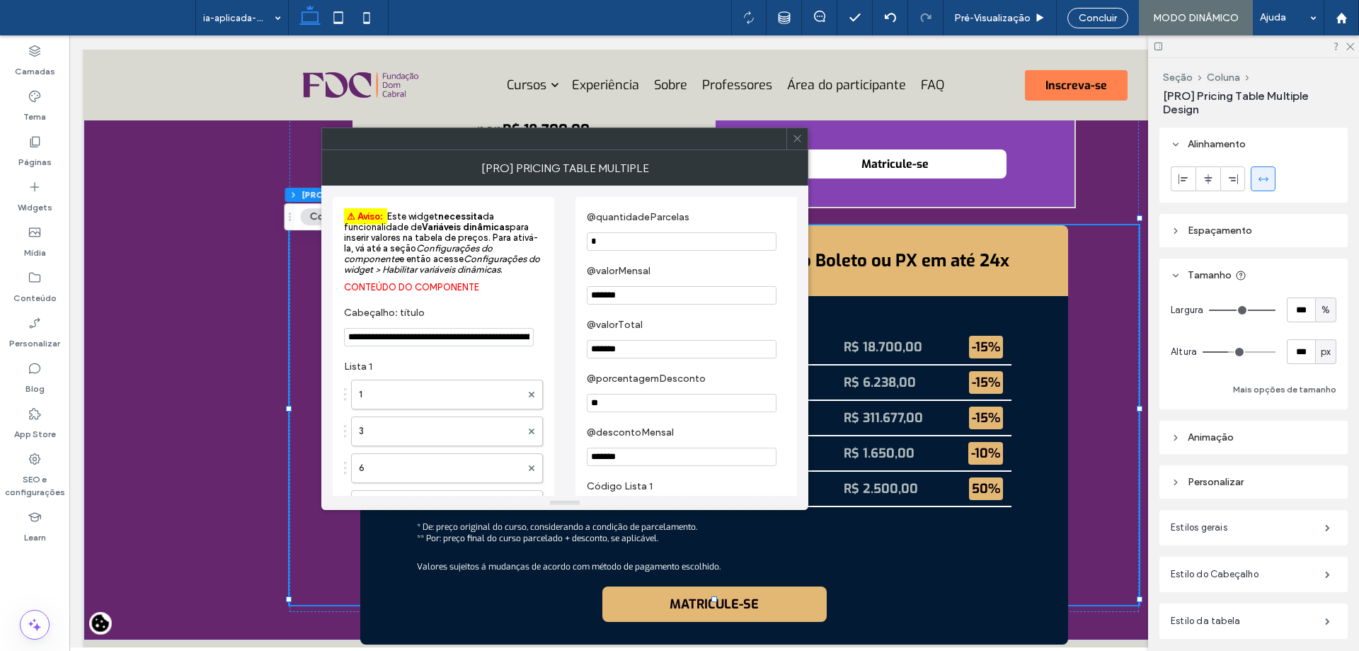
drag, startPoint x: 677, startPoint y: 294, endPoint x: 537, endPoint y: 274, distance: 141.6
click at [537, 274] on div "**********" at bounding box center [565, 661] width 464 height 953
click at [725, 247] on input "*" at bounding box center [682, 241] width 190 height 18
type input "**"
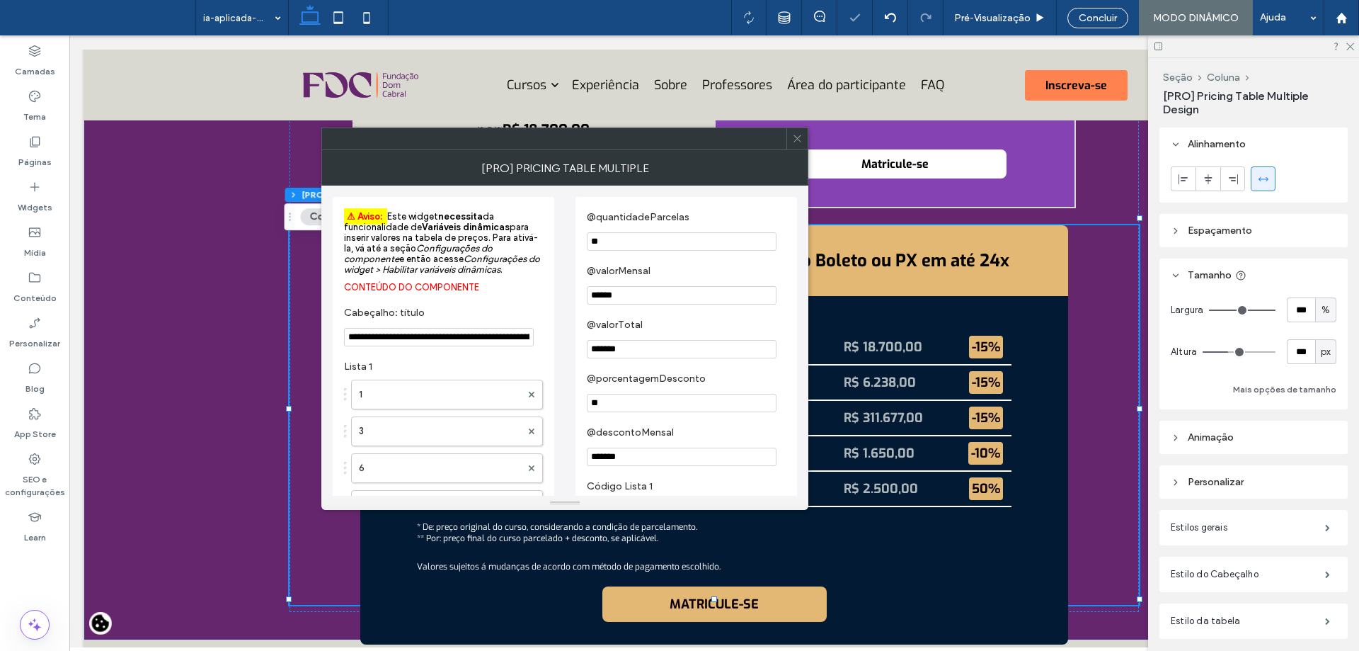
type input "******"
type input "**"
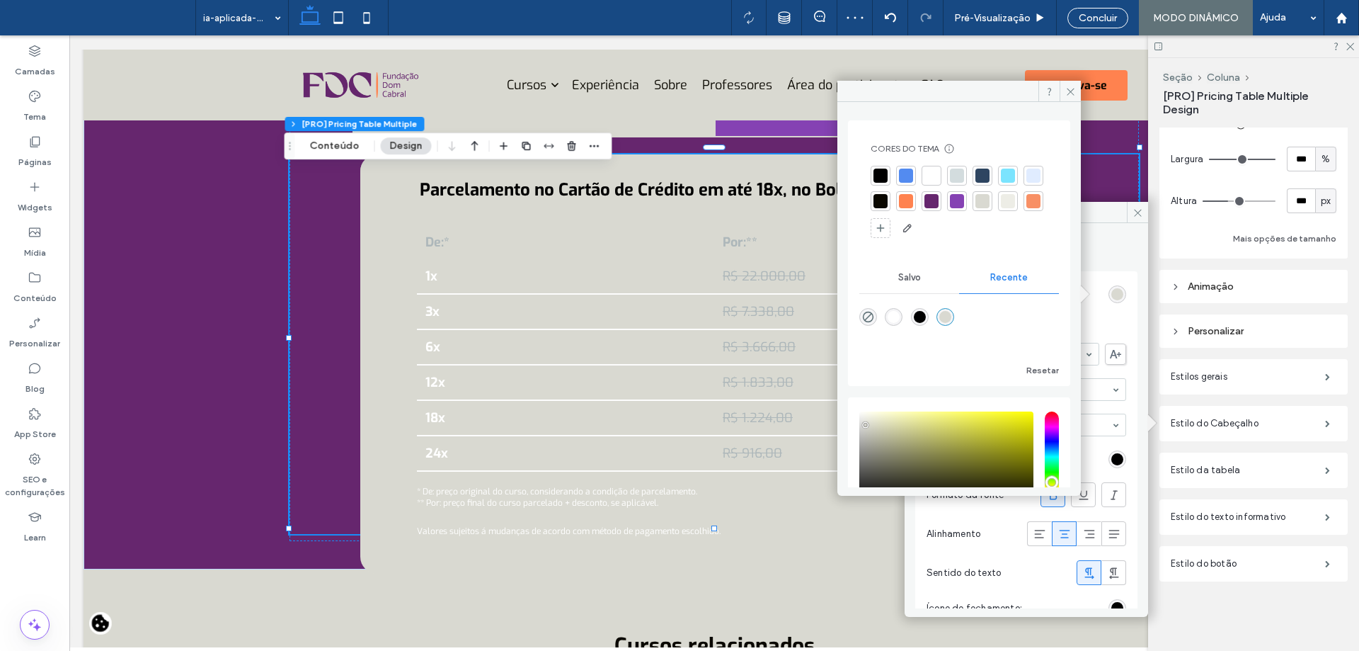
click at [990, 204] on div at bounding box center [983, 201] width 14 height 14
click at [983, 176] on div at bounding box center [983, 175] width 14 height 14
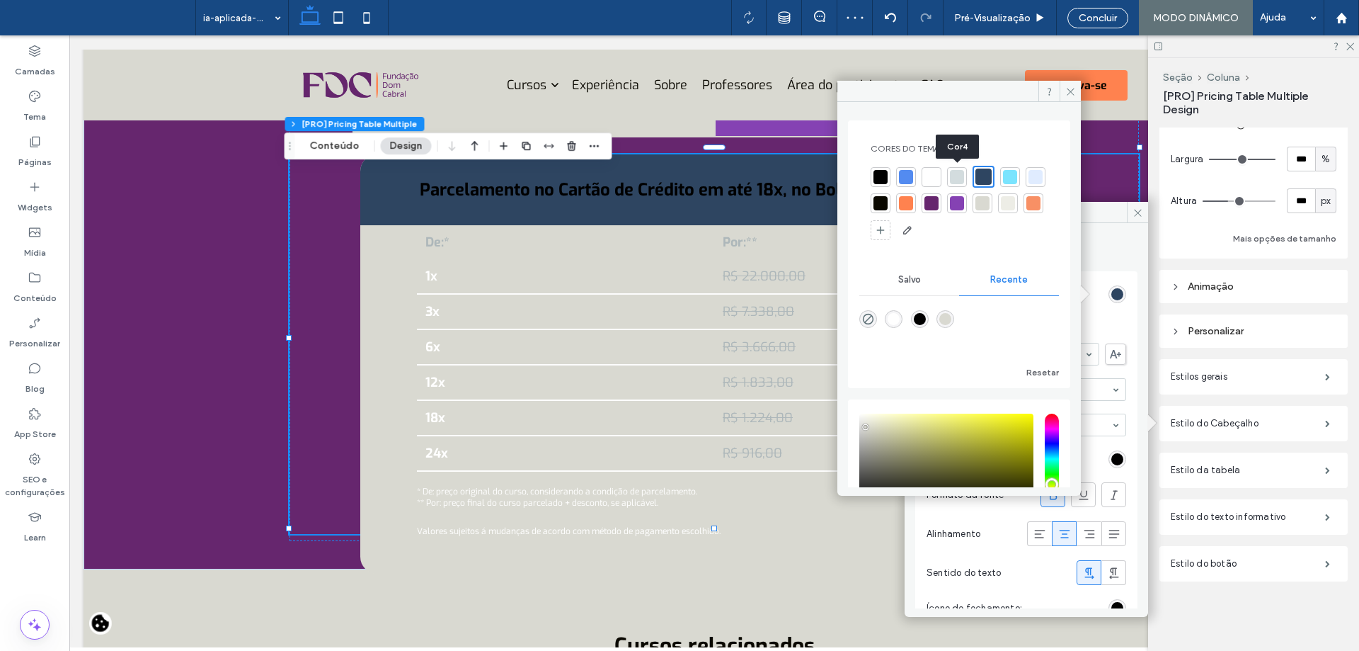
click at [954, 178] on div at bounding box center [957, 177] width 14 height 14
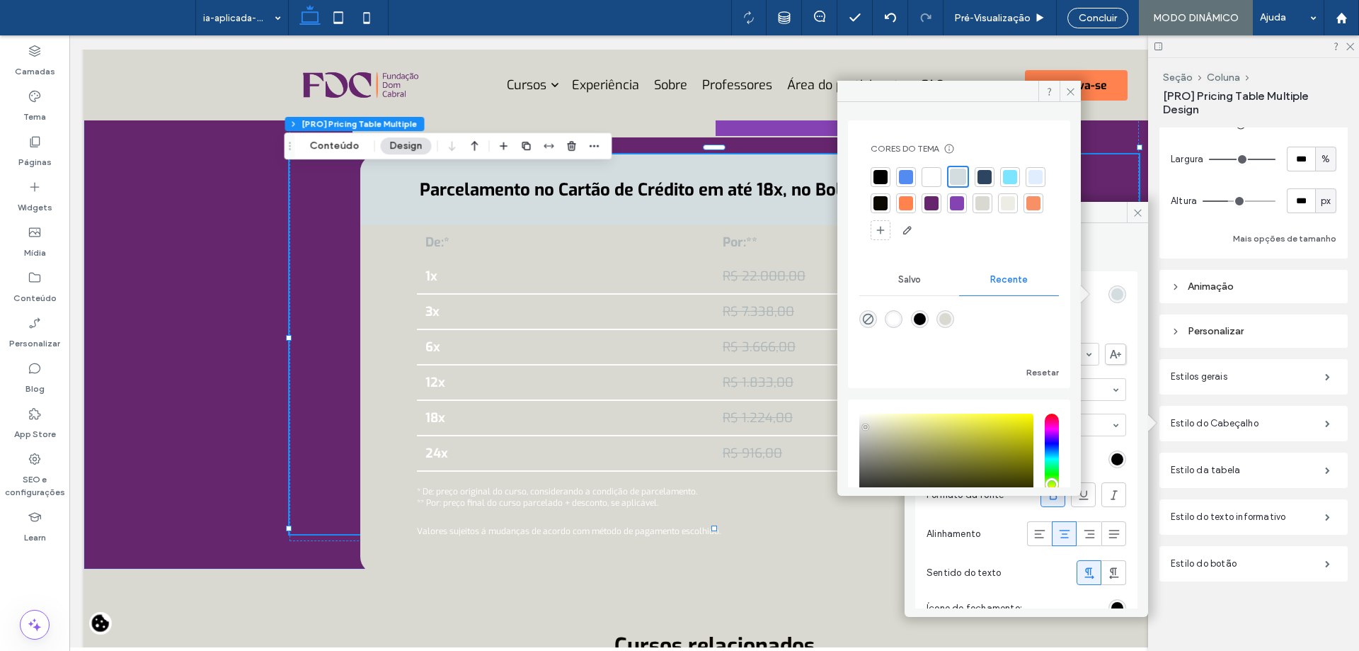
scroll to position [107, 0]
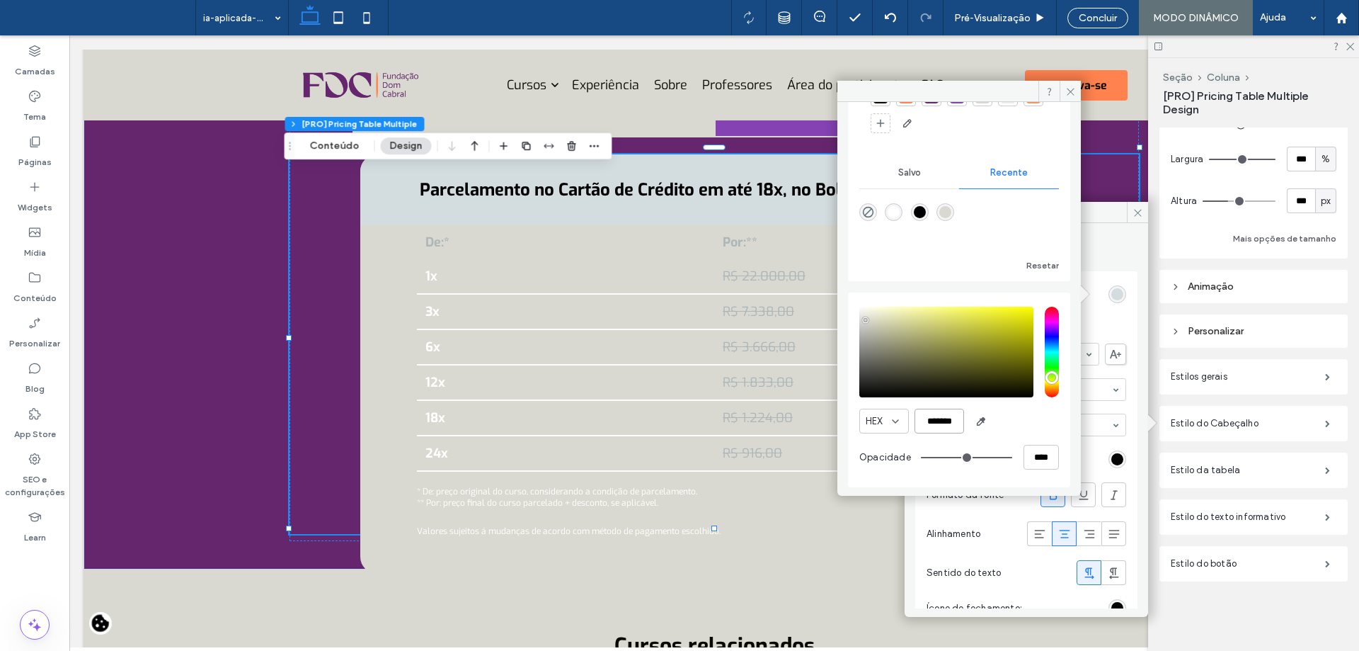
click at [930, 430] on input "*******" at bounding box center [940, 420] width 50 height 25
click at [930, 429] on input "*******" at bounding box center [940, 420] width 50 height 25
click at [1246, 368] on label "Estilos gerais" at bounding box center [1248, 376] width 154 height 28
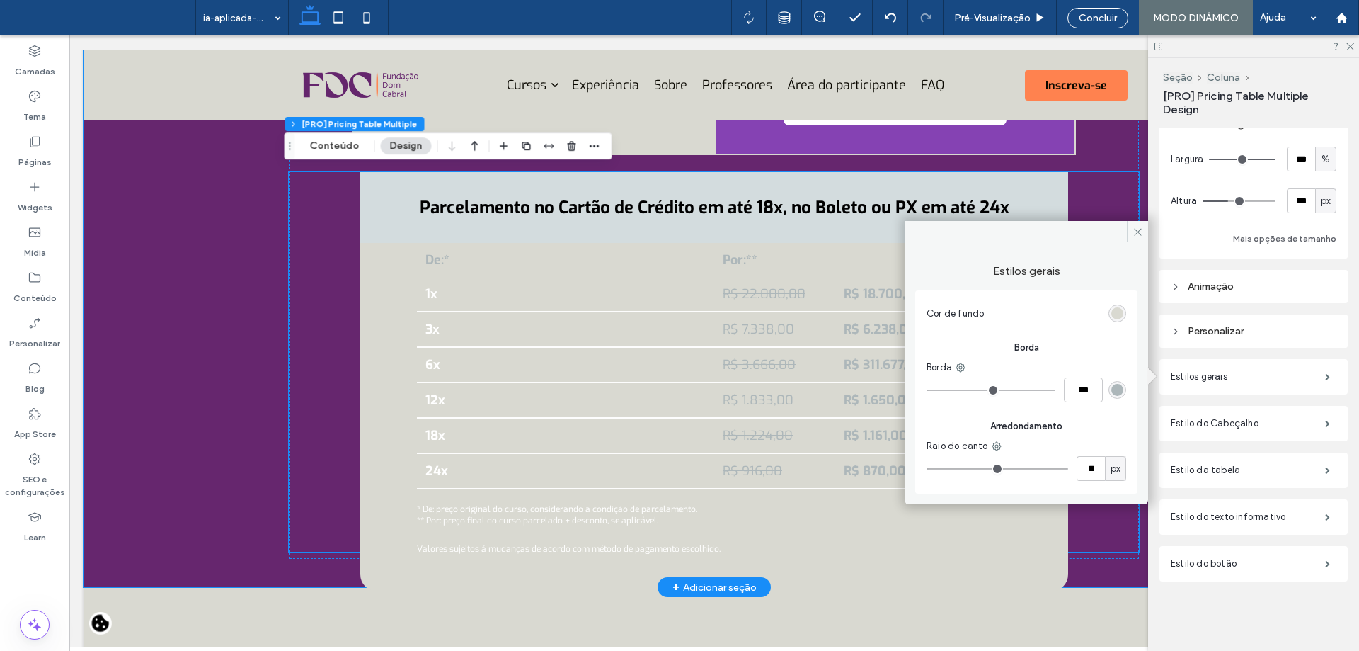
scroll to position [5329, 0]
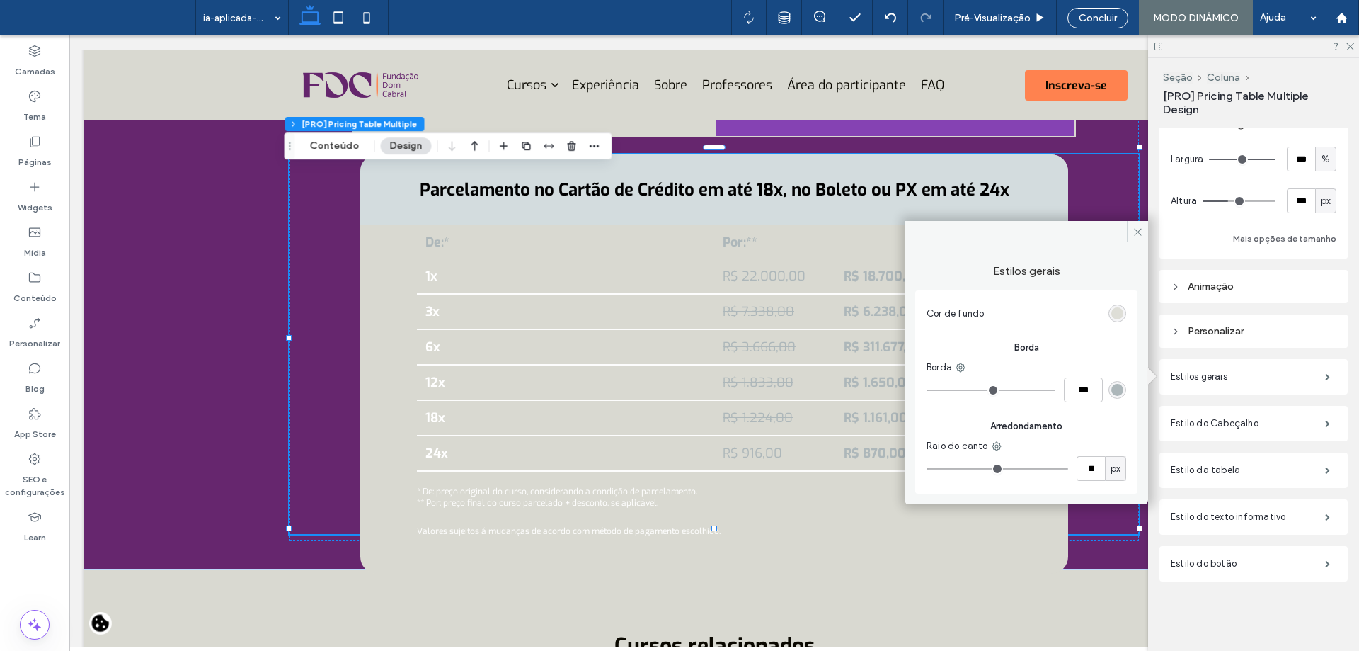
click at [1121, 314] on div "rgba(217, 217, 209, 1)" at bounding box center [1117, 313] width 12 height 12
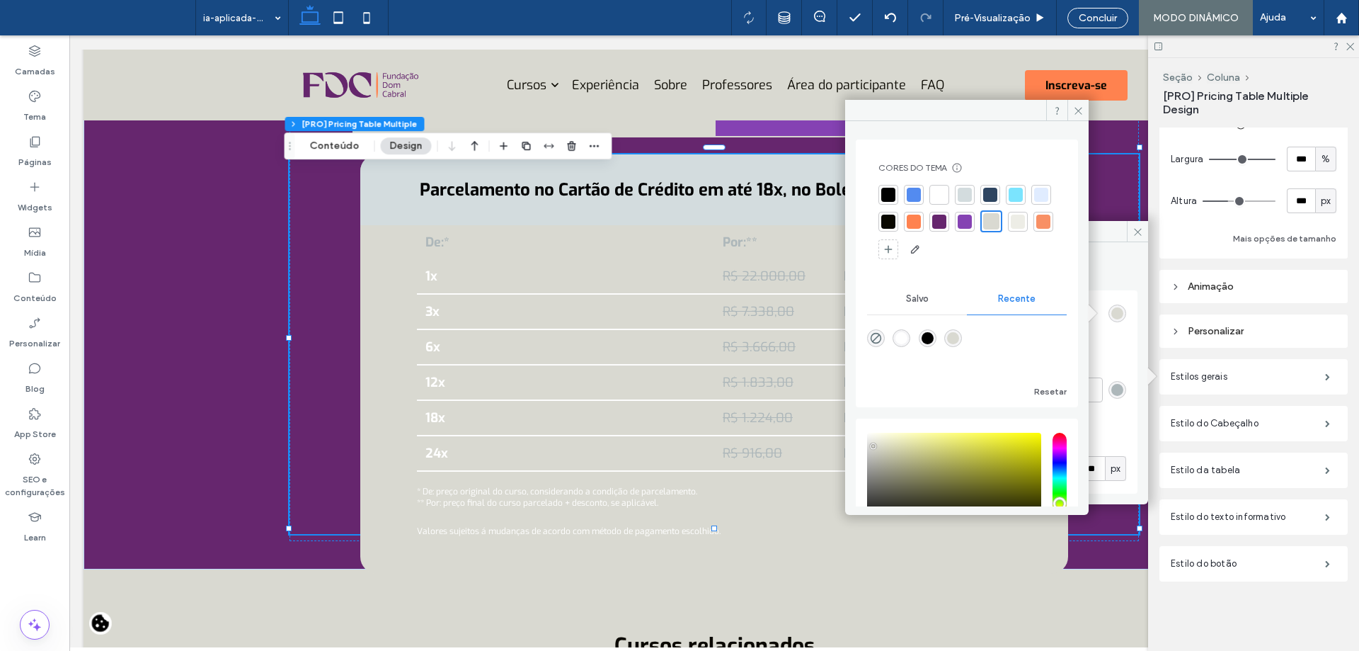
click at [1011, 229] on div at bounding box center [1018, 222] width 14 height 14
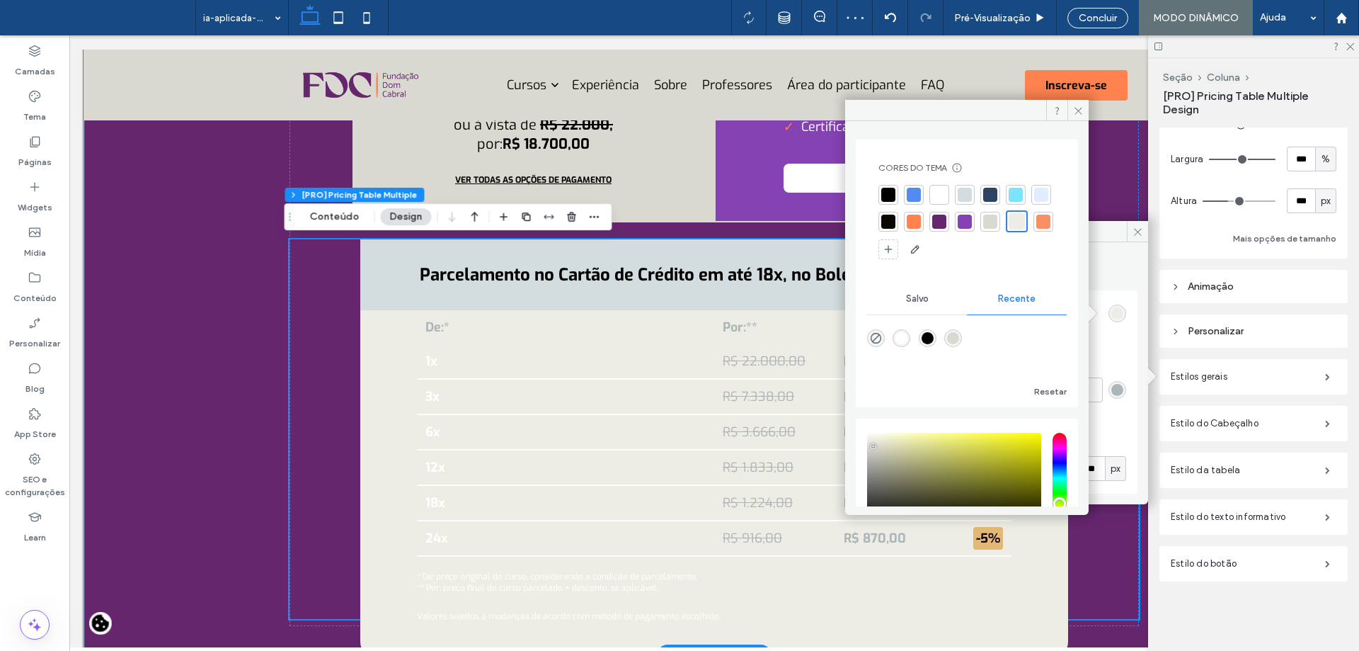
scroll to position [5259, 0]
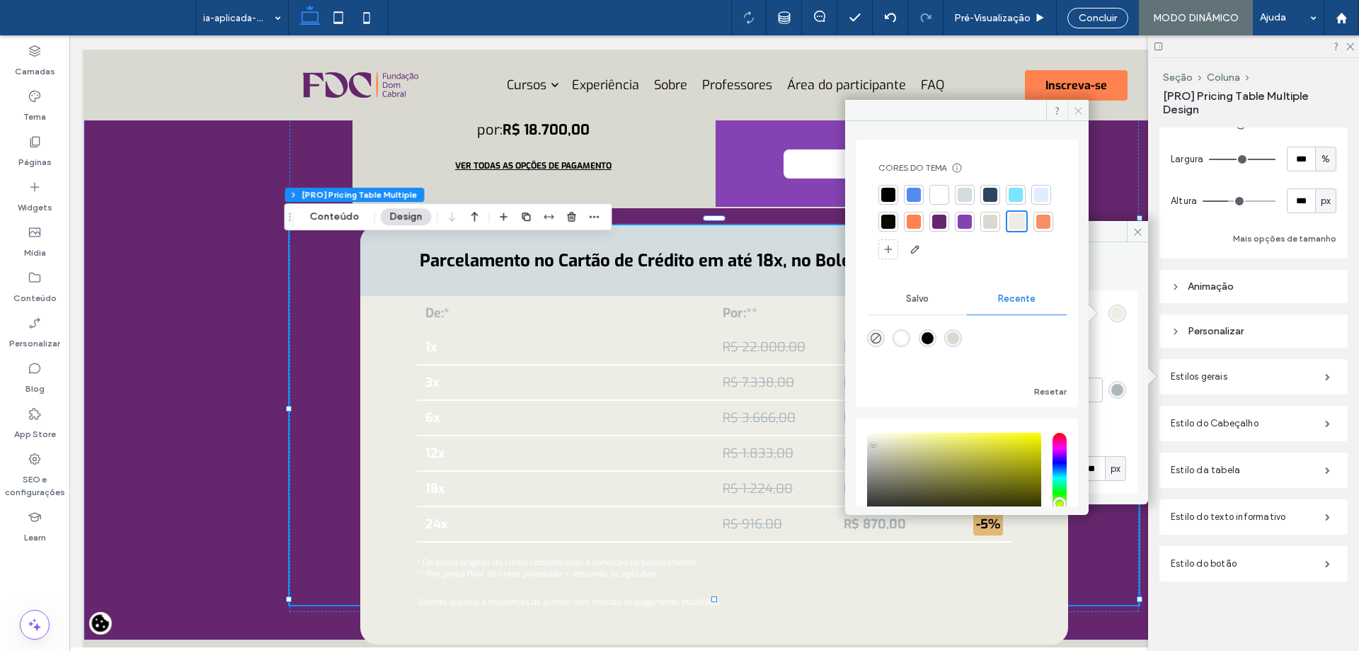
click at [1075, 111] on icon at bounding box center [1078, 110] width 11 height 11
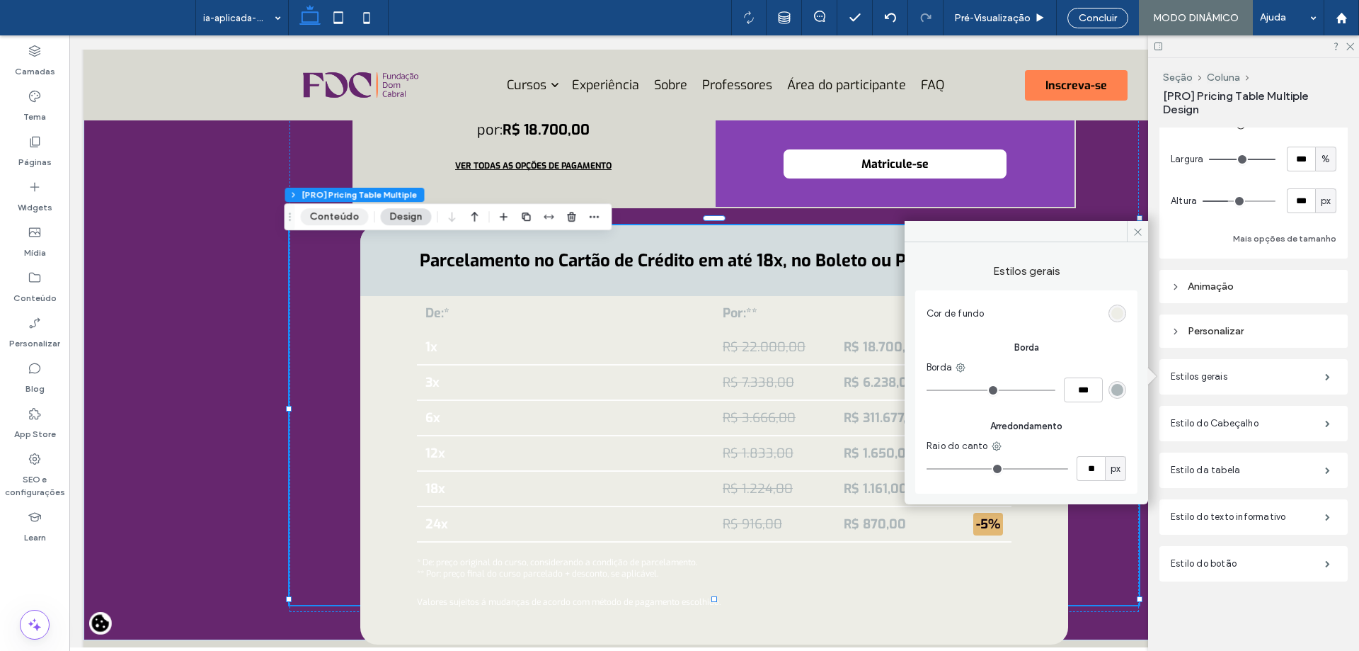
click at [311, 219] on button "Conteúdo" at bounding box center [335, 216] width 68 height 17
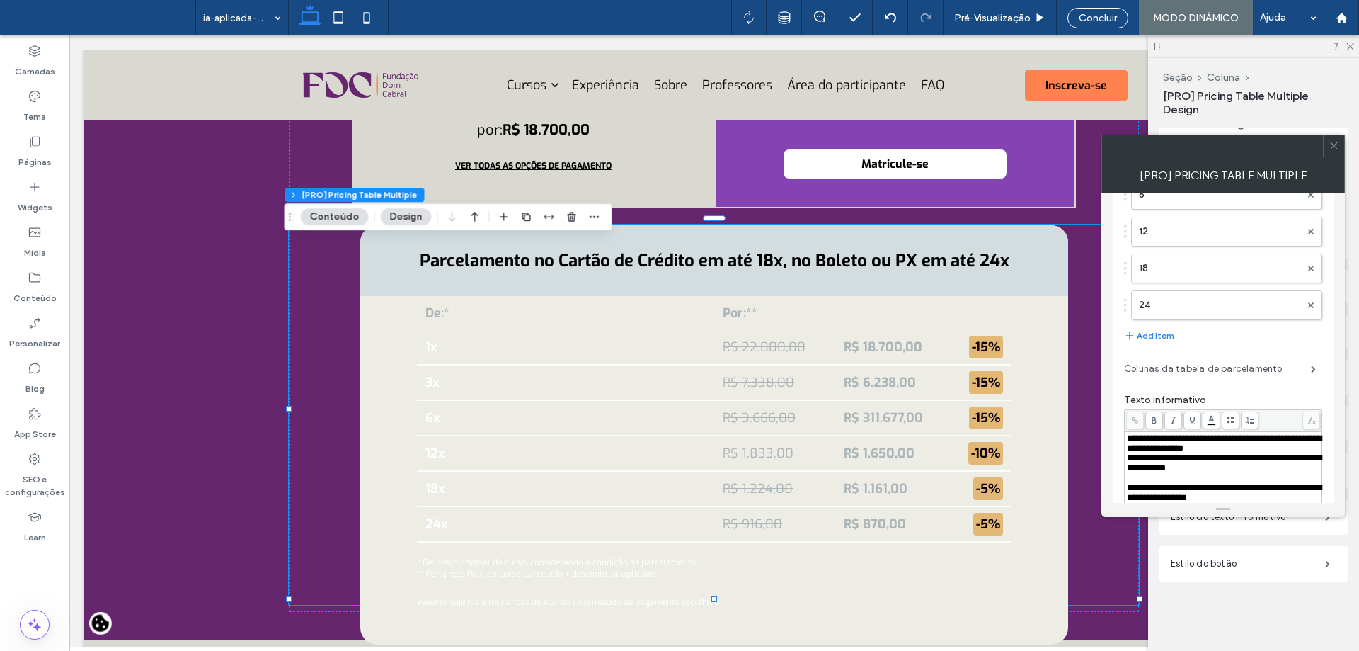
scroll to position [283, 0]
click at [1179, 370] on label "Colunas da tabela de parcelamento" at bounding box center [1217, 366] width 187 height 28
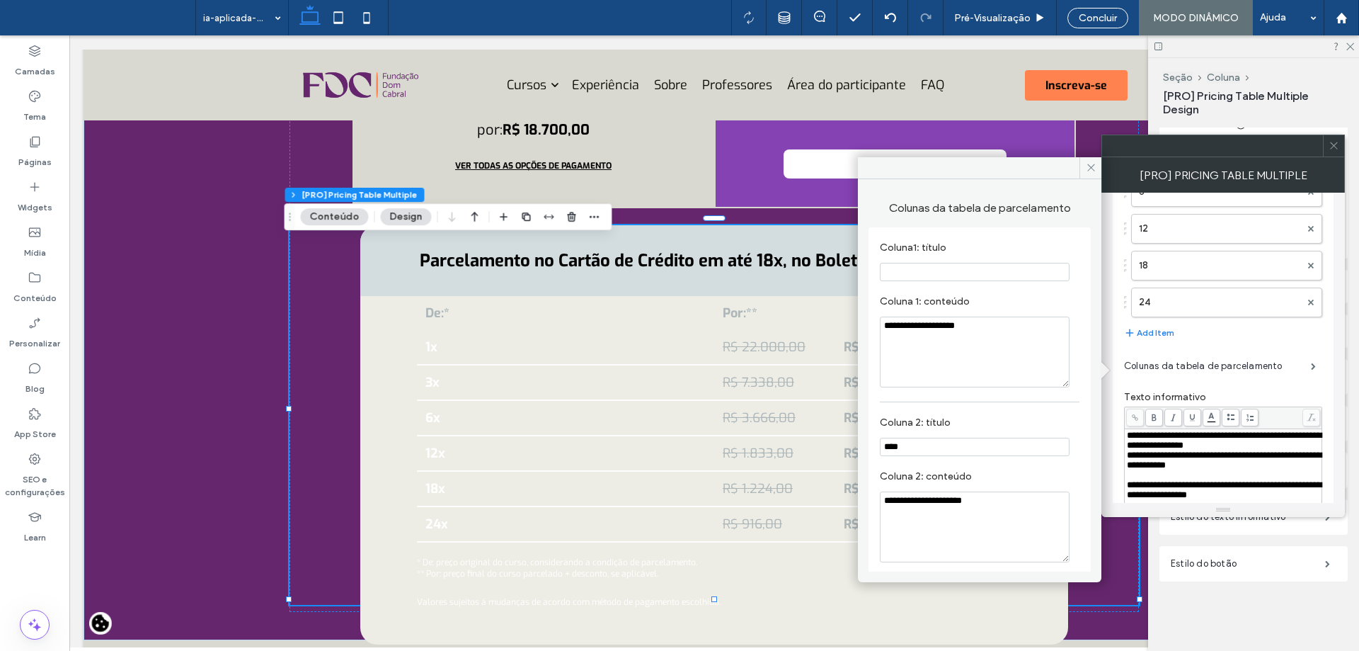
click at [961, 441] on input "****" at bounding box center [975, 447] width 190 height 18
drag, startPoint x: 1014, startPoint y: 302, endPoint x: 854, endPoint y: 261, distance: 165.0
click at [961, 284] on section "Coluna1: título" at bounding box center [980, 261] width 200 height 54
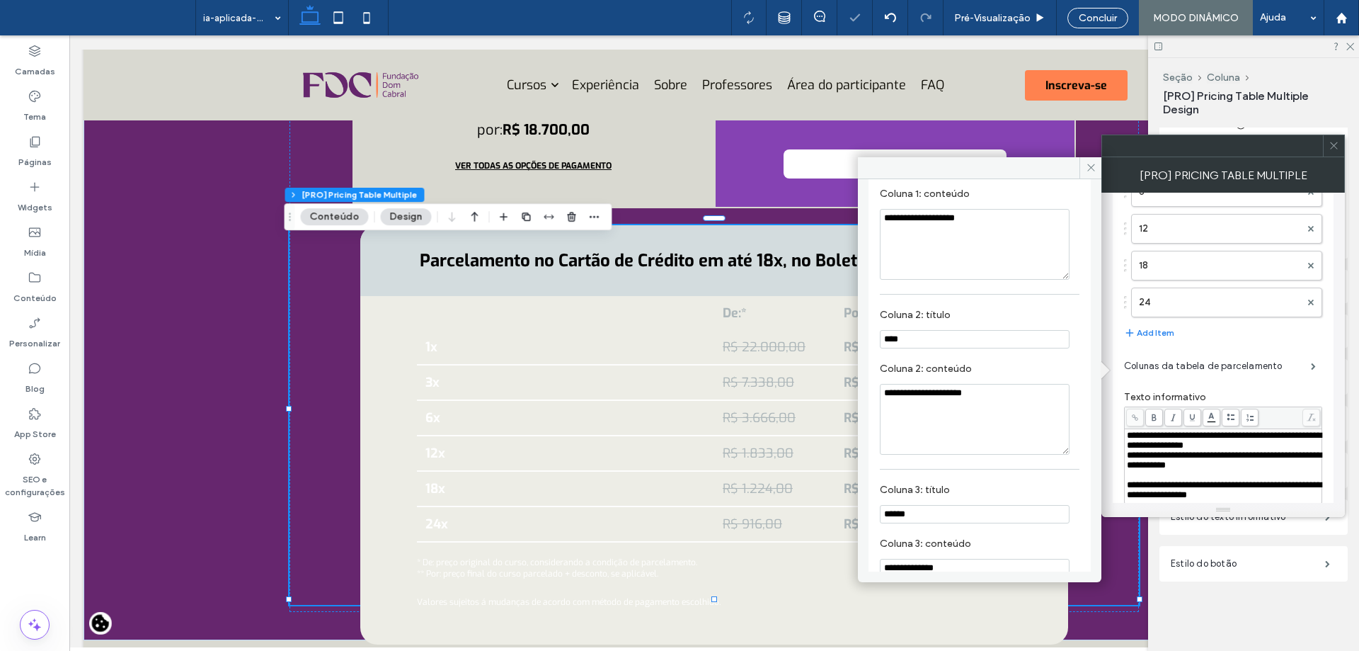
scroll to position [142, 0]
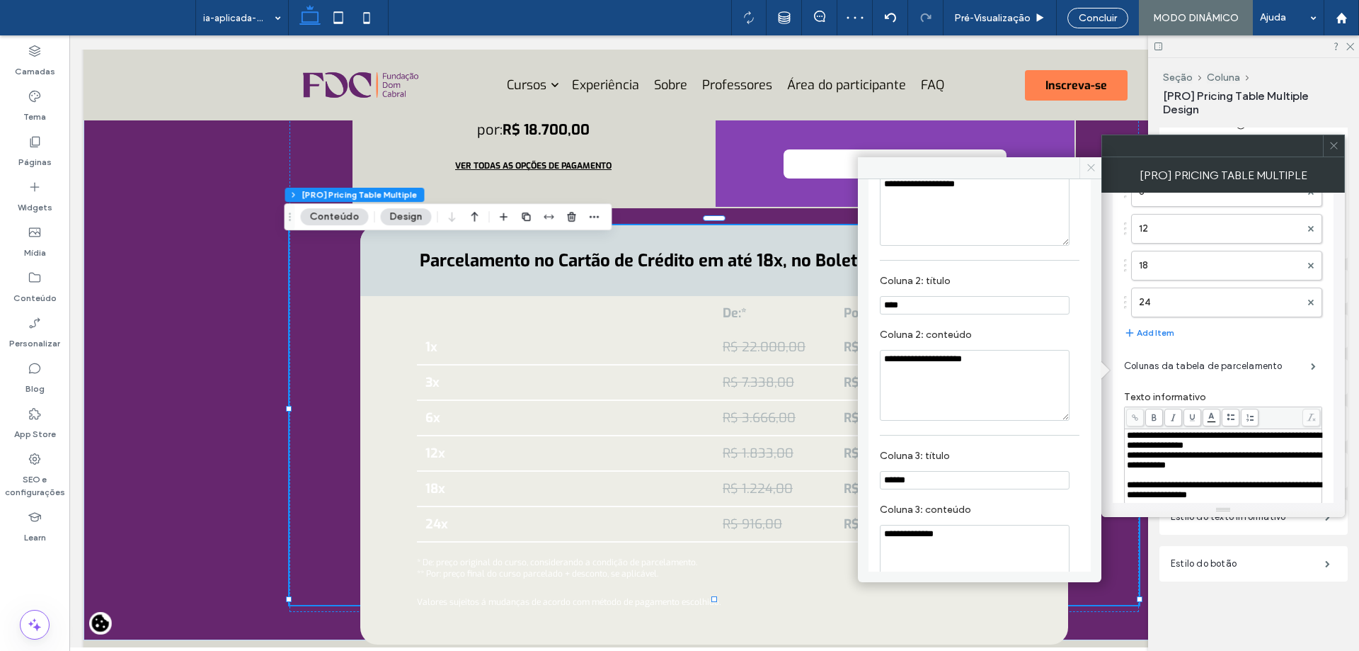
click at [1087, 163] on icon at bounding box center [1091, 167] width 11 height 11
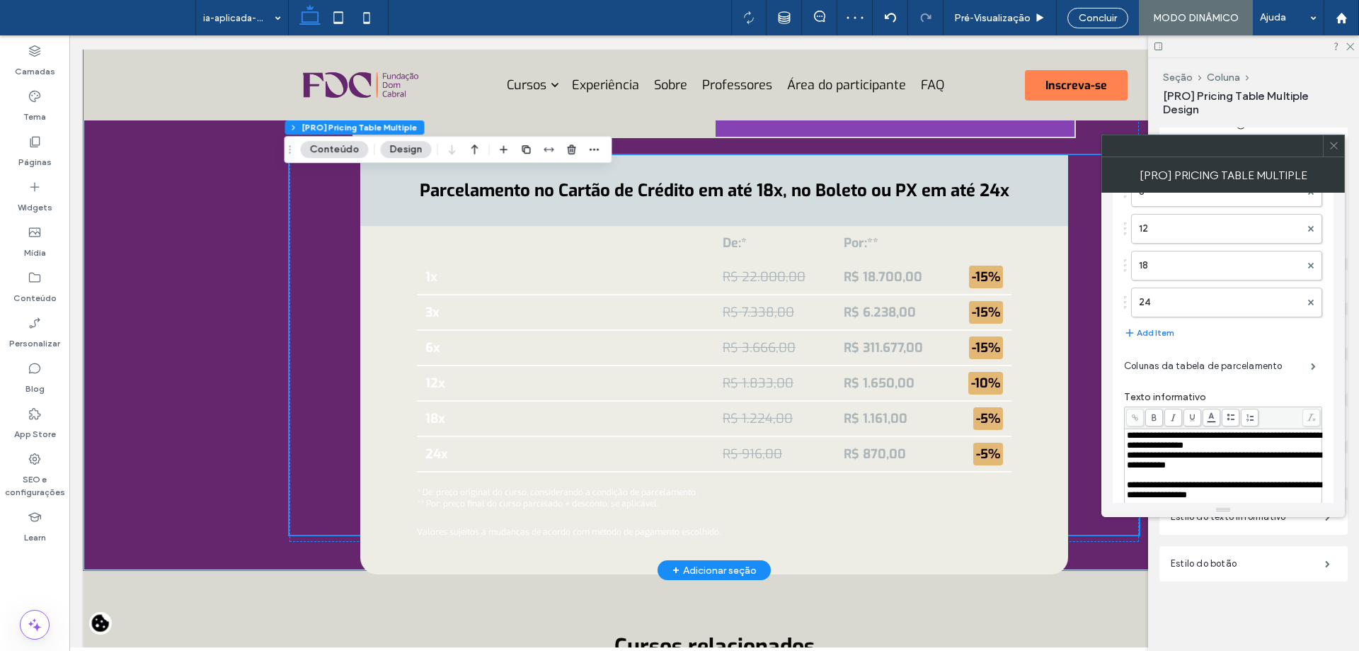
scroll to position [5329, 0]
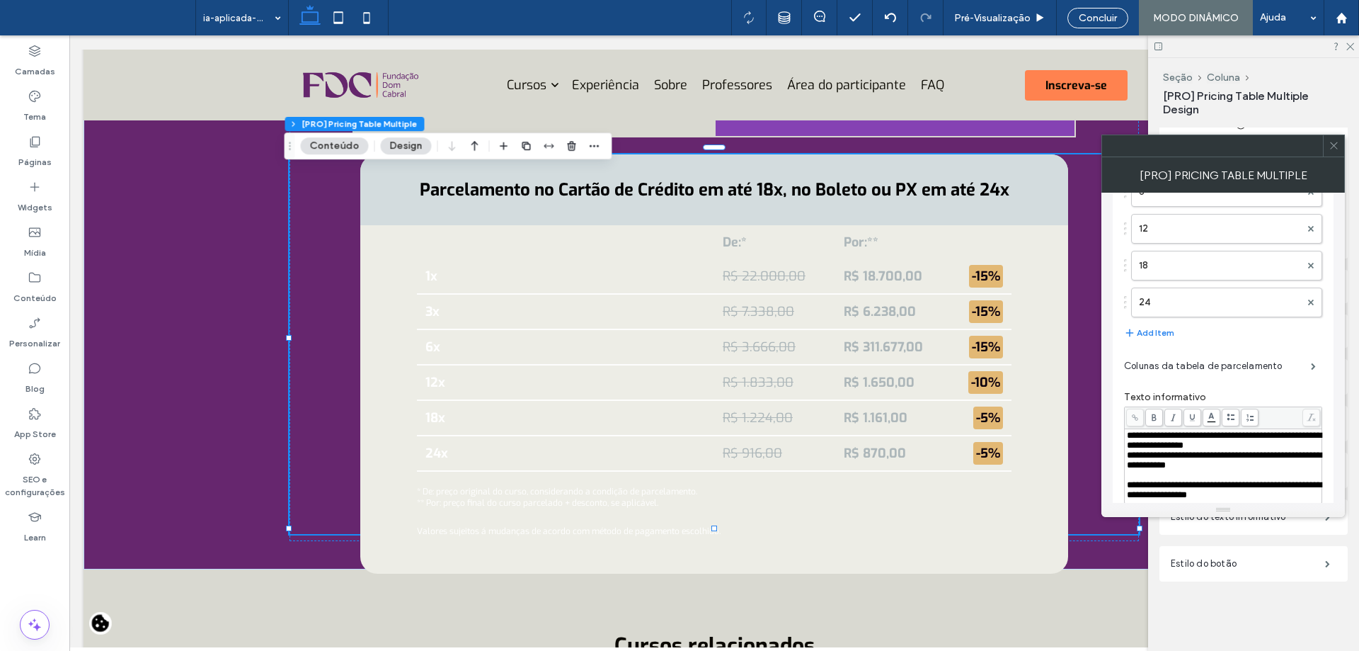
click at [1332, 152] on span at bounding box center [1334, 145] width 11 height 21
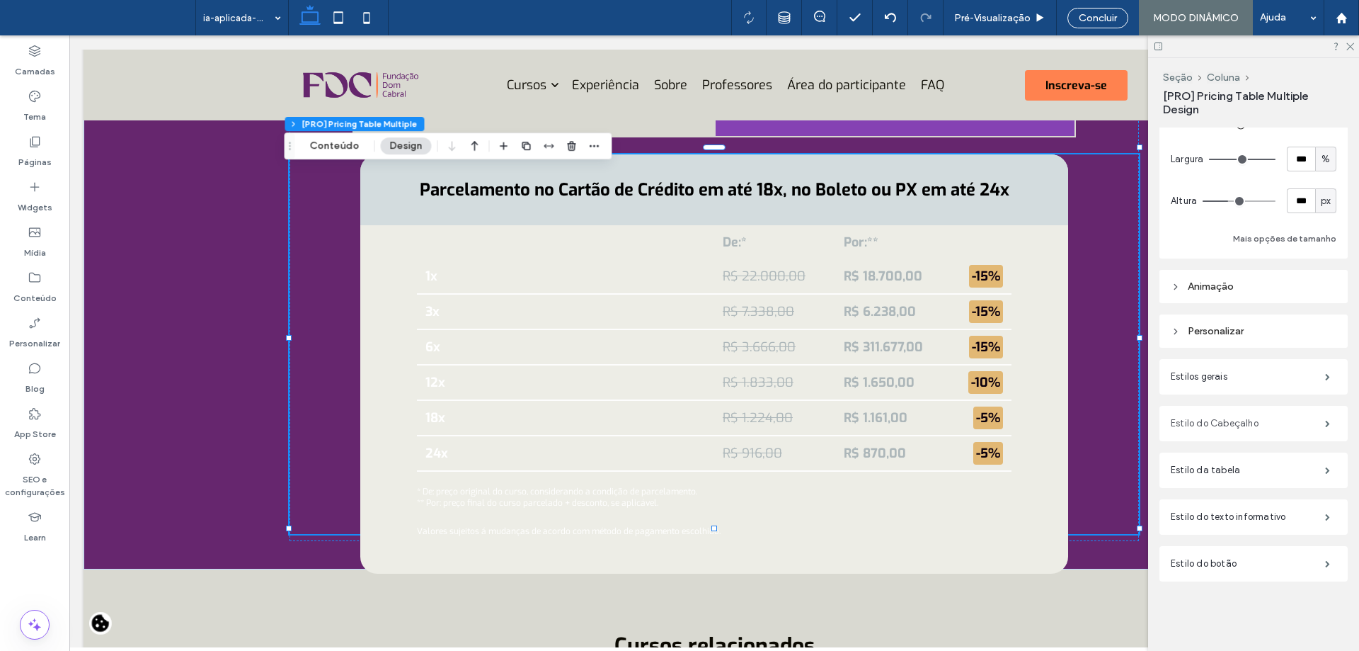
click at [1271, 427] on label "Estilo do Cabeçalho" at bounding box center [1248, 423] width 154 height 28
click at [1259, 423] on label "Estilo do Cabeçalho" at bounding box center [1248, 423] width 154 height 28
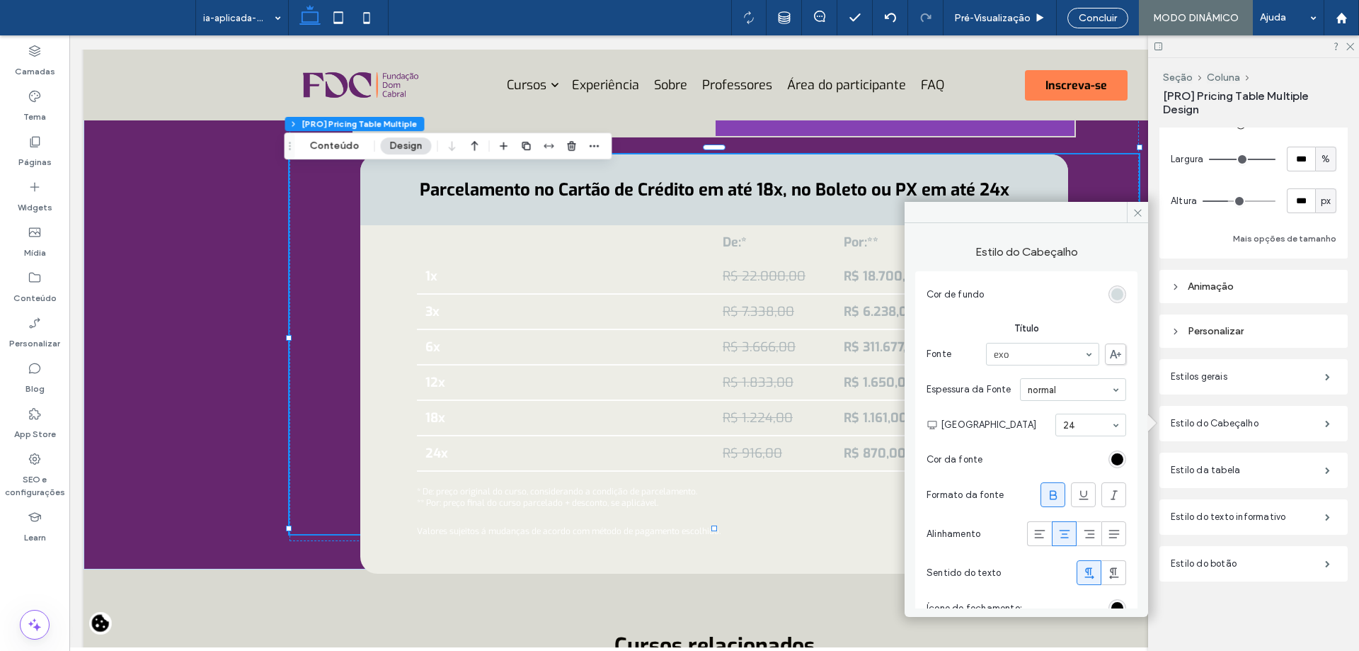
scroll to position [23, 0]
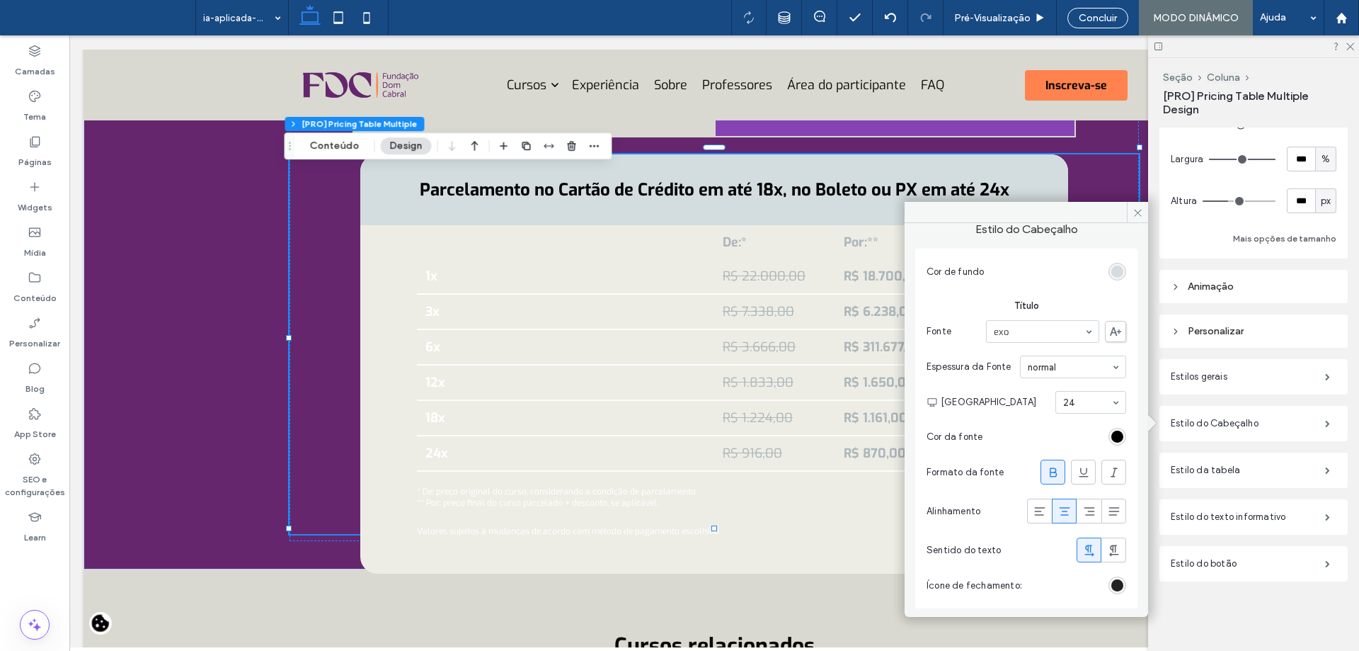
click at [1111, 588] on div "rgb(0, 0, 0)" at bounding box center [1117, 585] width 12 height 12
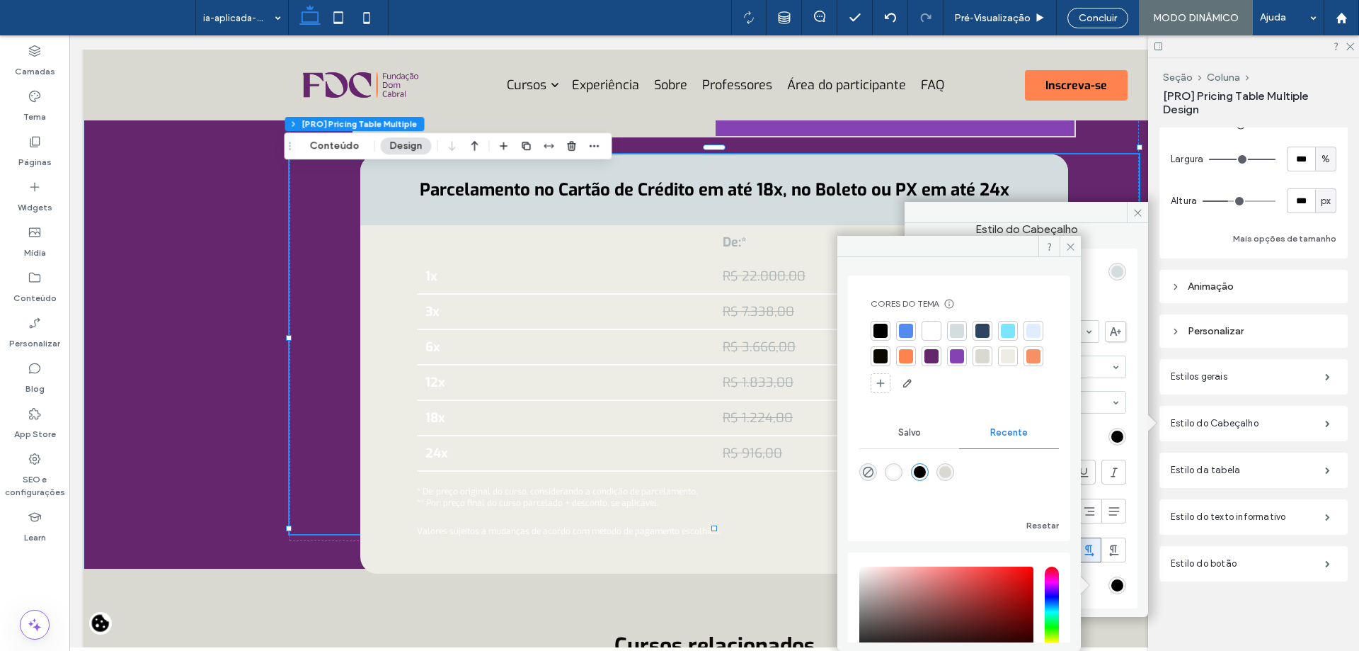
click at [878, 330] on div at bounding box center [881, 331] width 14 height 14
click at [1065, 246] on icon at bounding box center [1070, 246] width 11 height 11
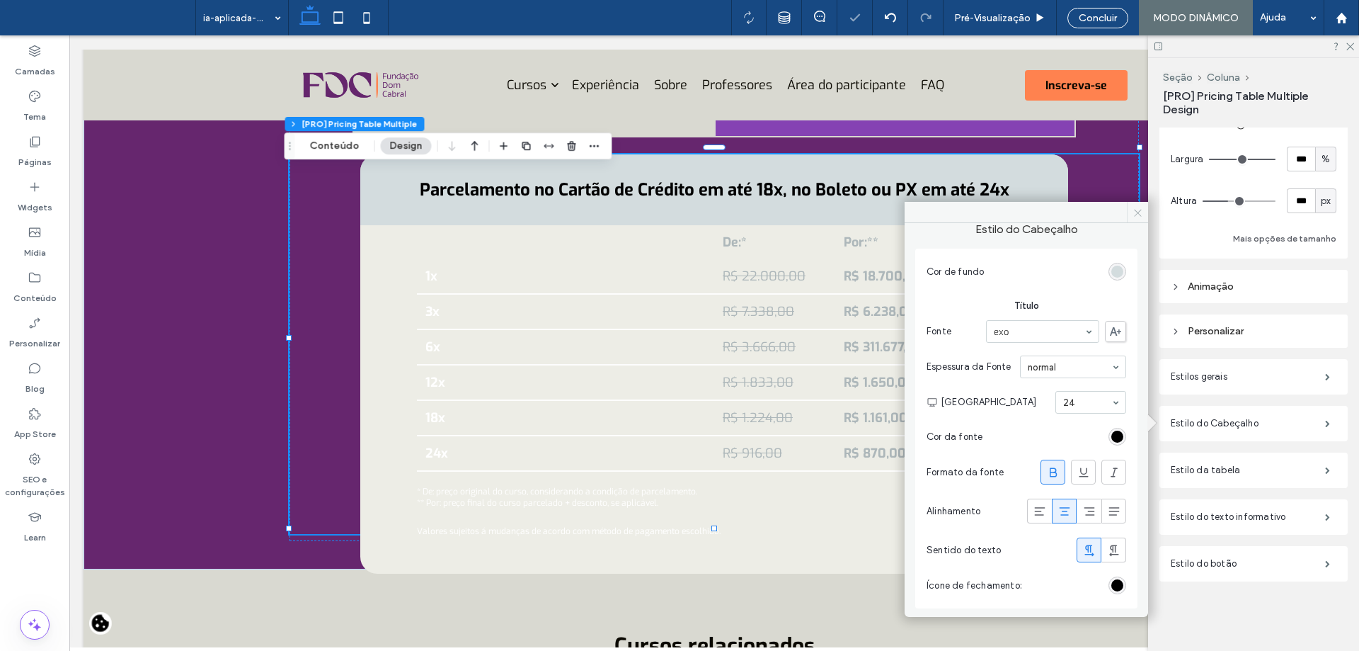
click at [1144, 214] on span at bounding box center [1137, 212] width 21 height 21
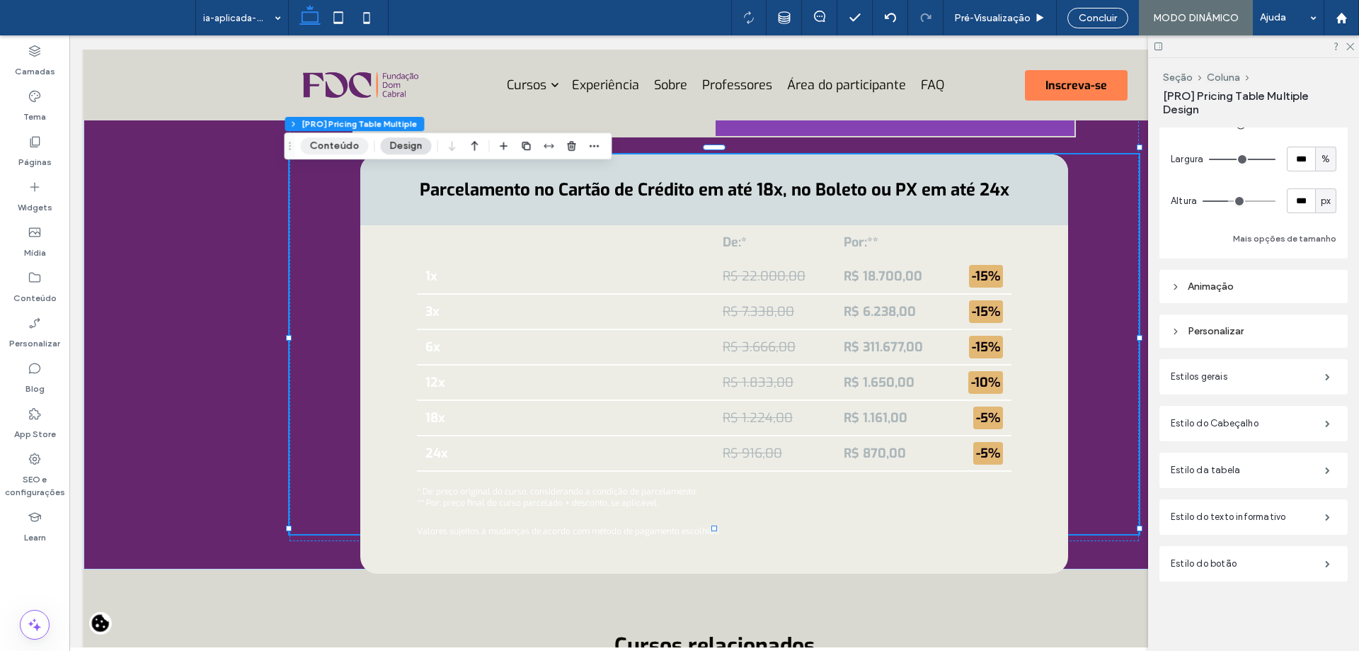
click at [314, 147] on button "Conteúdo" at bounding box center [335, 145] width 68 height 17
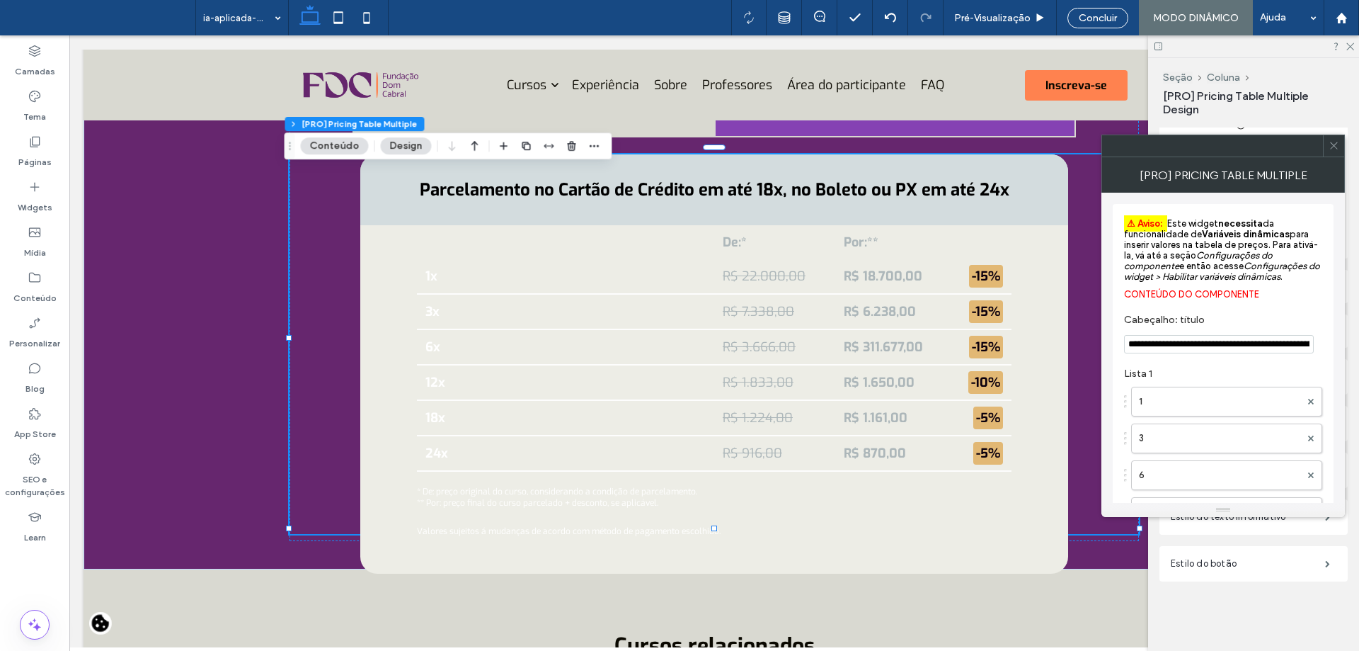
click at [1335, 139] on span at bounding box center [1334, 145] width 11 height 21
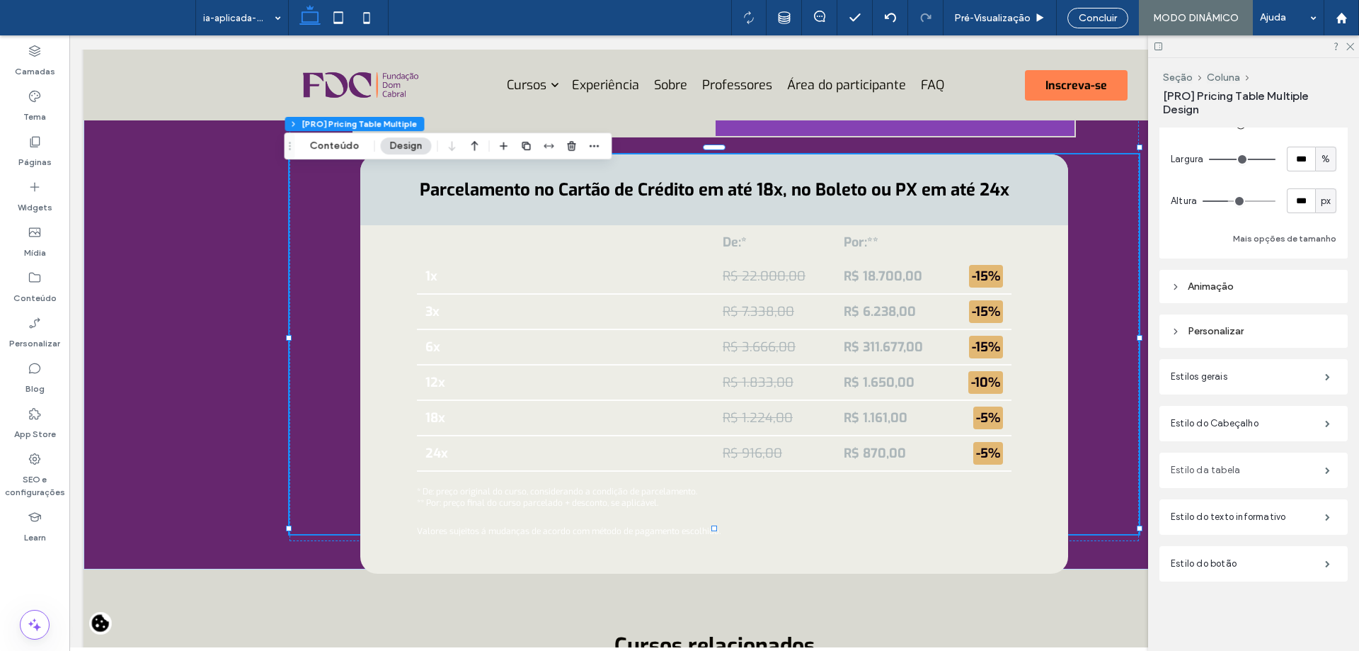
click at [1244, 475] on label "Estilo da tabela" at bounding box center [1248, 470] width 154 height 28
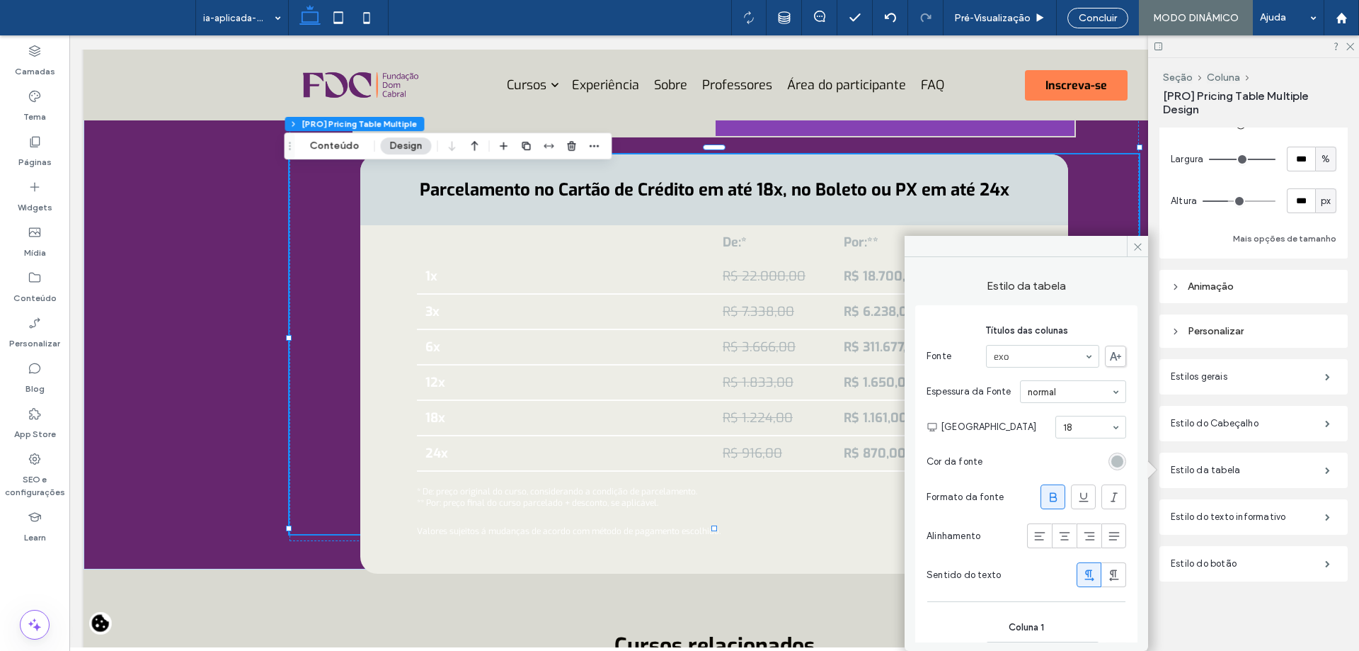
click at [1111, 458] on div "rgb(173, 183, 186)" at bounding box center [1117, 461] width 12 height 12
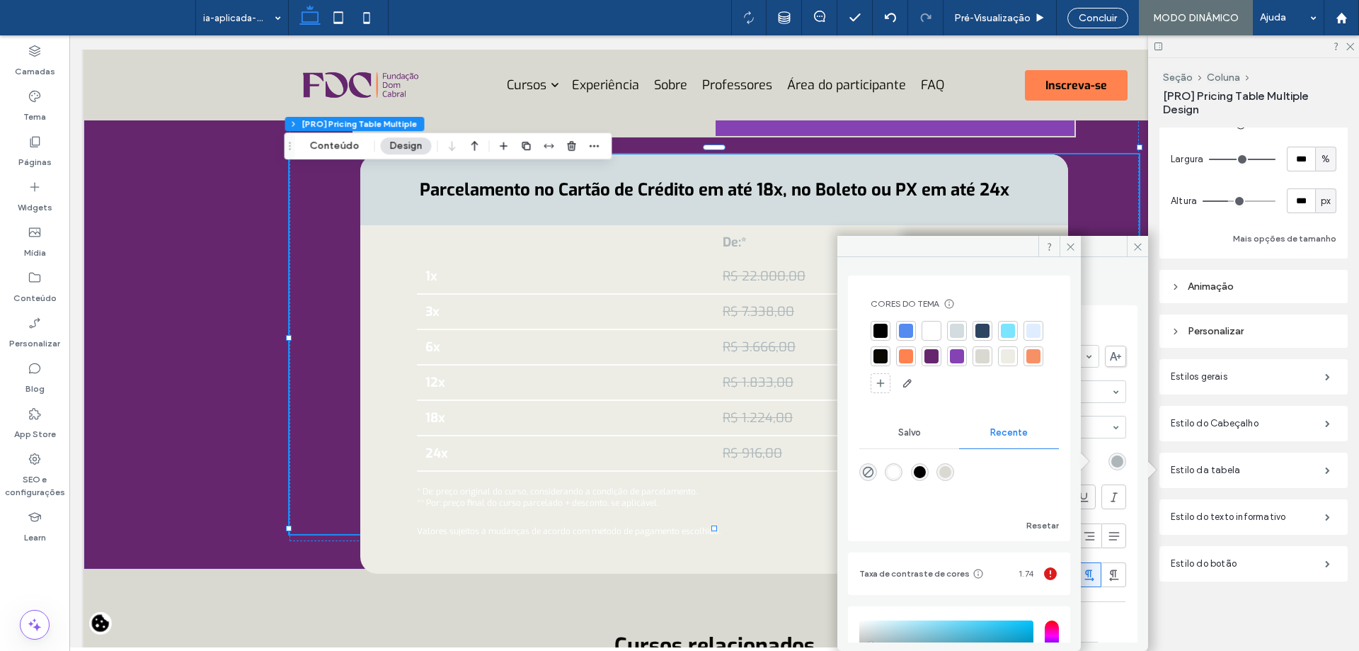
click at [881, 327] on div at bounding box center [881, 331] width 14 height 14
click at [1071, 248] on icon at bounding box center [1070, 246] width 11 height 11
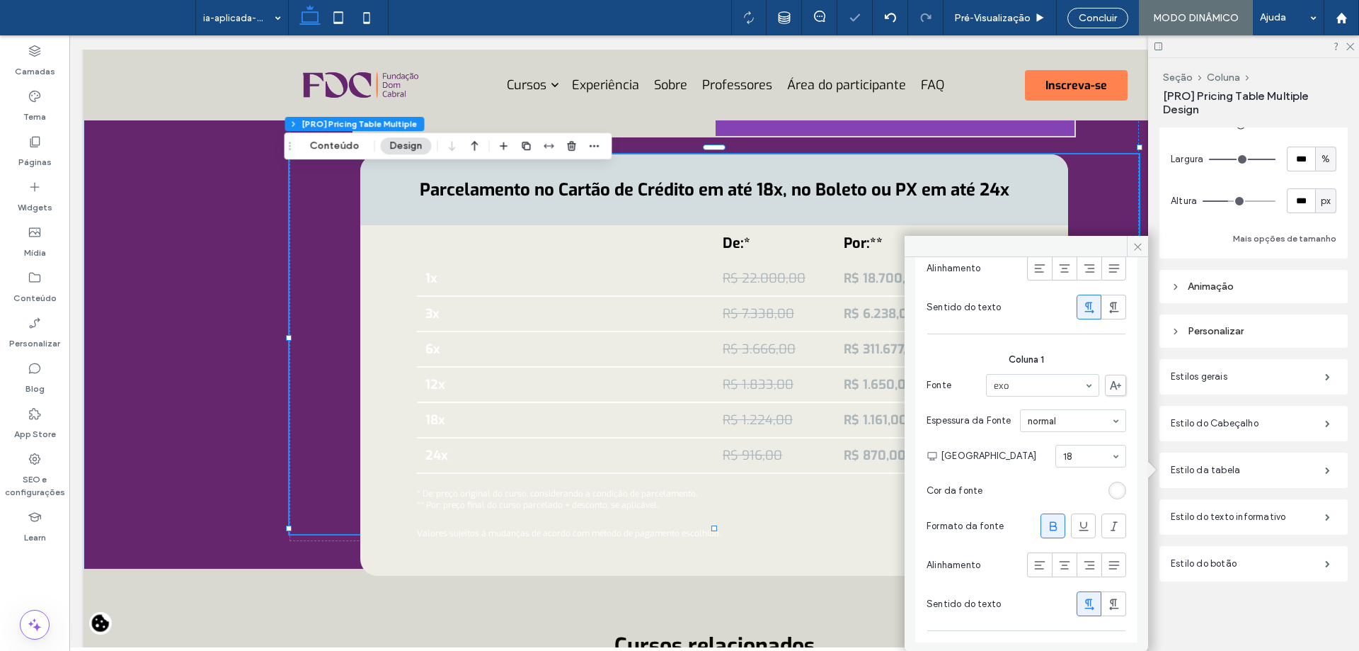
scroll to position [283, 0]
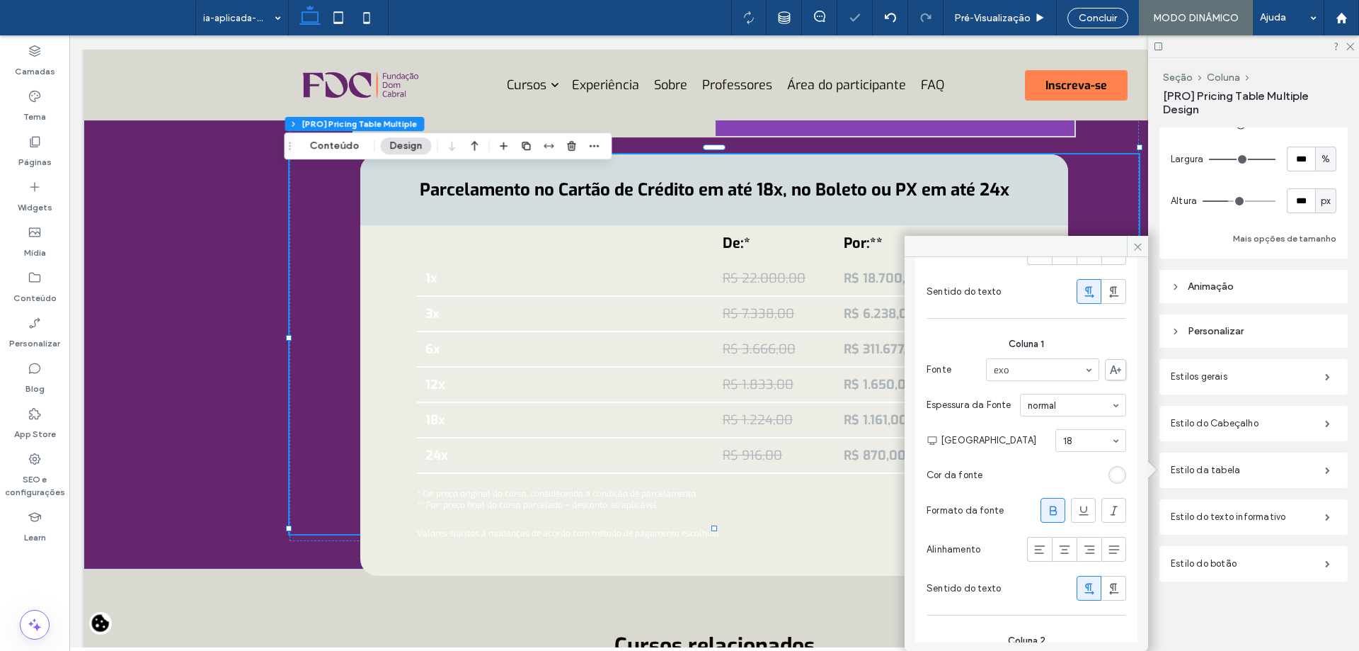
click at [1111, 469] on div "rgb(255, 255, 255)" at bounding box center [1117, 475] width 12 height 12
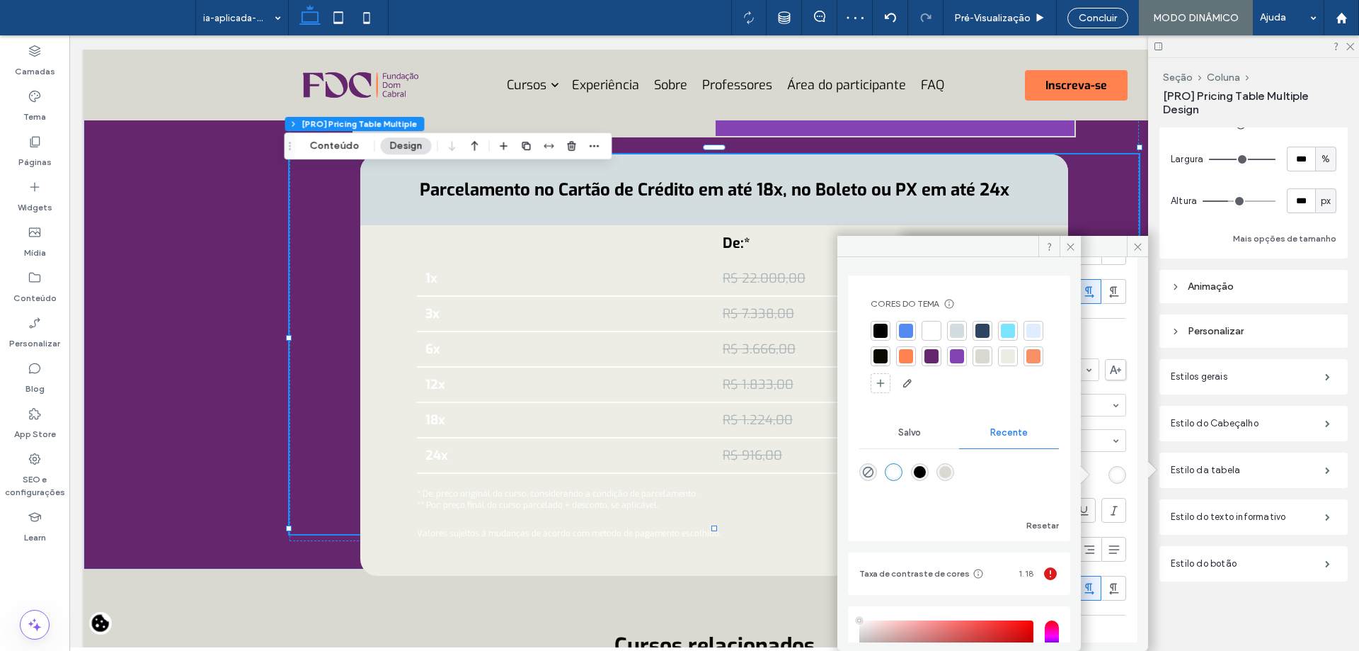
click at [879, 326] on div at bounding box center [881, 331] width 14 height 14
click at [1076, 246] on span at bounding box center [1070, 246] width 21 height 21
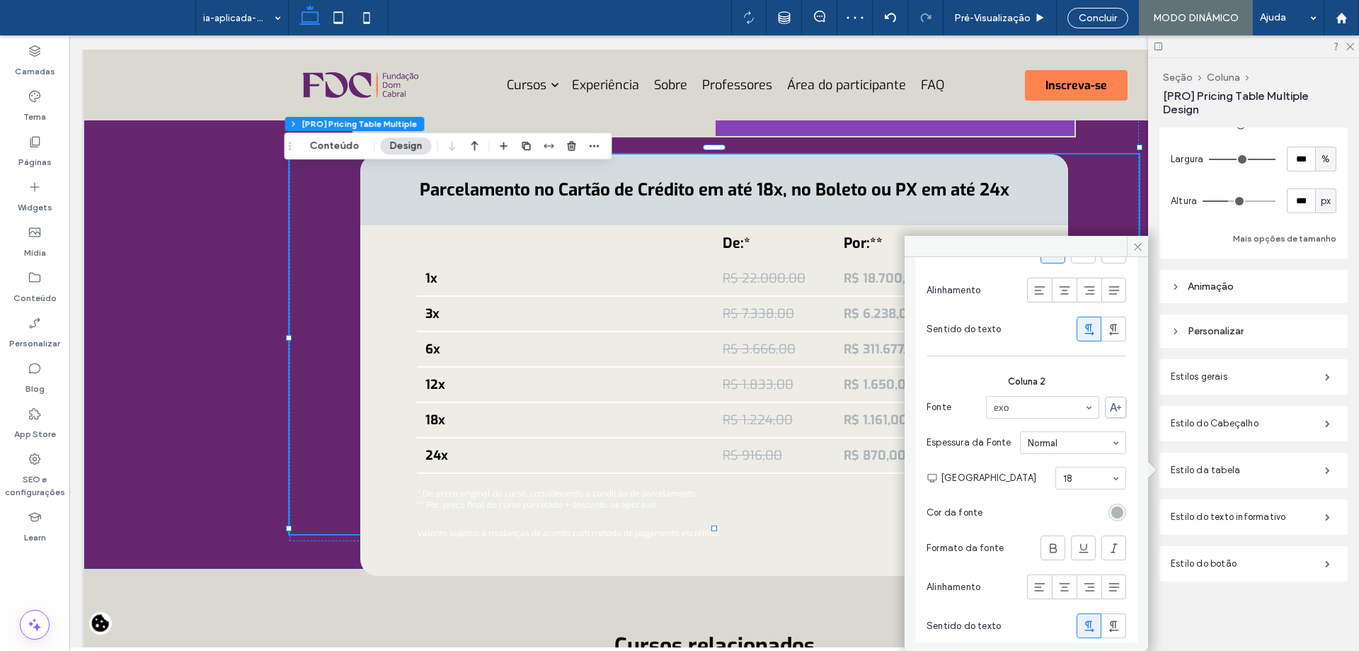
scroll to position [566, 0]
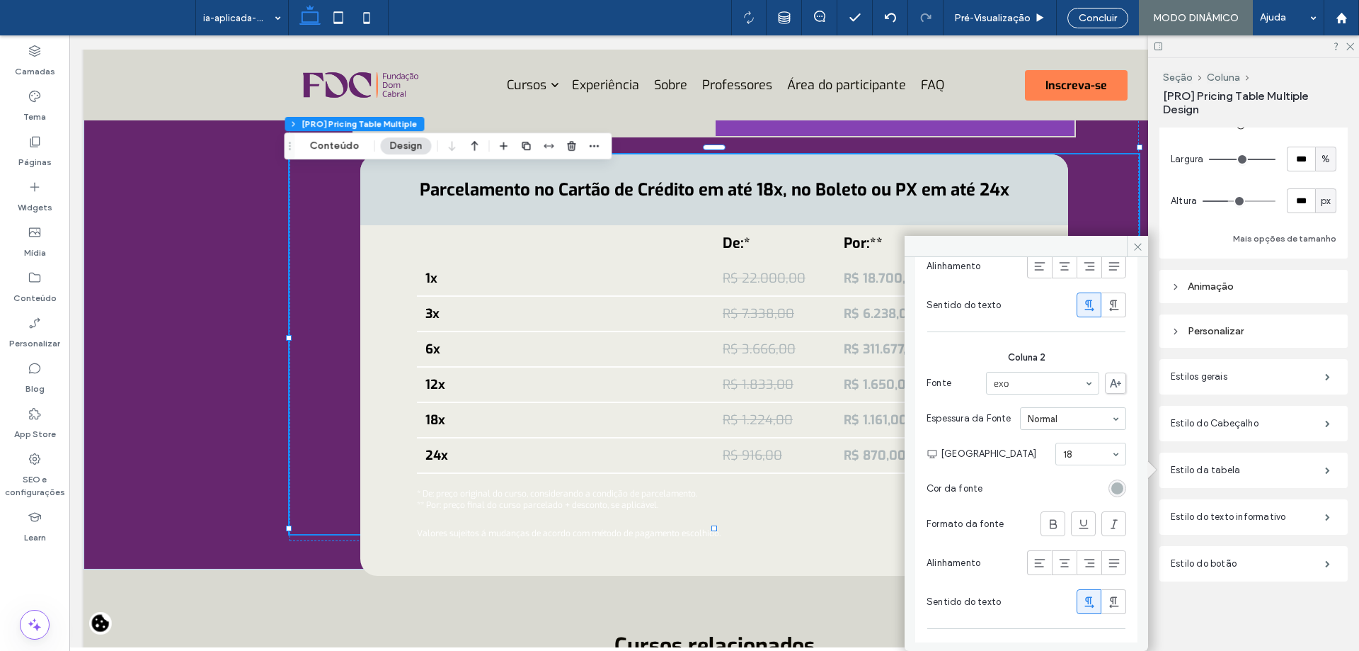
click at [1113, 482] on div "rgb(173, 183, 186)" at bounding box center [1117, 488] width 12 height 12
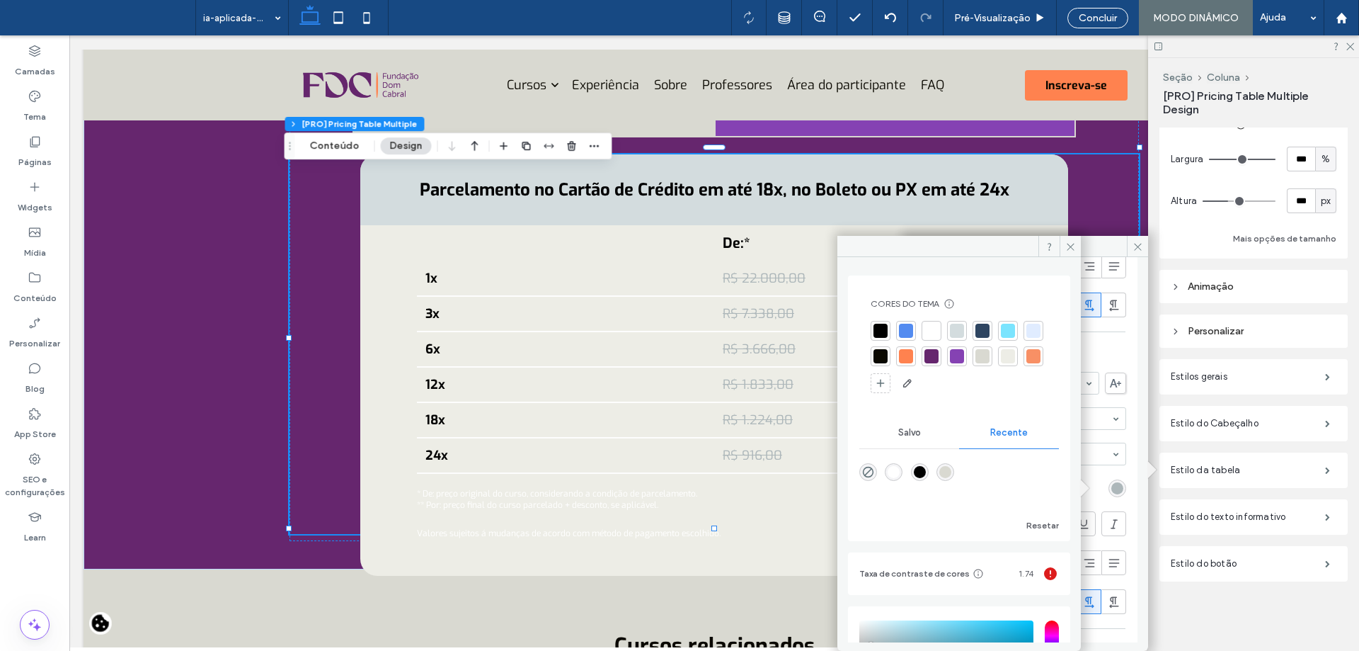
click at [881, 326] on div at bounding box center [881, 331] width 14 height 14
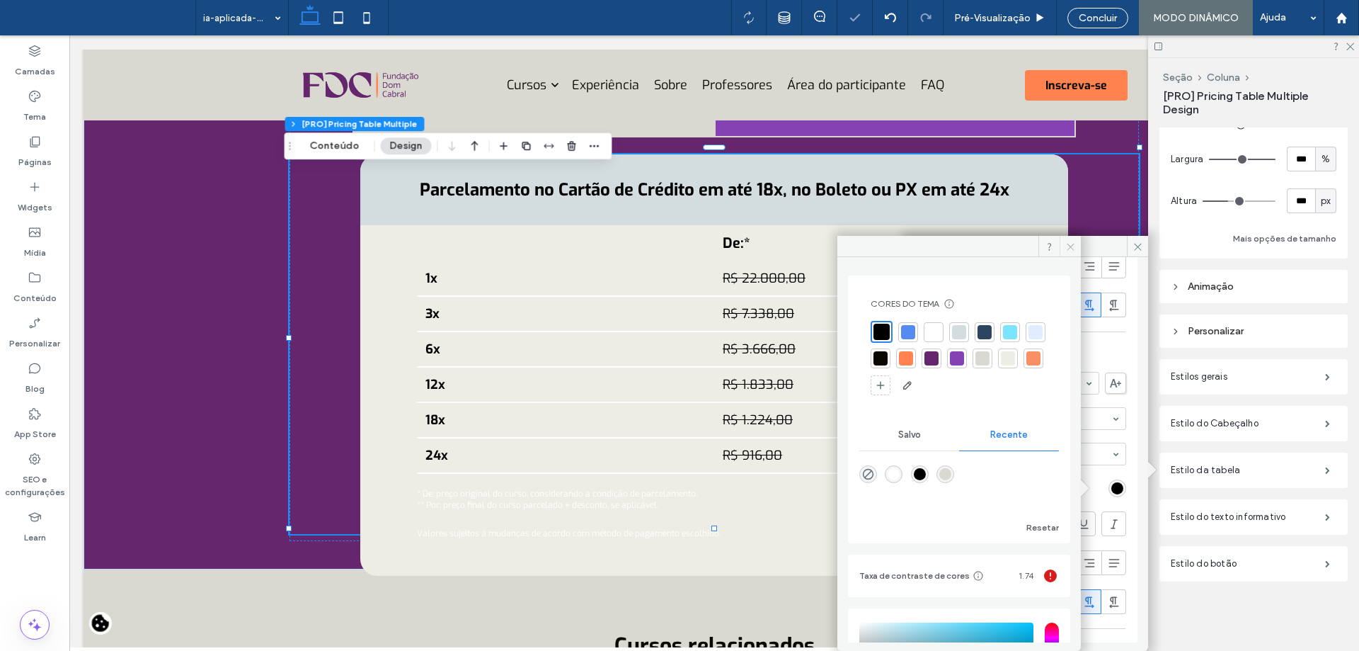
click at [1068, 243] on icon at bounding box center [1070, 246] width 11 height 11
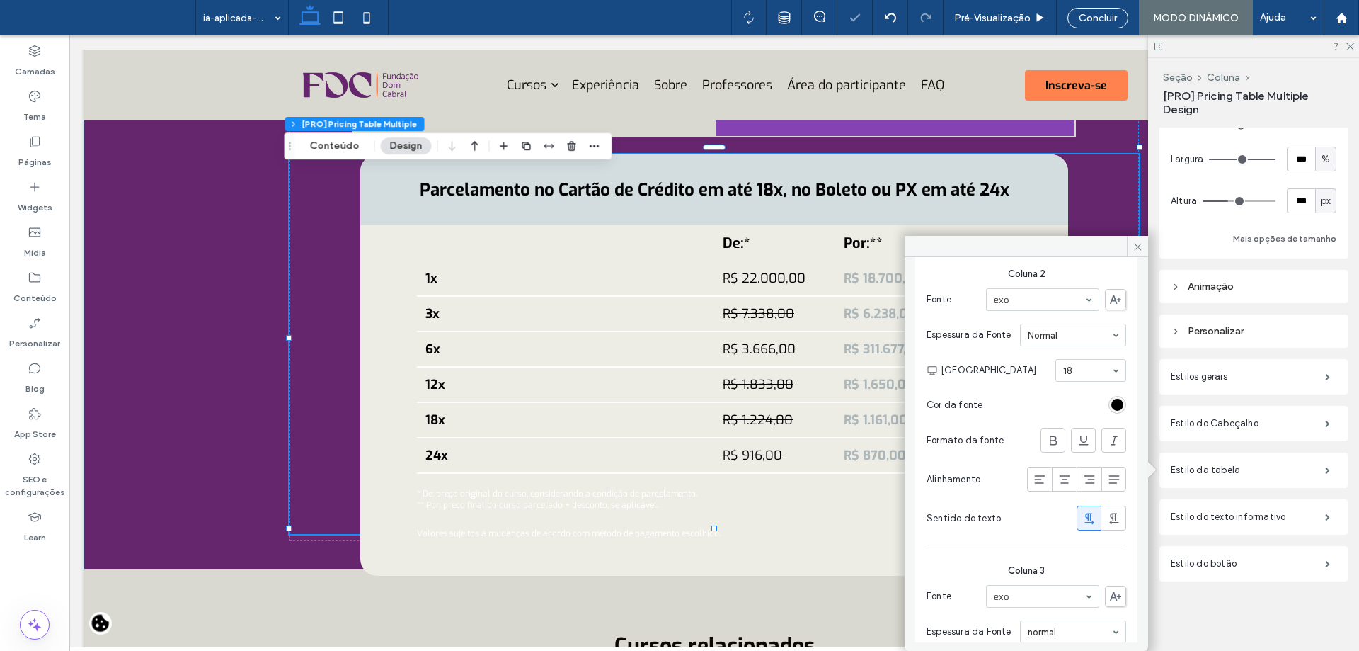
scroll to position [850, 0]
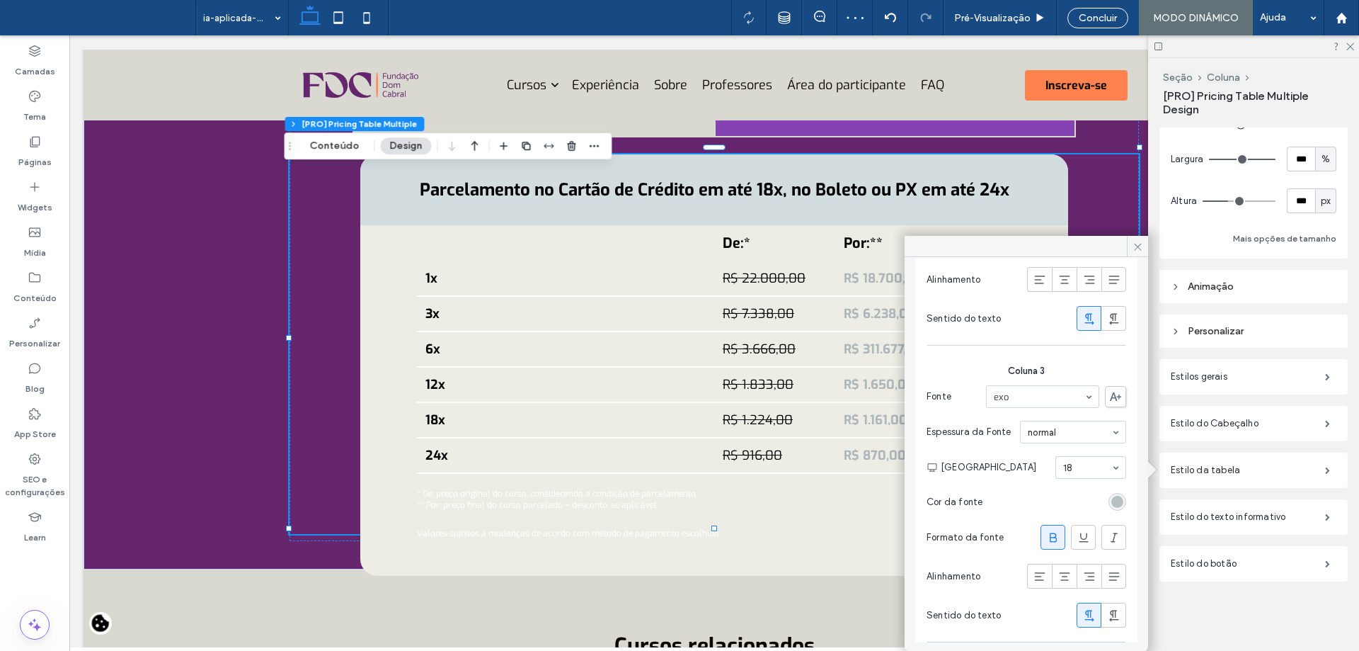
click at [1111, 498] on div "rgb(173, 183, 186)" at bounding box center [1117, 502] width 12 height 12
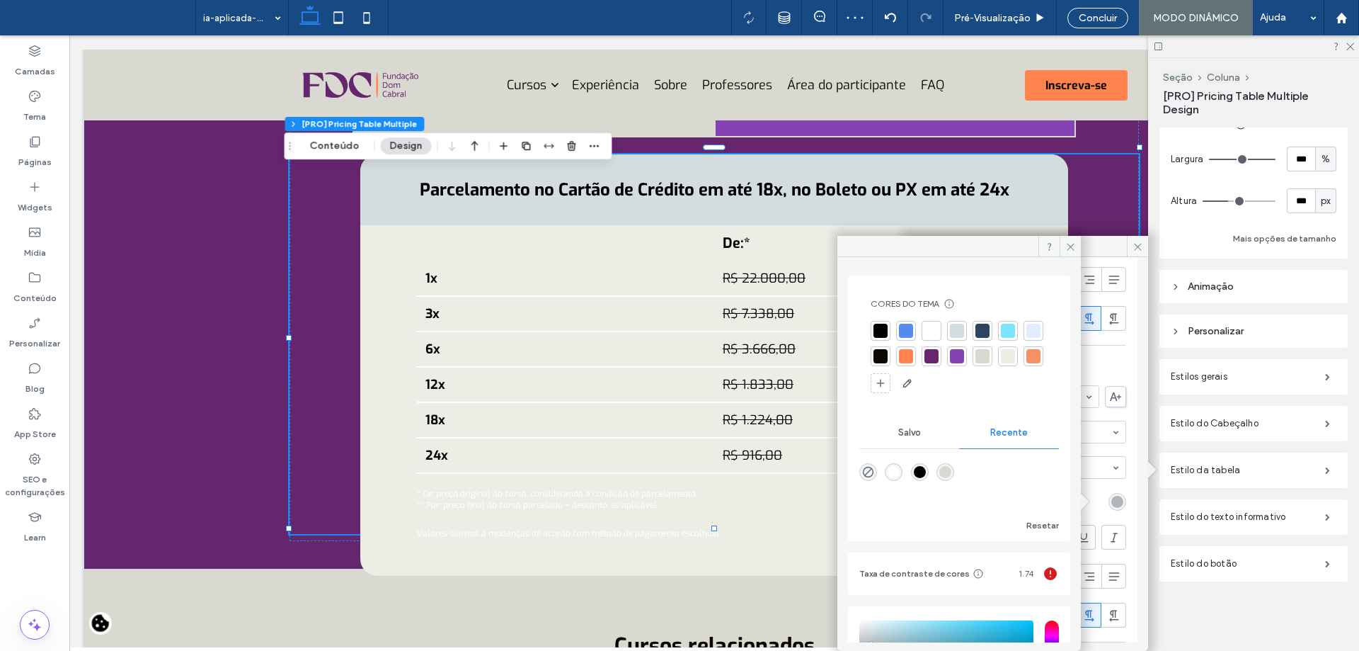
click at [939, 355] on div at bounding box center [932, 356] width 14 height 14
click at [1074, 251] on icon at bounding box center [1070, 246] width 11 height 11
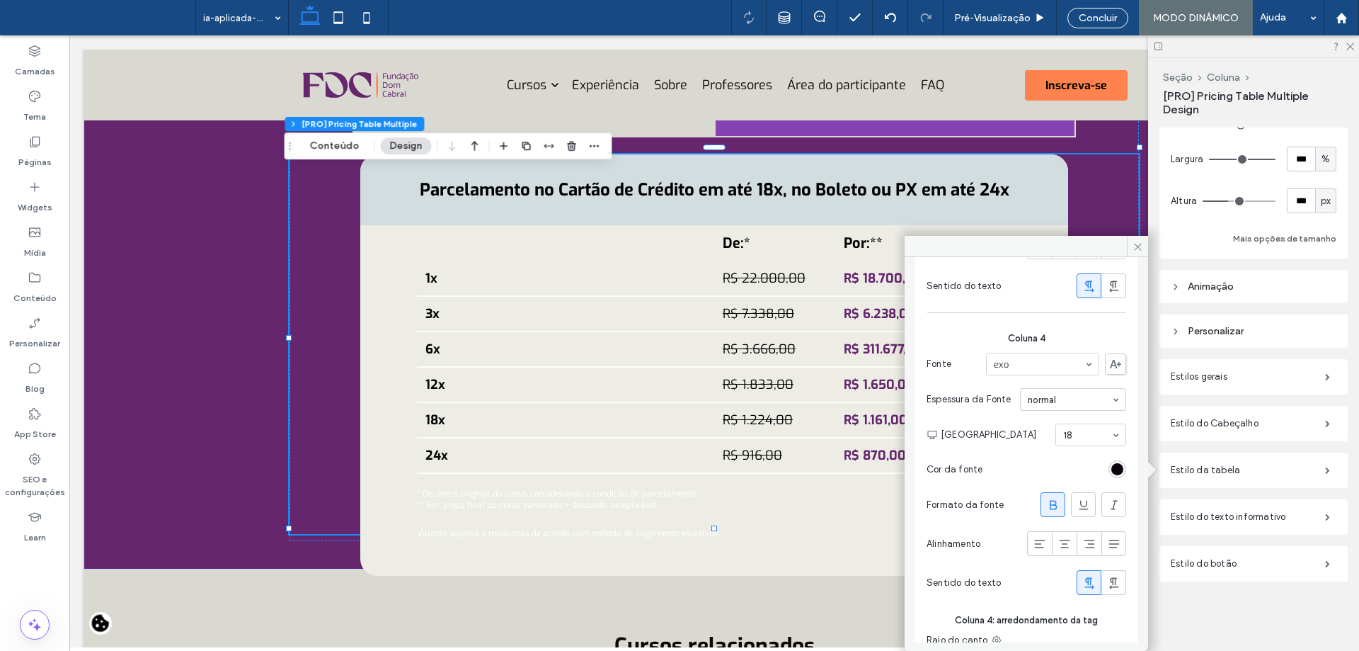
scroll to position [1203, 0]
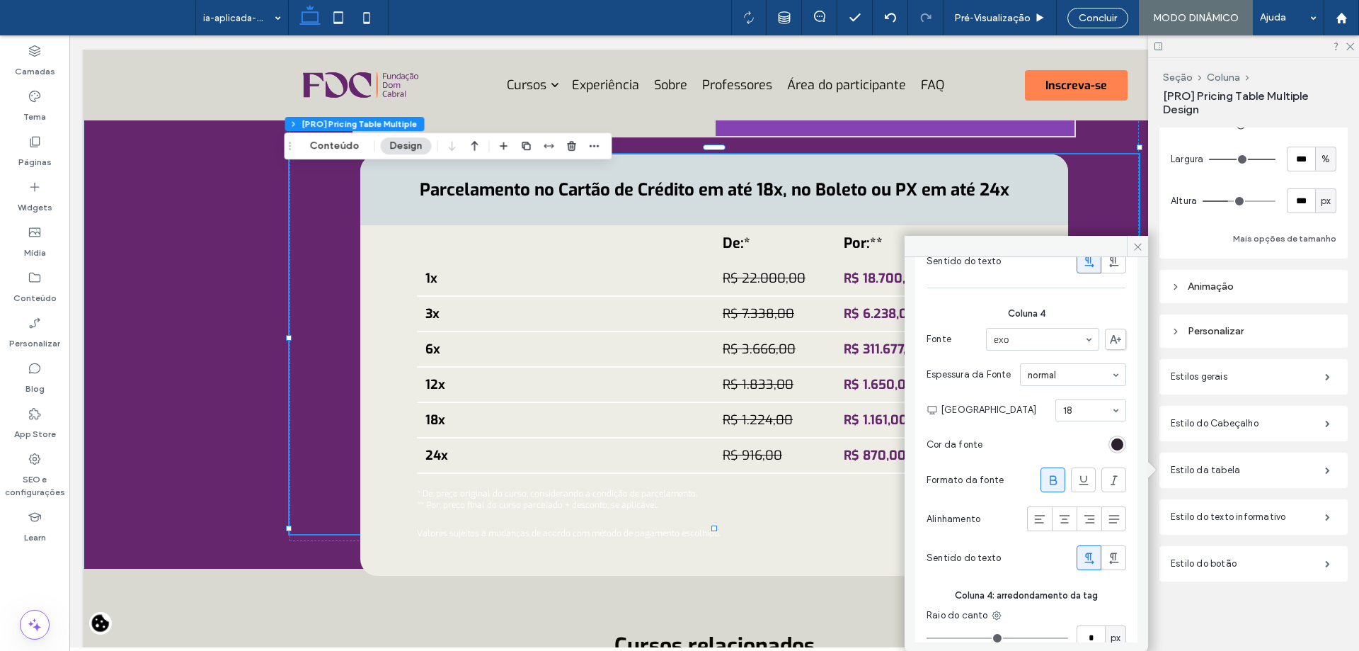
click at [1111, 442] on div "rgb(12, 0, 14)" at bounding box center [1117, 444] width 12 height 12
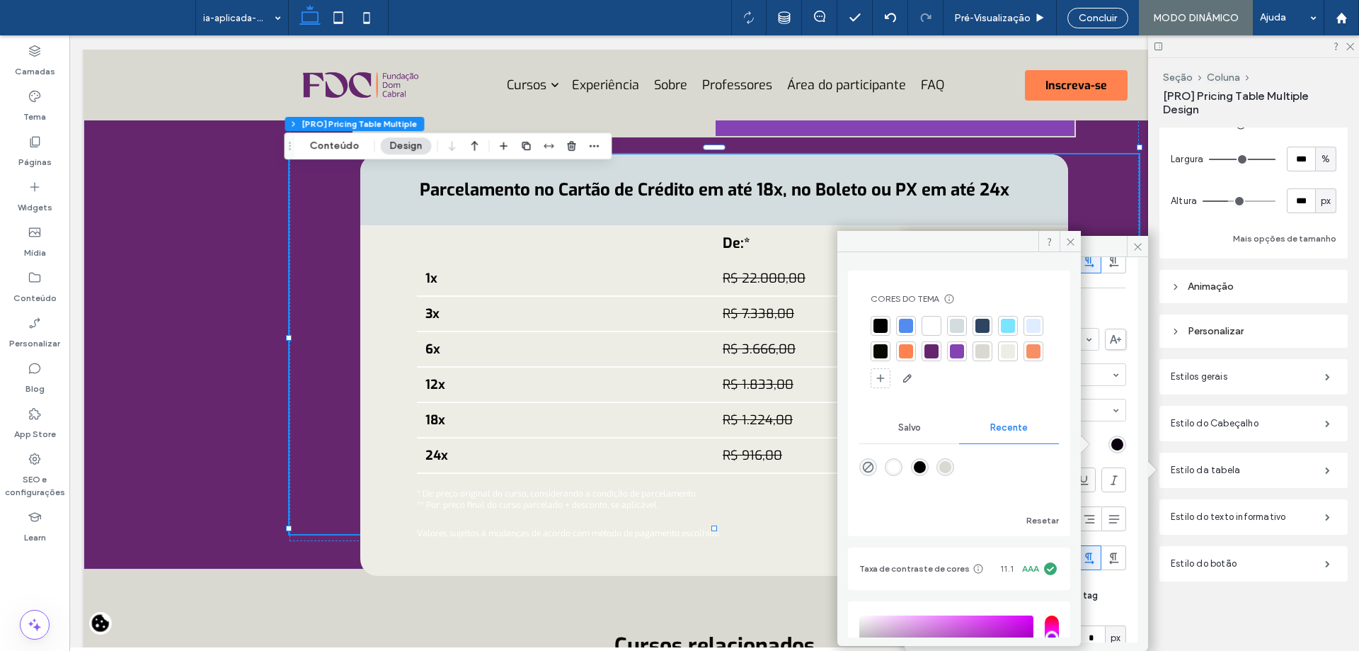
click at [929, 331] on div at bounding box center [932, 326] width 14 height 14
click at [1068, 242] on icon at bounding box center [1070, 241] width 11 height 11
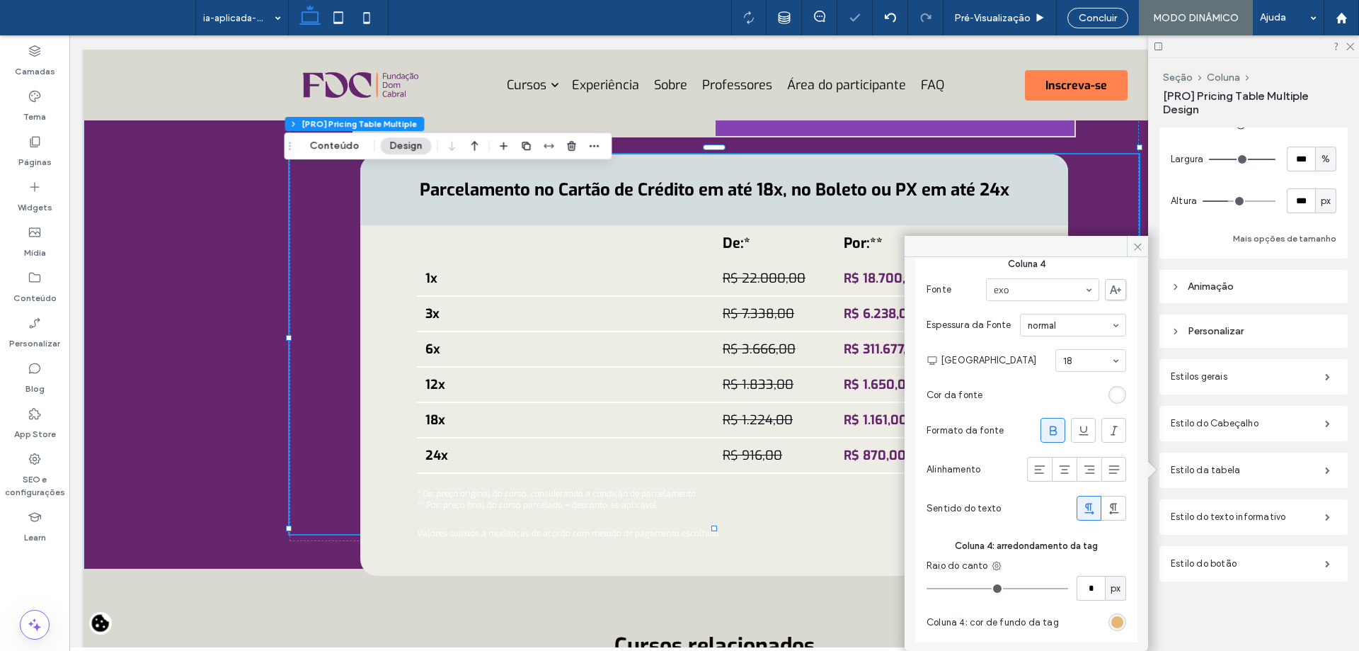
scroll to position [1303, 0]
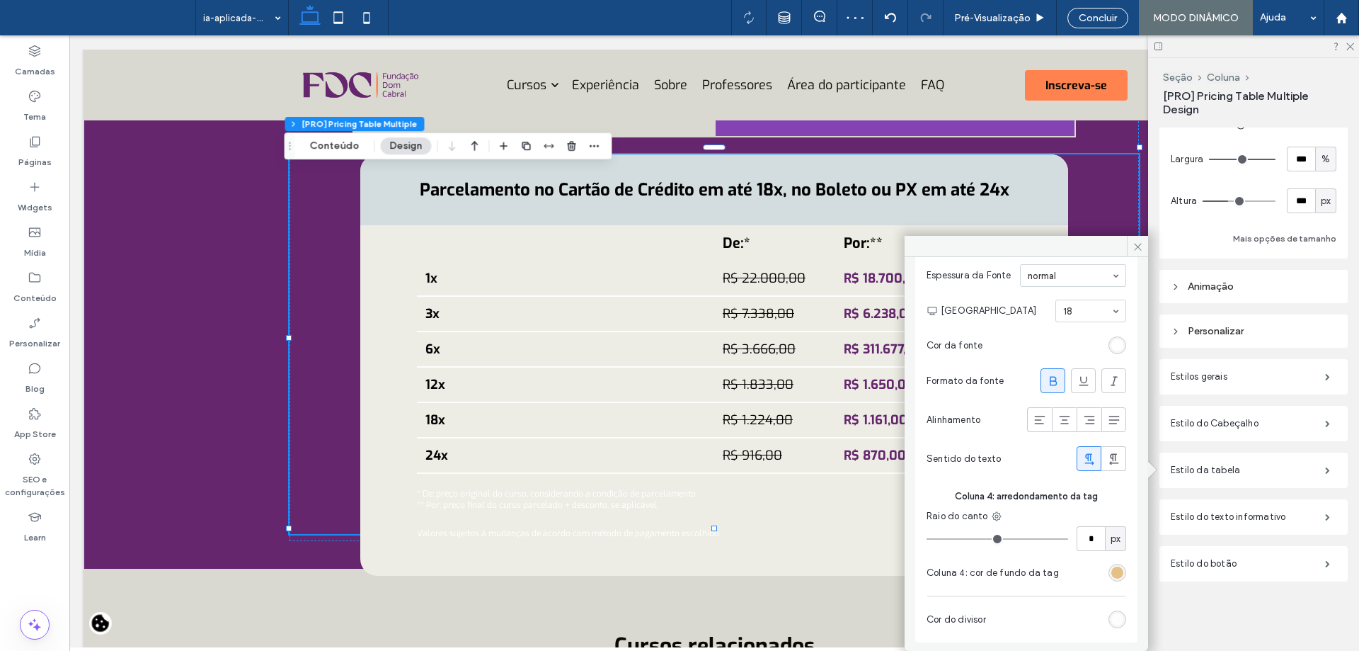
click at [1111, 568] on div "#e2b874" at bounding box center [1117, 572] width 12 height 12
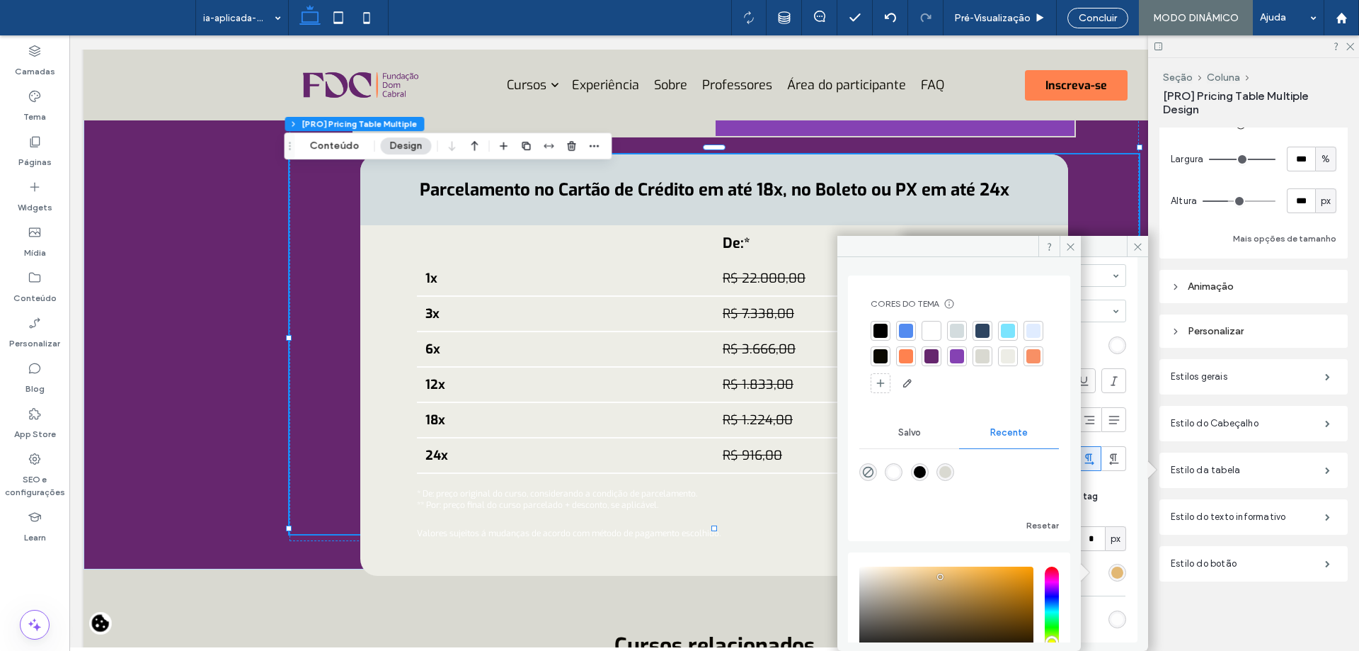
click at [964, 359] on div at bounding box center [957, 356] width 14 height 14
drag, startPoint x: 1073, startPoint y: 245, endPoint x: 1088, endPoint y: 245, distance: 14.9
click at [1074, 245] on icon at bounding box center [1070, 246] width 11 height 11
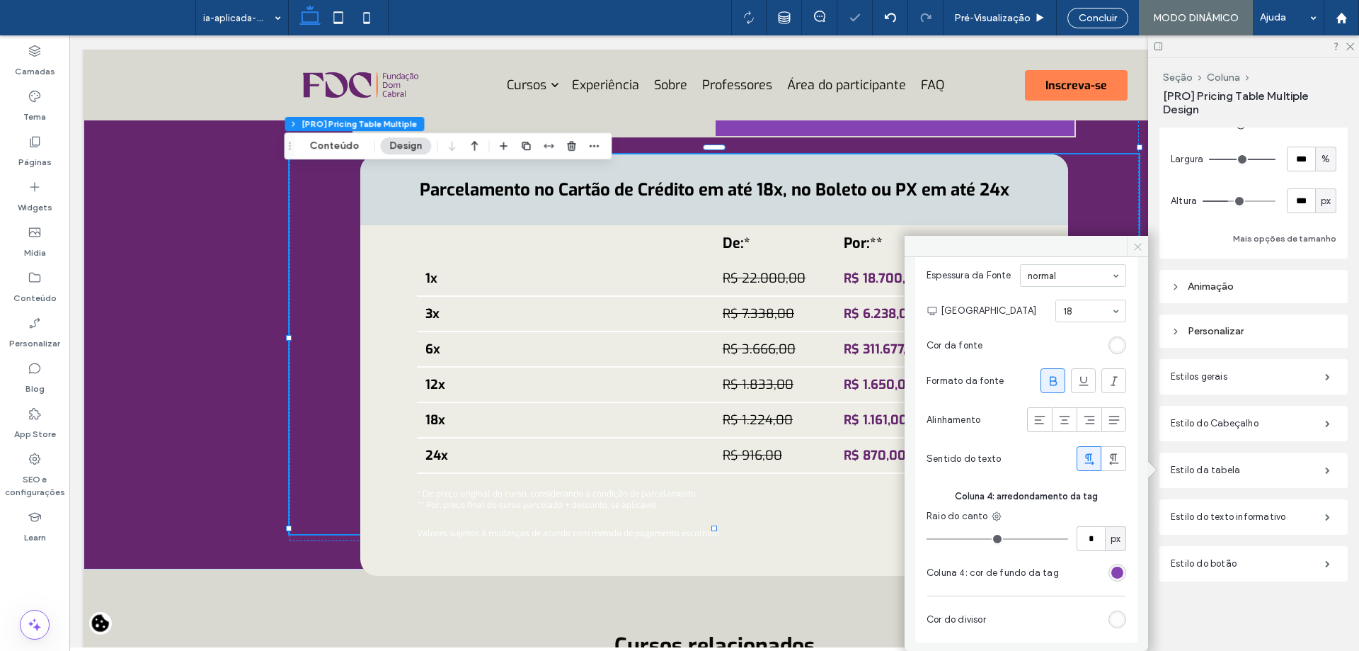
click at [1132, 240] on span at bounding box center [1137, 246] width 21 height 21
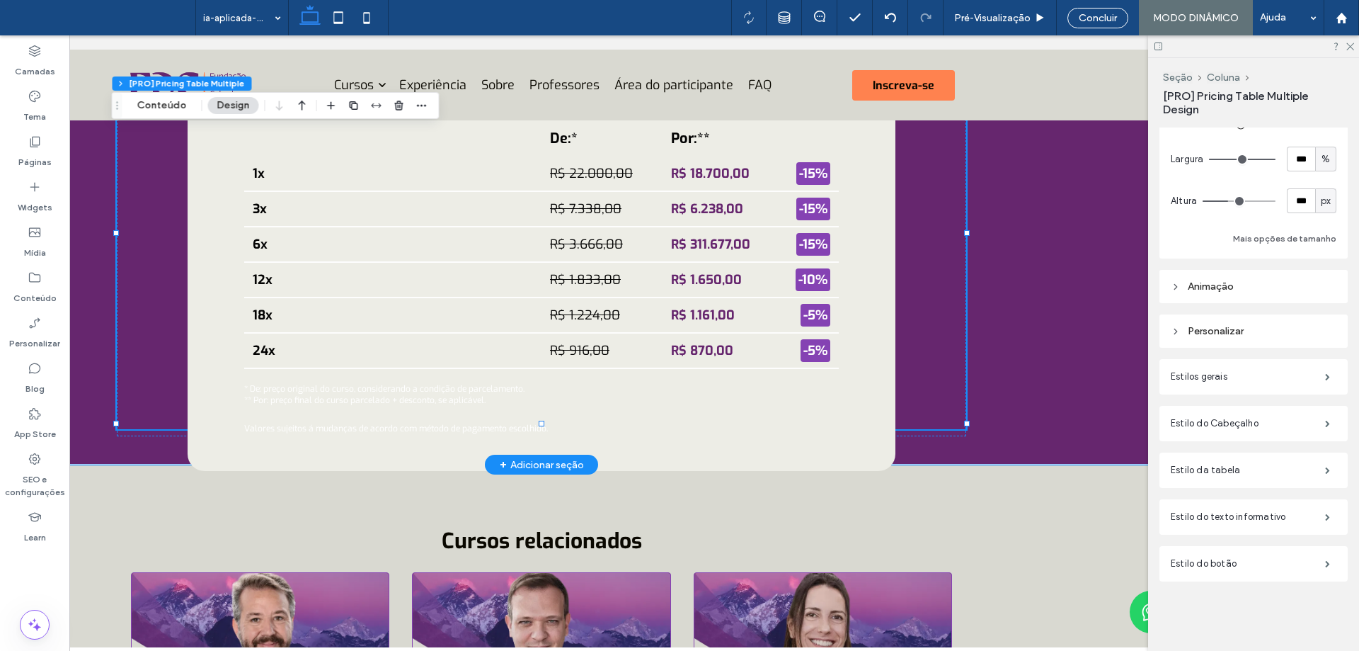
scroll to position [5400, 0]
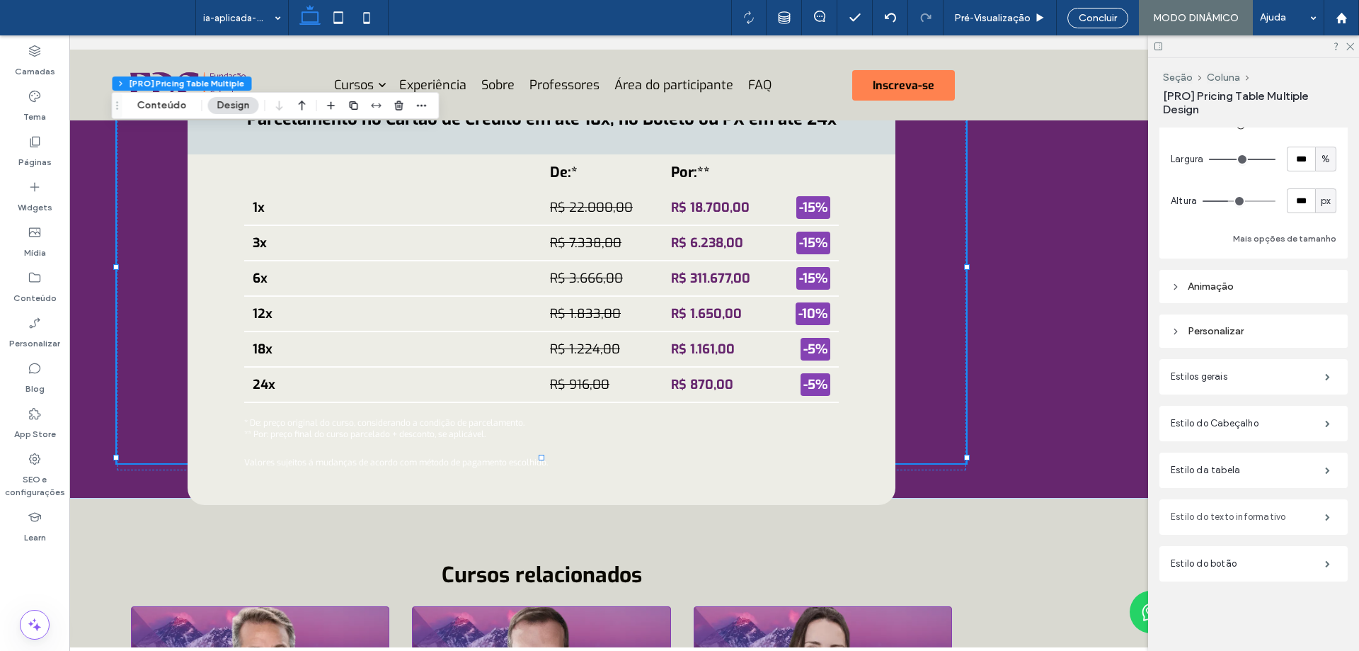
click at [1267, 525] on label "Estilo do texto informativo" at bounding box center [1248, 517] width 154 height 28
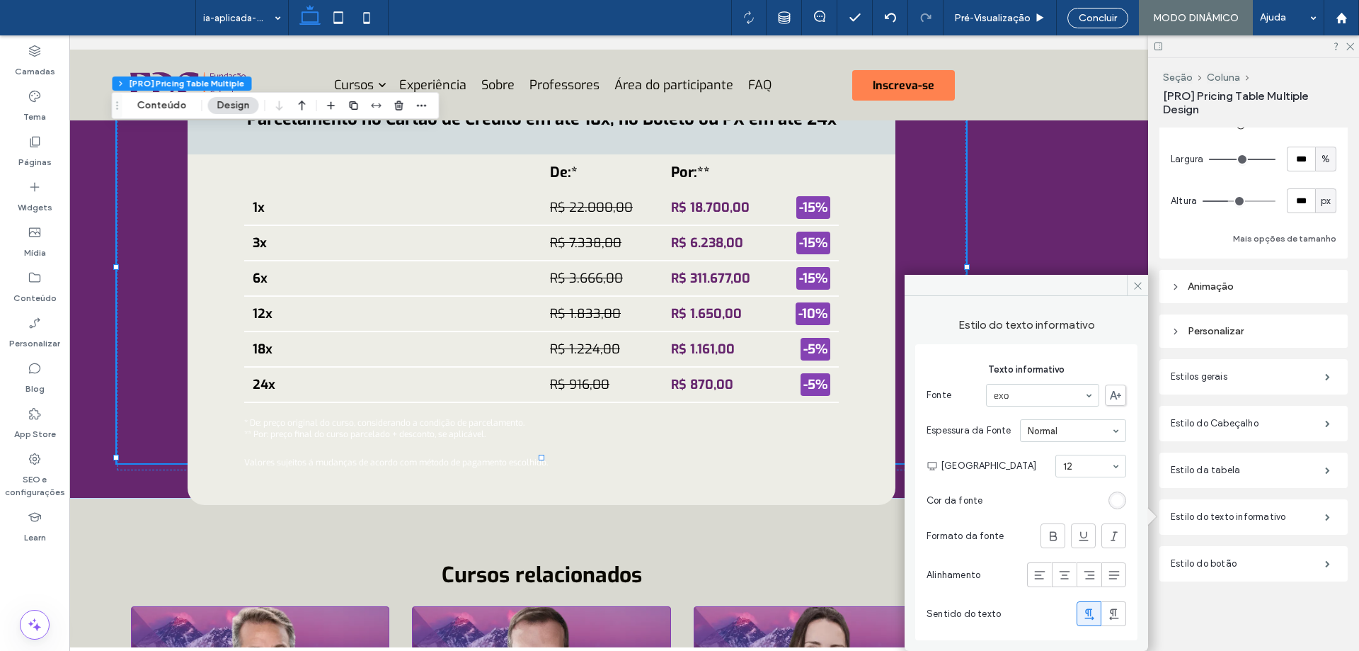
click at [1126, 508] on section "Cor da fonte" at bounding box center [1027, 500] width 200 height 32
click at [1114, 498] on div "rgb(255, 255, 255)" at bounding box center [1117, 500] width 12 height 12
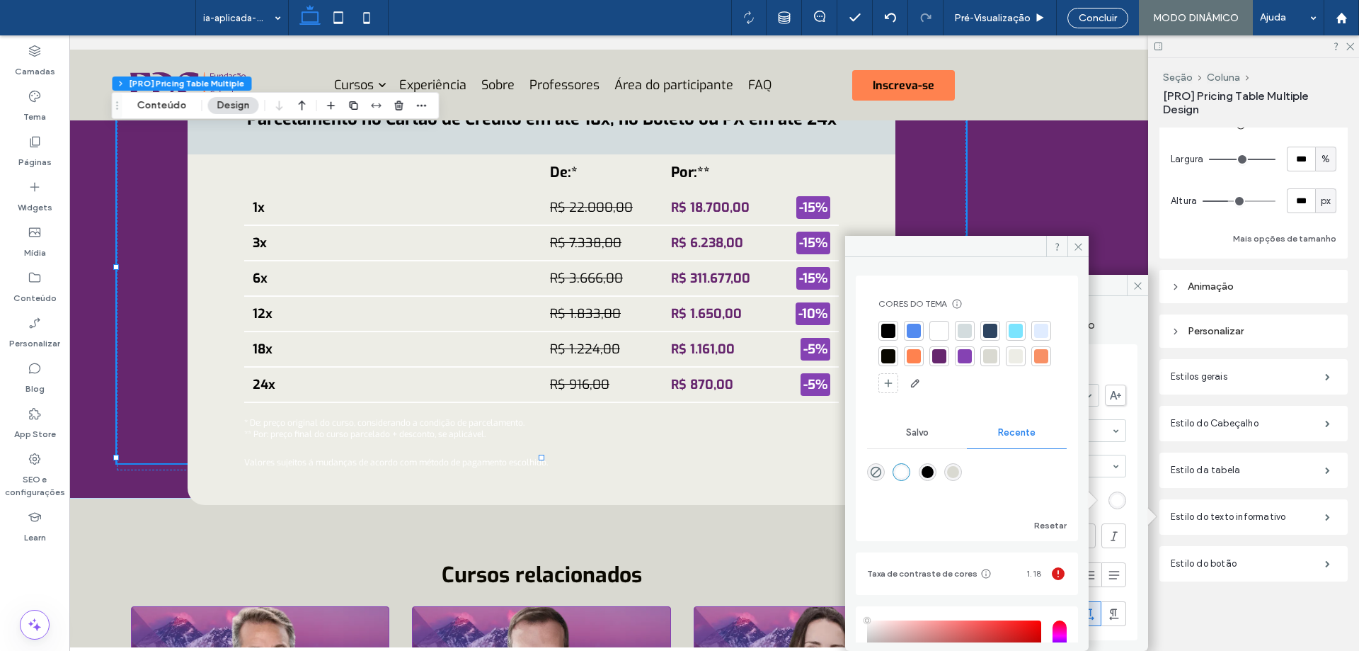
click at [884, 332] on div at bounding box center [888, 331] width 14 height 14
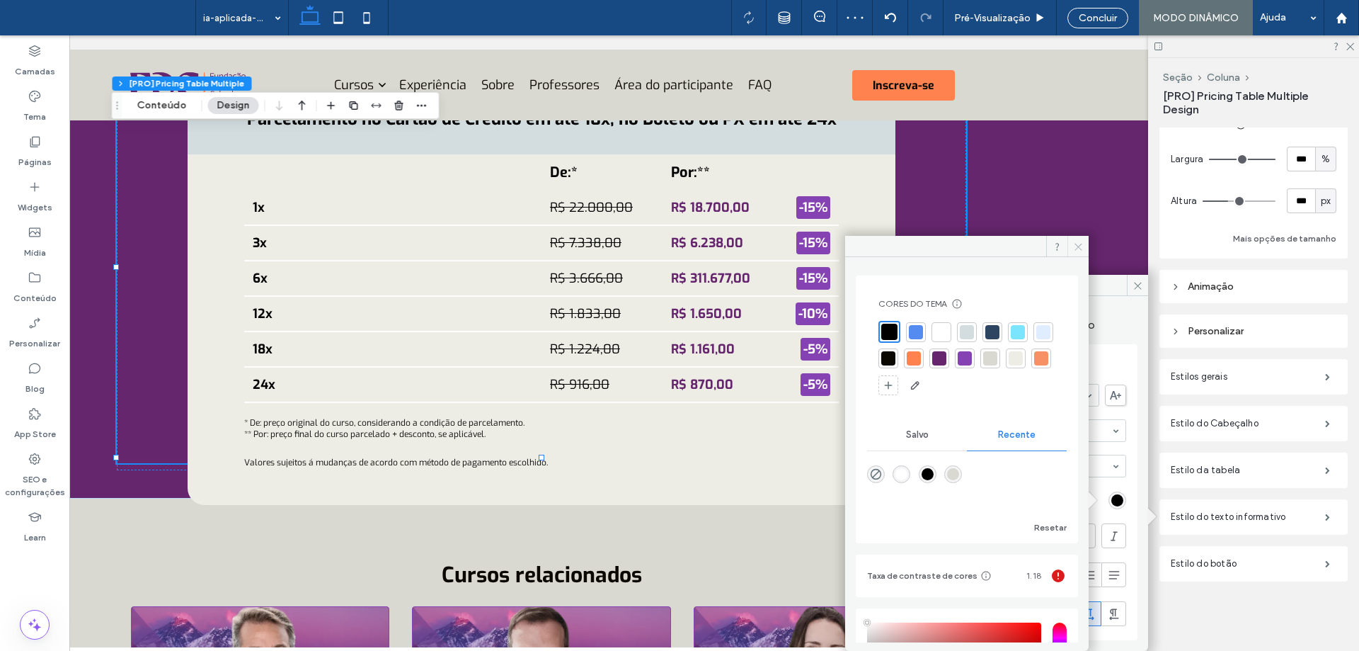
click at [1084, 241] on span at bounding box center [1078, 246] width 21 height 21
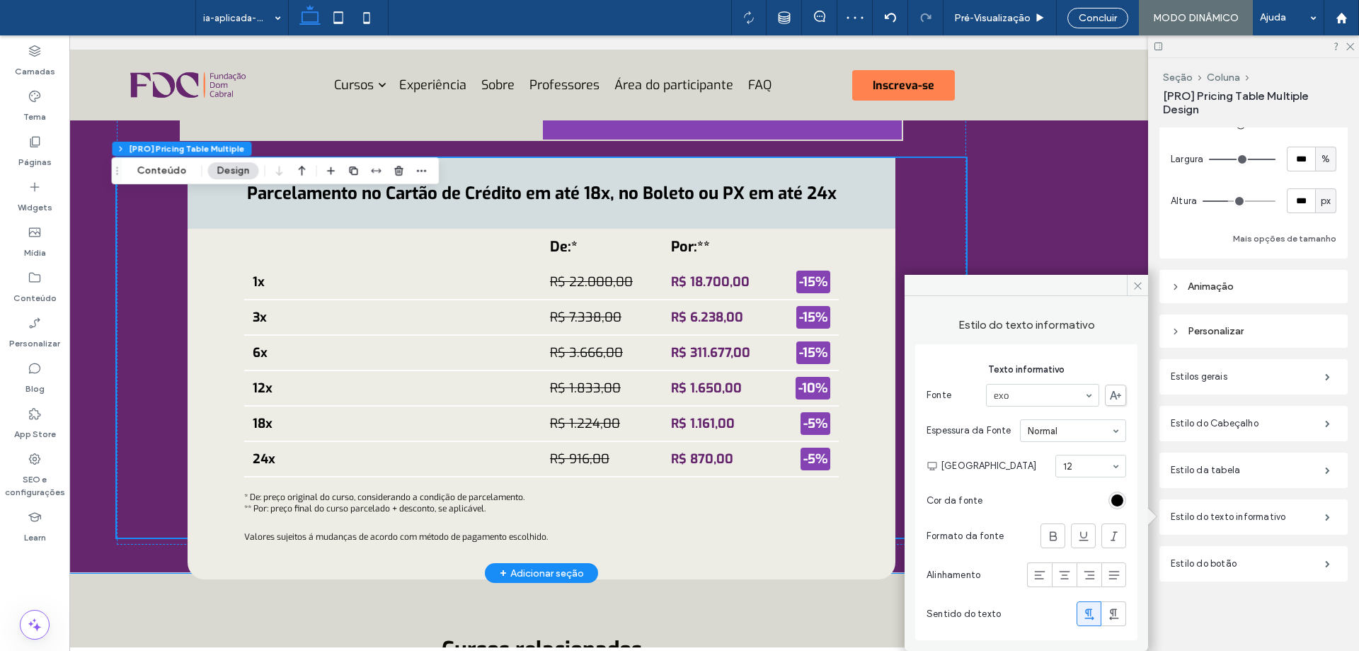
scroll to position [5329, 0]
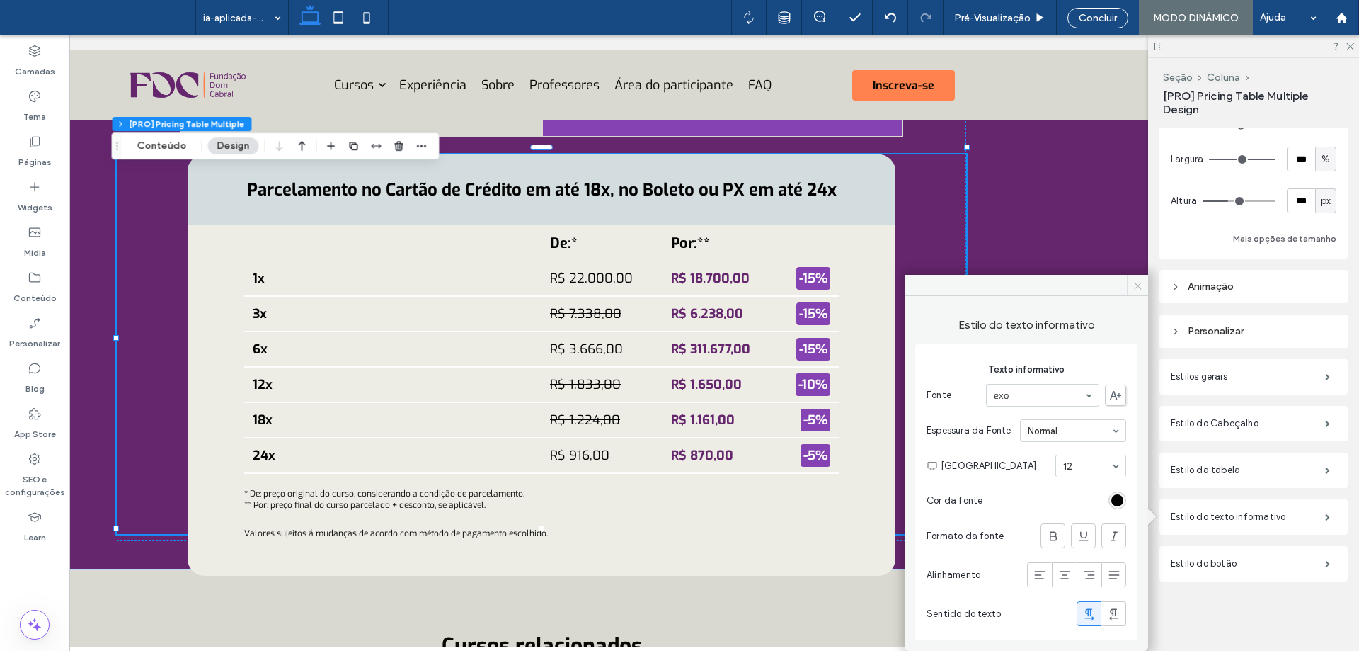
click at [1143, 283] on icon at bounding box center [1138, 285] width 11 height 11
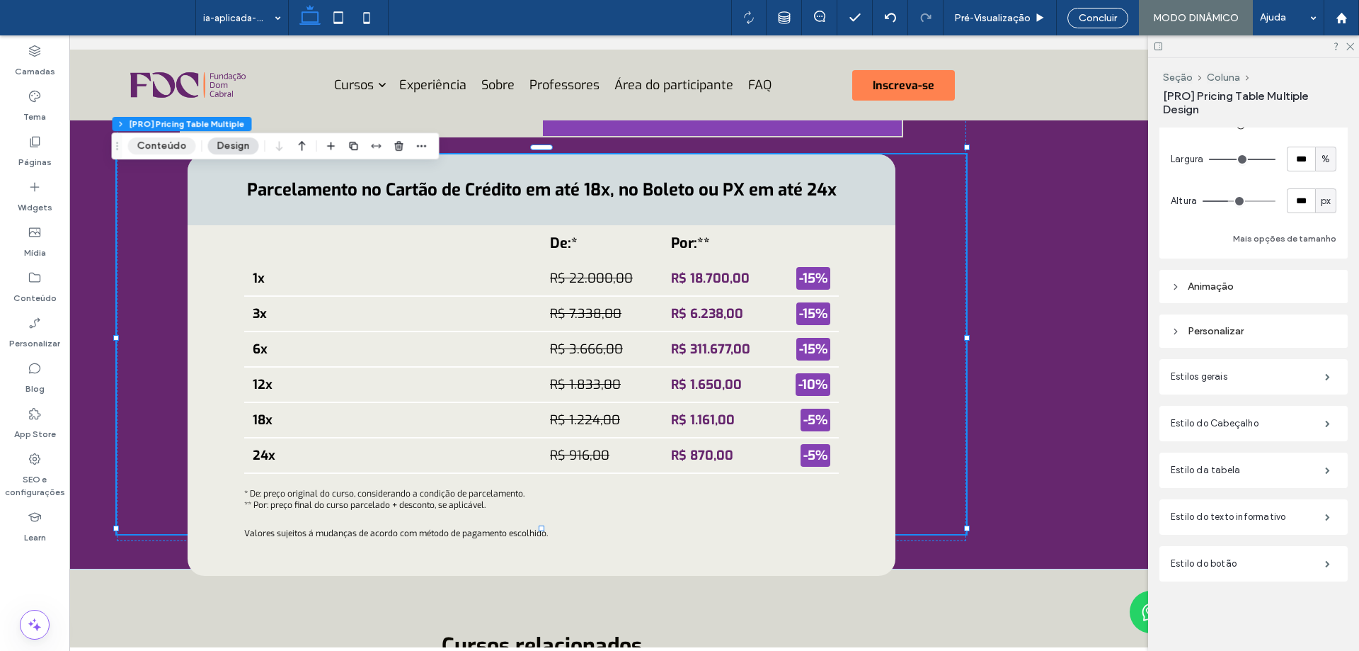
click at [175, 139] on button "Conteúdo" at bounding box center [162, 145] width 68 height 17
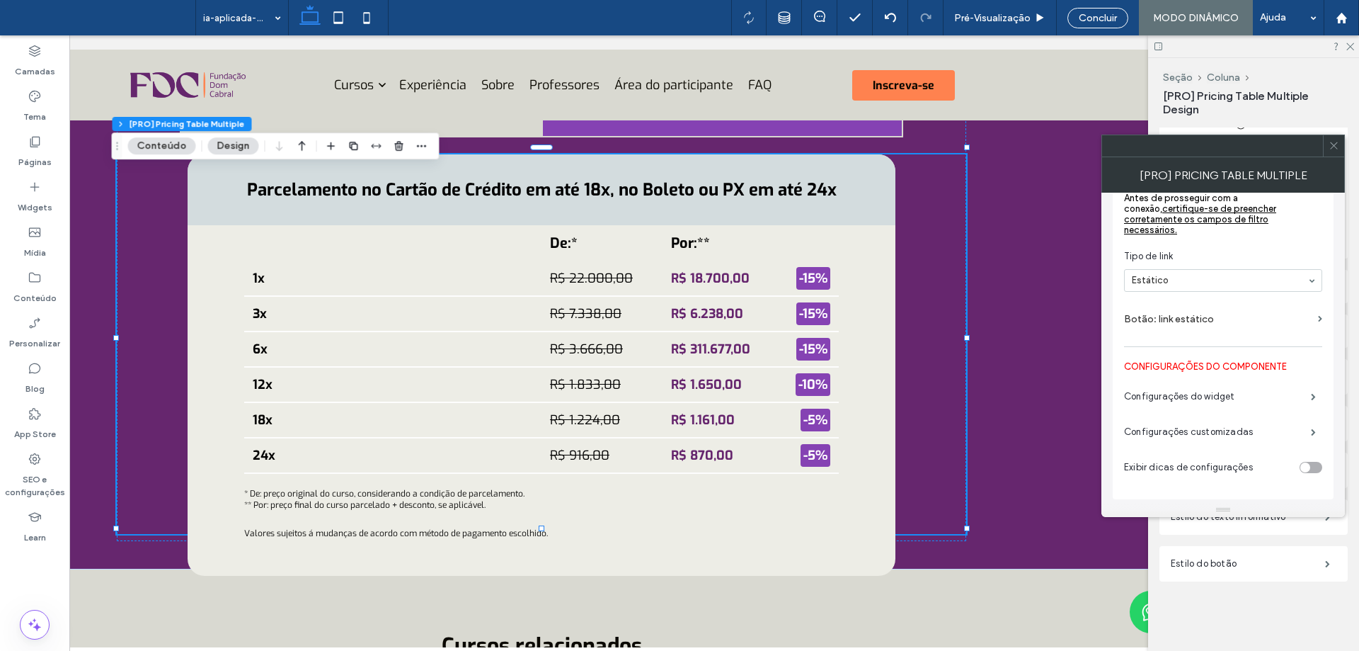
scroll to position [694, 0]
click at [1184, 401] on label "Configurações do widget" at bounding box center [1217, 396] width 187 height 28
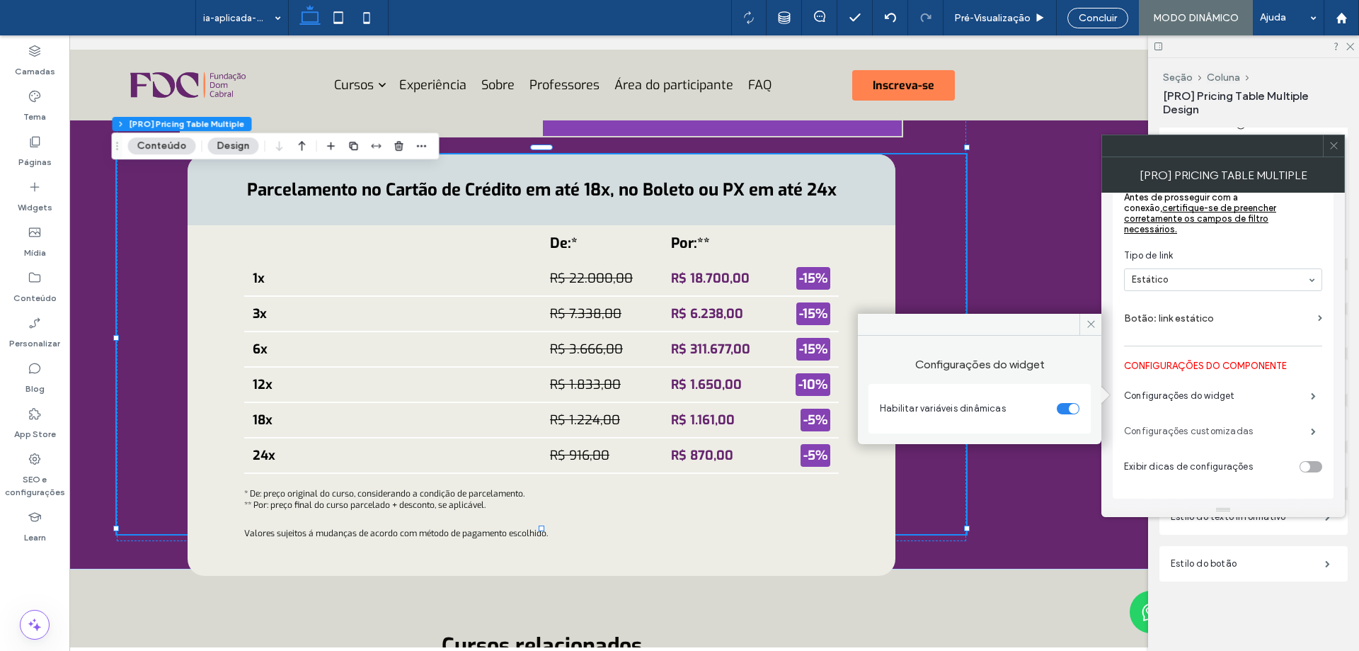
click at [1196, 435] on label "Configurações customizadas" at bounding box center [1217, 431] width 187 height 28
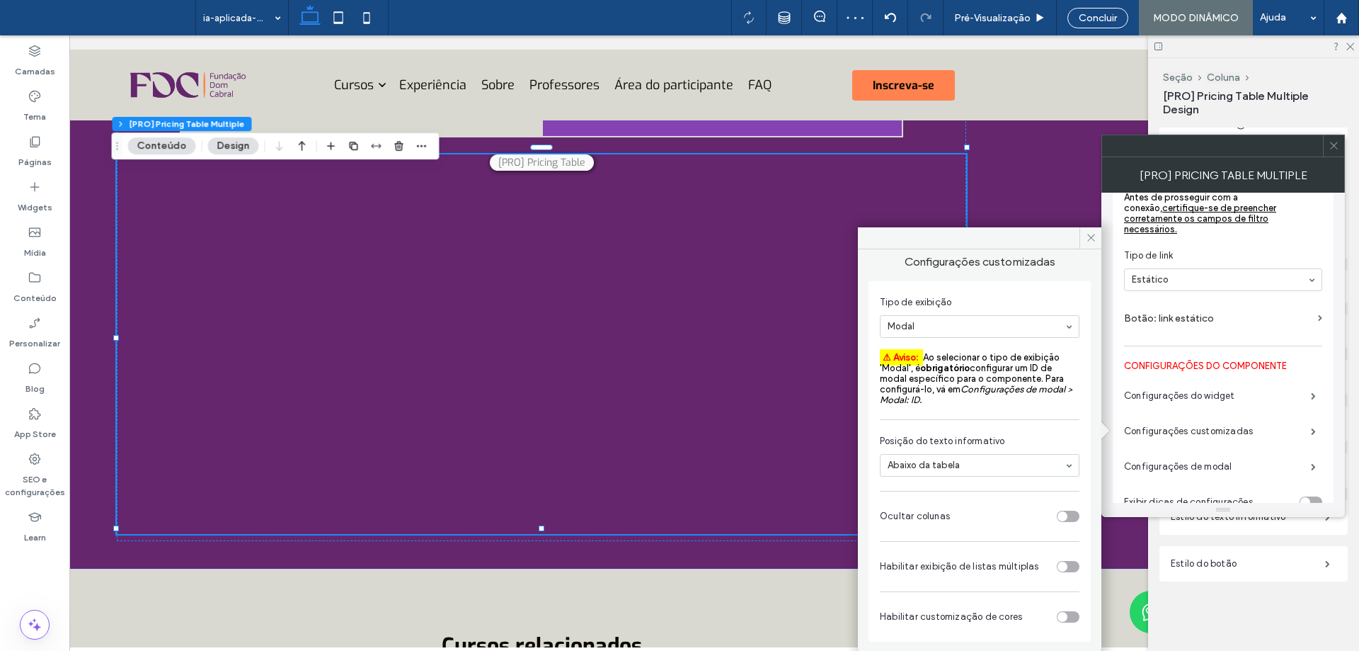
scroll to position [0, 0]
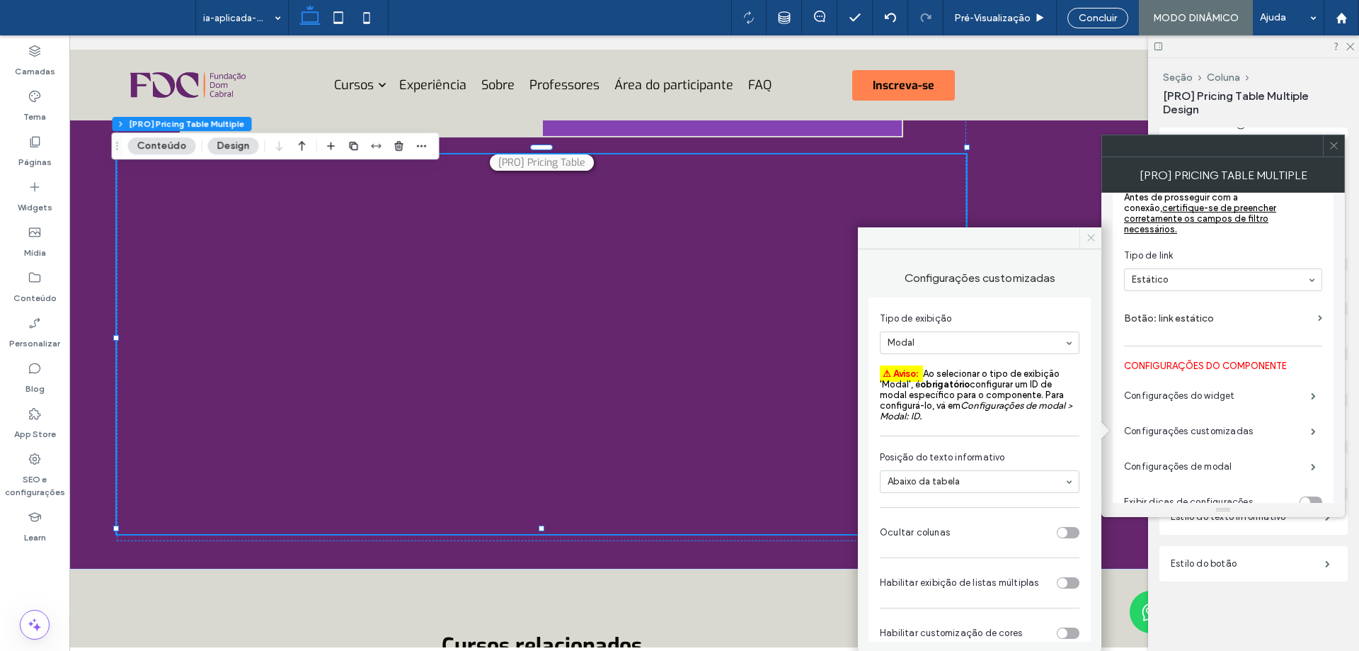
click at [1094, 231] on span at bounding box center [1091, 237] width 22 height 21
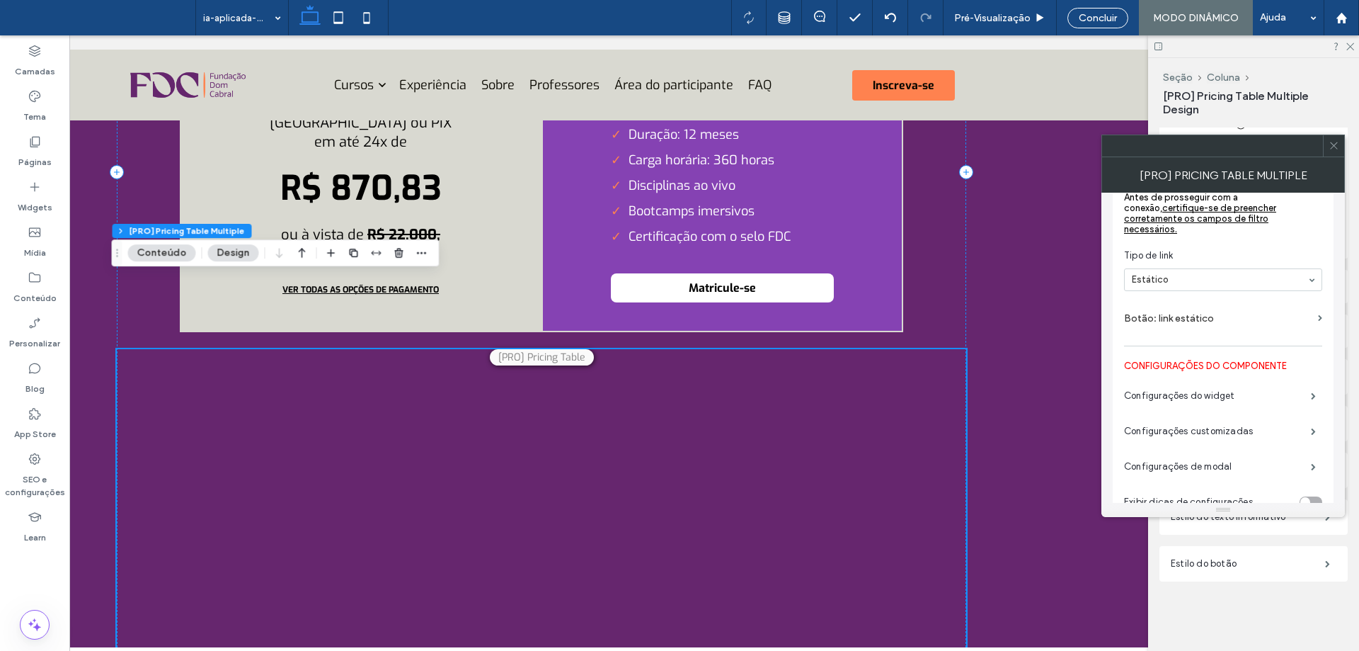
scroll to position [5117, 0]
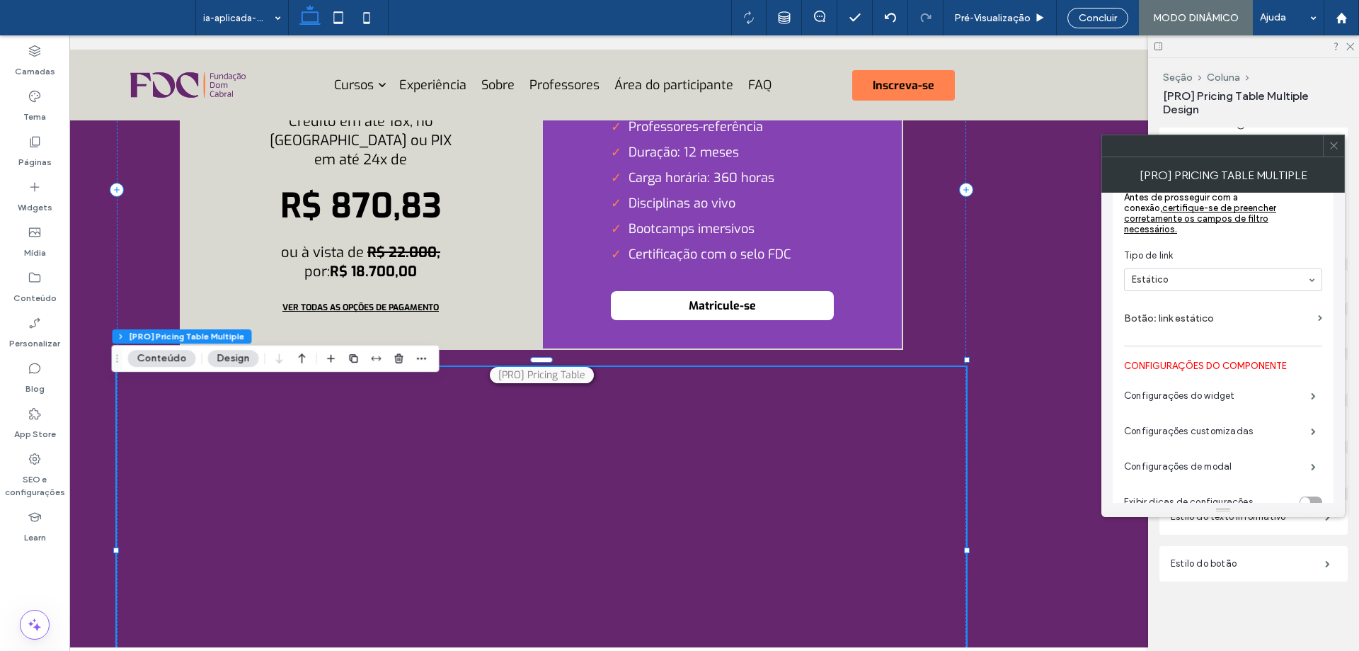
click at [553, 399] on div "[PRO] Pricing Table Parcelamento no Cartão de Crédito em até 18x, no Boleto ou …" at bounding box center [542, 556] width 850 height 379
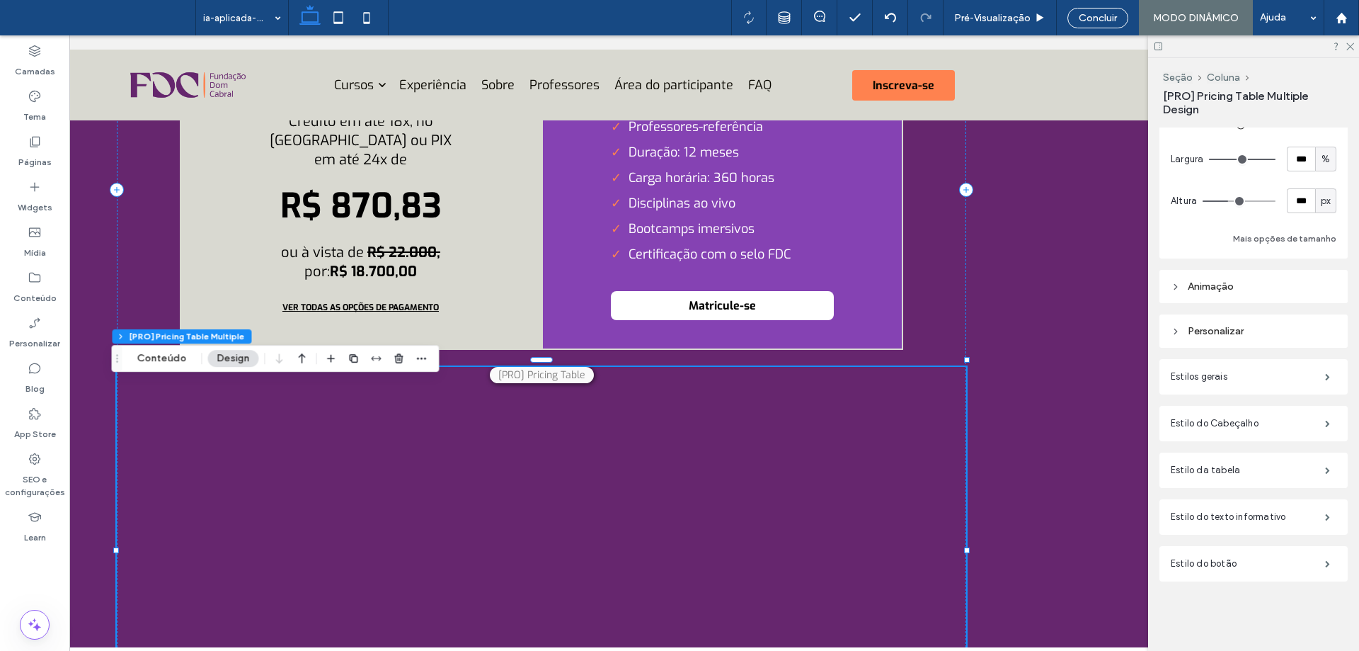
click at [525, 401] on div "[PRO] Pricing Table Parcelamento no Cartão de Crédito em até 18x, no Boleto ou …" at bounding box center [542, 556] width 850 height 379
click at [520, 383] on span "[PRO] Pricing Table" at bounding box center [542, 375] width 104 height 16
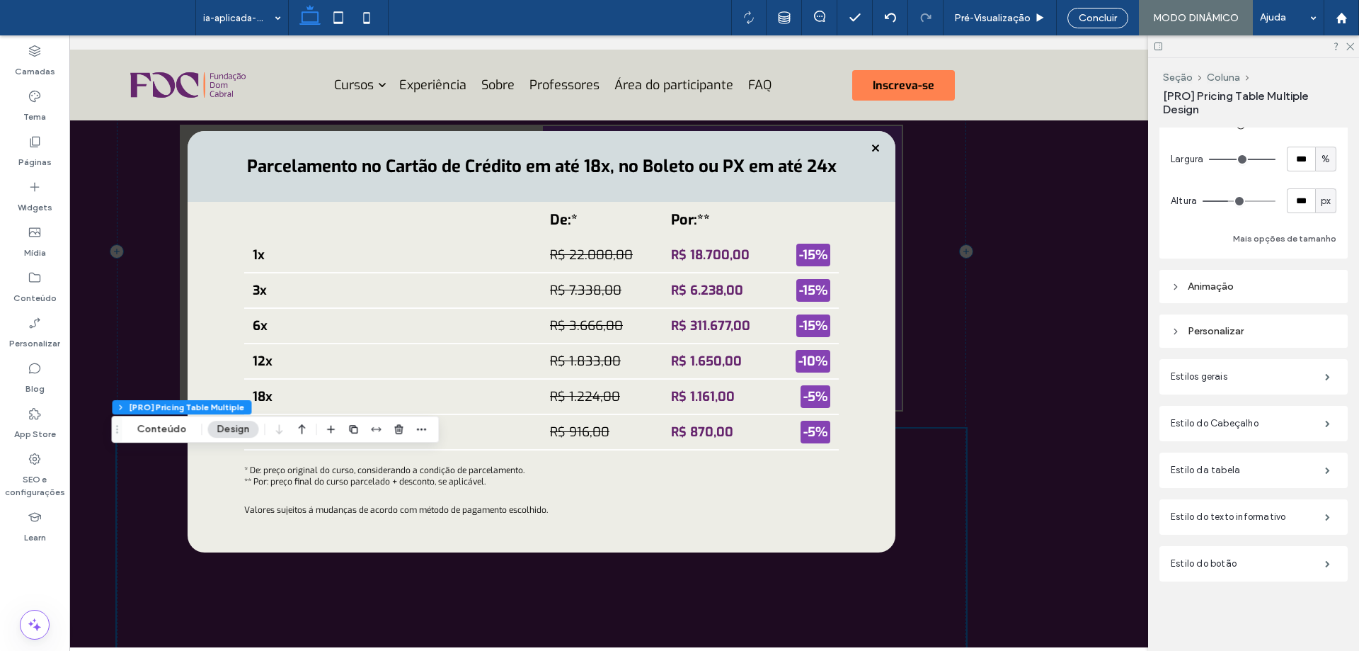
scroll to position [5046, 0]
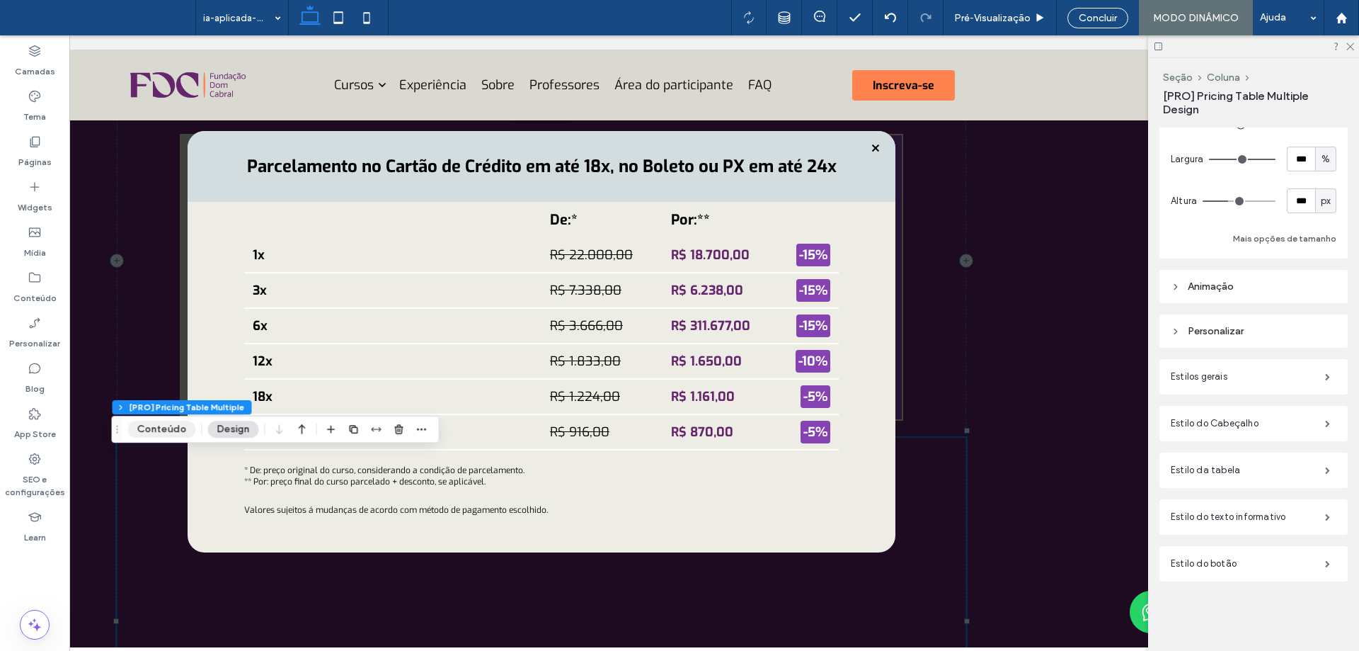
click at [169, 430] on button "Conteúdo" at bounding box center [162, 429] width 68 height 17
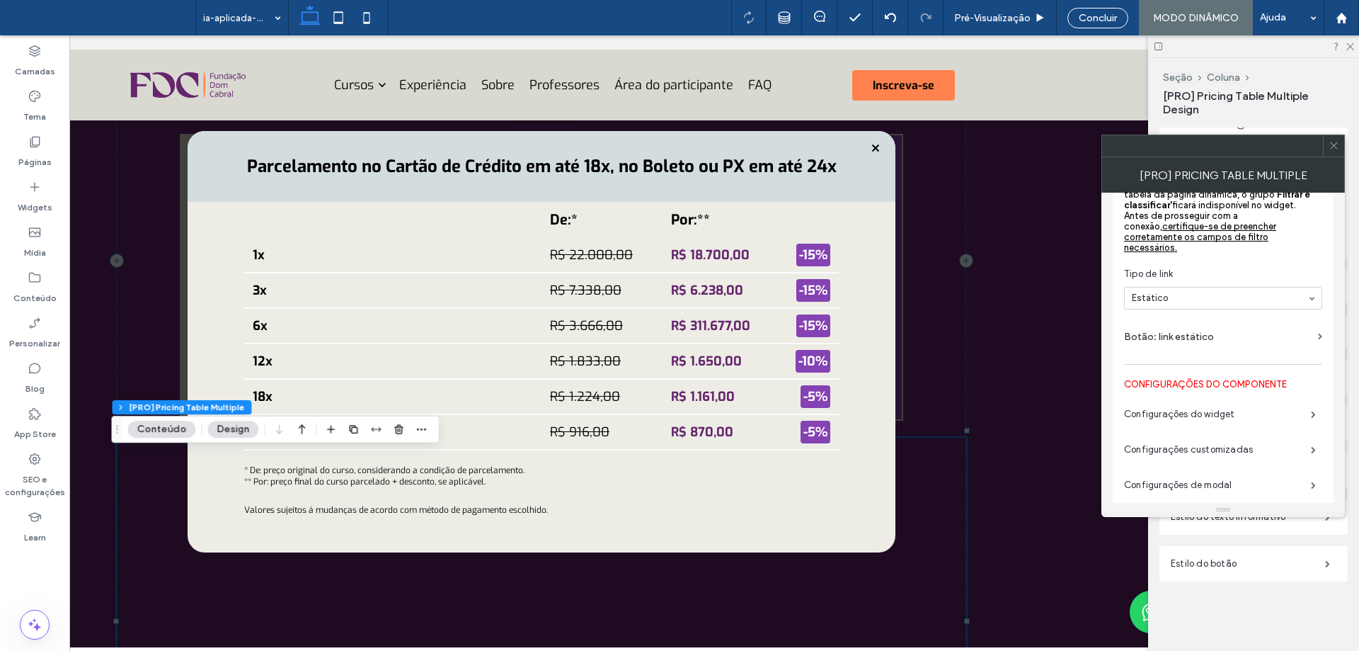
scroll to position [708, 0]
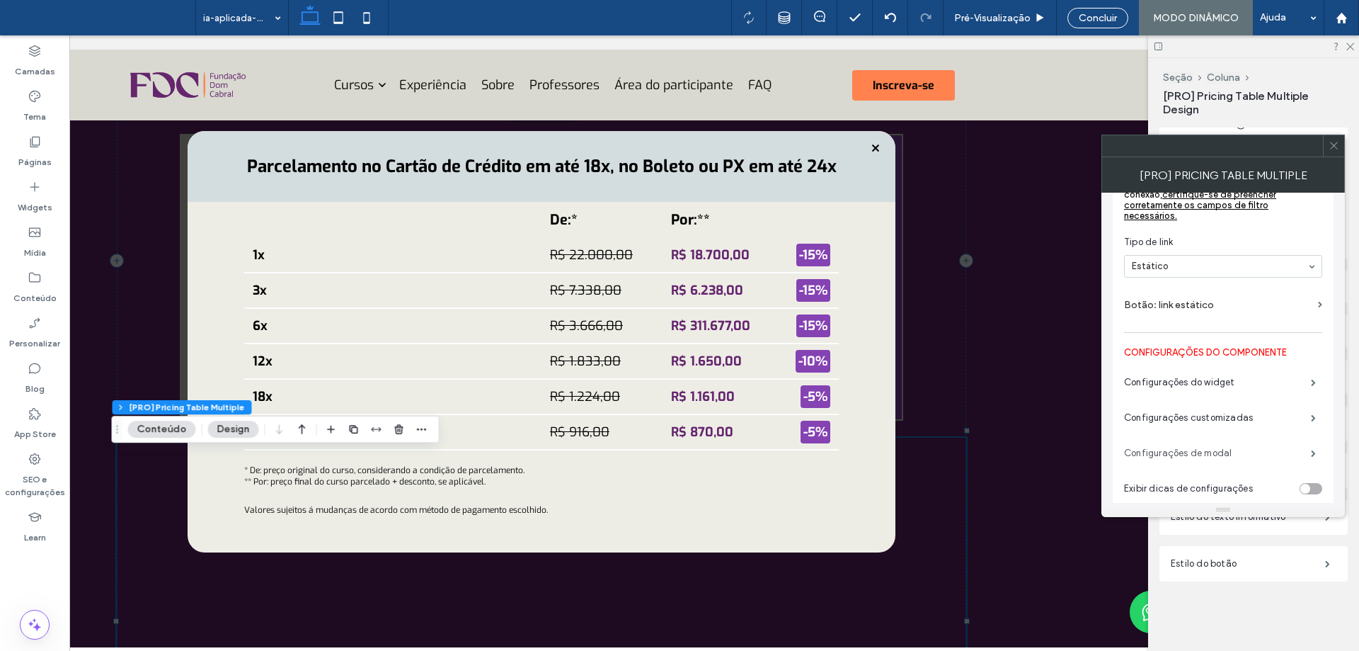
click at [1242, 456] on label "Configurações de modal" at bounding box center [1217, 453] width 187 height 28
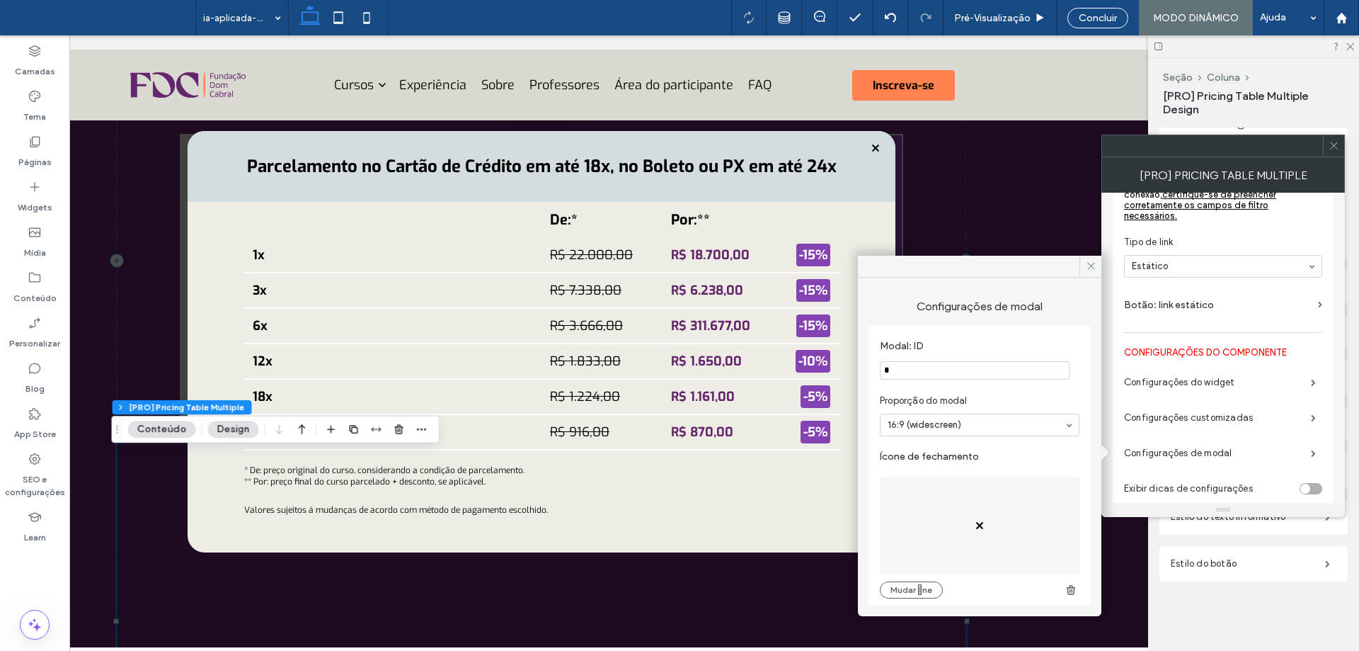
drag, startPoint x: 800, startPoint y: 401, endPoint x: 856, endPoint y: 356, distance: 71.5
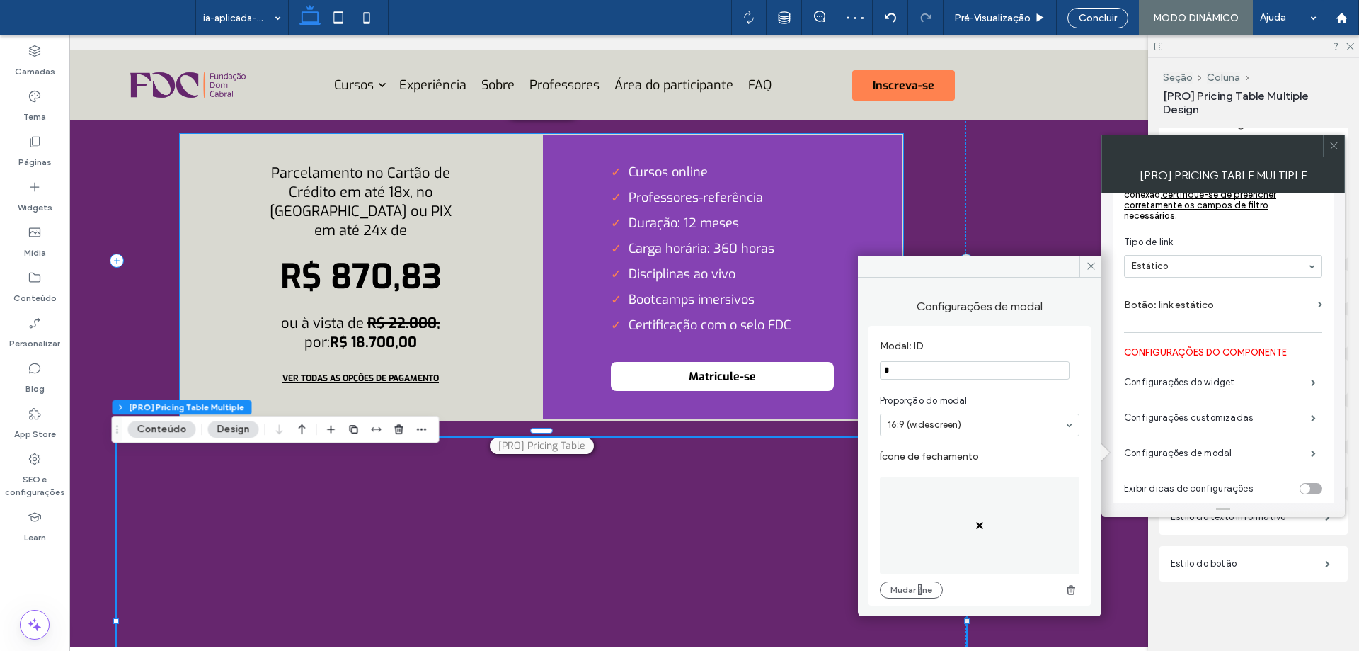
drag, startPoint x: 925, startPoint y: 399, endPoint x: 767, endPoint y: 402, distance: 158.6
type input "*"
click at [969, 340] on label "Modal: ID" at bounding box center [977, 348] width 194 height 16
click at [1039, 408] on section "Proporção do modal 16:9 (widescreen) 9:16 (vertical)" at bounding box center [980, 415] width 200 height 57
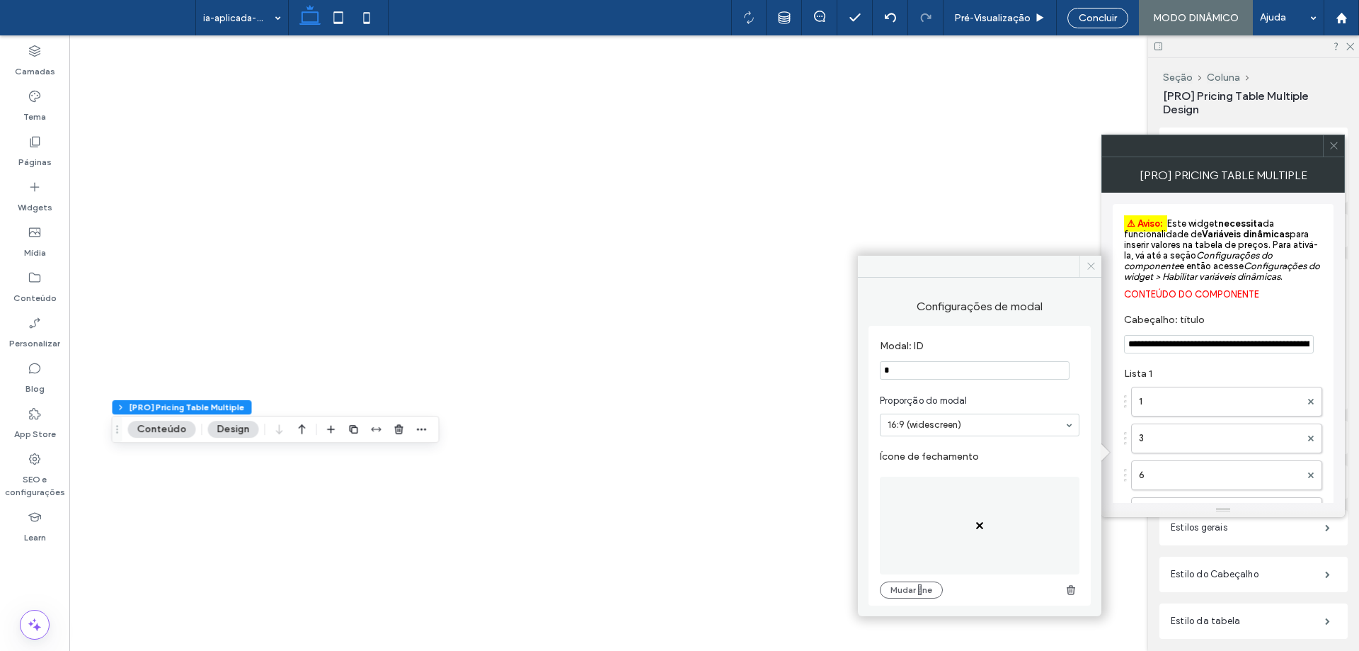
click at [1091, 258] on span at bounding box center [1091, 266] width 22 height 21
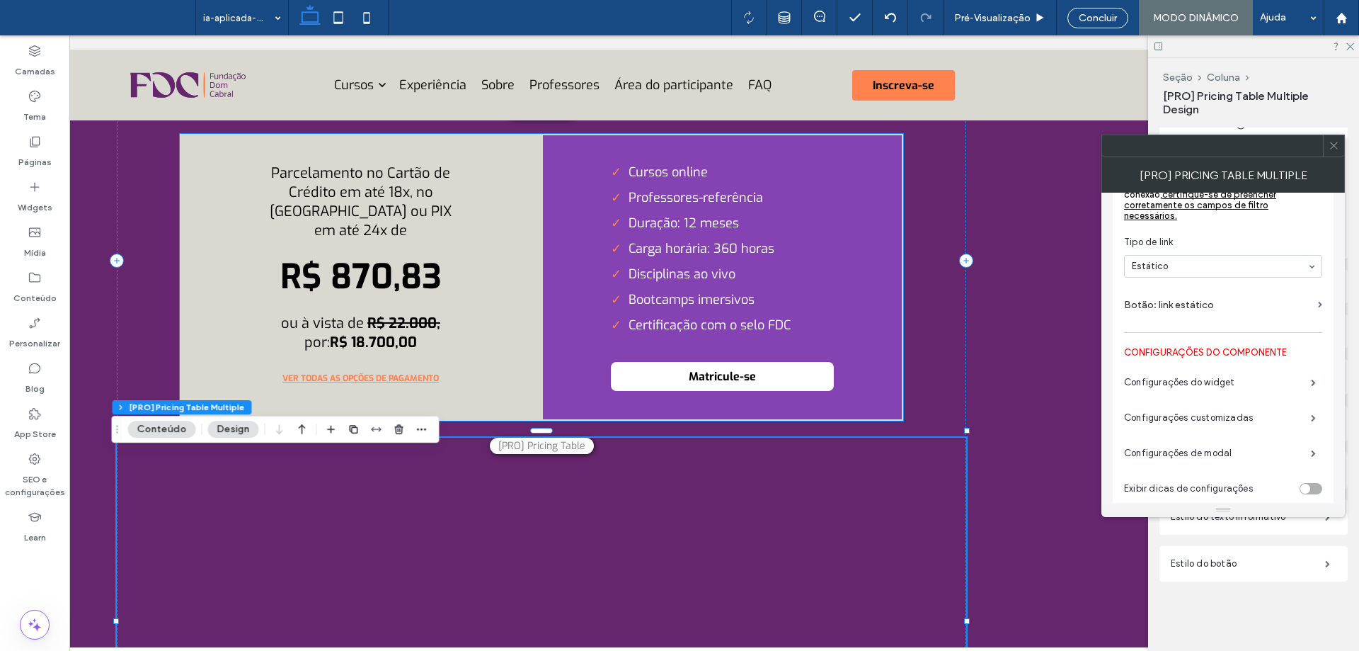
click at [426, 380] on span "VER TODAS AS OPÇÕES DE PAGAMENTO" at bounding box center [360, 377] width 185 height 25
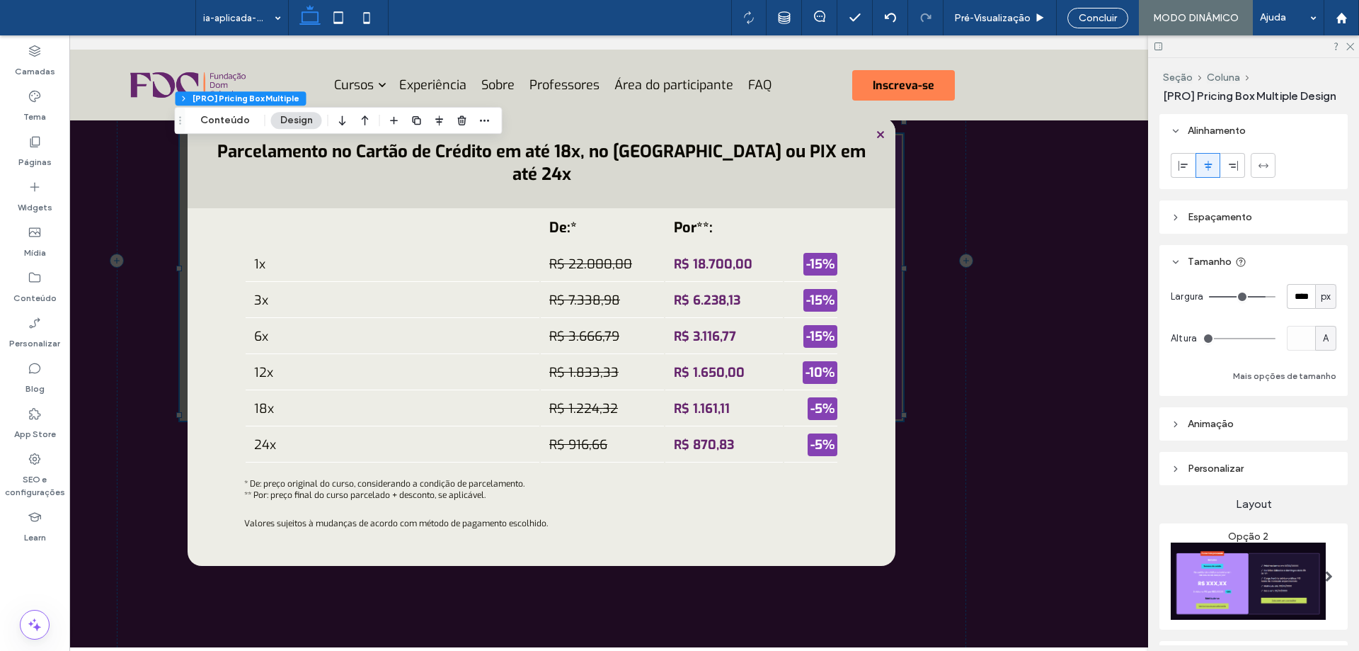
click at [877, 136] on span at bounding box center [542, 348] width 1290 height 612
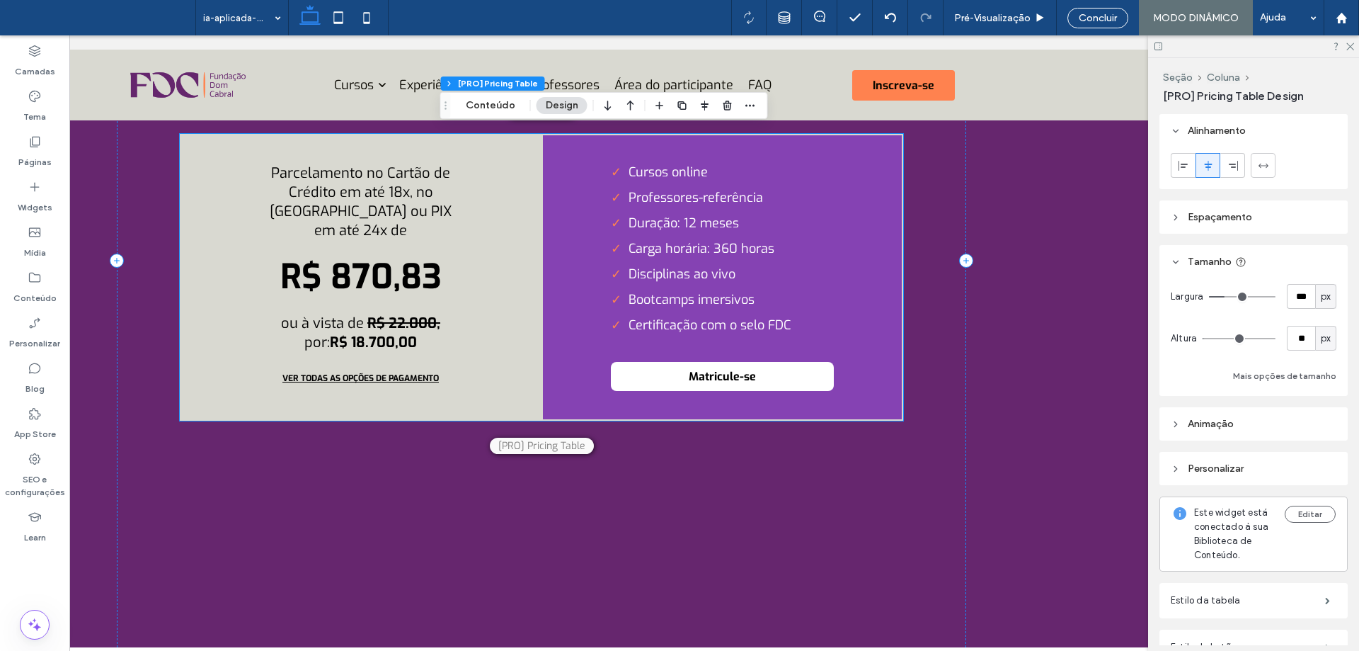
click at [234, 226] on div "Parcelamento no Cartão de Crédito em até 18x, no [GEOGRAPHIC_DATA] ou PIX em at…" at bounding box center [361, 277] width 362 height 287
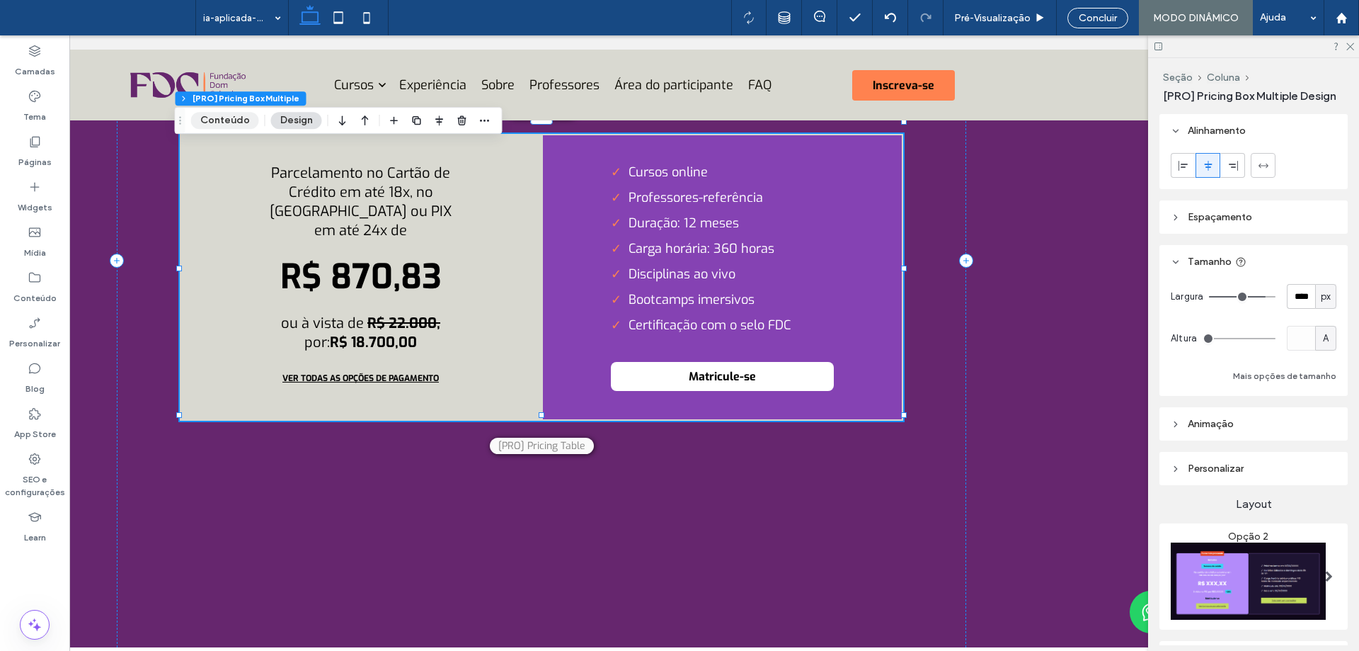
click at [246, 117] on button "Conteúdo" at bounding box center [225, 120] width 68 height 17
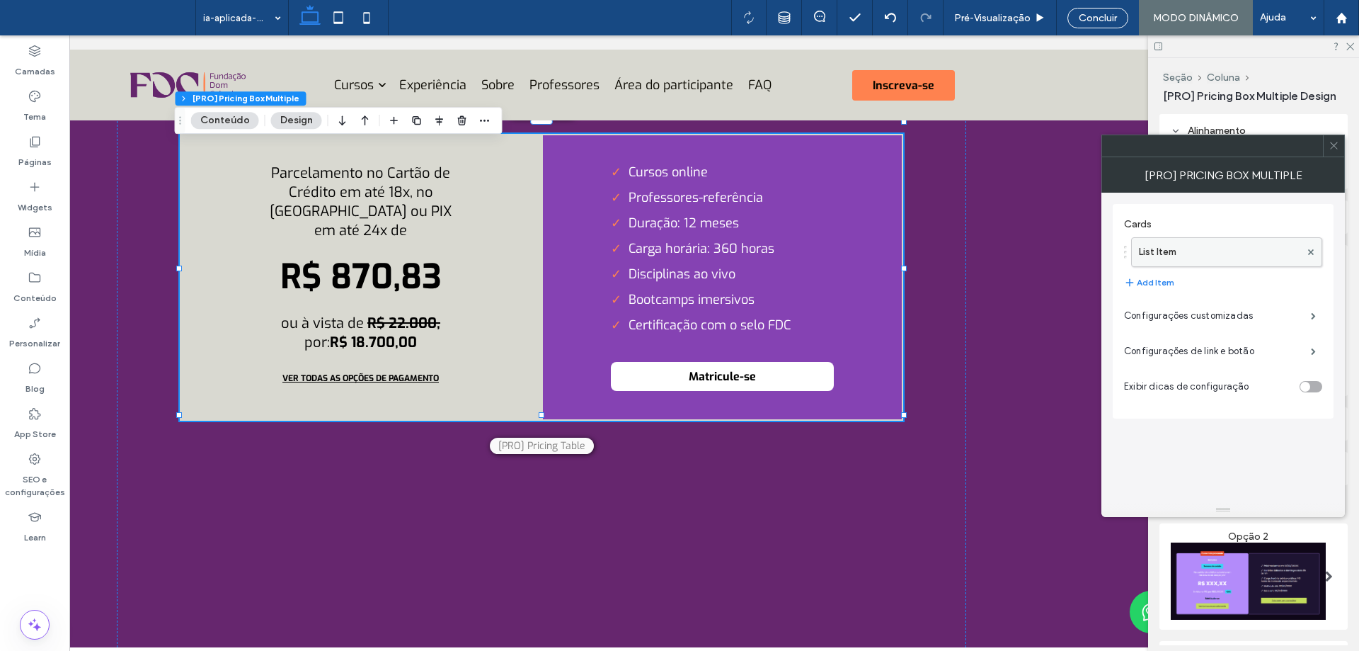
click at [1207, 254] on label "List Item" at bounding box center [1219, 252] width 161 height 28
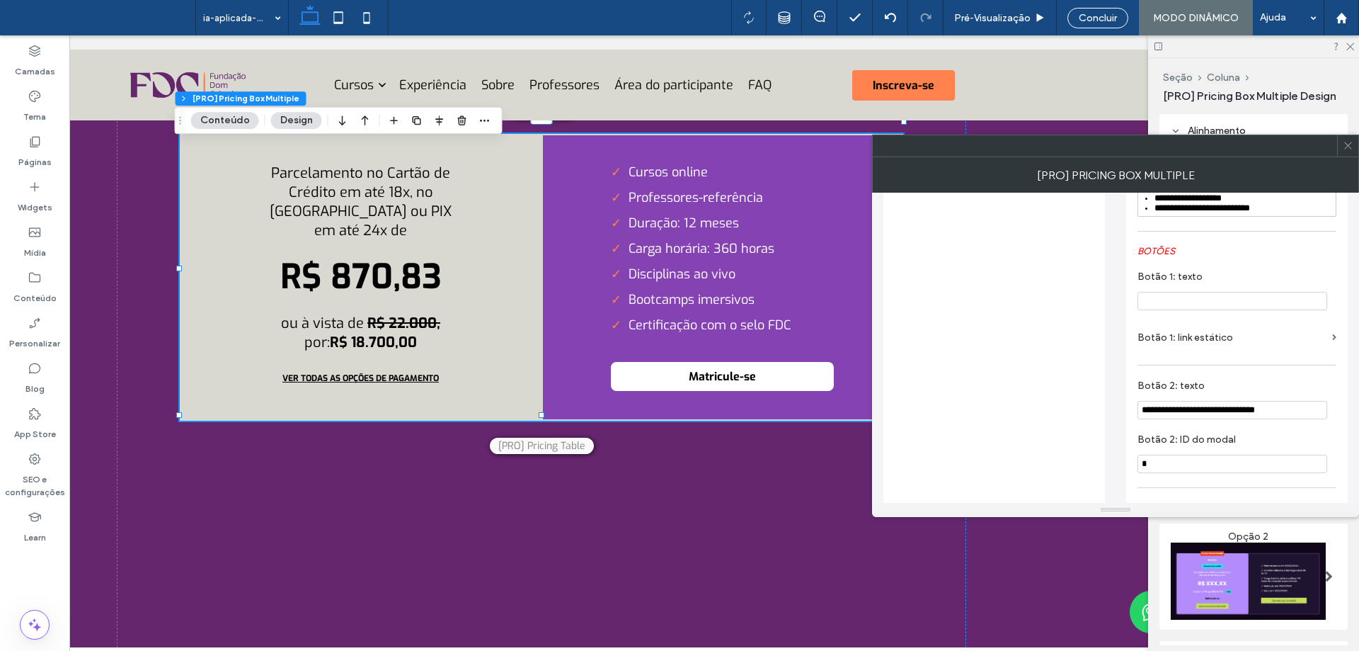
scroll to position [789, 0]
drag, startPoint x: 1181, startPoint y: 481, endPoint x: 1068, endPoint y: 467, distance: 113.5
click at [1066, 467] on div "**********" at bounding box center [1116, 48] width 464 height 1290
type input "*"
click at [1249, 420] on input "**********" at bounding box center [1233, 410] width 190 height 18
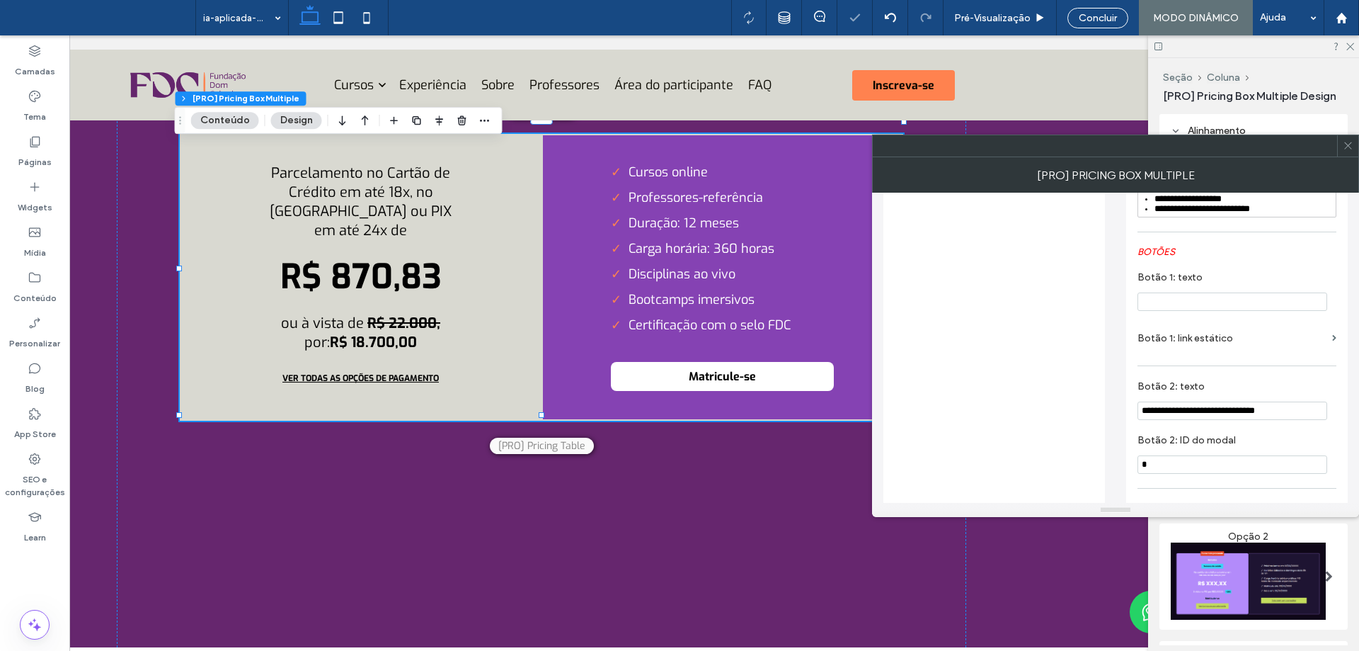
click at [1309, 450] on label "Botão 2: ID do modal" at bounding box center [1234, 442] width 193 height 16
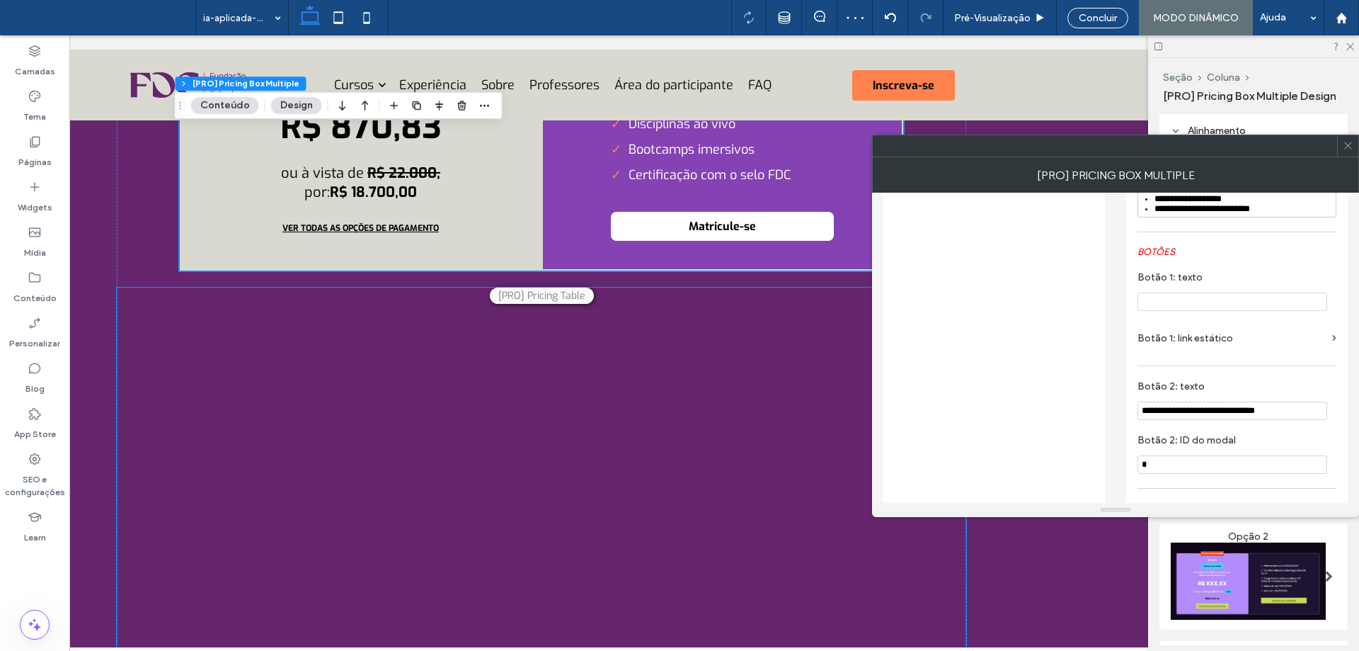
scroll to position [5188, 0]
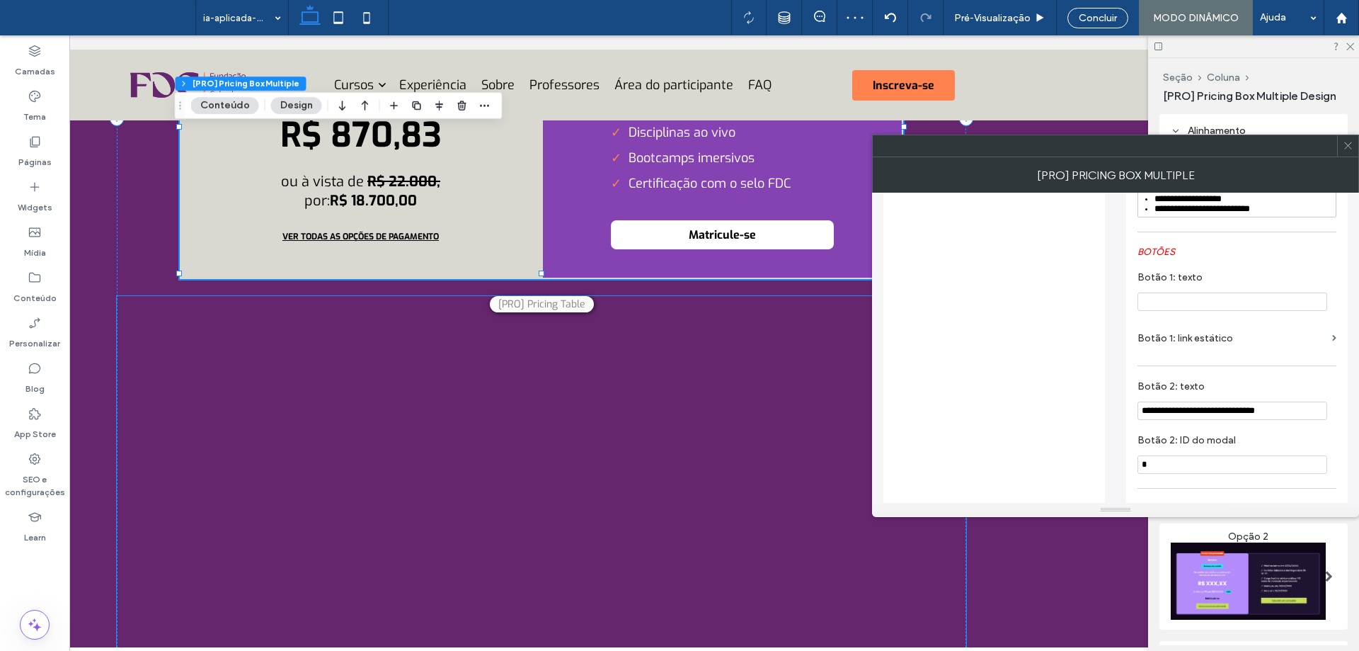
click at [667, 442] on div "[PRO] Pricing Table Parcelamento no Cartão de Crédito em até 18x, no Boleto ou …" at bounding box center [542, 485] width 850 height 379
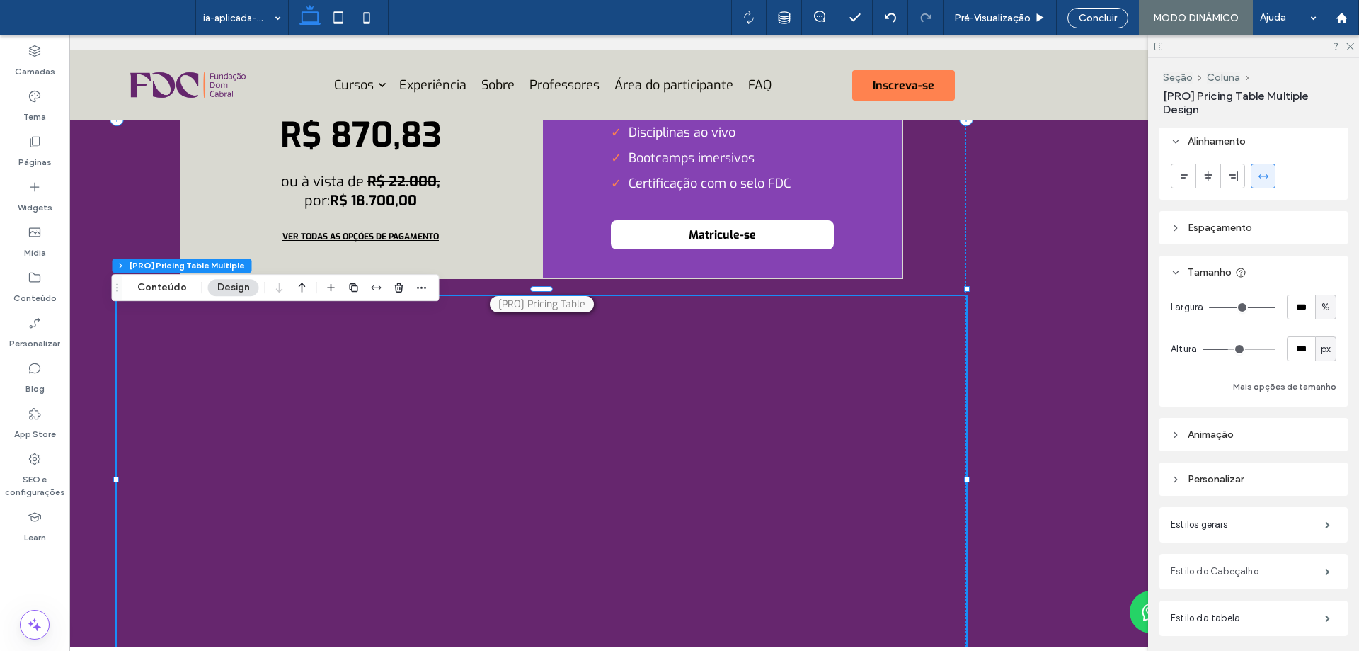
scroll to position [0, 0]
click at [1321, 353] on span "px" at bounding box center [1326, 352] width 10 height 14
click at [1317, 478] on span "A" at bounding box center [1319, 476] width 6 height 14
type input "*"
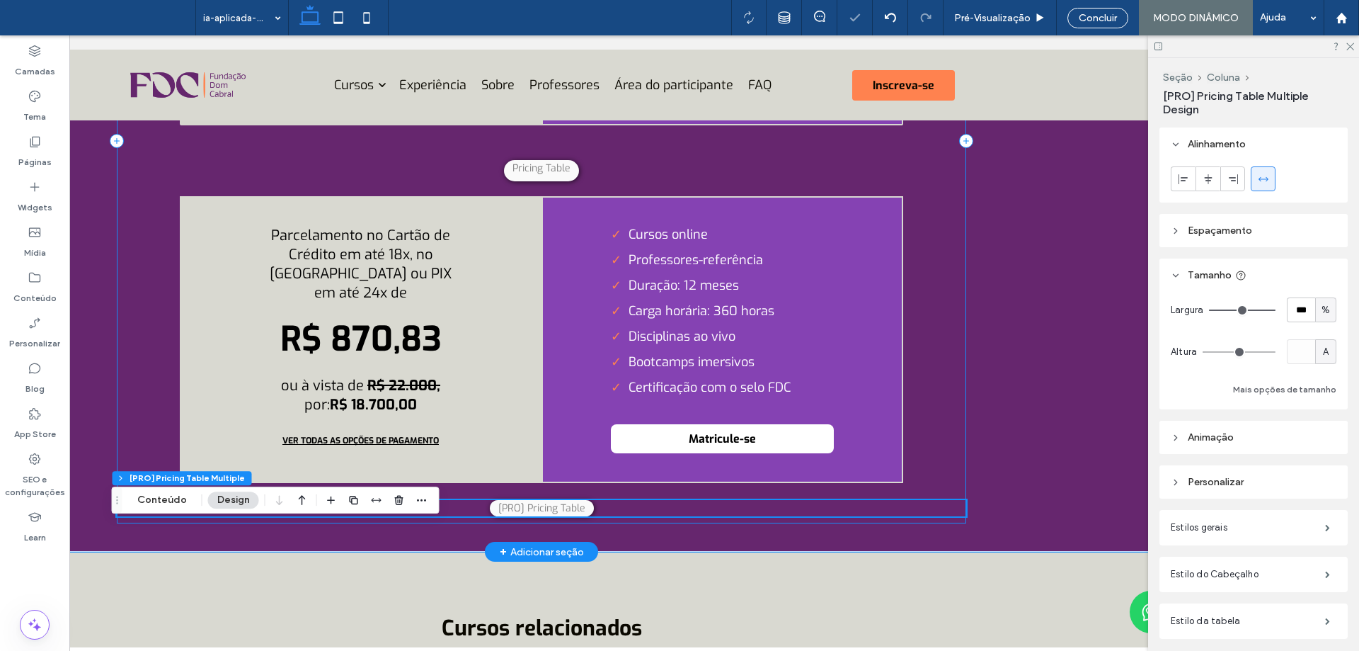
scroll to position [4975, 0]
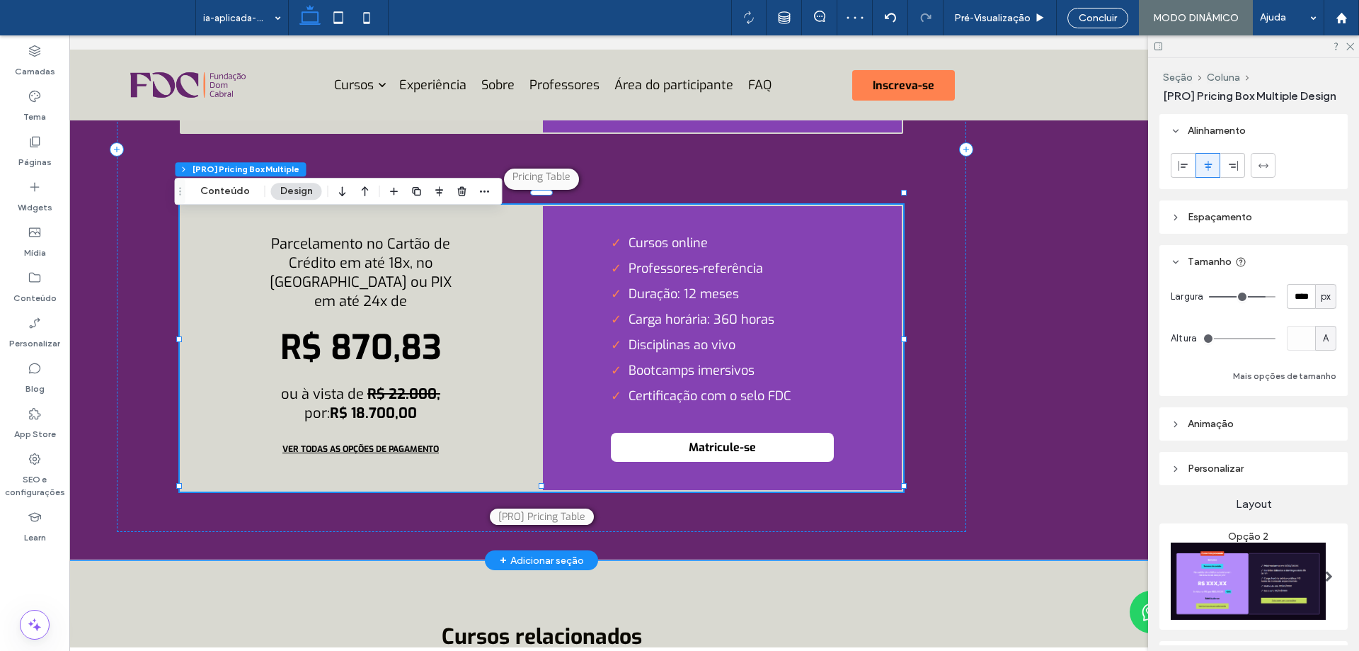
click at [399, 462] on span "VER TODAS AS OPÇÕES DE PAGAMENTO" at bounding box center [360, 448] width 185 height 25
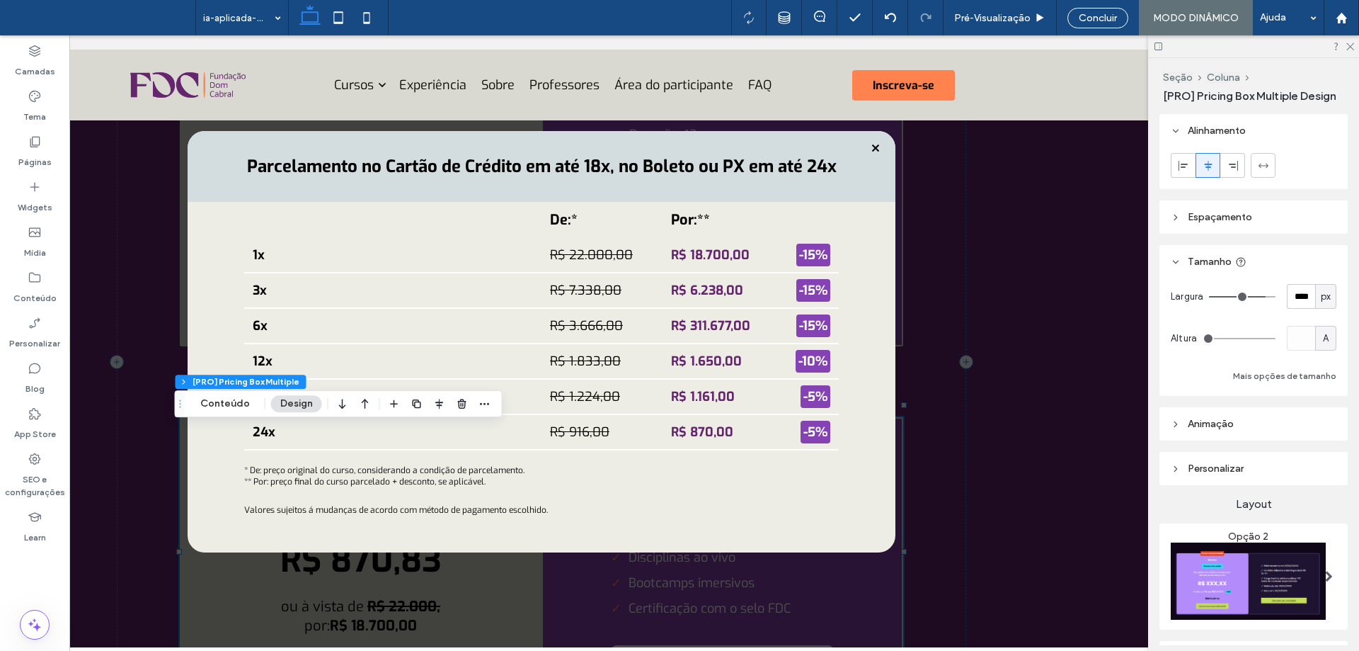
click at [992, 319] on span at bounding box center [542, 348] width 1290 height 612
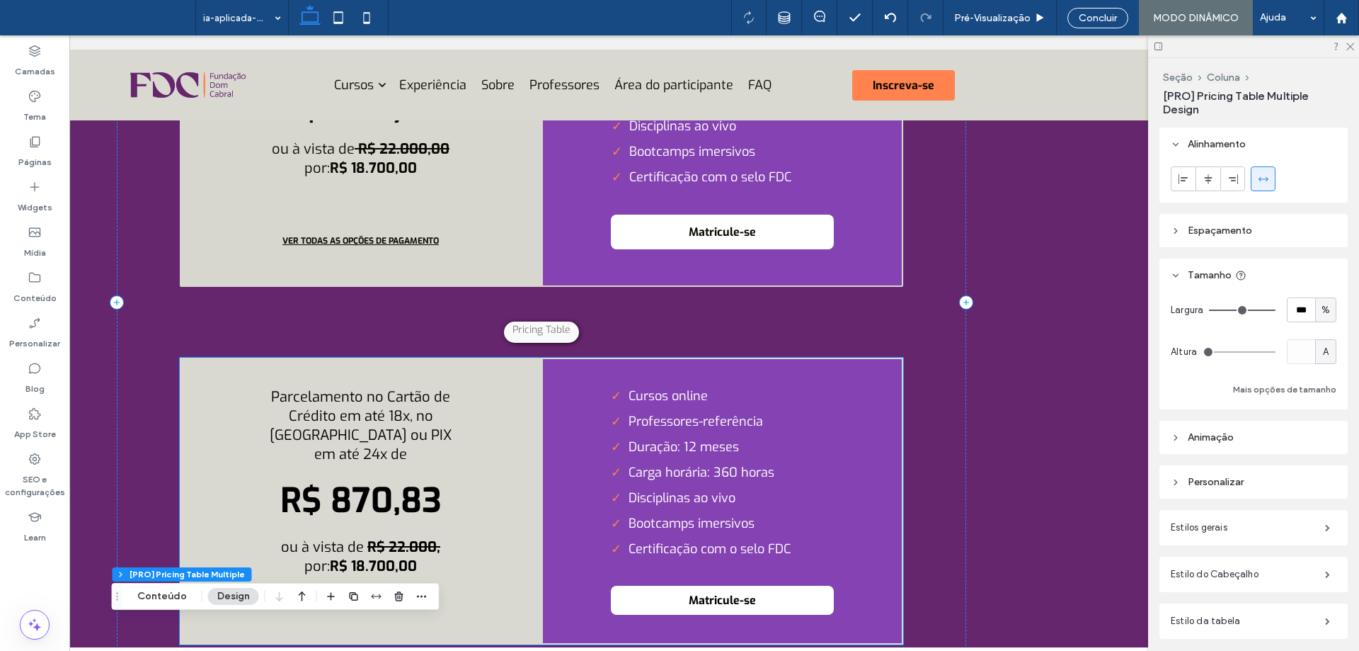
scroll to position [4817, 0]
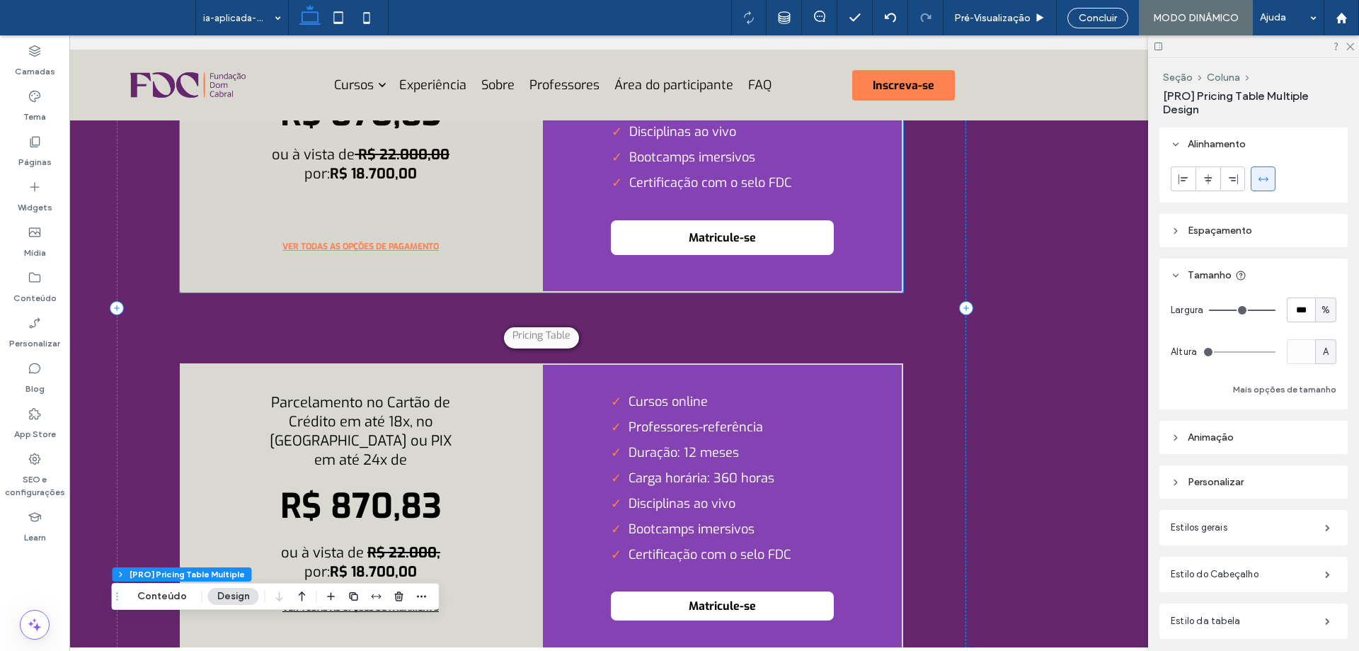
click at [374, 246] on button "VER TODAS AS OPÇÕES DE PAGAMENTO" at bounding box center [360, 246] width 223 height 35
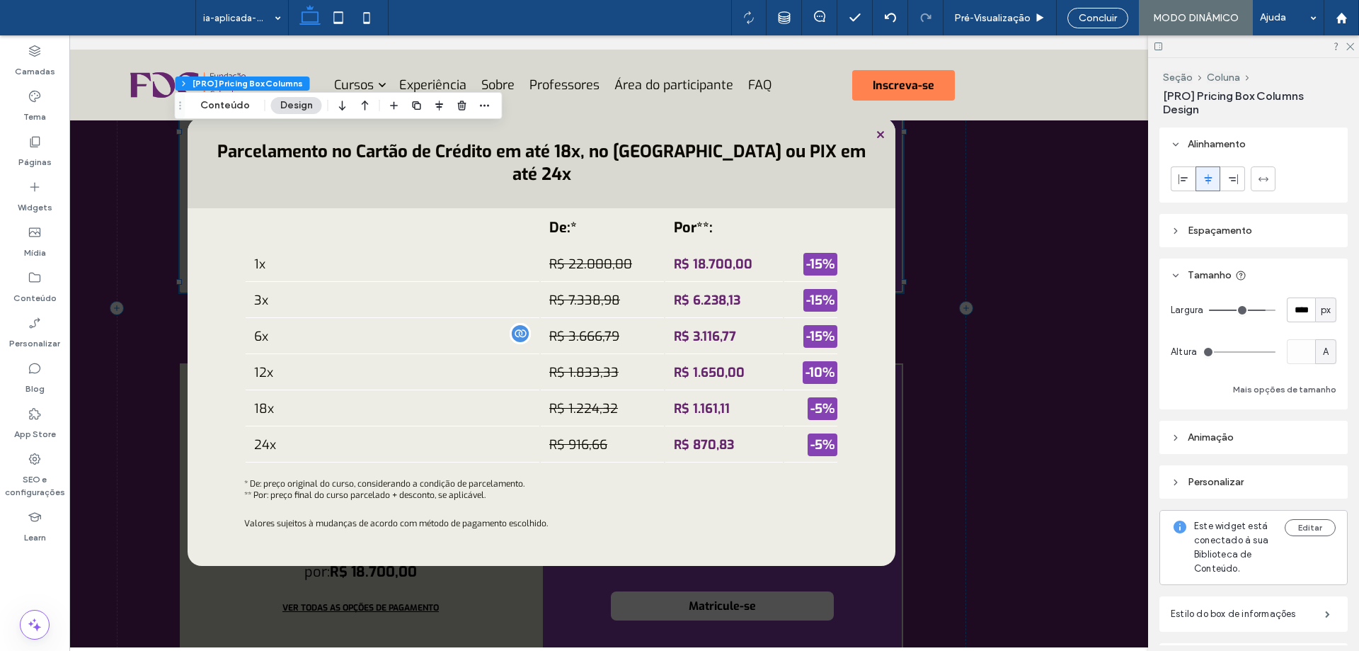
click at [1017, 362] on span at bounding box center [542, 348] width 1290 height 612
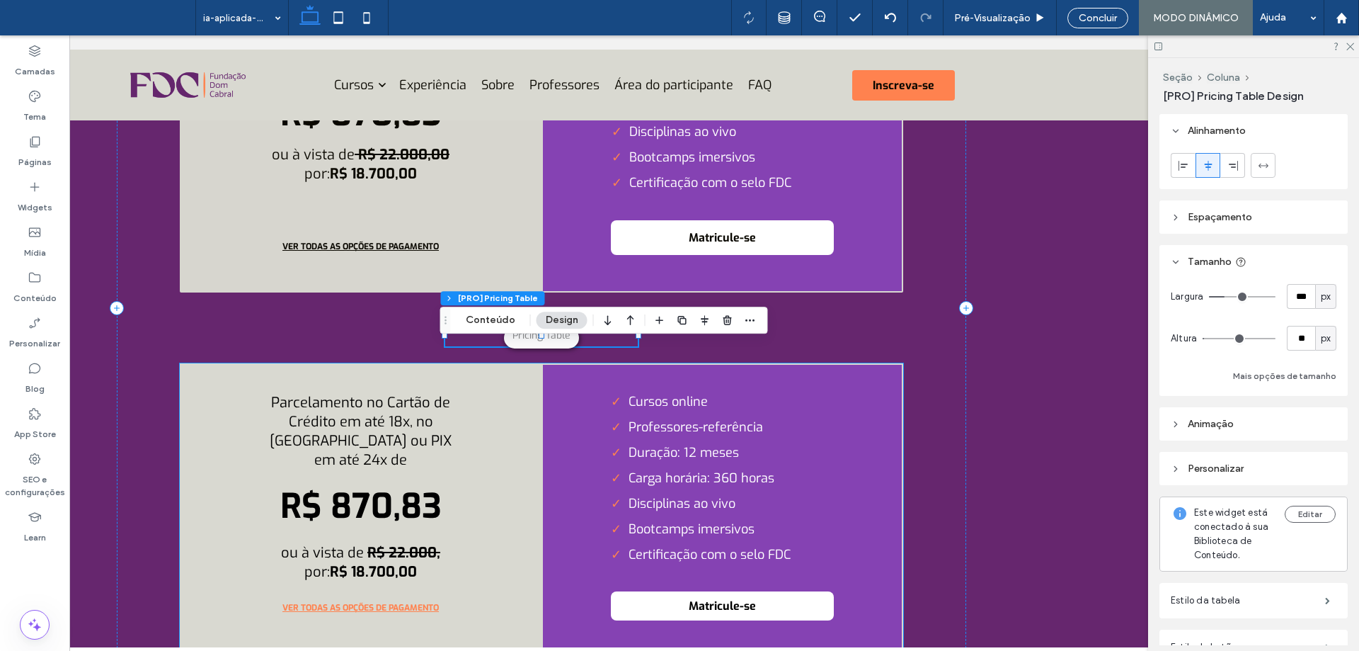
click at [391, 620] on span "VER TODAS AS OPÇÕES DE PAGAMENTO" at bounding box center [360, 607] width 185 height 25
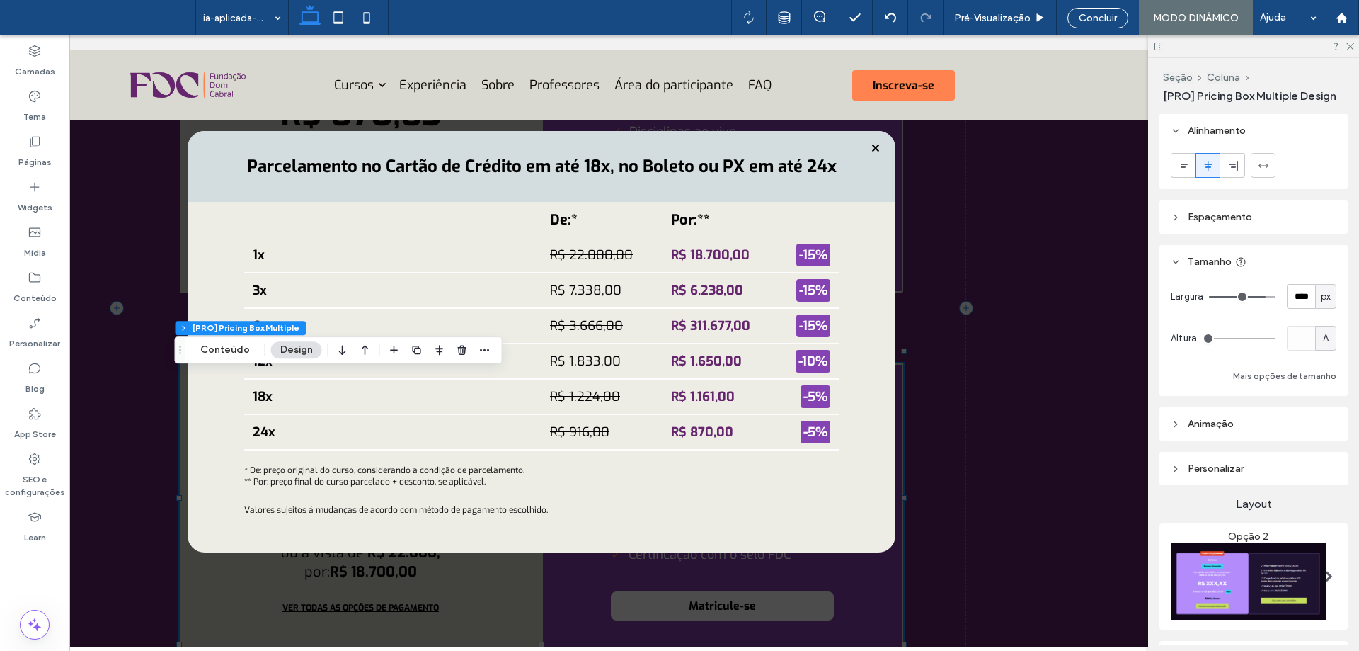
click at [1018, 347] on span at bounding box center [542, 348] width 1290 height 612
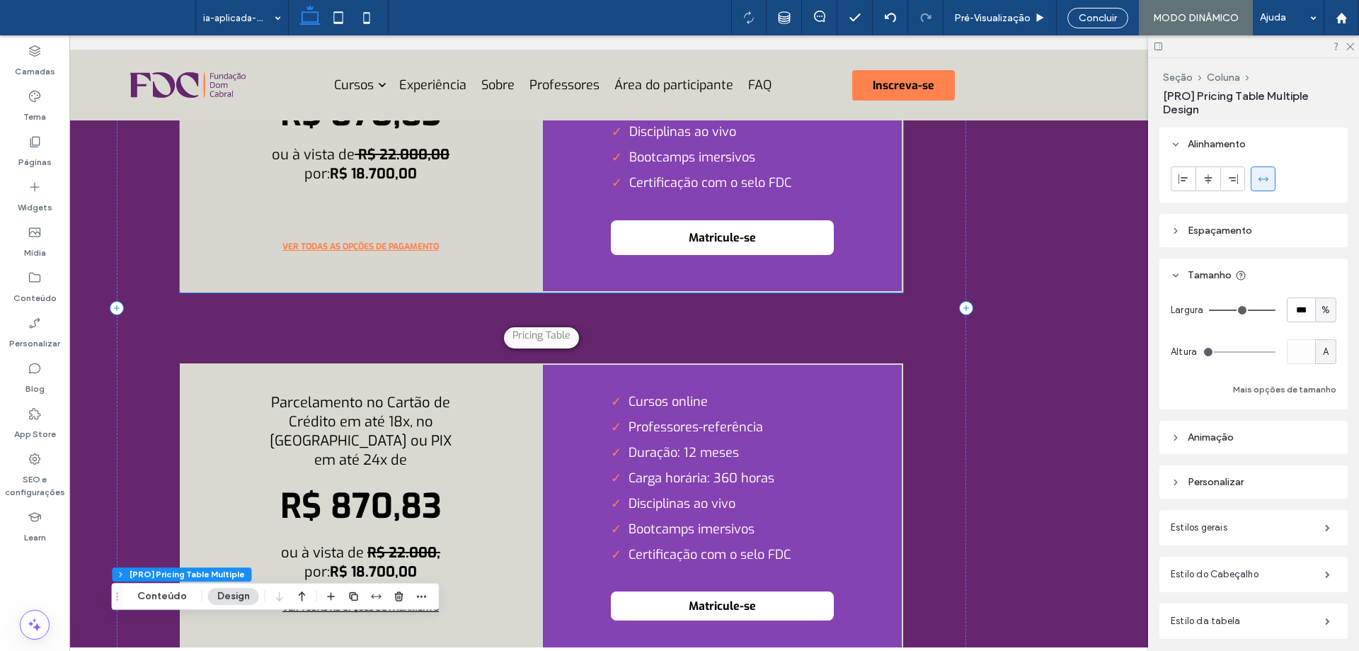
click at [380, 258] on button "VER TODAS AS OPÇÕES DE PAGAMENTO" at bounding box center [360, 246] width 223 height 35
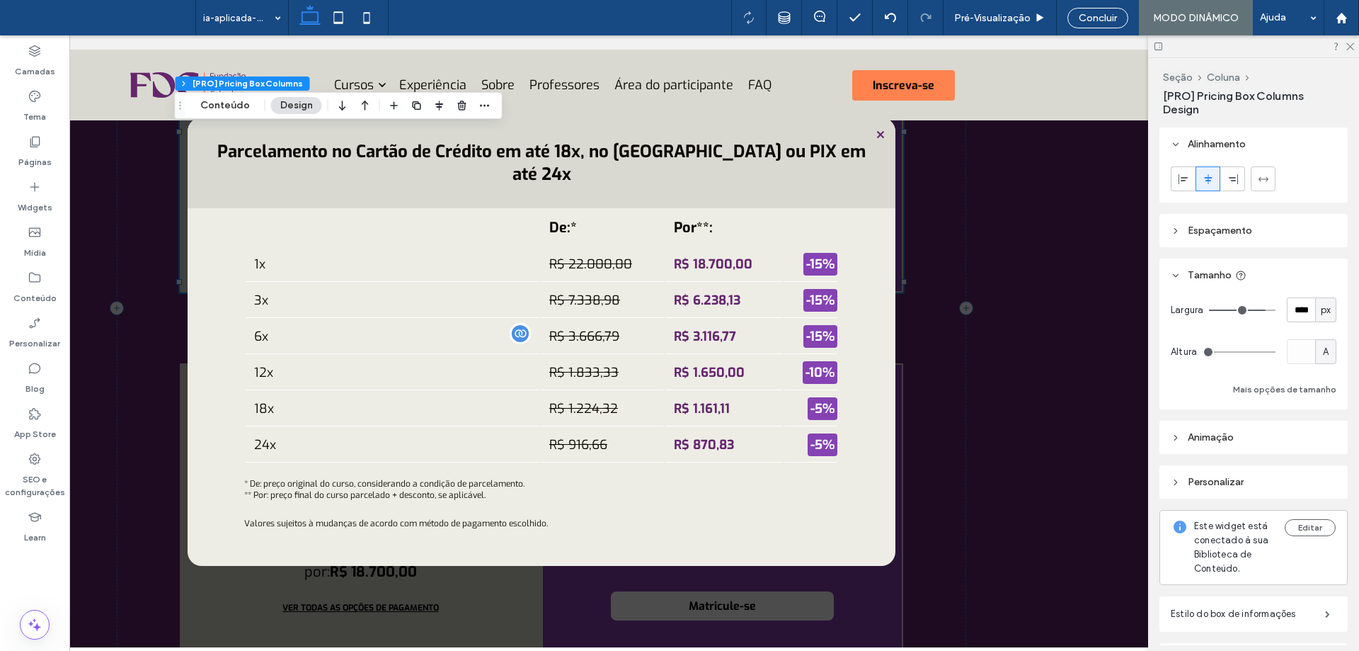
click at [784, 239] on span at bounding box center [542, 348] width 1290 height 612
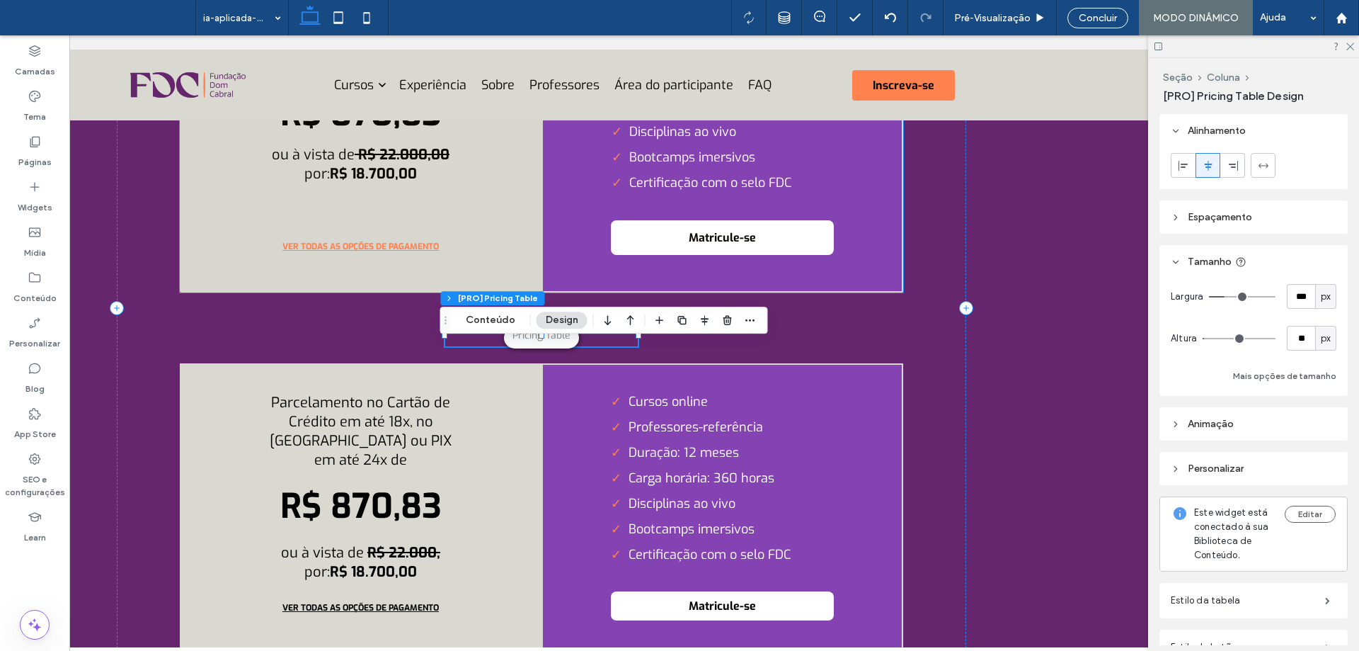
click at [399, 239] on button "VER TODAS AS OPÇÕES DE PAGAMENTO" at bounding box center [360, 246] width 223 height 35
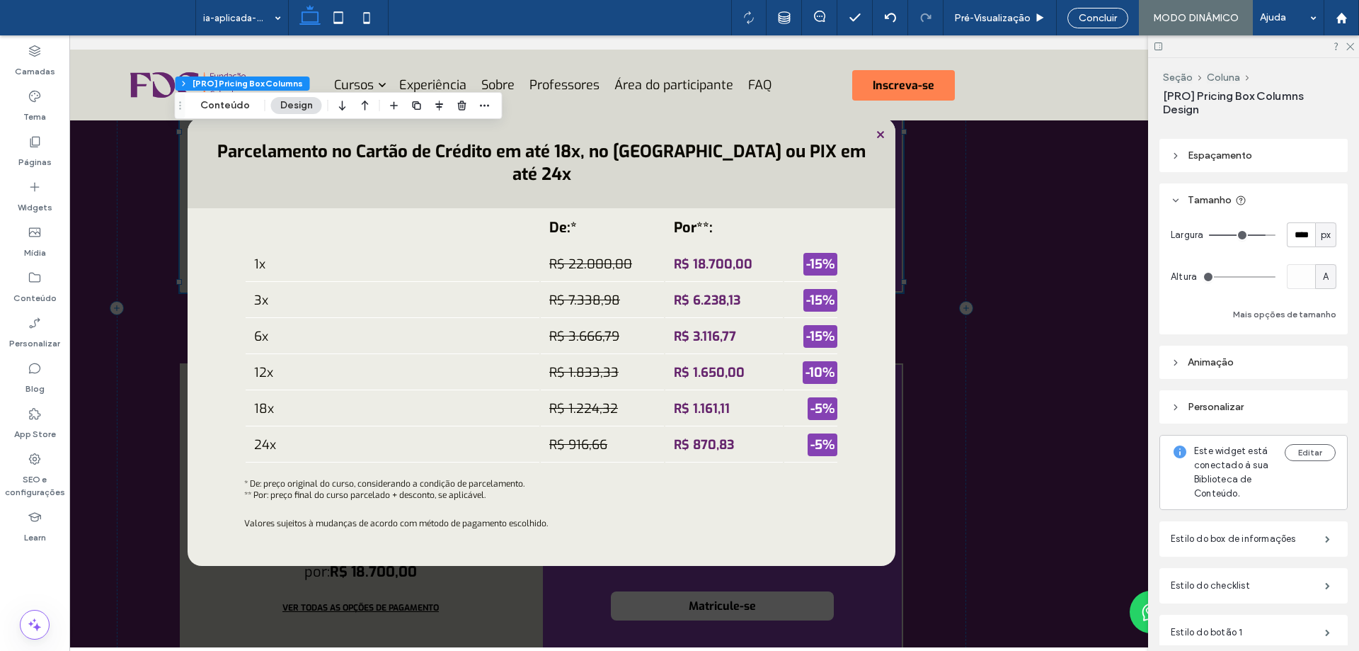
scroll to position [190, 0]
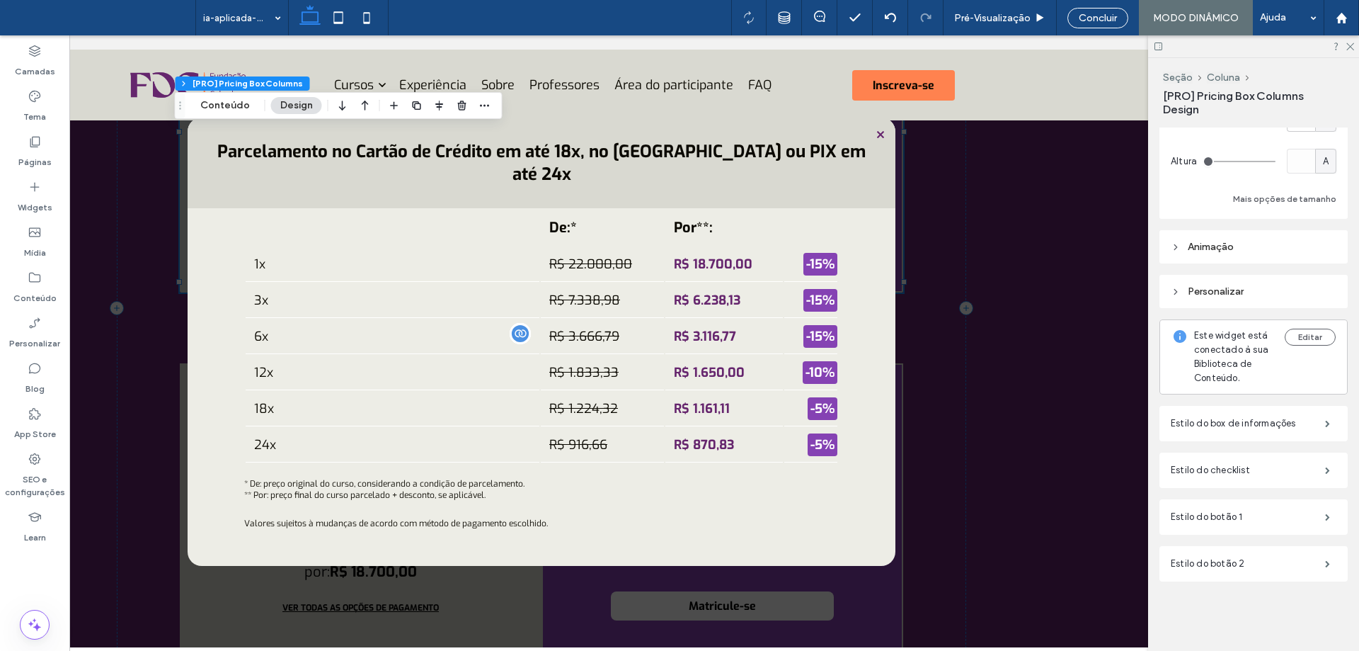
click at [294, 260] on span at bounding box center [542, 348] width 1290 height 612
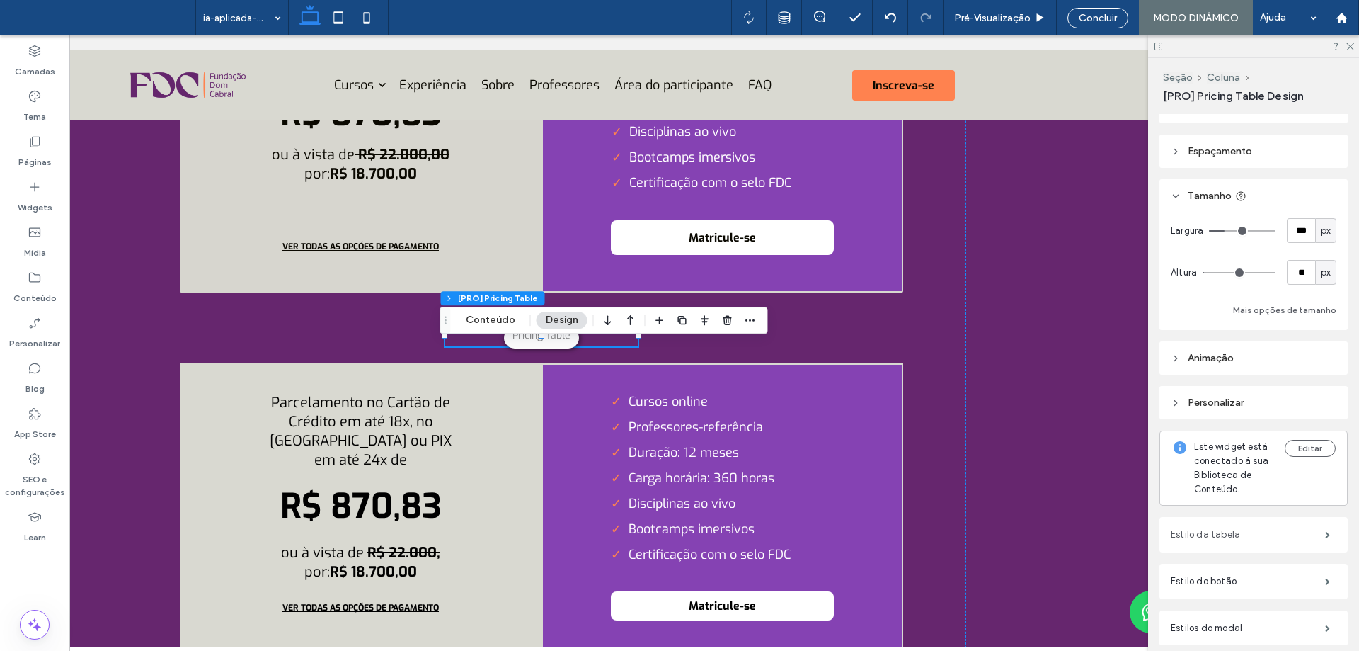
scroll to position [130, 0]
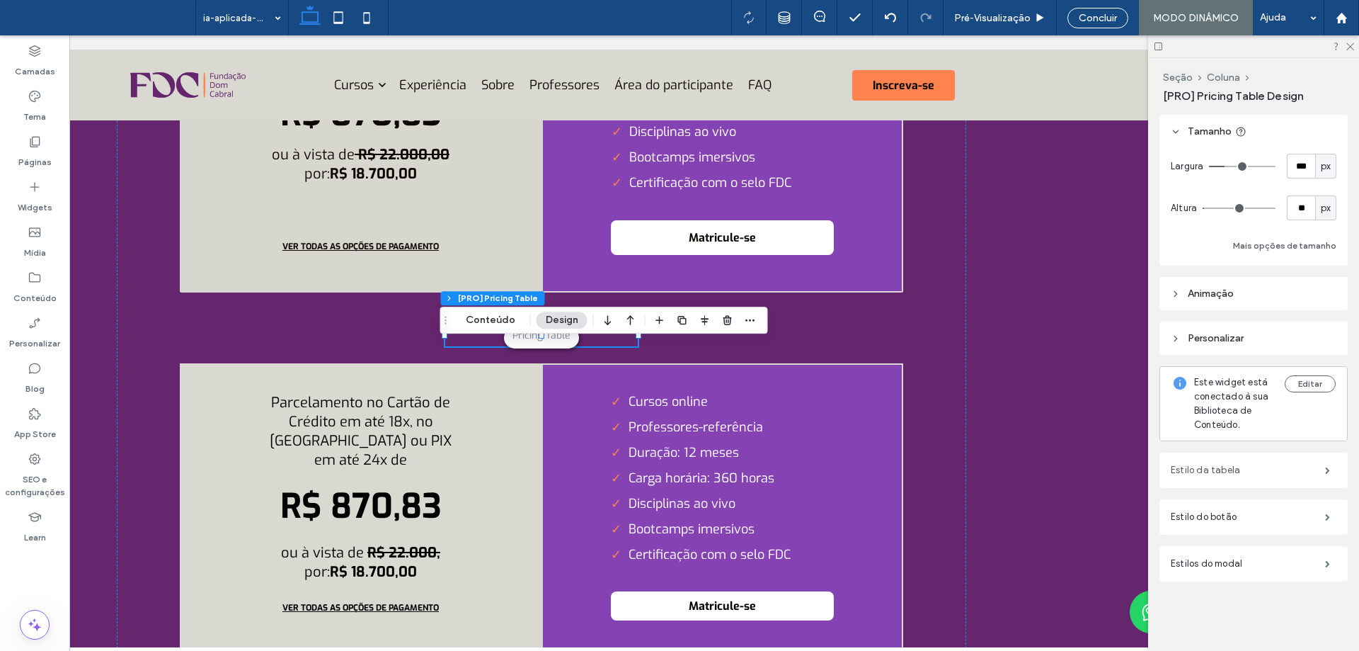
click at [1242, 471] on label "Estilo da tabela" at bounding box center [1248, 470] width 154 height 28
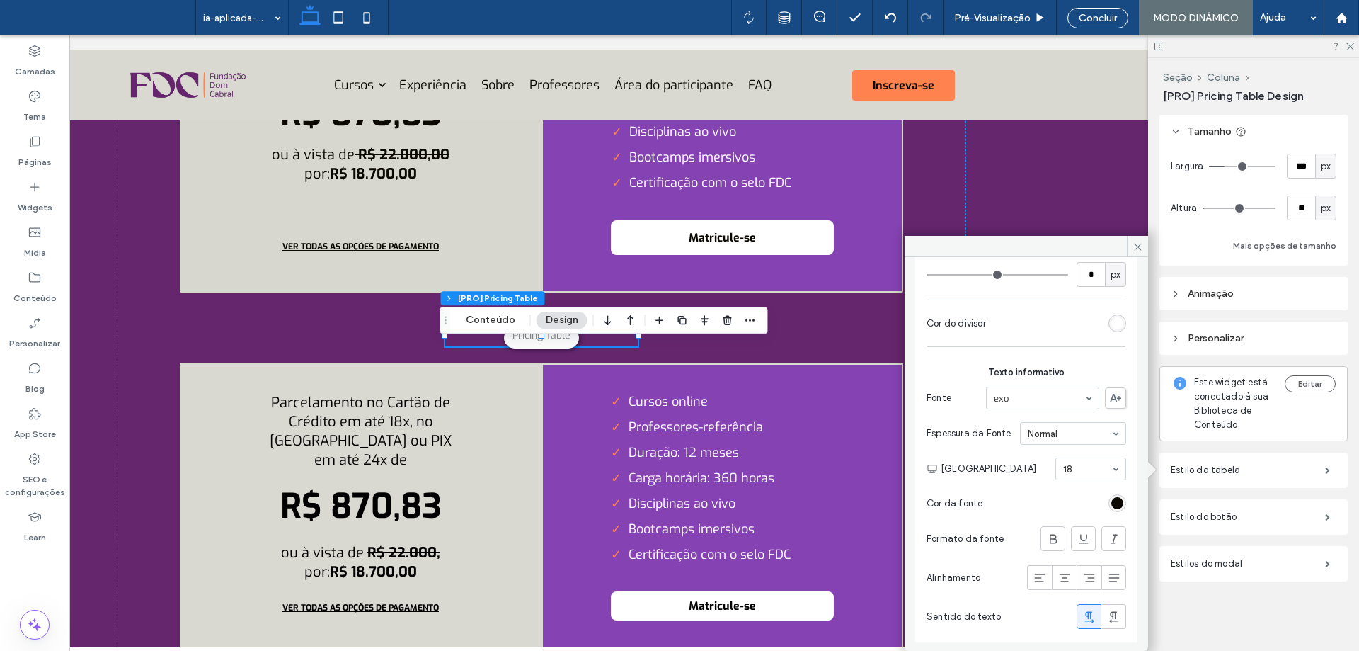
scroll to position [1731, 0]
click at [1249, 549] on label "Estilos do modal" at bounding box center [1248, 563] width 154 height 28
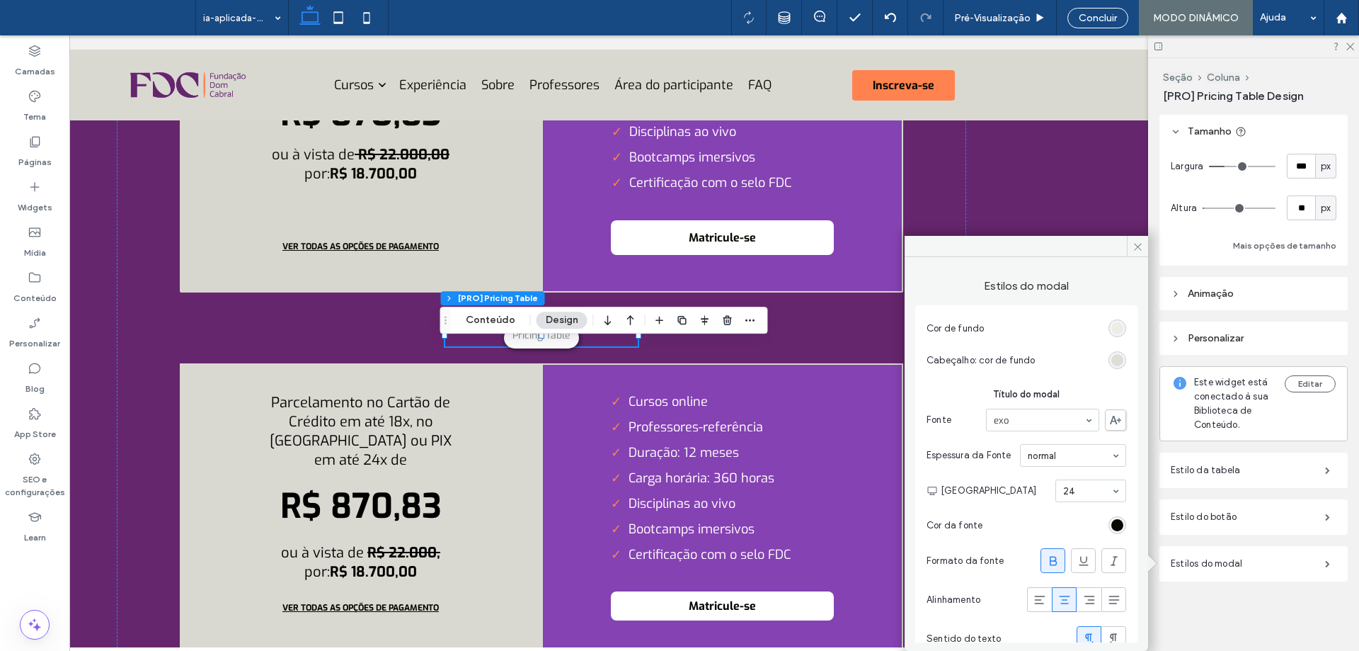
click at [1111, 363] on div "rgb(217, 217, 209)" at bounding box center [1117, 360] width 12 height 12
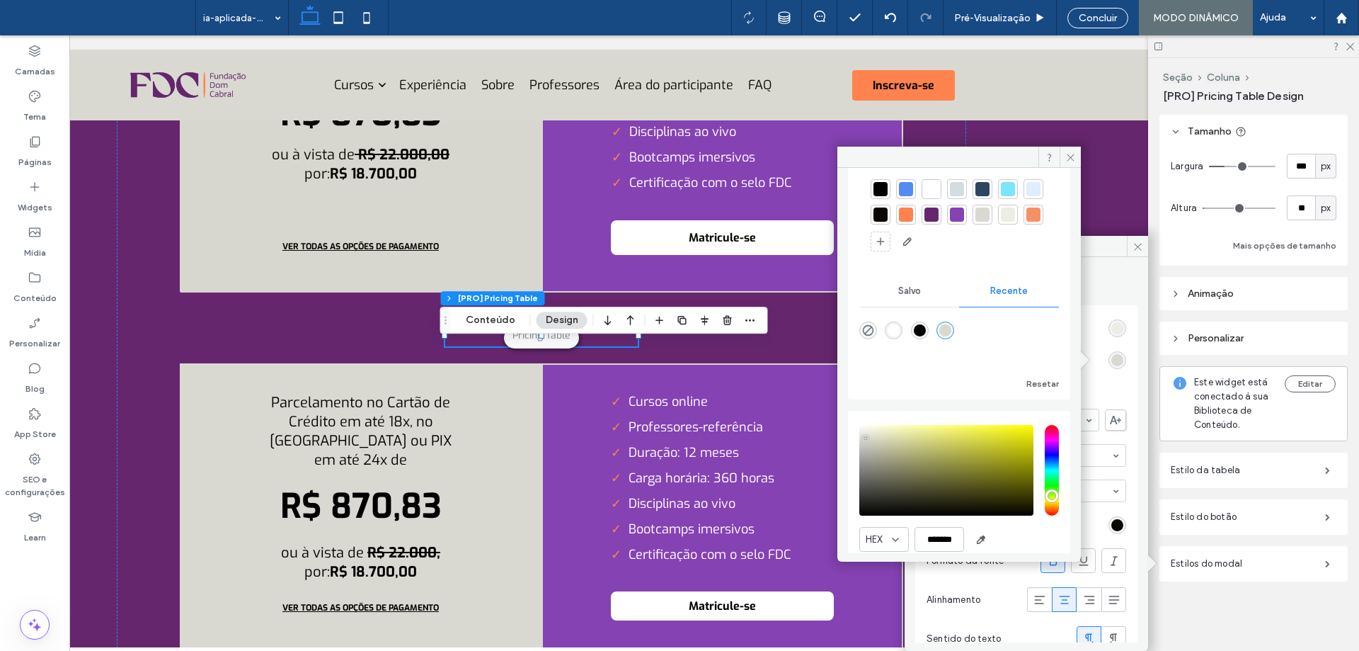
scroll to position [0, 0]
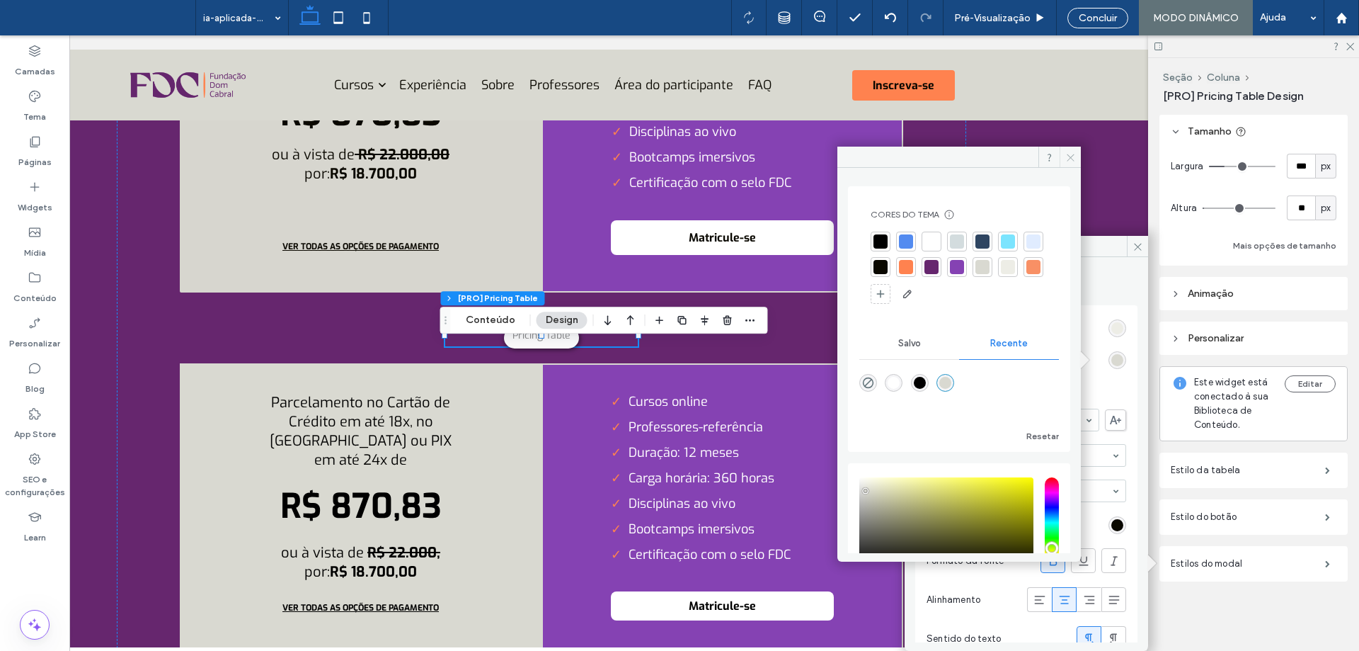
drag, startPoint x: 1065, startPoint y: 154, endPoint x: 1189, endPoint y: 180, distance: 127.2
click at [1065, 154] on span at bounding box center [1070, 157] width 21 height 21
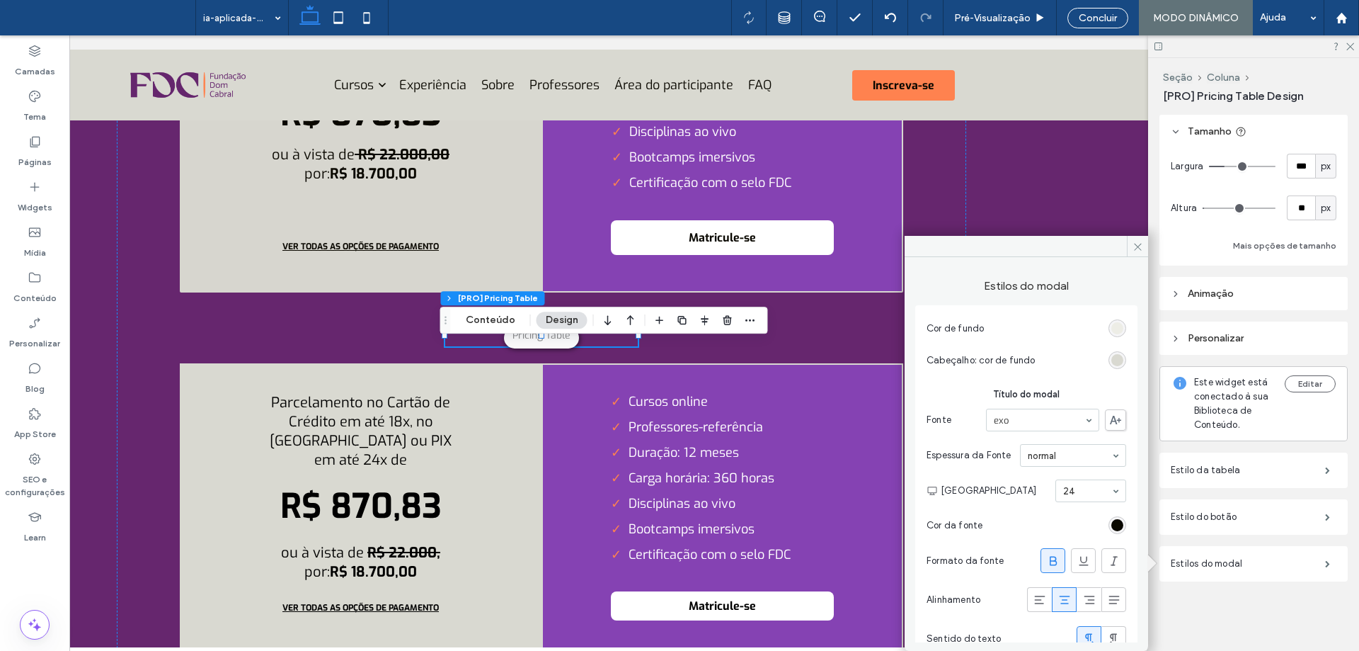
click at [1111, 319] on div "rgb(237, 237, 230)" at bounding box center [1118, 328] width 18 height 18
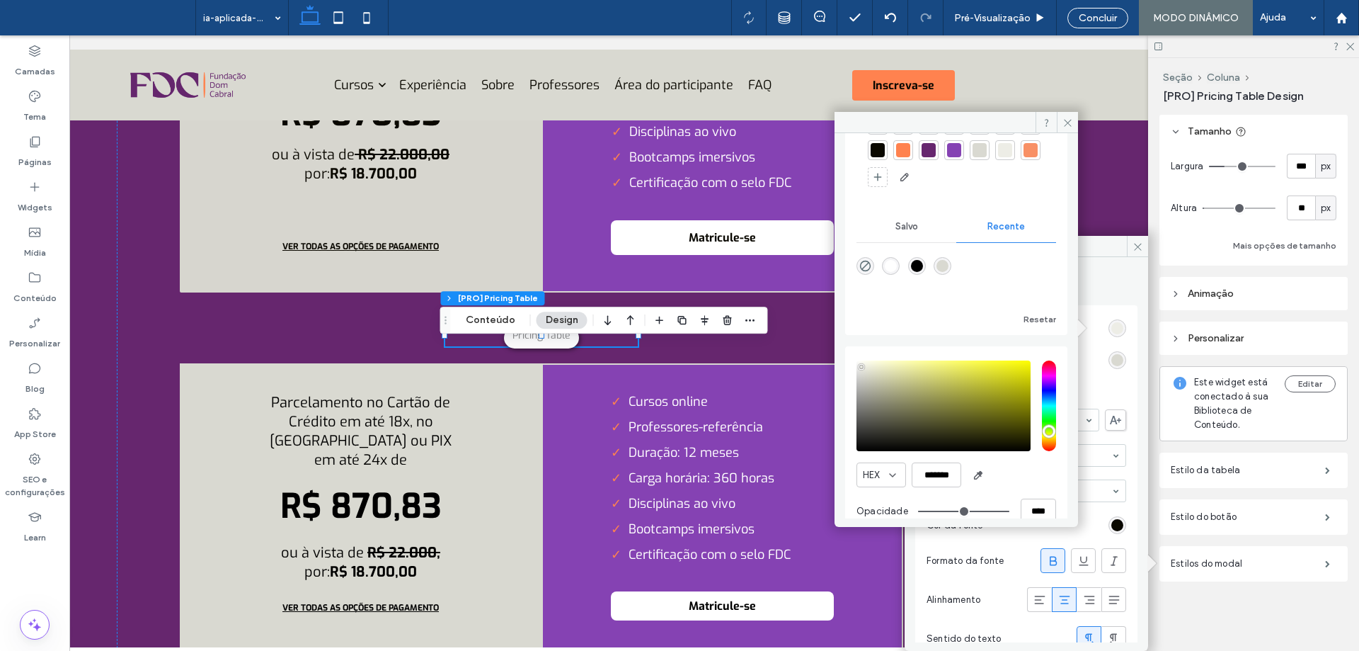
scroll to position [105, 0]
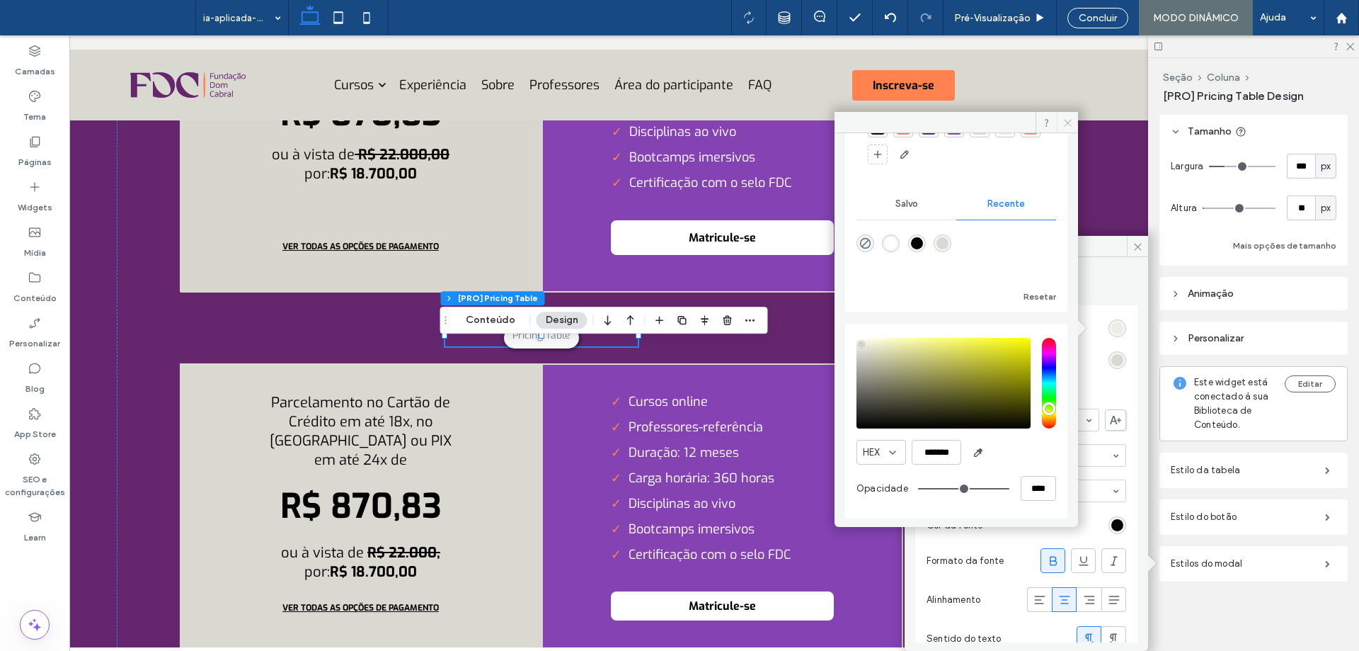
click at [1060, 119] on span at bounding box center [1067, 122] width 21 height 21
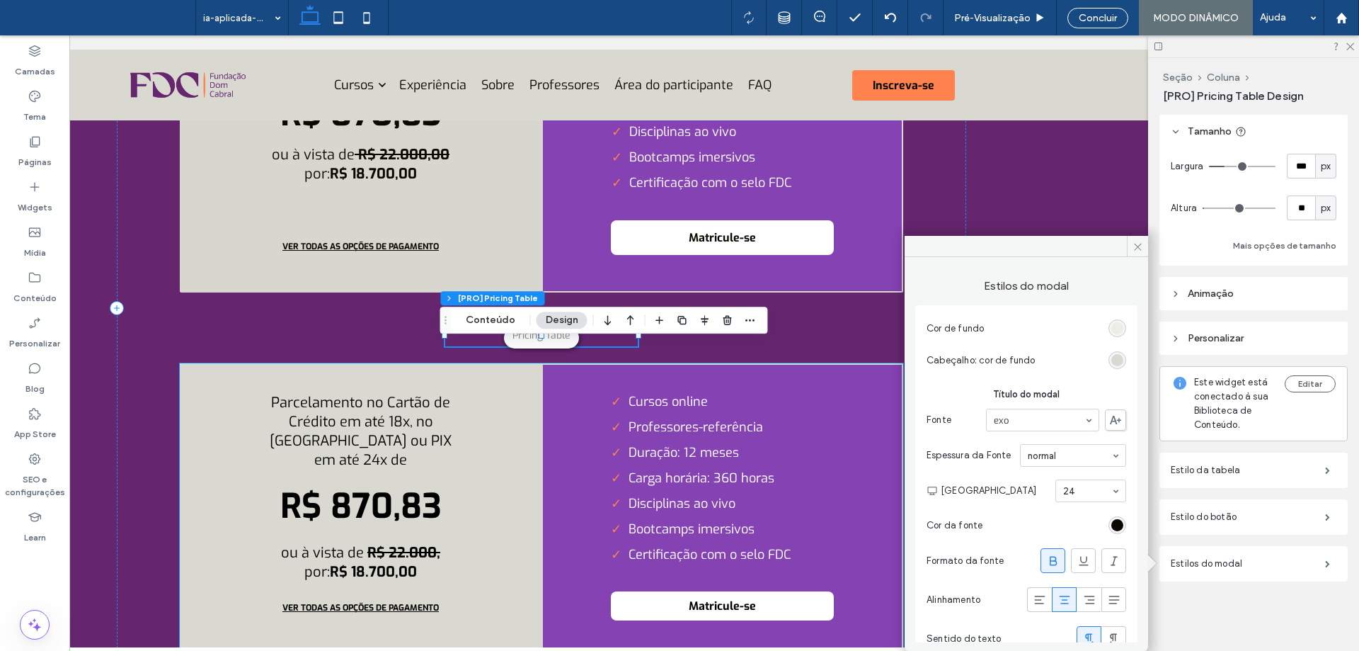
click at [685, 461] on li "Duração: 12 meses" at bounding box center [722, 452] width 223 height 17
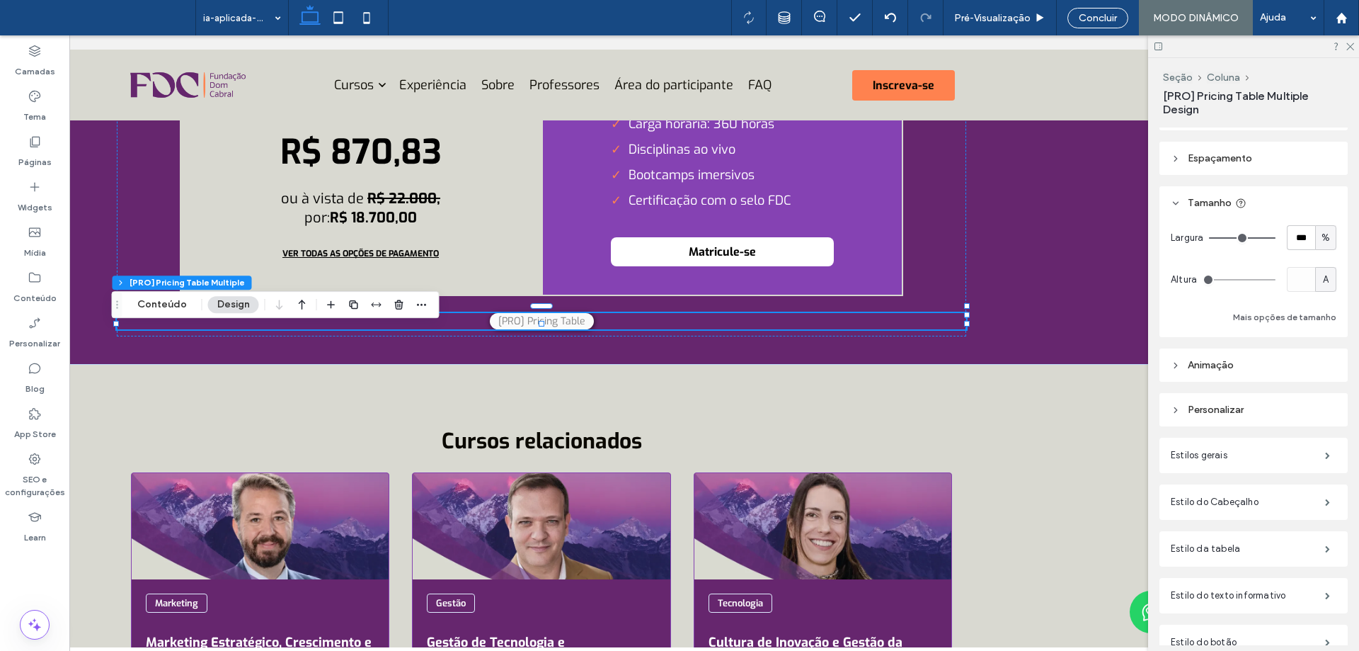
scroll to position [151, 0]
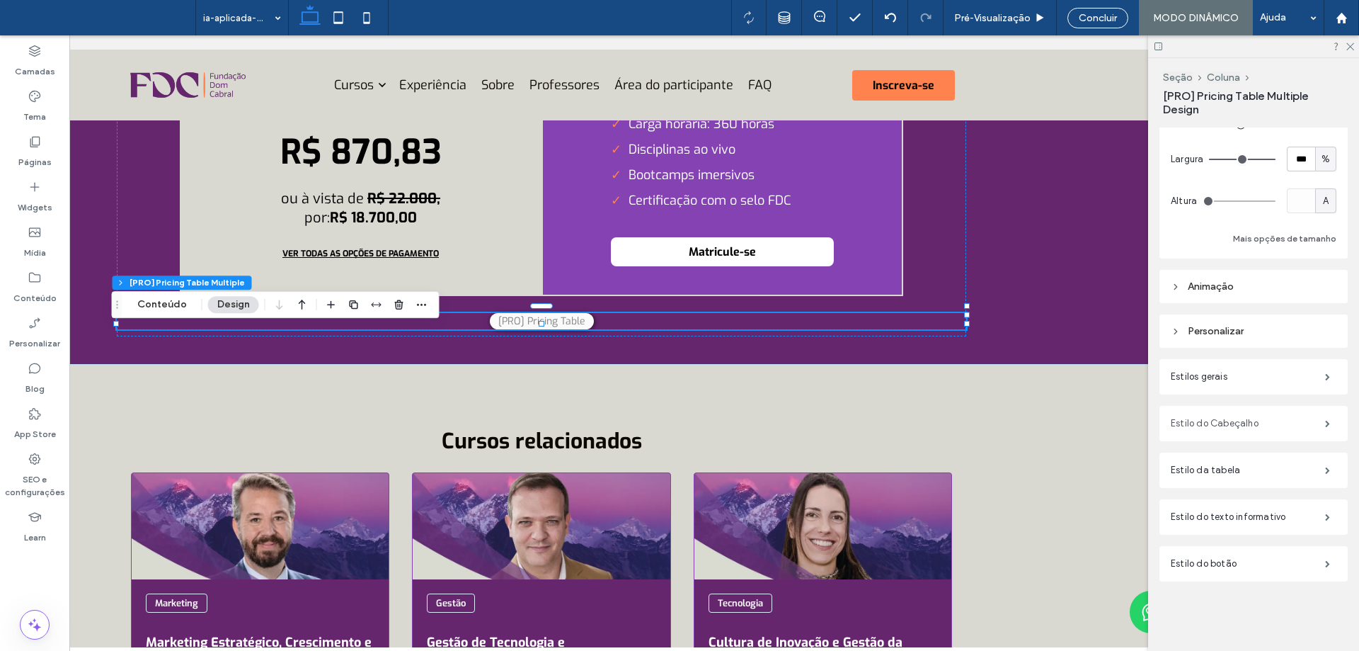
click at [1228, 425] on label "Estilo do Cabeçalho" at bounding box center [1248, 423] width 154 height 28
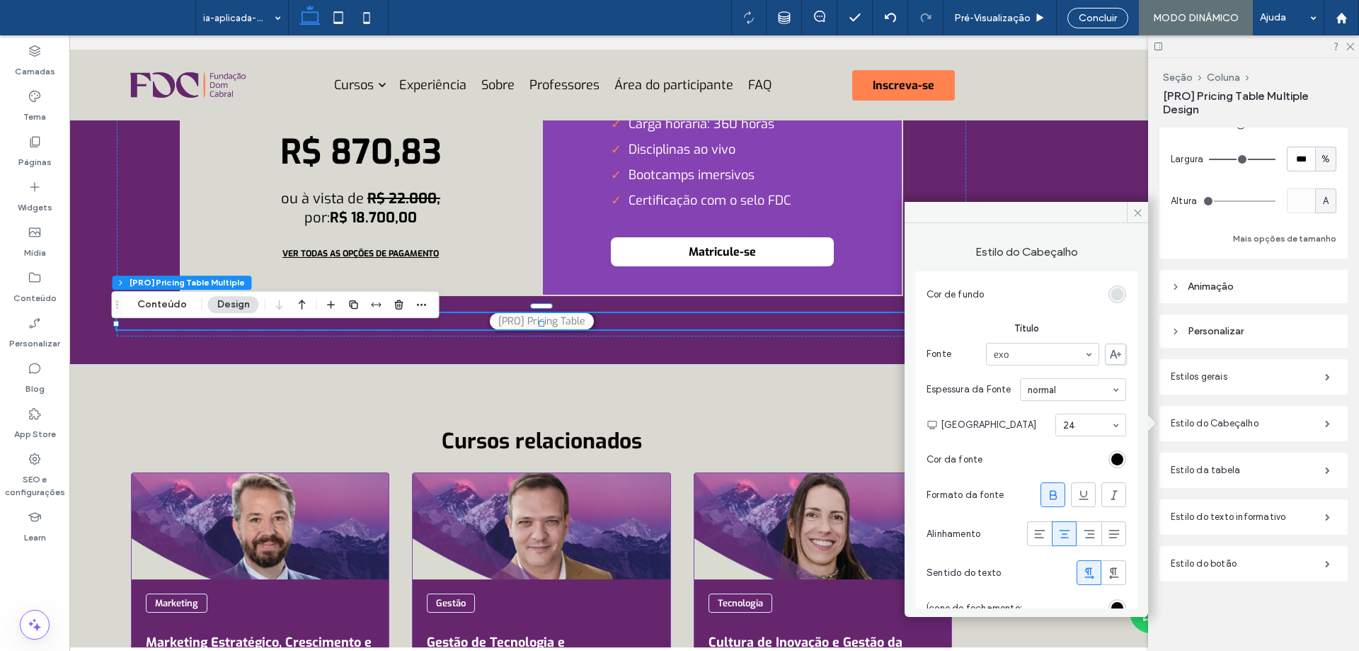
click at [1111, 292] on div "rgba(211, 220, 222, 1)" at bounding box center [1117, 294] width 12 height 12
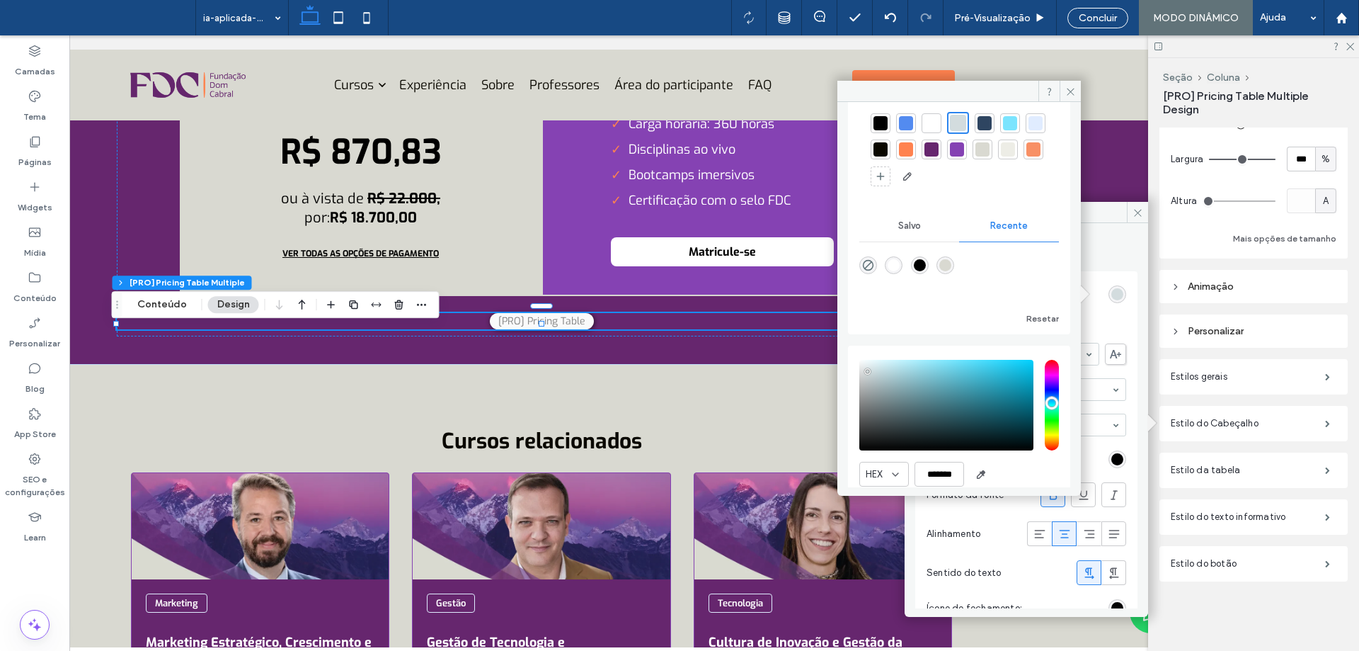
scroll to position [107, 0]
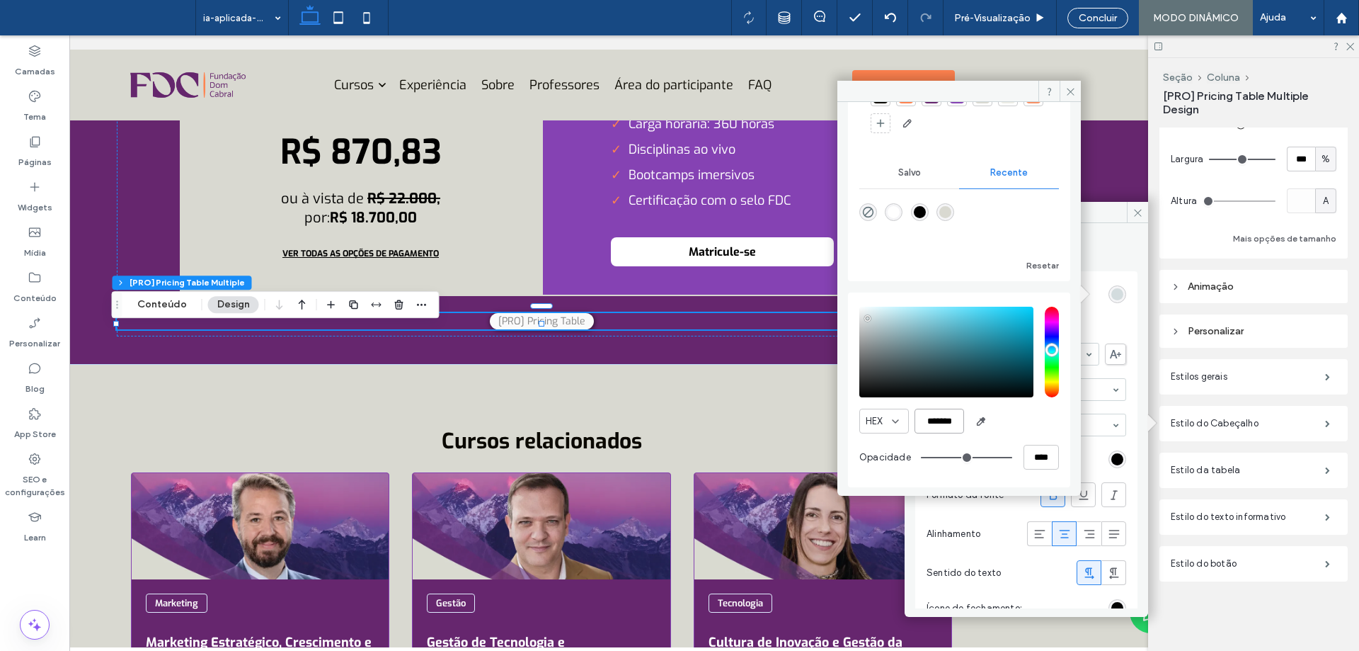
click at [939, 430] on input "*******" at bounding box center [940, 420] width 50 height 25
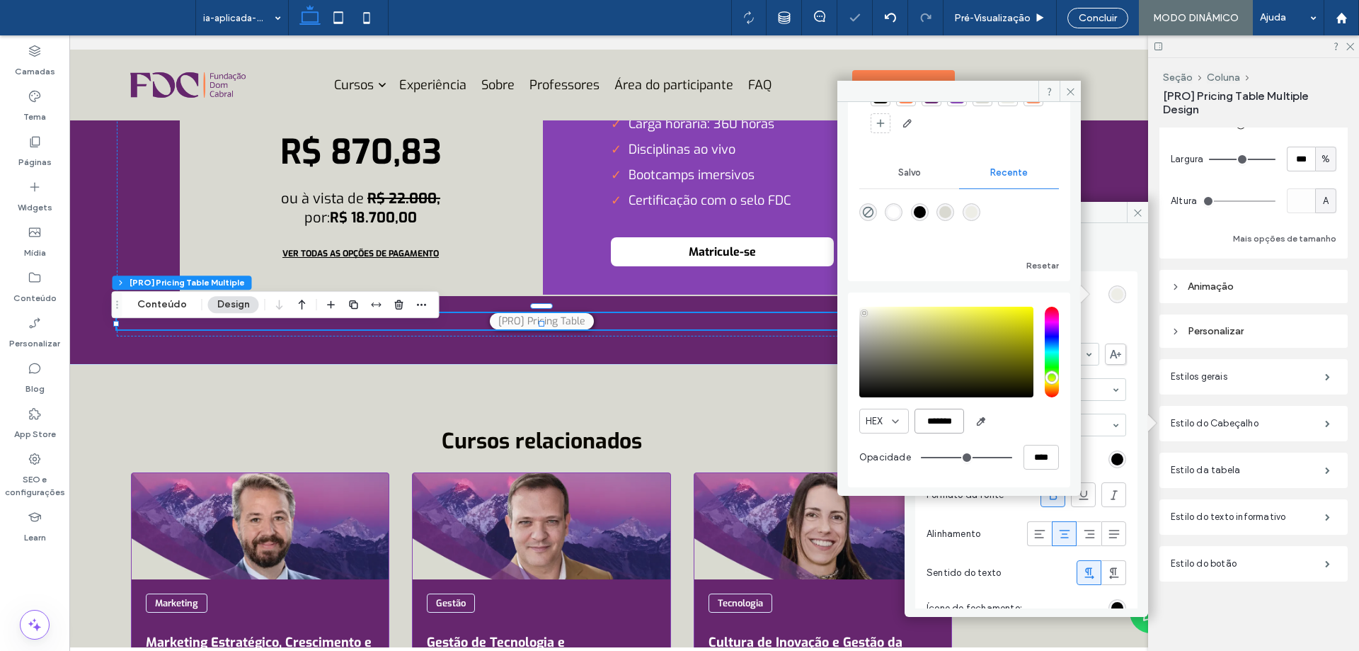
type input "*******"
click at [1010, 413] on div "HEX *******" at bounding box center [959, 420] width 200 height 25
click at [549, 329] on span "[PRO] Pricing Table" at bounding box center [542, 321] width 104 height 16
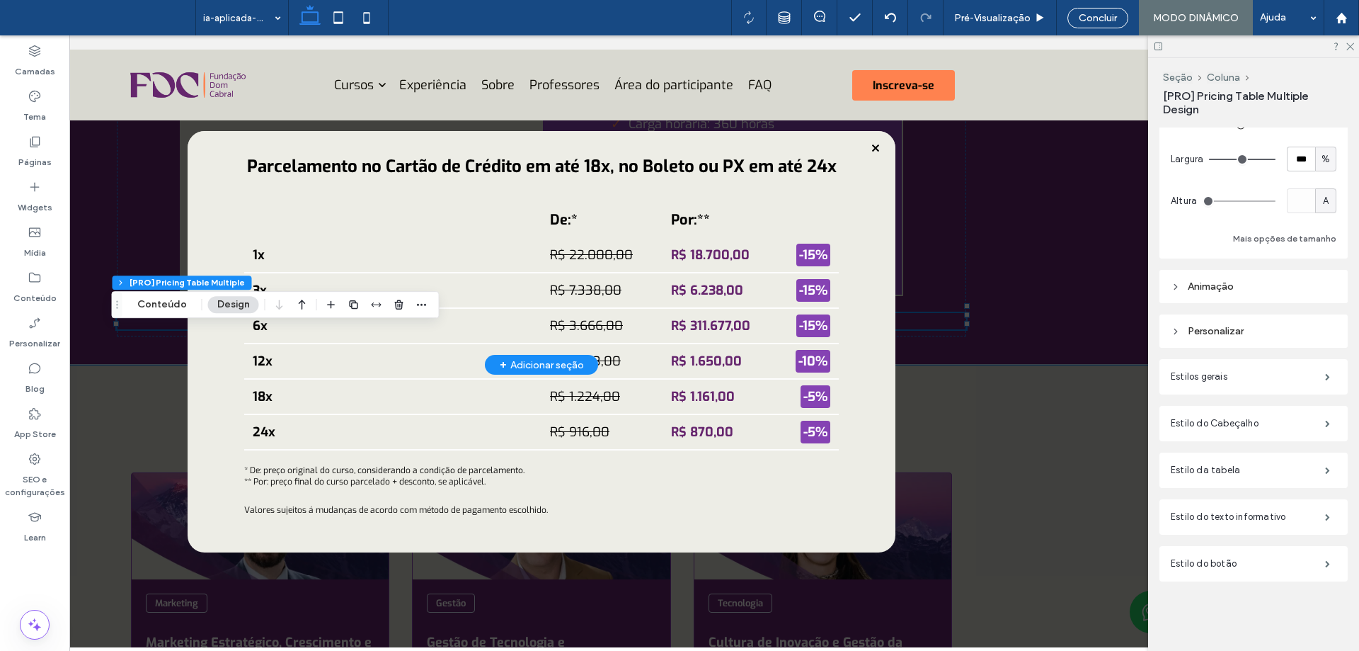
click at [874, 142] on icon at bounding box center [875, 147] width 17 height 17
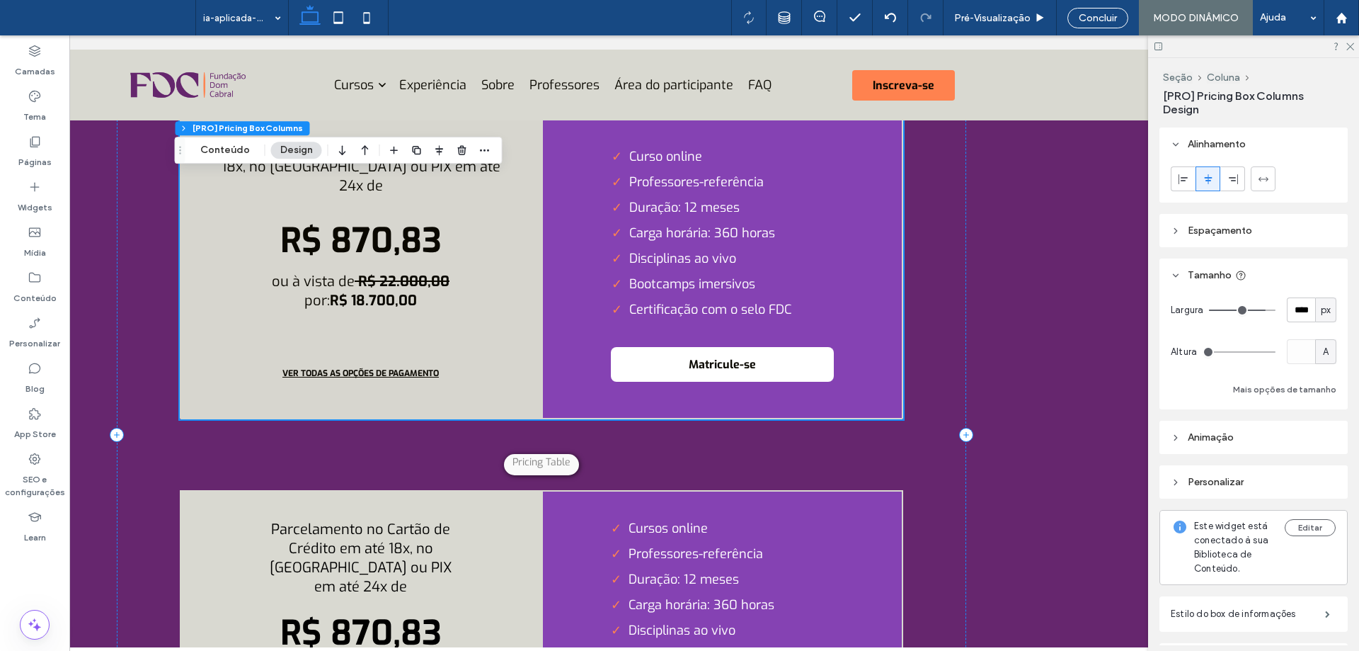
scroll to position [4784, 0]
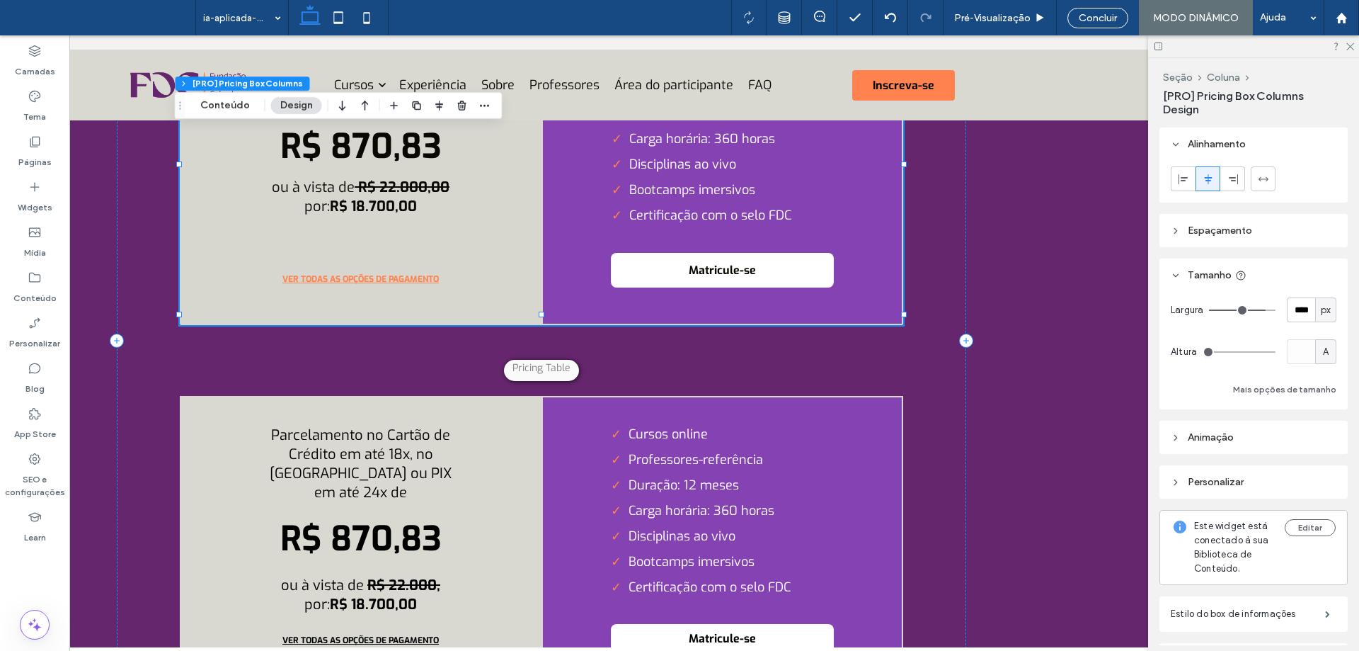
click at [406, 287] on button "VER TODAS AS OPÇÕES DE PAGAMENTO" at bounding box center [360, 278] width 223 height 35
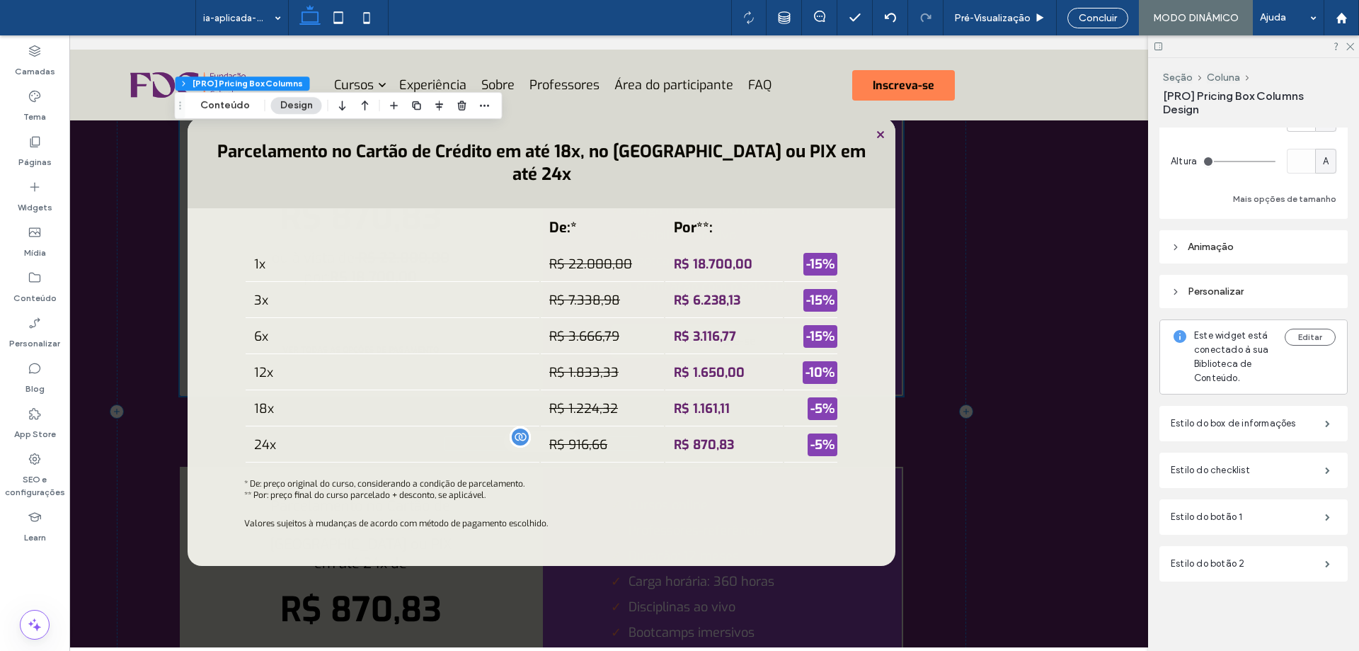
scroll to position [4643, 0]
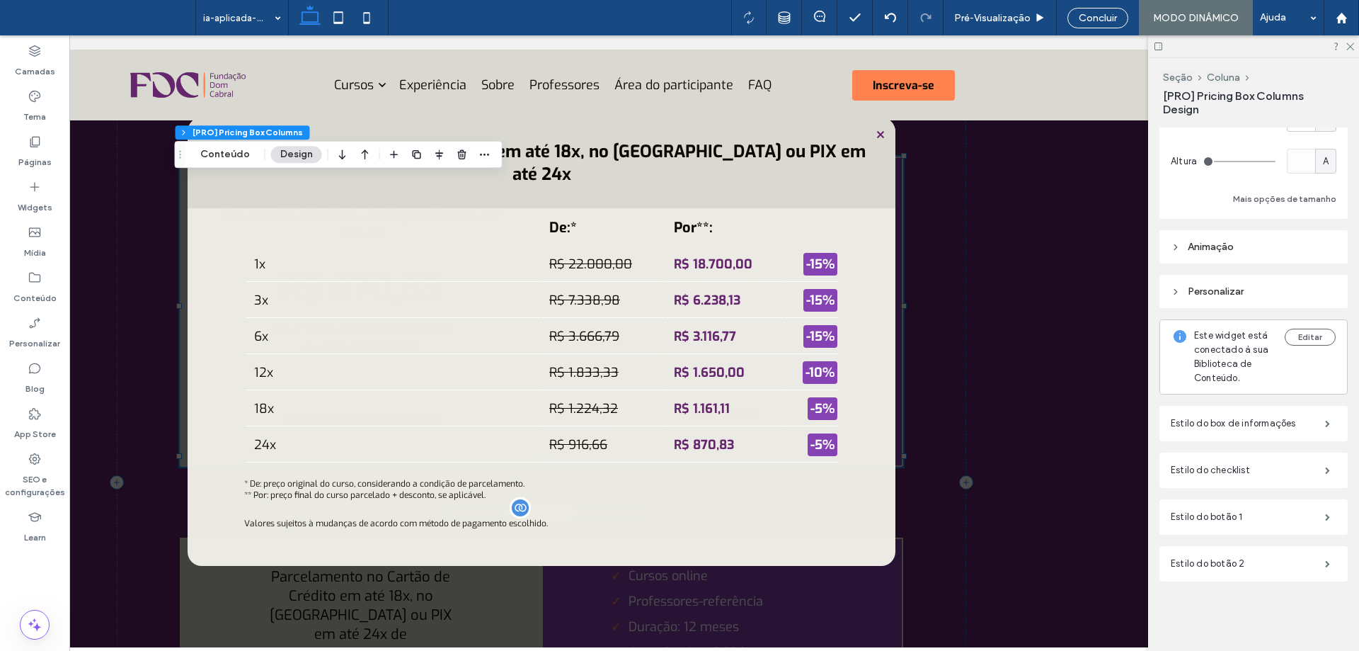
click at [956, 354] on span at bounding box center [542, 348] width 1290 height 612
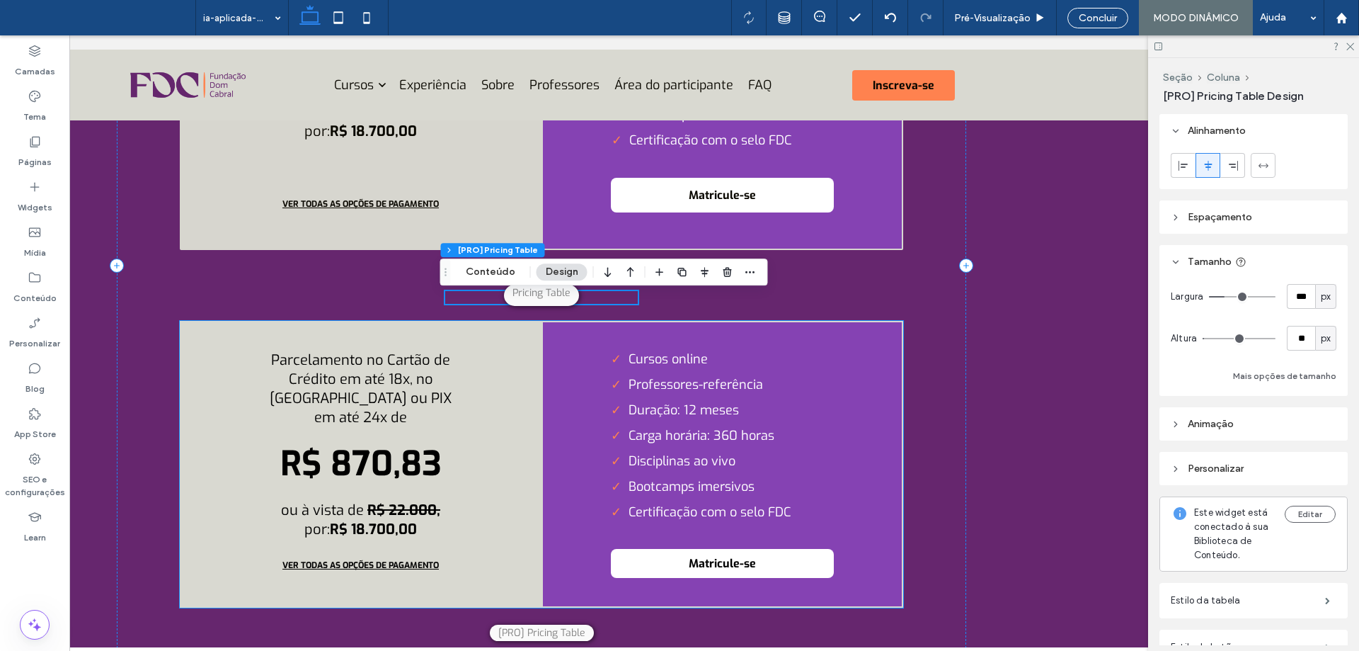
scroll to position [4926, 0]
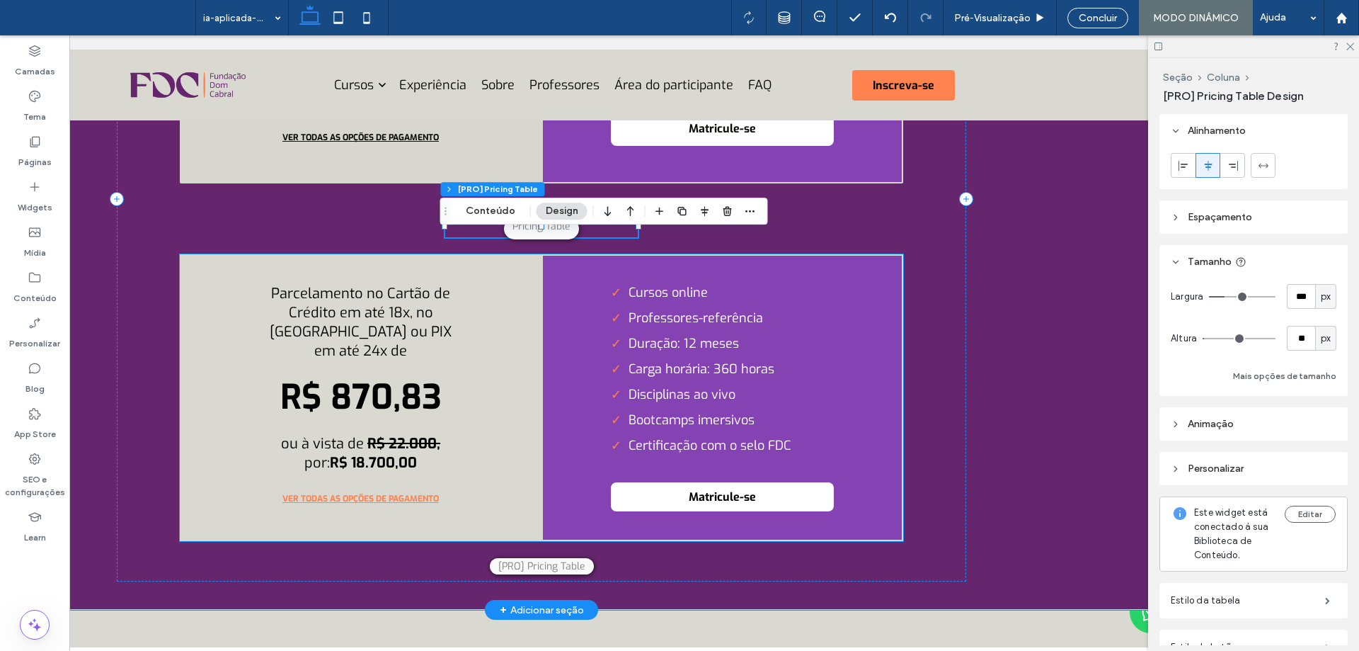
click at [423, 511] on span "VER TODAS AS OPÇÕES DE PAGAMENTO" at bounding box center [360, 498] width 185 height 25
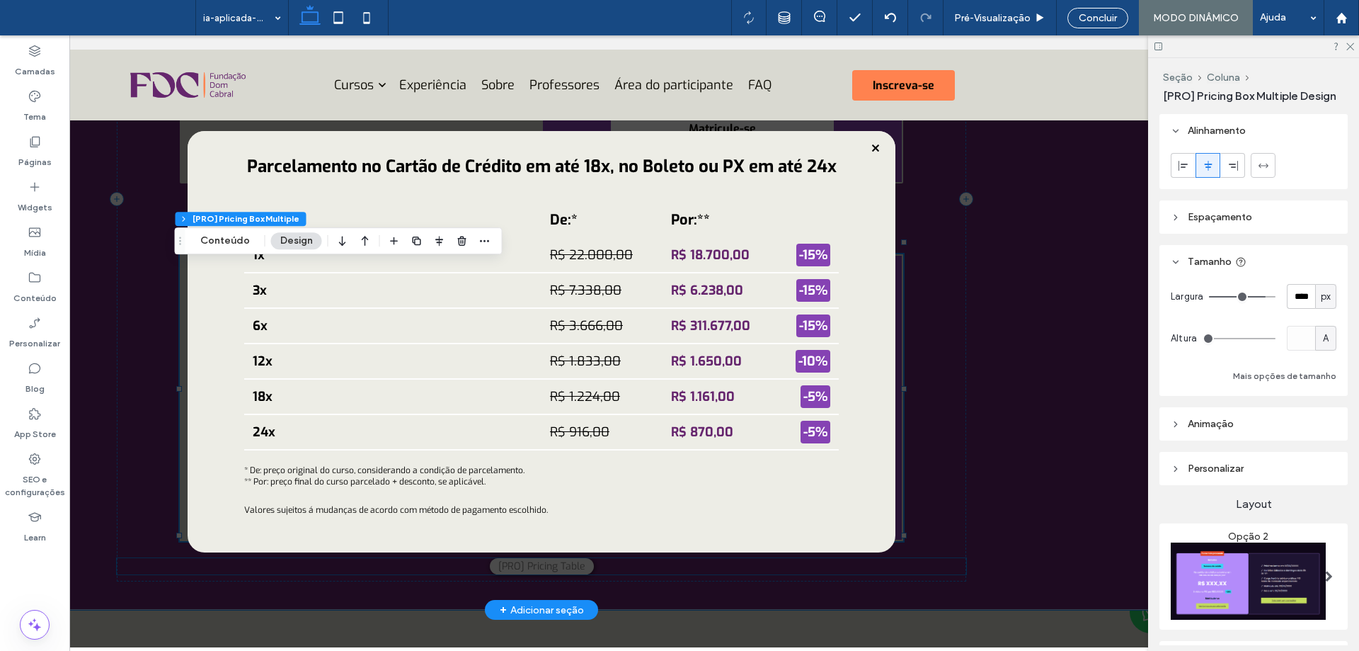
click at [1018, 367] on span at bounding box center [542, 348] width 1290 height 612
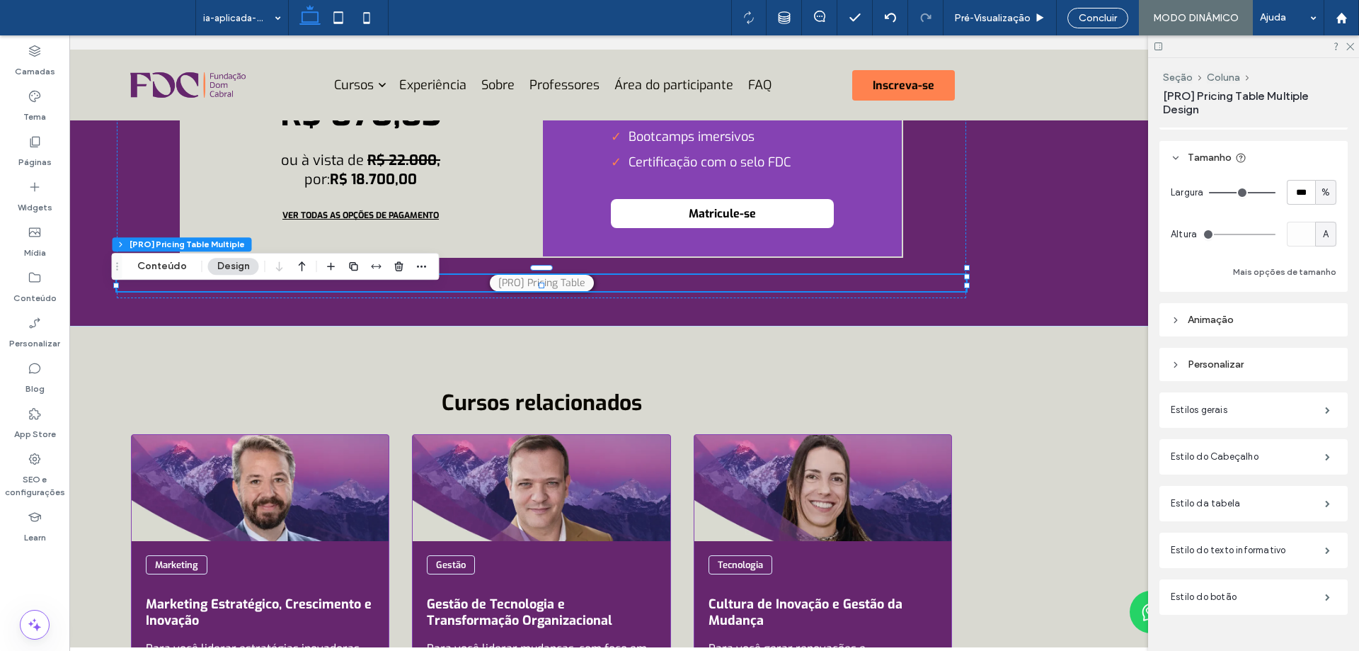
scroll to position [151, 0]
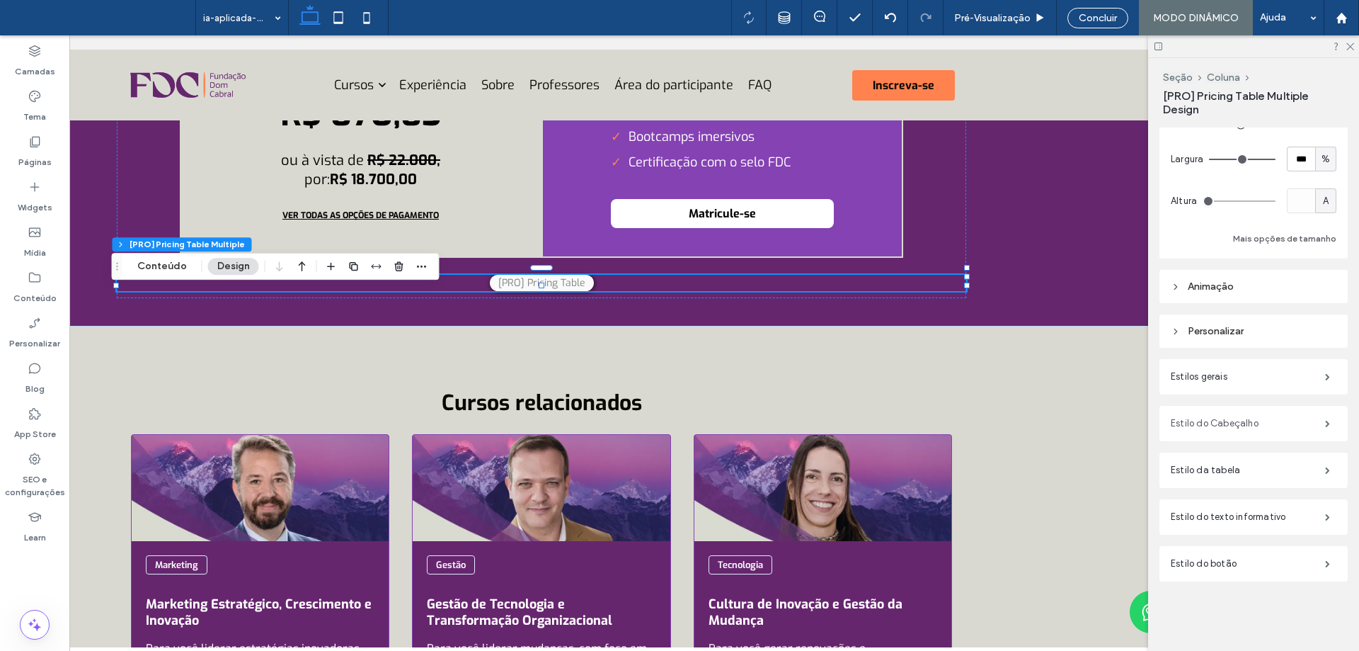
click at [1255, 426] on label "Estilo do Cabeçalho" at bounding box center [1248, 423] width 154 height 28
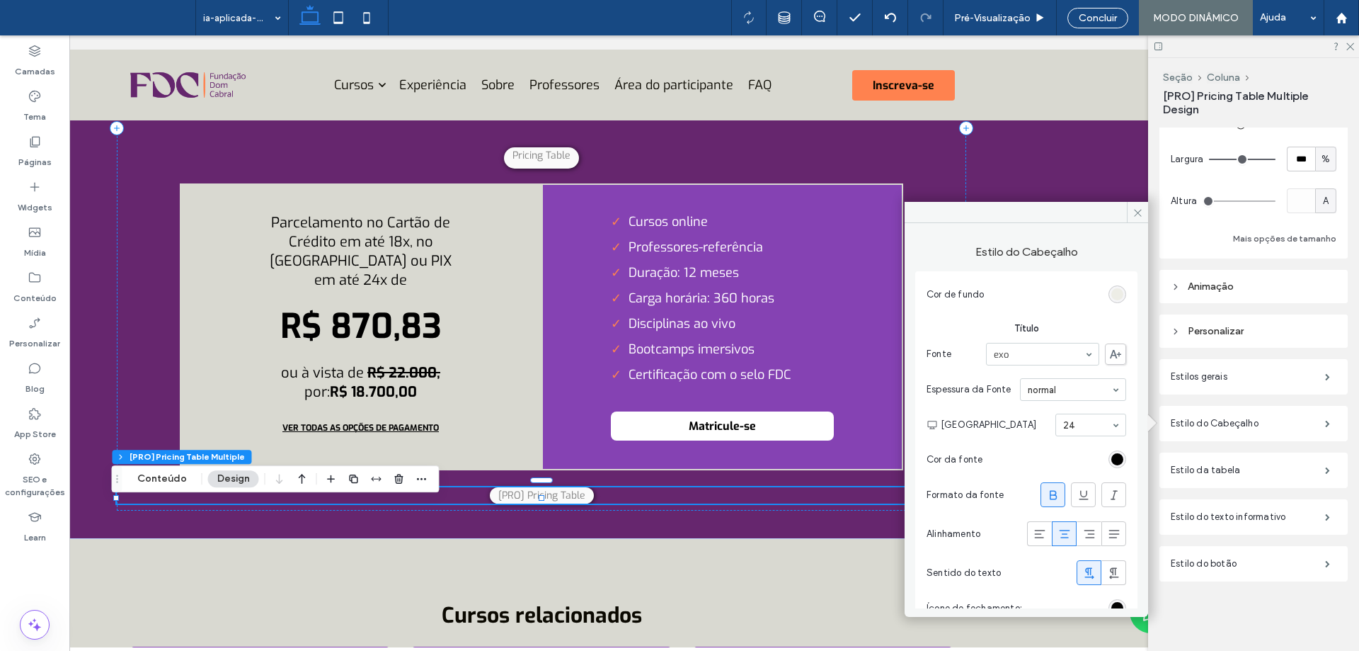
scroll to position [23, 0]
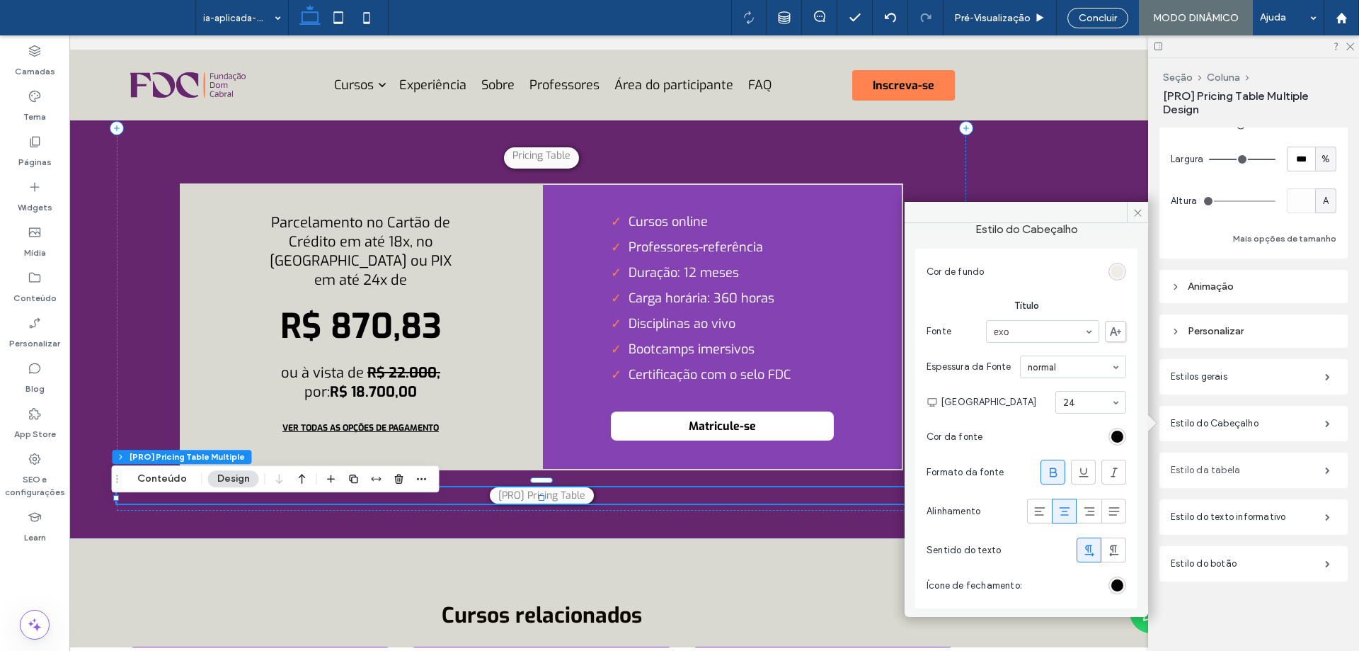
click at [1257, 459] on label "Estilo da tabela" at bounding box center [1248, 470] width 154 height 28
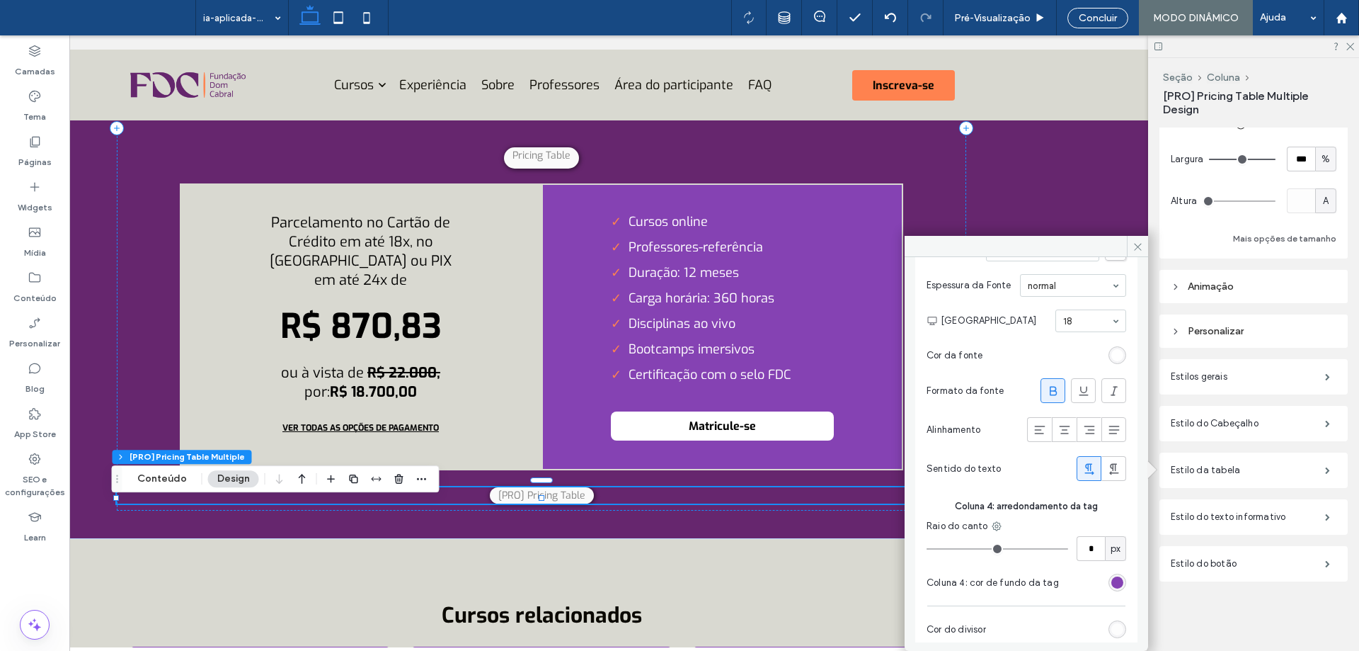
scroll to position [1303, 0]
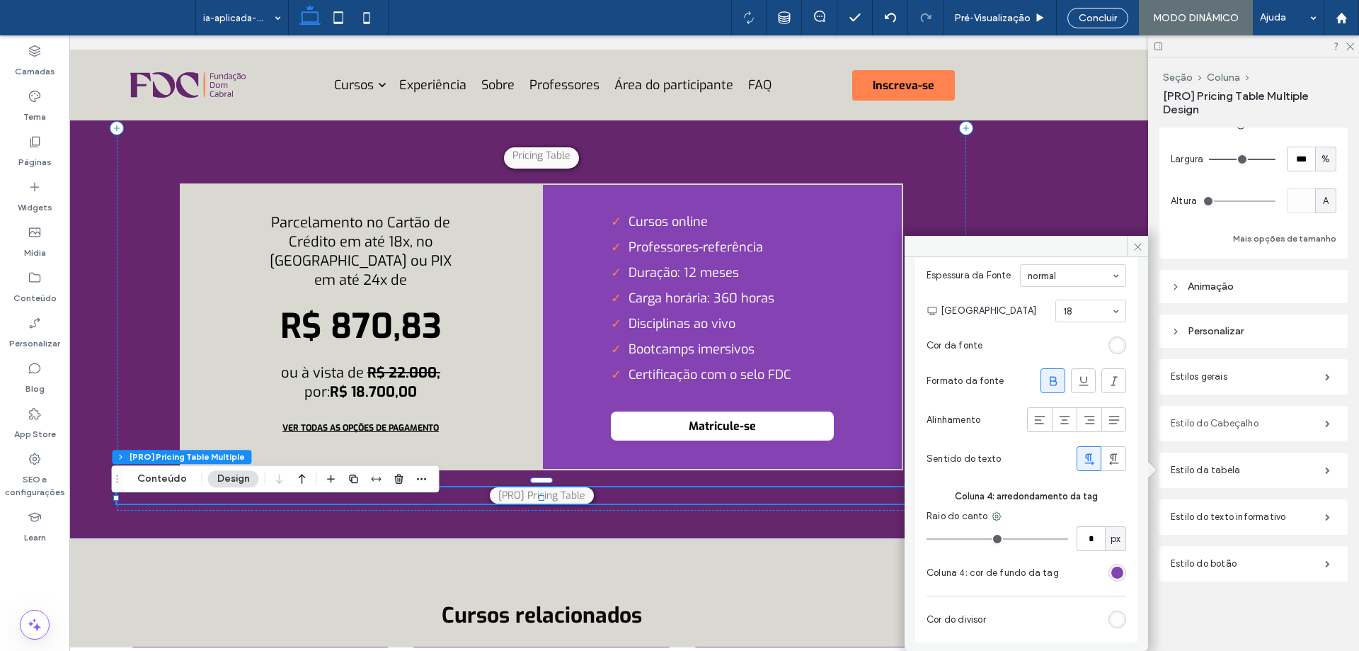
click at [1222, 428] on label "Estilo do Cabeçalho" at bounding box center [1248, 423] width 154 height 28
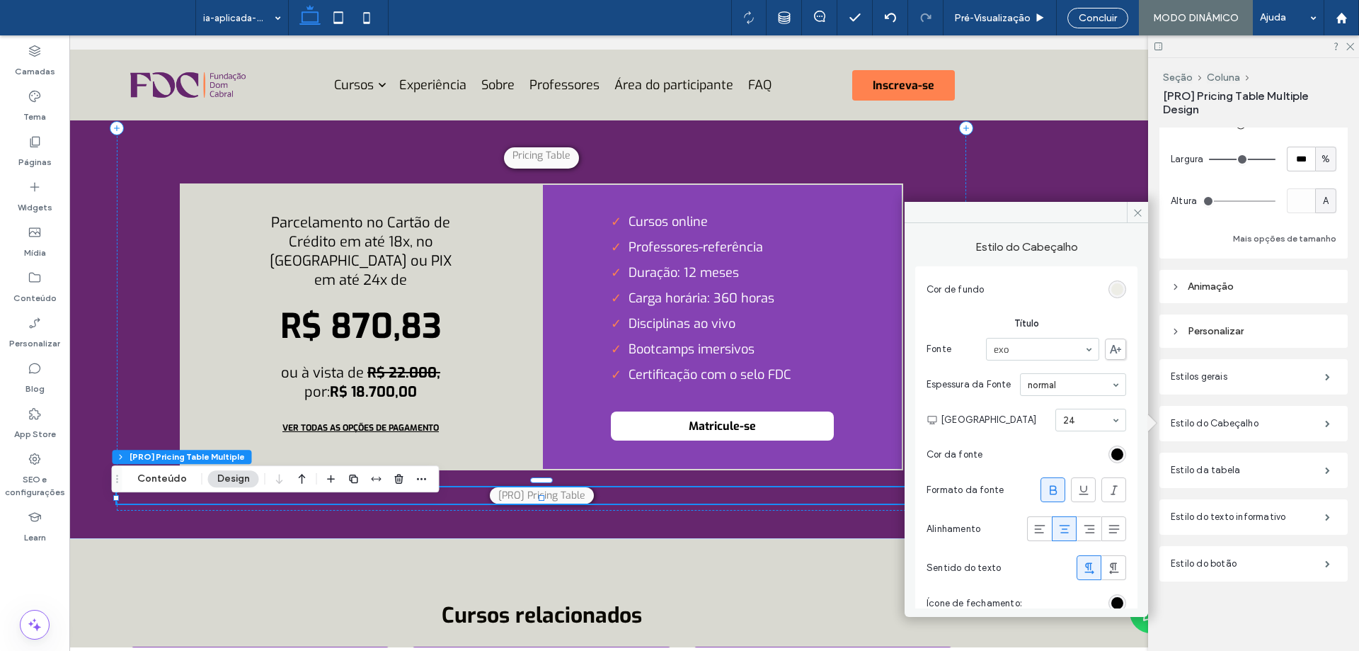
scroll to position [0, 0]
click at [1111, 296] on div "#edede6" at bounding box center [1117, 294] width 12 height 12
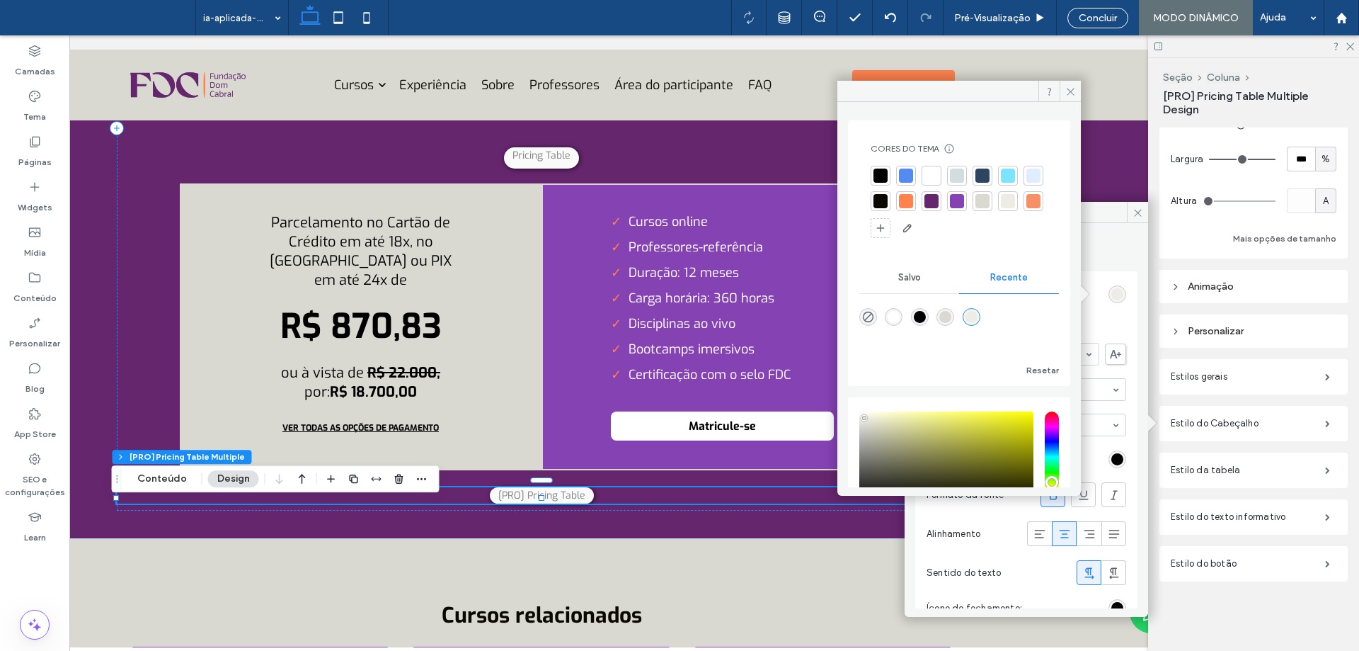
click at [990, 198] on div at bounding box center [983, 201] width 14 height 14
click at [1072, 86] on icon at bounding box center [1070, 91] width 11 height 11
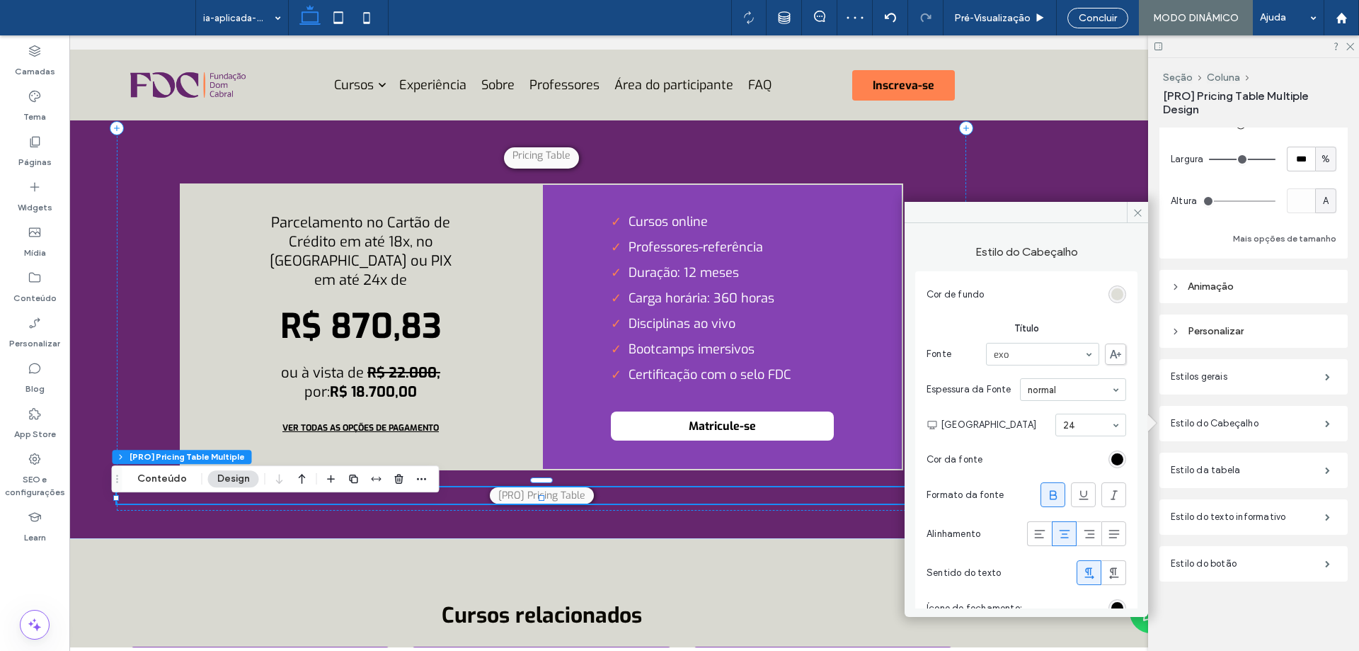
click at [1111, 297] on div "rgba(217, 217, 209, 1)" at bounding box center [1117, 294] width 12 height 12
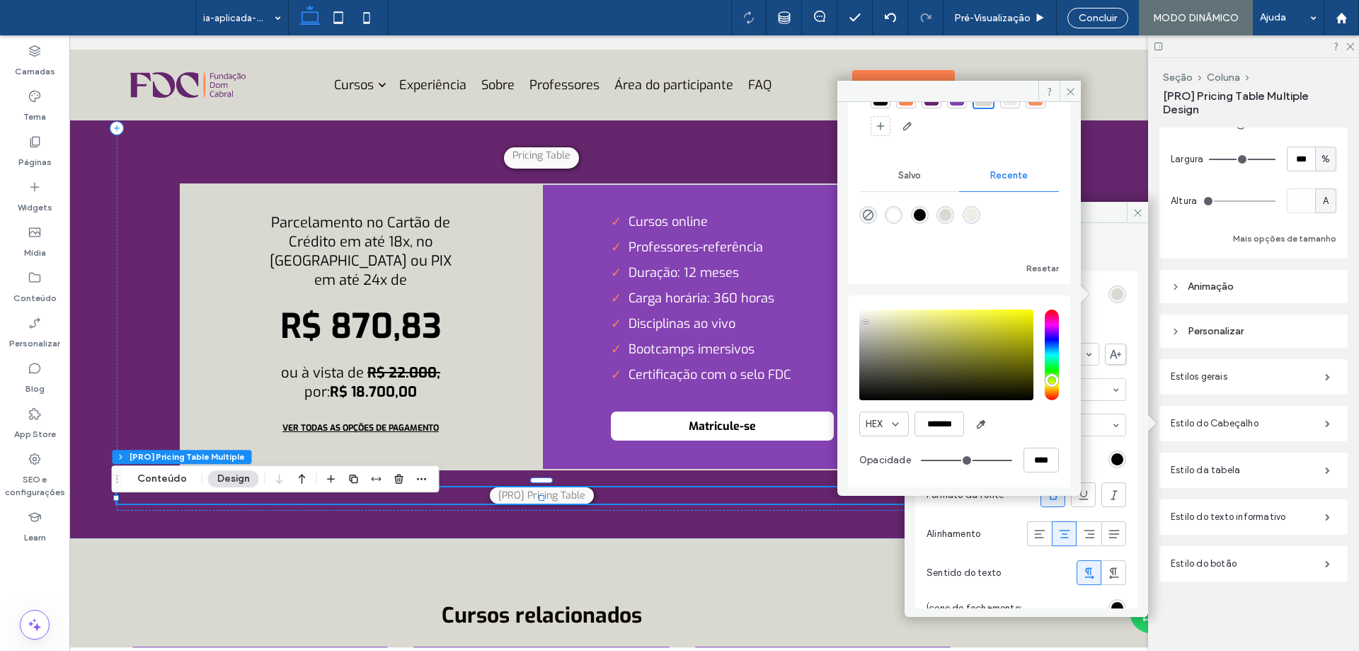
scroll to position [107, 0]
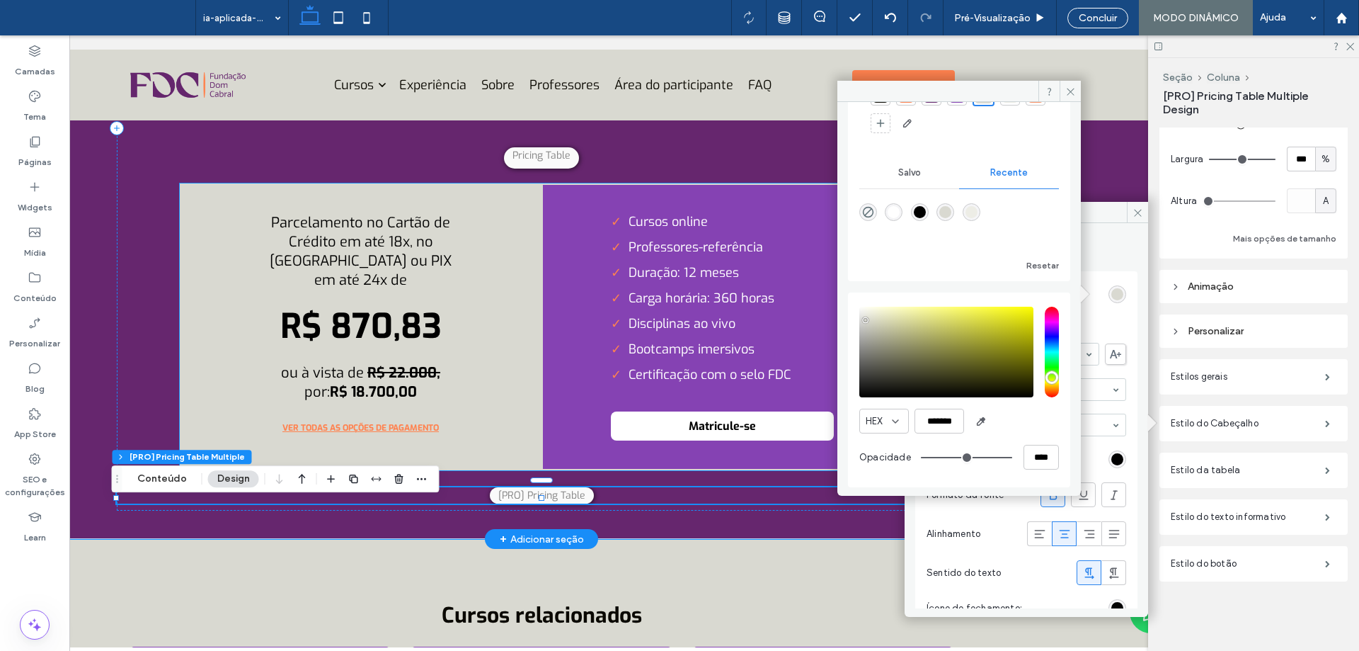
click at [391, 440] on span "VER TODAS AS OPÇÕES DE PAGAMENTO" at bounding box center [360, 427] width 185 height 25
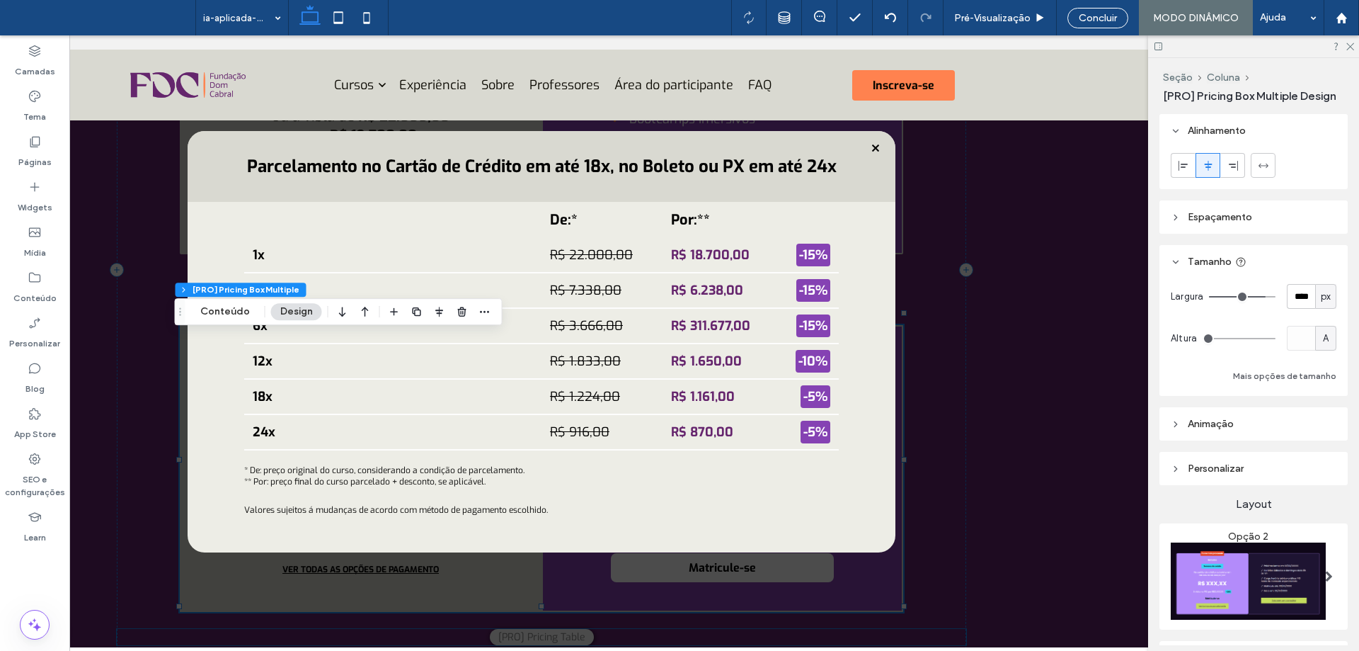
click at [972, 416] on span at bounding box center [542, 348] width 1290 height 612
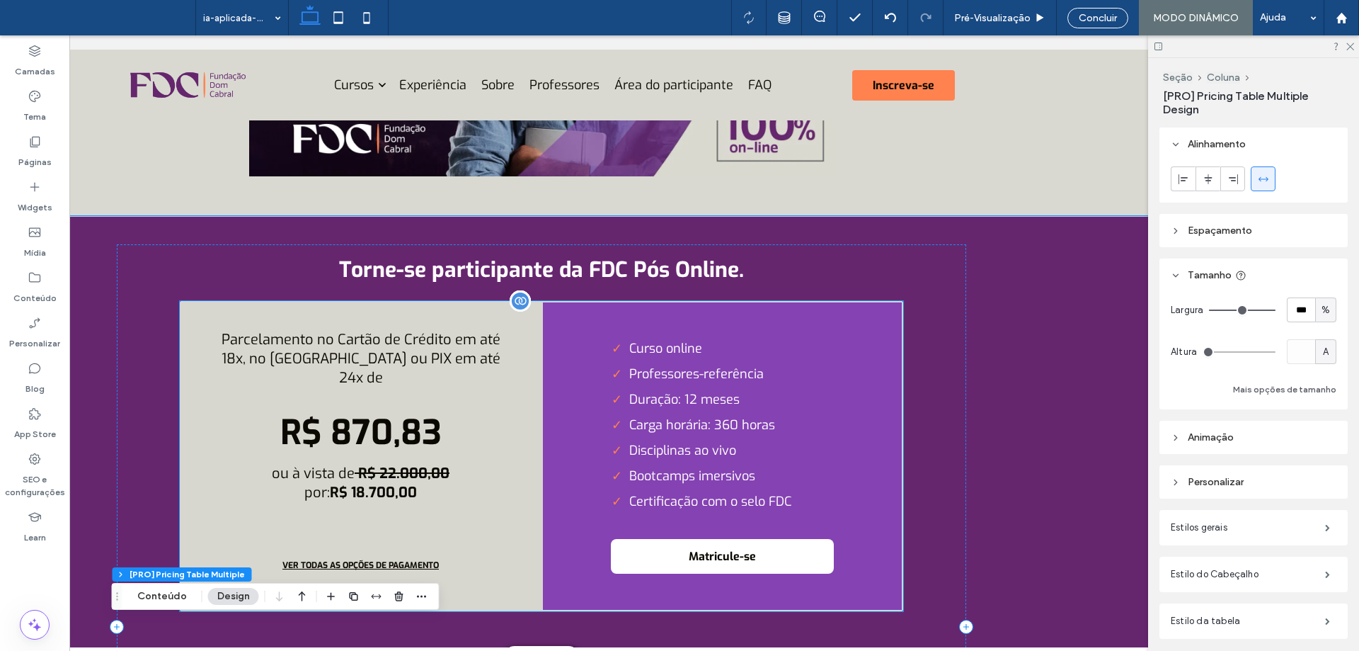
scroll to position [4588, 0]
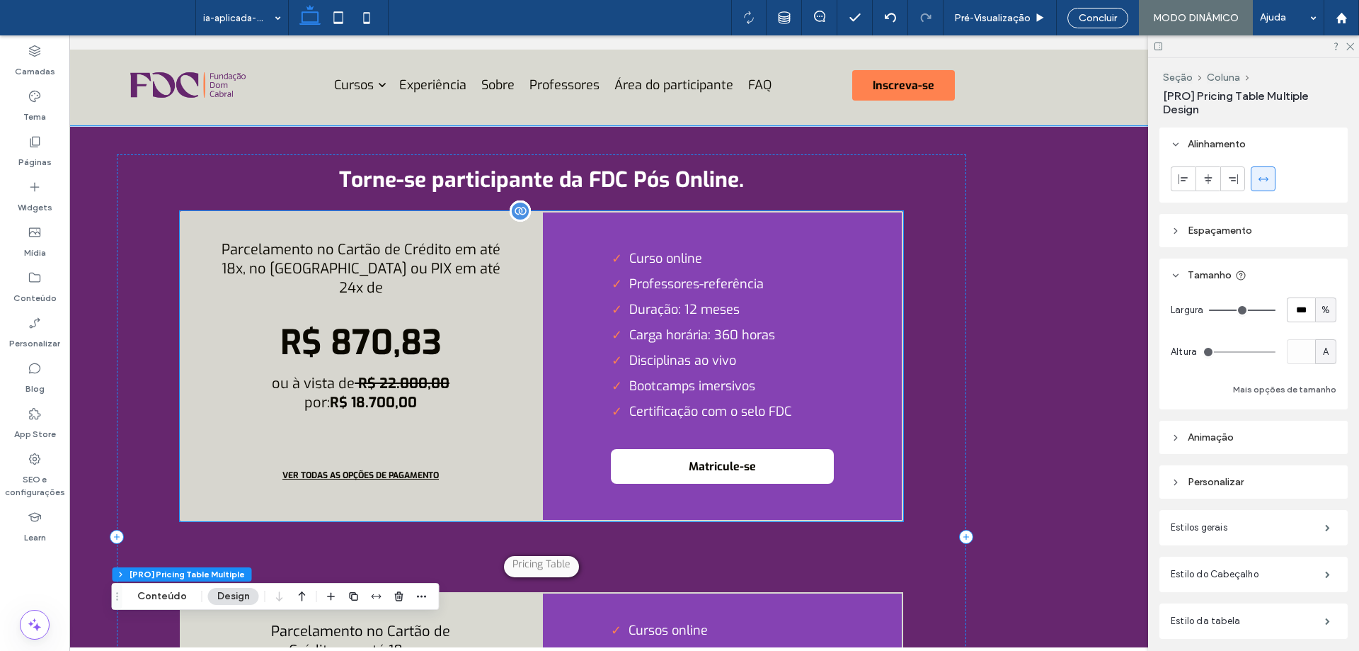
click at [641, 343] on li "Carga horária: 360 horas" at bounding box center [702, 334] width 180 height 17
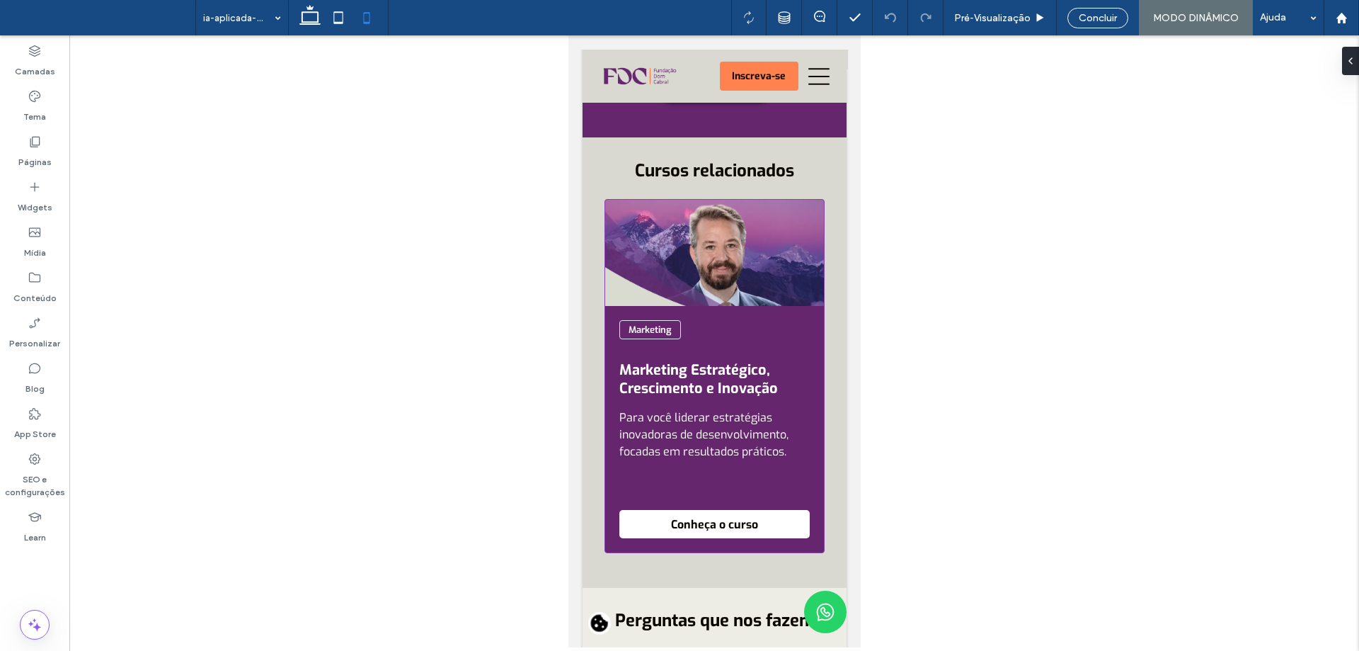
scroll to position [4460, 0]
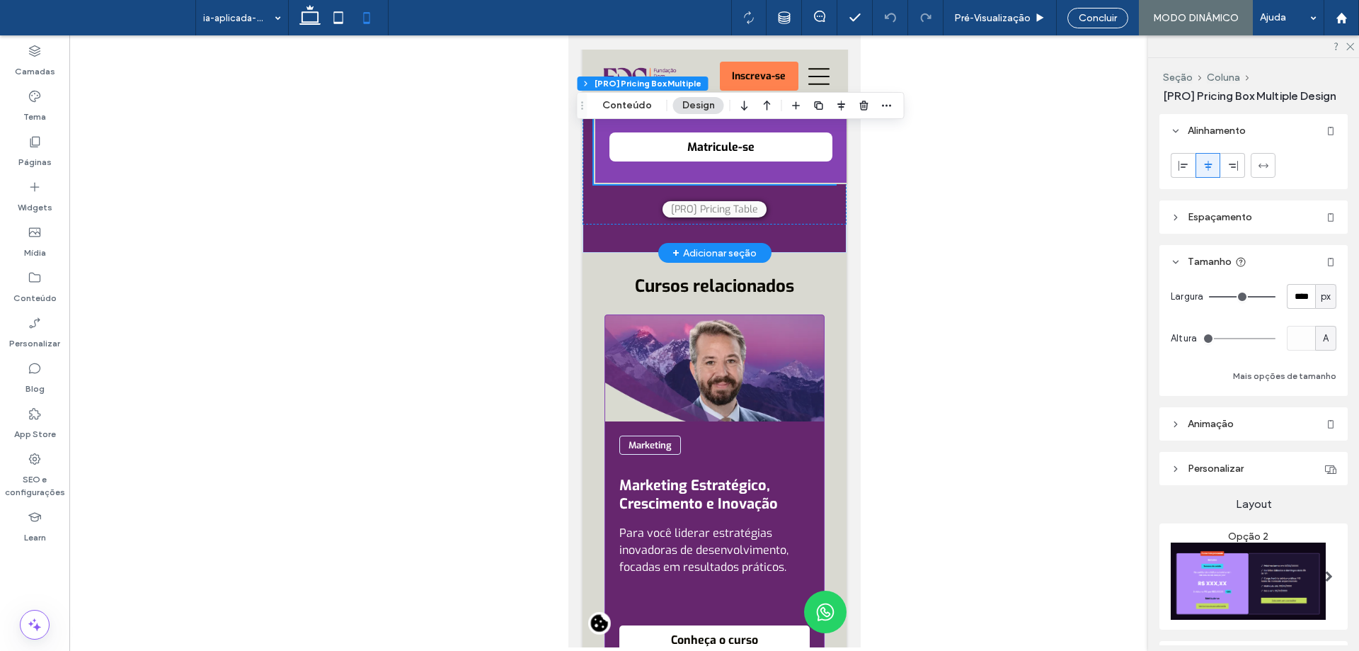
scroll to position [4318, 0]
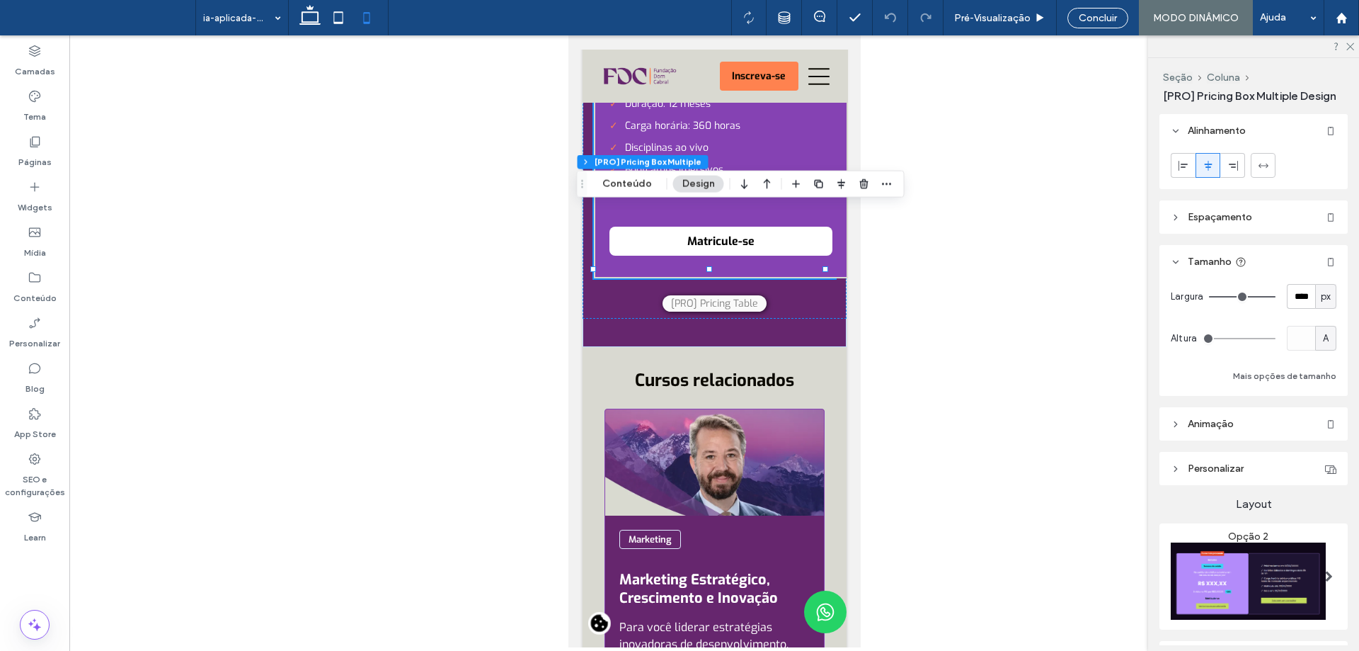
click at [1315, 305] on div "px" at bounding box center [1325, 296] width 21 height 25
click at [1323, 348] on div "%" at bounding box center [1319, 345] width 20 height 25
type input "***"
click at [1292, 300] on input "***" at bounding box center [1301, 296] width 28 height 25
click at [1288, 309] on div "Largura *** % Altura A Mais opções de tamanho" at bounding box center [1254, 334] width 166 height 101
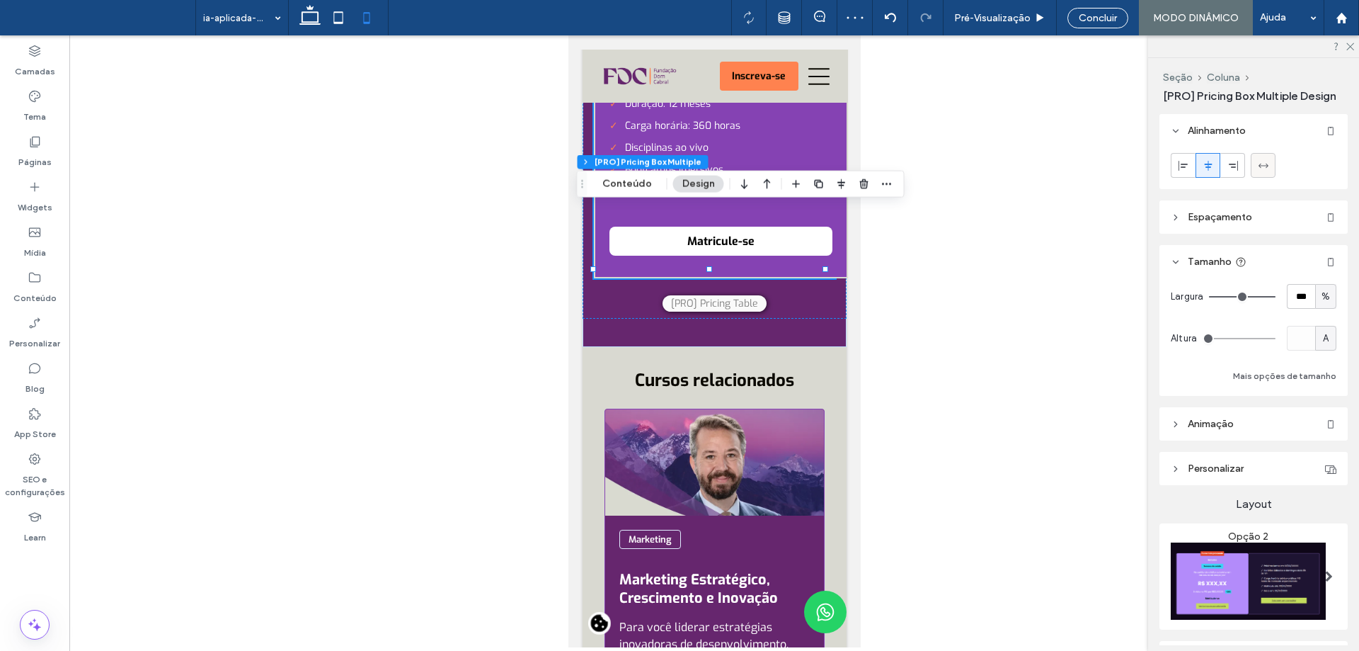
click at [1260, 171] on span at bounding box center [1263, 165] width 11 height 23
click at [1213, 163] on icon at bounding box center [1208, 165] width 11 height 11
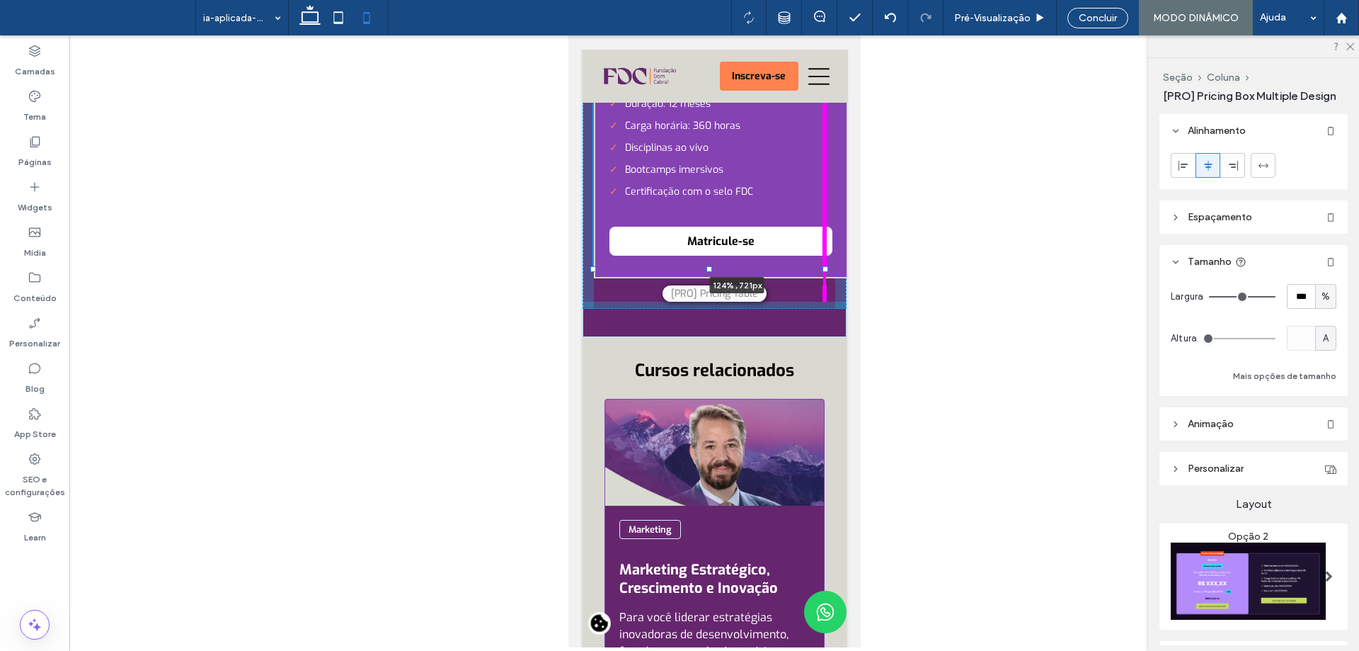
drag, startPoint x: 823, startPoint y: 464, endPoint x: 852, endPoint y: 469, distance: 29.4
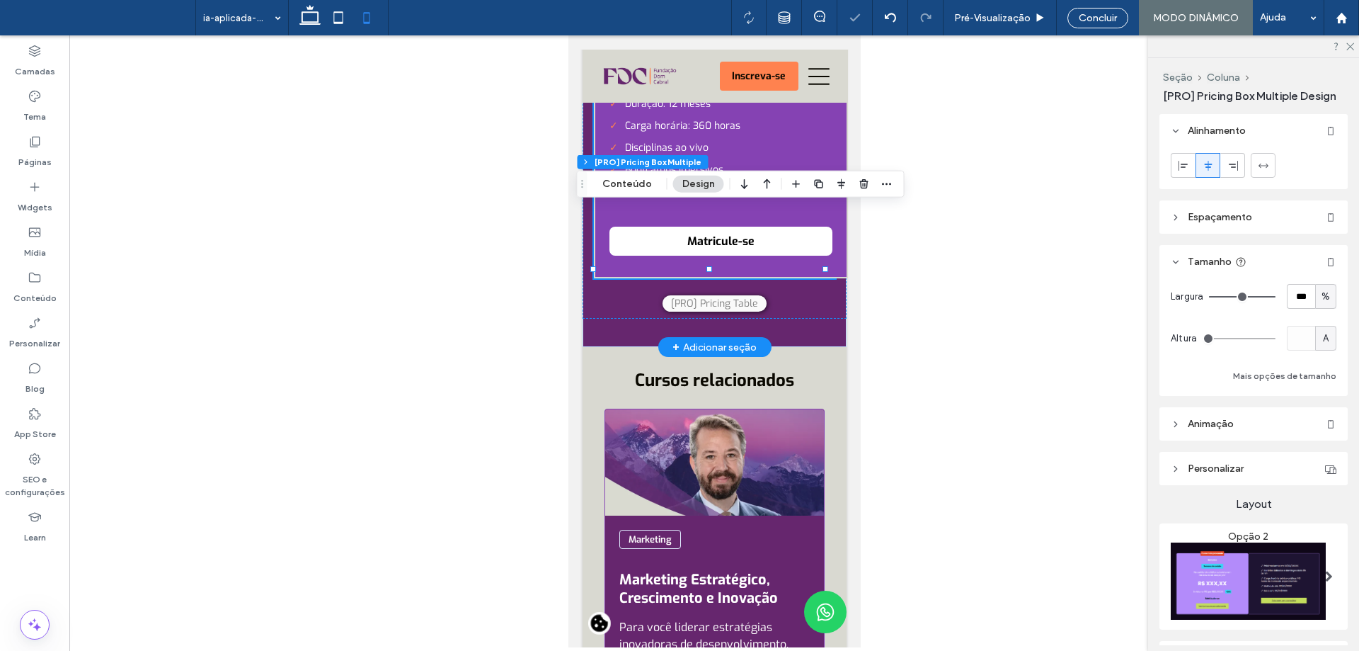
click at [808, 278] on div "Cursos online Professores-referência Duração: 12 meses Carga horária: 360 horas…" at bounding box center [720, 154] width 254 height 248
click at [1291, 225] on header "Espaçamento" at bounding box center [1254, 216] width 188 height 33
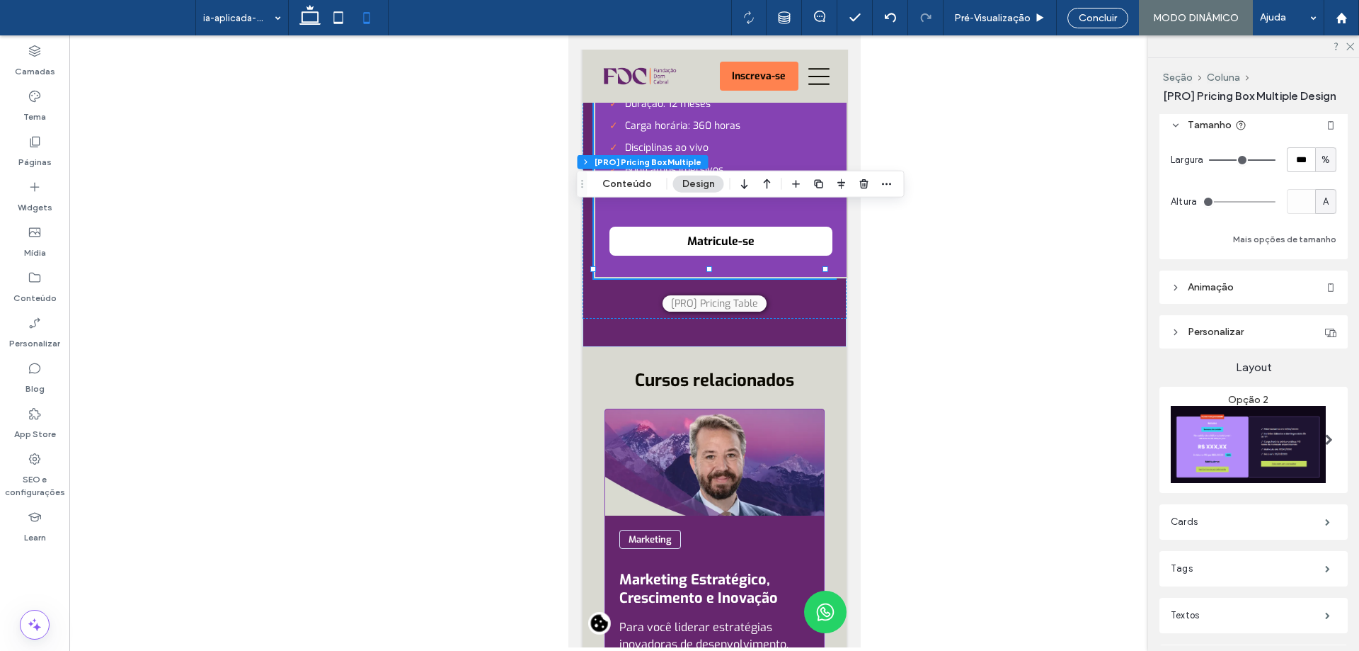
scroll to position [449, 0]
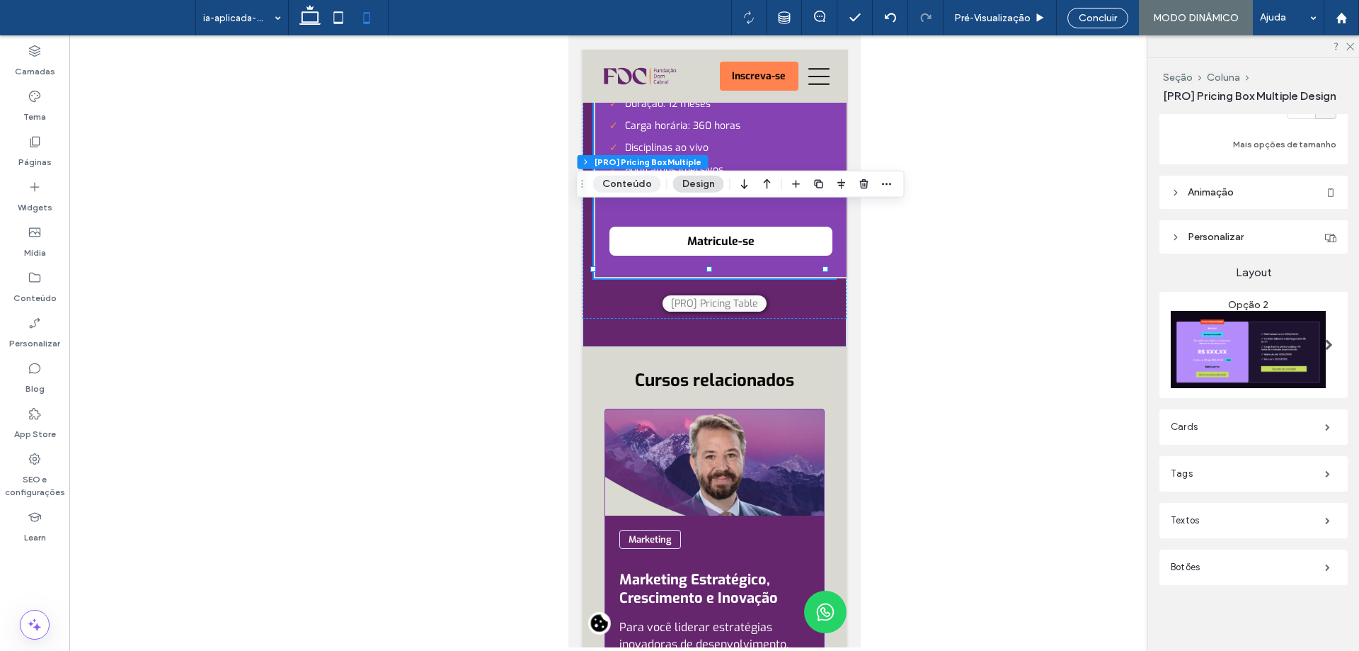
click at [626, 186] on button "Conteúdo" at bounding box center [627, 184] width 68 height 17
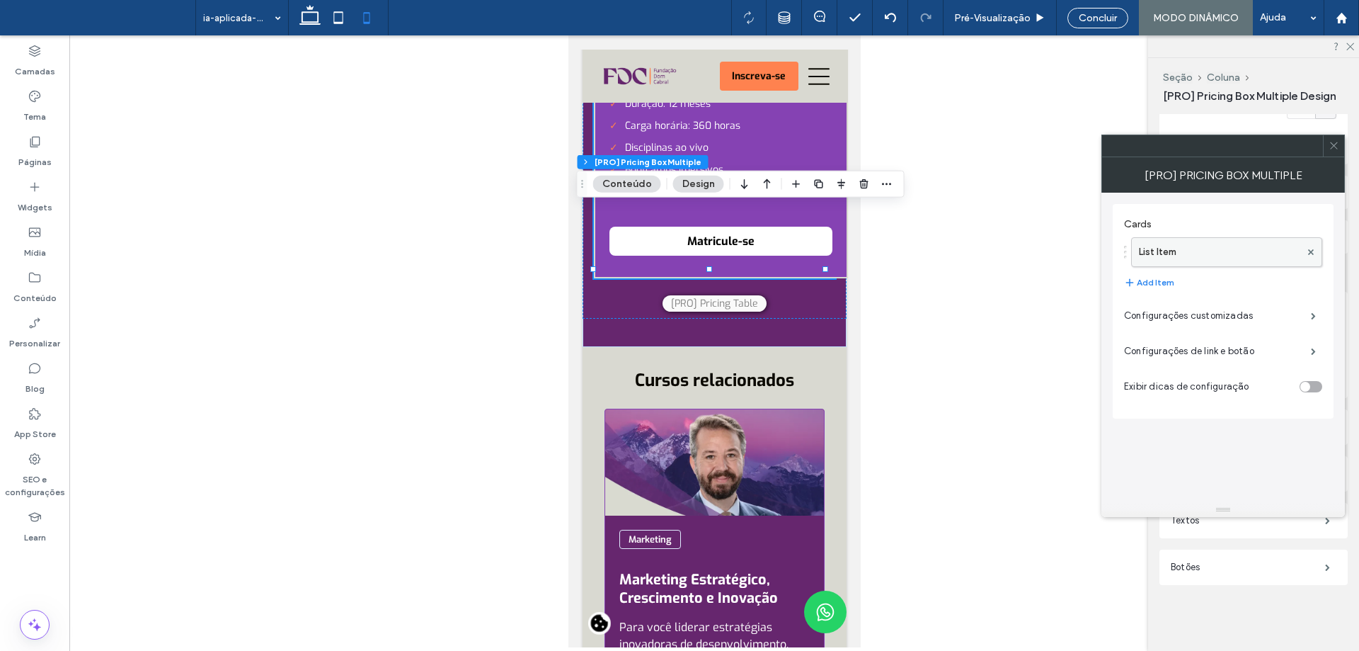
click at [1232, 260] on label "List Item" at bounding box center [1219, 252] width 161 height 28
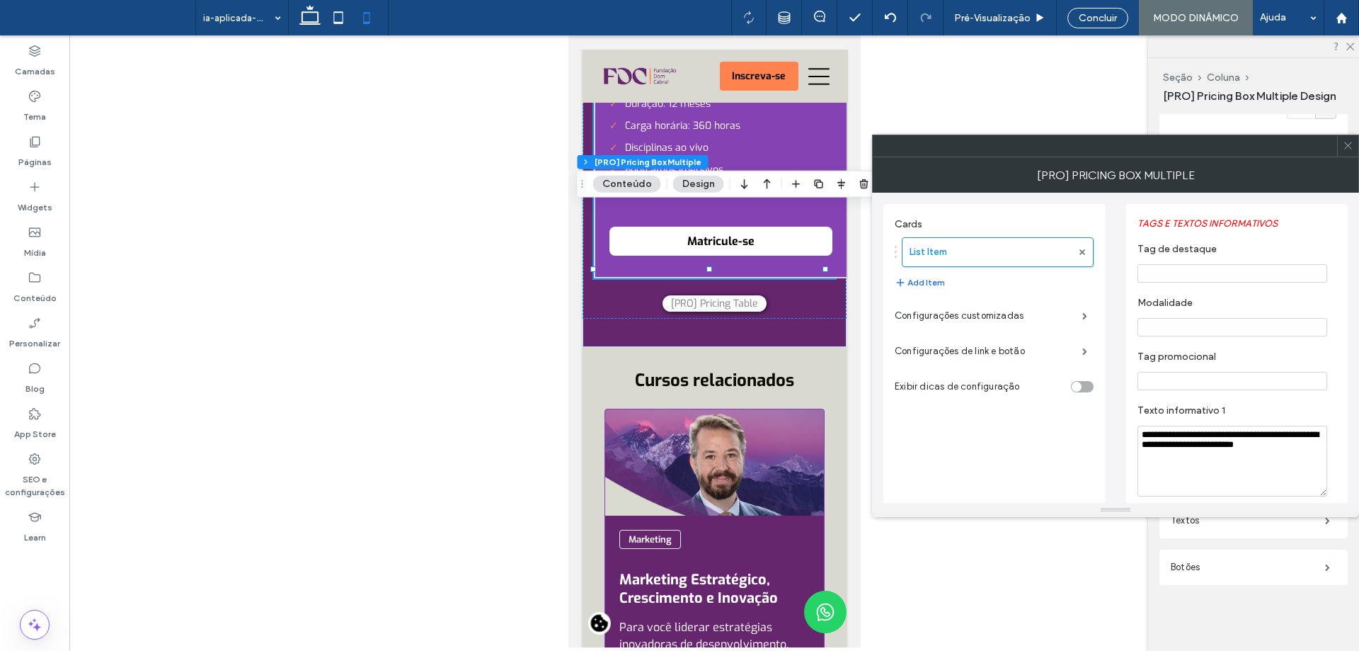
click at [928, 285] on button "Add Item" at bounding box center [920, 282] width 50 height 17
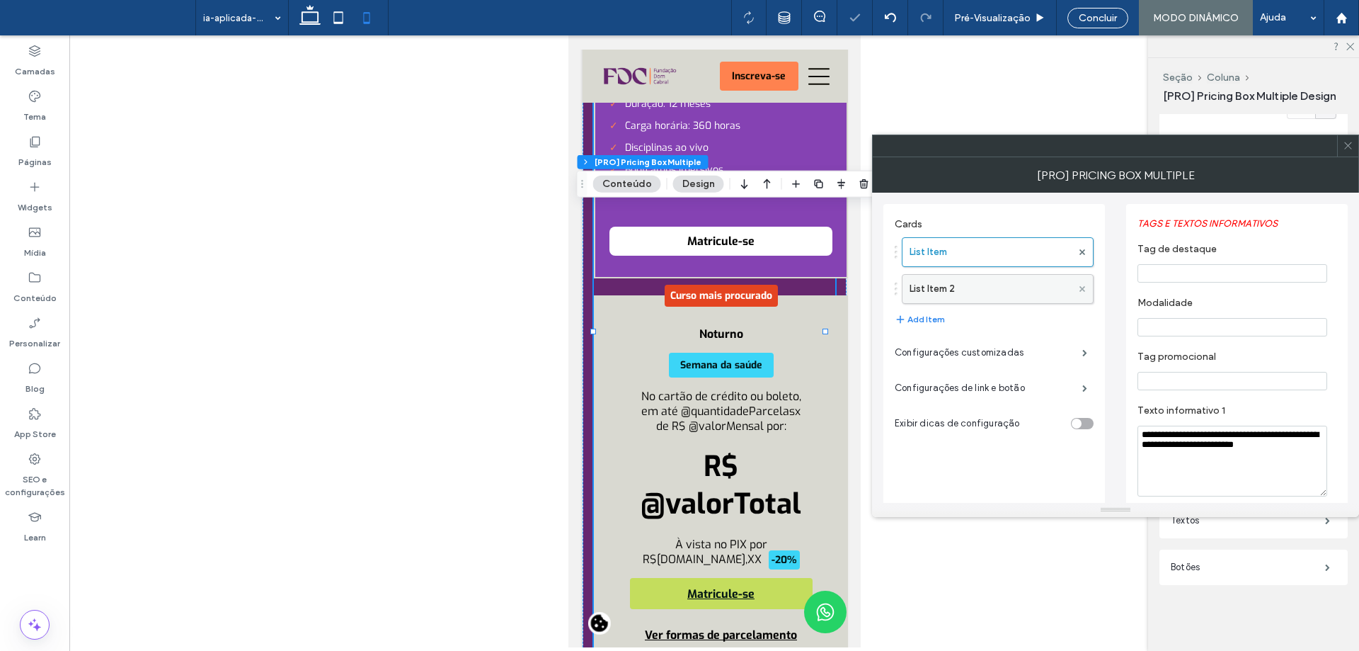
click at [1082, 288] on use at bounding box center [1083, 288] width 6 height 6
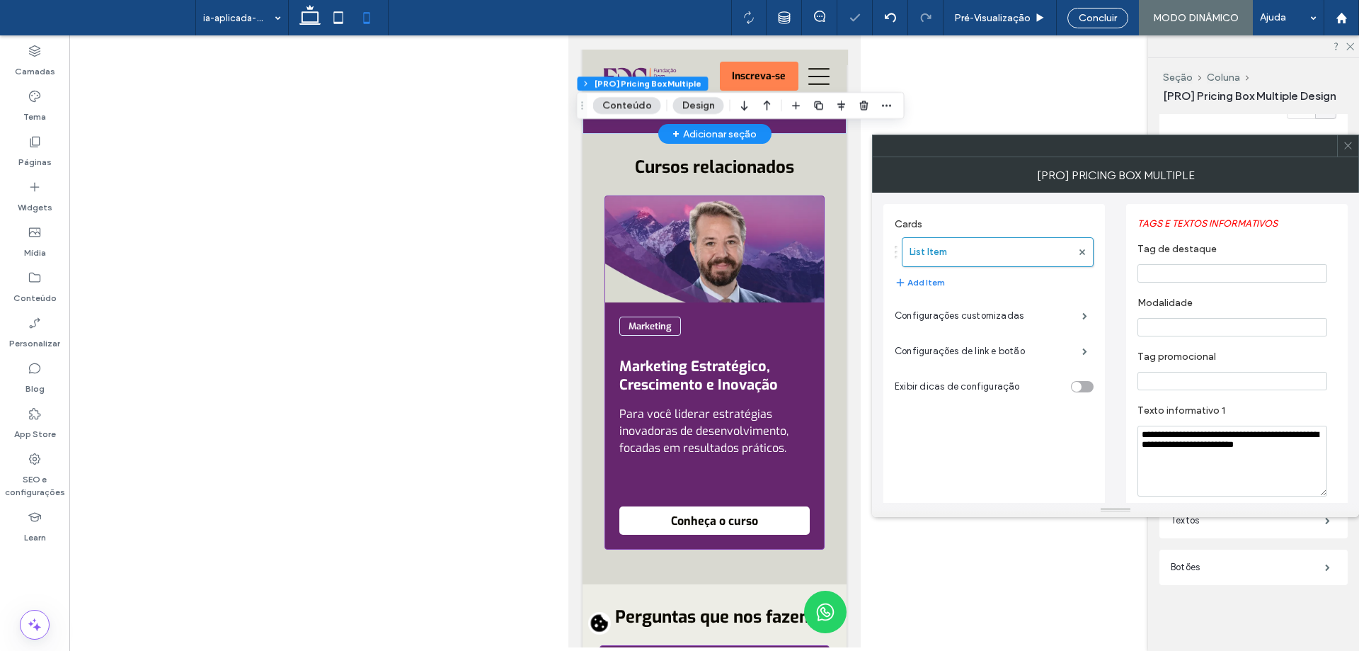
scroll to position [4531, 0]
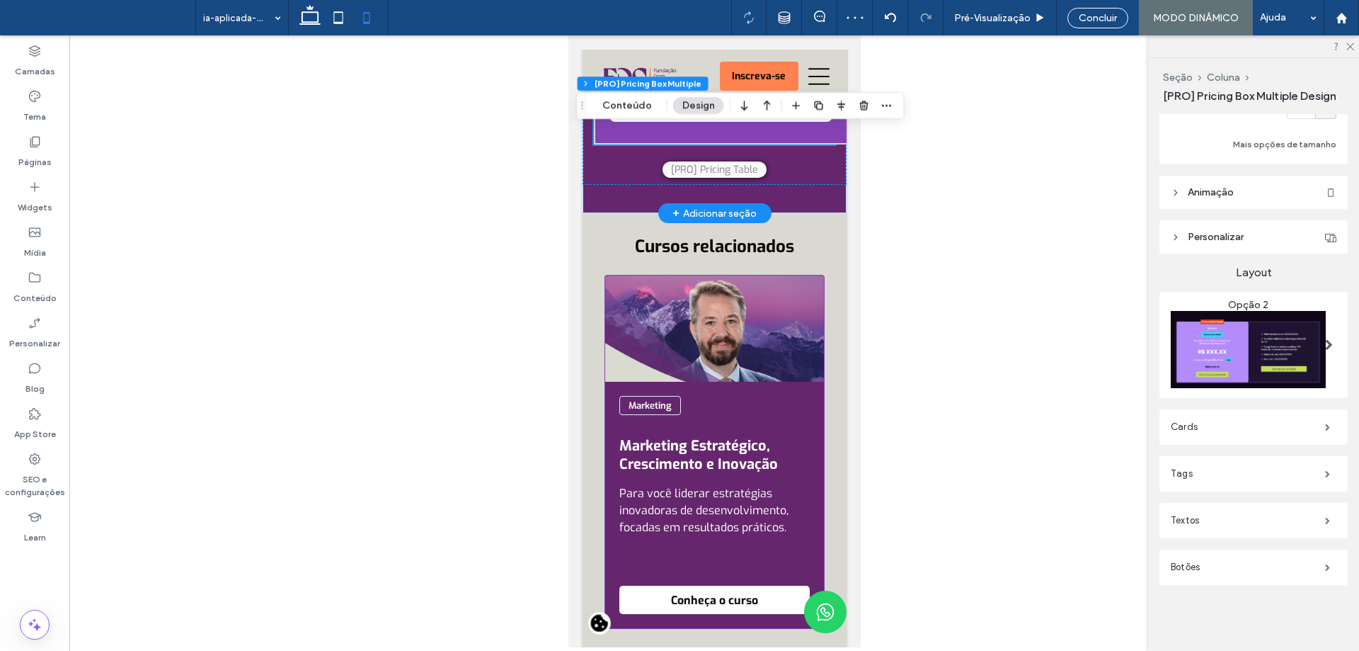
scroll to position [4318, 0]
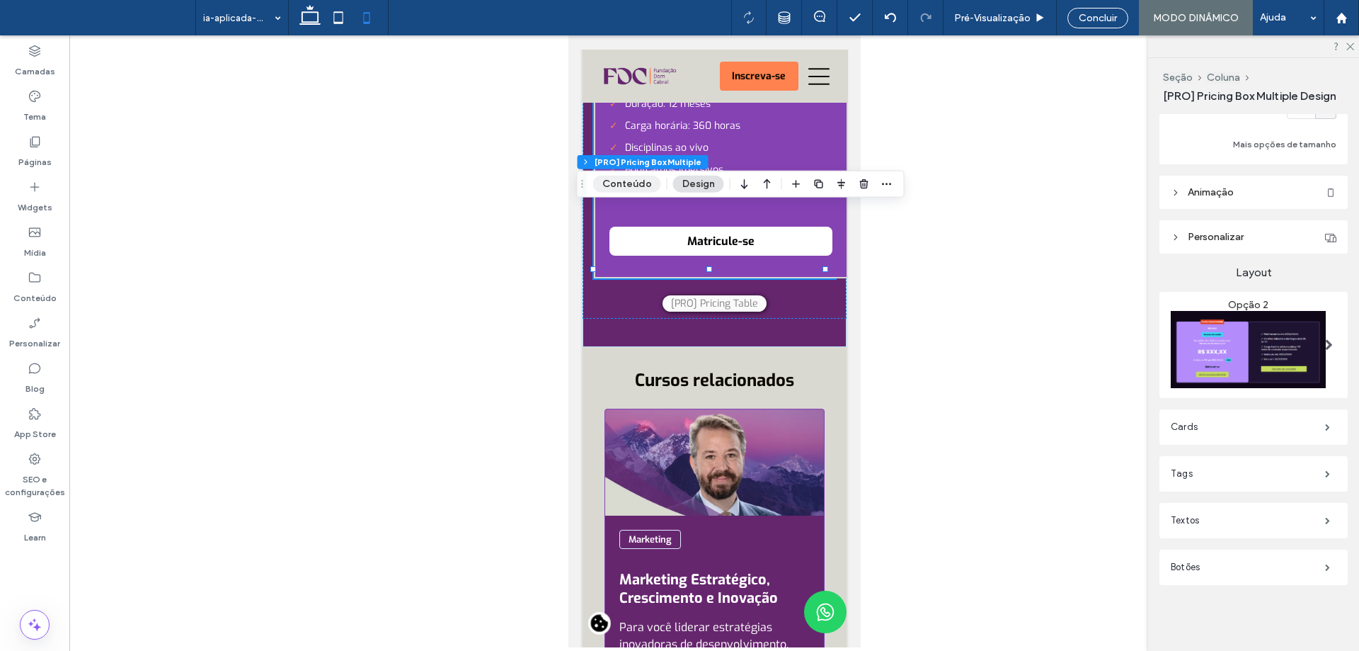
click at [641, 180] on button "Conteúdo" at bounding box center [627, 184] width 68 height 17
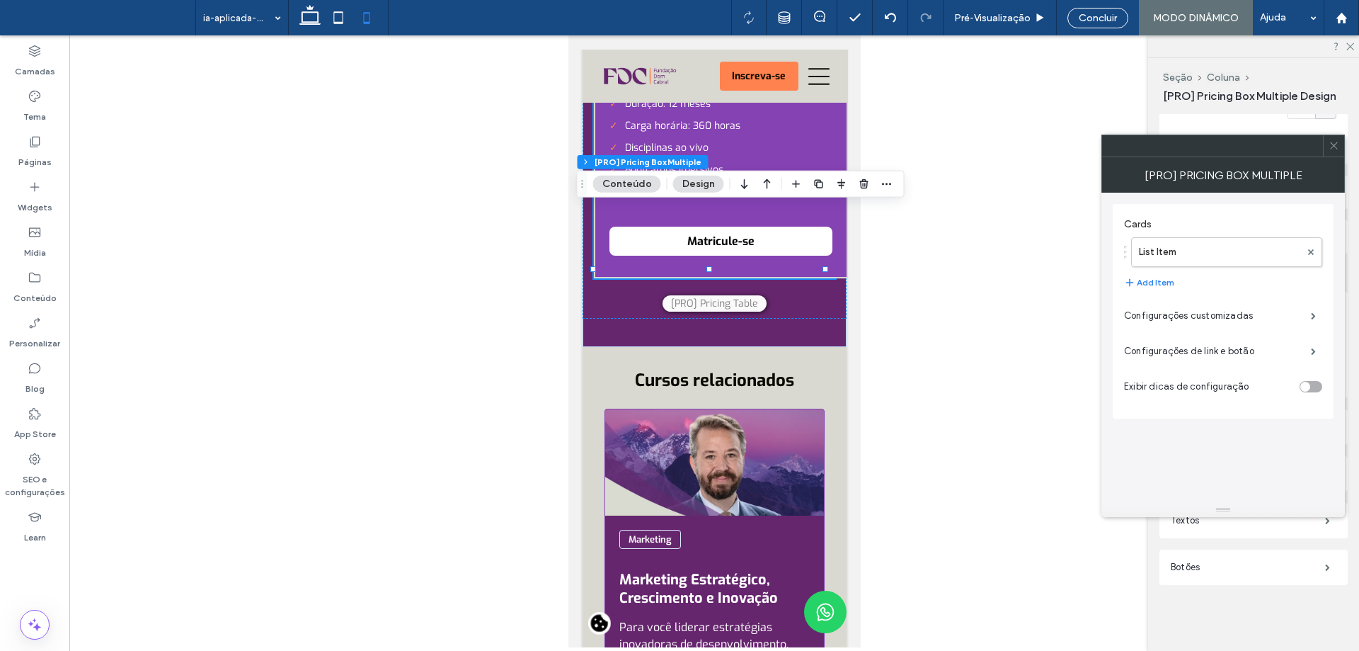
click at [1332, 154] on span at bounding box center [1334, 145] width 11 height 21
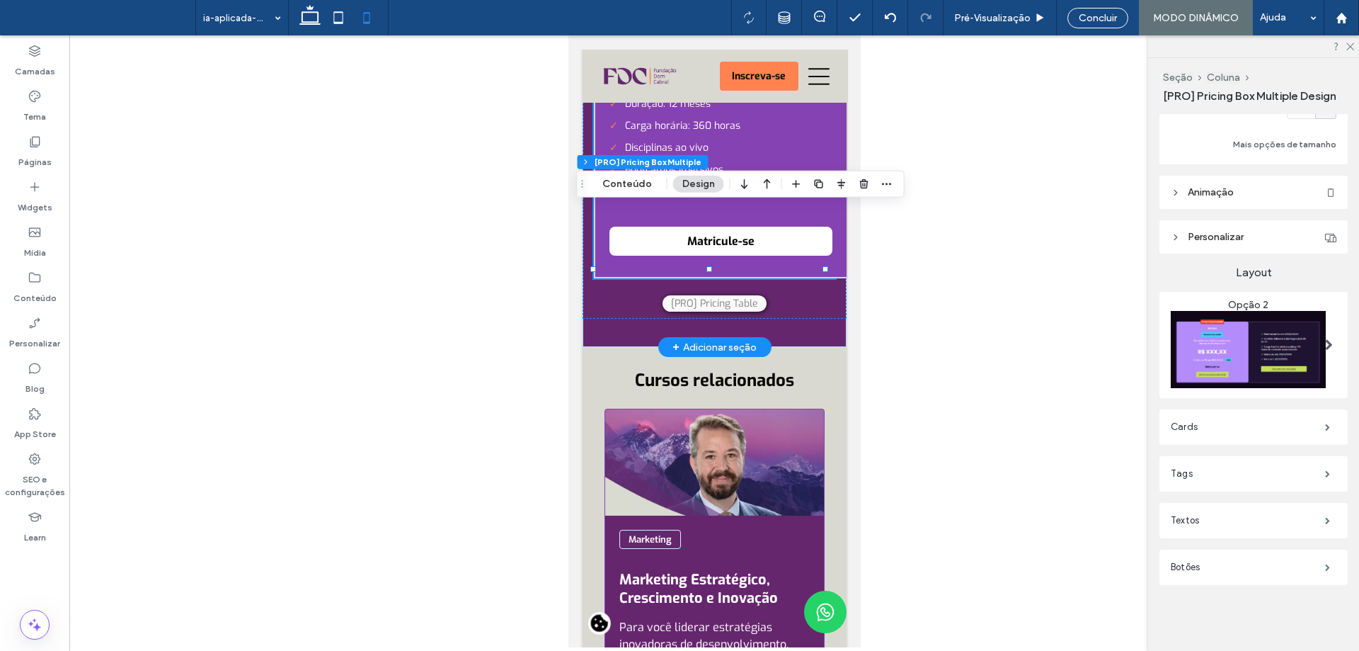
click at [1224, 421] on label "Cards" at bounding box center [1248, 427] width 154 height 28
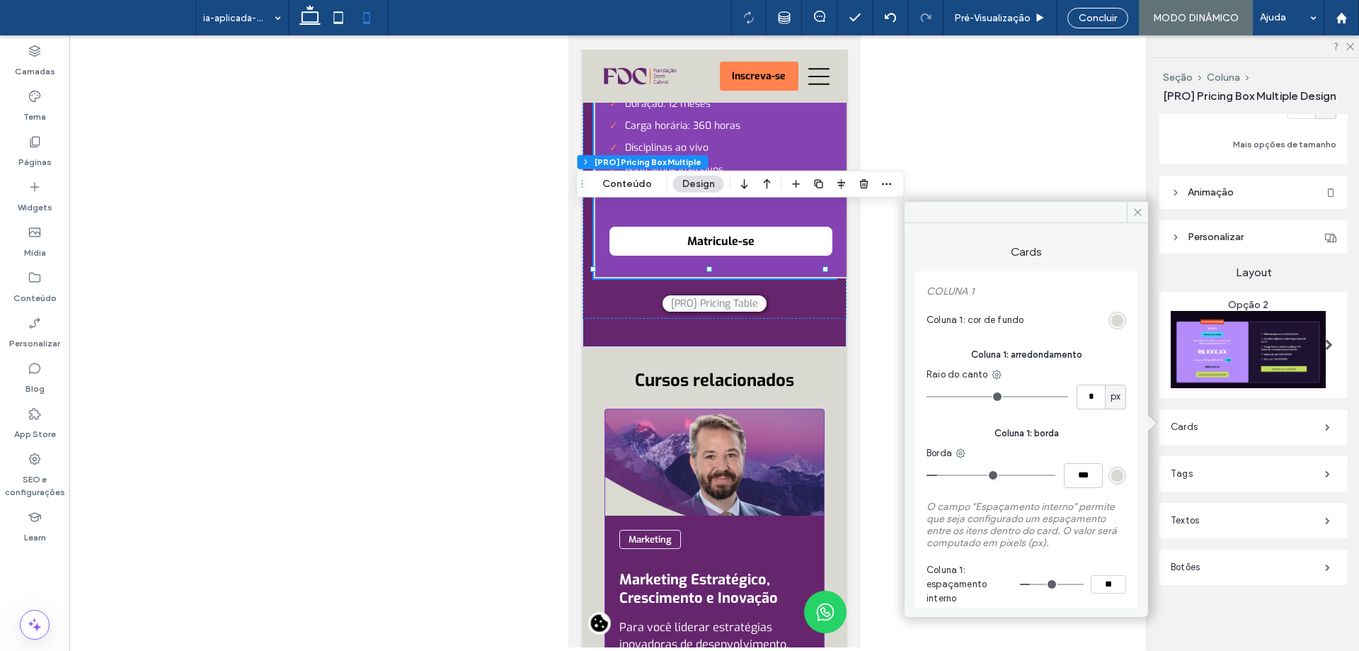
click at [1257, 197] on header "Animaçāo" at bounding box center [1254, 192] width 188 height 33
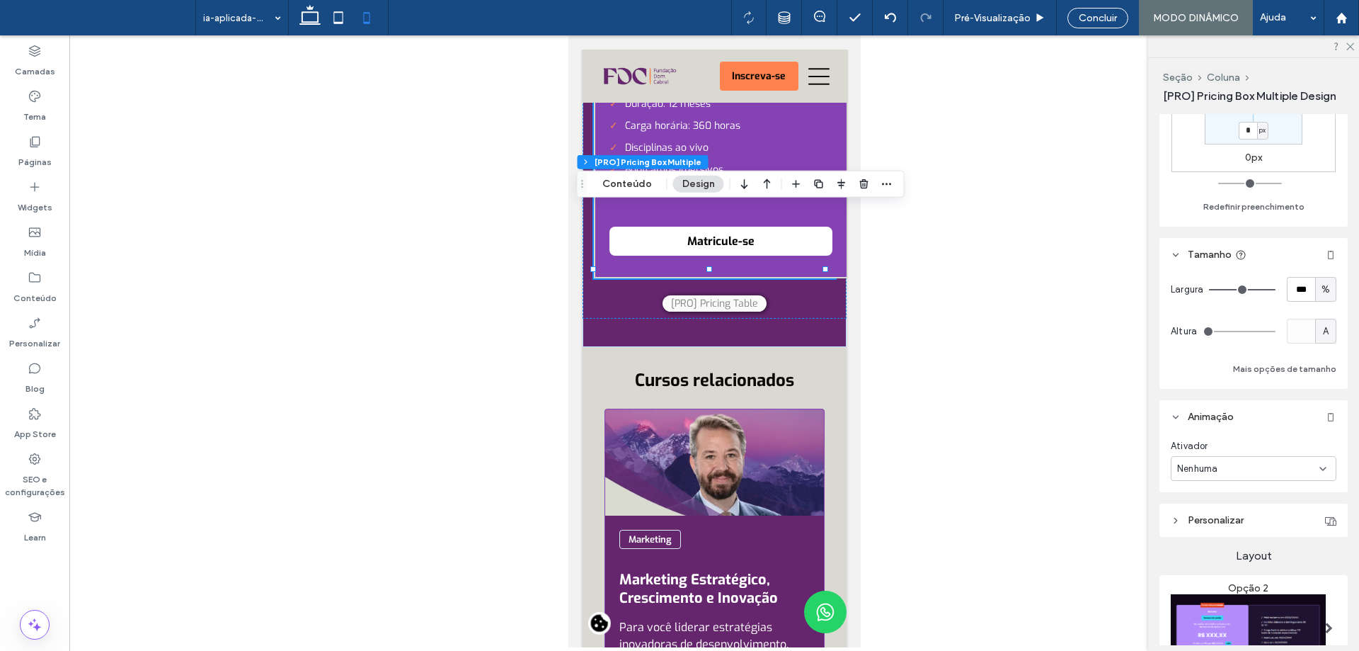
scroll to position [83, 0]
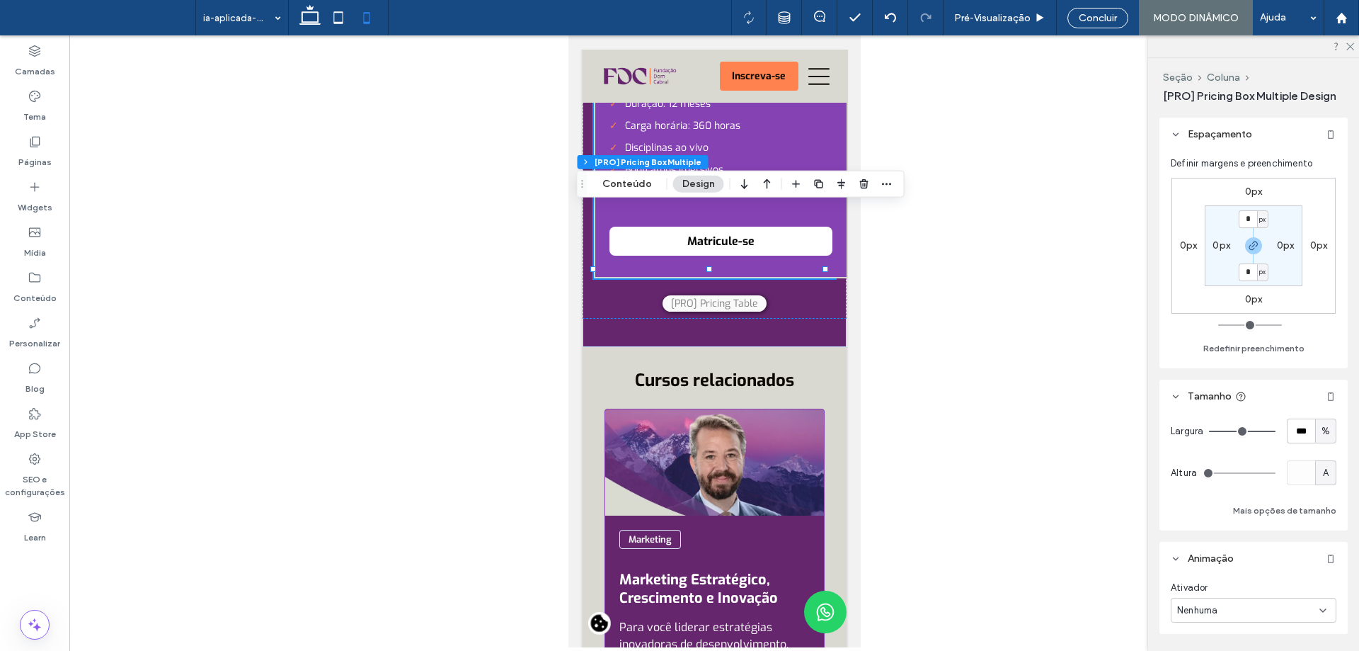
type input "**"
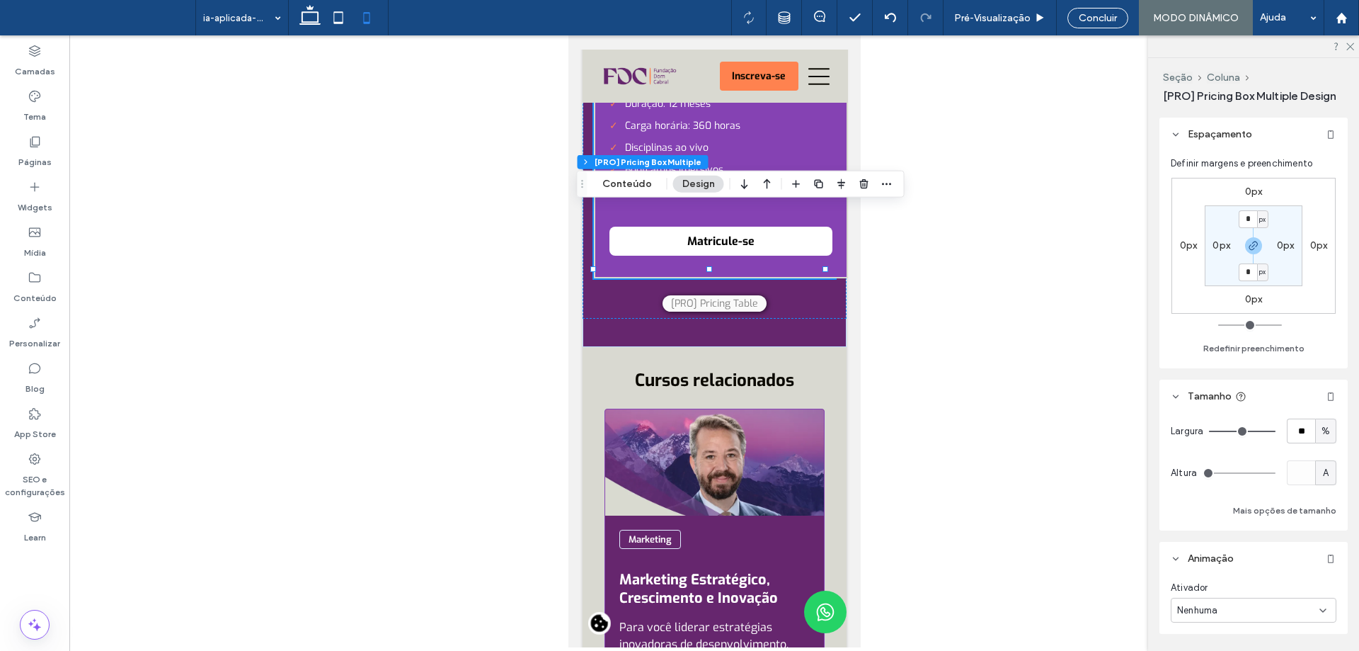
type input "**"
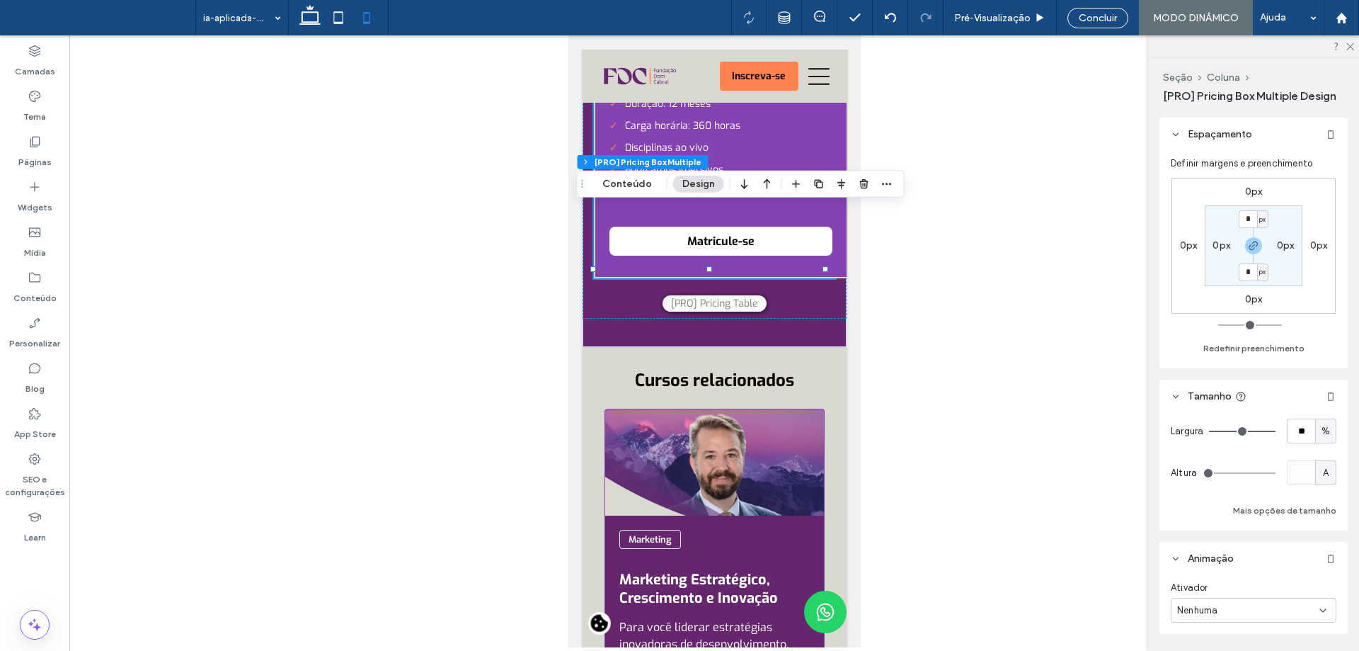
type input "**"
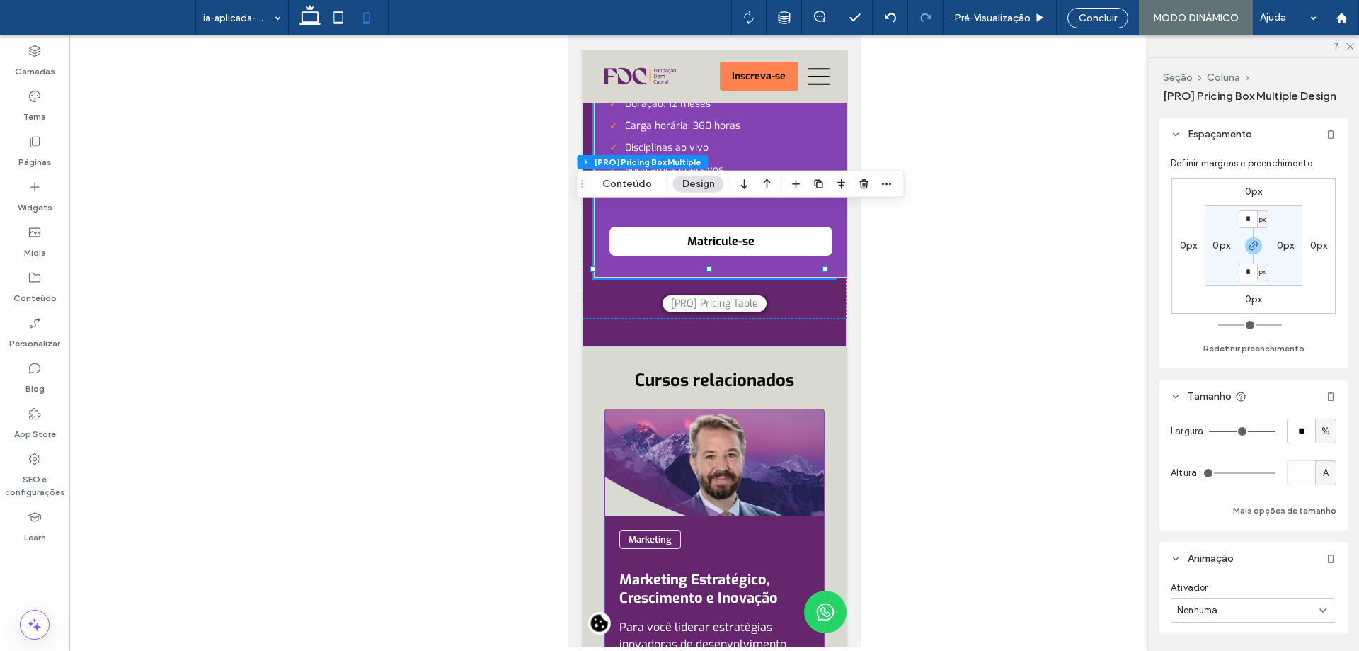
type input "**"
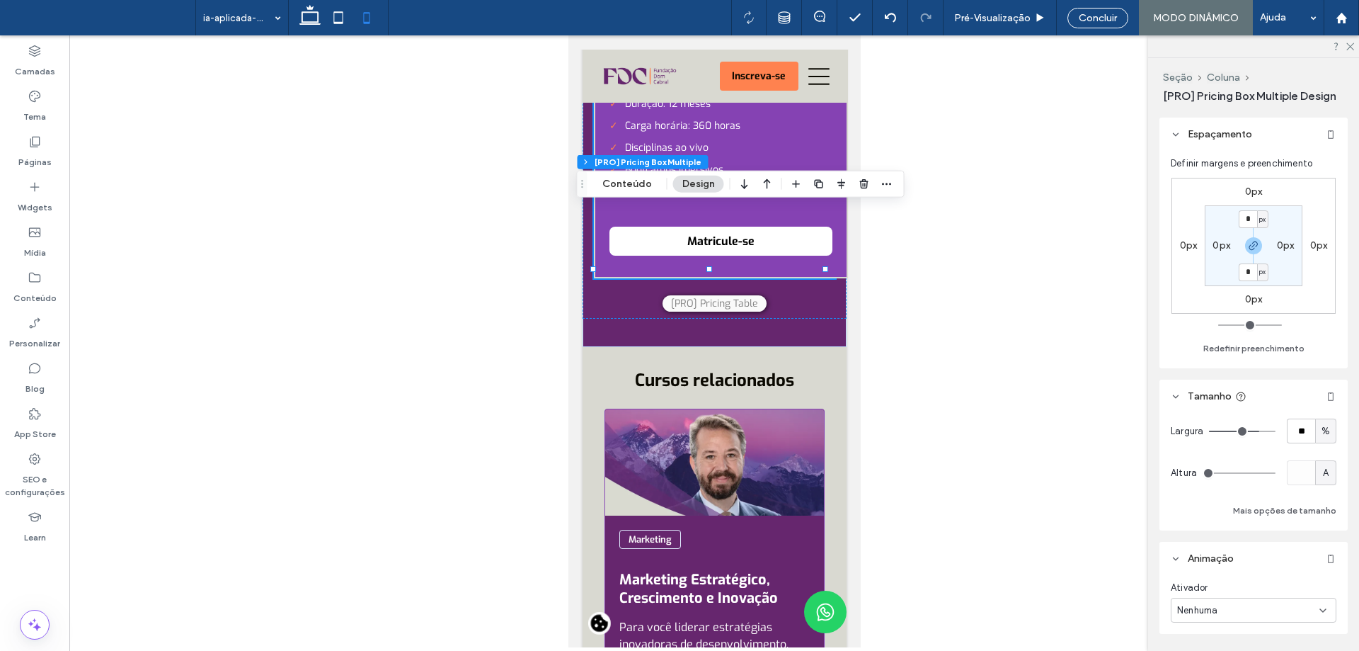
type input "**"
drag, startPoint x: 1259, startPoint y: 432, endPoint x: 1250, endPoint y: 432, distance: 9.2
click at [1250, 432] on input "range" at bounding box center [1242, 430] width 67 height 1
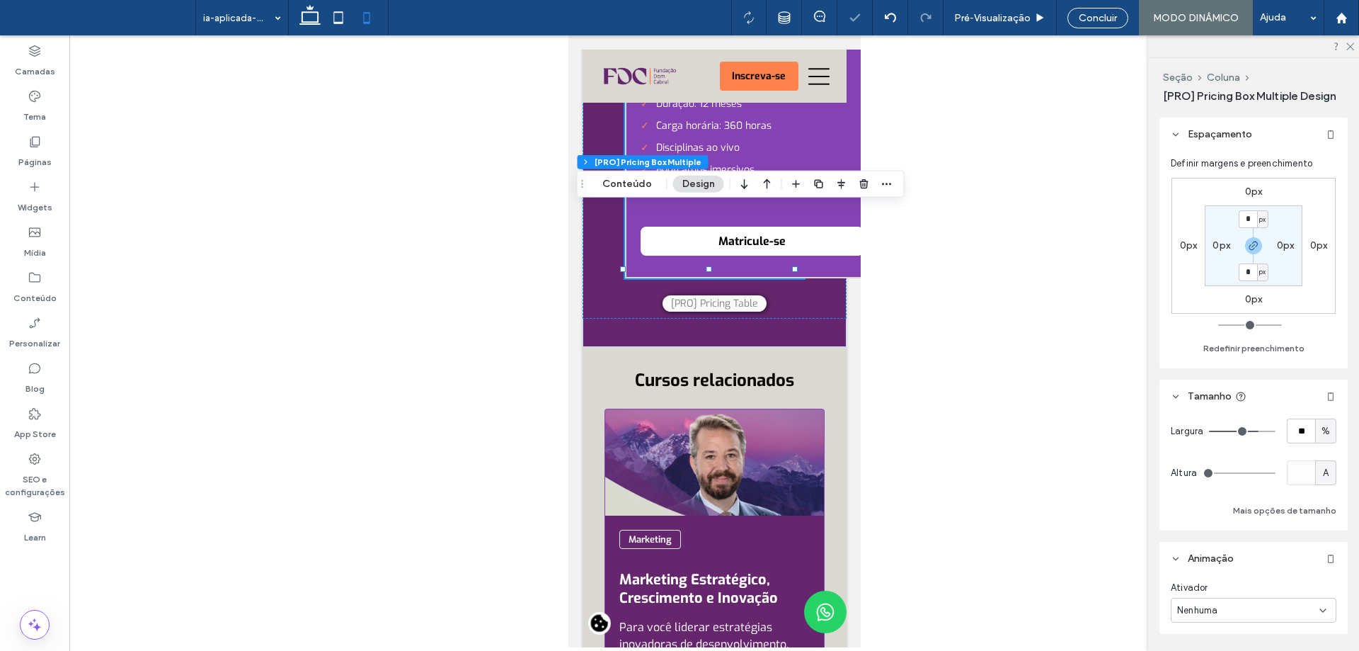
type input "**"
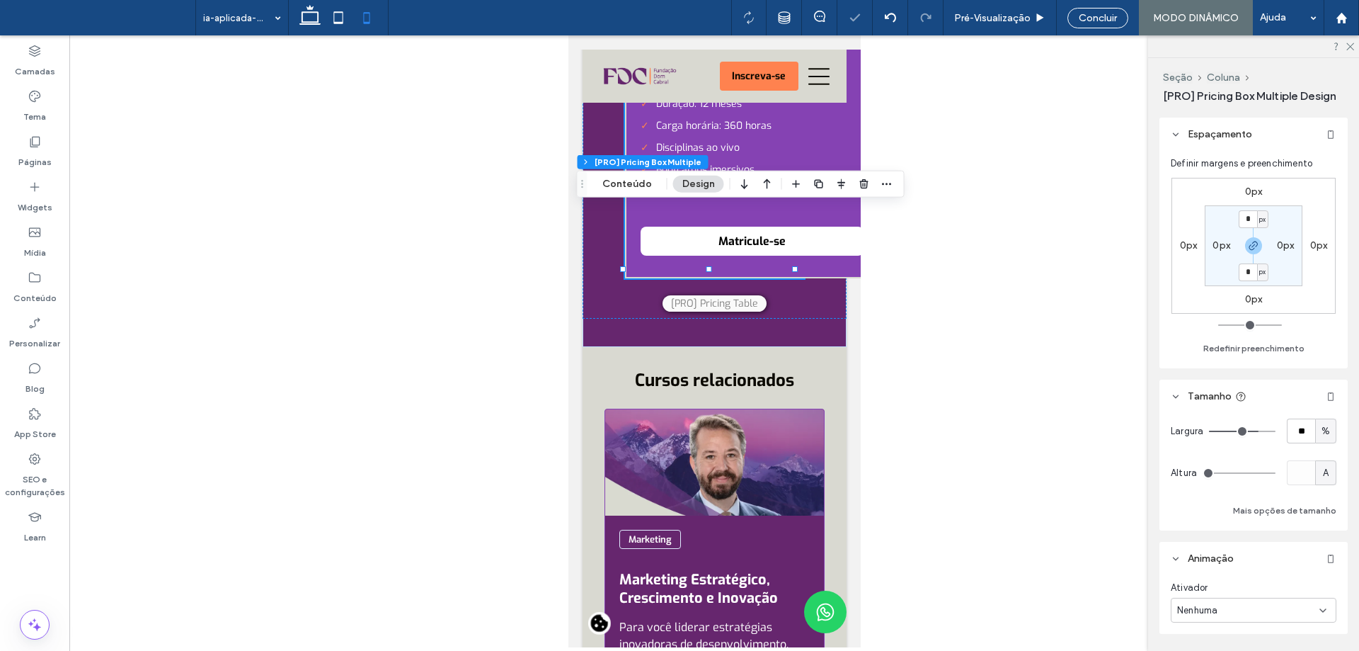
type input "**"
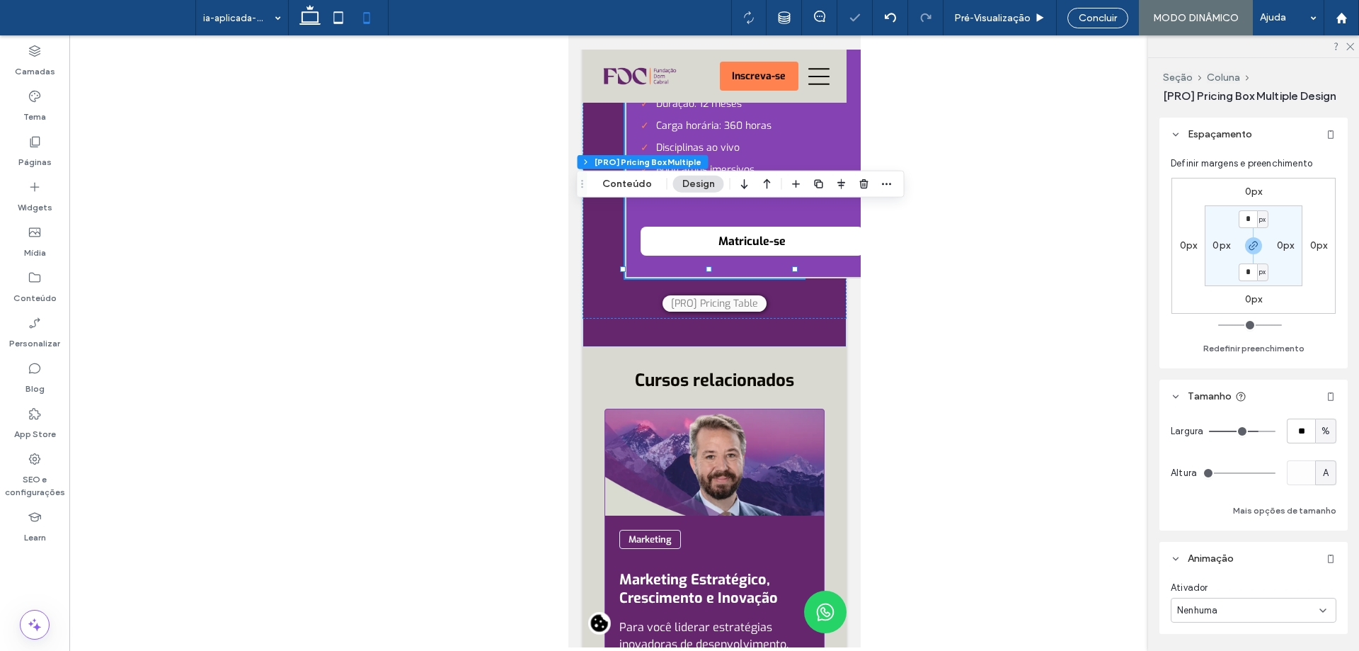
type input "**"
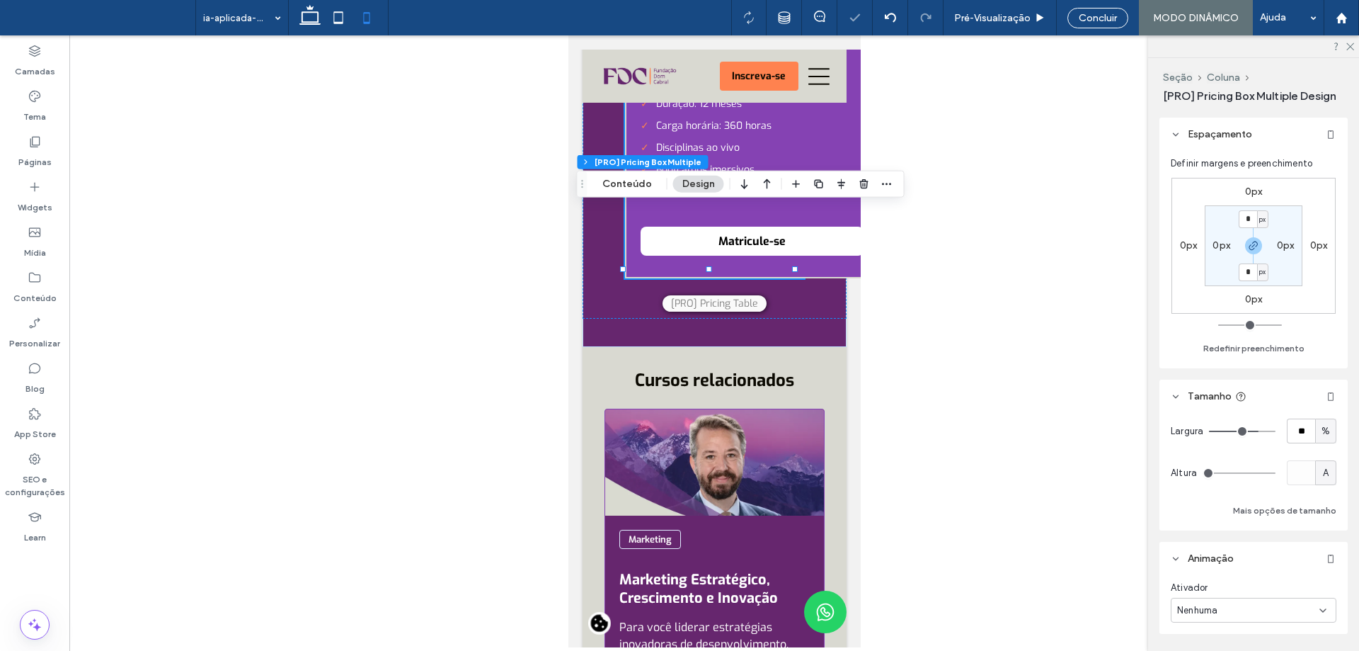
type input "**"
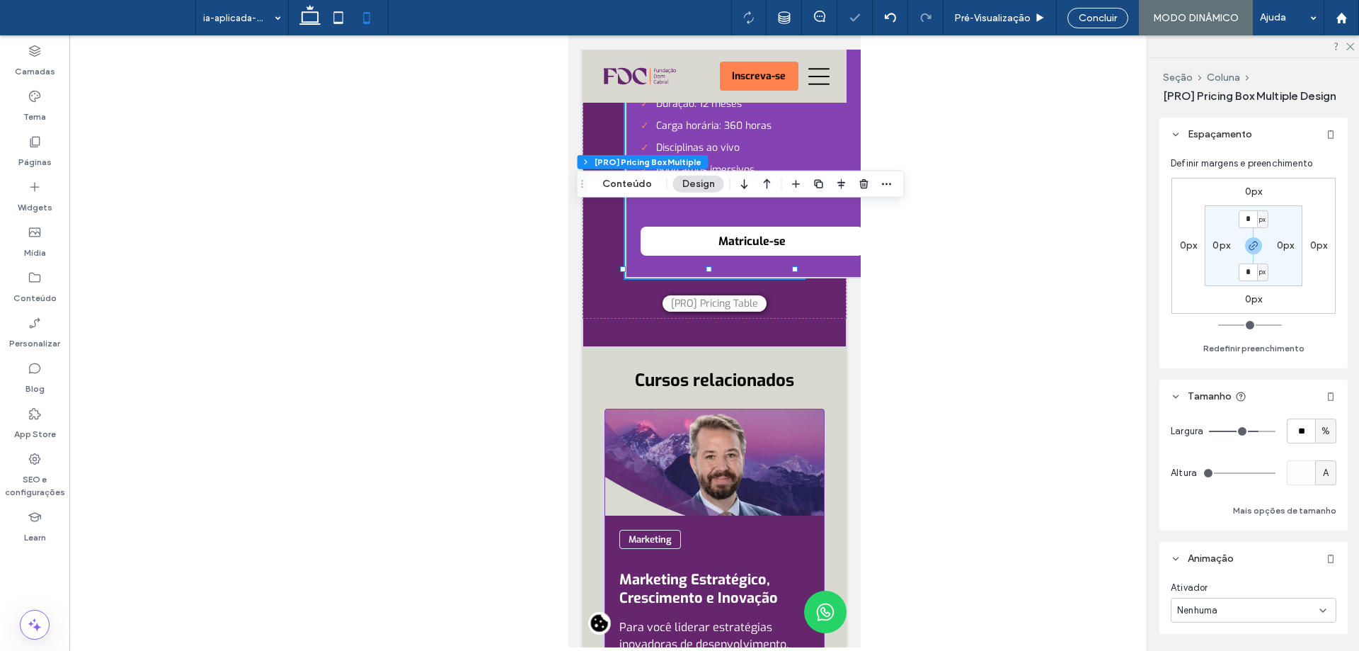
type input "**"
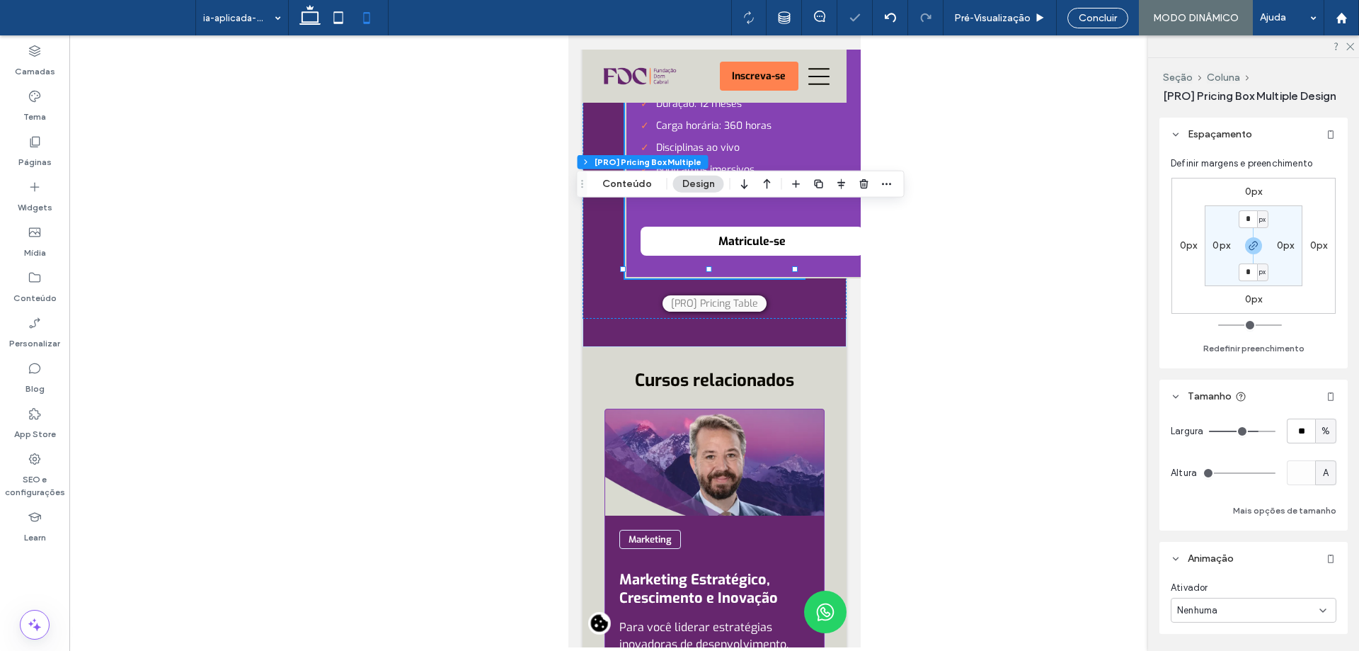
type input "**"
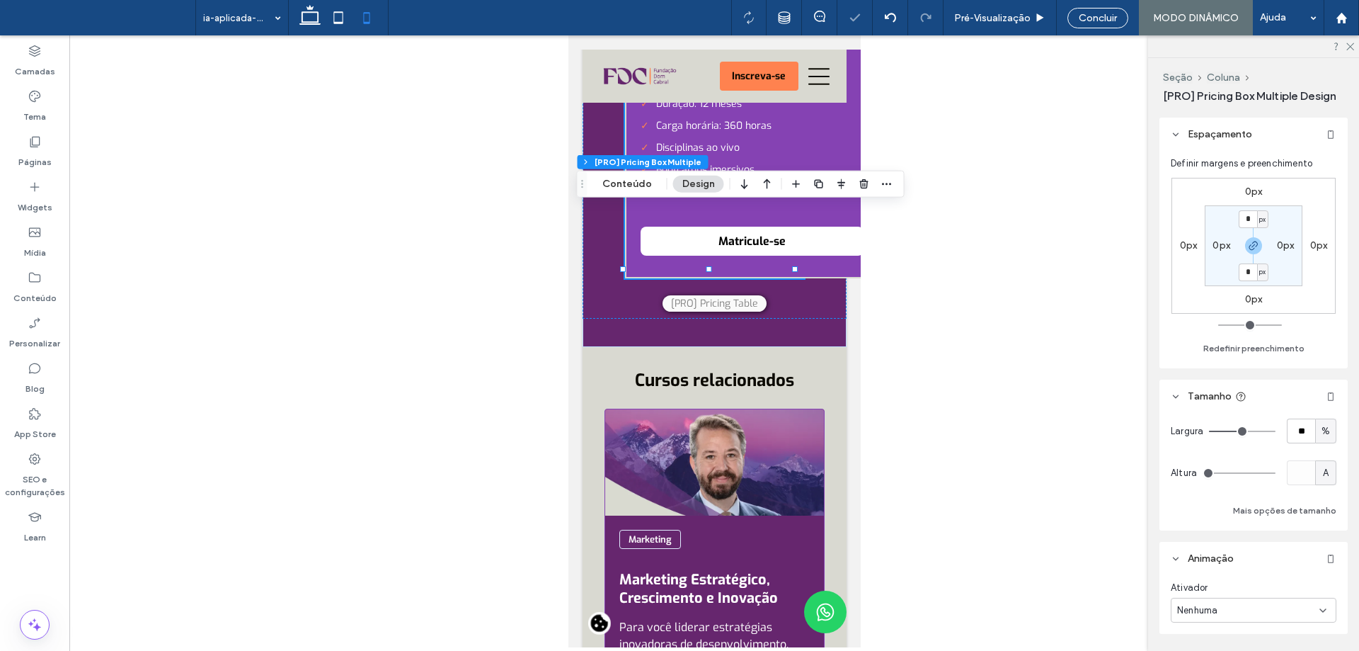
type input "**"
drag, startPoint x: 1250, startPoint y: 432, endPoint x: 1233, endPoint y: 432, distance: 17.0
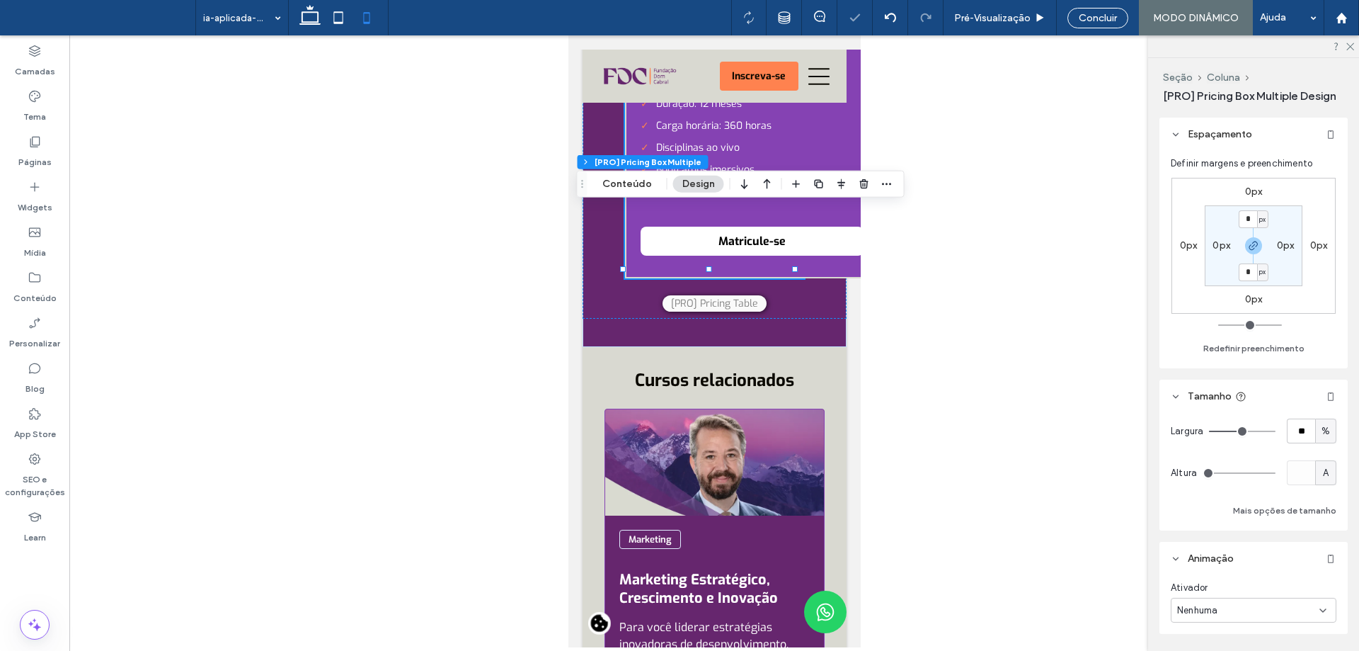
click at [1233, 432] on input "range" at bounding box center [1242, 430] width 67 height 1
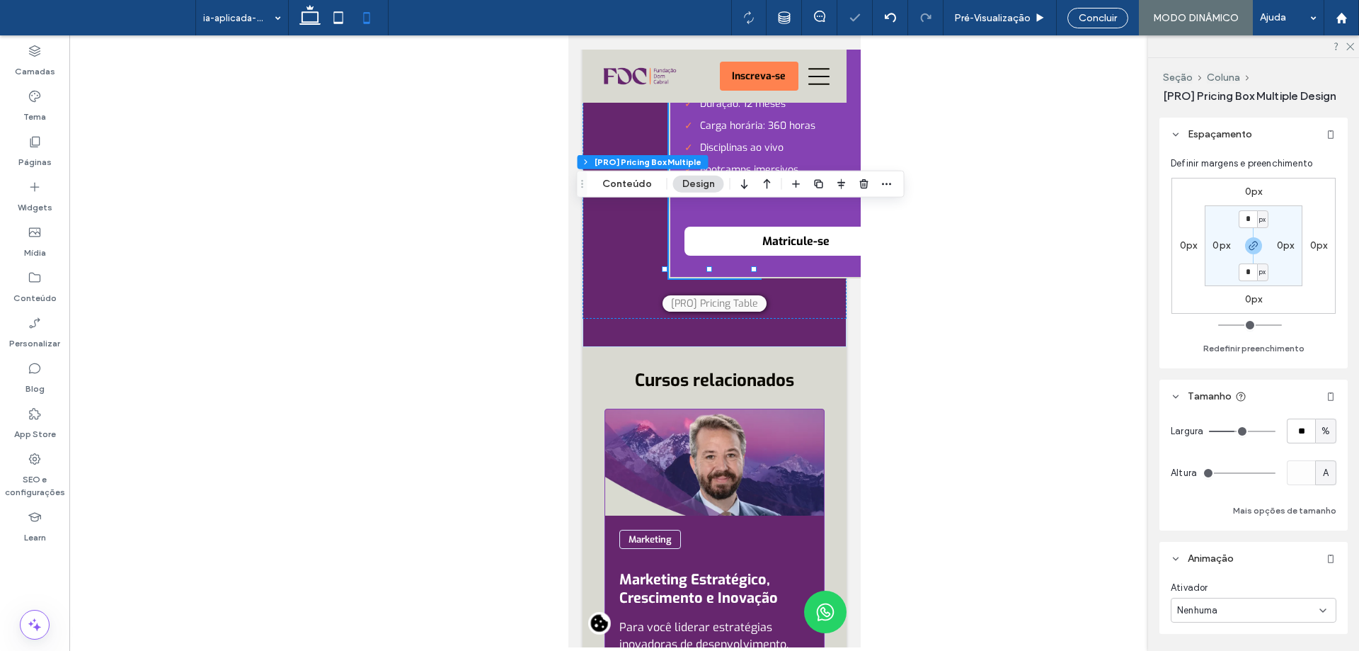
type input "**"
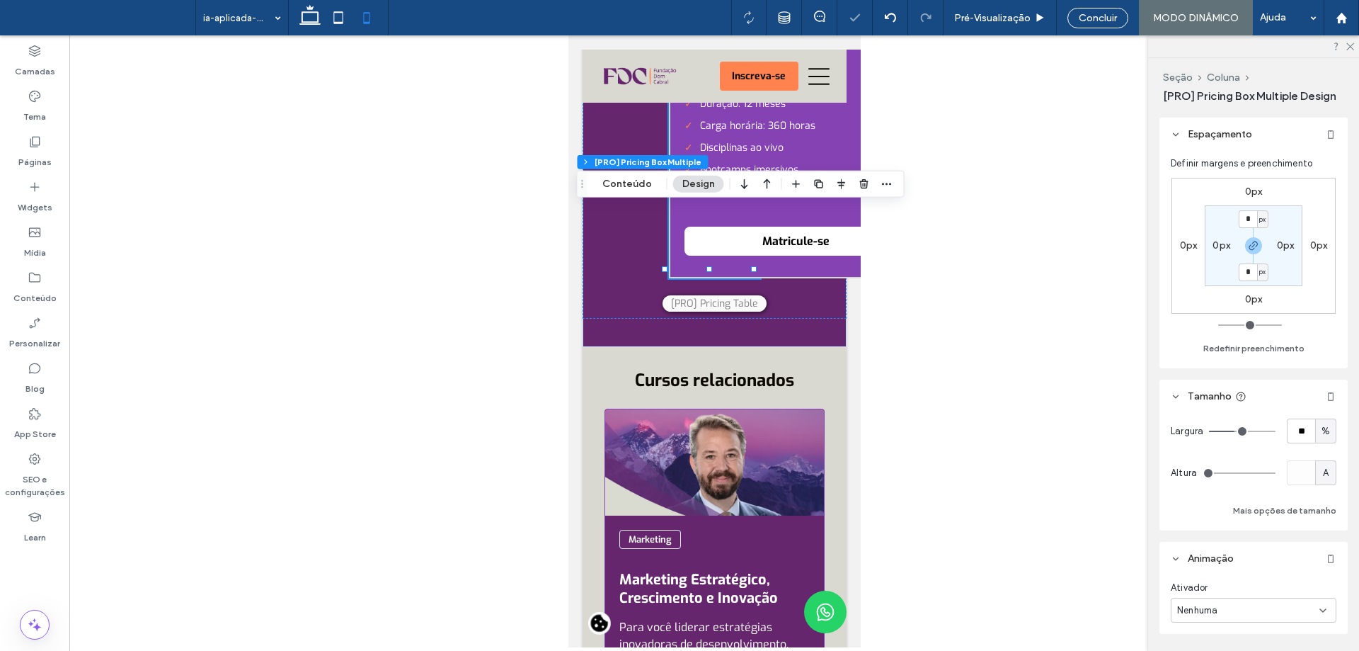
type input "**"
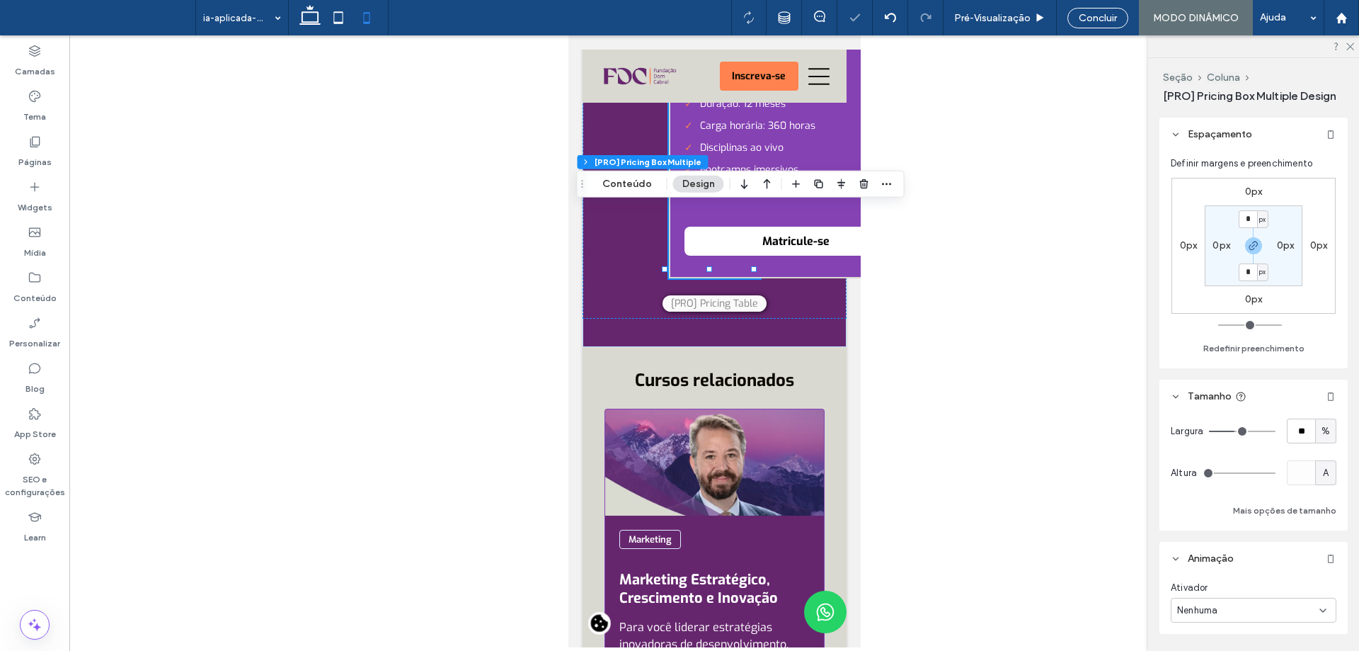
type input "**"
type input "*"
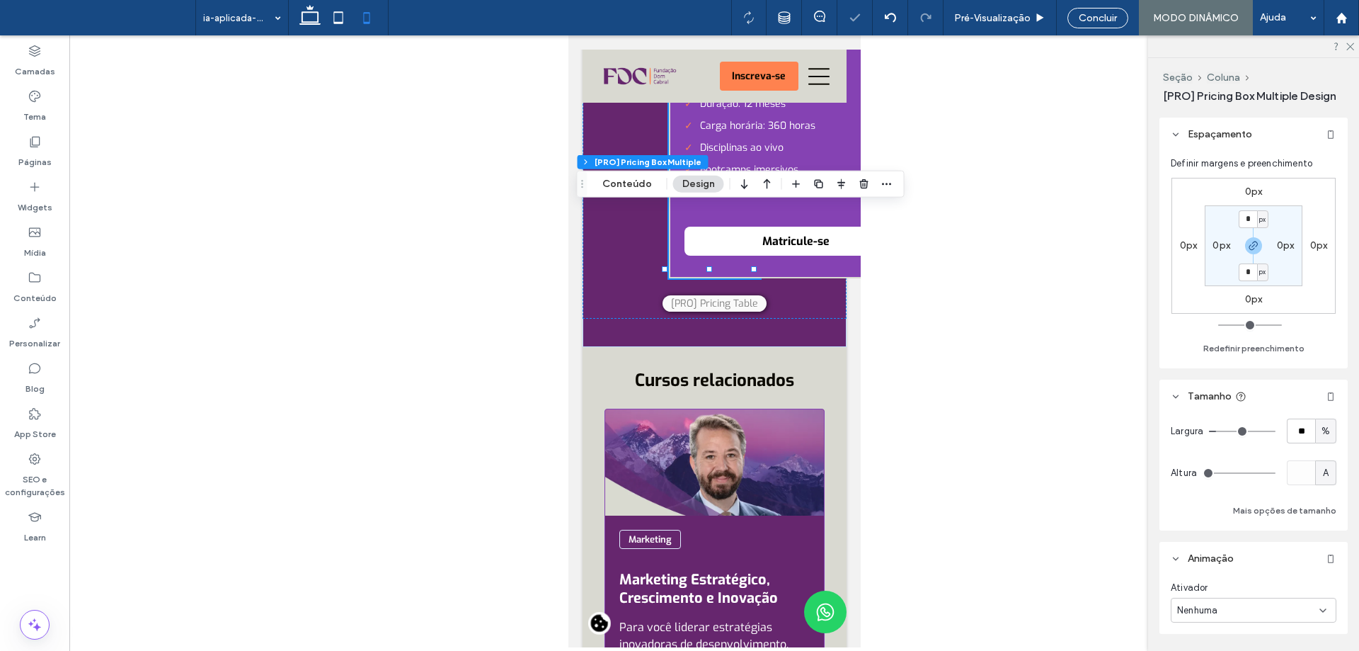
type input "*"
drag, startPoint x: 1233, startPoint y: 432, endPoint x: 1219, endPoint y: 430, distance: 14.2
click at [1219, 430] on input "range" at bounding box center [1242, 430] width 67 height 1
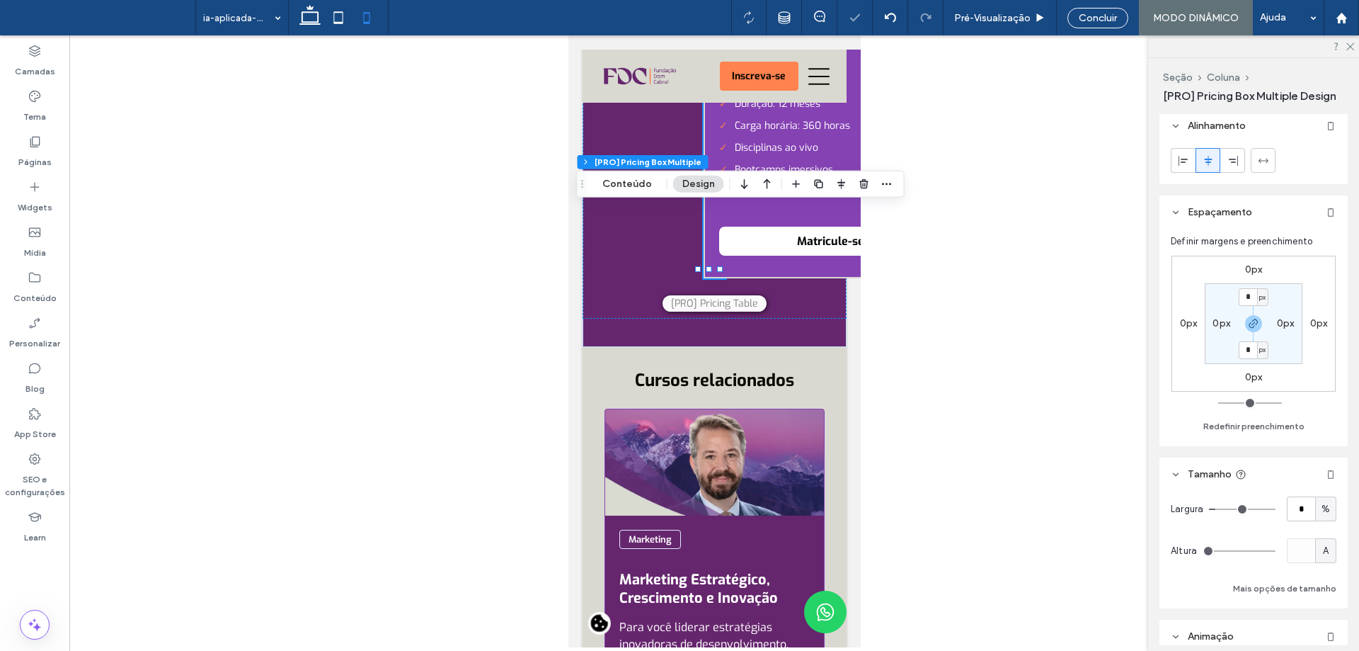
scroll to position [0, 0]
click at [1184, 166] on icon at bounding box center [1183, 165] width 11 height 11
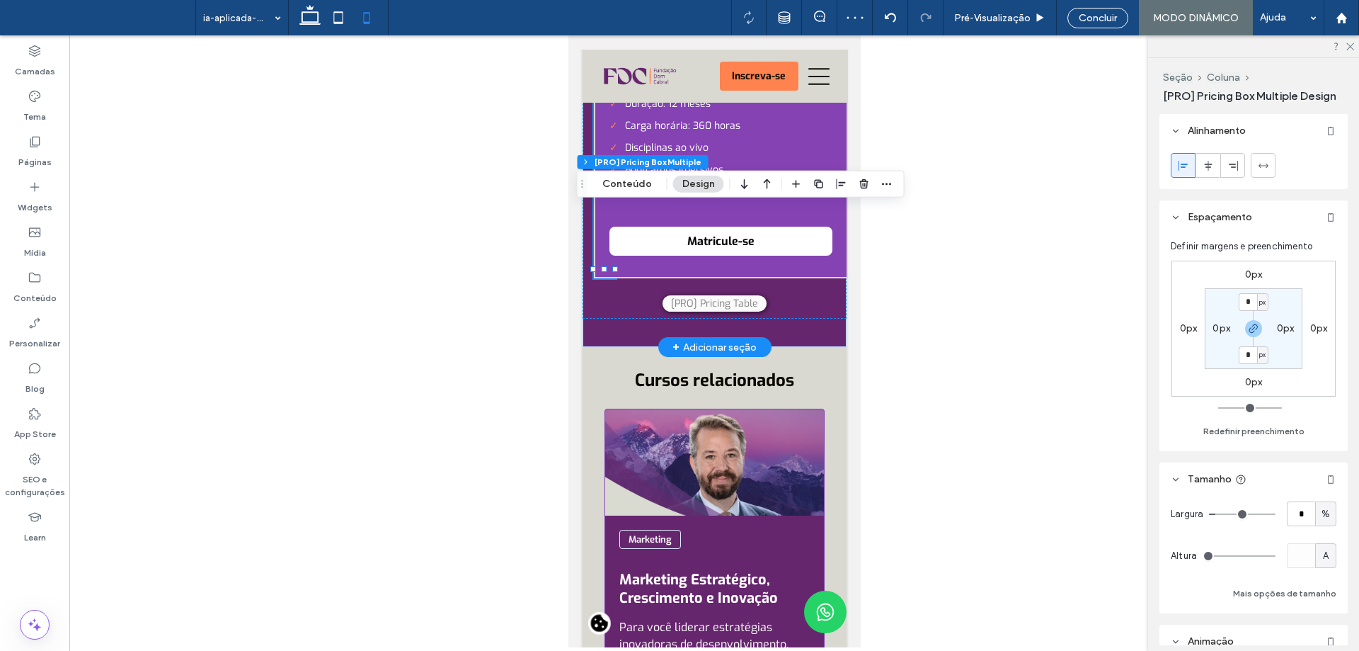
click at [1260, 167] on use at bounding box center [1263, 165] width 10 height 4
type input "***"
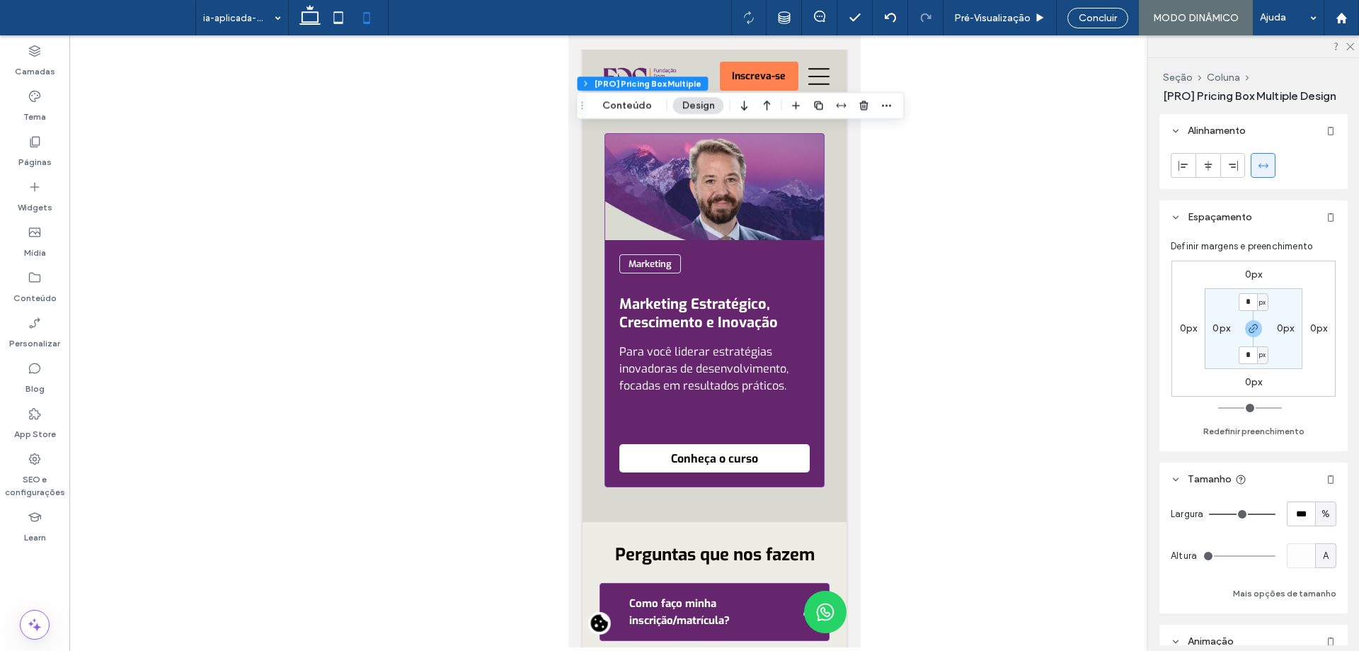
scroll to position [4602, 0]
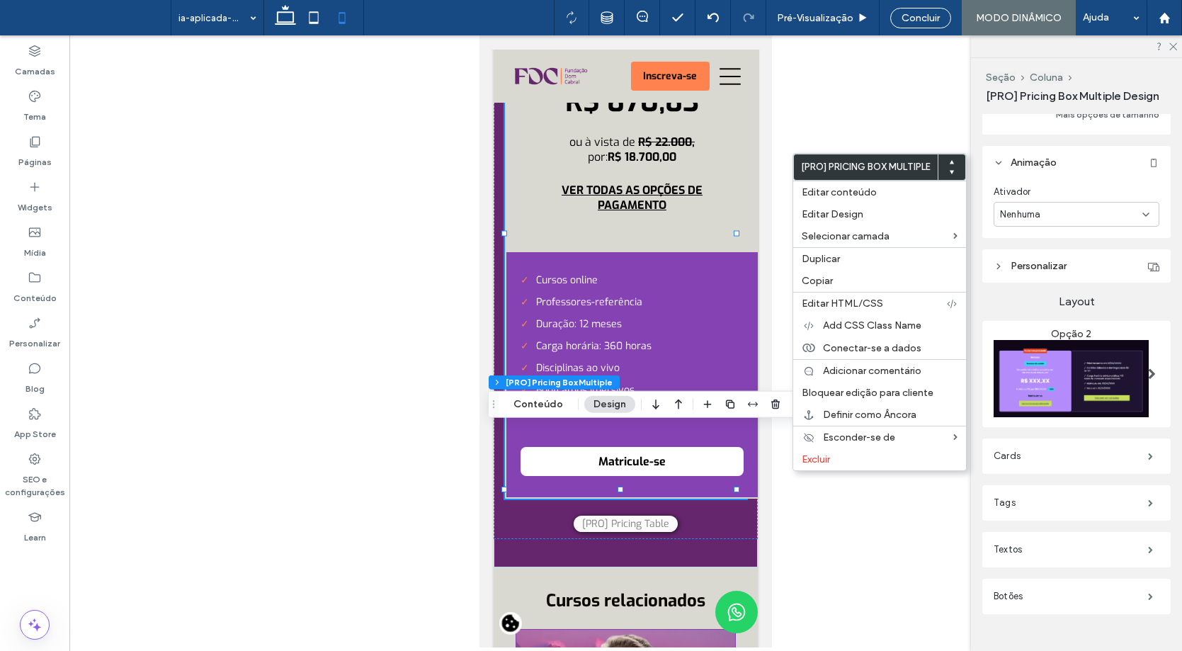
scroll to position [508, 0]
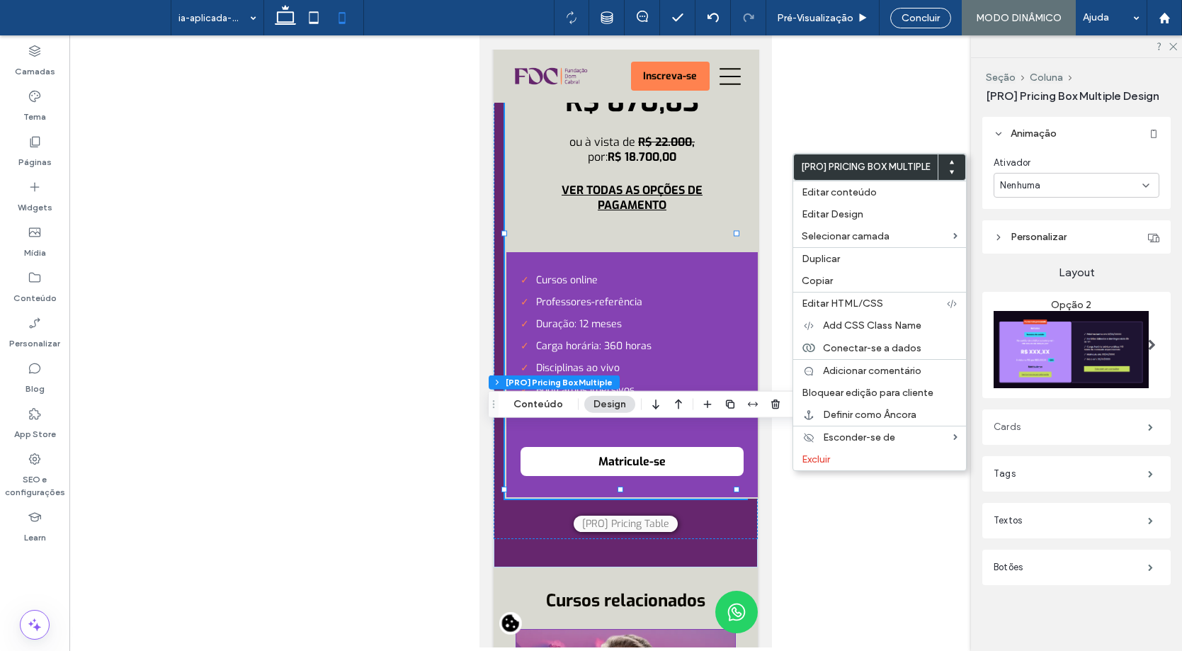
click at [1066, 428] on label "Cards" at bounding box center [1070, 427] width 154 height 28
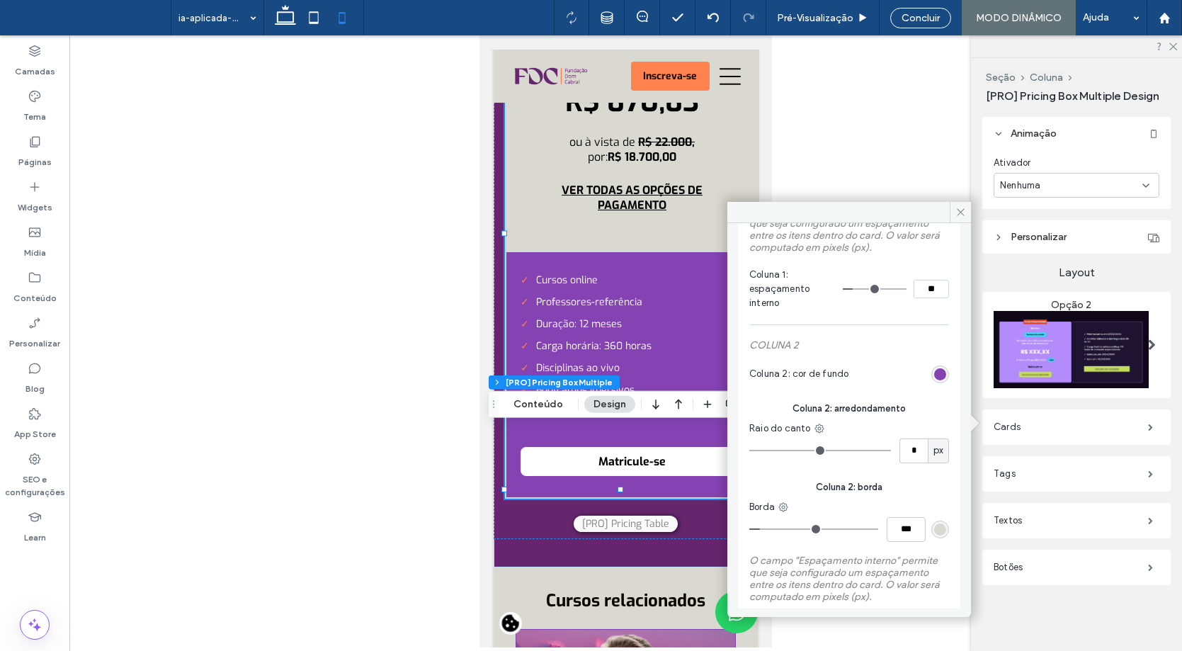
scroll to position [283, 0]
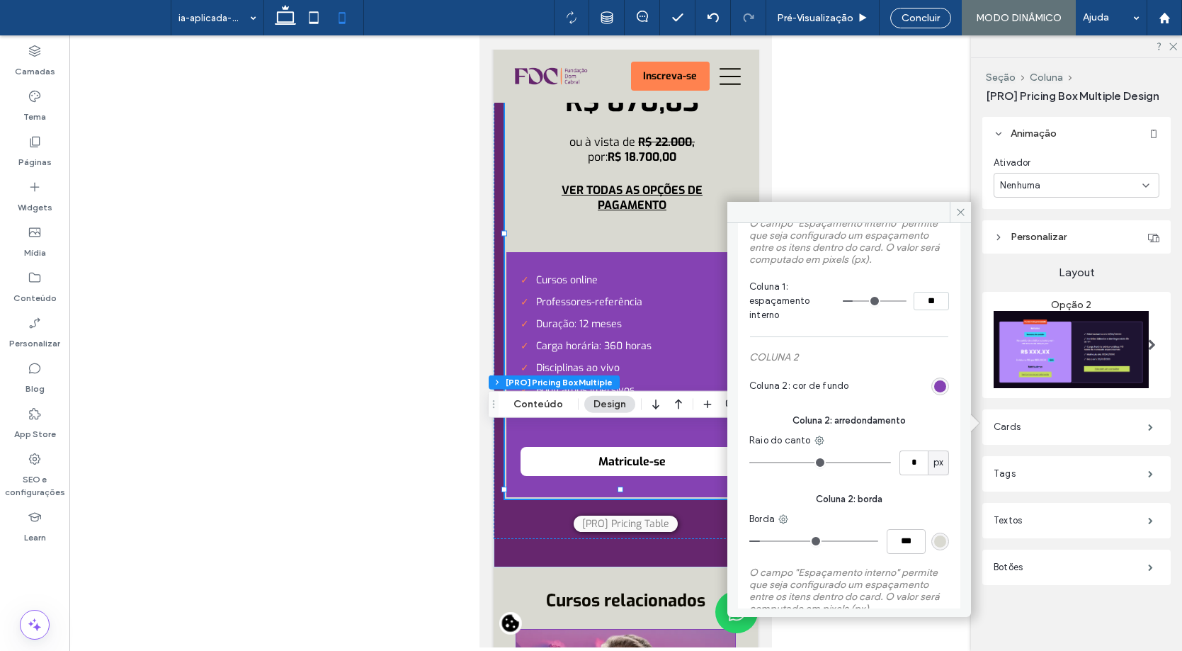
type input "*"
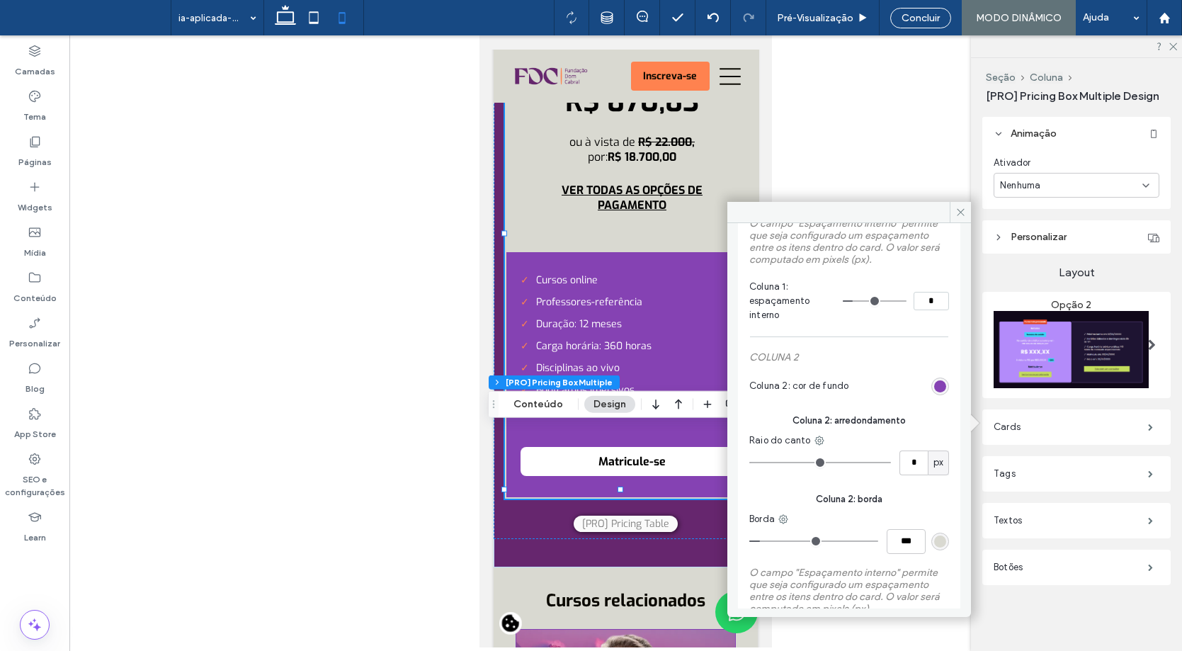
type input "*"
drag, startPoint x: 845, startPoint y: 298, endPoint x: 818, endPoint y: 297, distance: 26.9
click at [842, 300] on input "range" at bounding box center [874, 300] width 64 height 1
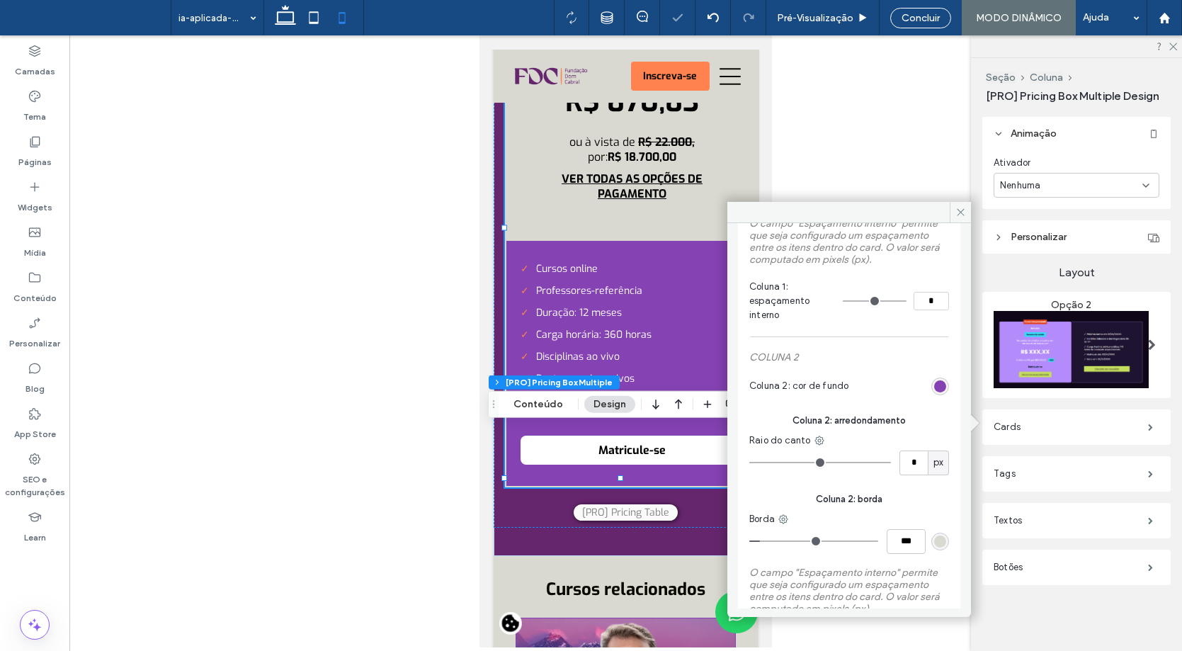
type input "*"
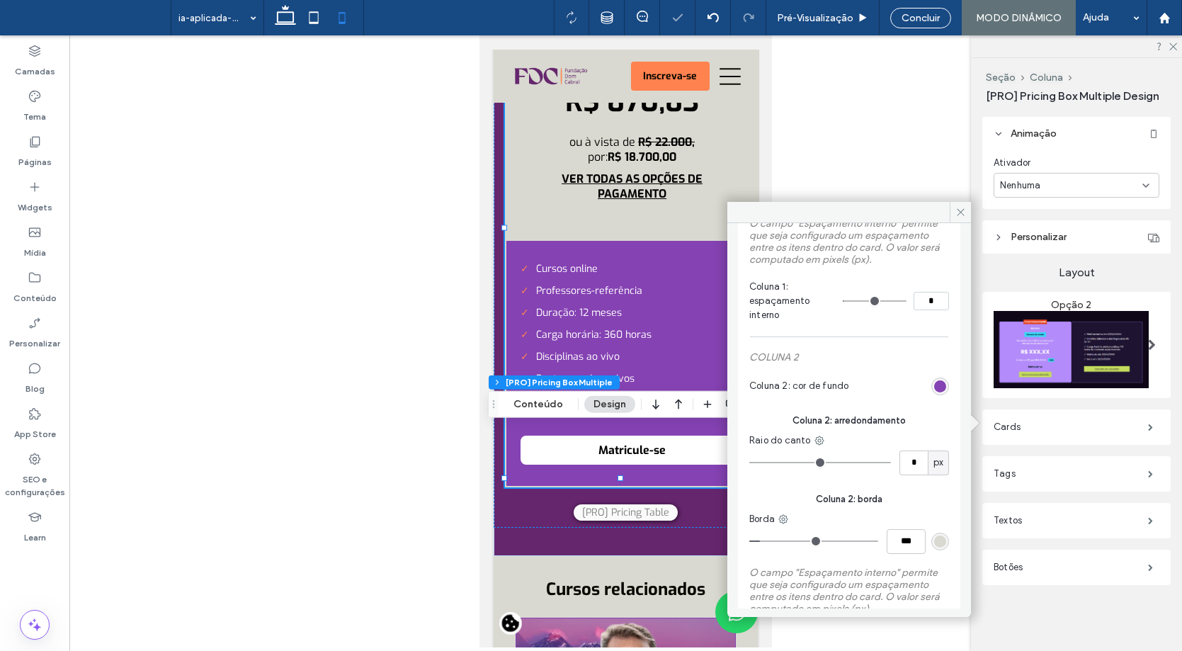
type input "*"
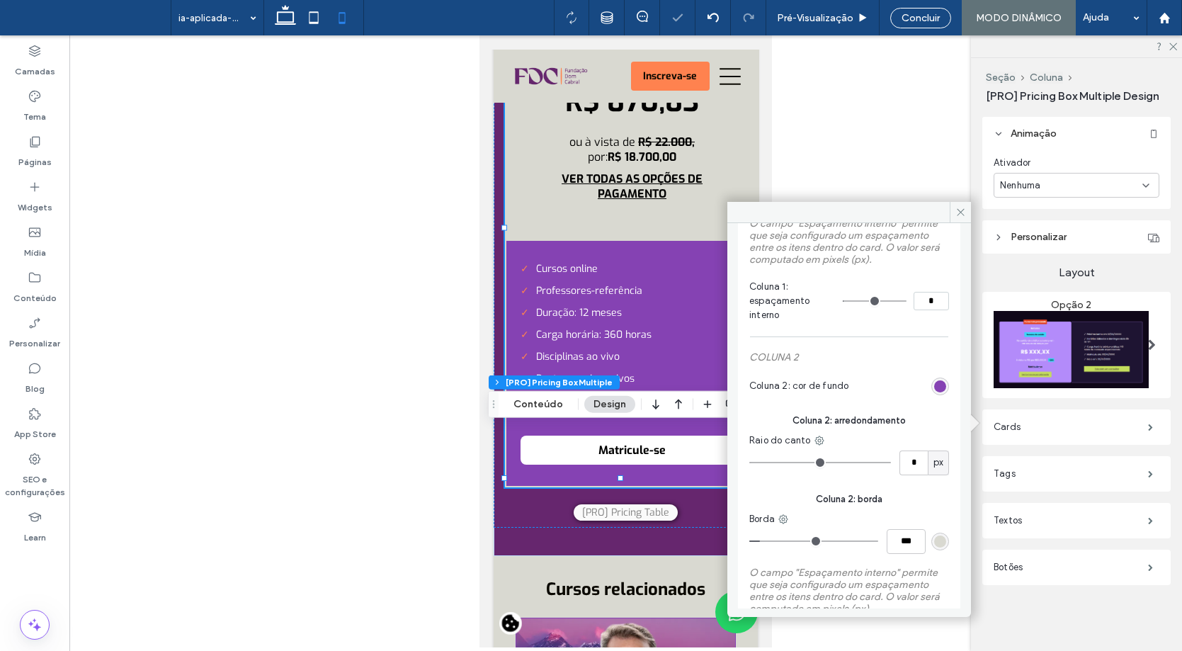
type input "*"
type input "**"
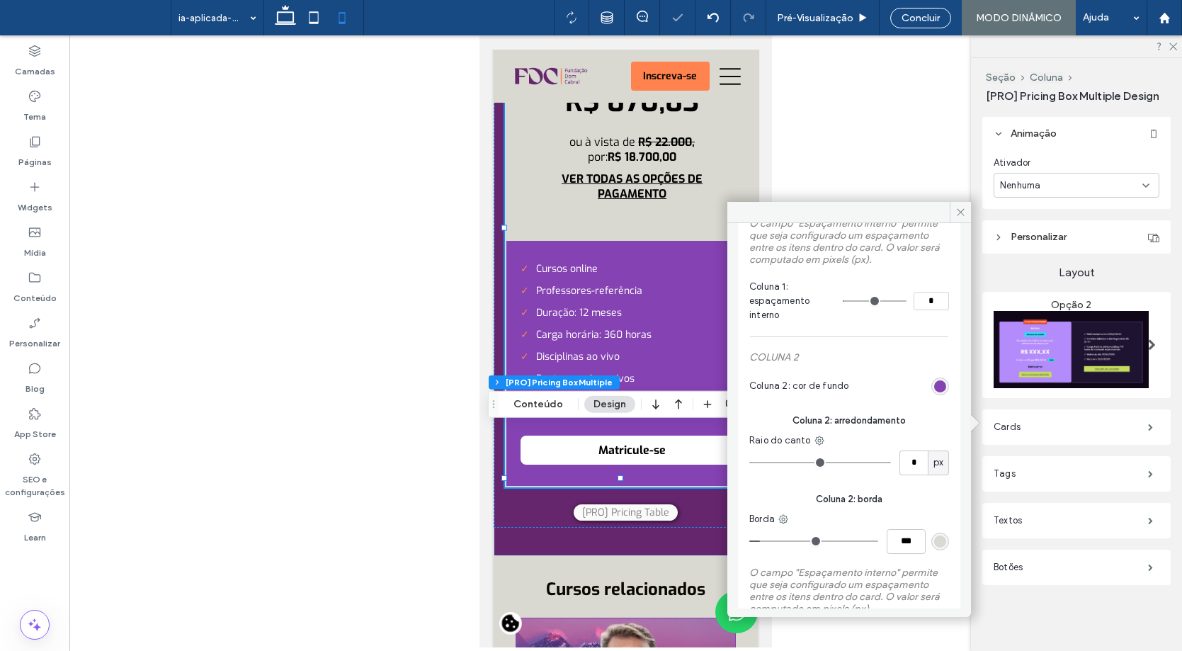
type input "**"
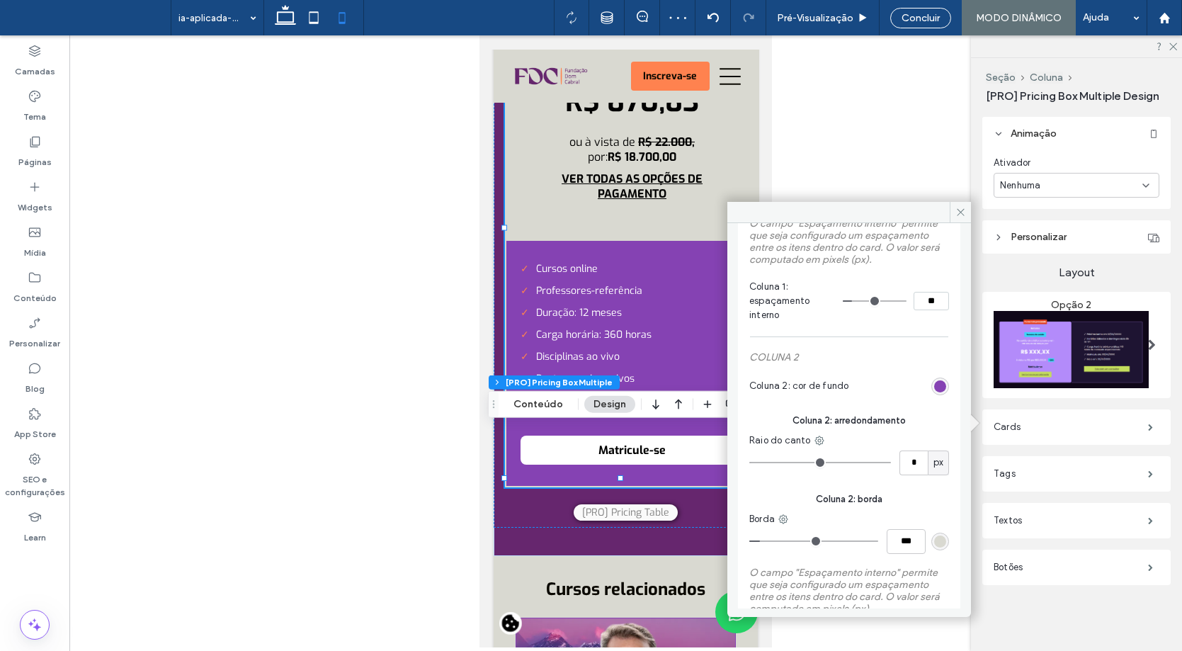
type input "**"
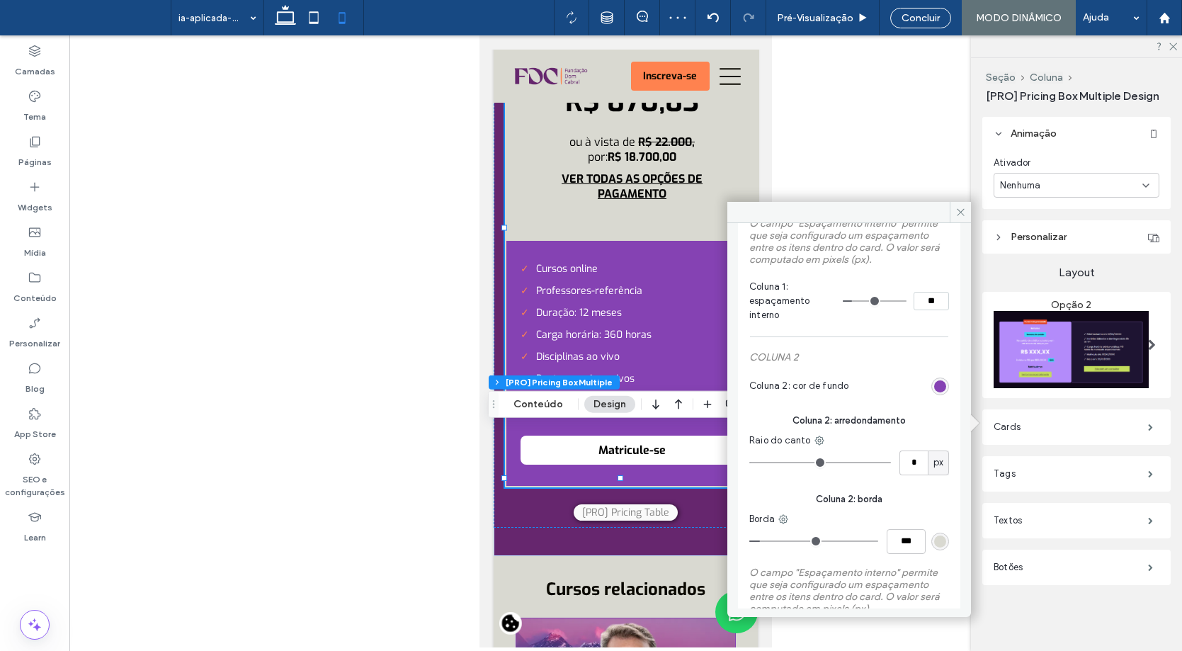
type input "**"
drag, startPoint x: 840, startPoint y: 302, endPoint x: 850, endPoint y: 302, distance: 9.2
type input "**"
click at [850, 302] on input "range" at bounding box center [874, 300] width 64 height 1
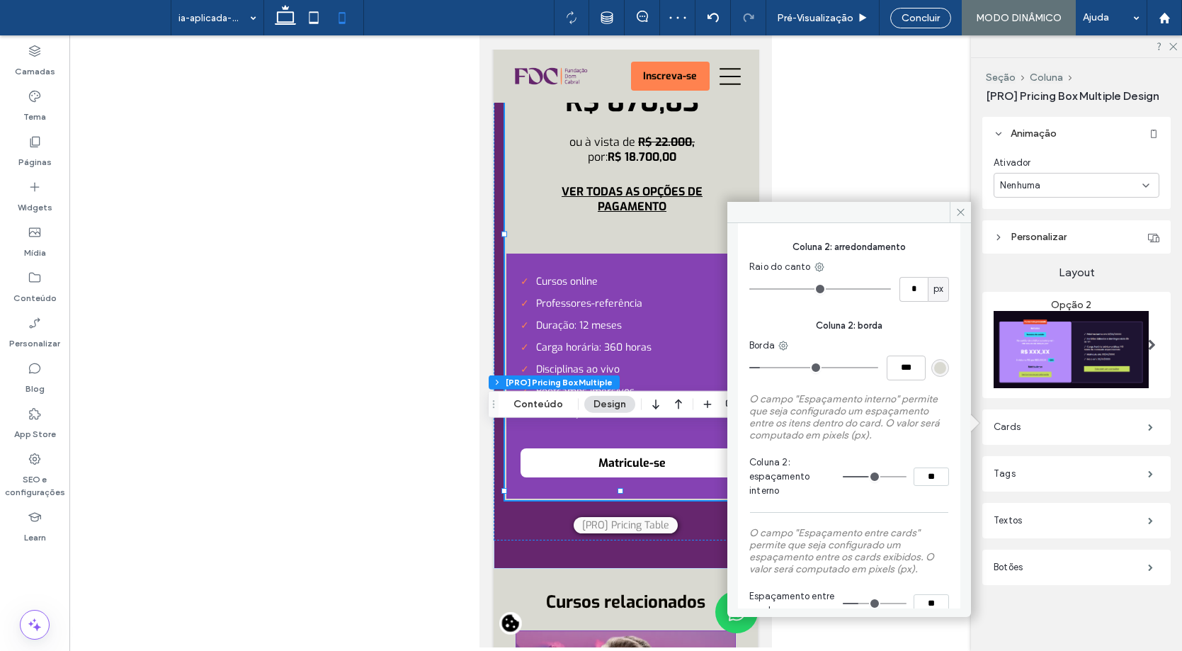
scroll to position [480, 0]
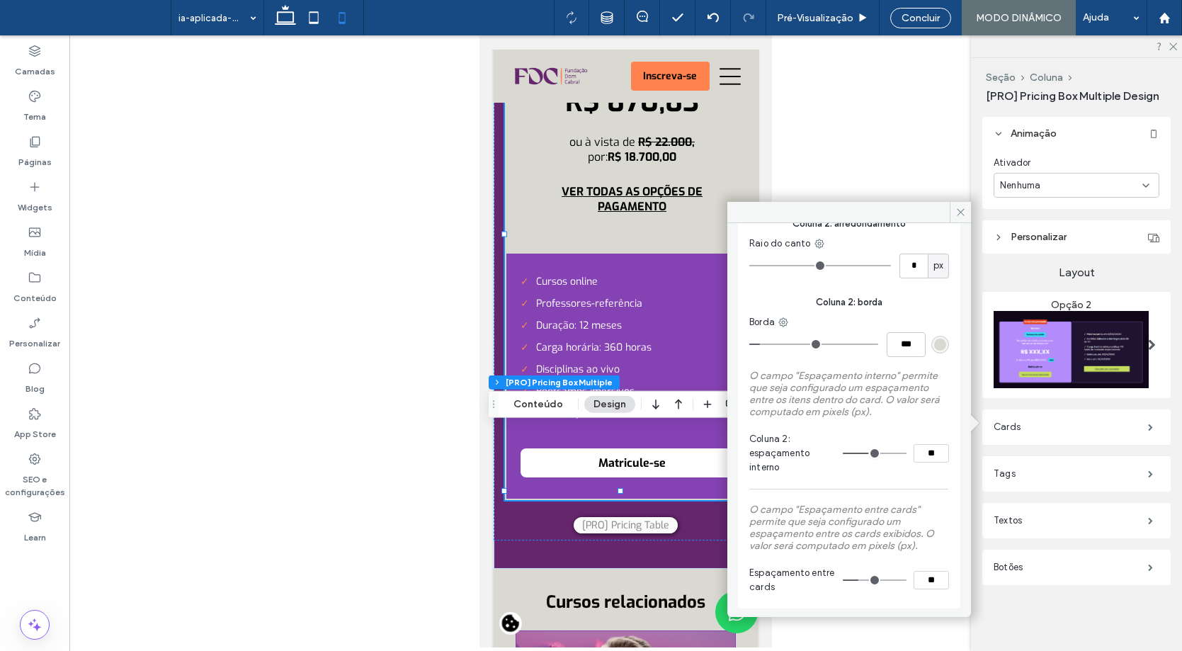
type input "**"
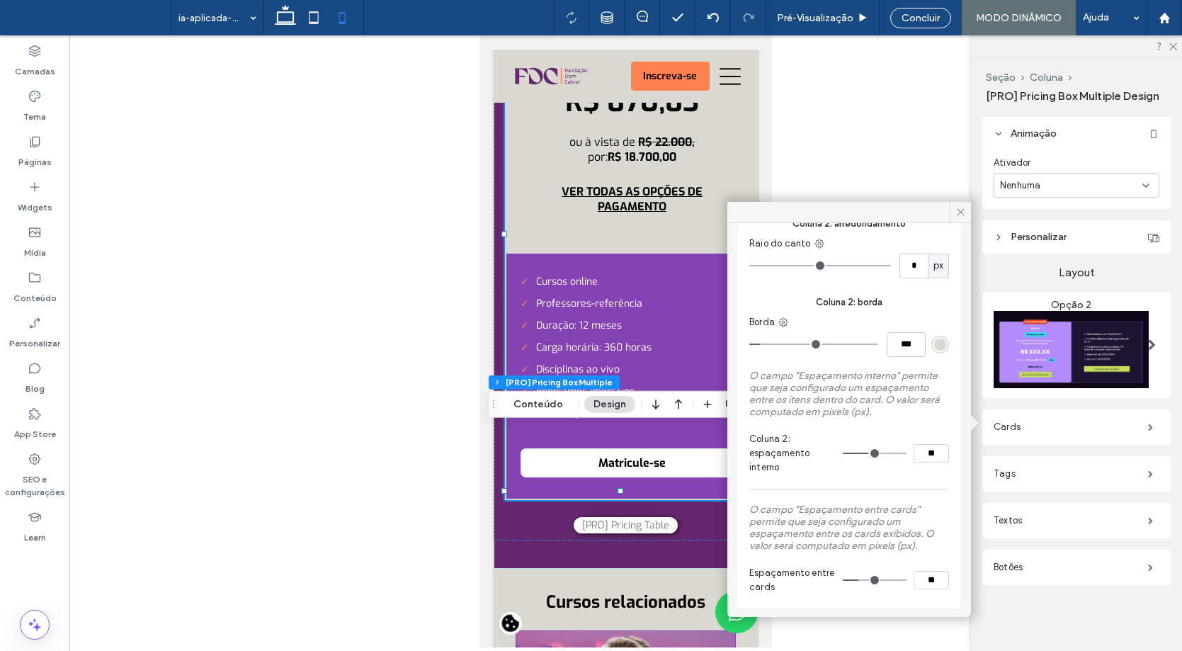
type input "**"
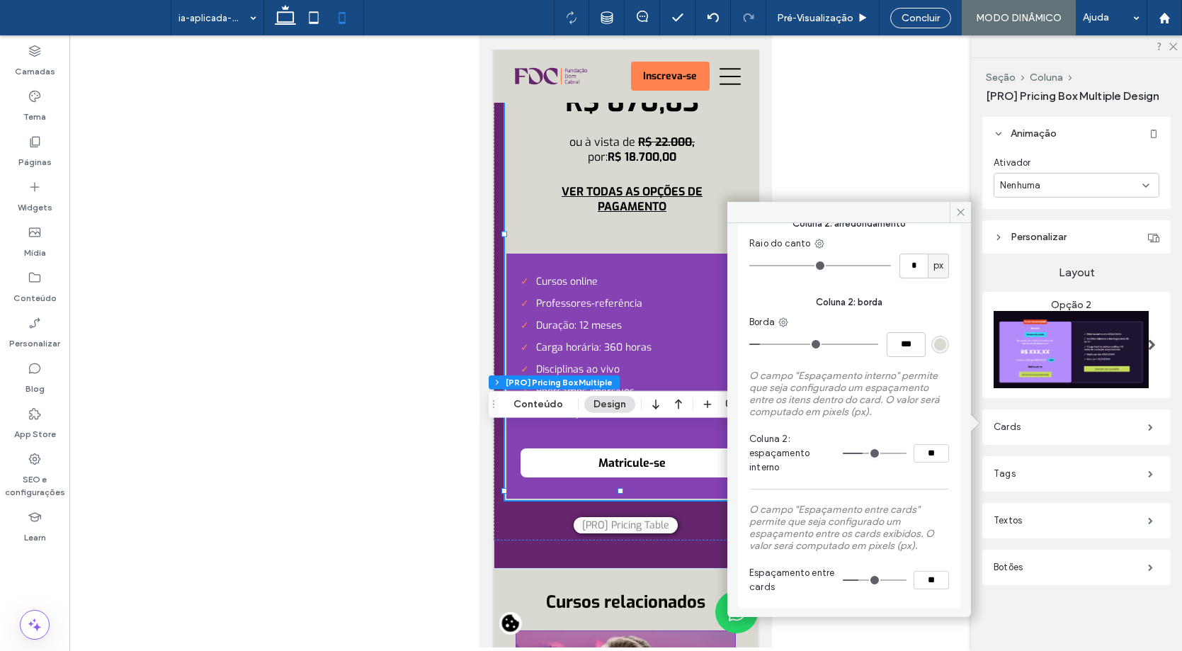
type input "**"
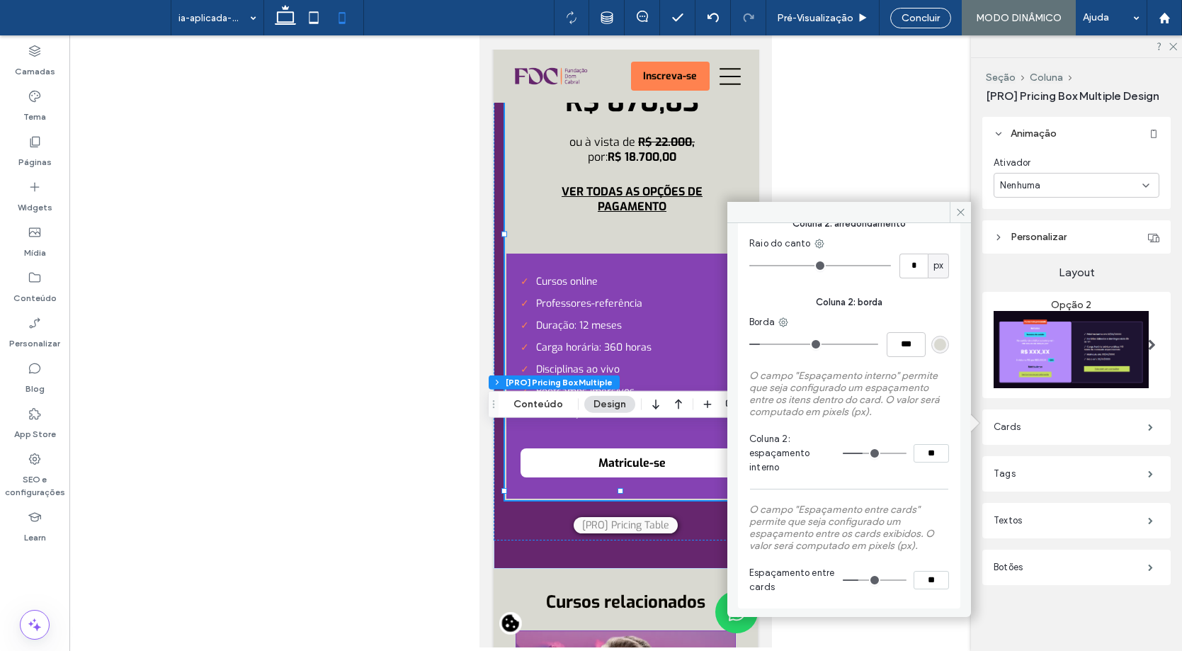
type input "**"
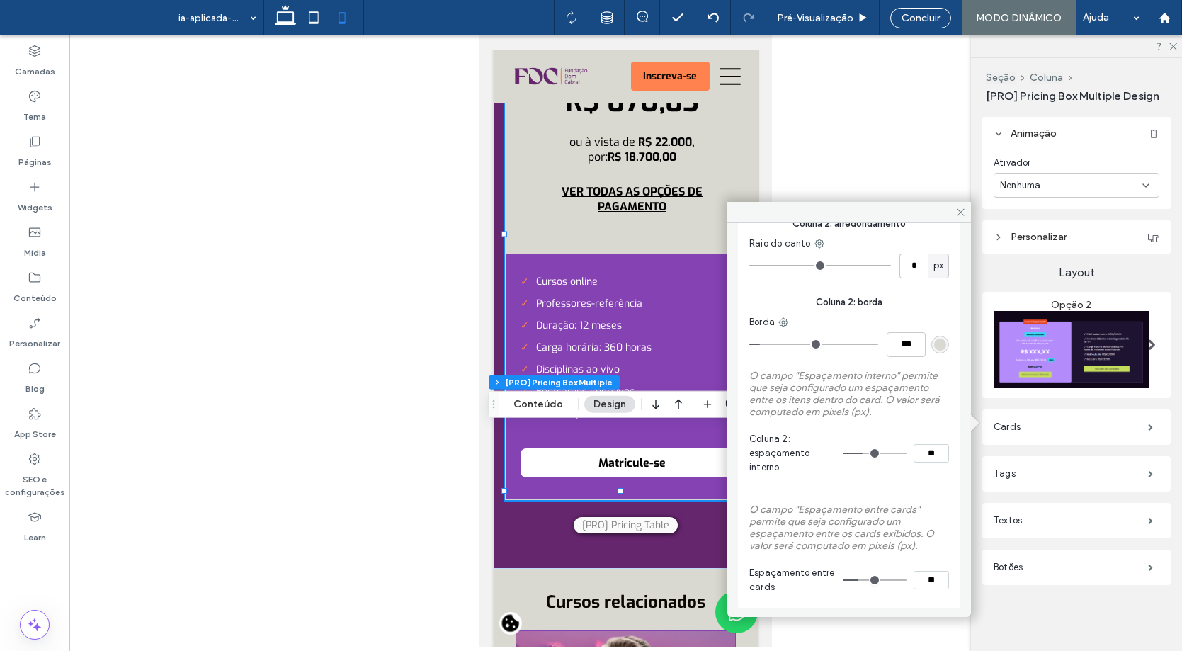
type input "**"
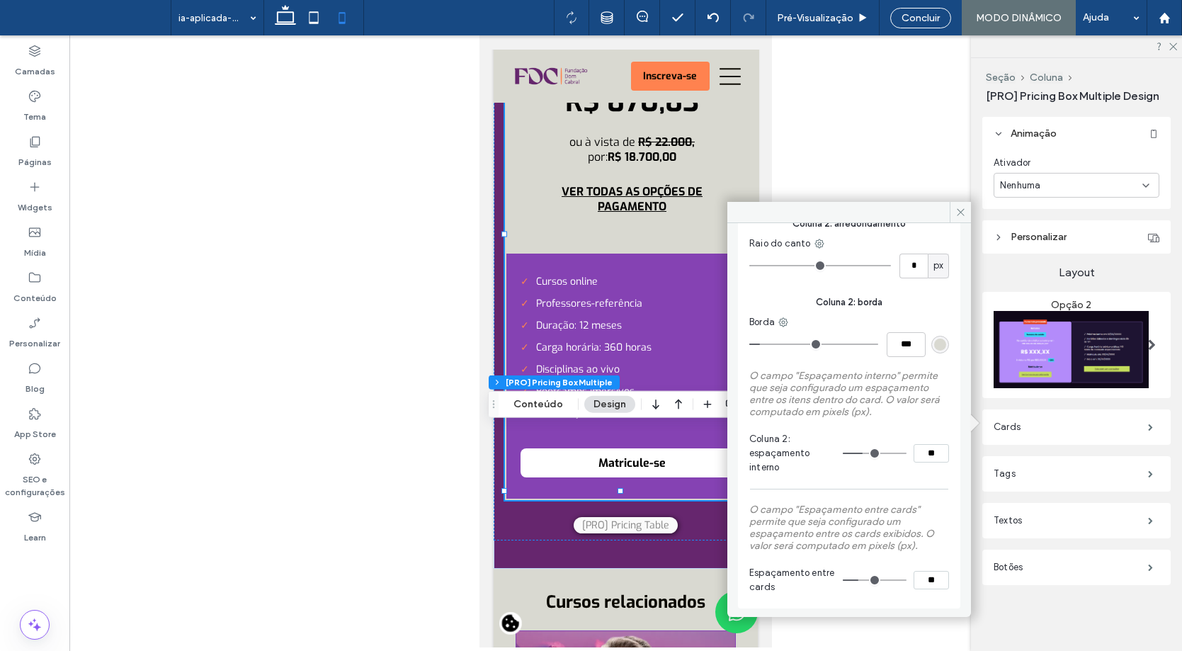
type input "**"
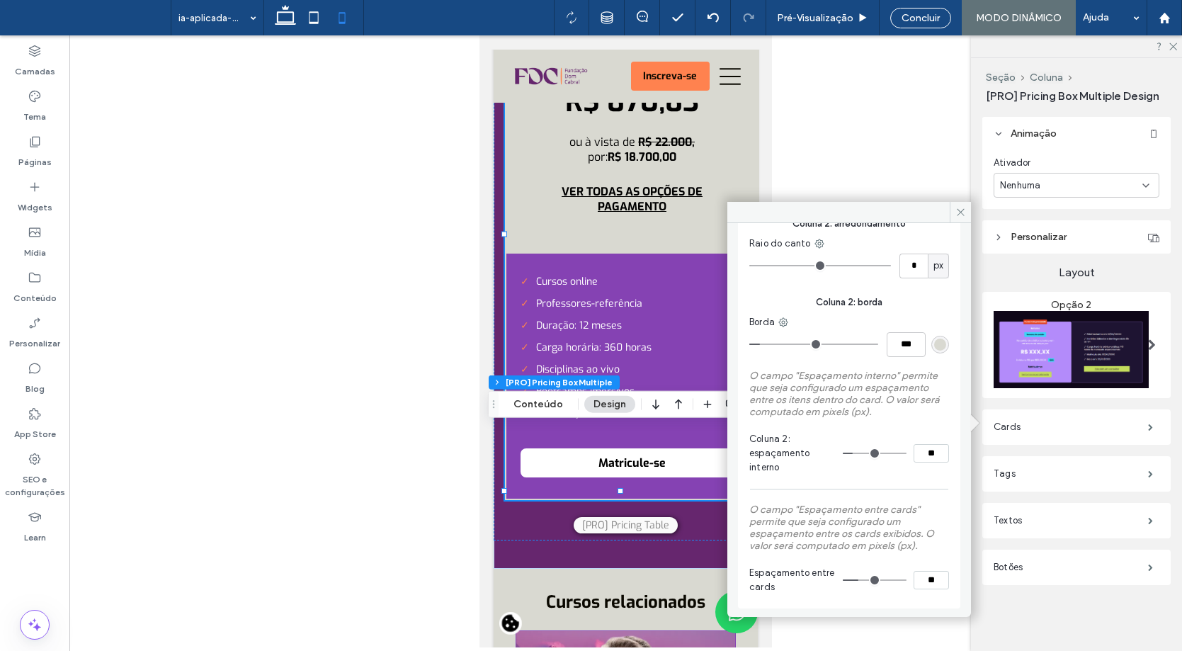
drag, startPoint x: 859, startPoint y: 458, endPoint x: 848, endPoint y: 458, distance: 10.6
type input "**"
click at [848, 454] on input "range" at bounding box center [874, 452] width 64 height 1
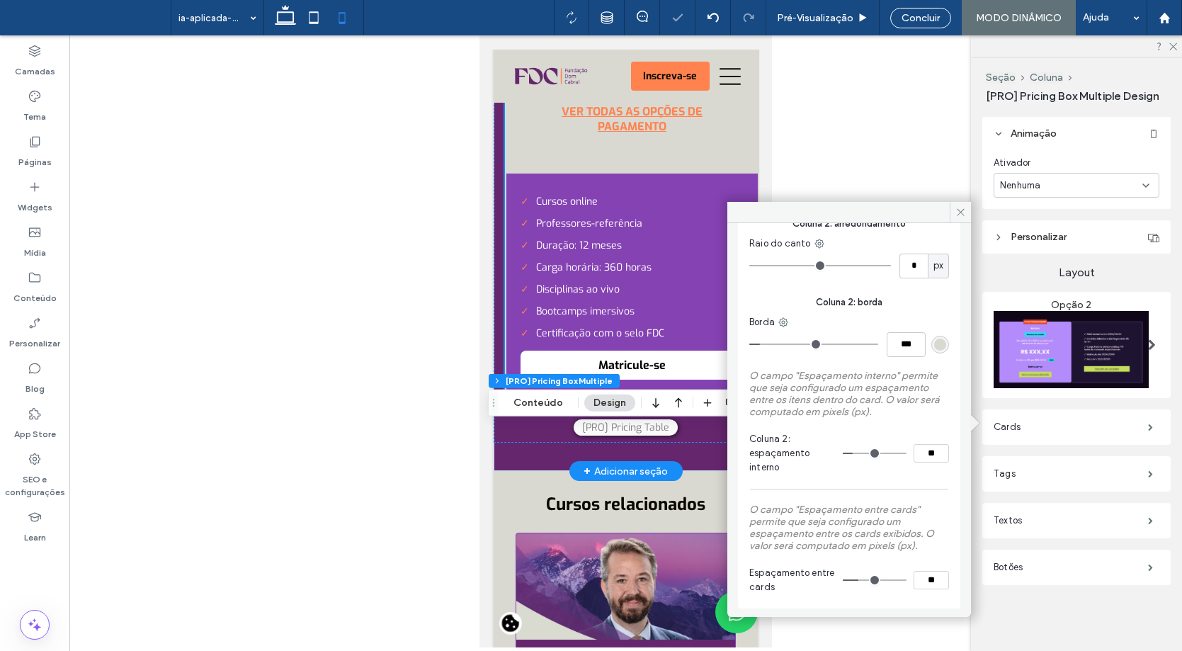
scroll to position [4311, 0]
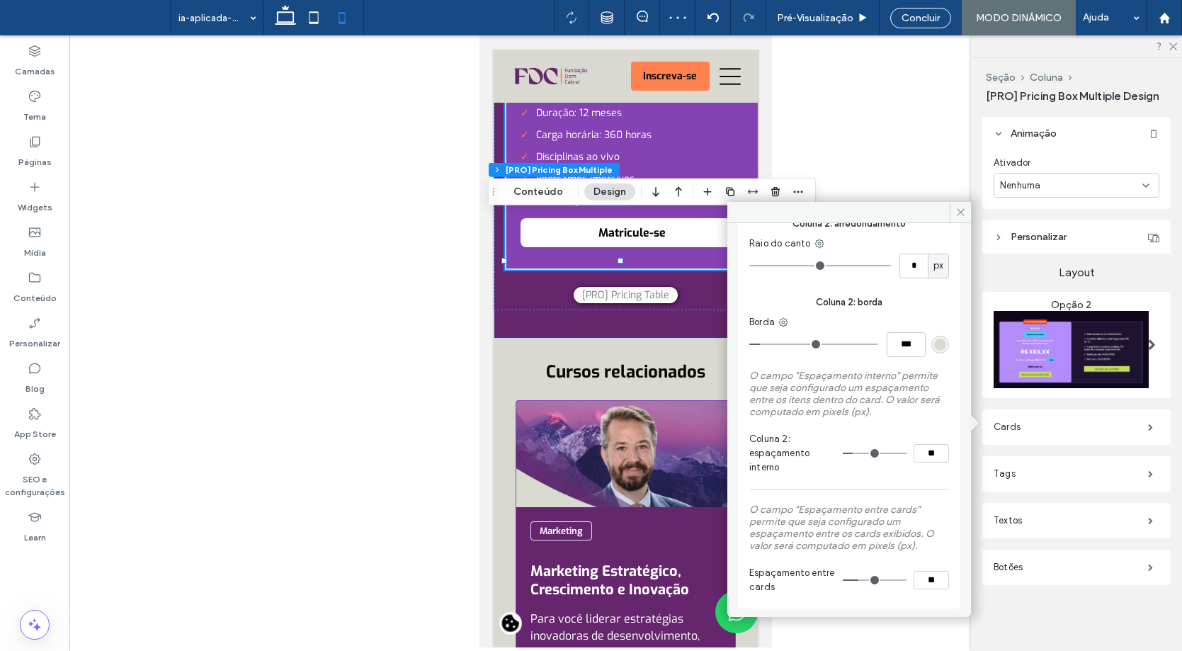
type input "**"
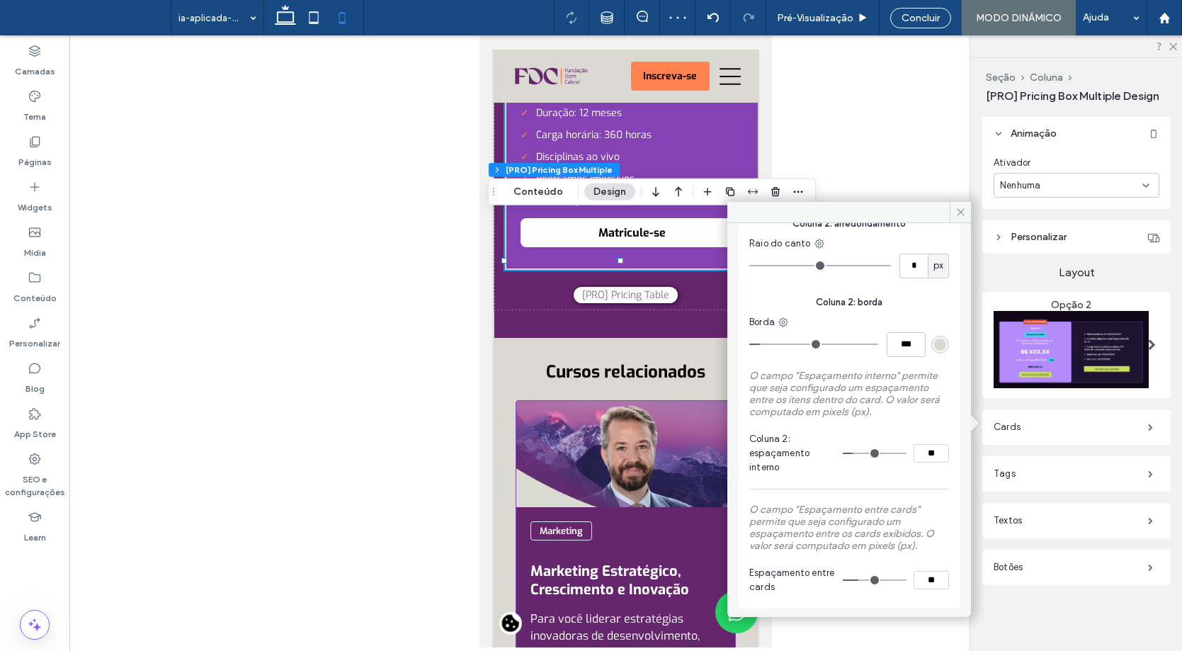
type input "**"
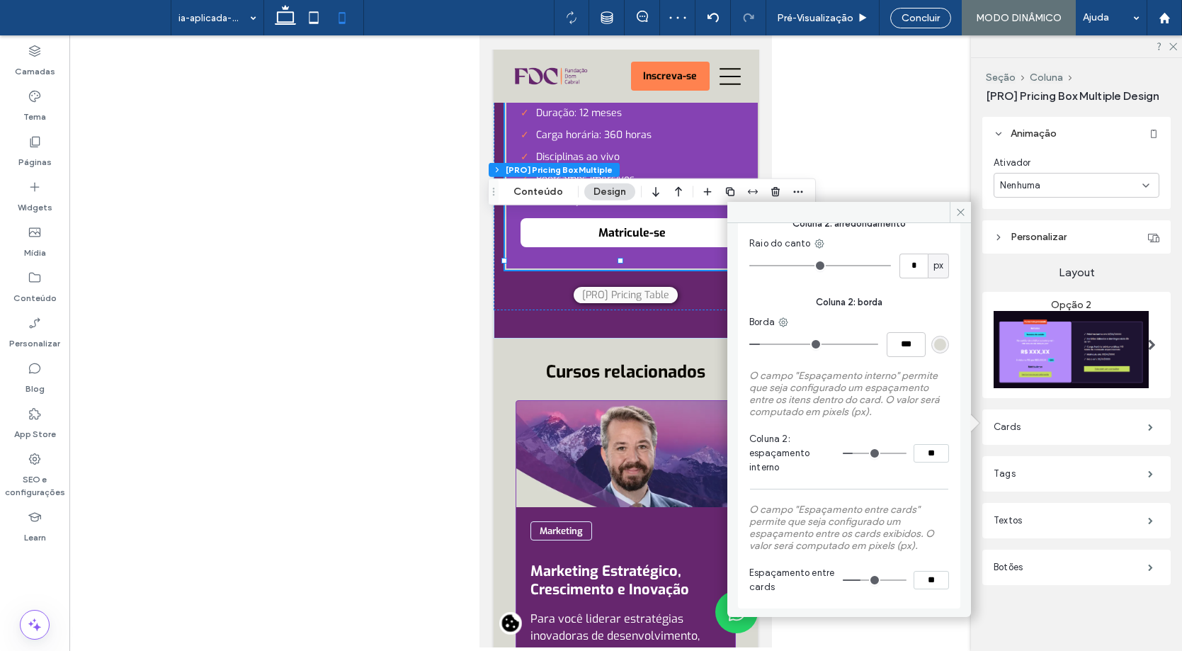
type input "**"
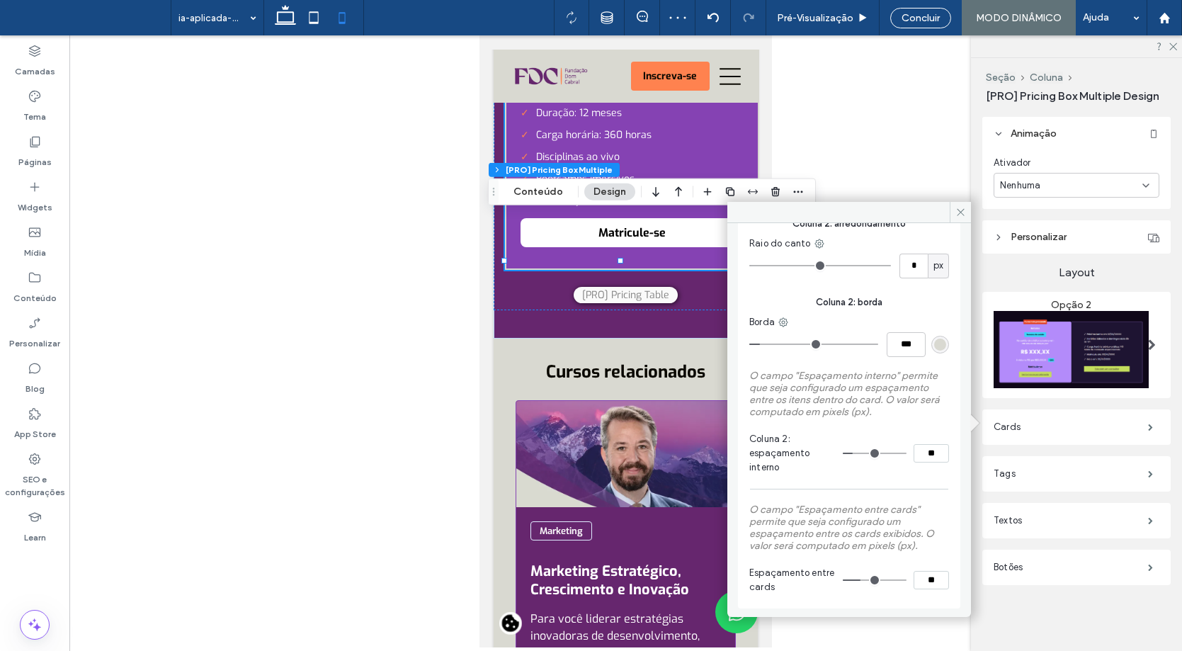
type input "**"
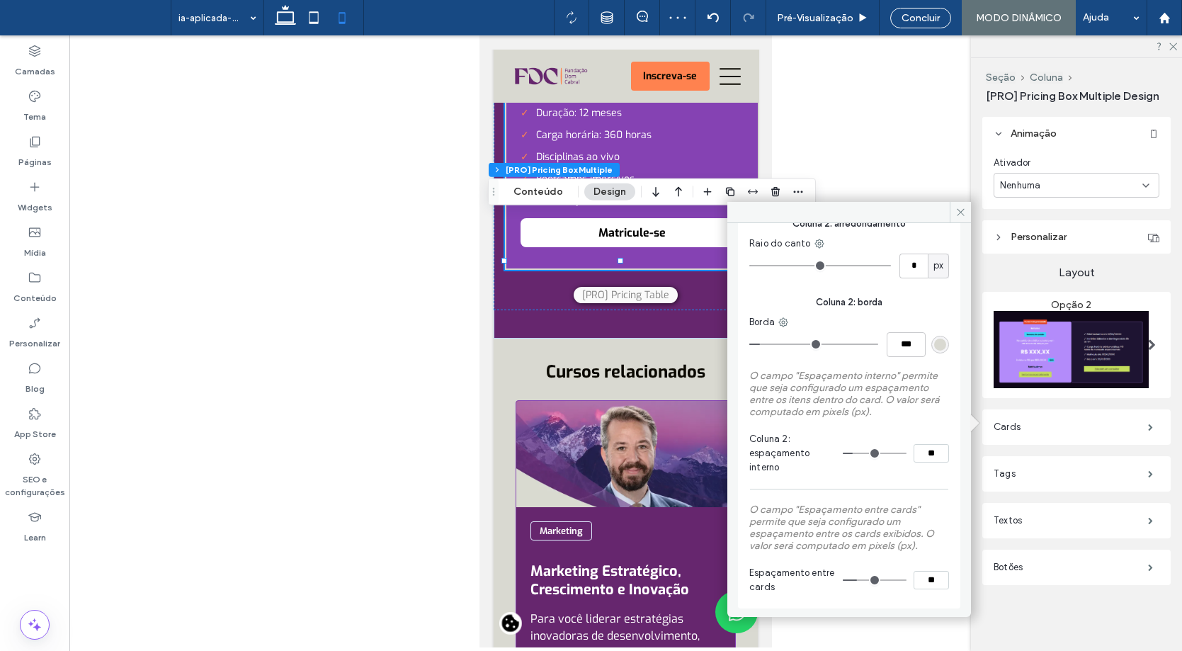
type input "**"
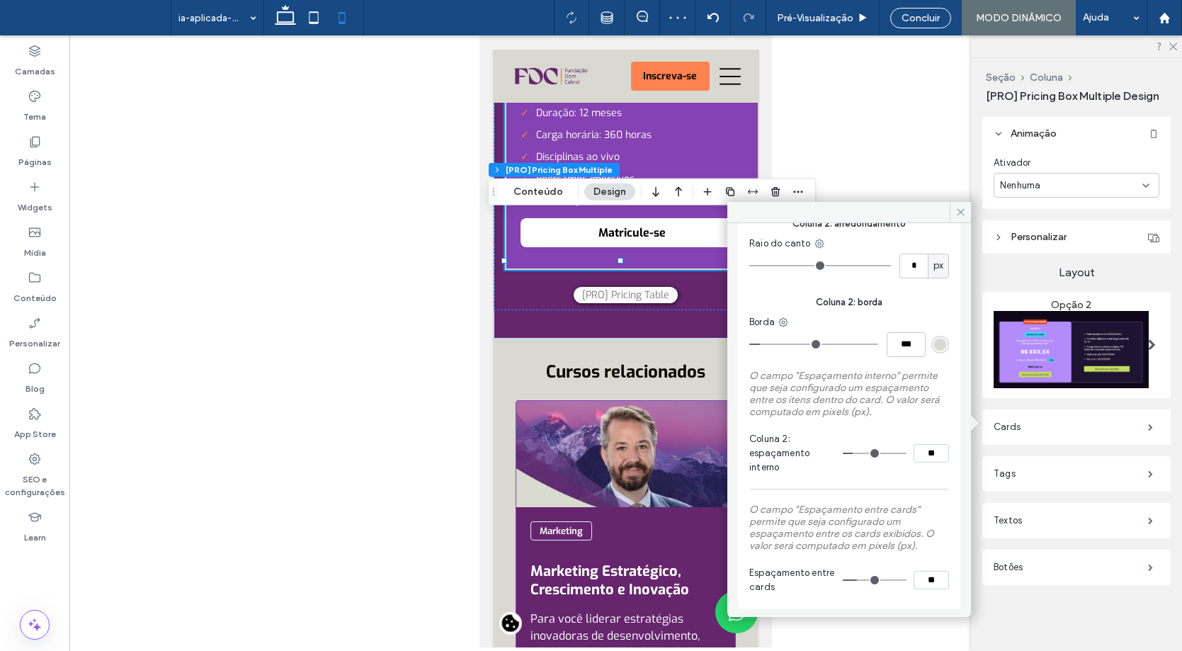
type input "**"
drag, startPoint x: 855, startPoint y: 583, endPoint x: 847, endPoint y: 583, distance: 7.8
type input "**"
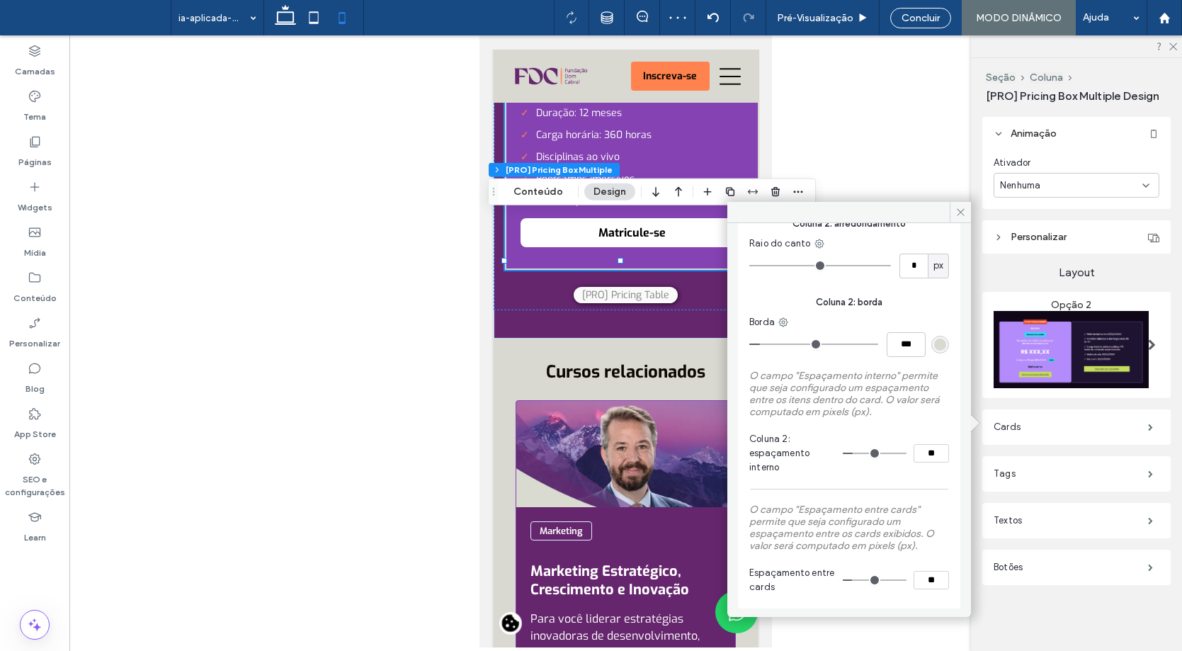
click at [847, 581] on input "range" at bounding box center [874, 579] width 64 height 1
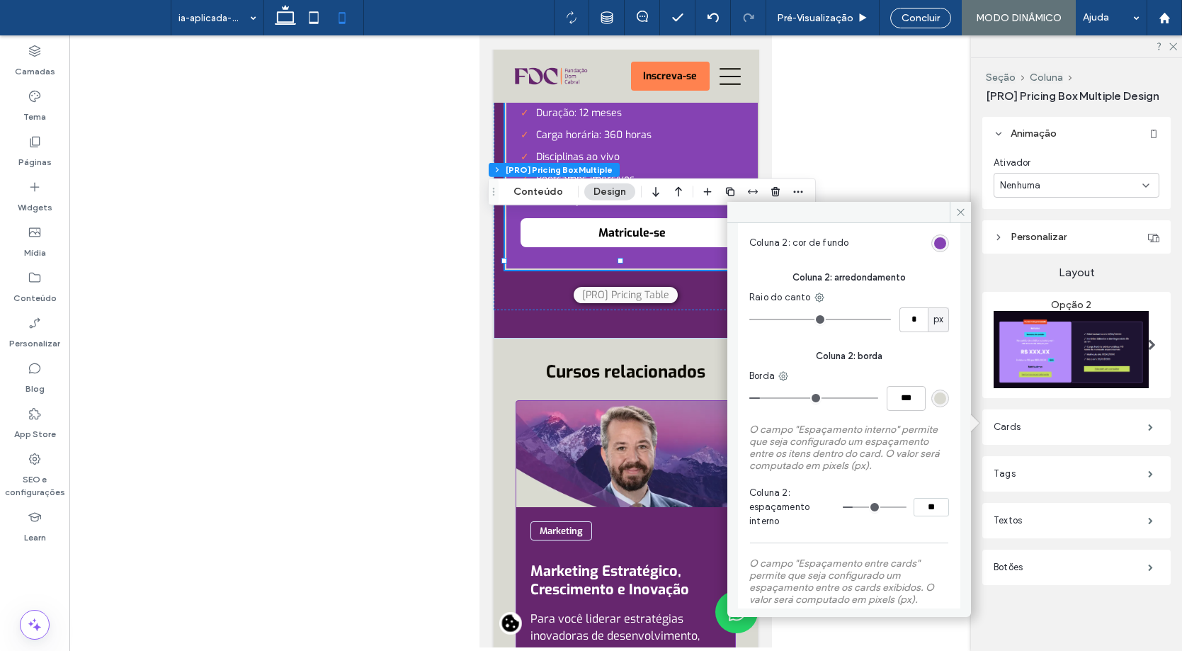
scroll to position [338, 0]
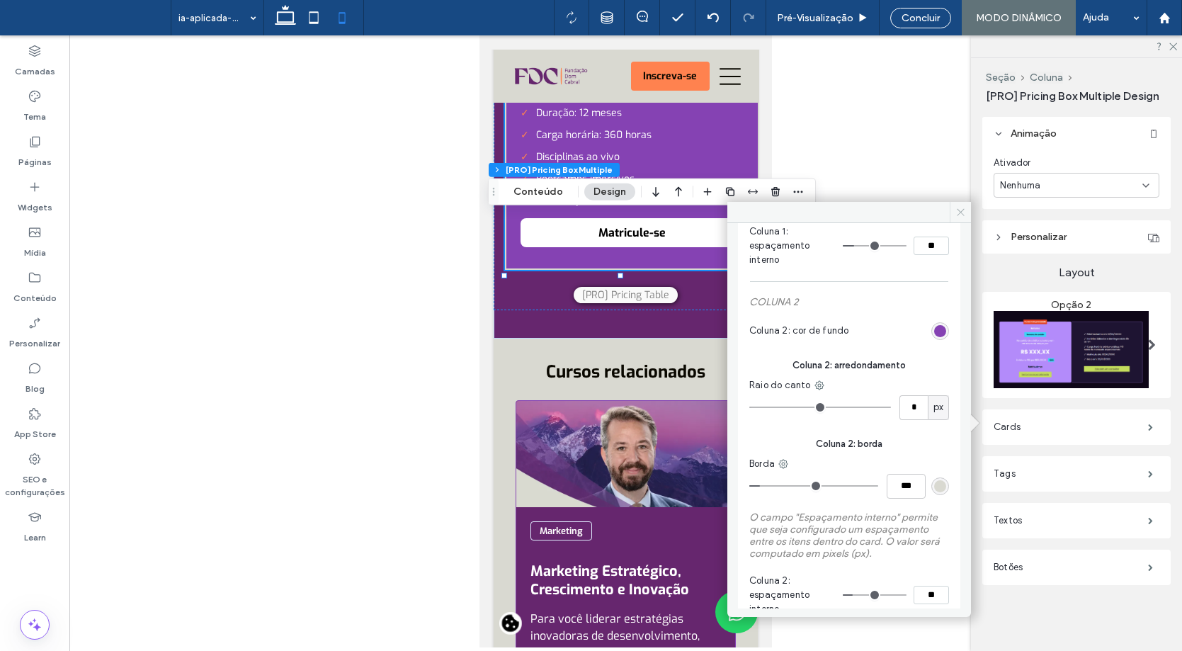
click at [958, 207] on icon at bounding box center [960, 212] width 11 height 11
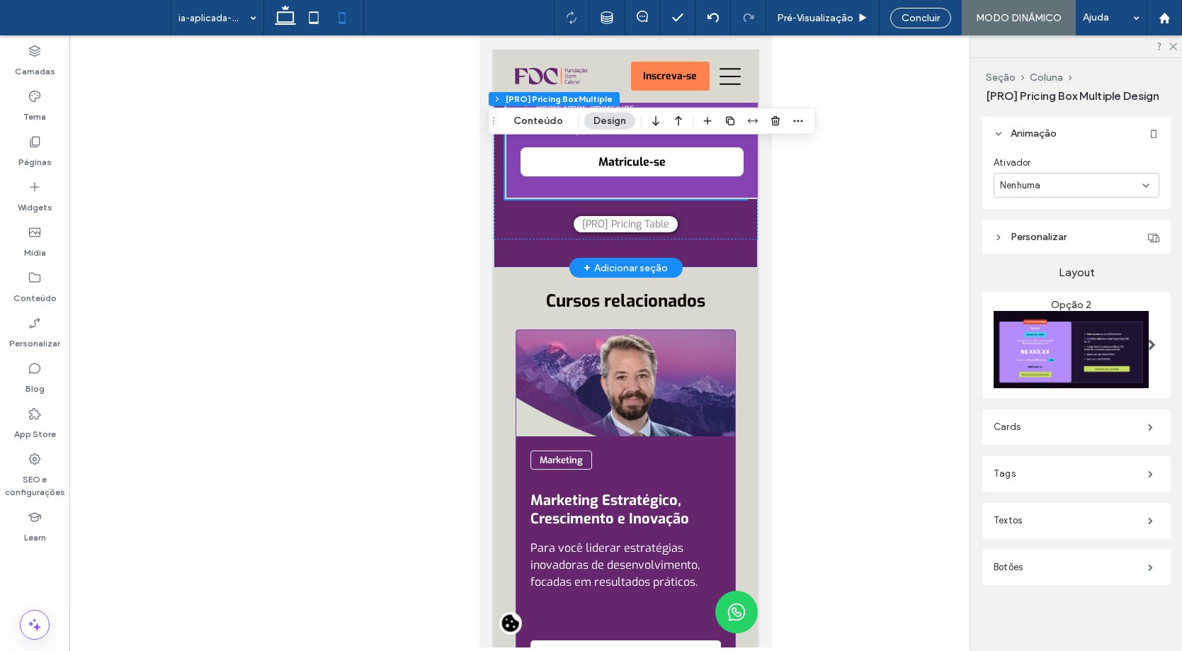
scroll to position [4352, 0]
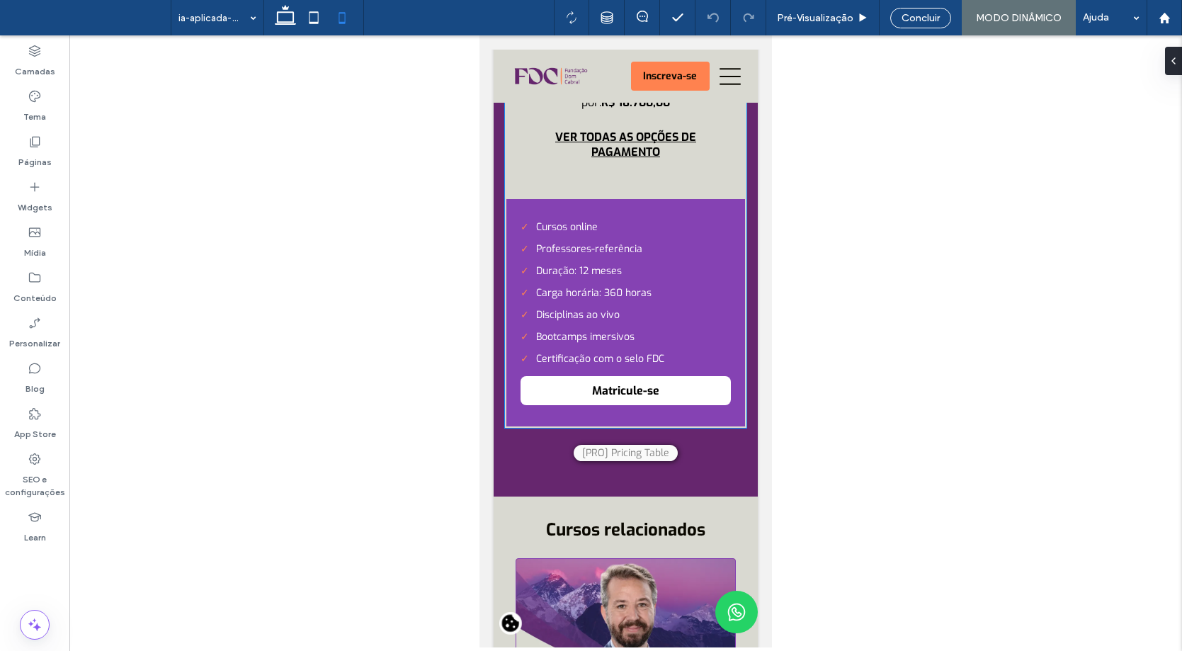
scroll to position [4531, 0]
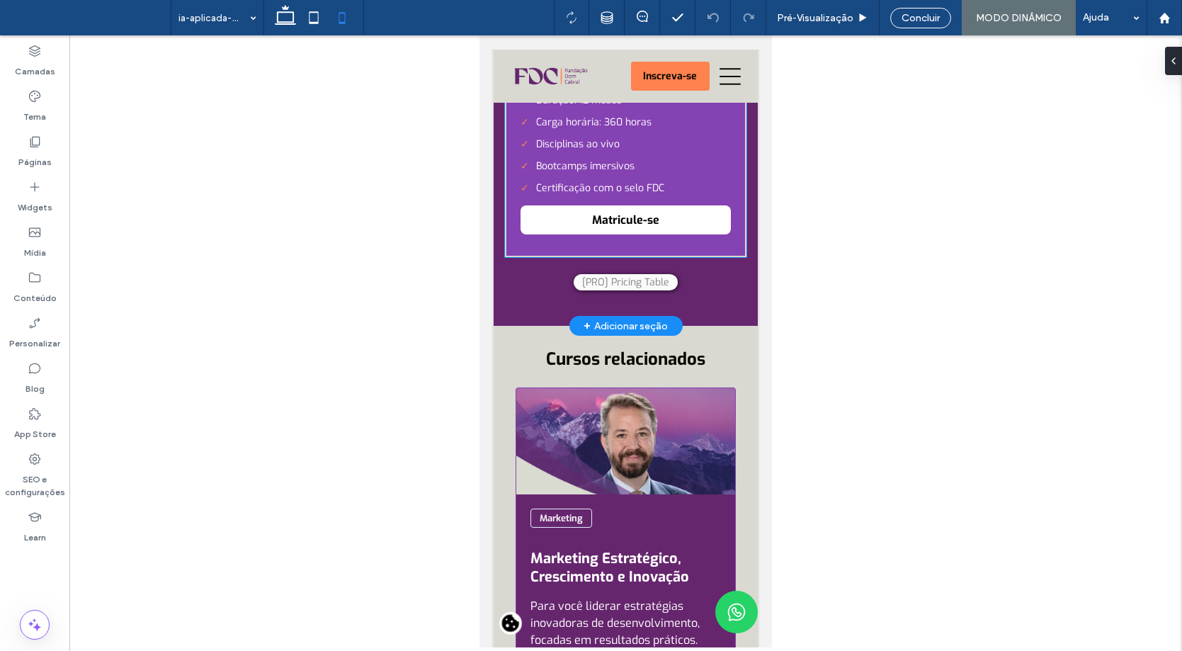
click at [648, 63] on li "Cursos online" at bounding box center [625, 56] width 210 height 13
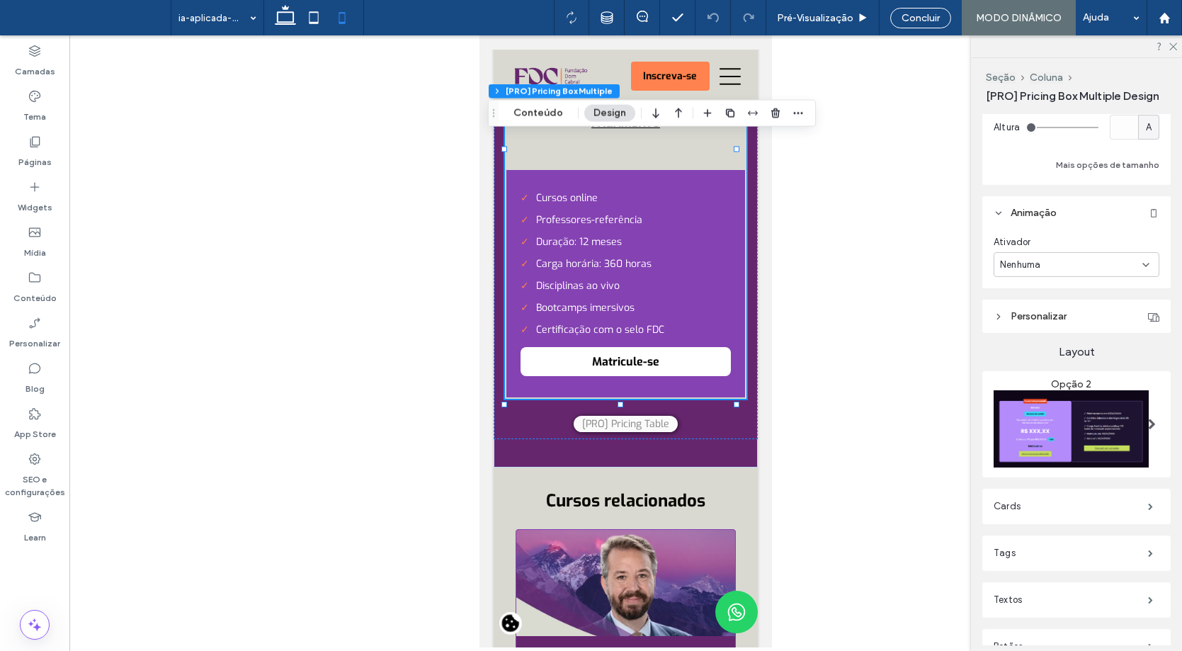
scroll to position [508, 0]
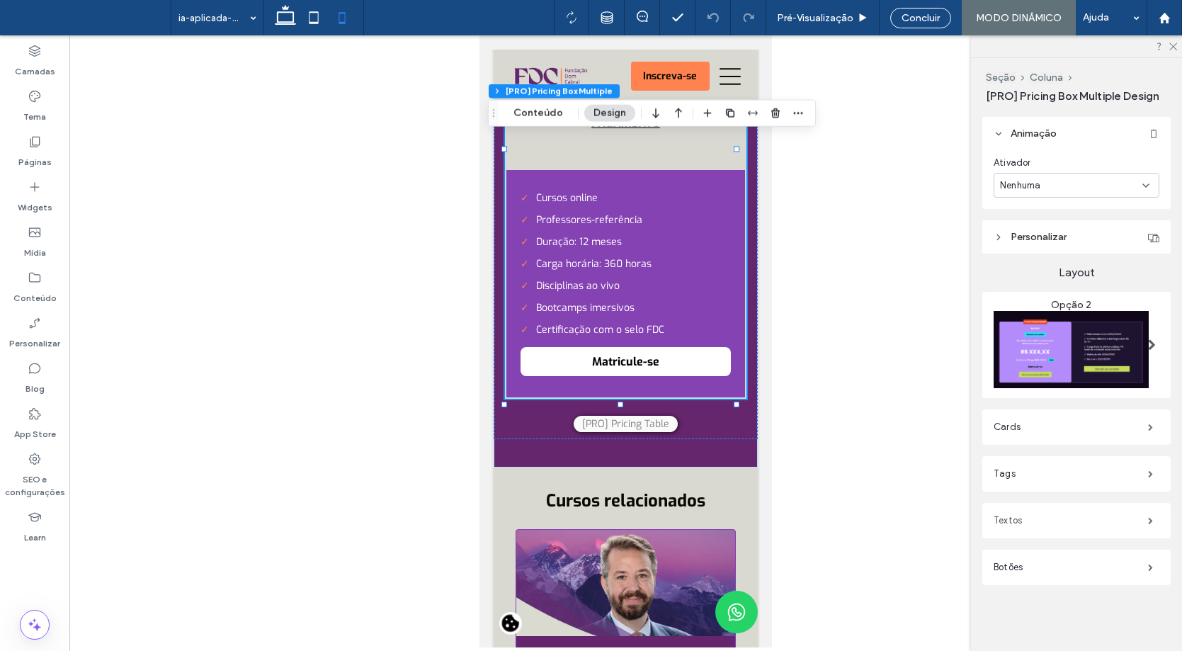
click at [1066, 509] on label "Textos" at bounding box center [1070, 520] width 154 height 28
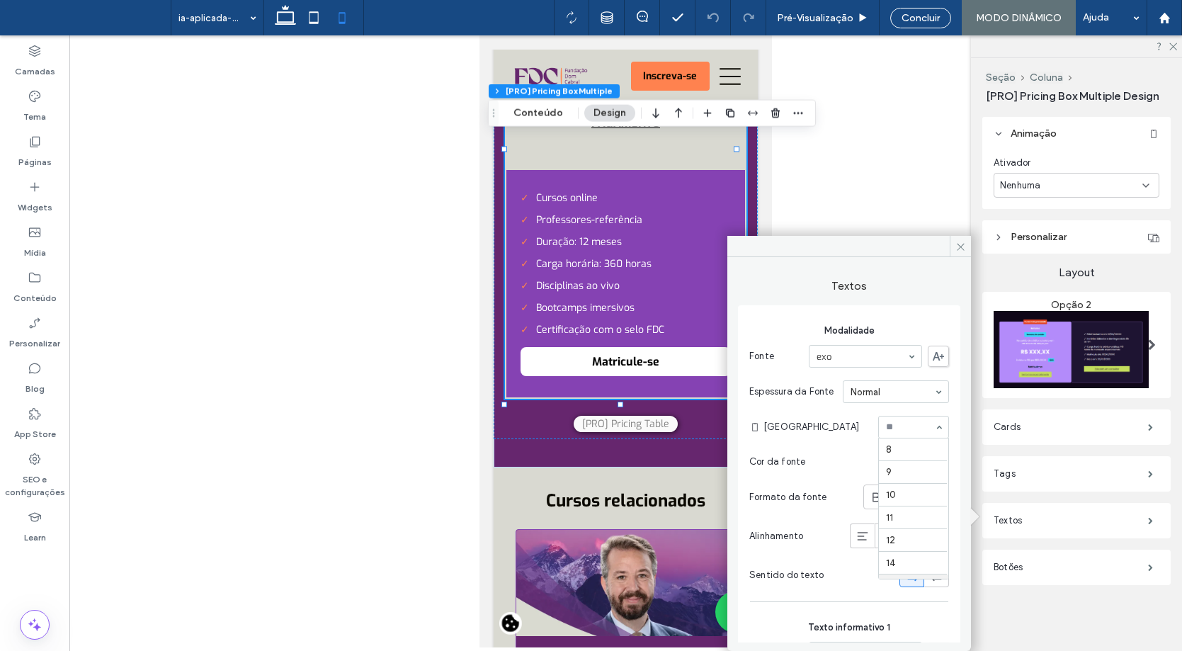
scroll to position [136, 0]
click at [839, 413] on section "[GEOGRAPHIC_DATA] 8 9 10 11 12 14 16 18 24 30 32 36 48 60 72 96" at bounding box center [855, 426] width 185 height 37
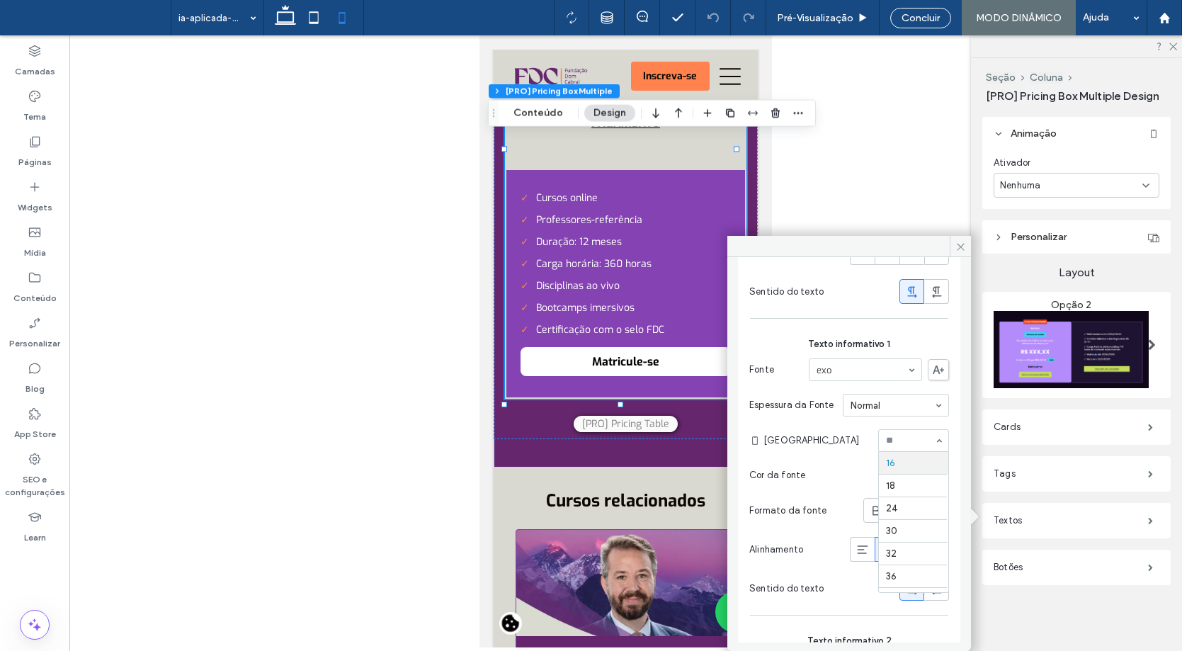
click at [889, 445] on input at bounding box center [910, 440] width 48 height 10
type input "**"
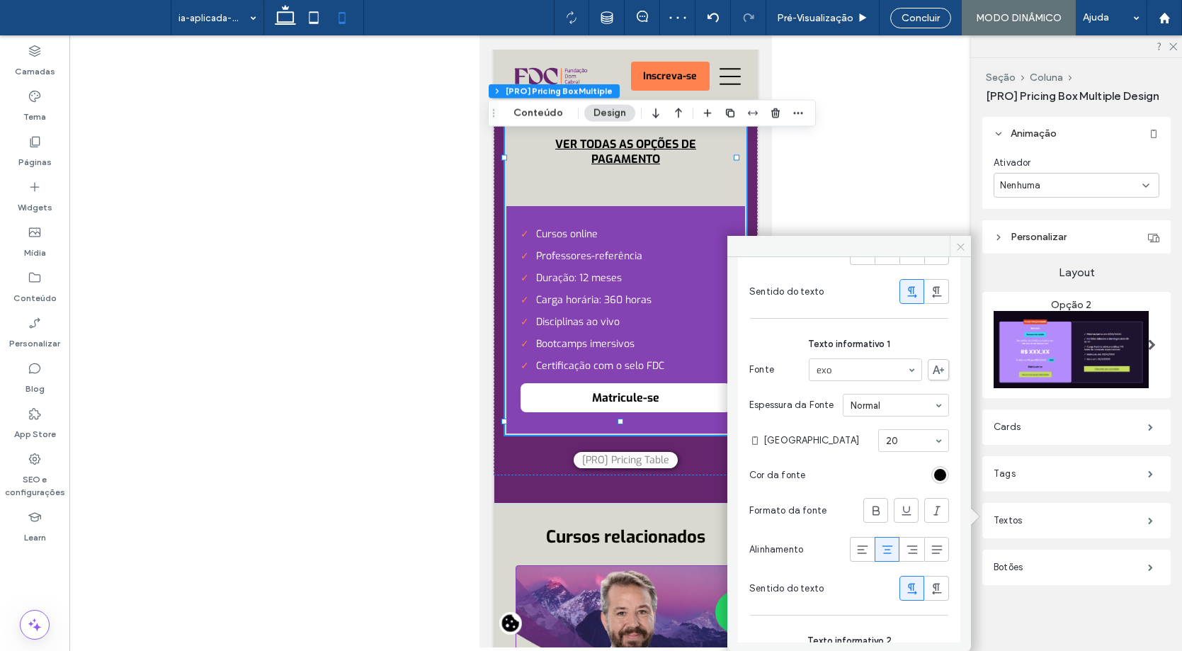
click at [958, 251] on icon at bounding box center [960, 246] width 11 height 11
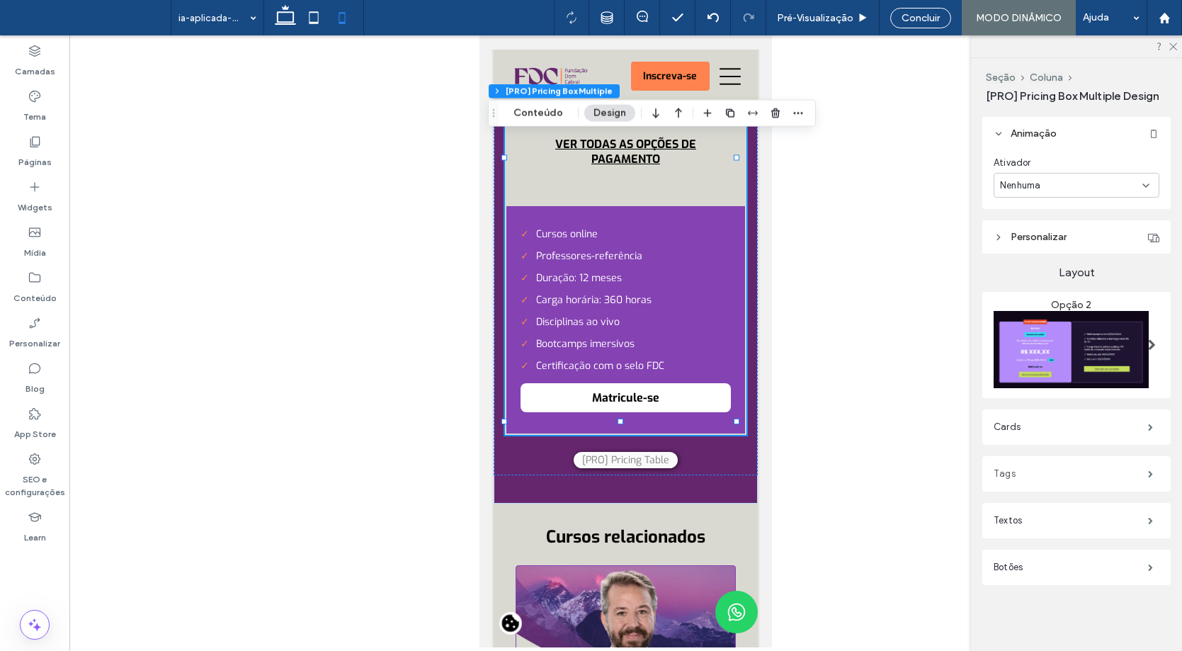
click at [1055, 459] on label "Tags" at bounding box center [1070, 473] width 154 height 28
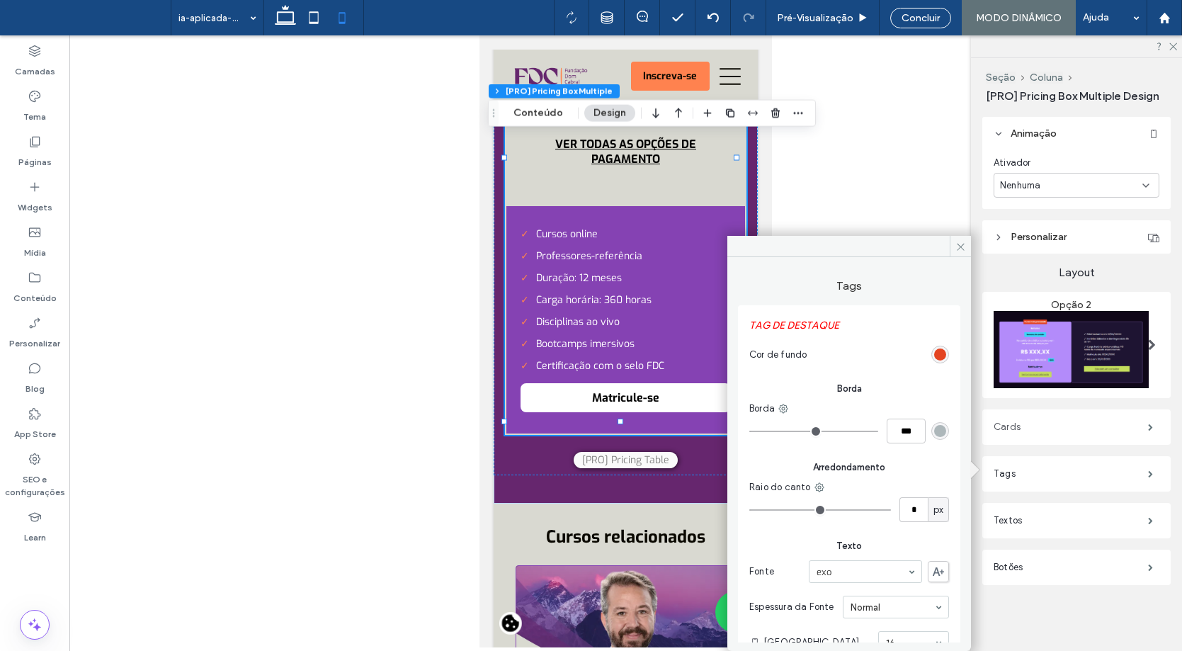
click at [1040, 420] on label "Cards" at bounding box center [1070, 427] width 154 height 28
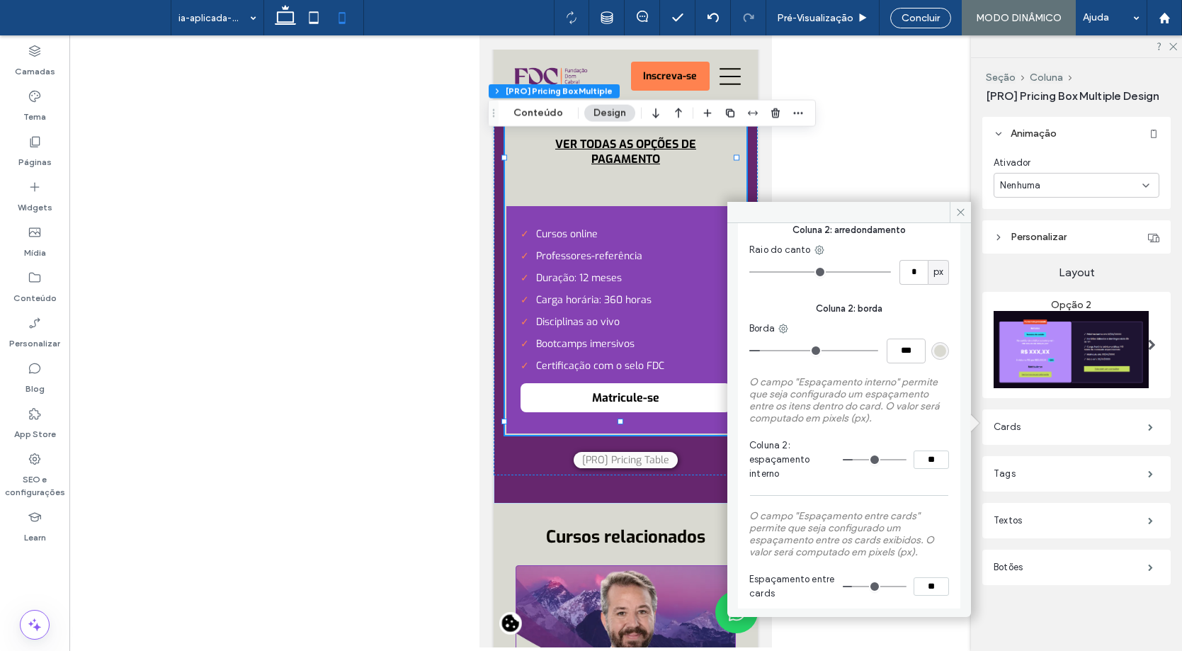
scroll to position [480, 0]
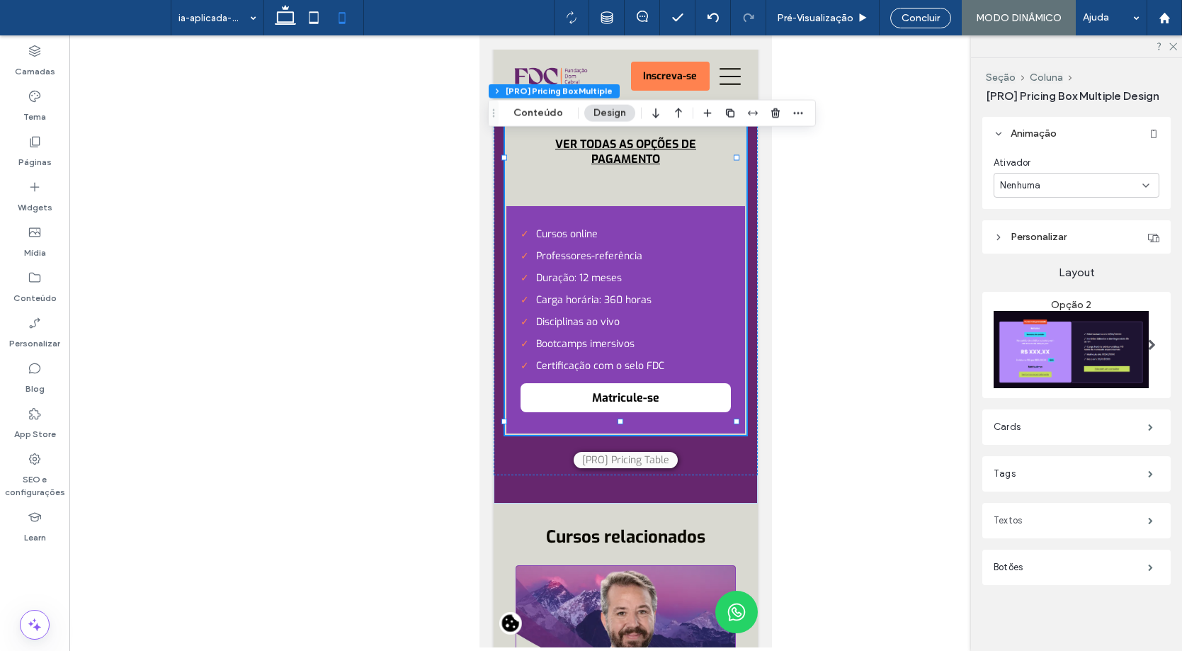
click at [1044, 508] on label "Textos" at bounding box center [1070, 520] width 154 height 28
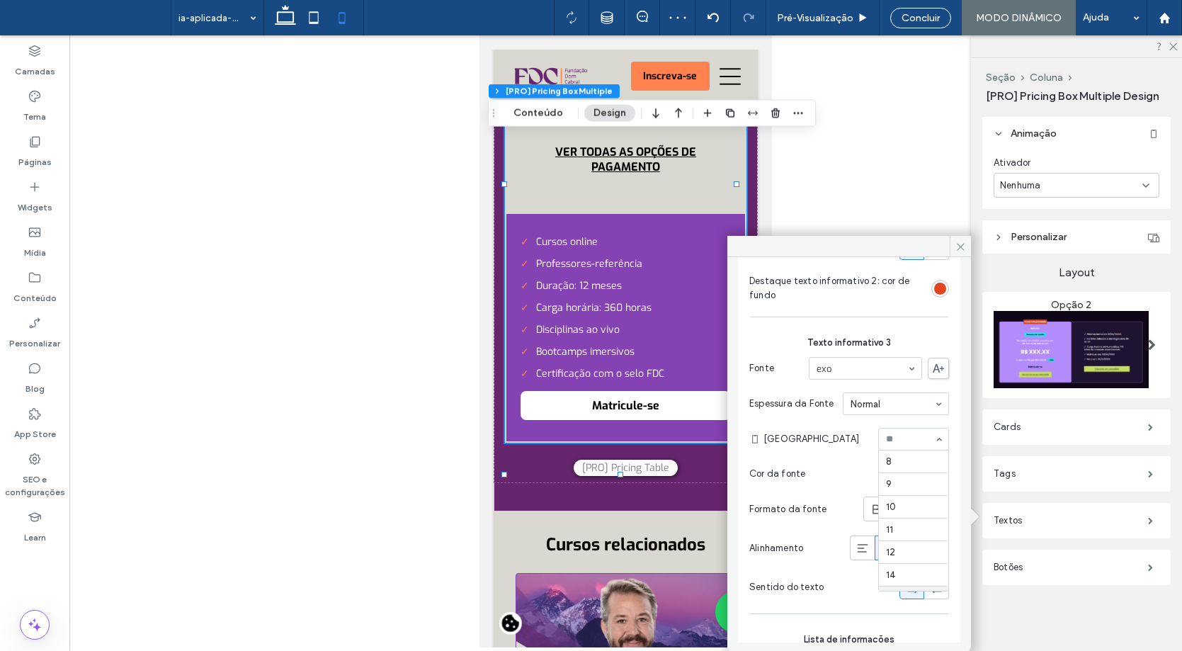
scroll to position [136, 0]
click at [898, 442] on input at bounding box center [910, 439] width 48 height 10
type input "**"
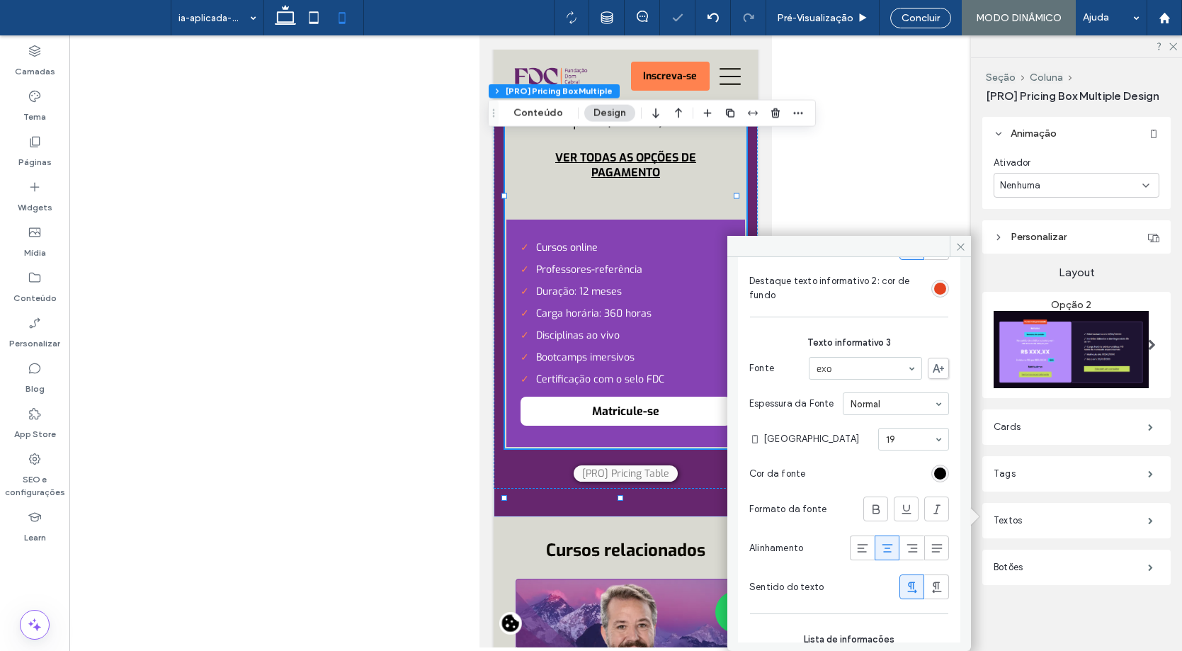
click at [837, 445] on span "[GEOGRAPHIC_DATA]" at bounding box center [817, 439] width 109 height 14
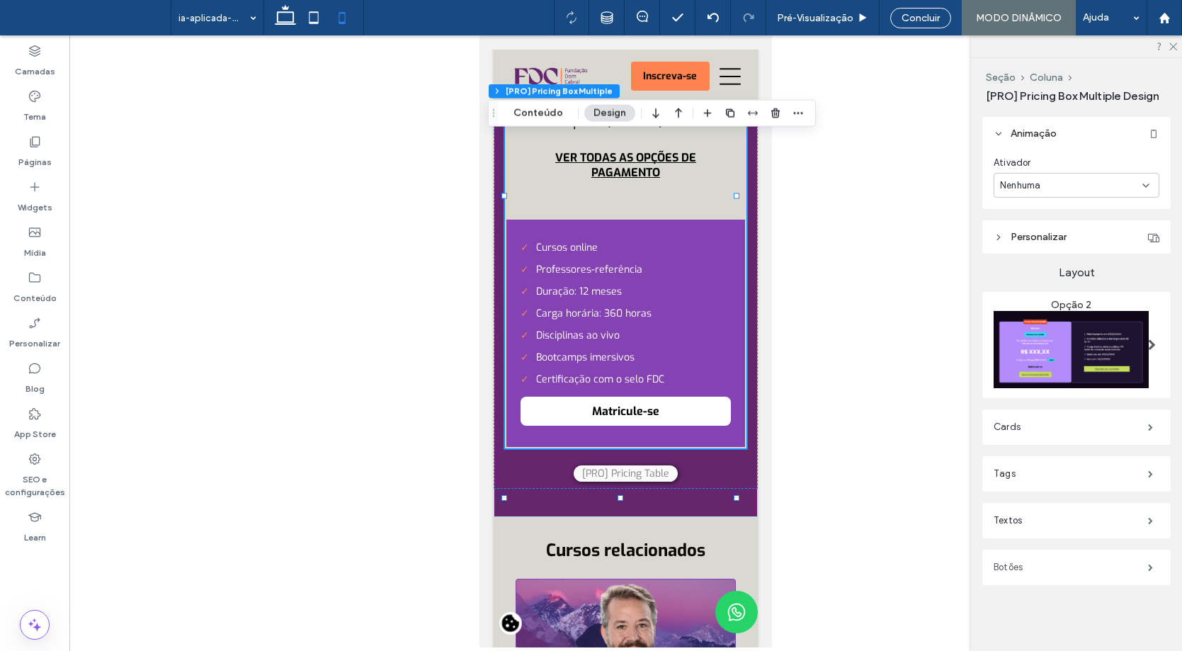
drag, startPoint x: 1040, startPoint y: 574, endPoint x: 1017, endPoint y: 572, distance: 23.5
click at [1040, 574] on label "Botões" at bounding box center [1070, 567] width 154 height 28
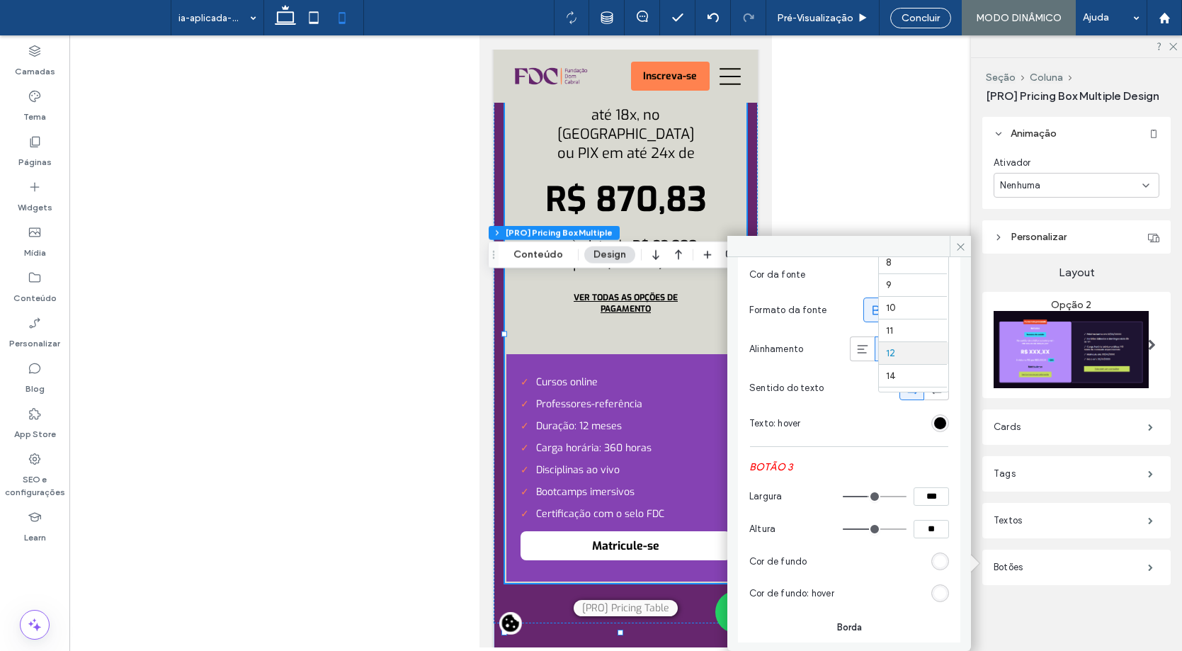
scroll to position [91, 0]
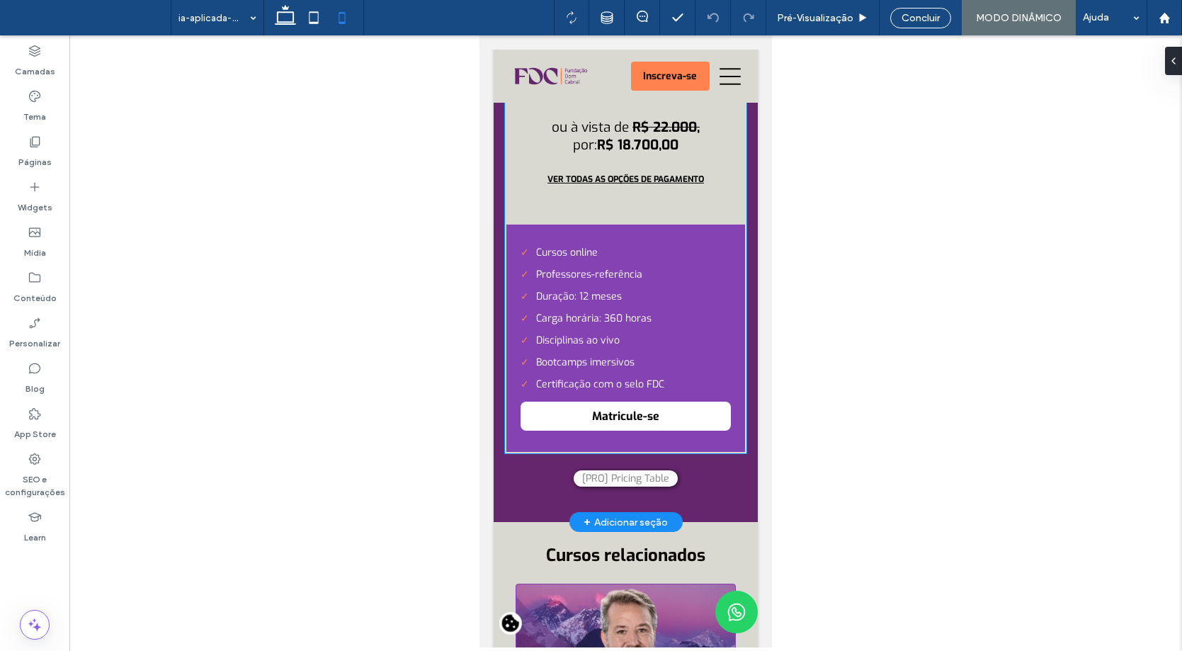
scroll to position [4318, 0]
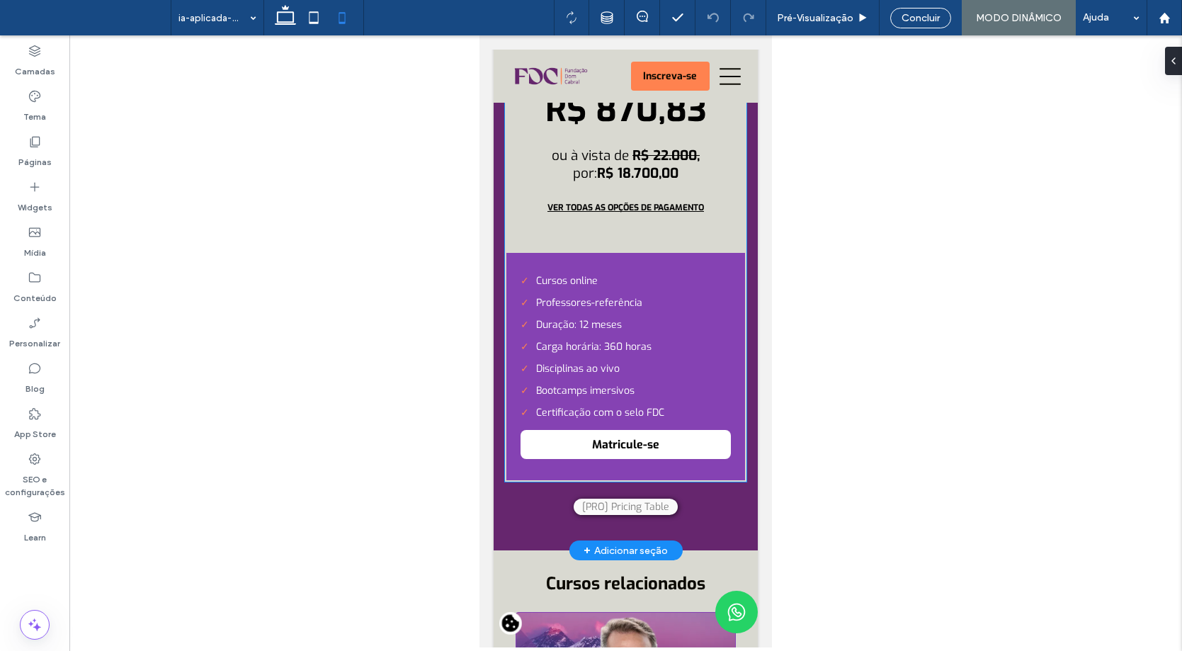
click at [641, 73] on p "Parcelamento no Cartão de Crédito em até 18x, no [GEOGRAPHIC_DATA] ou PIX em at…" at bounding box center [625, 34] width 196 height 76
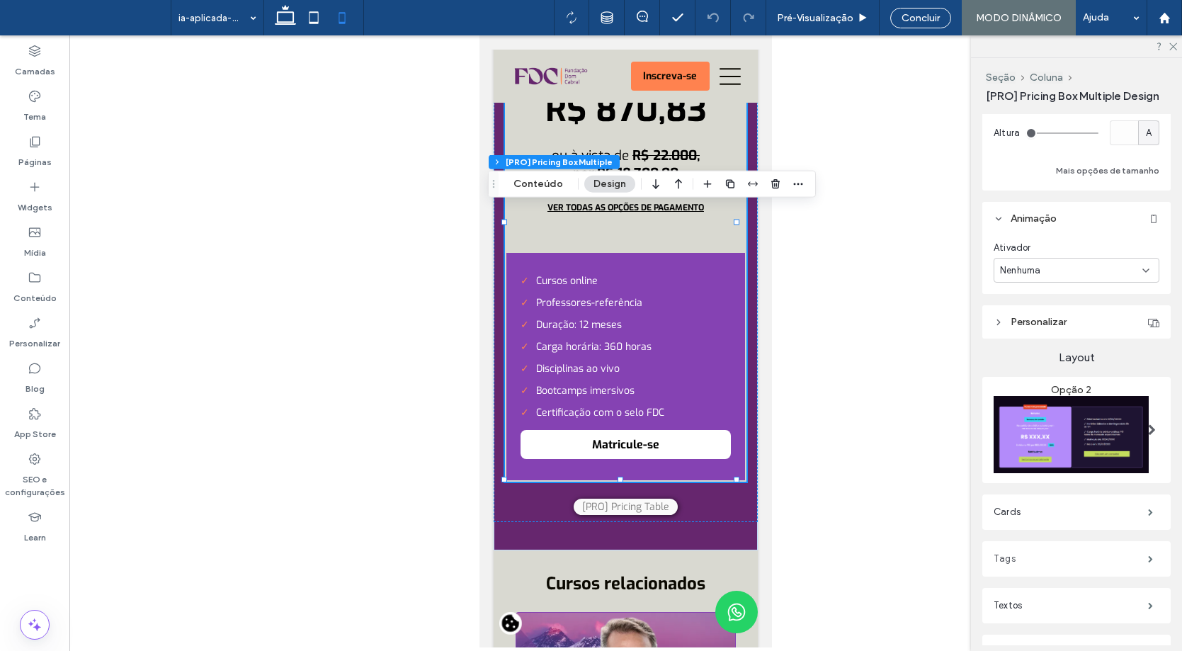
scroll to position [508, 0]
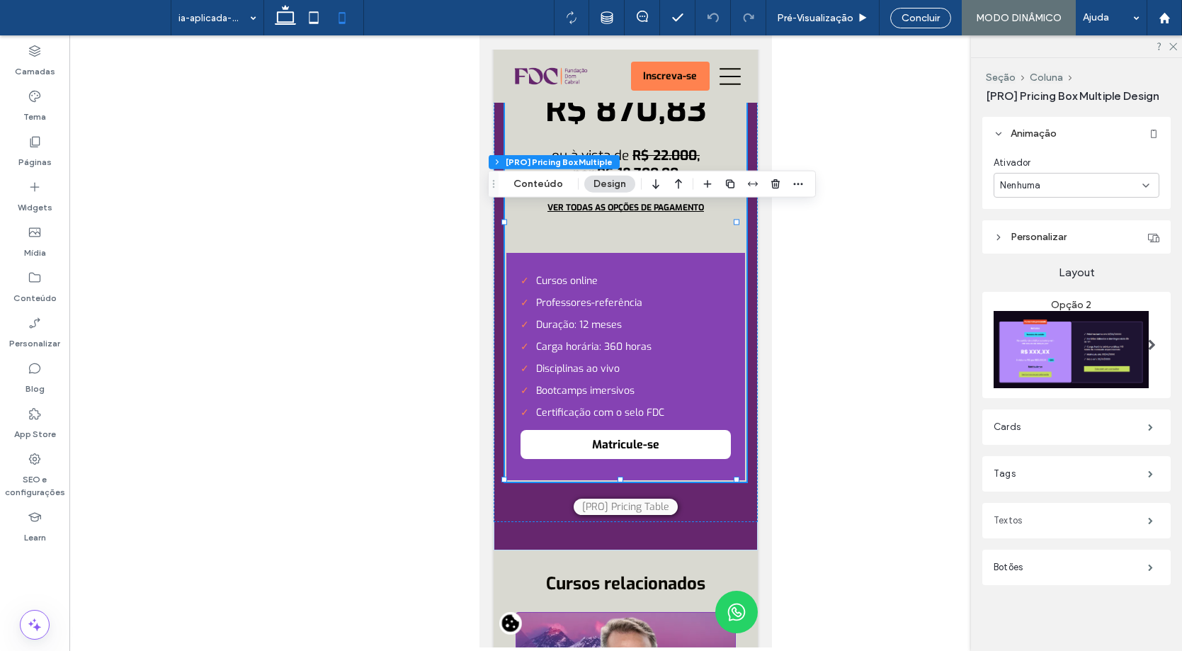
click at [1074, 513] on label "Textos" at bounding box center [1070, 520] width 154 height 28
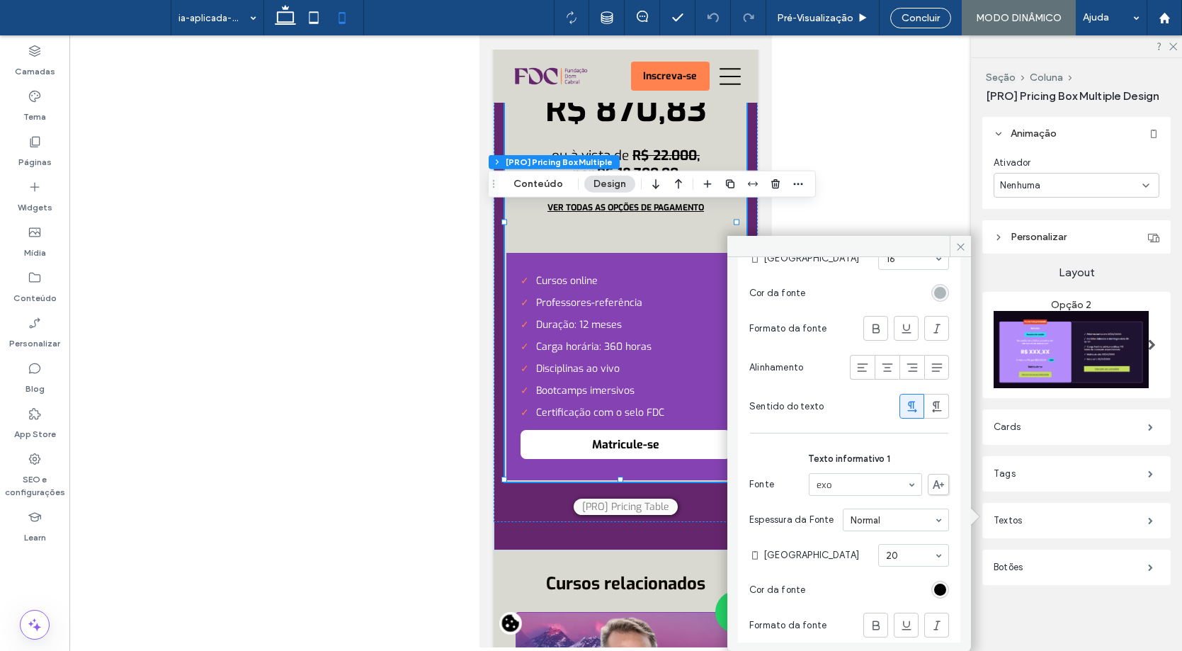
scroll to position [283, 0]
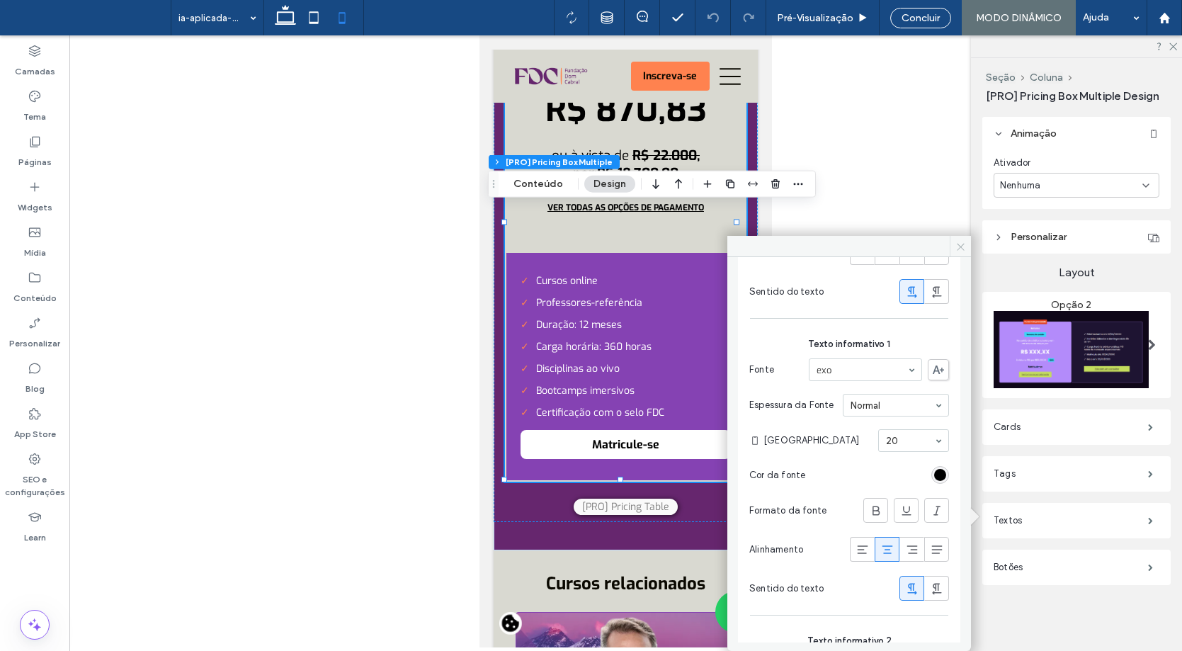
click at [958, 250] on icon at bounding box center [960, 246] width 11 height 11
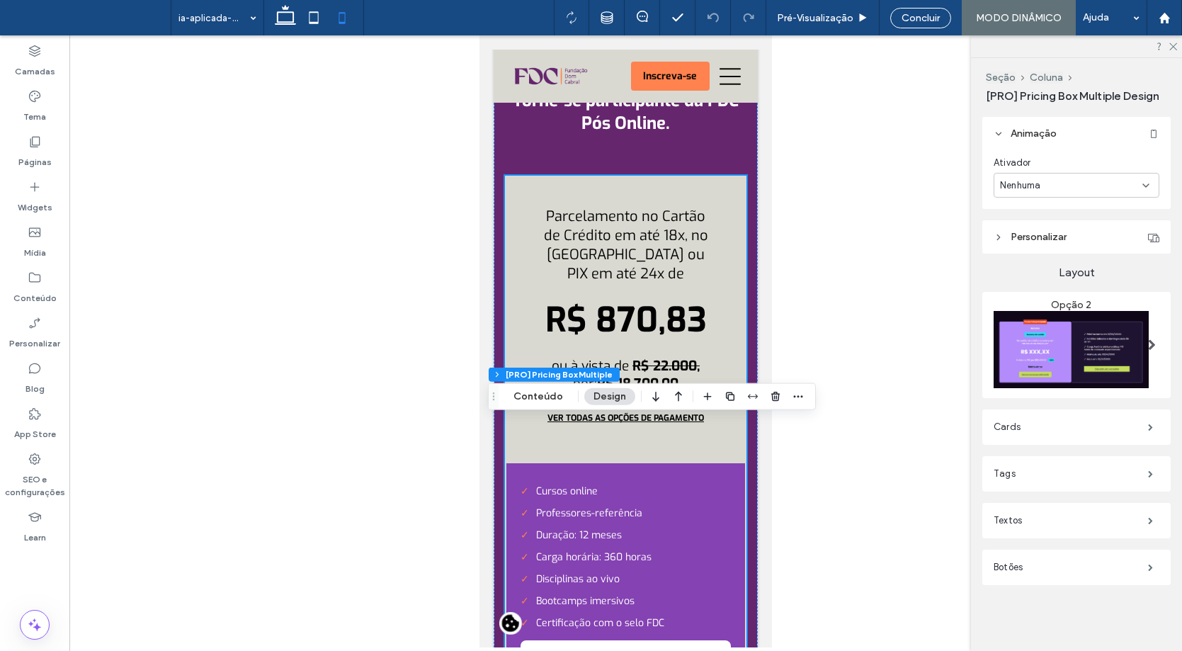
scroll to position [4106, 0]
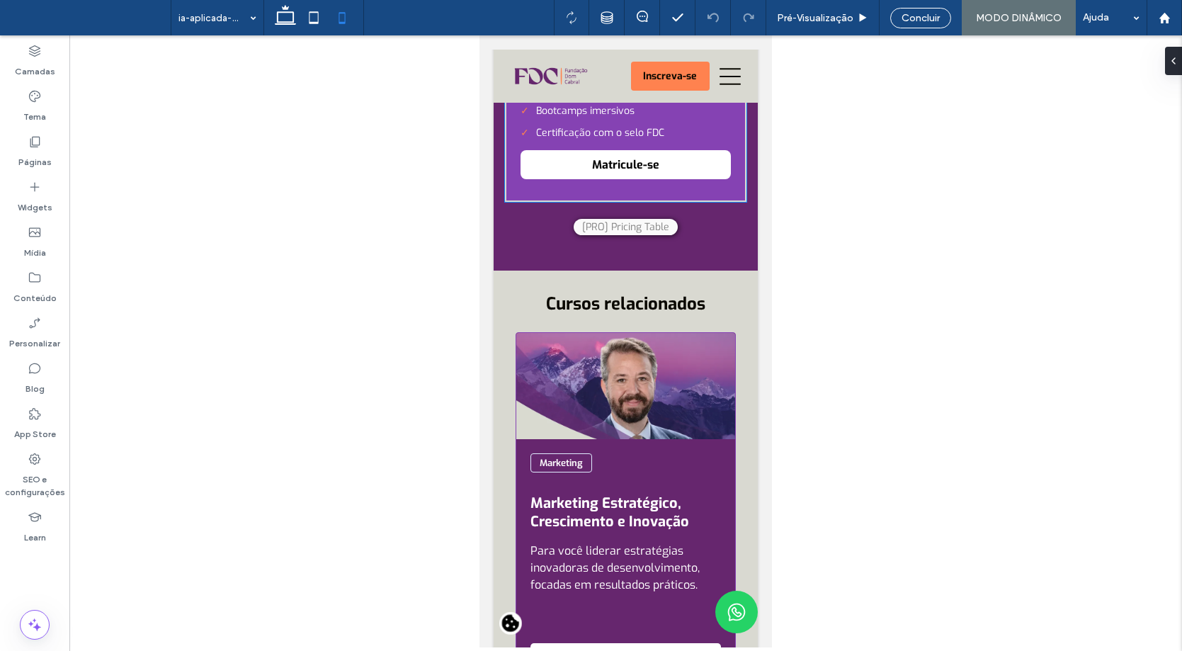
scroll to position [4389, 0]
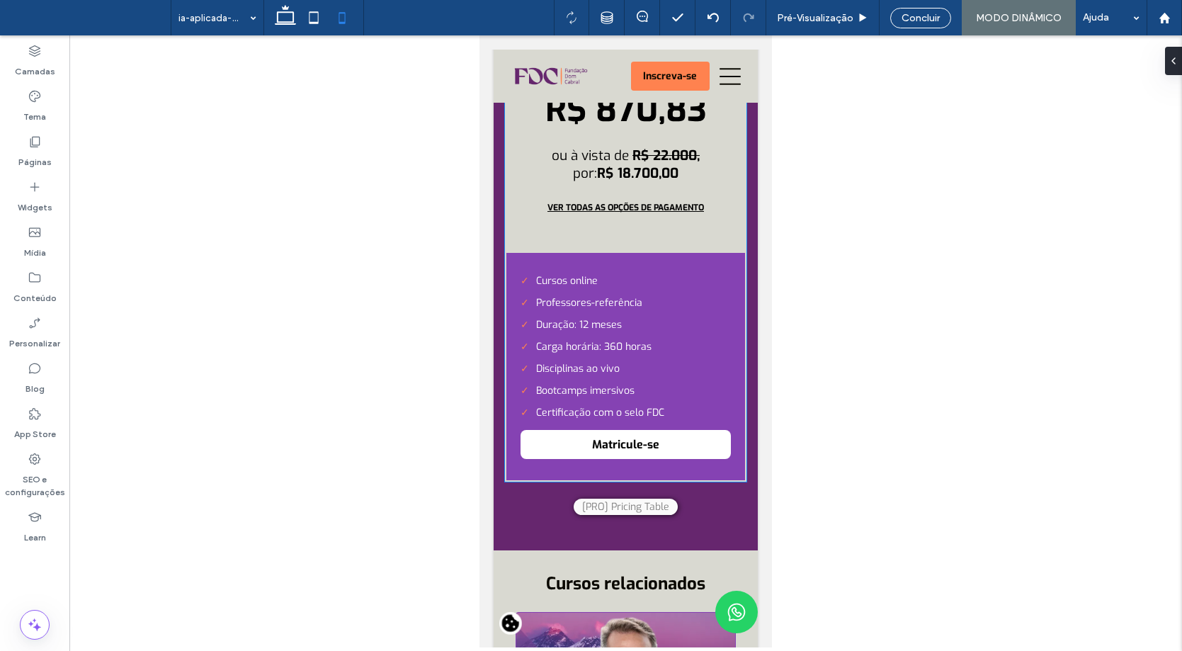
scroll to position [4389, 0]
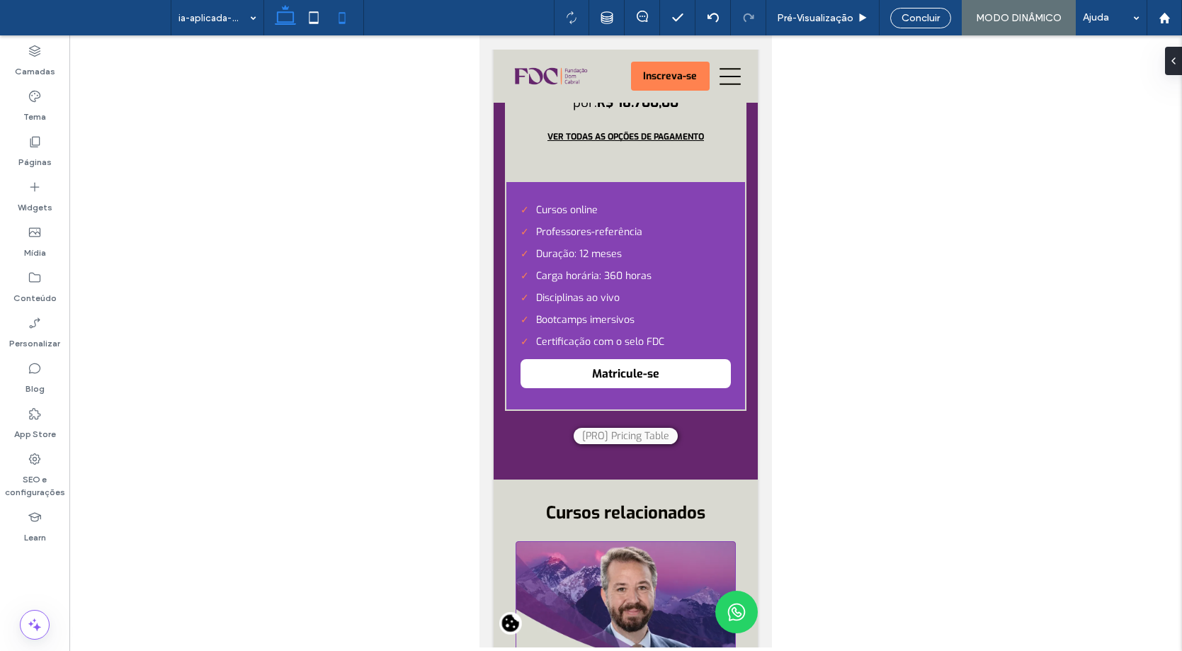
click at [290, 13] on icon at bounding box center [285, 18] width 28 height 28
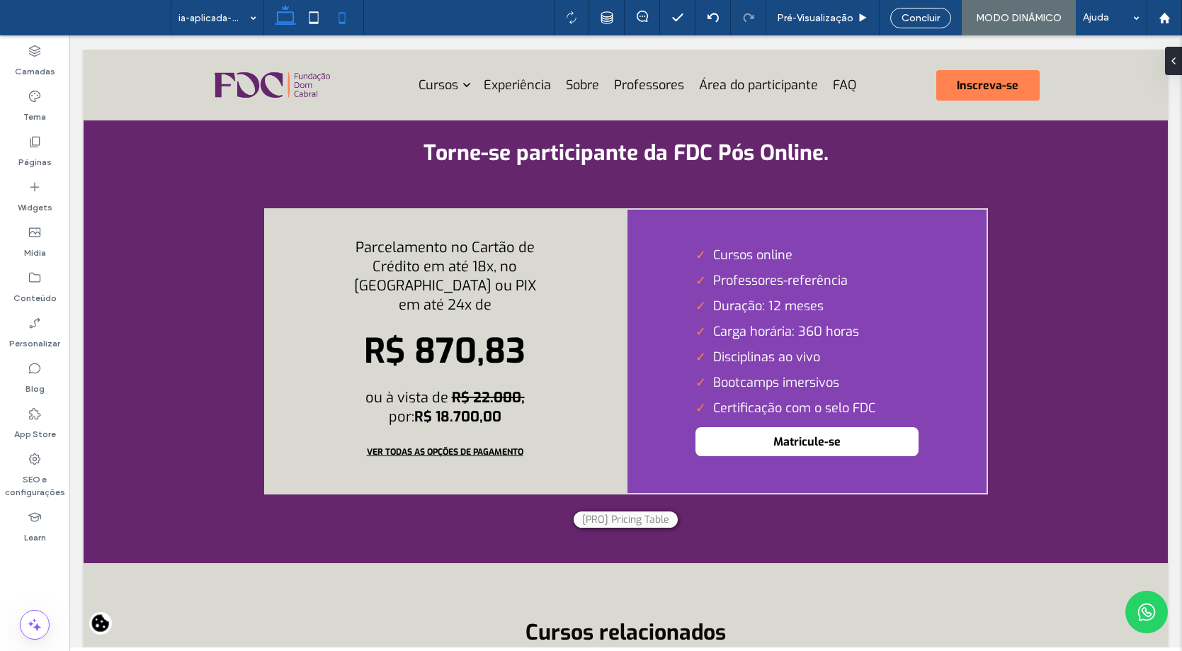
scroll to position [4432, 0]
